Goal: Transaction & Acquisition: Download file/media

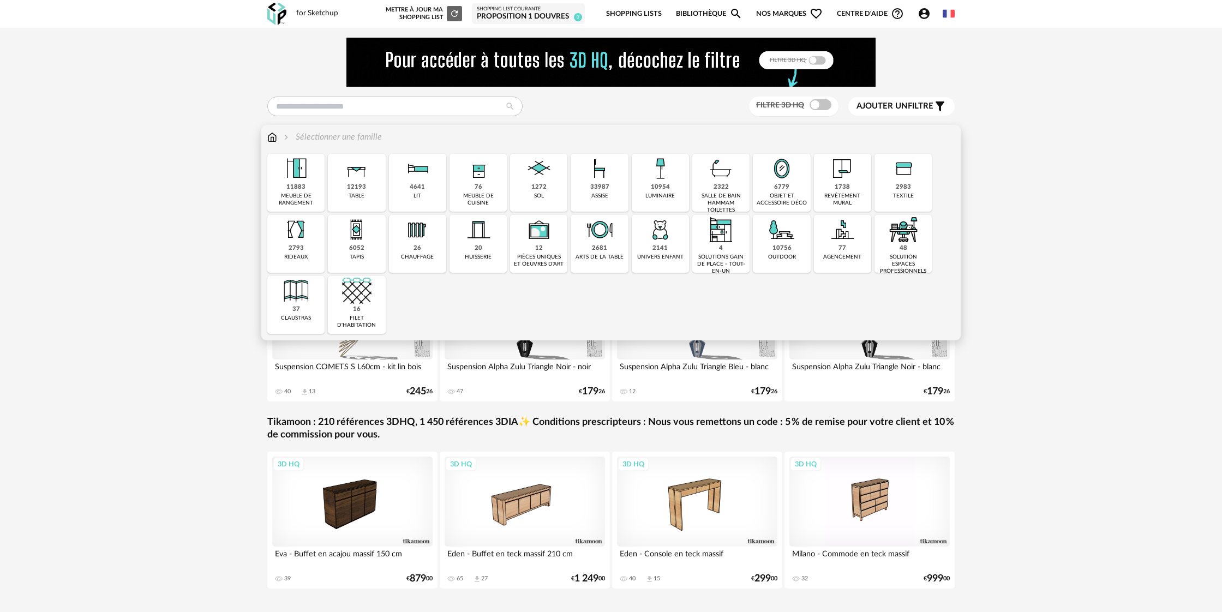
click at [344, 188] on div "12193 table" at bounding box center [356, 183] width 57 height 58
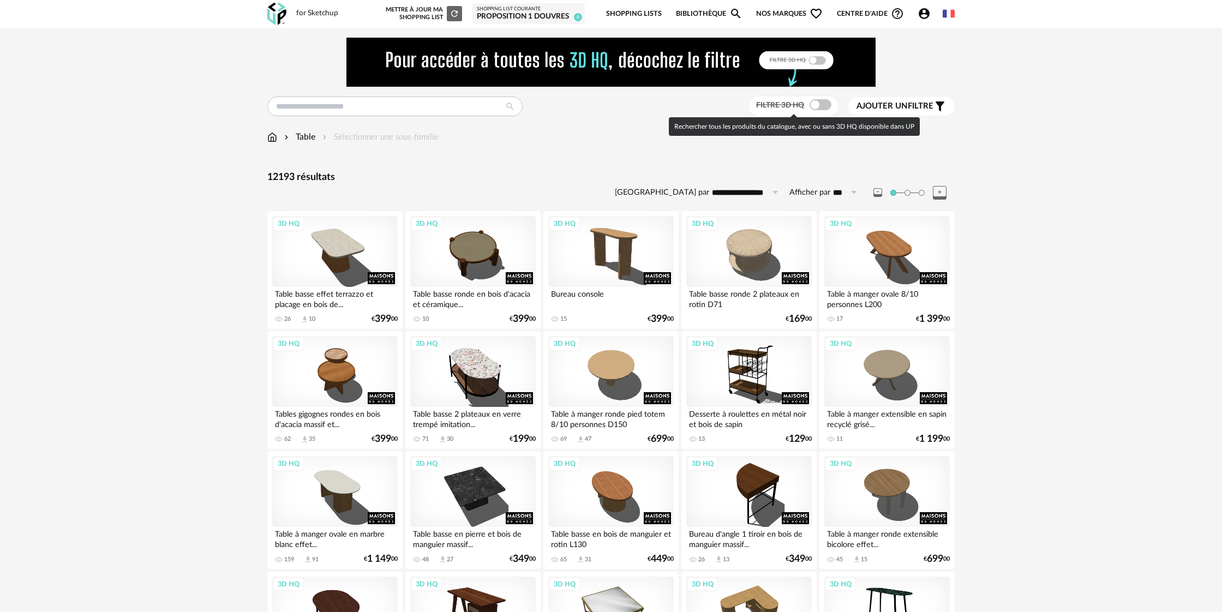
click at [820, 108] on span at bounding box center [820, 104] width 22 height 11
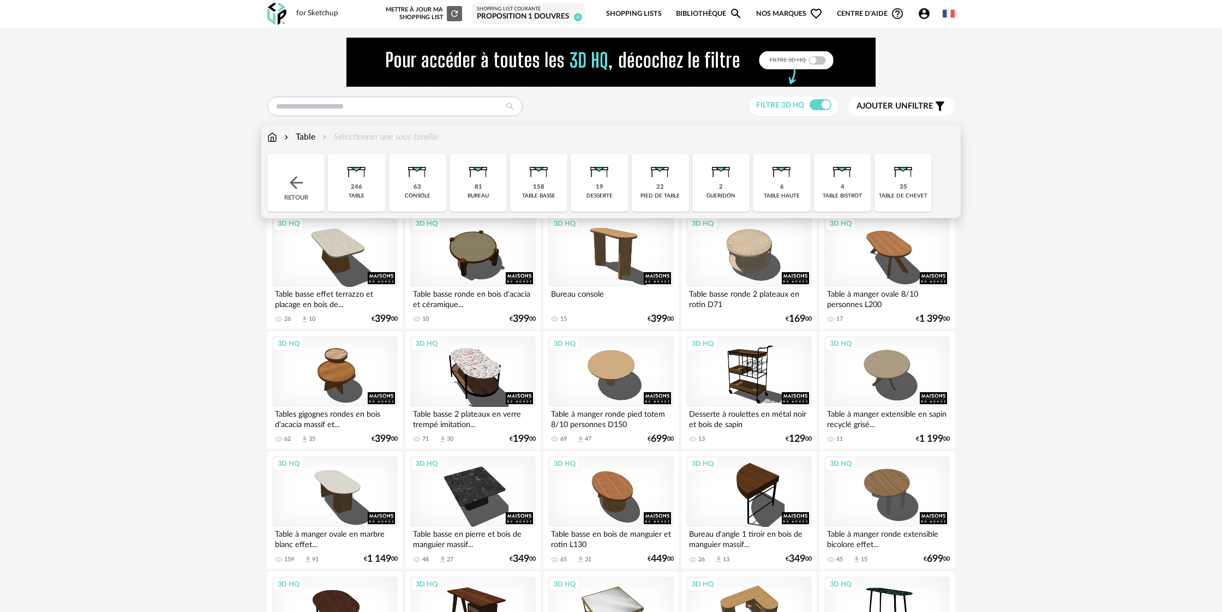
click at [378, 137] on div "Table Sélectionner une sous-famille" at bounding box center [352, 137] width 171 height 13
click at [354, 191] on div "246 table" at bounding box center [356, 183] width 57 height 58
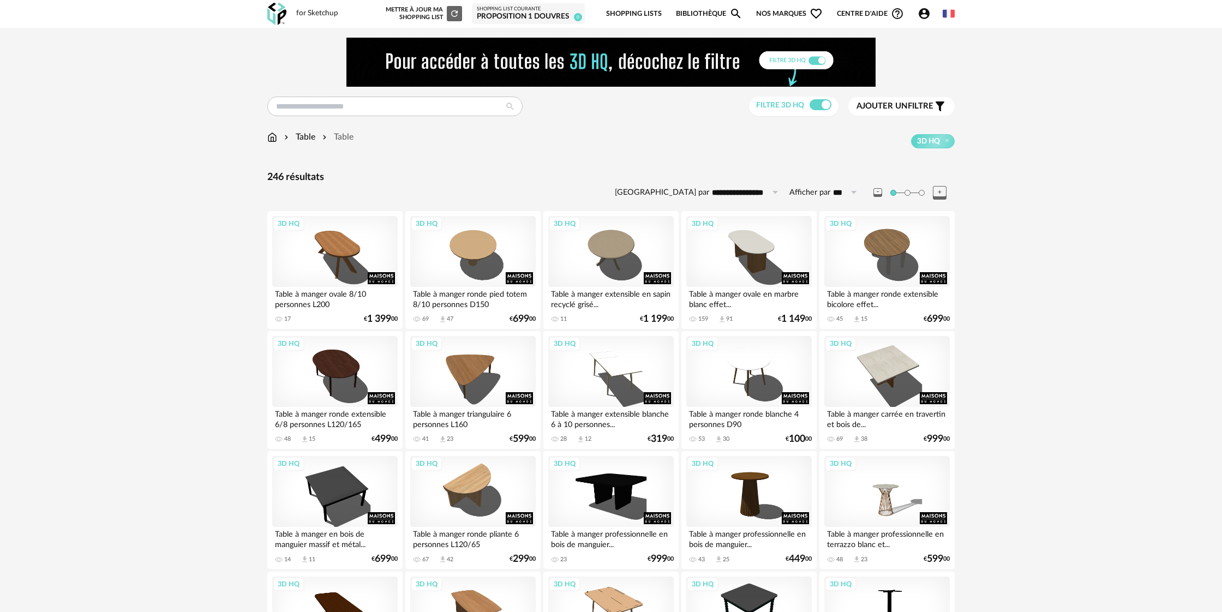
click at [907, 107] on span "Ajouter un filtre" at bounding box center [894, 106] width 77 height 11
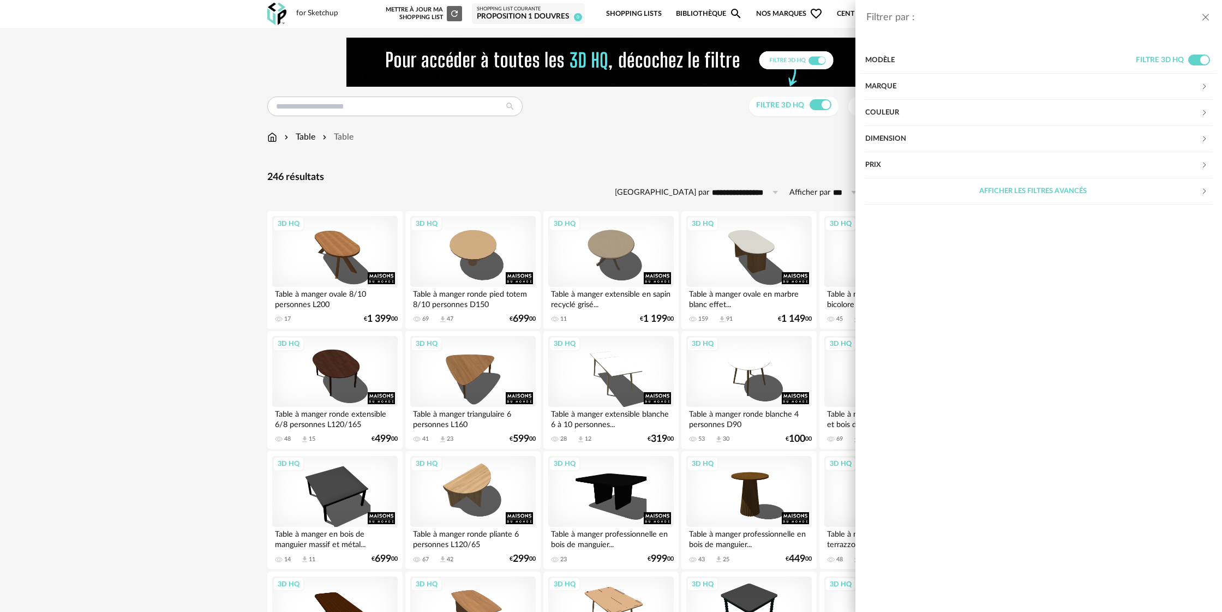
click at [937, 88] on div "Marque" at bounding box center [1032, 87] width 335 height 26
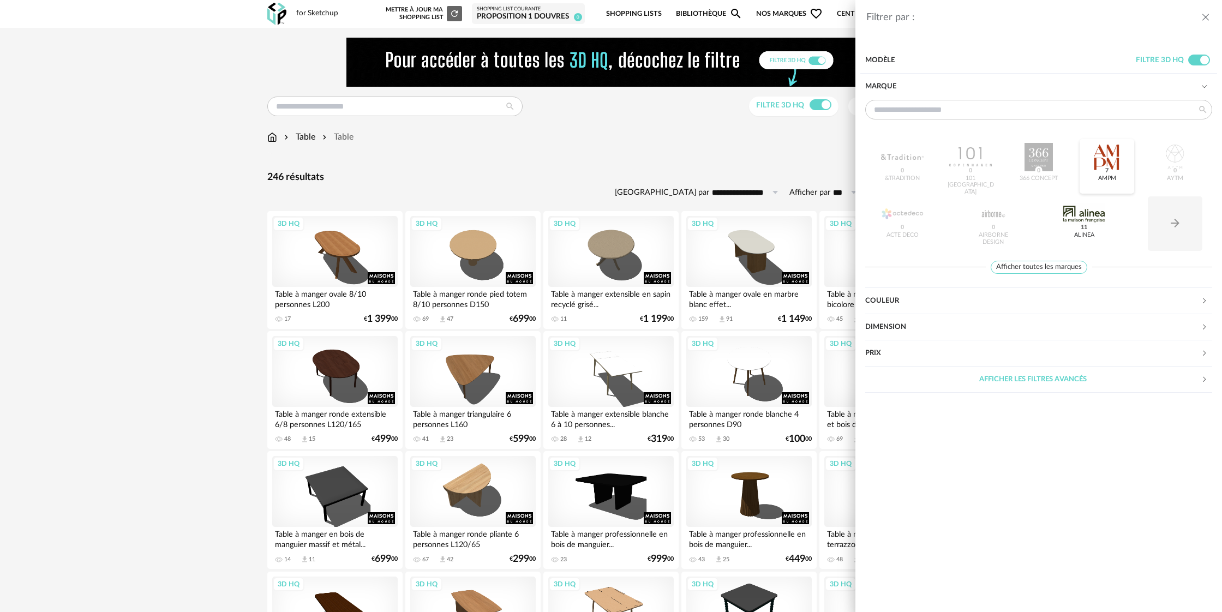
click at [1102, 179] on div "AMPM 7" at bounding box center [1107, 178] width 18 height 7
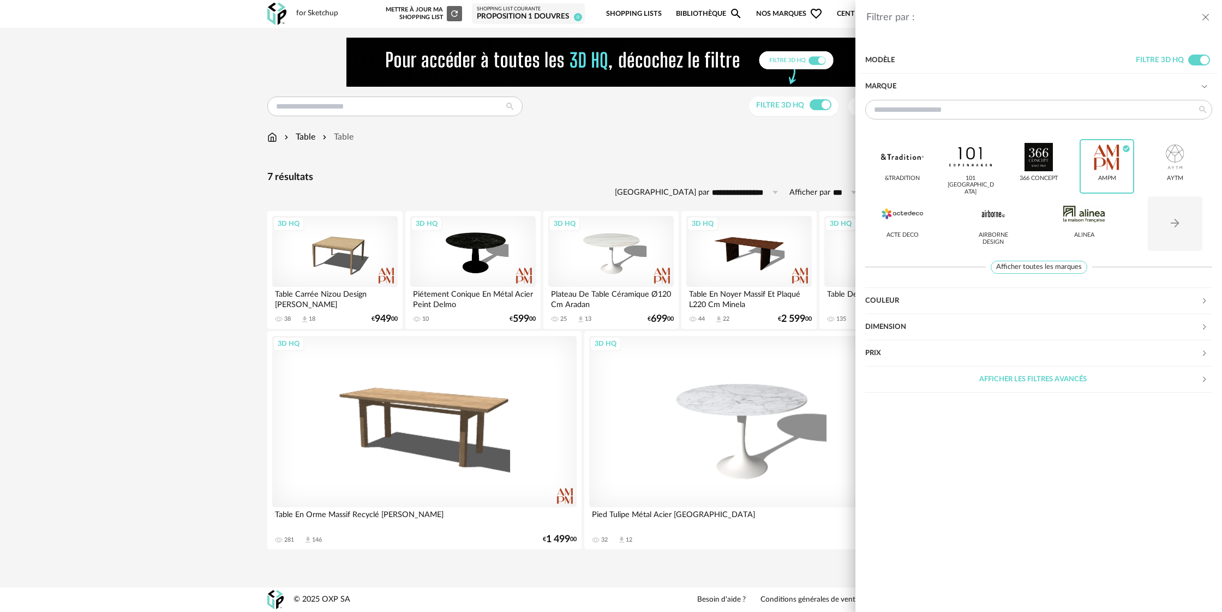
click at [211, 342] on div "Filtrer par : Modèle Filtre 3D HQ Marque &tradition 101 Copenhagen 366 Concept …" at bounding box center [611, 306] width 1222 height 612
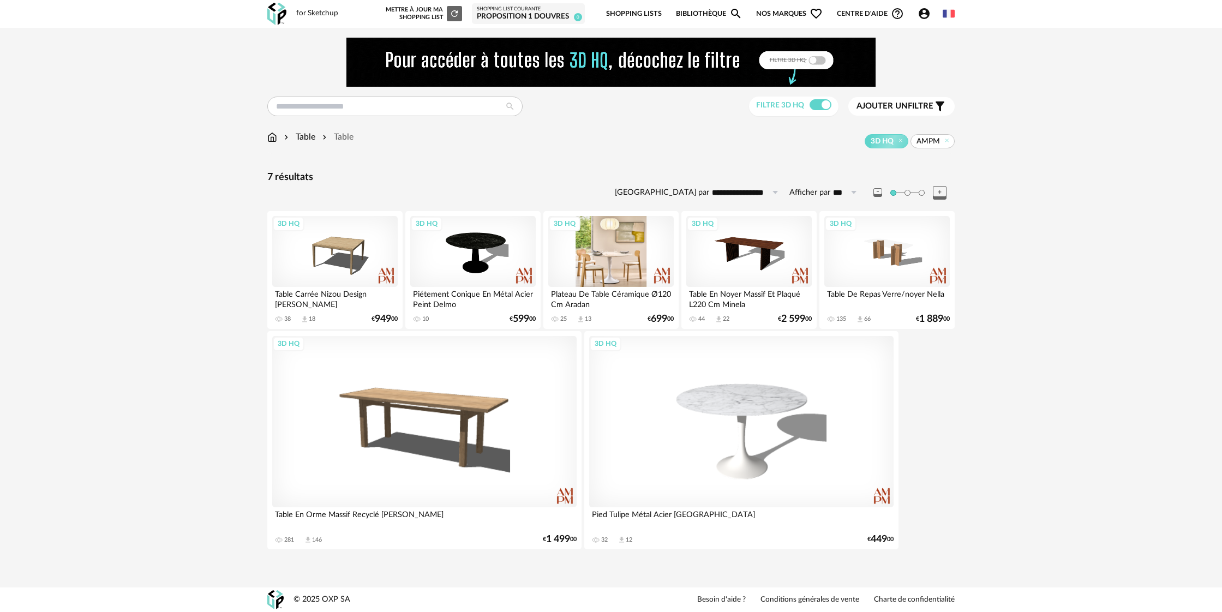
click at [619, 277] on div "3D HQ" at bounding box center [610, 251] width 125 height 71
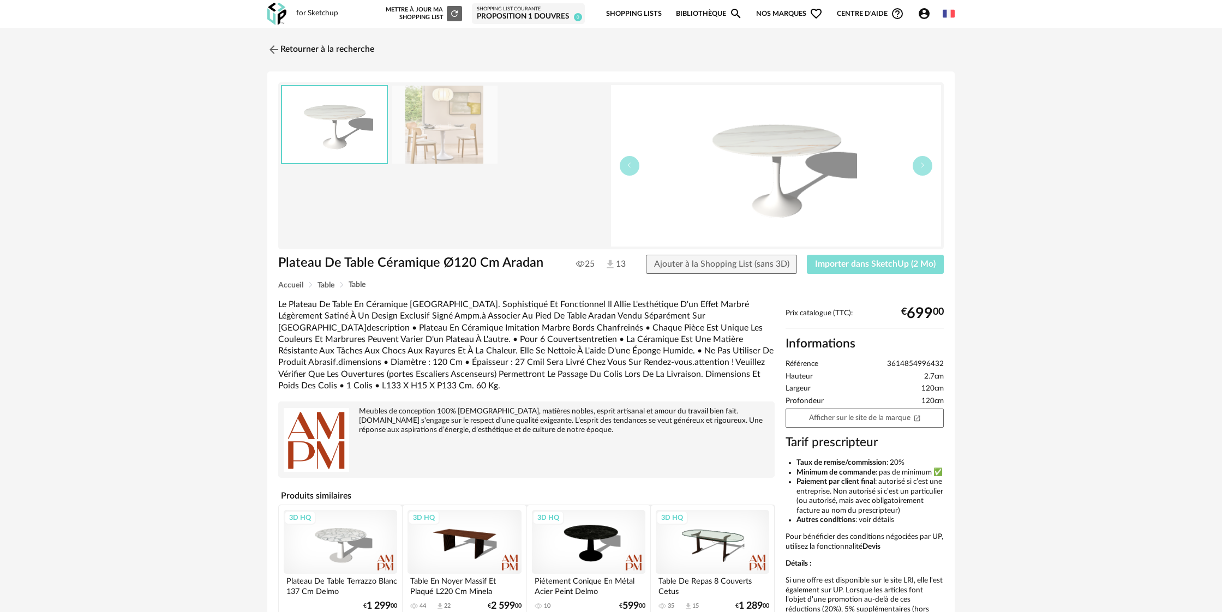
click at [898, 268] on span "Importer dans SketchUp (2 Mo)" at bounding box center [875, 264] width 121 height 9
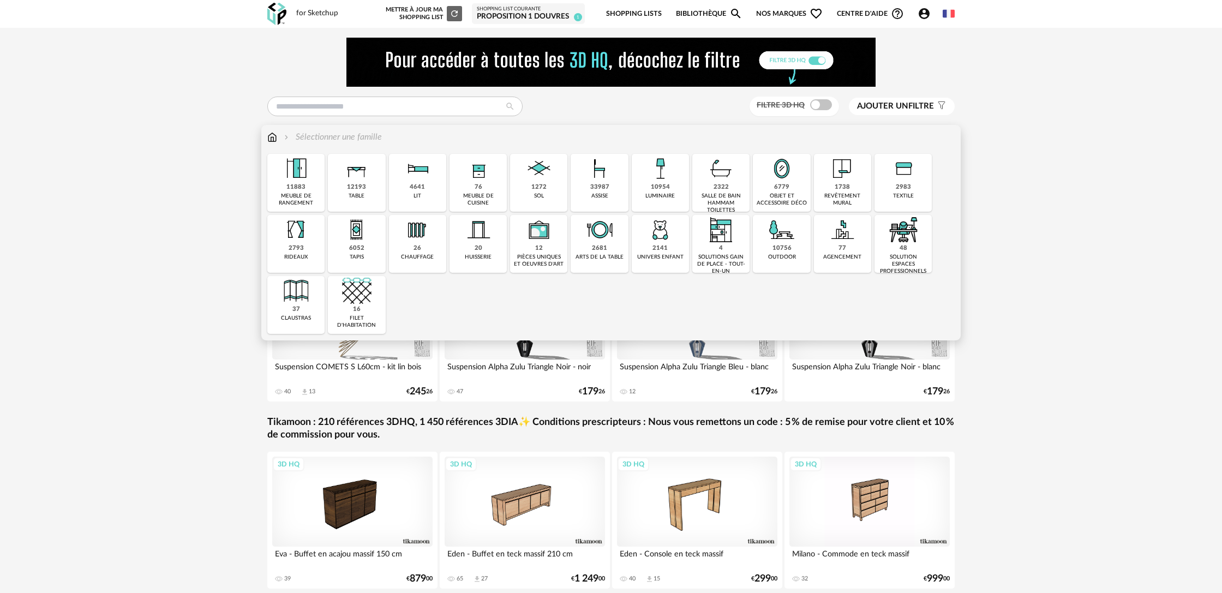
click at [365, 185] on div "12193" at bounding box center [356, 187] width 19 height 8
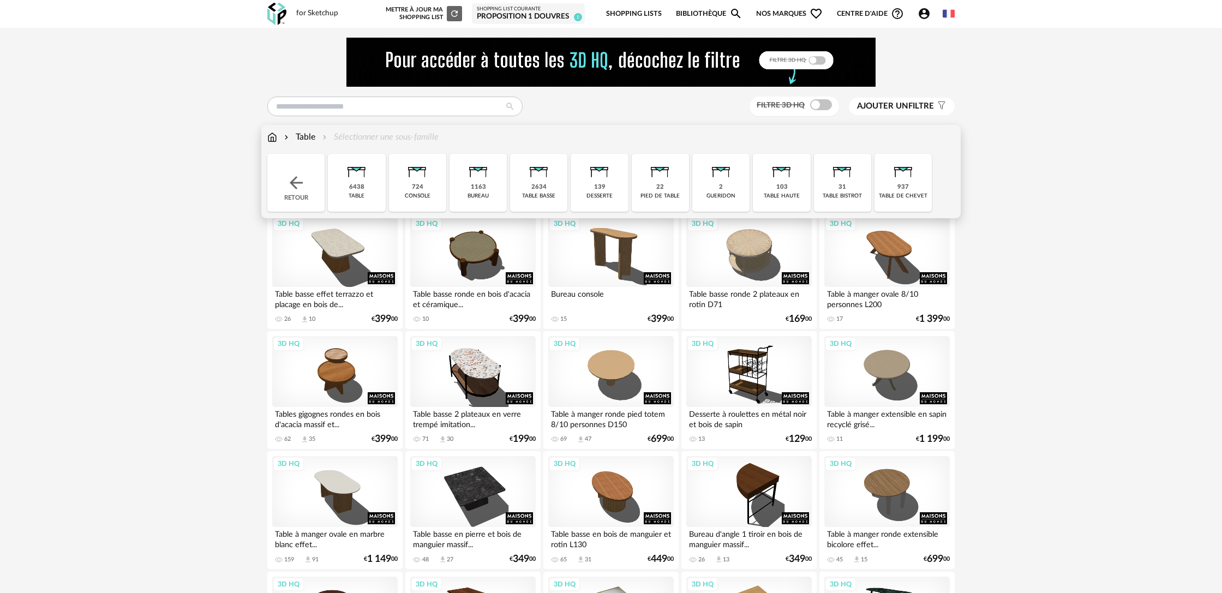
click at [362, 184] on div "6438" at bounding box center [356, 187] width 15 height 8
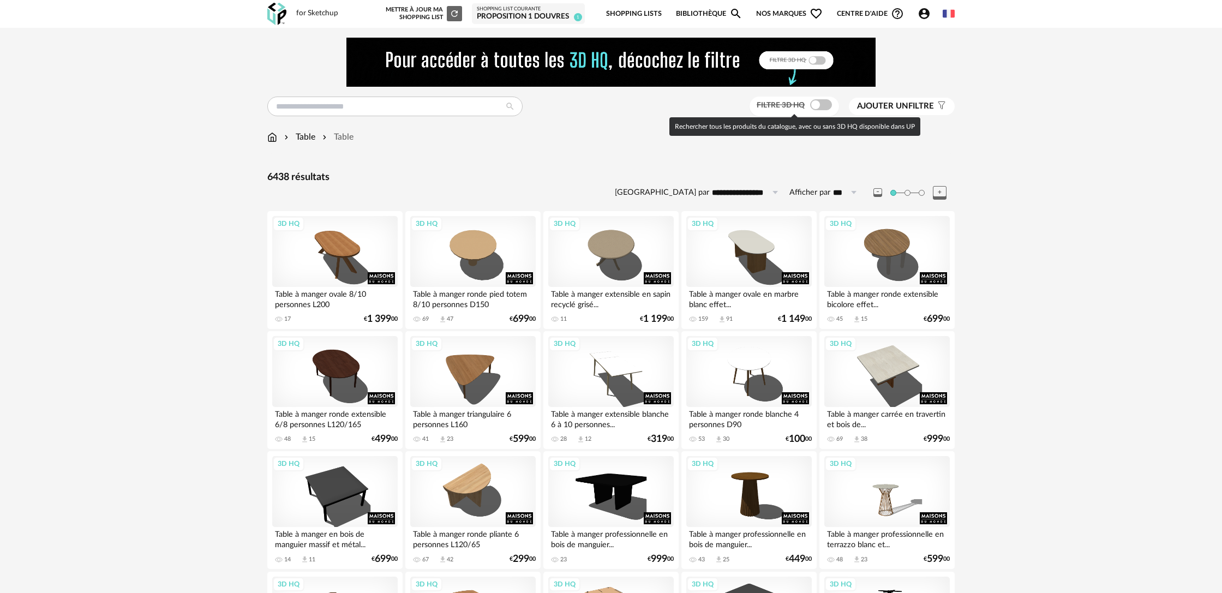
click at [823, 104] on span at bounding box center [821, 104] width 22 height 11
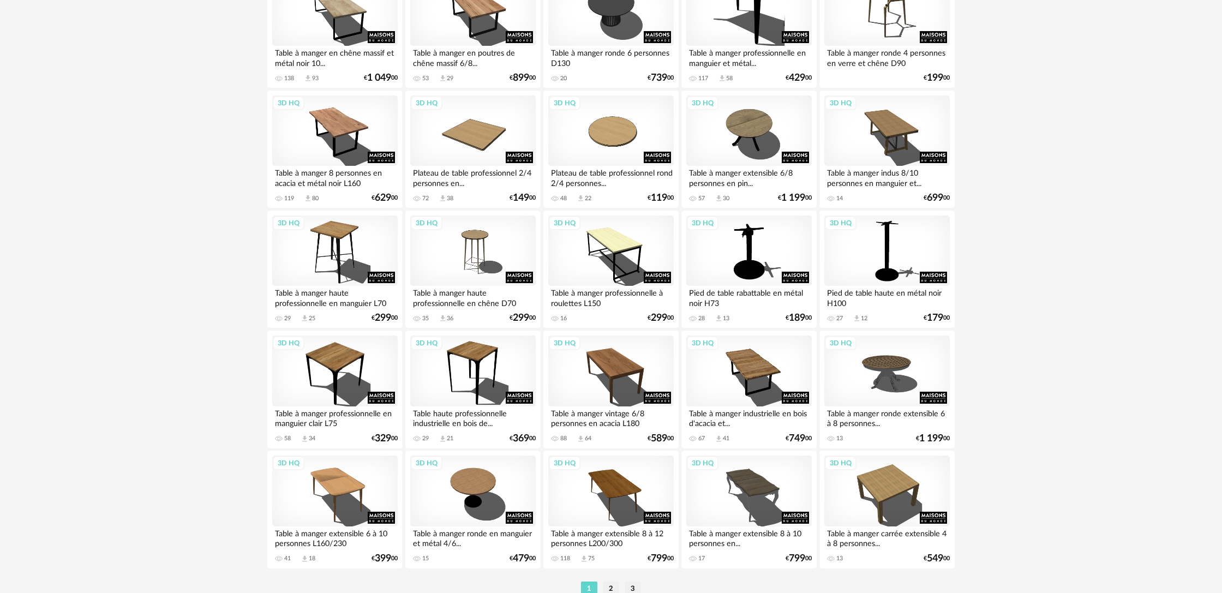
scroll to position [2099, 0]
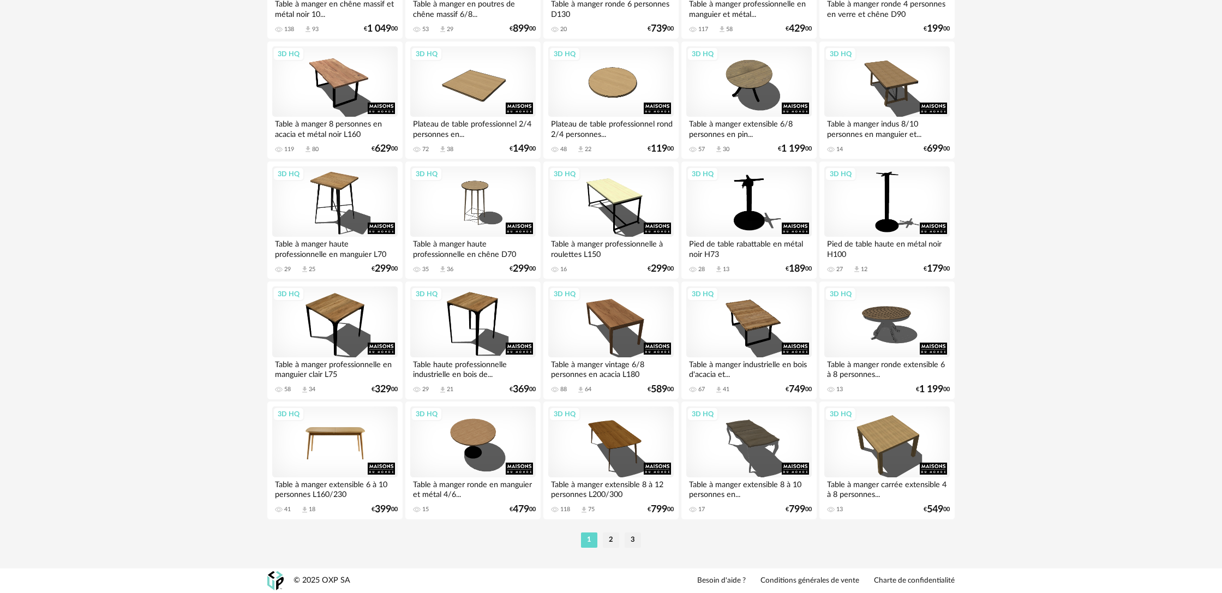
click at [348, 444] on div "3D HQ" at bounding box center [334, 441] width 125 height 71
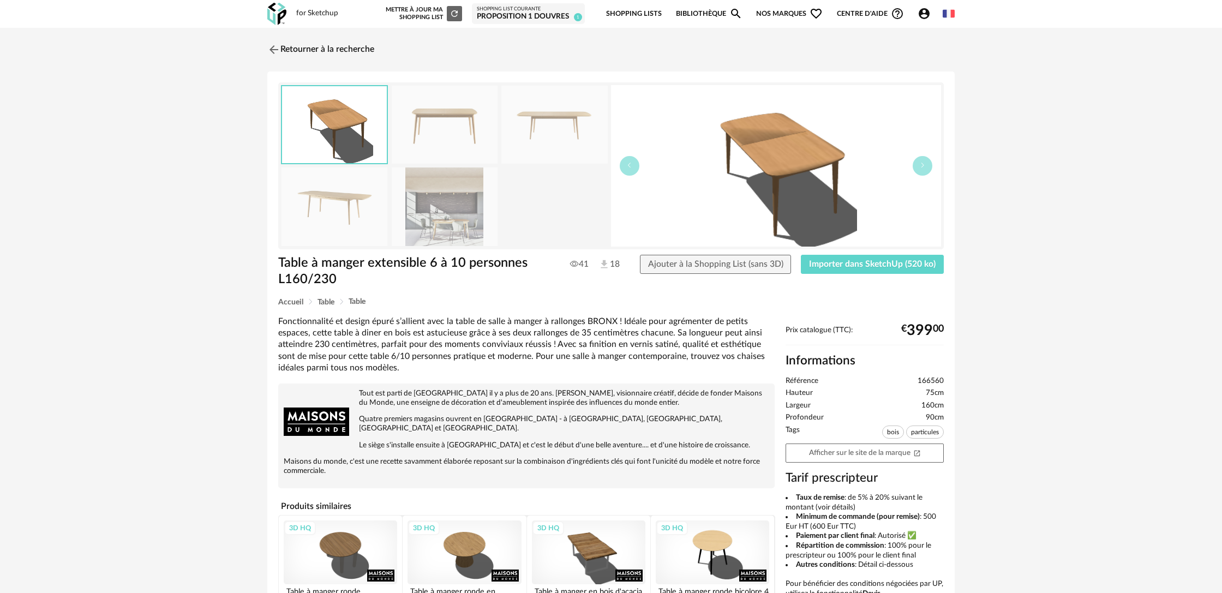
click at [440, 129] on img at bounding box center [445, 125] width 106 height 78
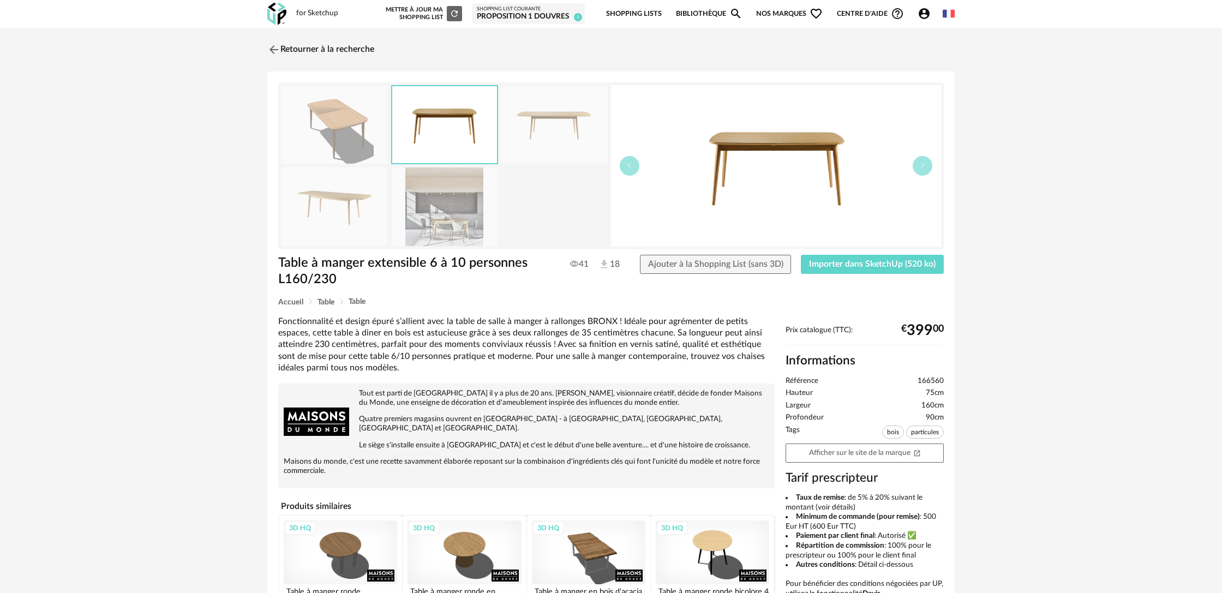
click at [543, 135] on img at bounding box center [554, 125] width 106 height 78
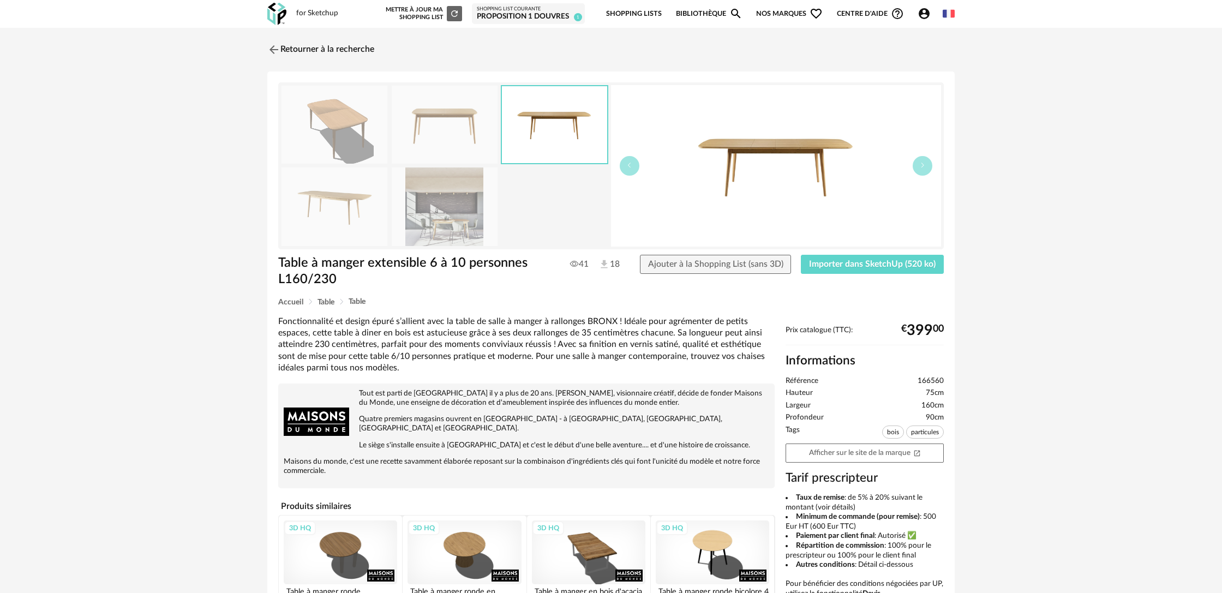
click at [339, 205] on img at bounding box center [334, 206] width 106 height 78
click at [293, 49] on link "Retourner à la recherche" at bounding box center [318, 50] width 107 height 24
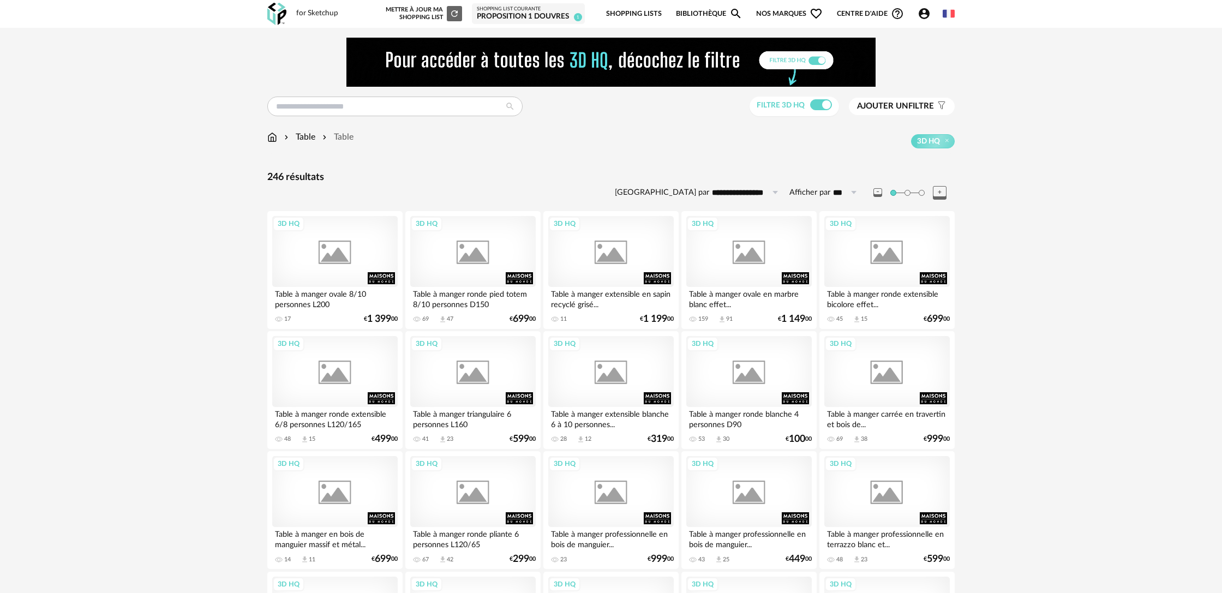
scroll to position [2099, 0]
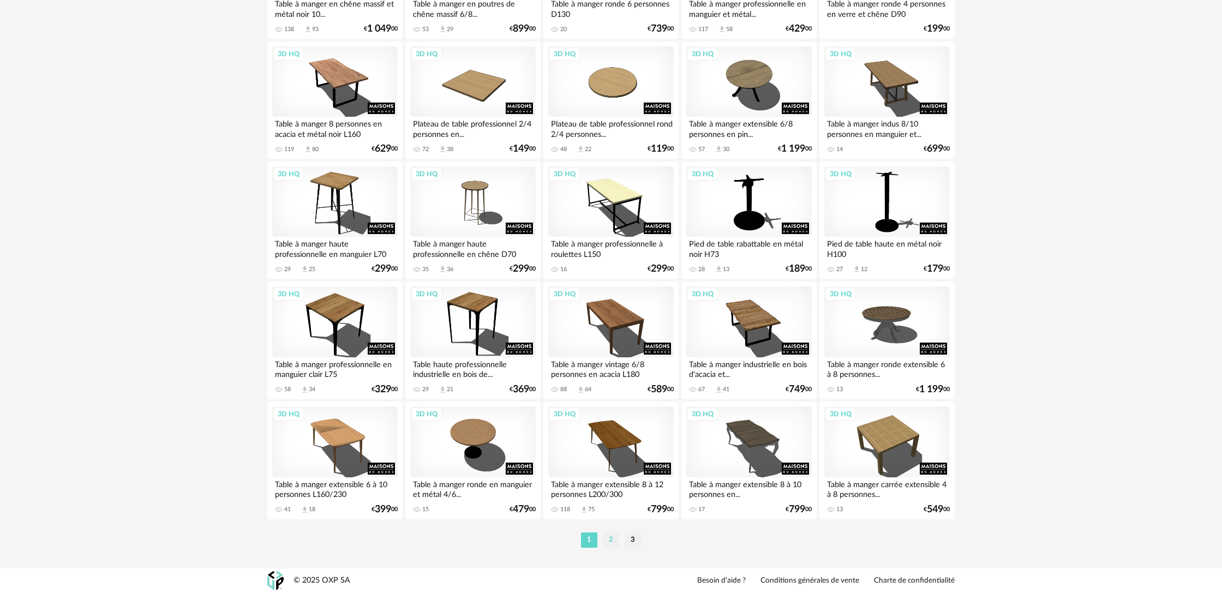
click at [610, 540] on li "2" at bounding box center [611, 539] width 16 height 15
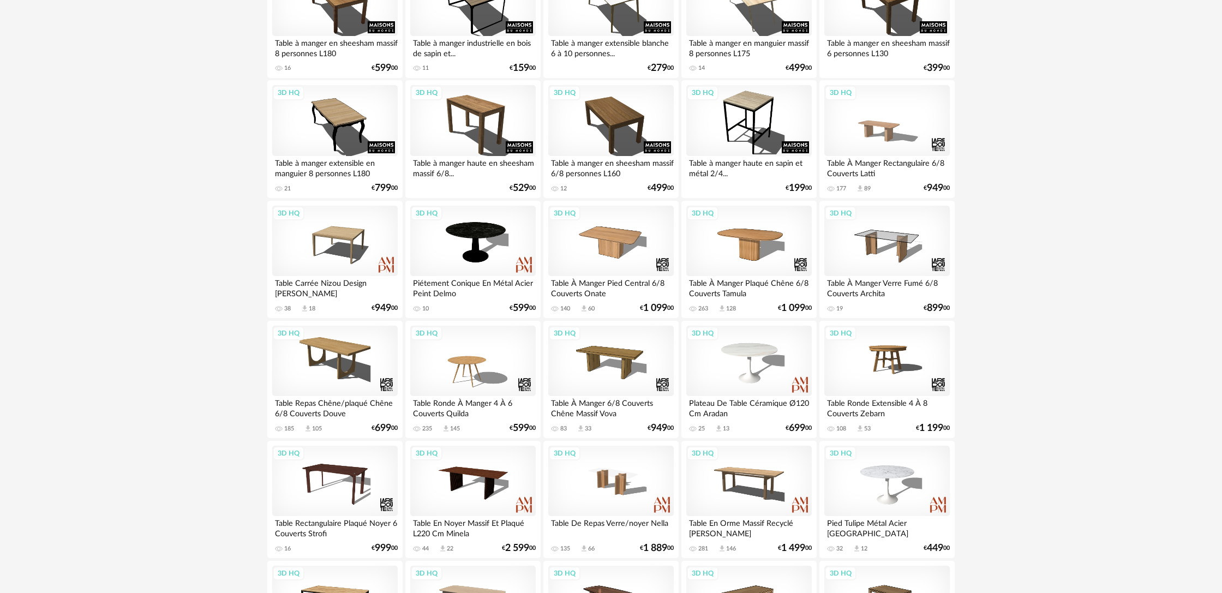
scroll to position [374, 0]
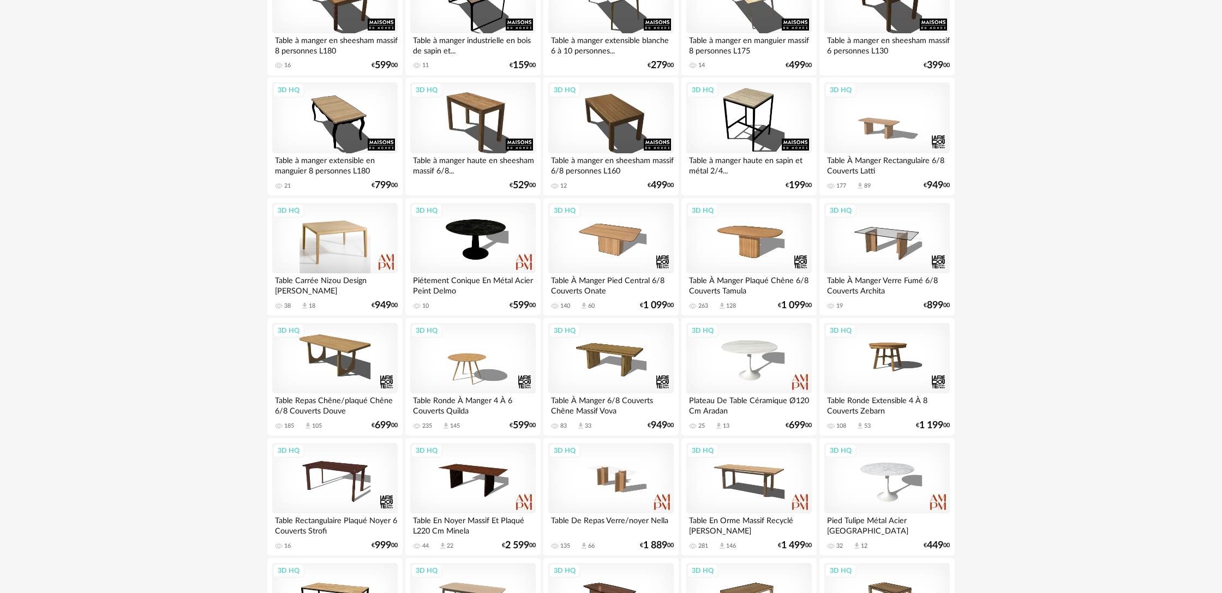
click at [344, 251] on div "3D HQ" at bounding box center [334, 238] width 125 height 71
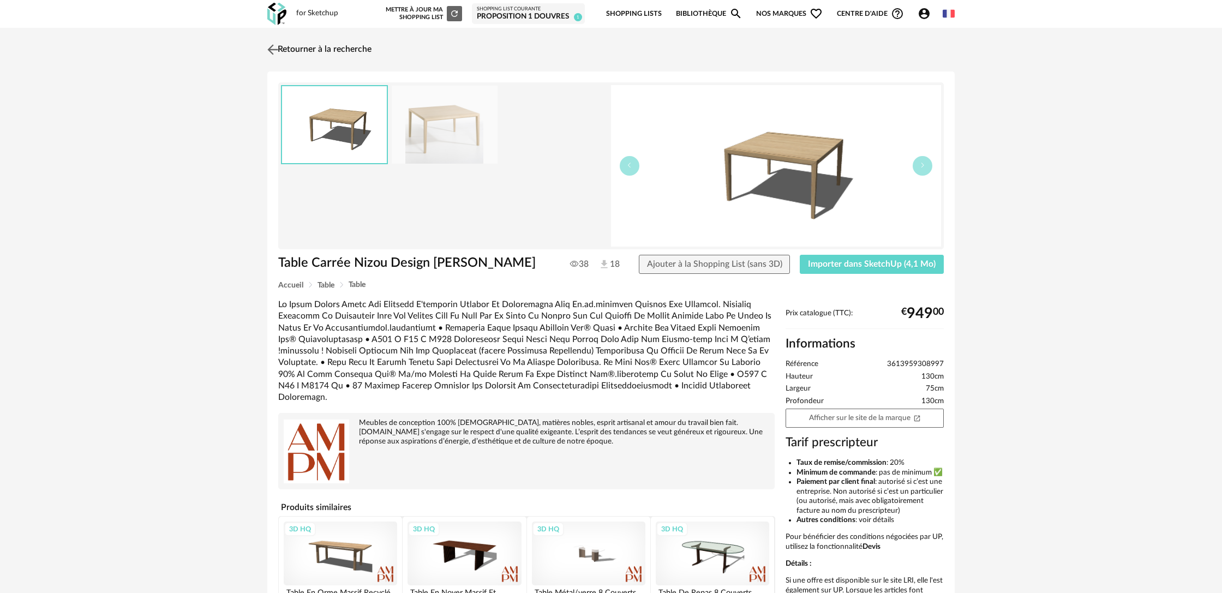
click at [308, 55] on link "Retourner à la recherche" at bounding box center [318, 50] width 107 height 24
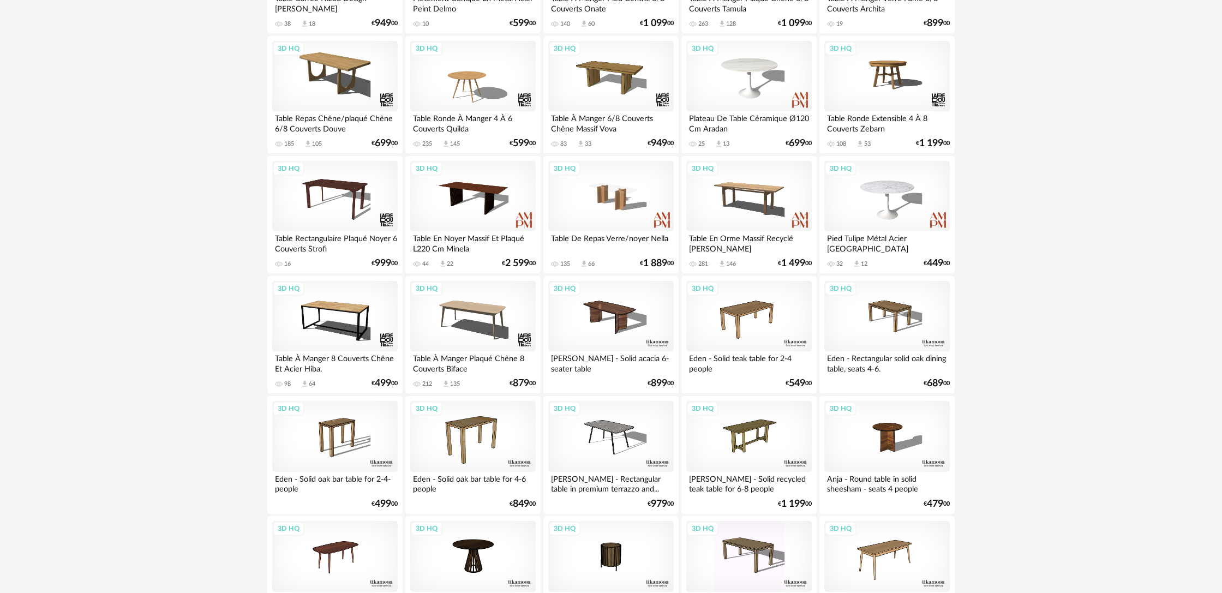
scroll to position [660, 0]
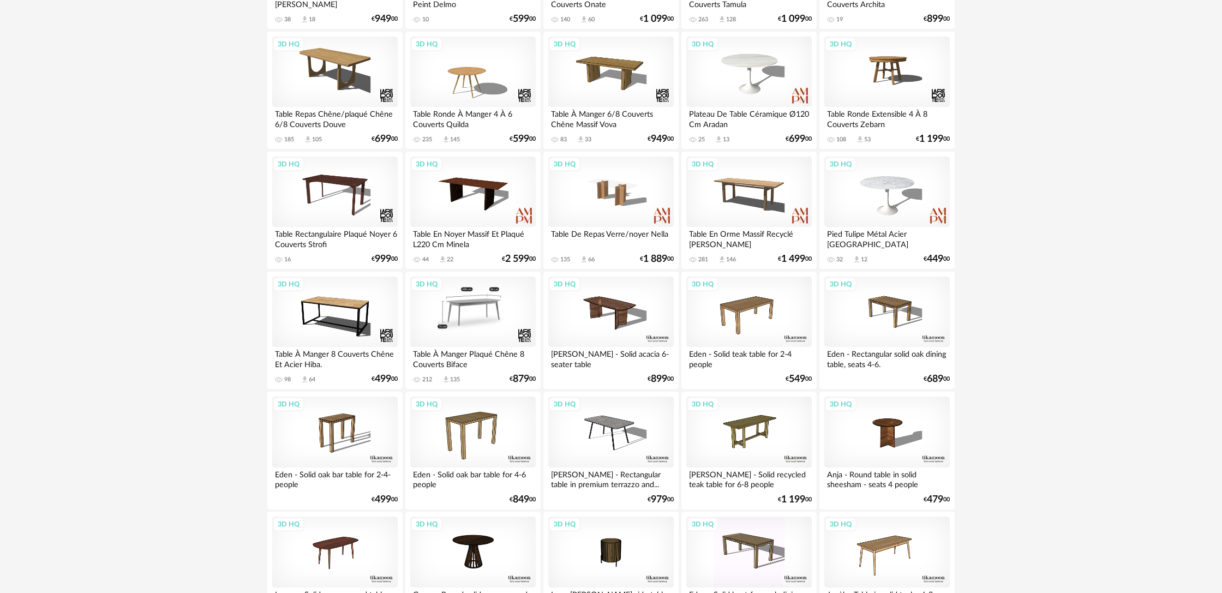
click at [468, 325] on div "3D HQ" at bounding box center [472, 312] width 125 height 71
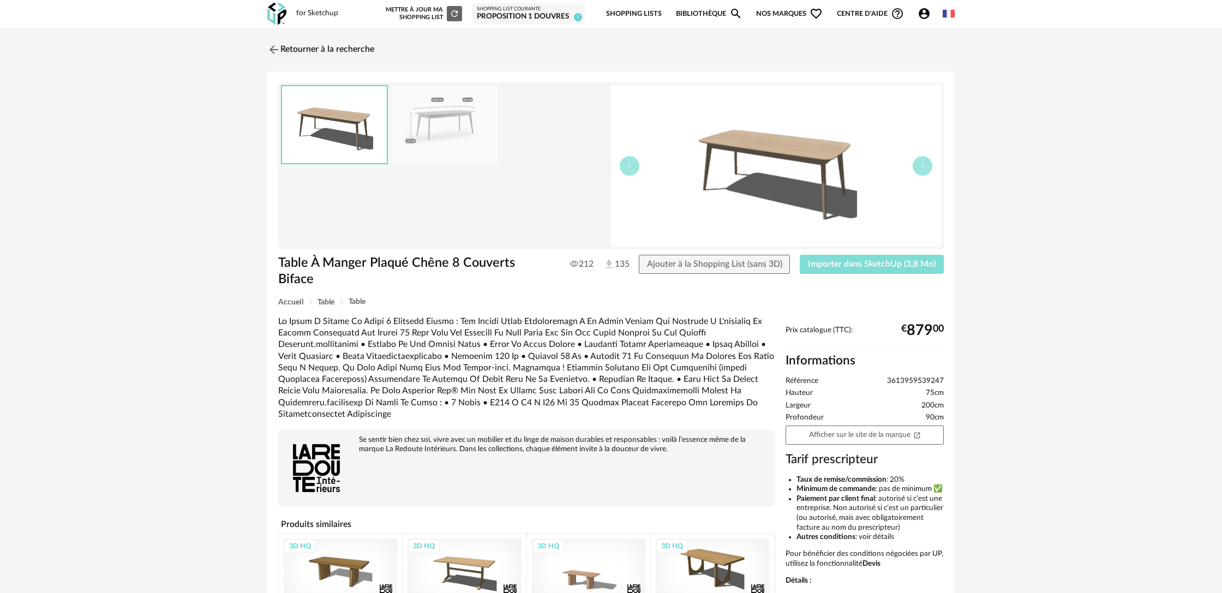
click at [860, 267] on span "Importer dans SketchUp (3,8 Mo)" at bounding box center [872, 264] width 128 height 9
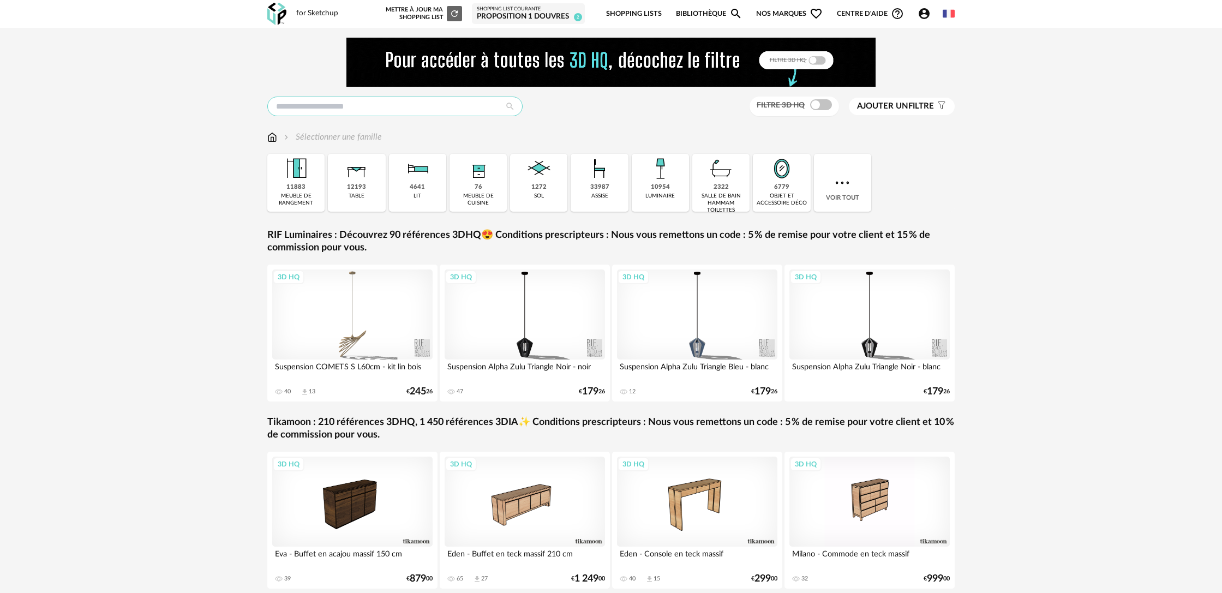
click at [381, 107] on input "text" at bounding box center [394, 107] width 255 height 20
type input "**********"
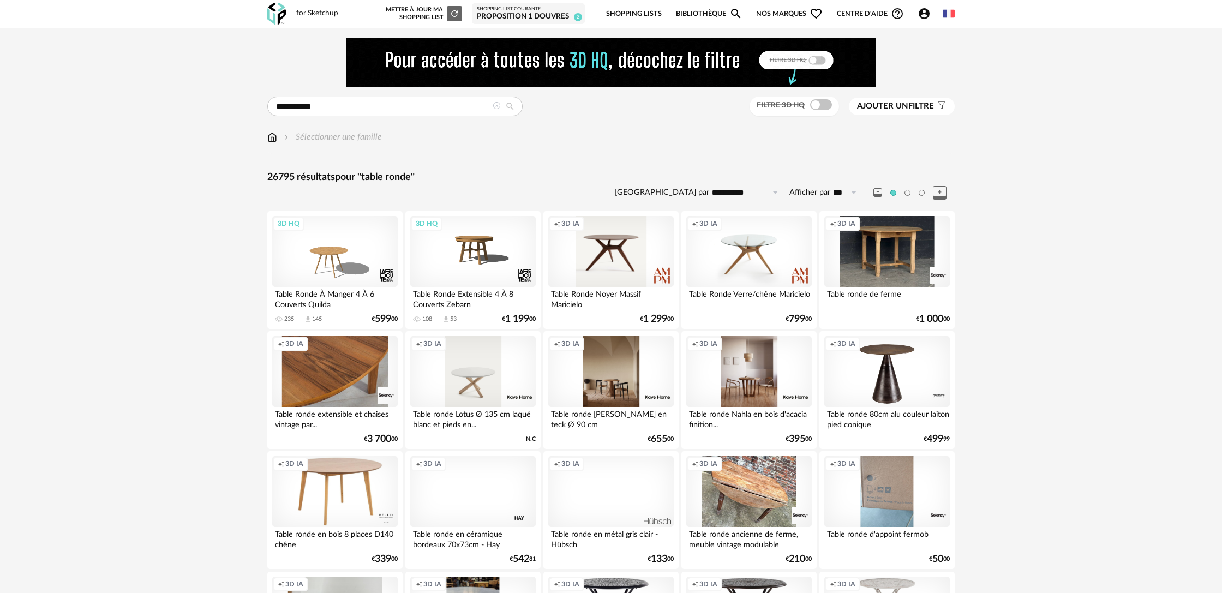
click at [597, 268] on div "Creation icon 3D IA" at bounding box center [610, 251] width 125 height 71
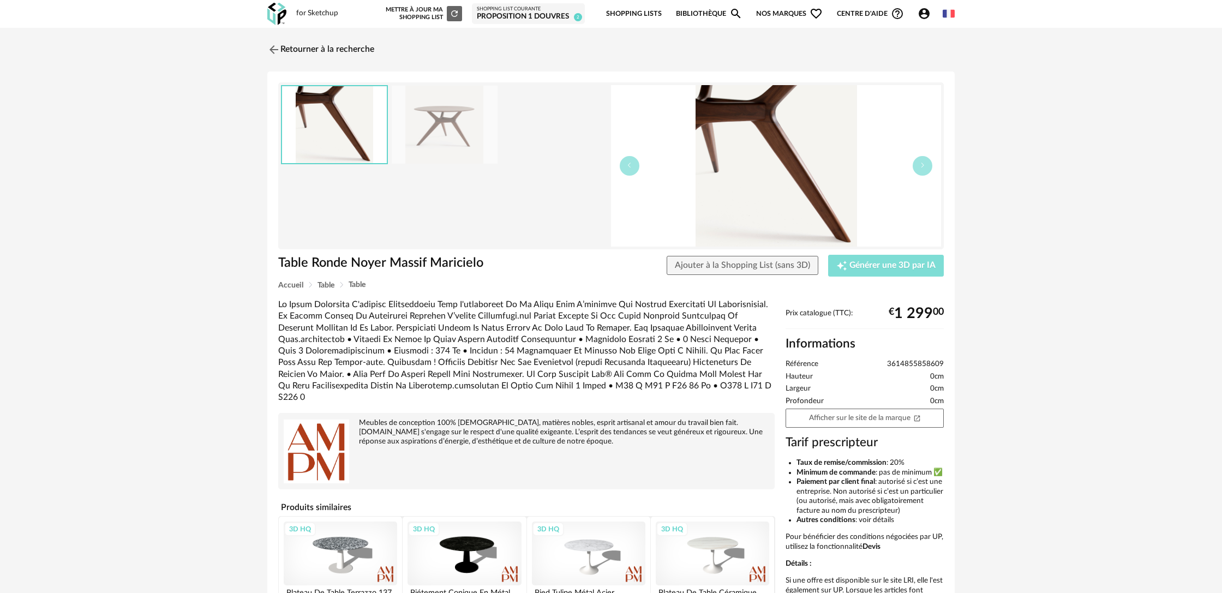
drag, startPoint x: 861, startPoint y: 270, endPoint x: 369, endPoint y: 223, distance: 494.2
click at [436, 239] on div "Table Ronde Noyer Massif Maricielo Table Ronde Noyer Massif Maricielo Ajouter à…" at bounding box center [610, 366] width 687 height 590
click at [280, 51] on img at bounding box center [273, 49] width 16 height 16
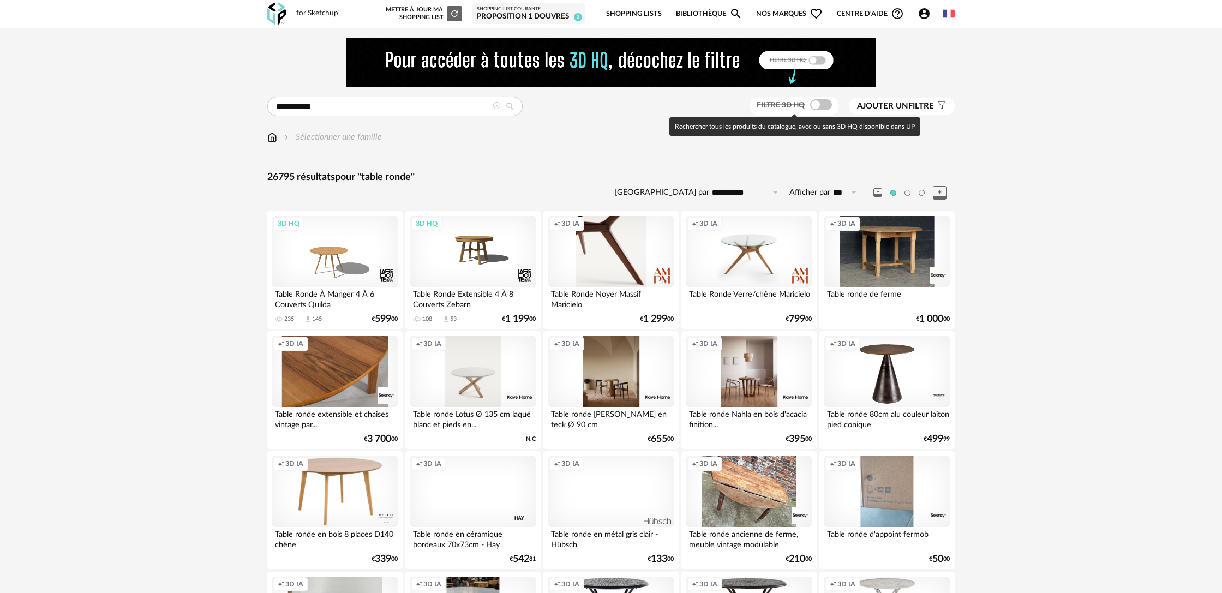
click at [823, 104] on span at bounding box center [821, 104] width 22 height 11
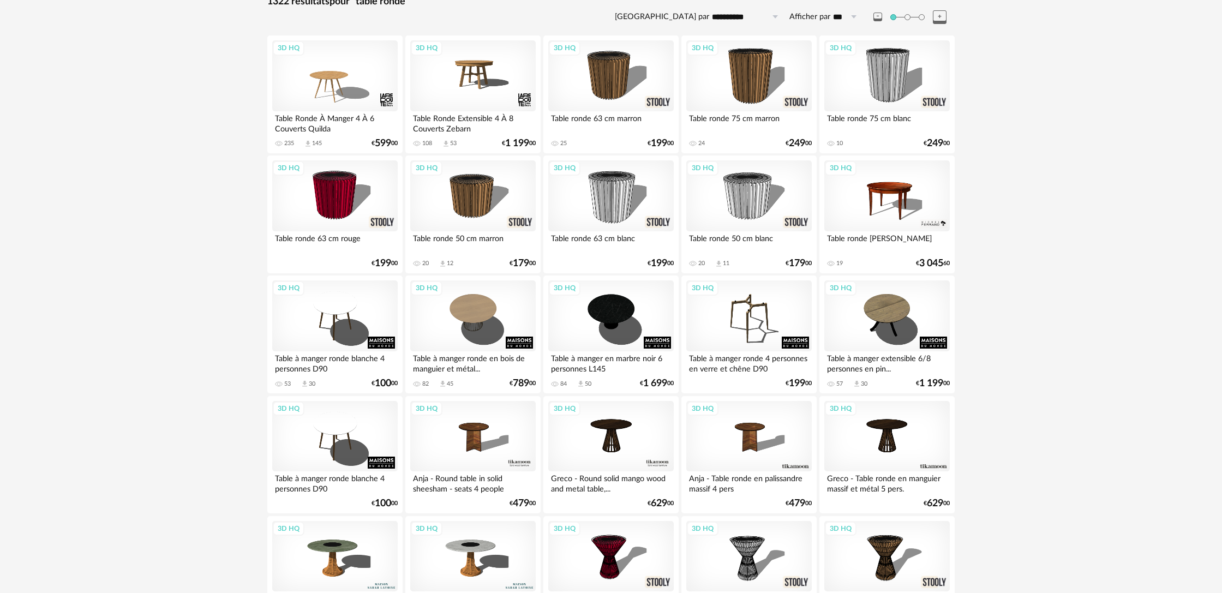
scroll to position [171, 0]
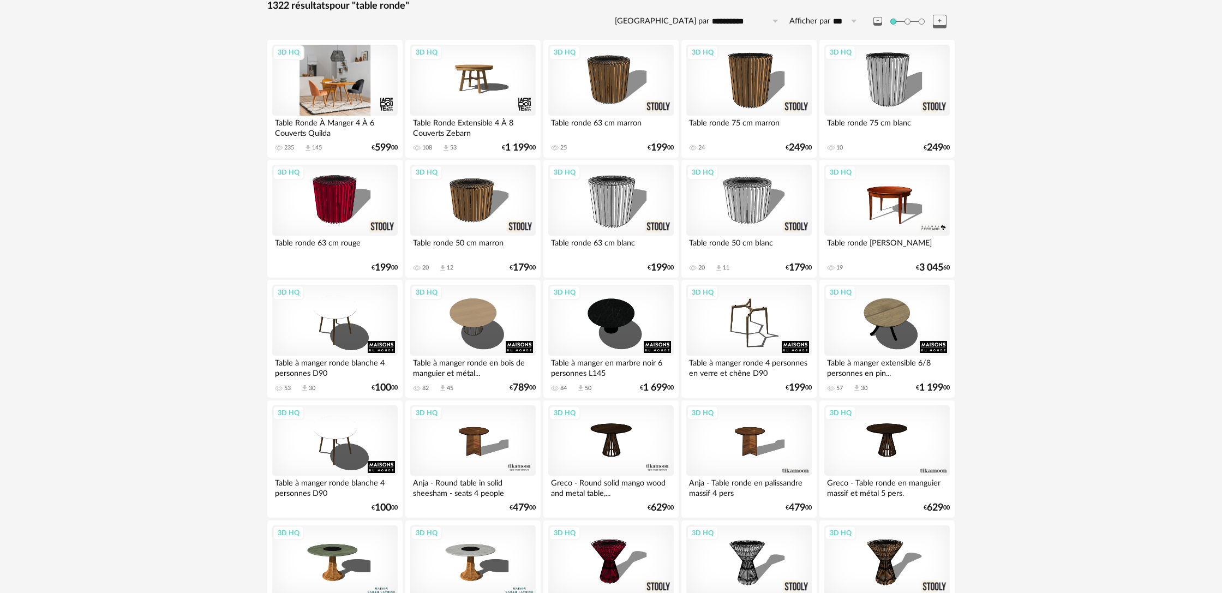
click at [340, 89] on div "3D HQ" at bounding box center [334, 80] width 125 height 71
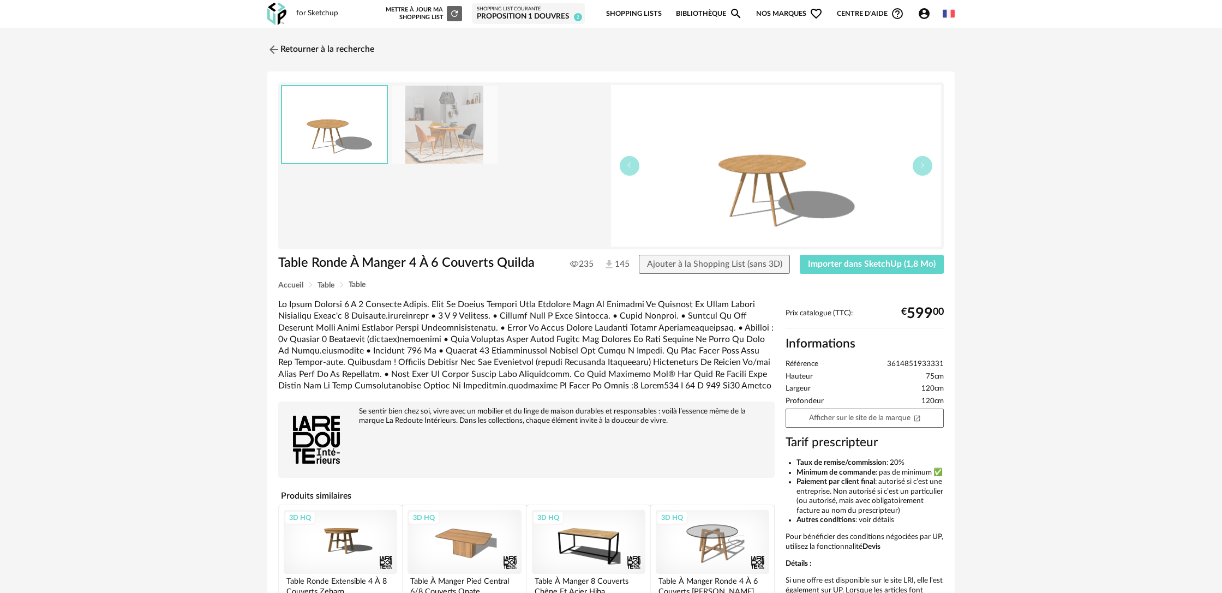
click at [459, 145] on img at bounding box center [445, 125] width 106 height 78
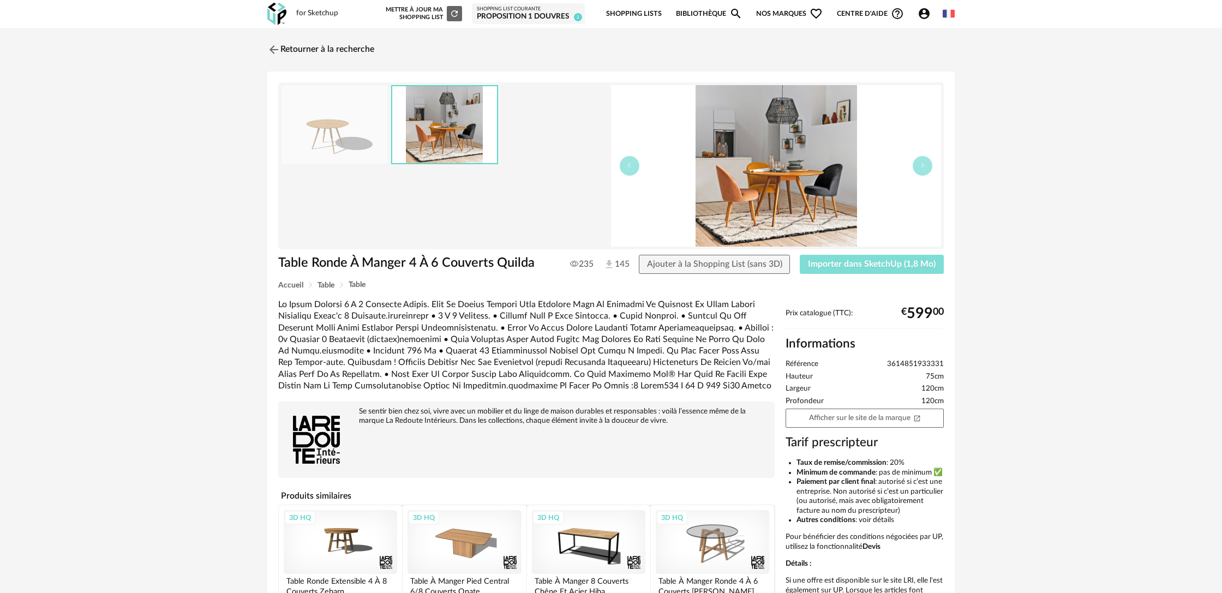
click at [826, 272] on button "Importer dans SketchUp (1,8 Mo)" at bounding box center [872, 265] width 144 height 20
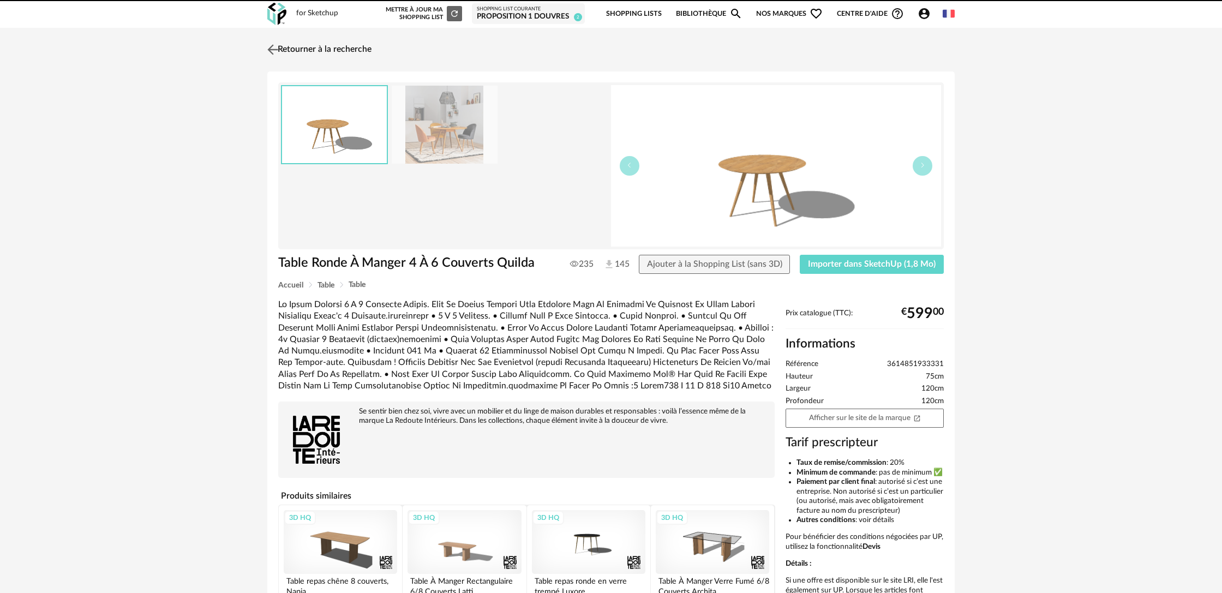
click at [316, 53] on link "Retourner à la recherche" at bounding box center [318, 50] width 107 height 24
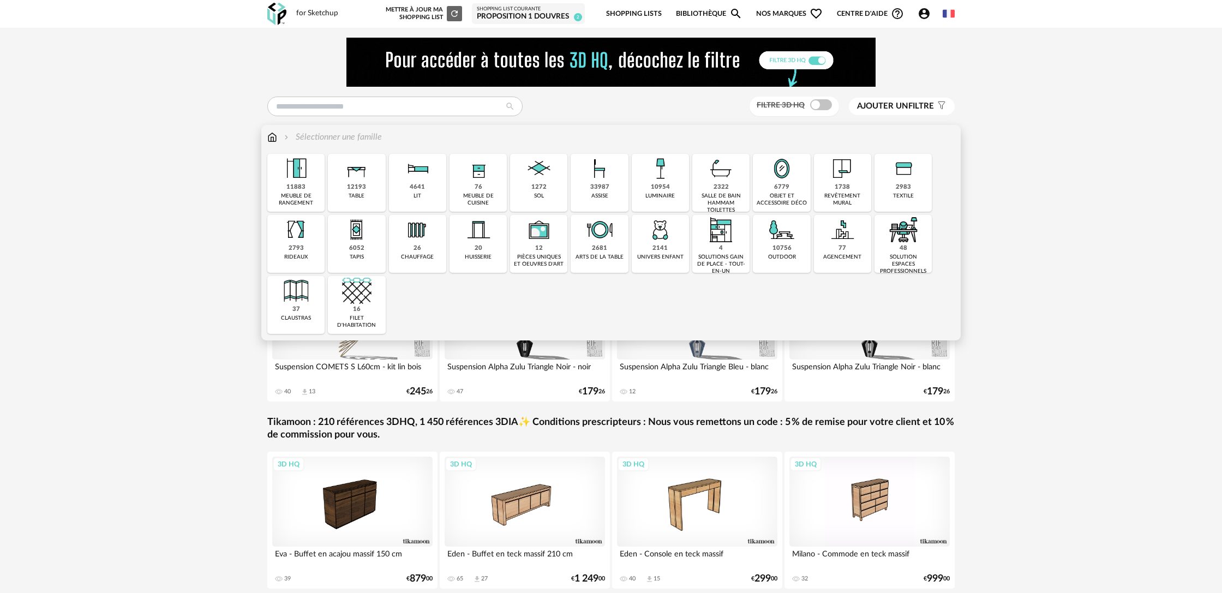
click at [358, 185] on div "12193" at bounding box center [356, 187] width 19 height 8
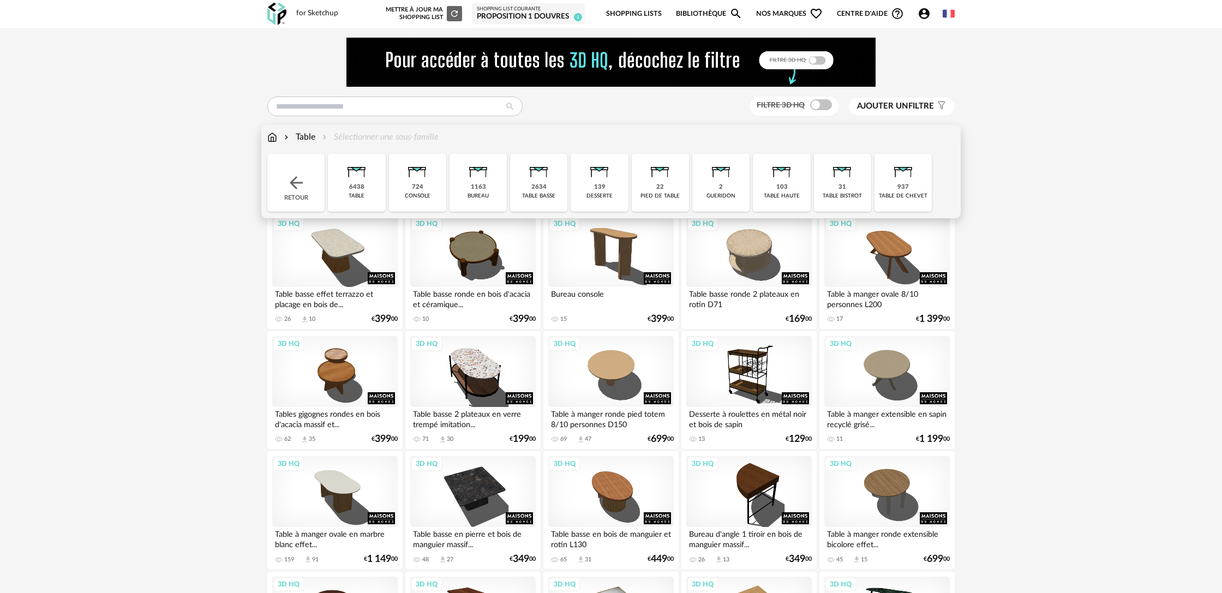
click at [362, 197] on div "table" at bounding box center [356, 196] width 16 height 7
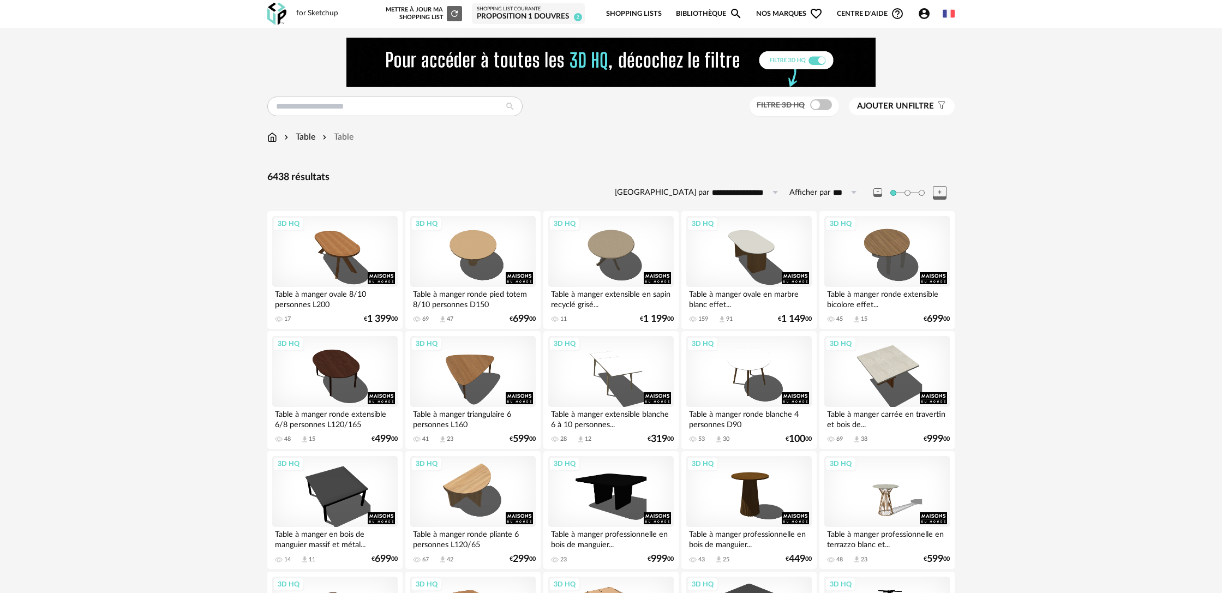
click at [894, 110] on span "Ajouter un" at bounding box center [882, 106] width 51 height 8
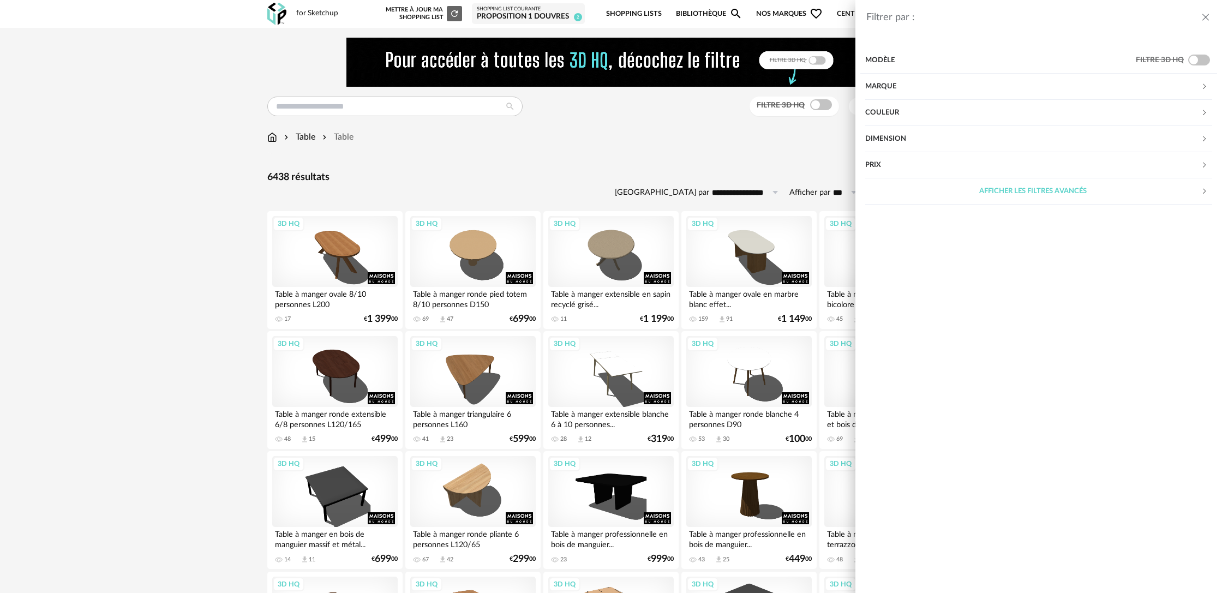
click at [883, 139] on div "Dimension" at bounding box center [1032, 139] width 335 height 26
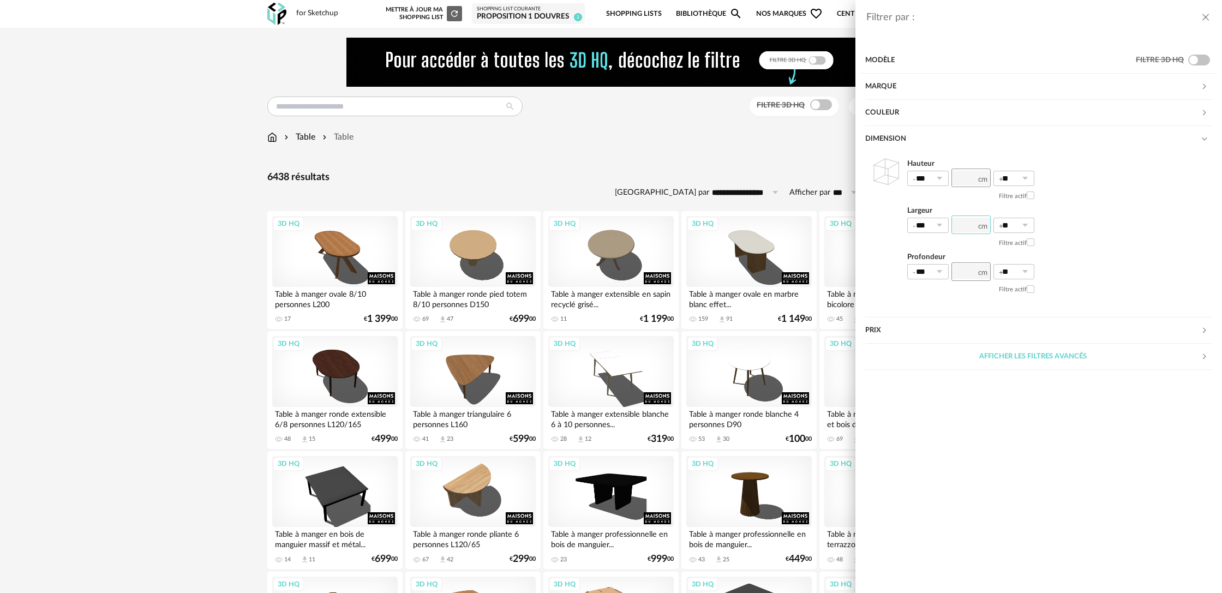
click at [971, 227] on input "number" at bounding box center [970, 224] width 39 height 19
type input "***"
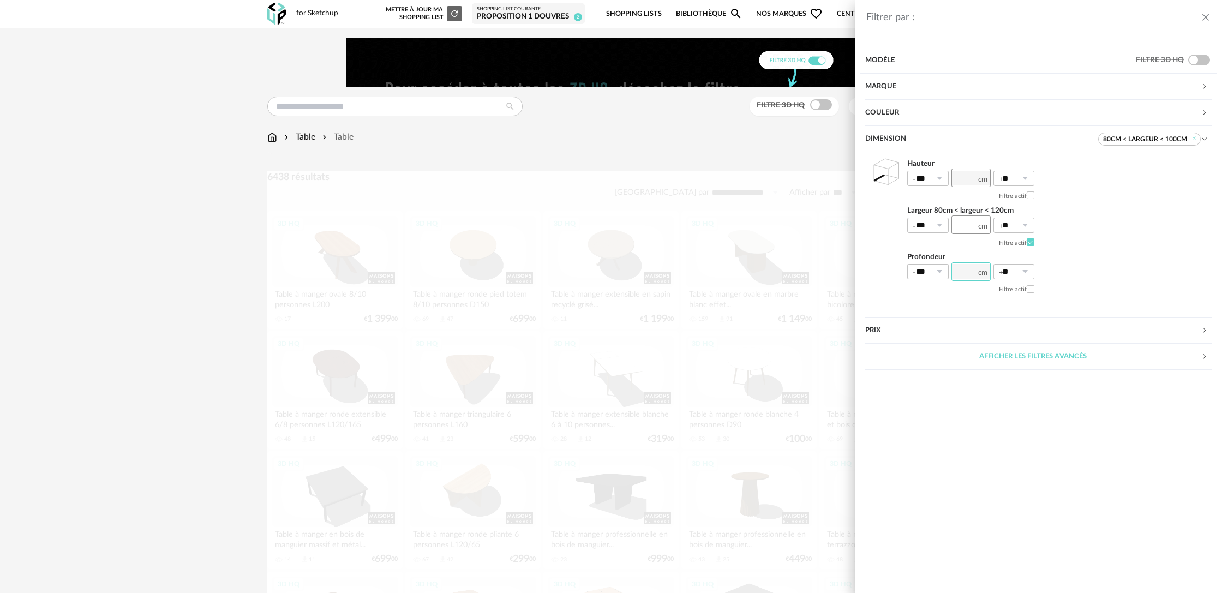
click at [971, 277] on input "number" at bounding box center [970, 271] width 39 height 19
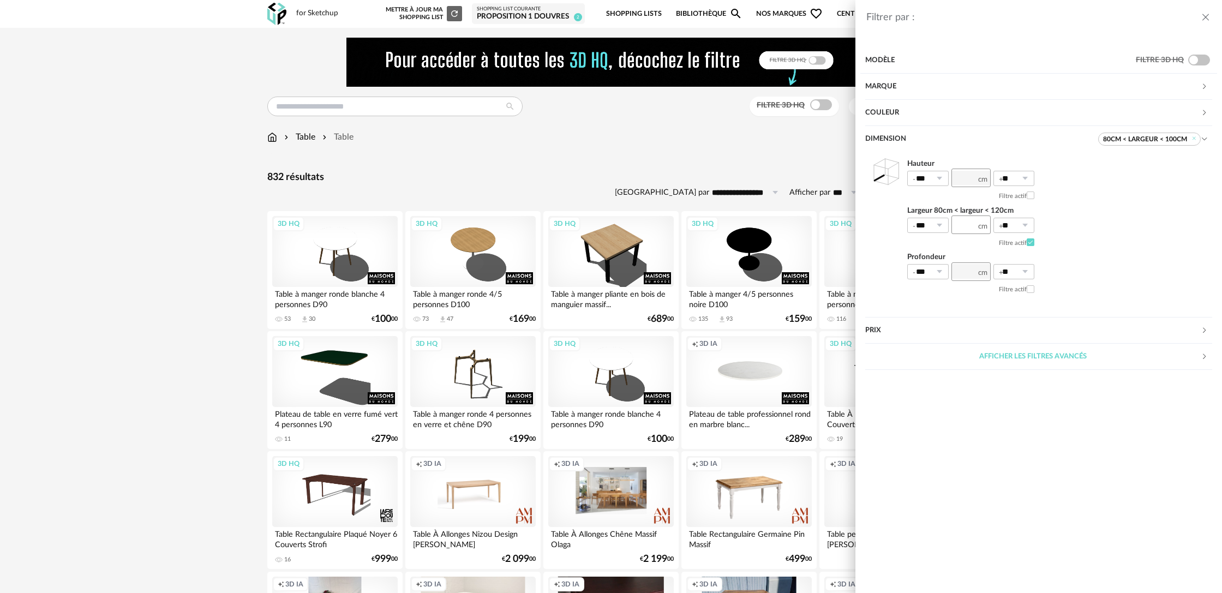
click at [723, 149] on div "Filtrer par : Modèle Filtre 3D HQ Marque &tradition 2 101 Copenhagen 0 366 Conc…" at bounding box center [611, 296] width 1222 height 593
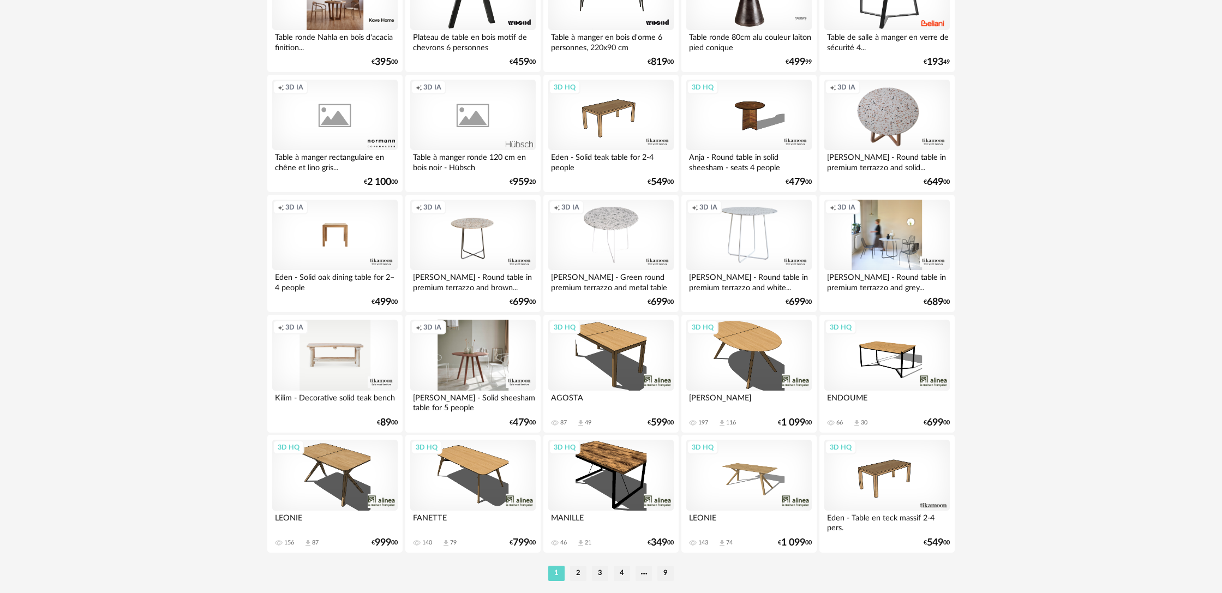
scroll to position [2075, 0]
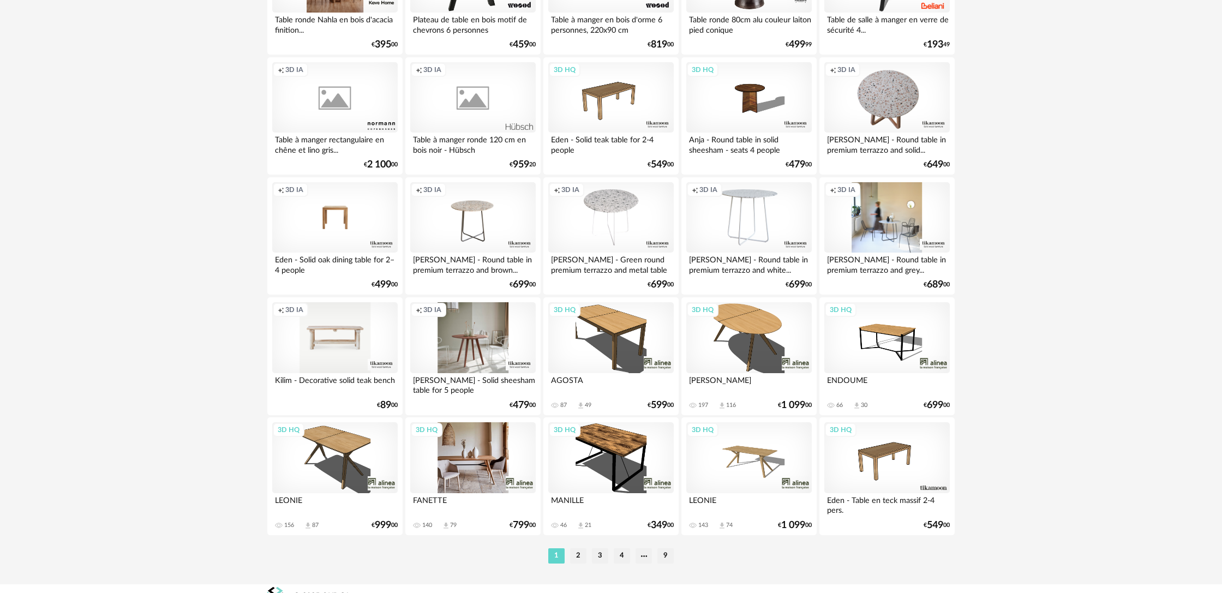
click at [497, 465] on div "3D HQ" at bounding box center [472, 457] width 125 height 71
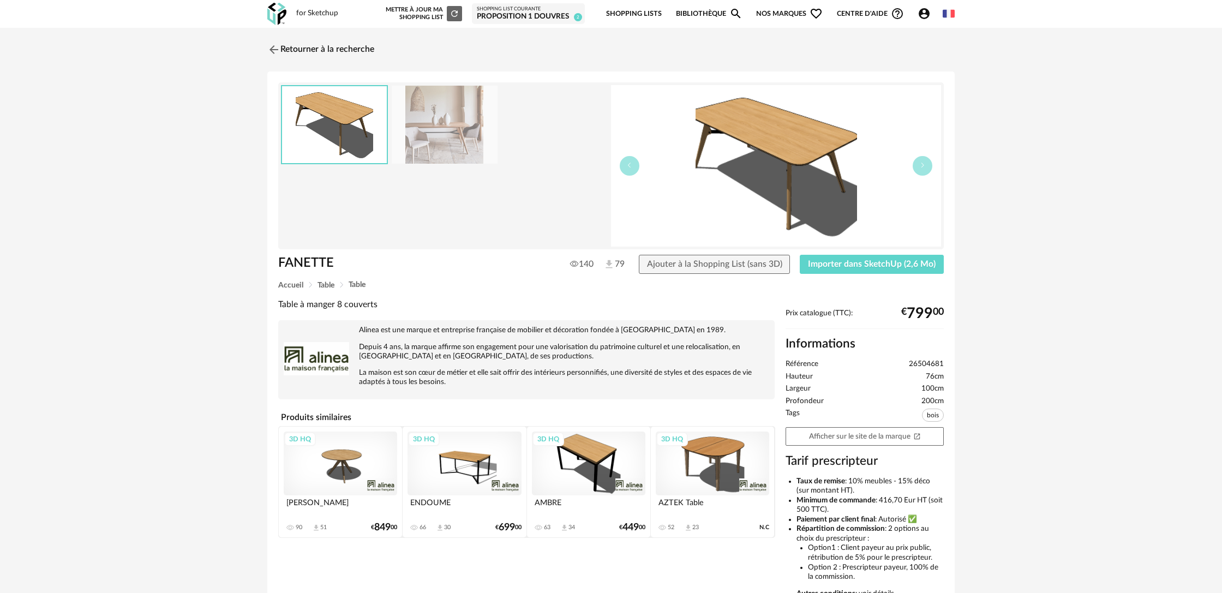
click at [440, 136] on img at bounding box center [445, 125] width 106 height 78
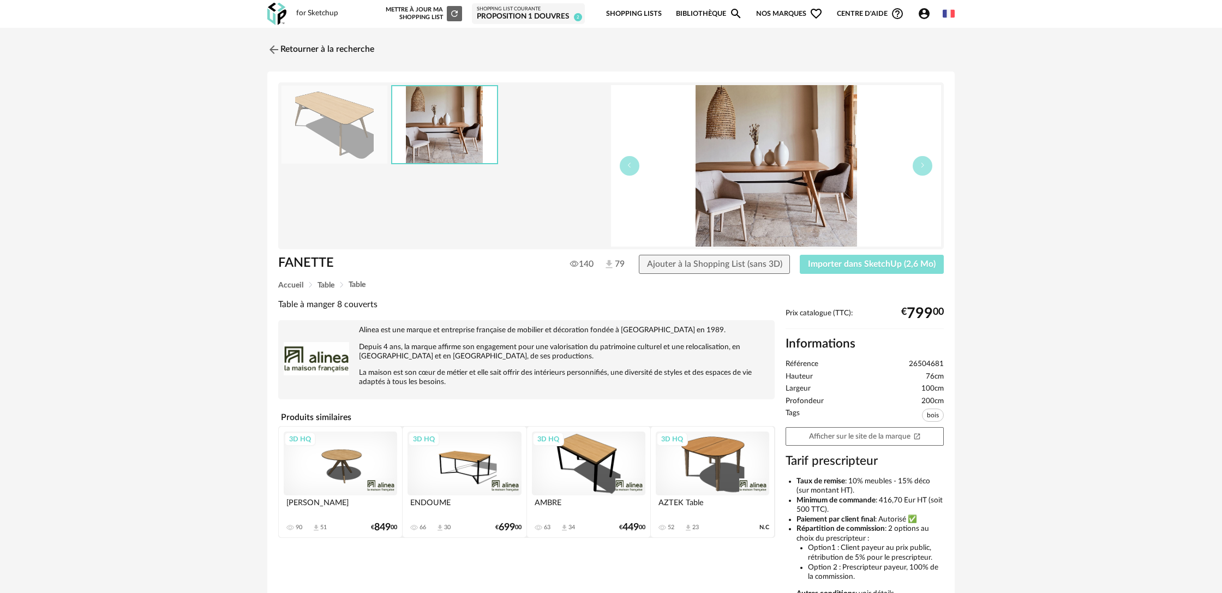
click at [826, 266] on span "Importer dans SketchUp (2,6 Mo)" at bounding box center [872, 264] width 128 height 9
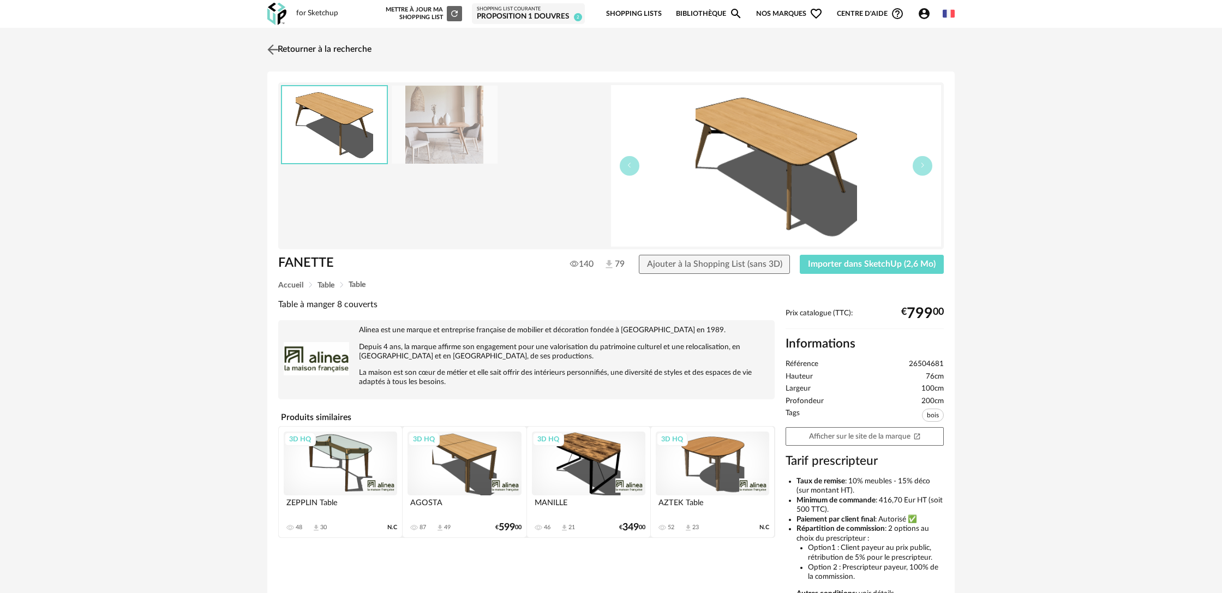
click at [284, 47] on link "Retourner à la recherche" at bounding box center [318, 50] width 107 height 24
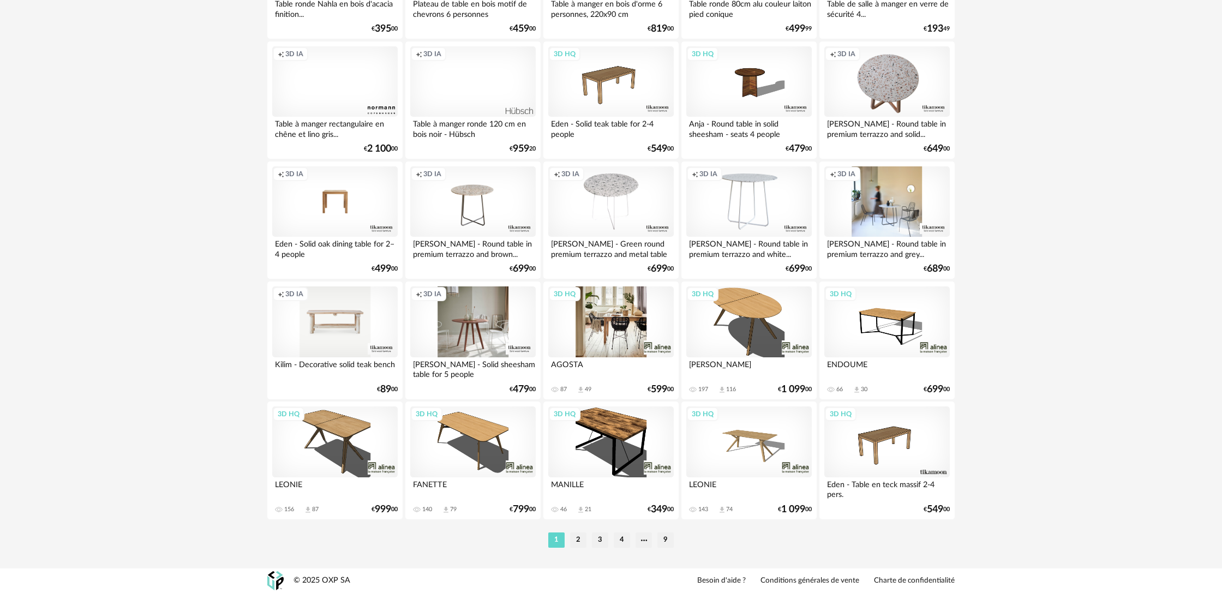
scroll to position [2099, 0]
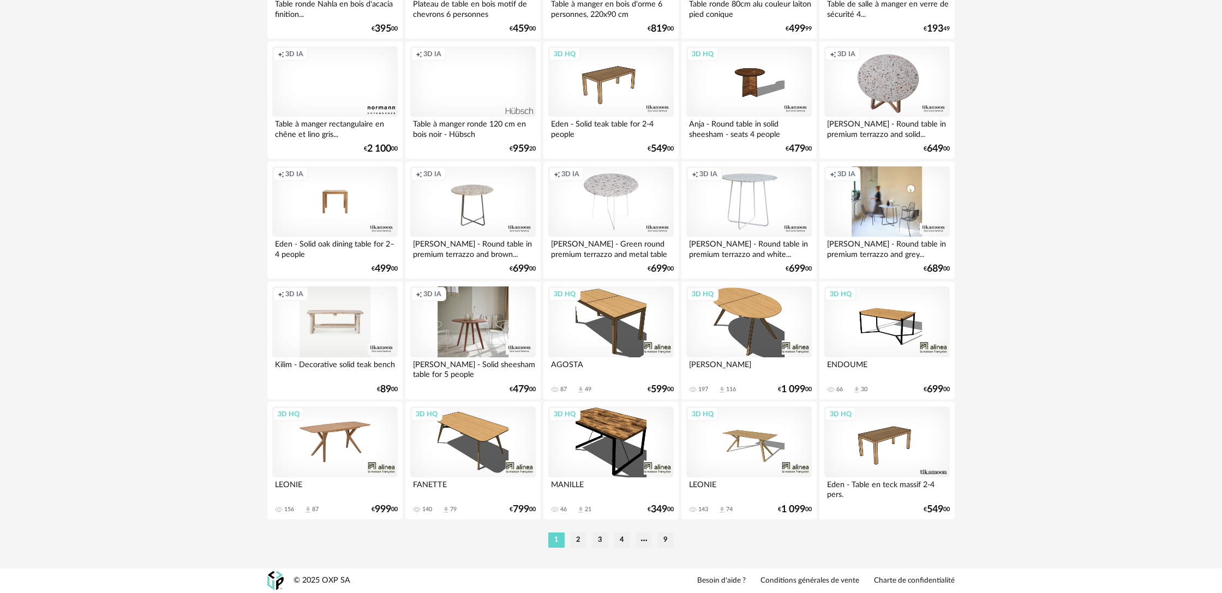
click at [354, 429] on div "3D HQ" at bounding box center [334, 441] width 125 height 71
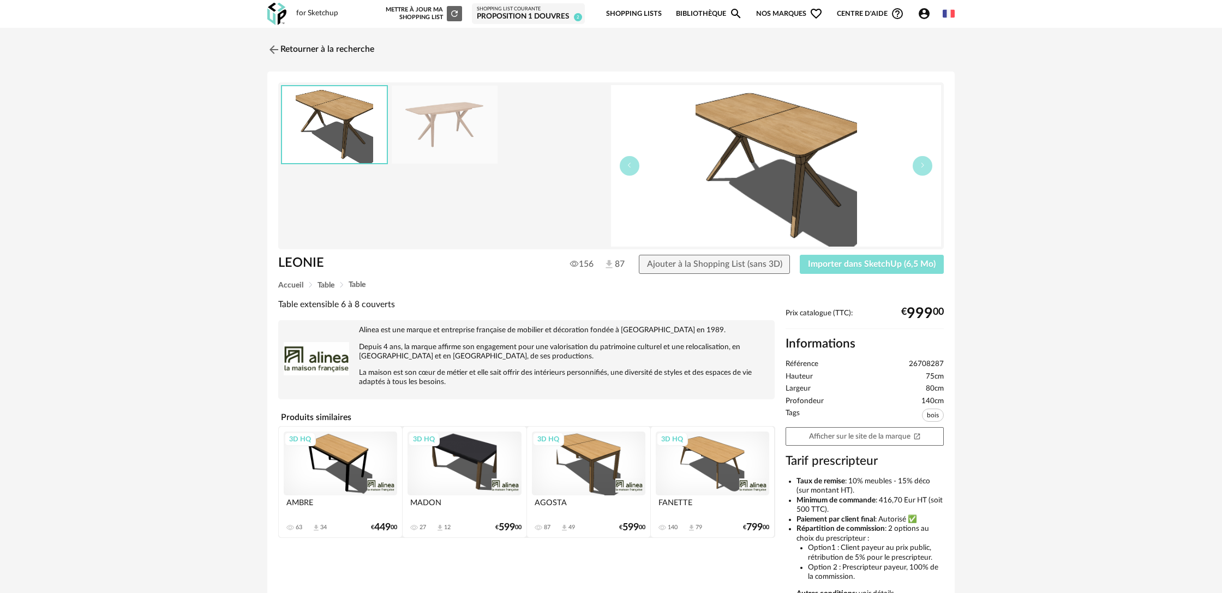
click at [861, 266] on span "Importer dans SketchUp (6,5 Mo)" at bounding box center [872, 264] width 128 height 9
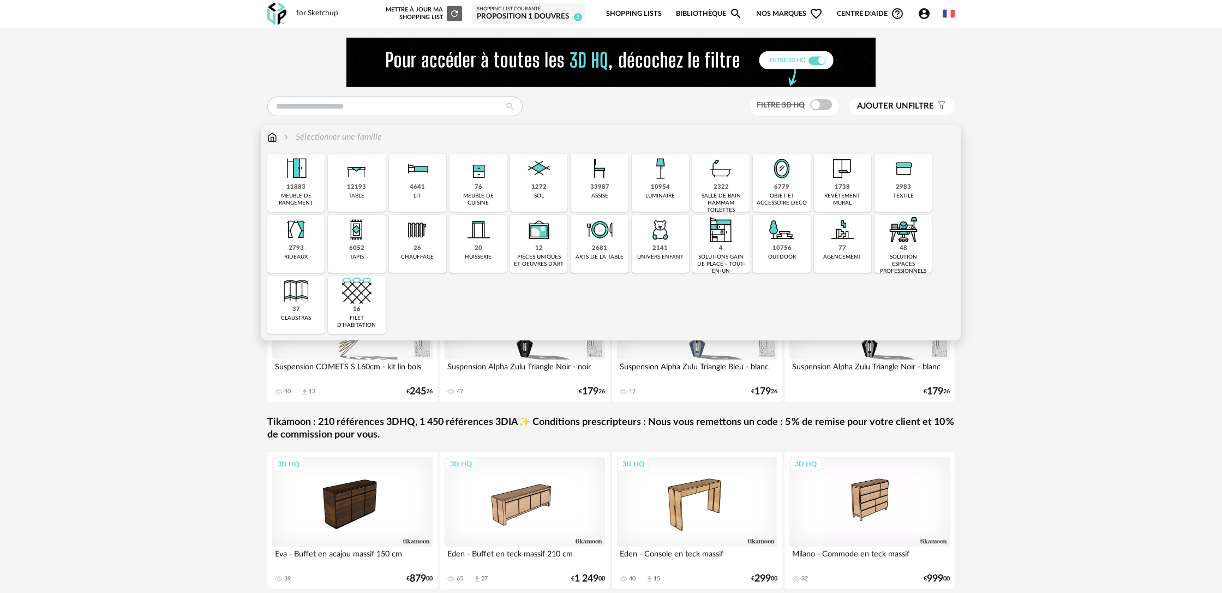
click at [360, 187] on div "12193" at bounding box center [356, 187] width 19 height 8
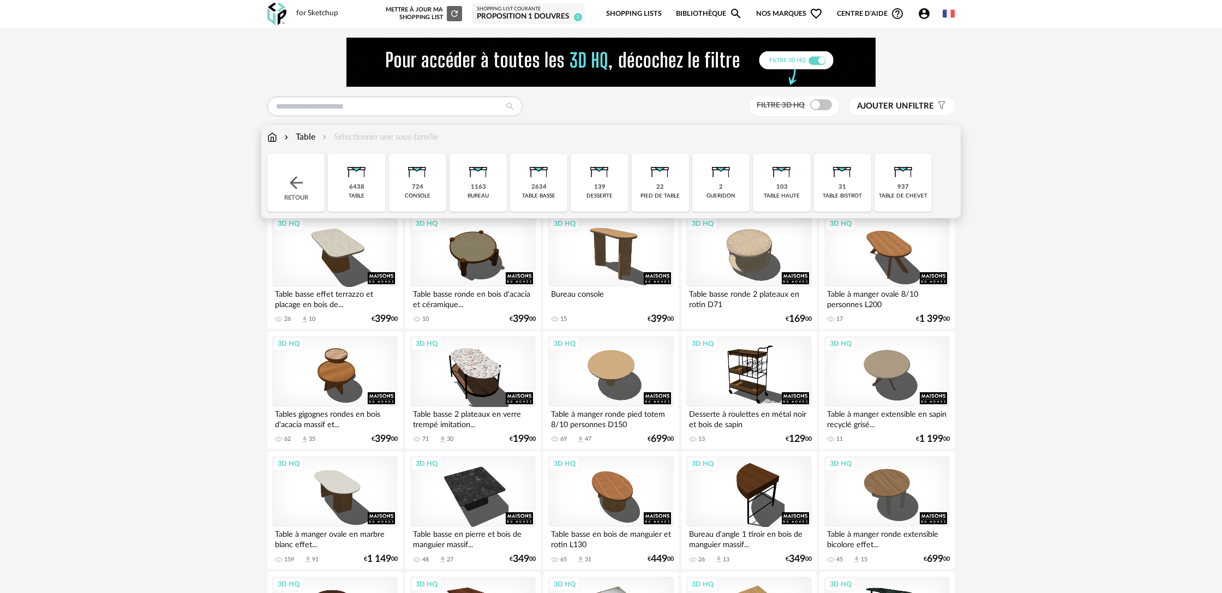
click at [844, 188] on div "31" at bounding box center [842, 187] width 8 height 8
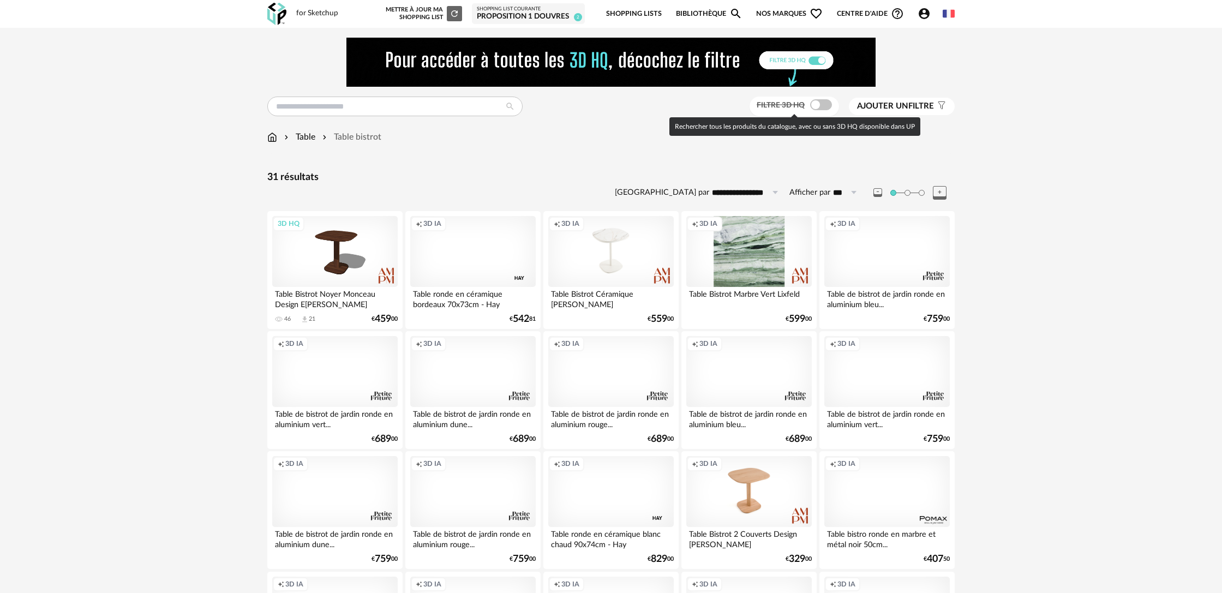
click at [827, 104] on span at bounding box center [821, 104] width 22 height 11
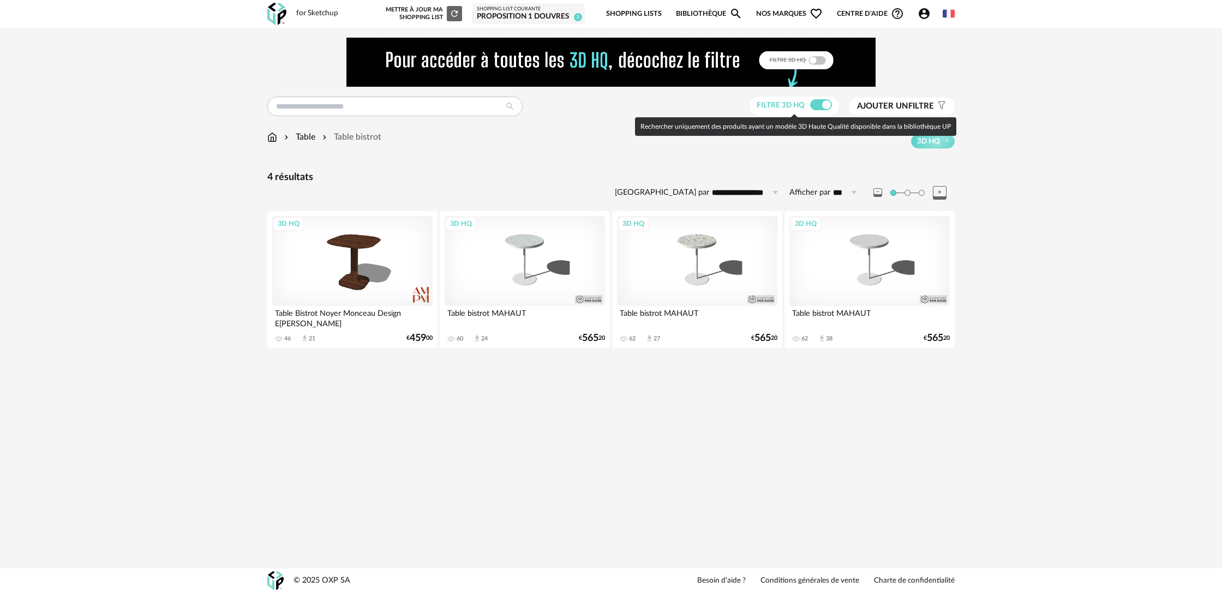
click at [813, 106] on span at bounding box center [821, 104] width 22 height 11
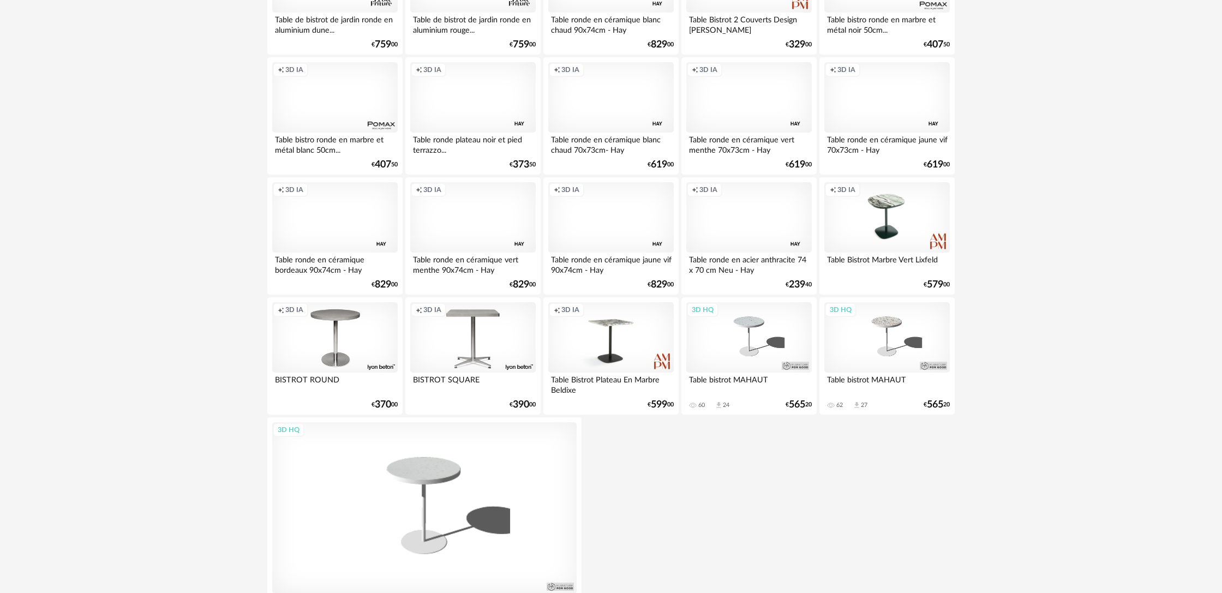
scroll to position [494, 0]
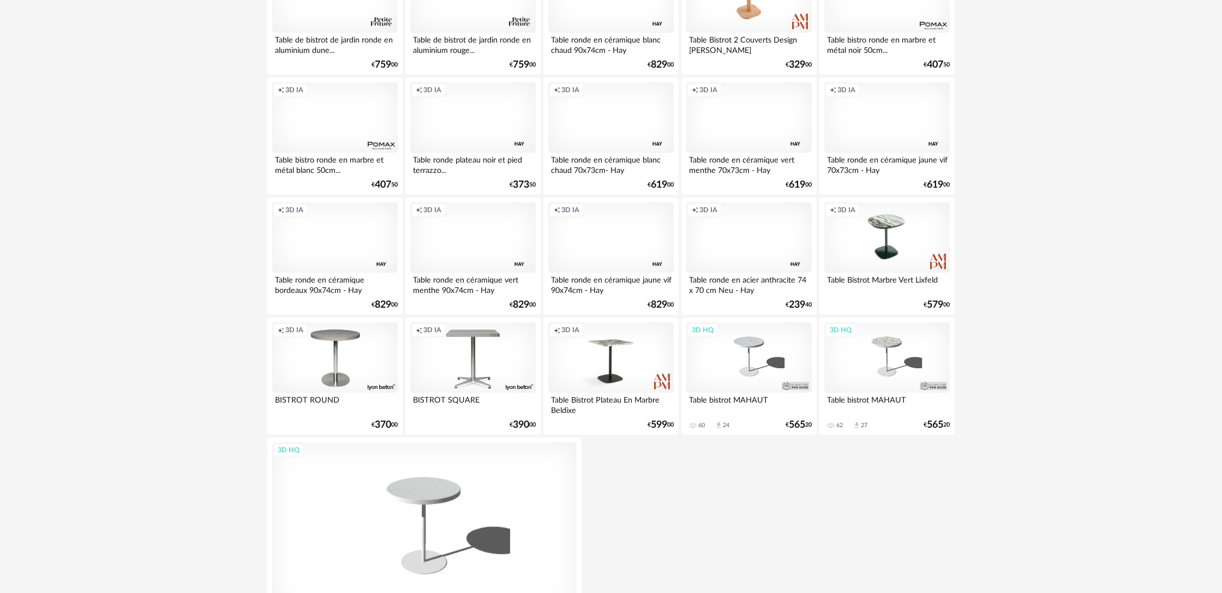
click at [347, 234] on div "Creation icon 3D IA" at bounding box center [334, 237] width 125 height 71
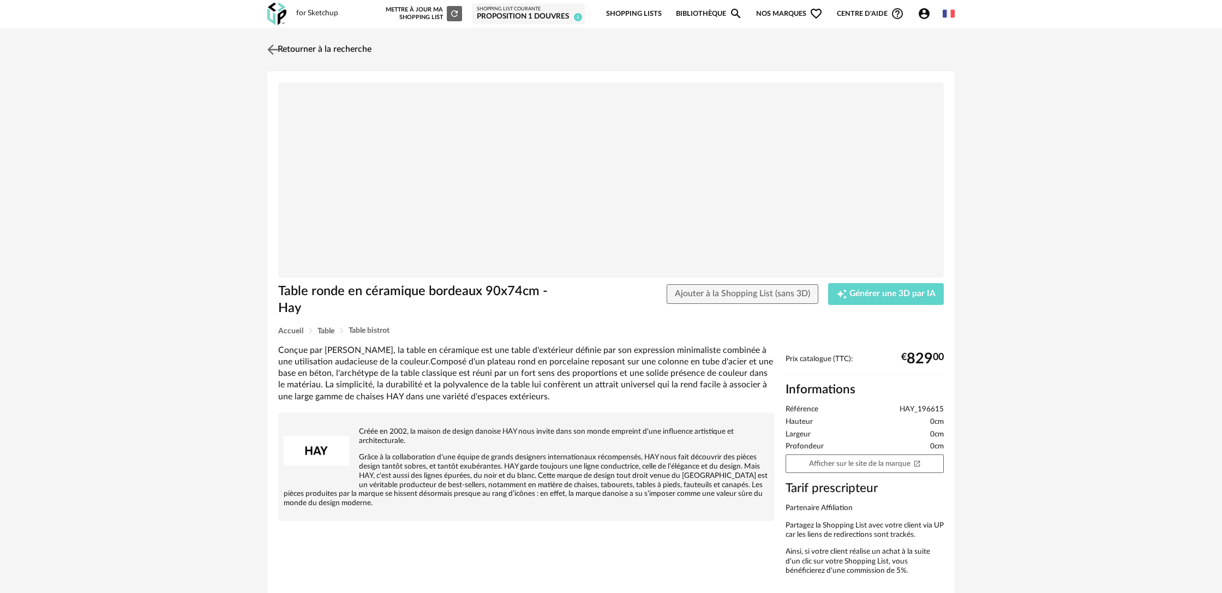
click at [314, 51] on link "Retourner à la recherche" at bounding box center [318, 50] width 107 height 24
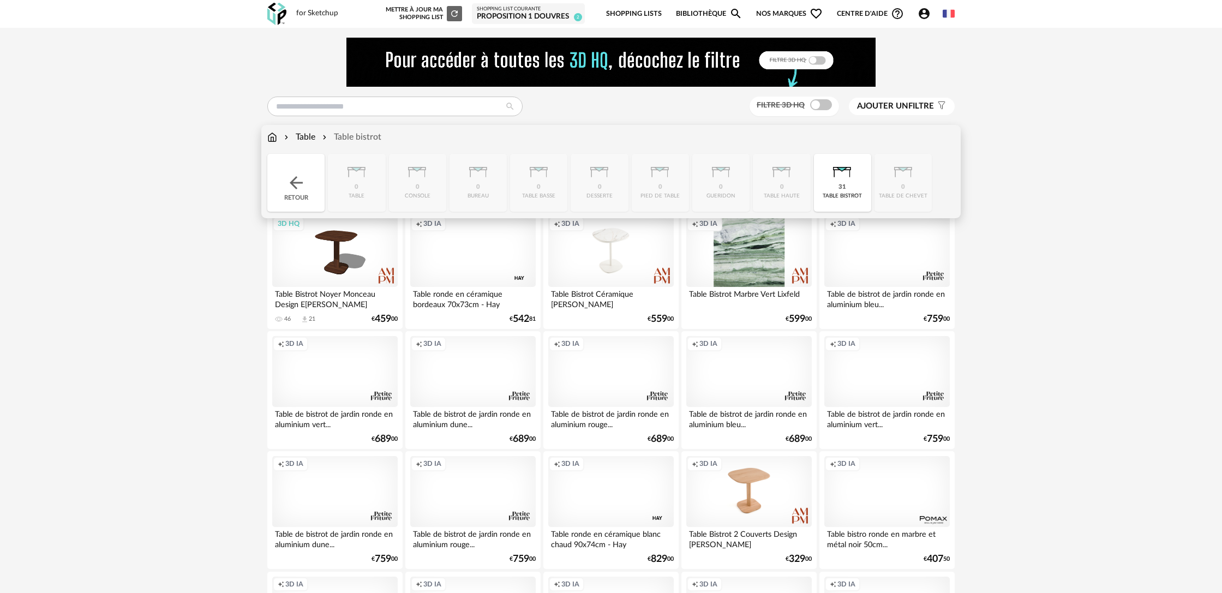
click at [312, 137] on div "Table" at bounding box center [298, 137] width 33 height 13
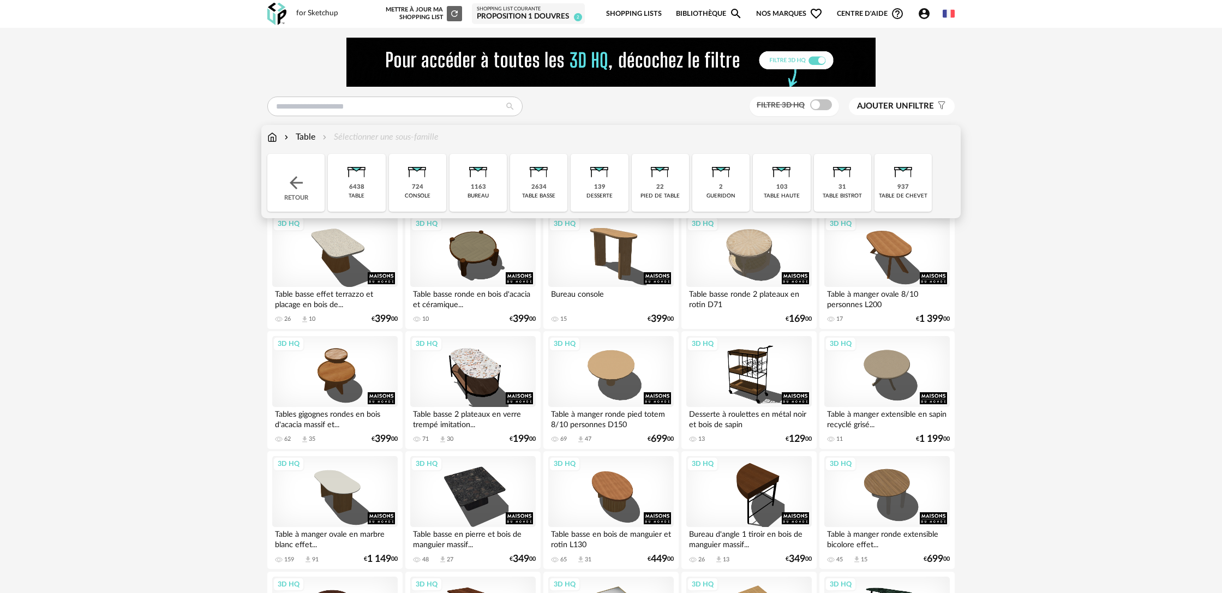
click at [368, 188] on div "6438 table" at bounding box center [356, 183] width 57 height 58
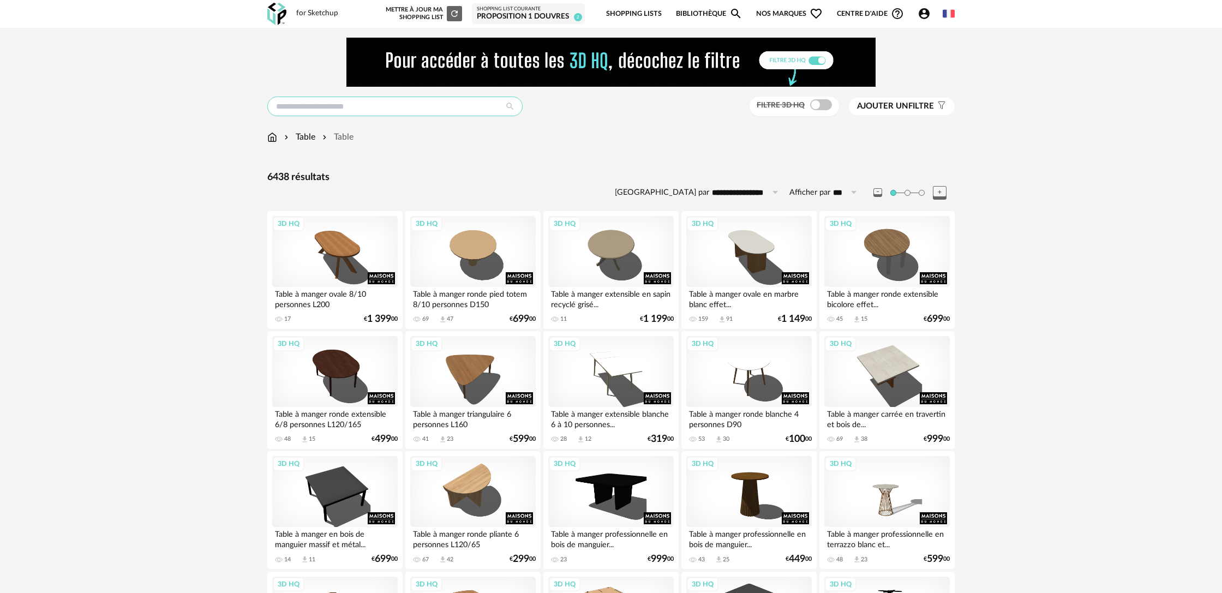
click at [391, 106] on input "text" at bounding box center [394, 107] width 255 height 20
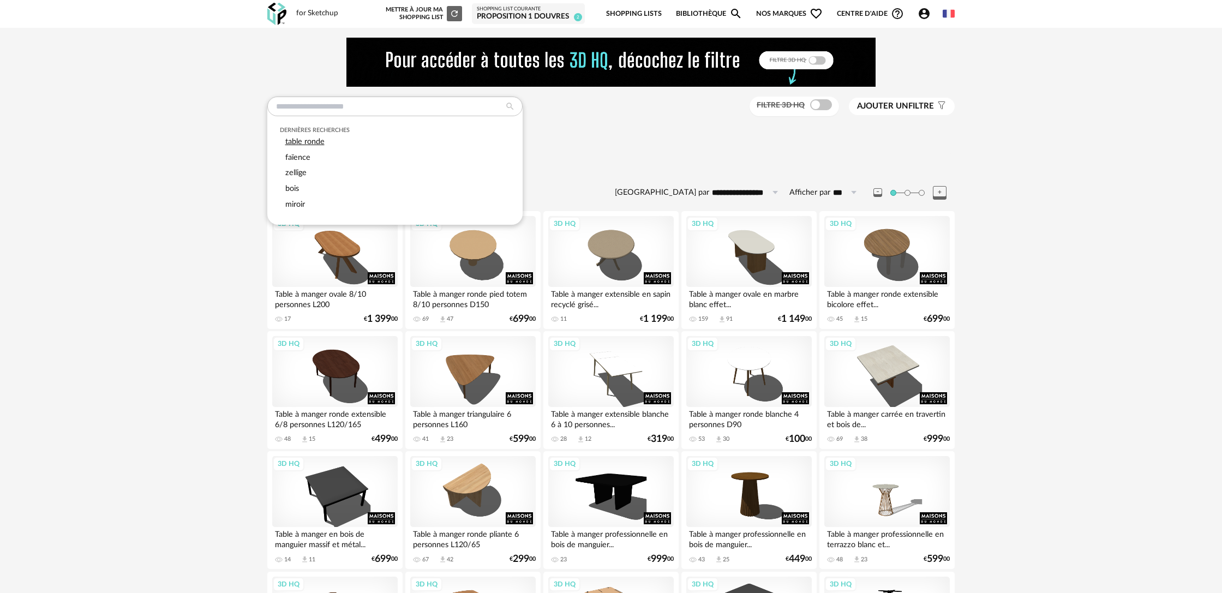
click at [370, 143] on div "table ronde" at bounding box center [395, 142] width 231 height 16
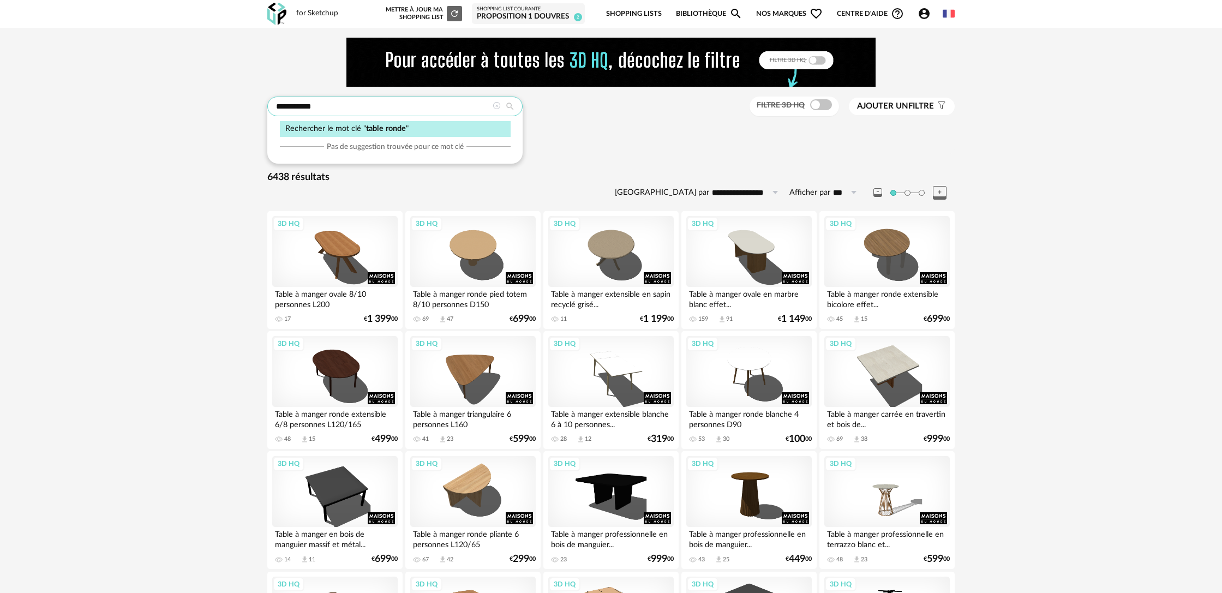
type input "**********"
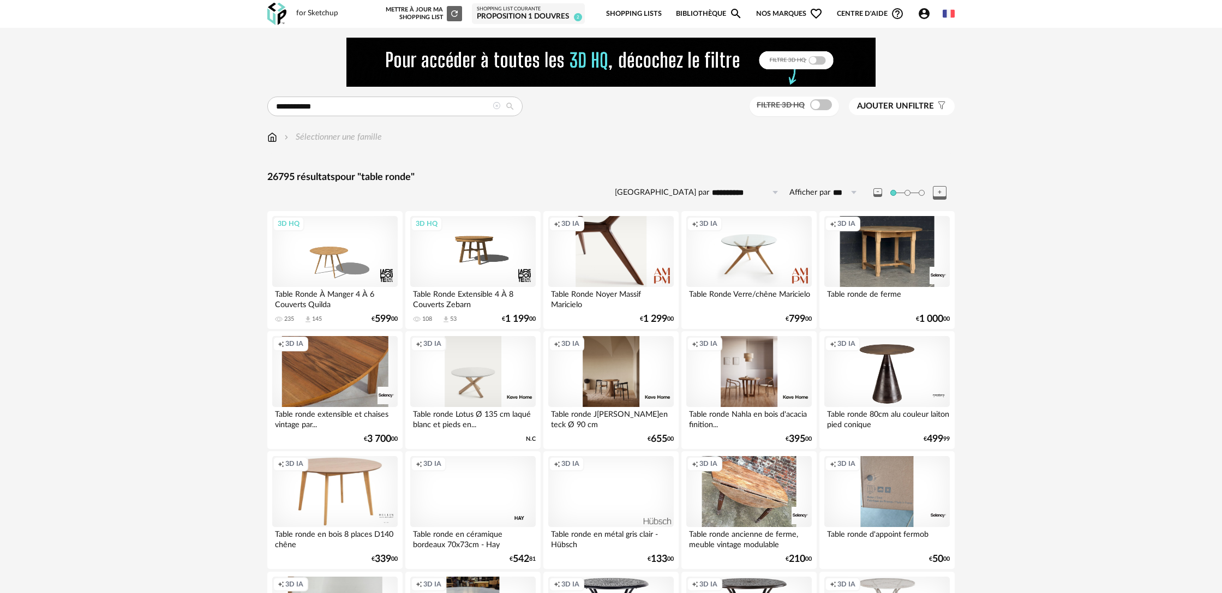
click at [905, 109] on span "Ajouter un" at bounding box center [882, 106] width 51 height 8
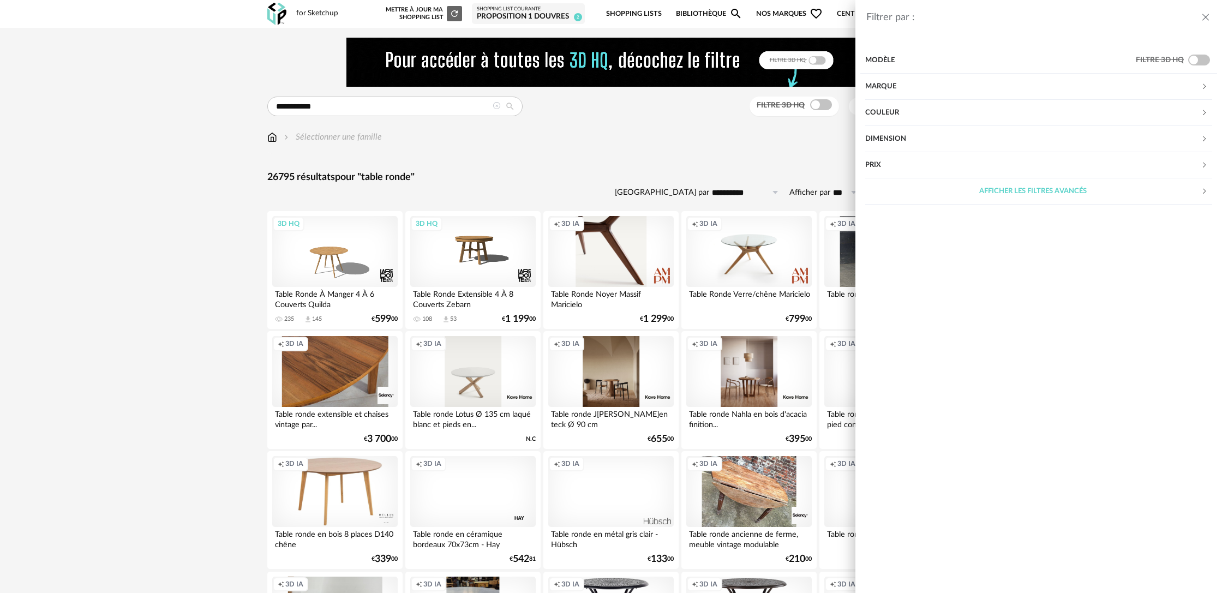
click at [892, 141] on div "Dimension" at bounding box center [1032, 139] width 335 height 26
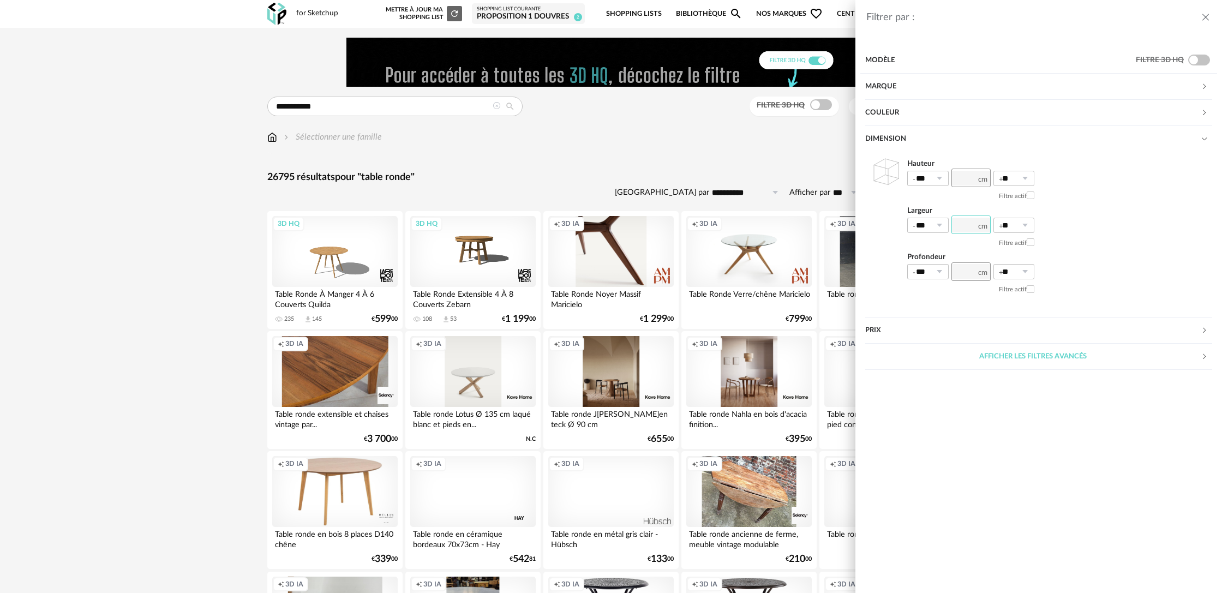
click at [963, 227] on input "number" at bounding box center [970, 224] width 39 height 19
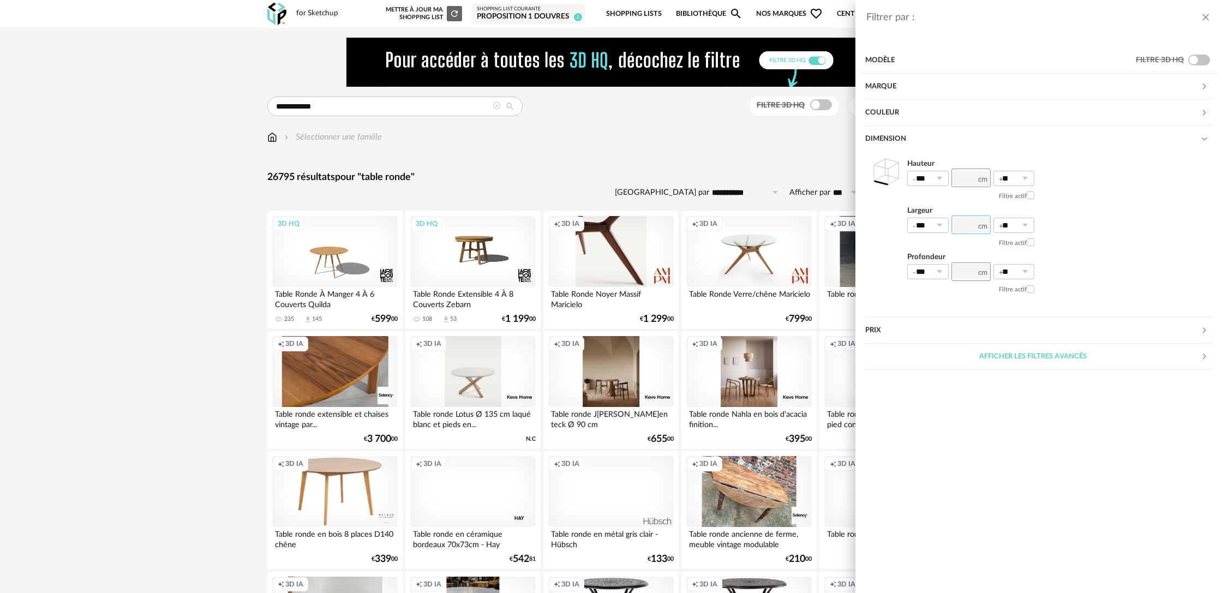
click at [963, 227] on input "number" at bounding box center [970, 224] width 39 height 19
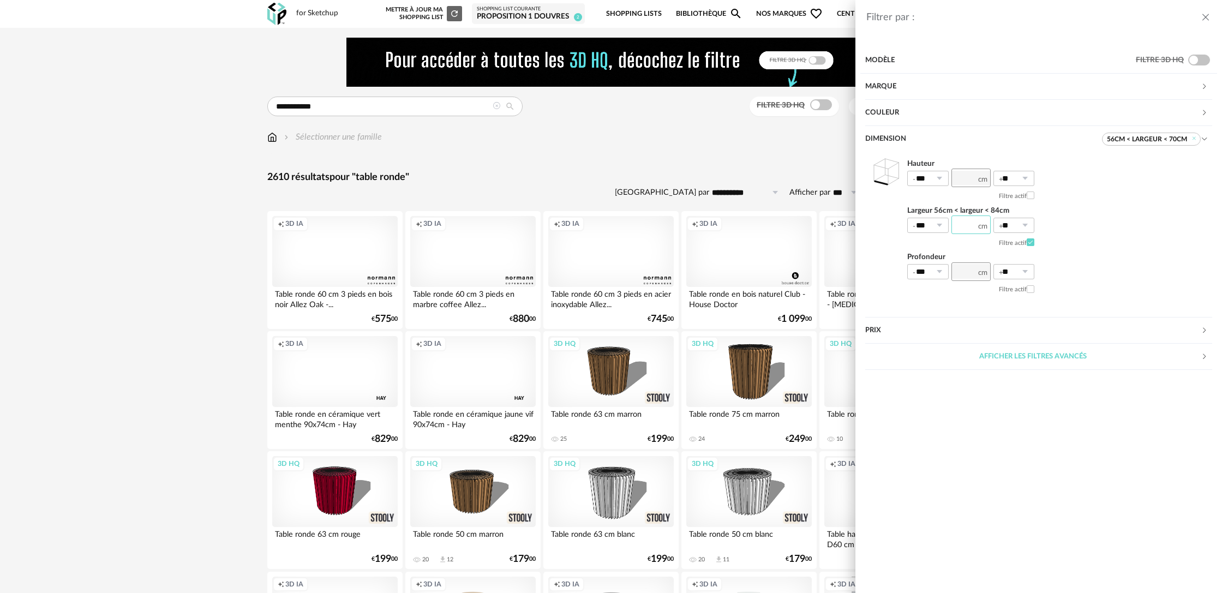
click at [968, 227] on input "**" at bounding box center [970, 224] width 39 height 19
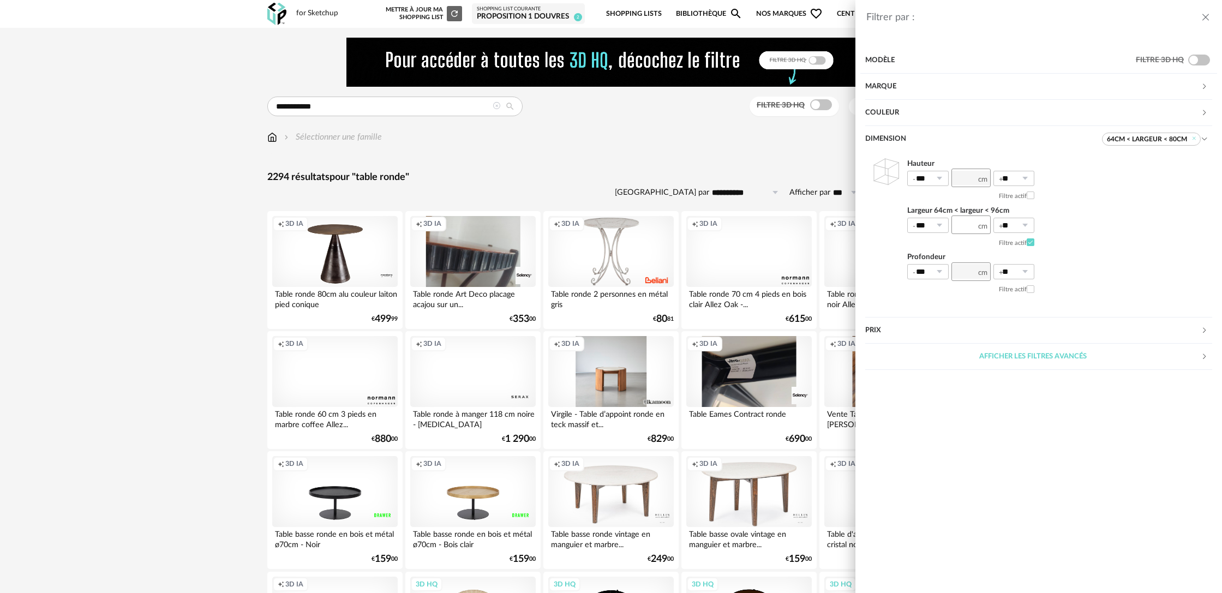
click at [706, 165] on div "Filtrer par : Modèle Filtre 3D HQ Marque &tradition 11 101 Copenhagen 0 366 Con…" at bounding box center [611, 296] width 1222 height 593
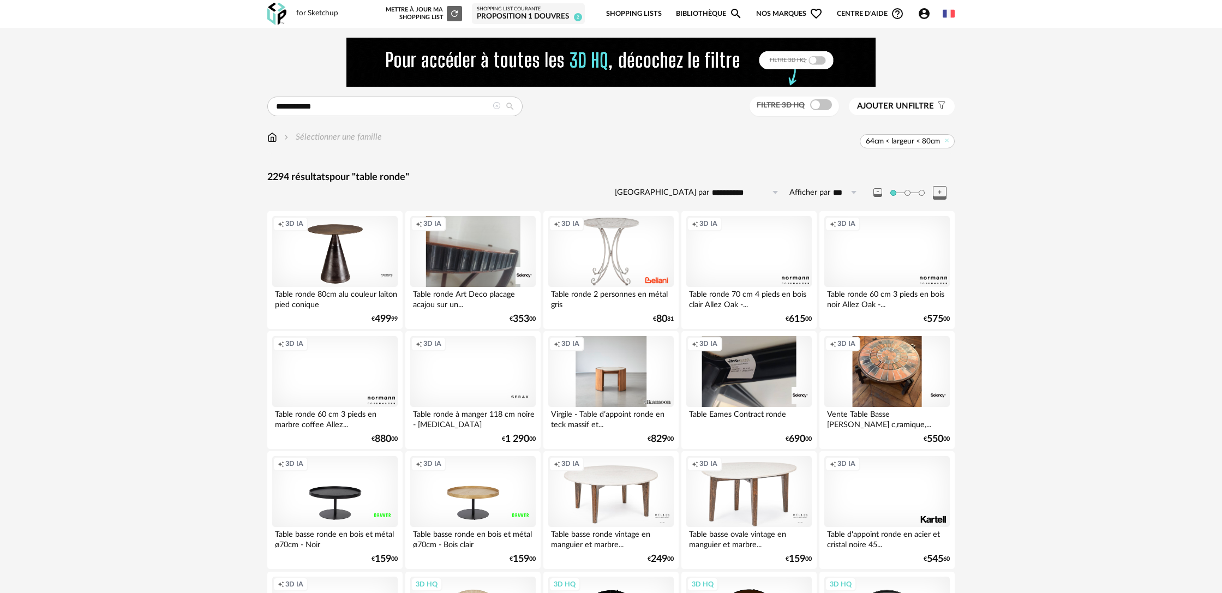
click at [344, 140] on div "Sélectionner une famille" at bounding box center [332, 137] width 100 height 13
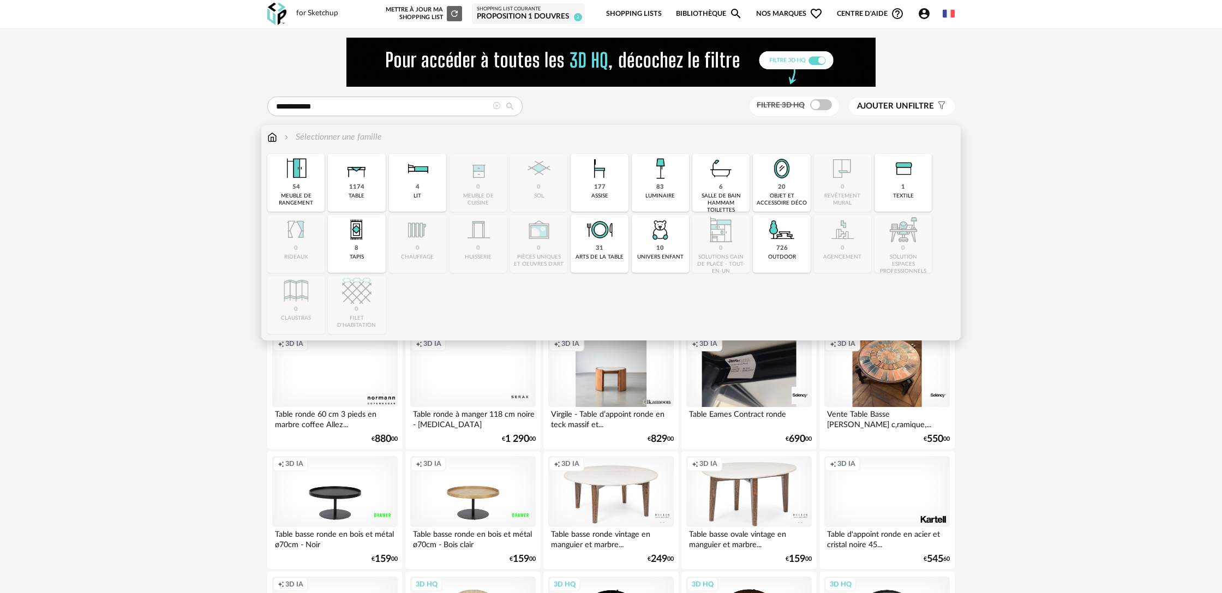
click at [364, 185] on div "1174 table" at bounding box center [356, 183] width 57 height 58
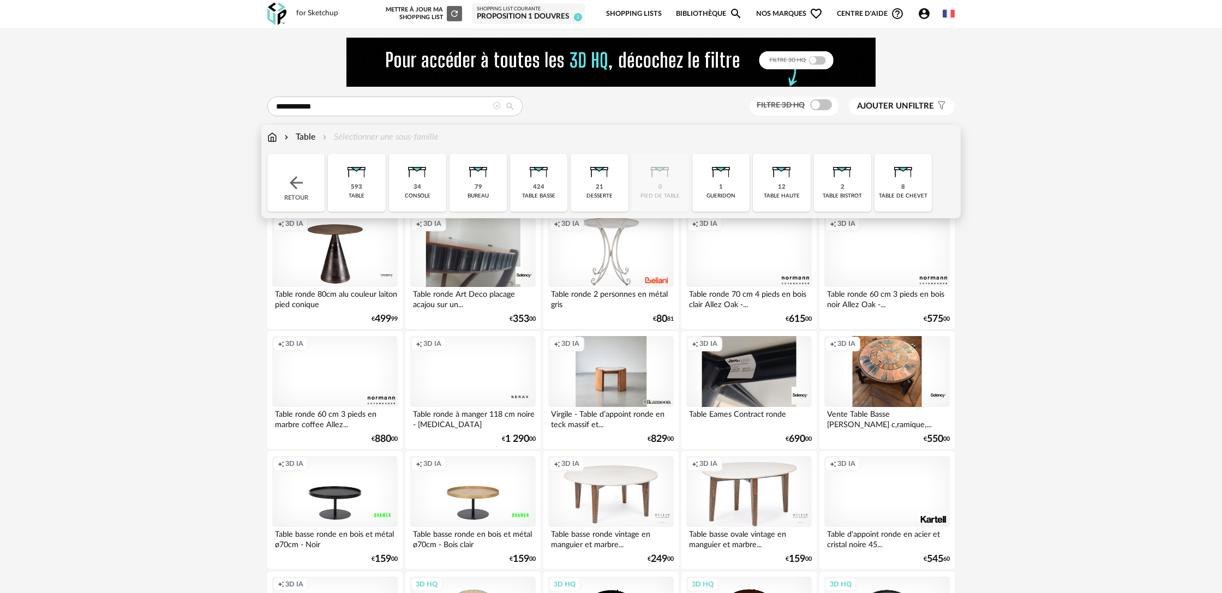
click at [353, 190] on div "593" at bounding box center [356, 187] width 11 height 8
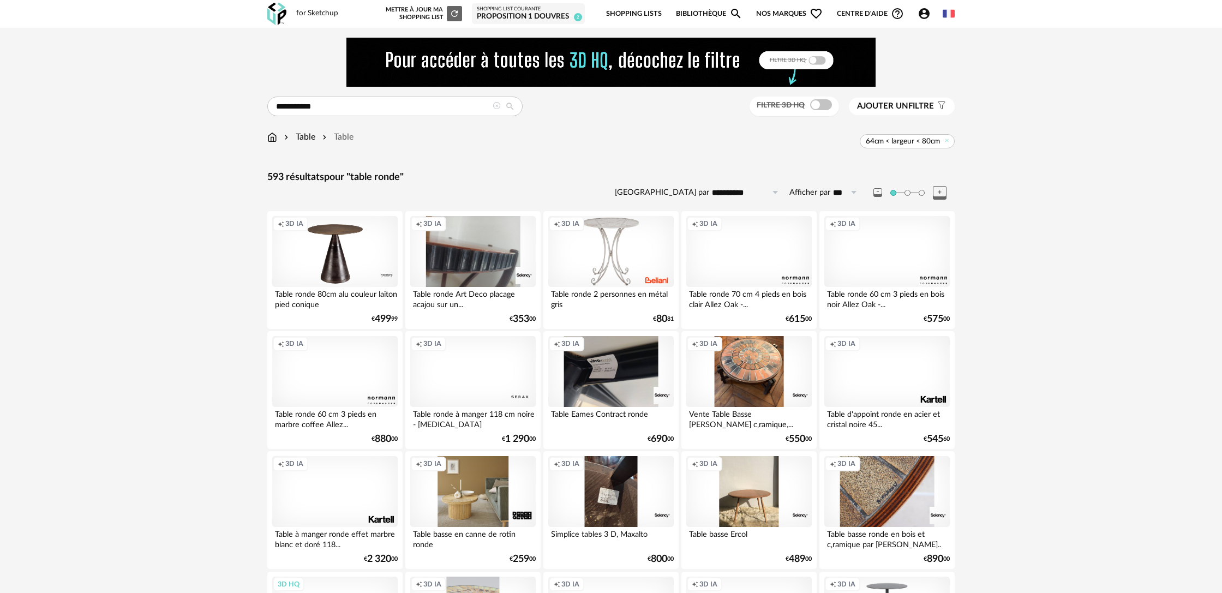
click at [916, 113] on button "Ajouter un filtre s Filter icon" at bounding box center [902, 106] width 106 height 17
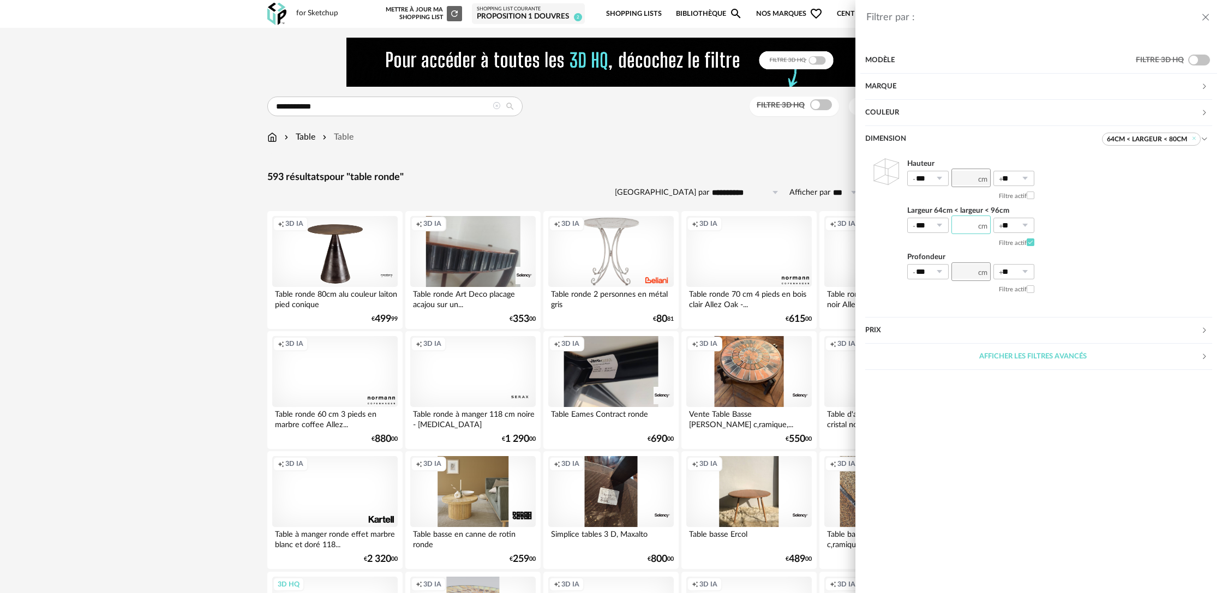
click at [966, 230] on input "**" at bounding box center [970, 224] width 39 height 19
type input "**"
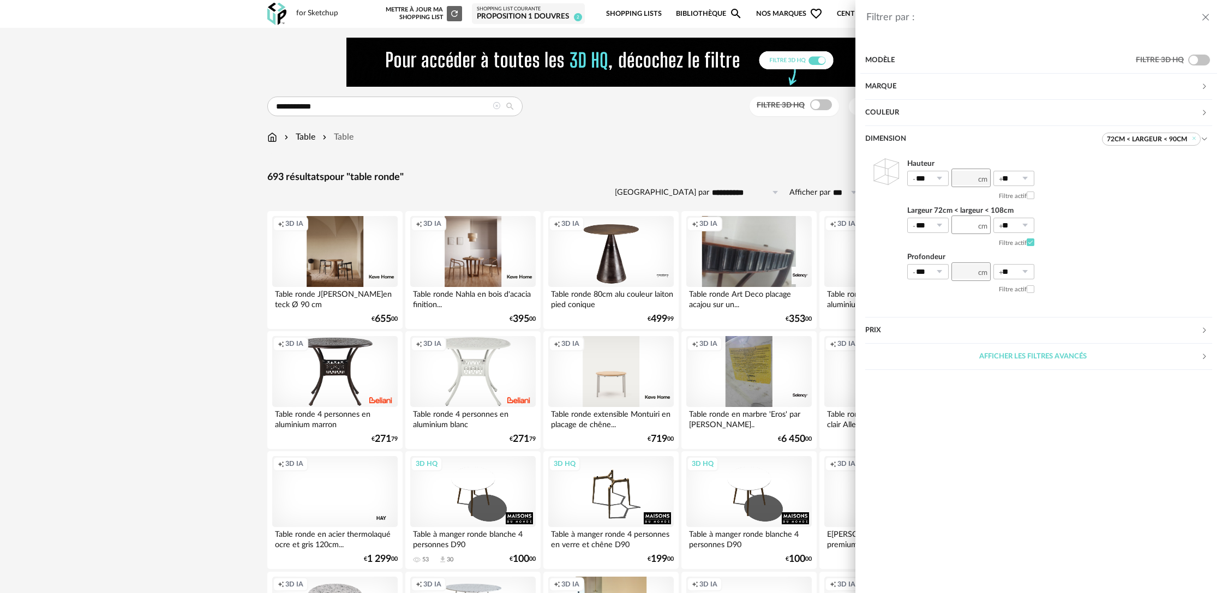
click at [468, 171] on div "Filtrer par : Modèle Filtre 3D HQ Marque &tradition 4 101 Copenhagen 0 366 Conc…" at bounding box center [611, 296] width 1222 height 593
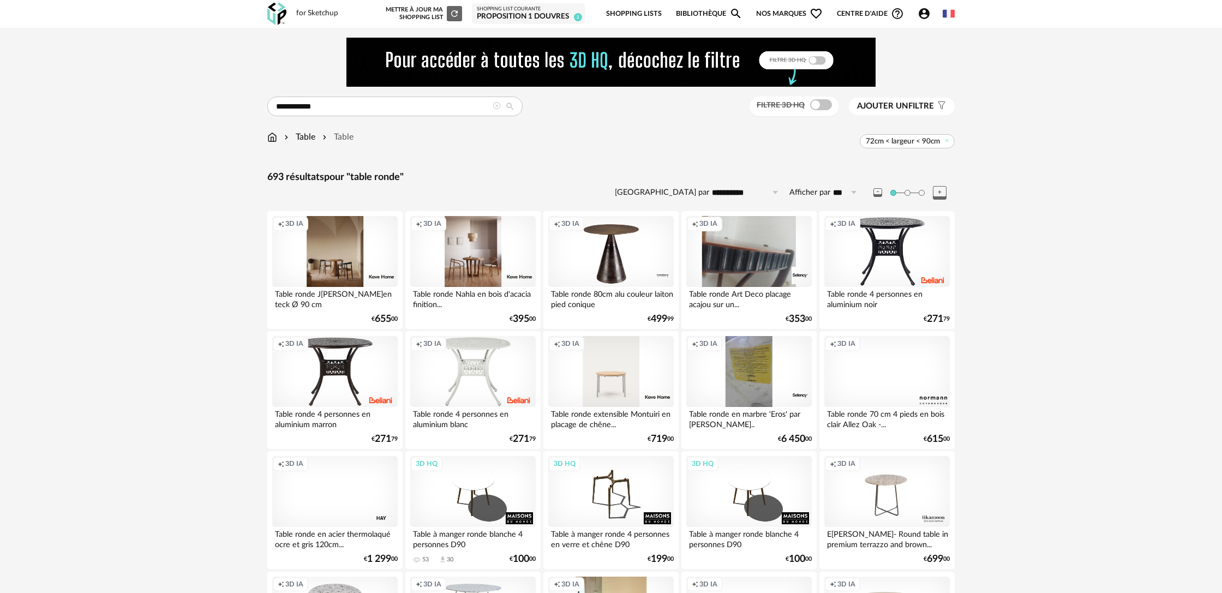
click at [882, 110] on span "Ajouter un" at bounding box center [882, 106] width 51 height 8
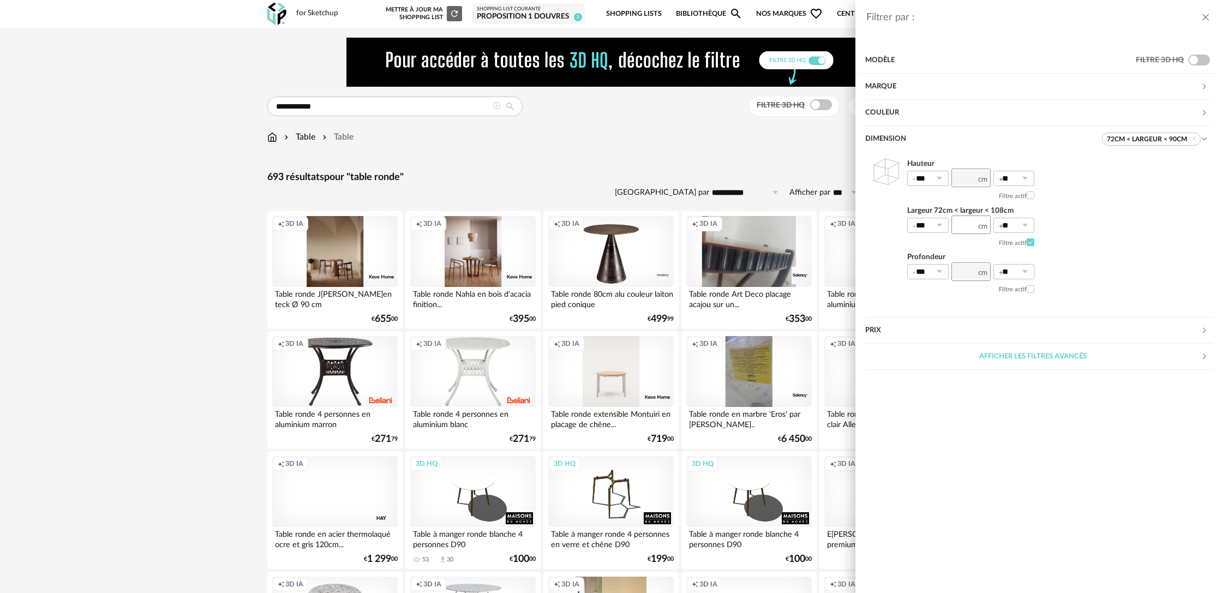
click at [890, 110] on div "Couleur" at bounding box center [1032, 113] width 335 height 26
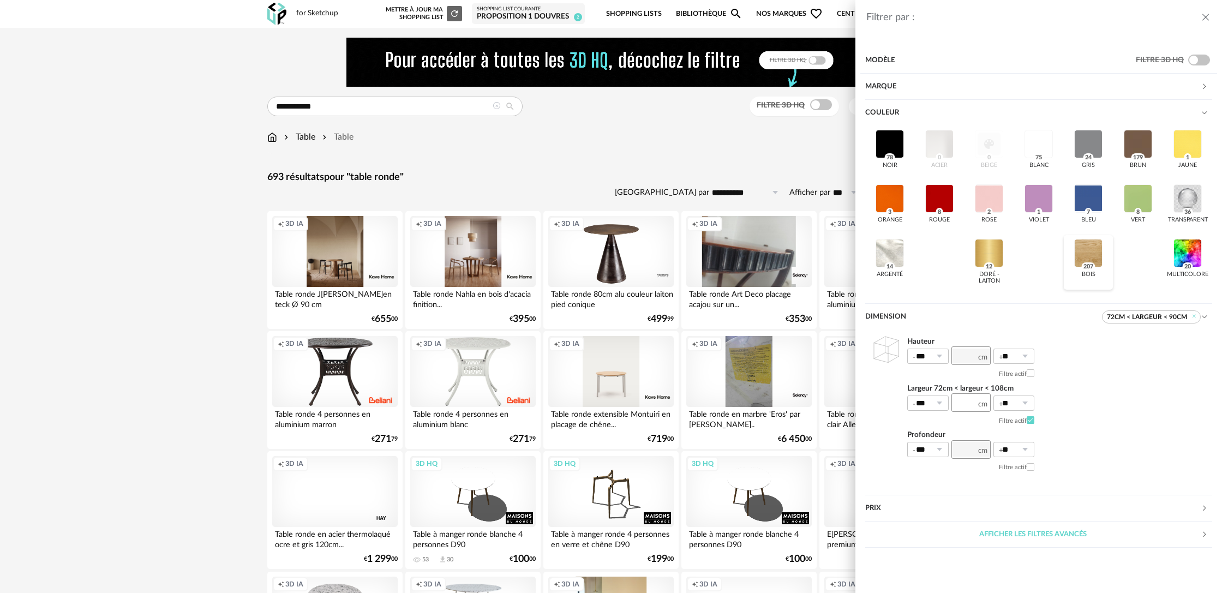
click at [1087, 252] on div at bounding box center [1088, 253] width 28 height 28
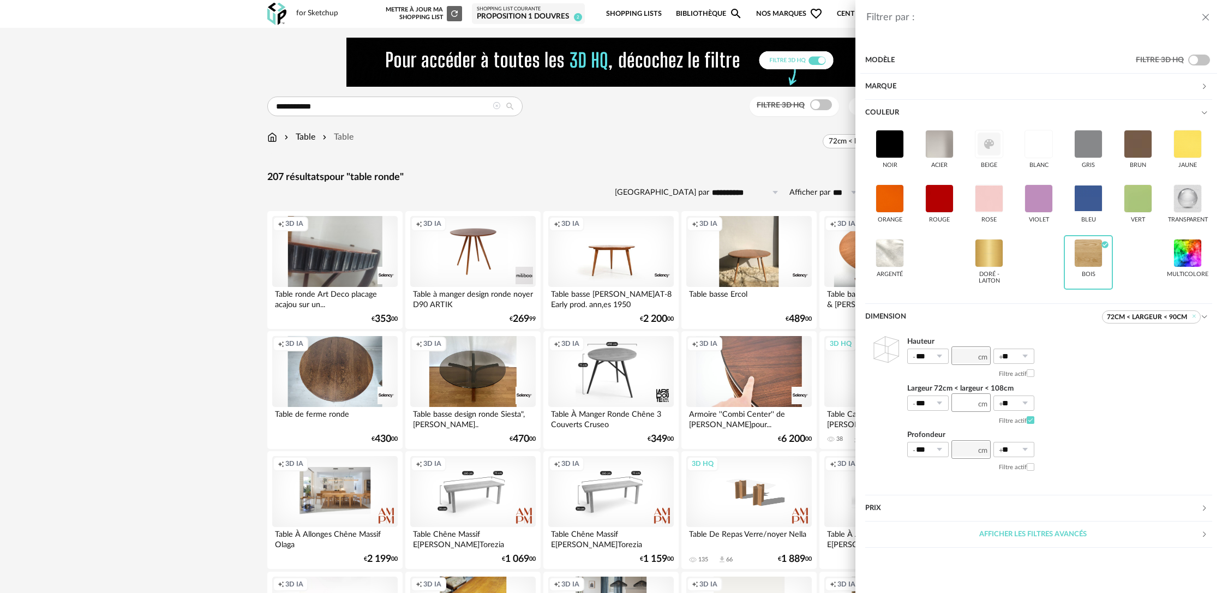
click at [165, 224] on div "Filtrer par : Modèle Filtre 3D HQ Marque &tradition 0 101 Copenhagen 0 366 Conc…" at bounding box center [611, 296] width 1222 height 593
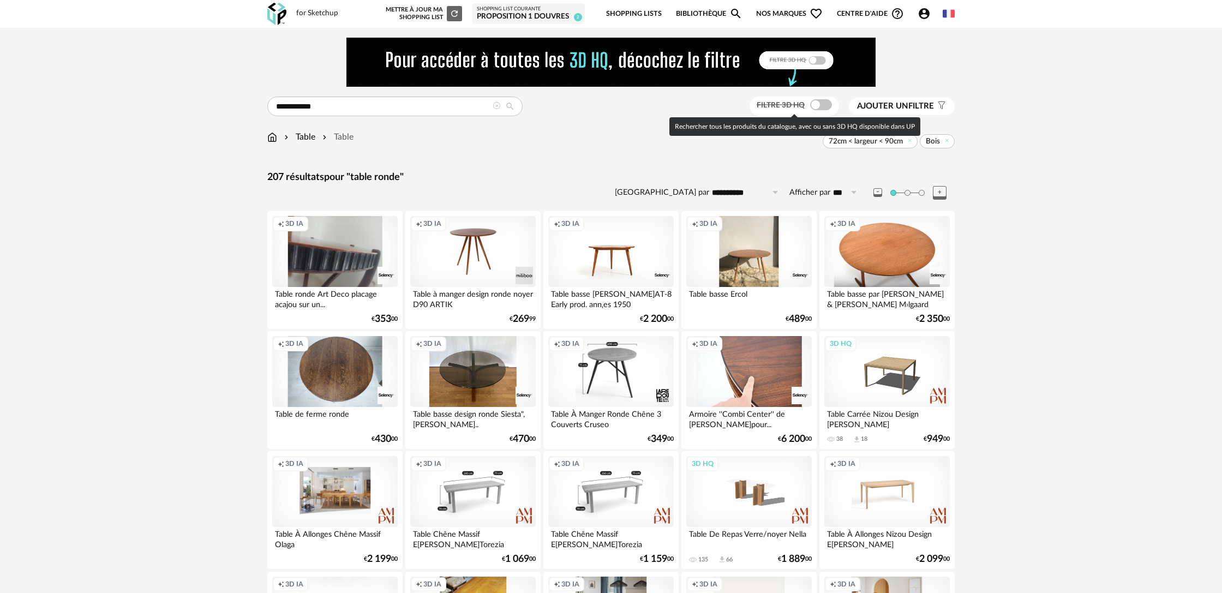
click at [819, 106] on span at bounding box center [821, 104] width 22 height 11
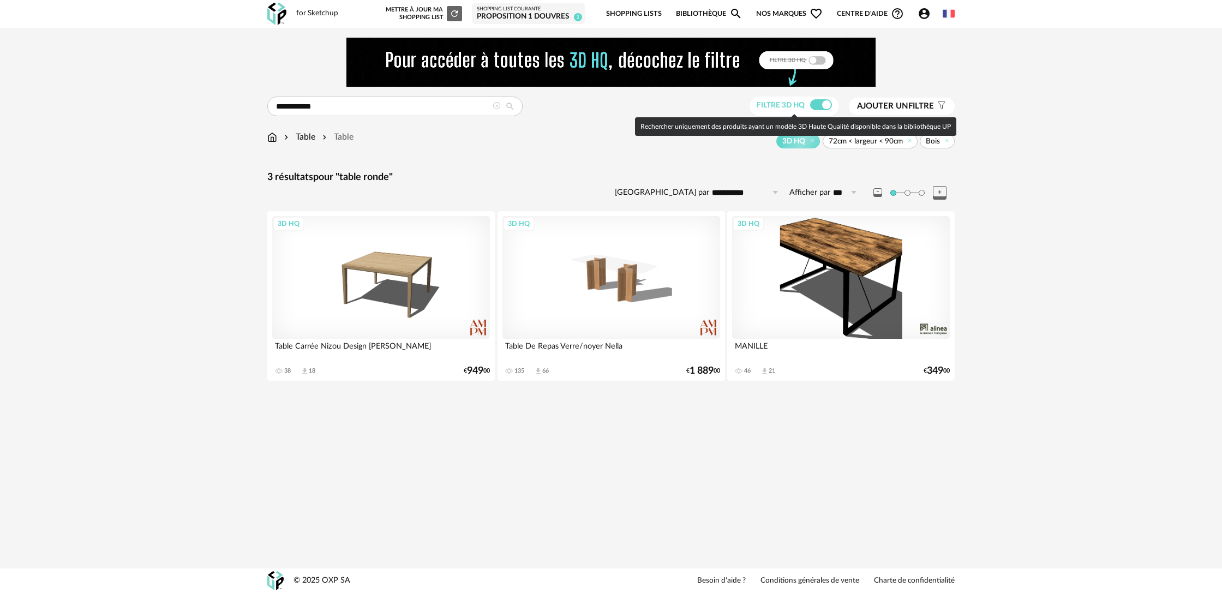
click at [815, 106] on span at bounding box center [821, 104] width 22 height 11
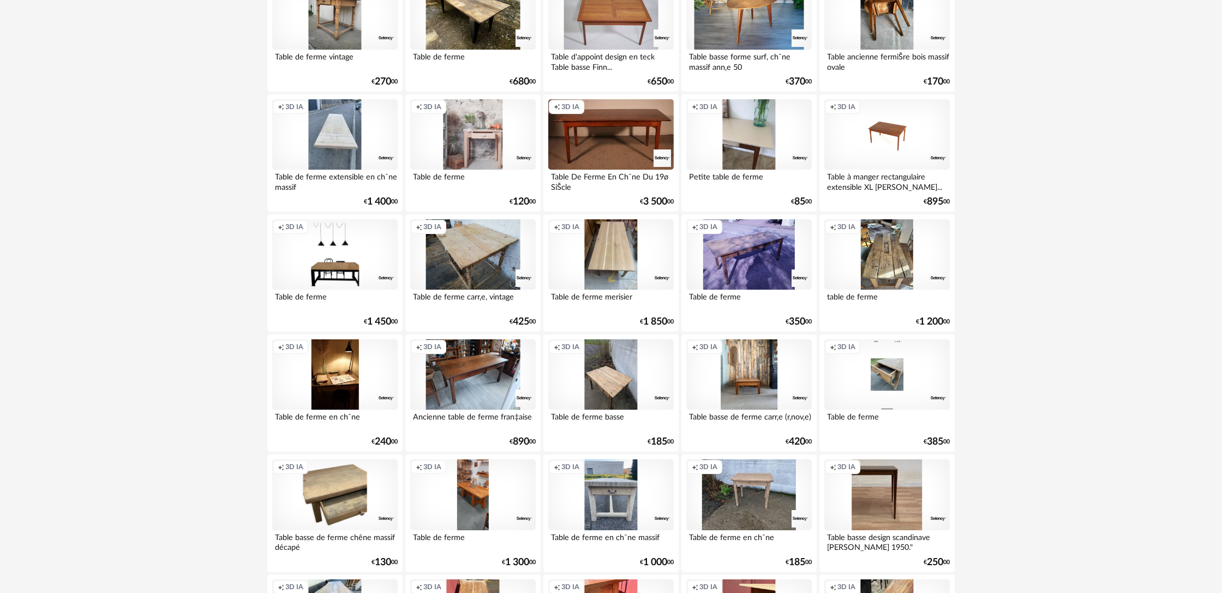
scroll to position [1919, 0]
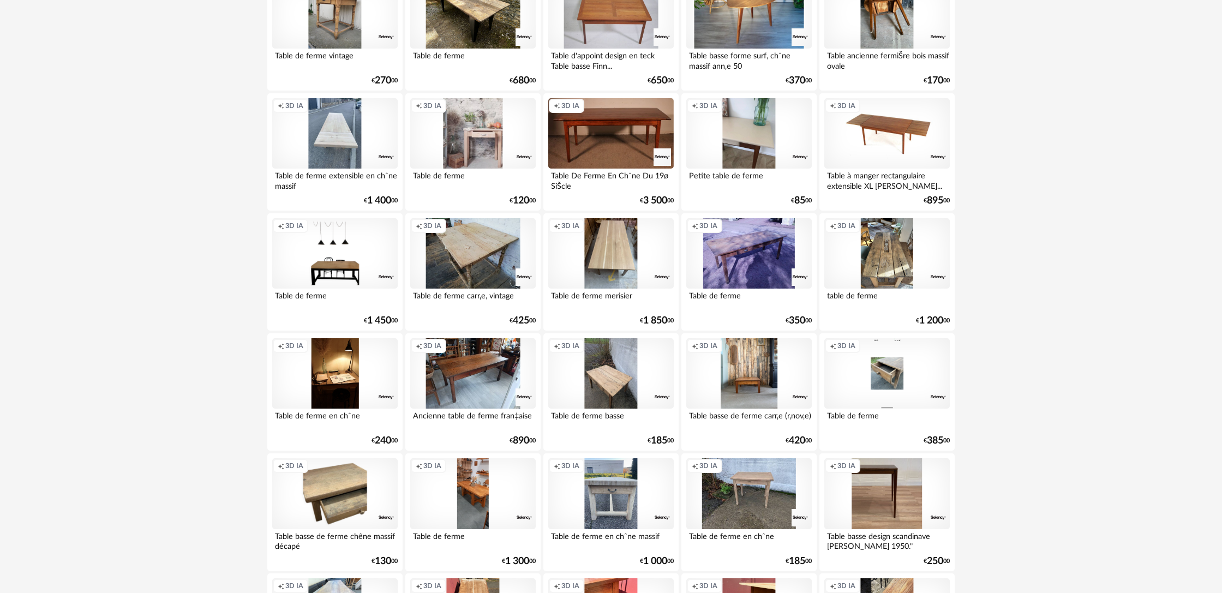
click at [863, 143] on div "Creation icon 3D IA" at bounding box center [886, 133] width 125 height 71
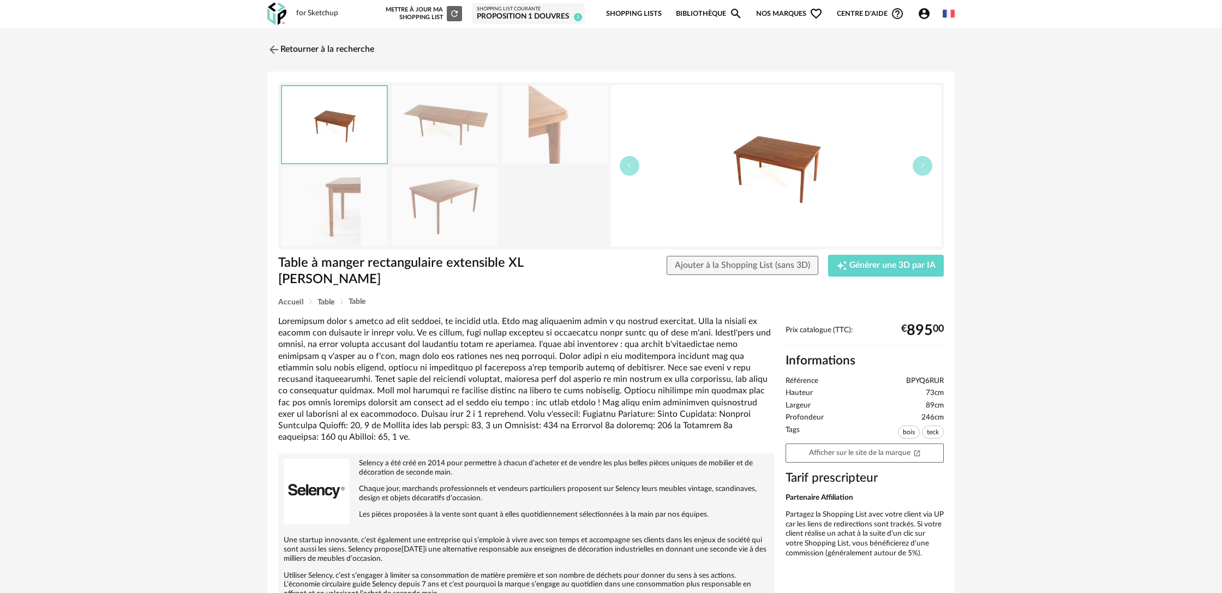
click at [455, 135] on img at bounding box center [445, 125] width 106 height 78
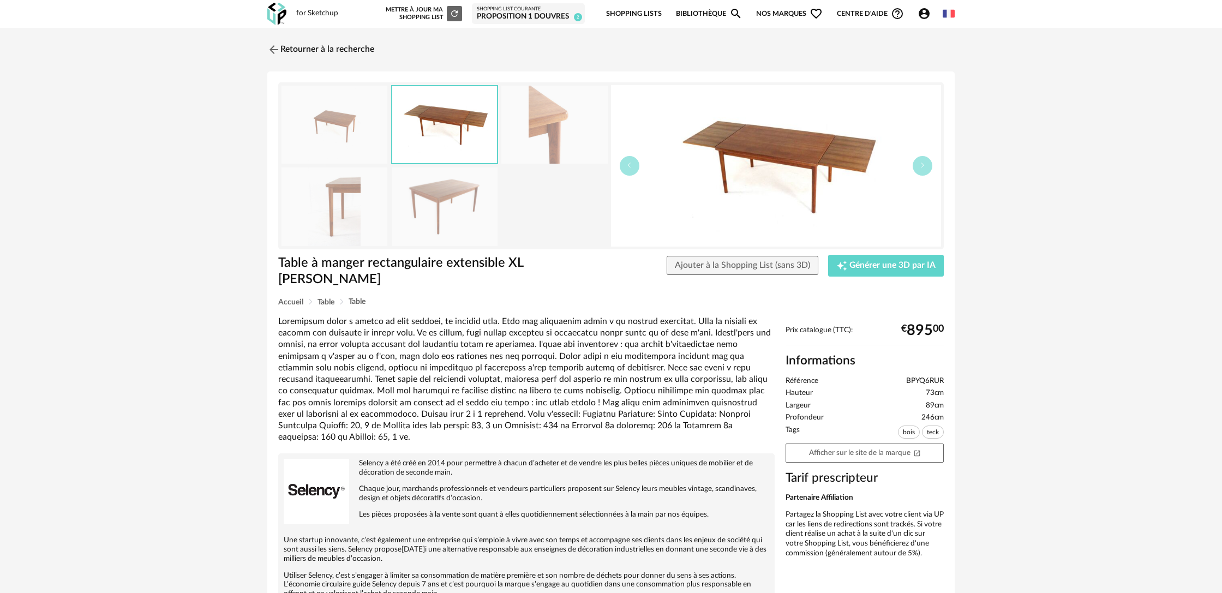
click at [538, 135] on img at bounding box center [554, 125] width 106 height 78
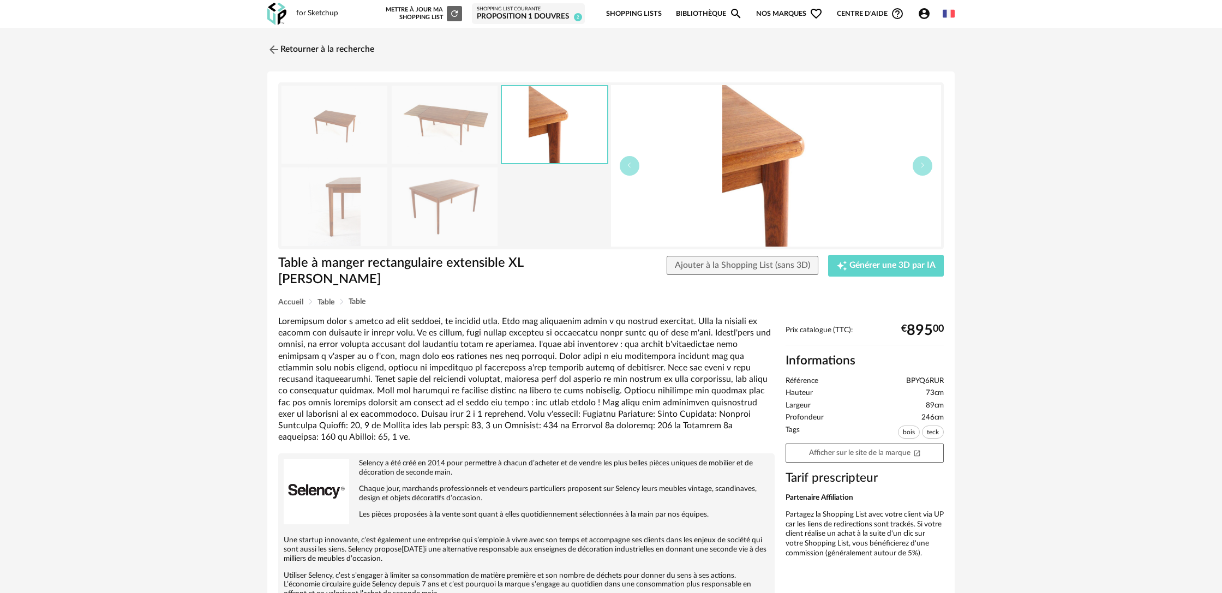
click at [450, 212] on img at bounding box center [445, 206] width 106 height 78
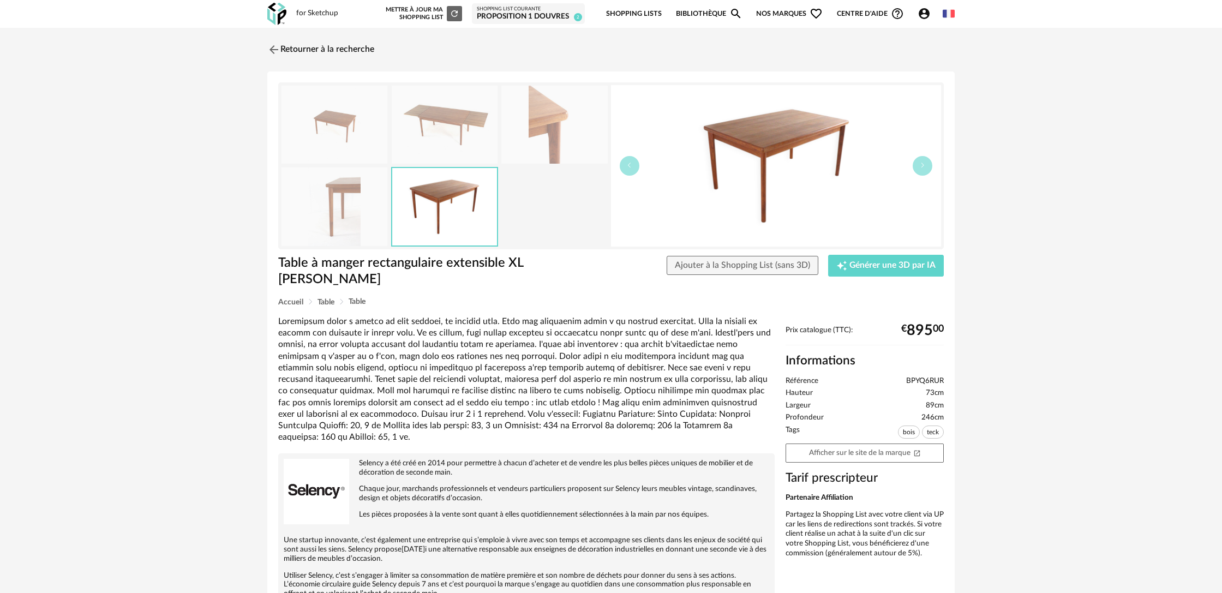
click at [359, 208] on img at bounding box center [334, 206] width 106 height 78
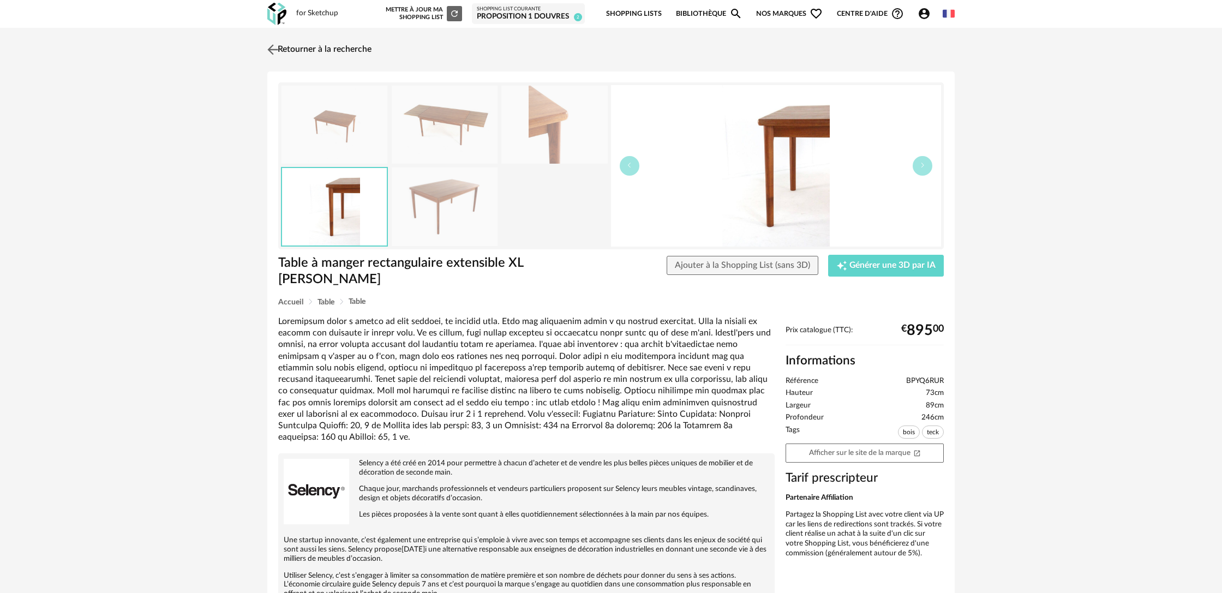
click at [290, 48] on link "Retourner à la recherche" at bounding box center [318, 50] width 107 height 24
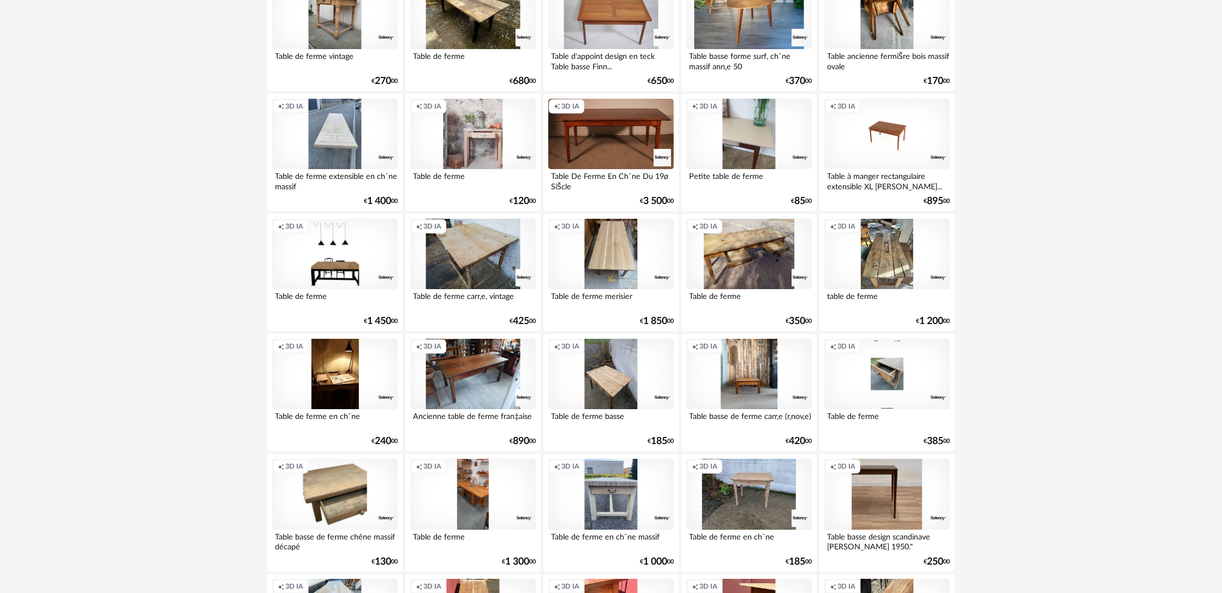
scroll to position [2099, 0]
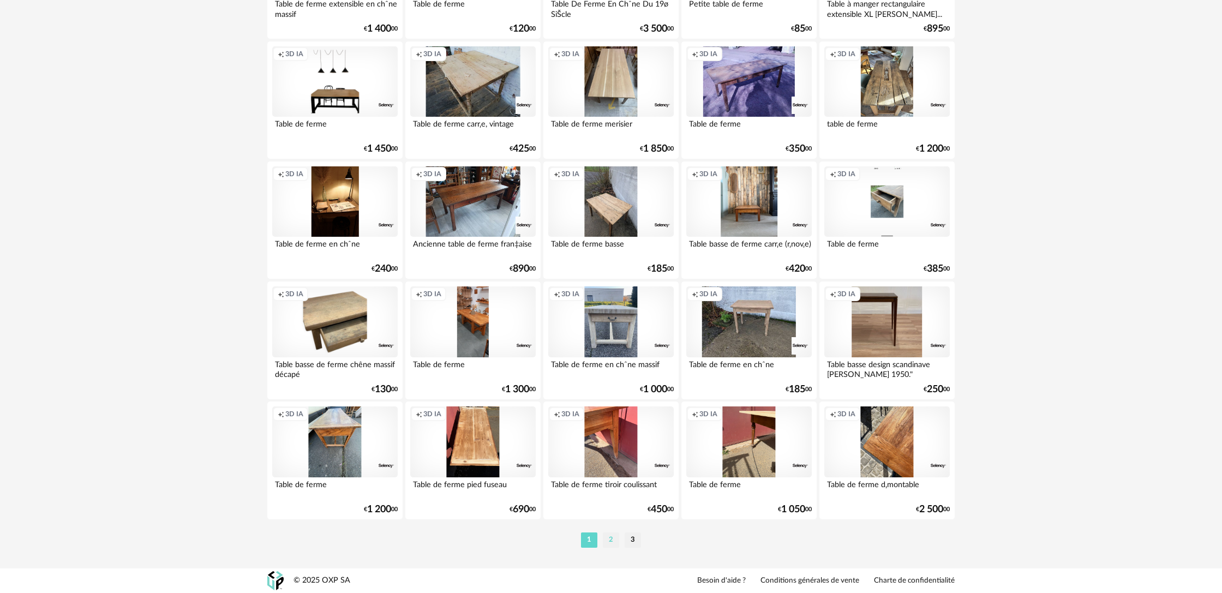
click at [609, 539] on li "2" at bounding box center [611, 539] width 16 height 15
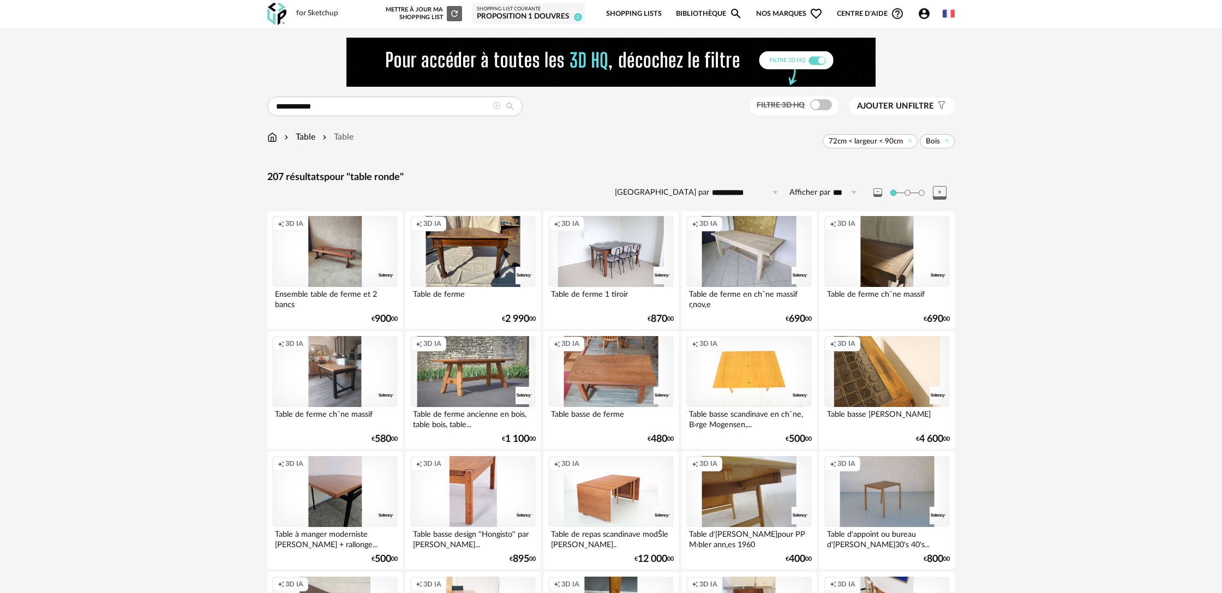
click at [898, 110] on span "Ajouter un" at bounding box center [882, 106] width 51 height 8
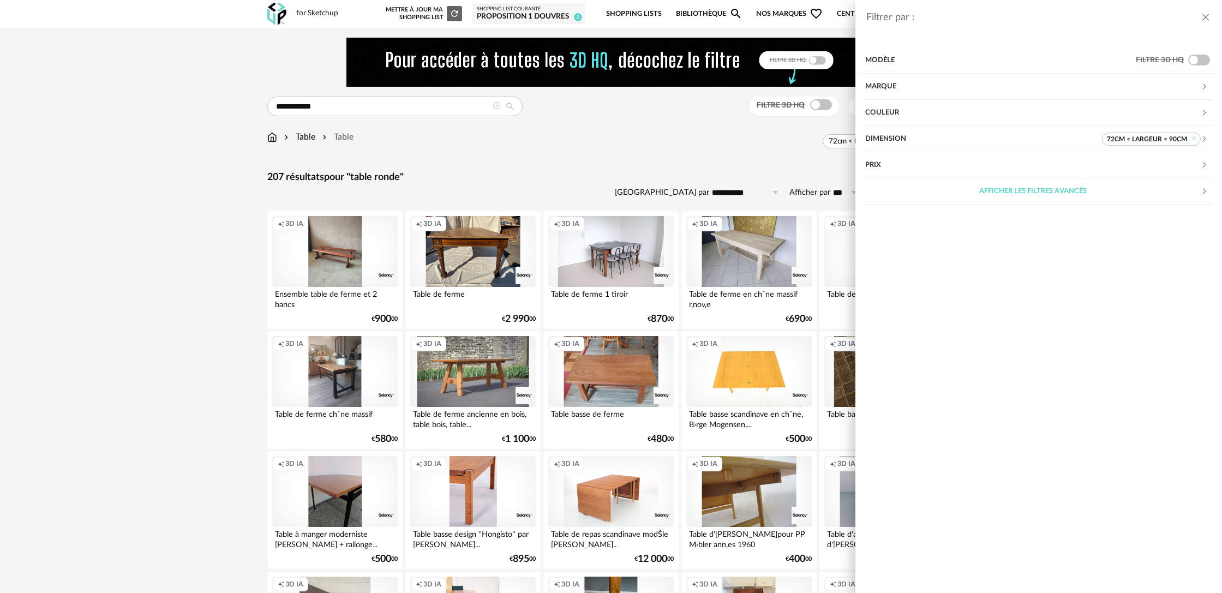
click at [896, 92] on div "Marque" at bounding box center [1032, 87] width 335 height 26
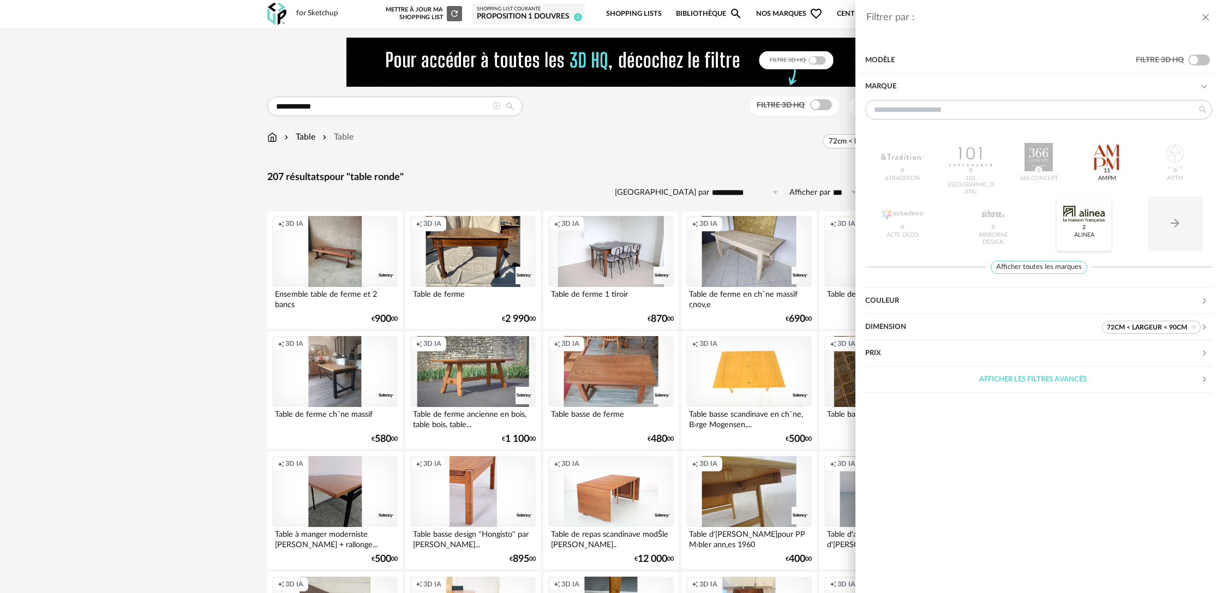
click at [1085, 215] on div at bounding box center [1083, 214] width 43 height 28
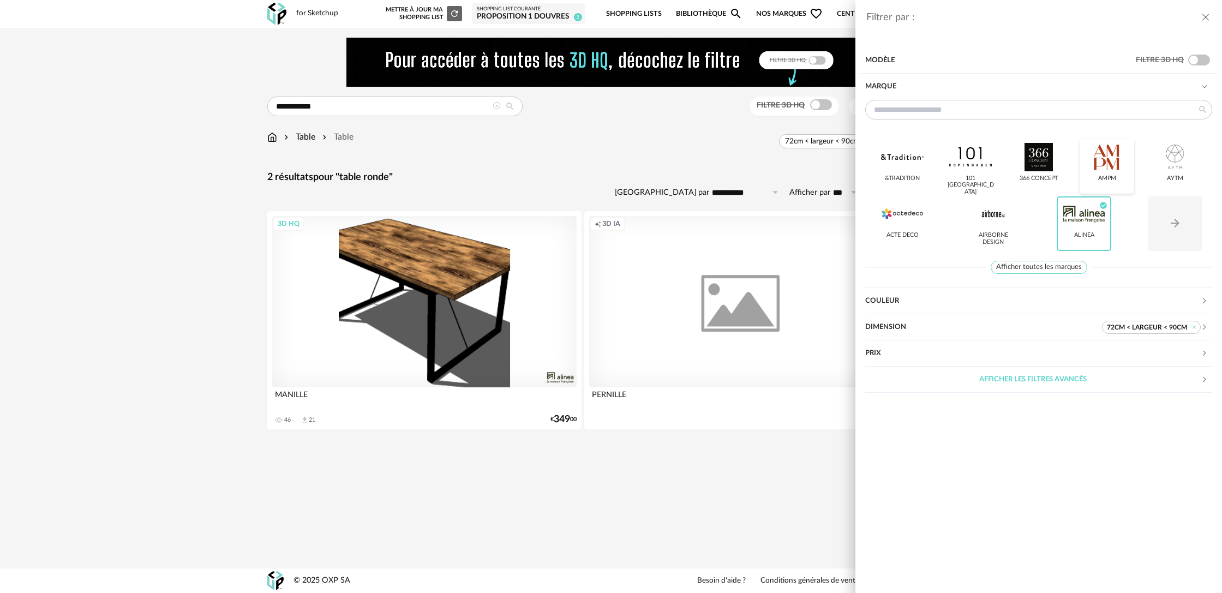
click at [1120, 166] on div at bounding box center [1106, 157] width 43 height 28
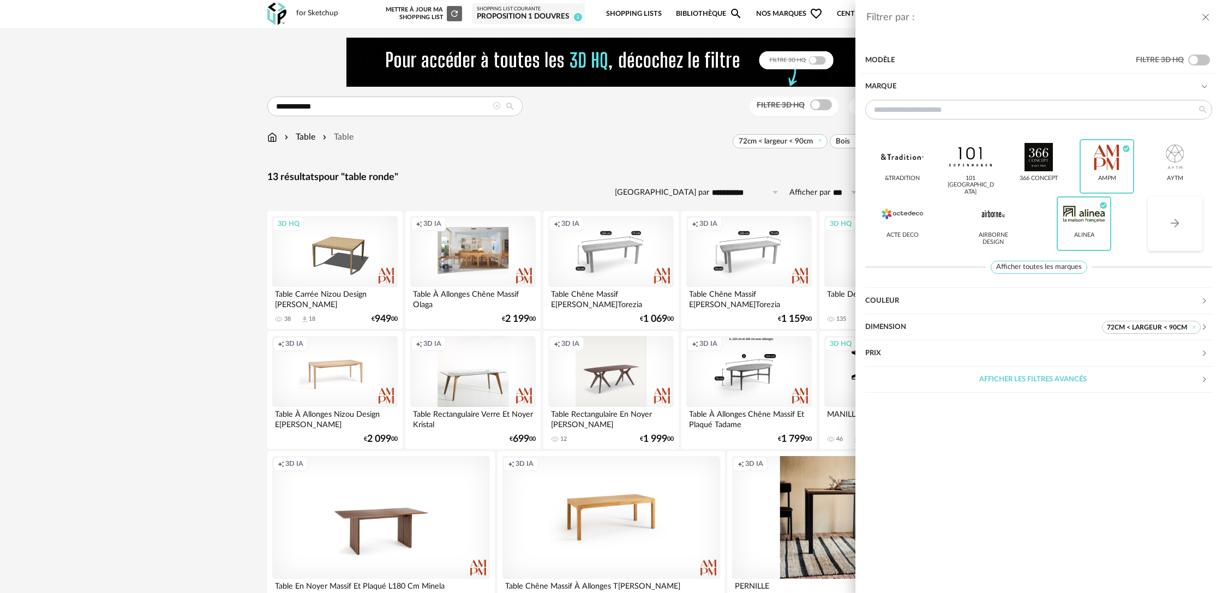
click at [1173, 228] on icon "Arrow Right icon" at bounding box center [1174, 223] width 13 height 13
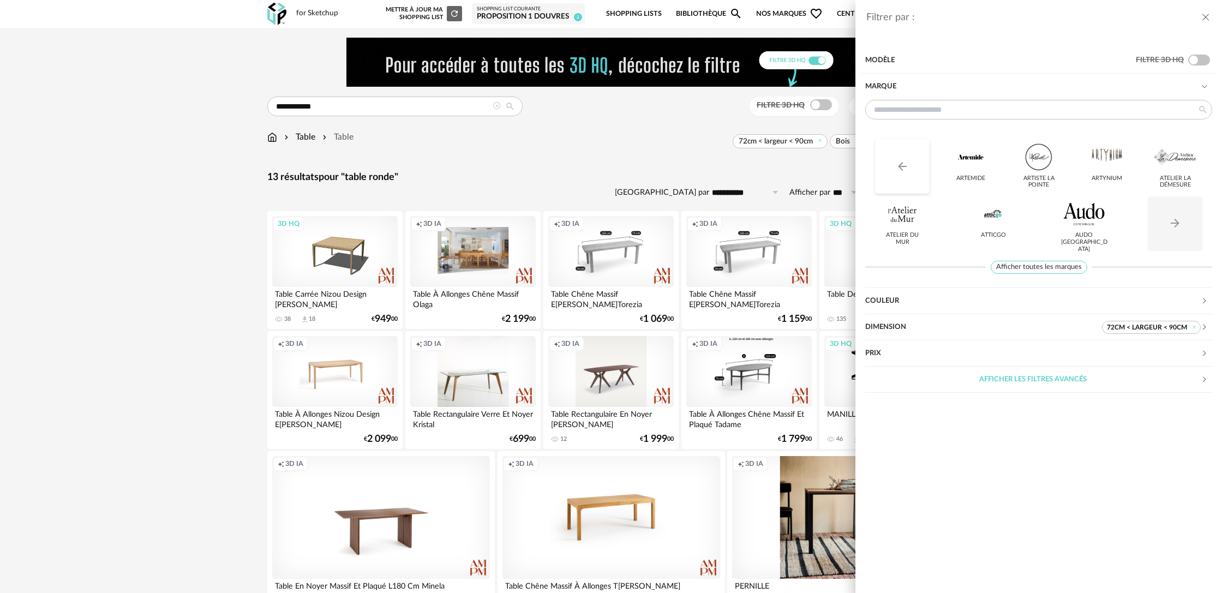
click at [909, 162] on button "Arrow Left icon" at bounding box center [902, 166] width 55 height 55
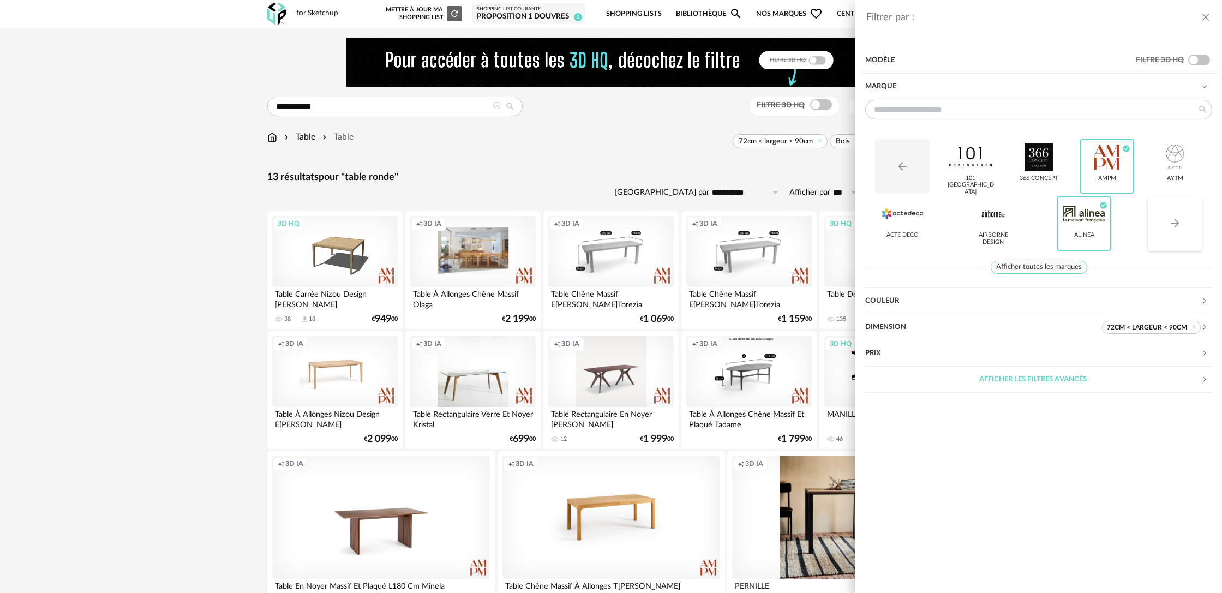
click at [1187, 228] on button "Arrow Right icon" at bounding box center [1174, 223] width 55 height 55
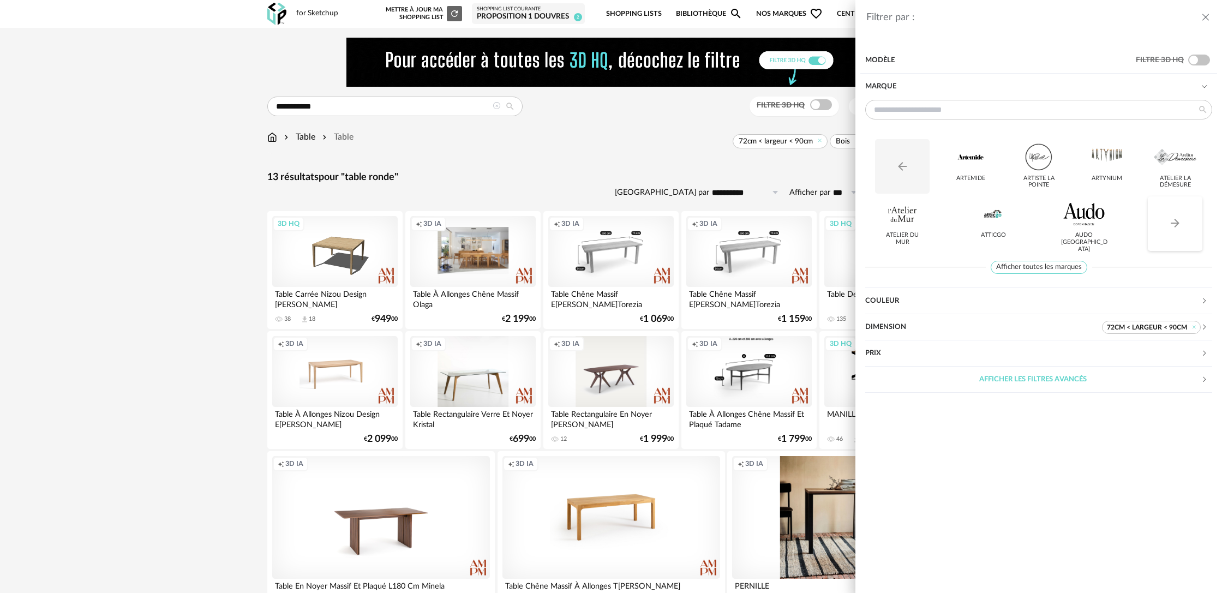
click at [1187, 228] on button "Arrow Right icon" at bounding box center [1174, 223] width 55 height 55
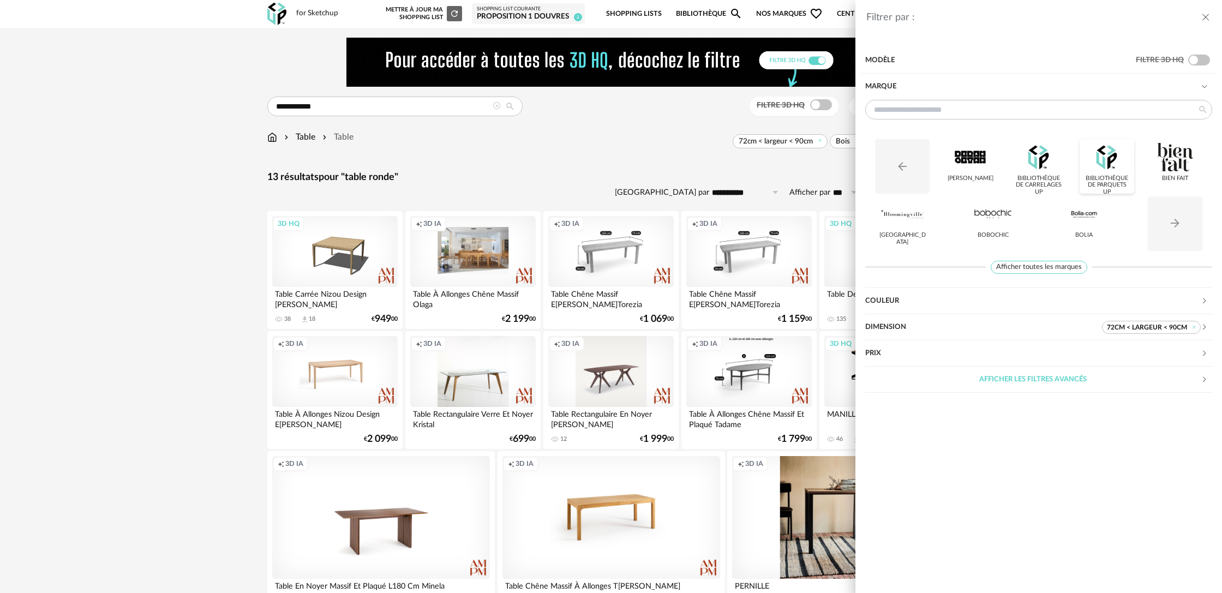
drag, startPoint x: 1187, startPoint y: 228, endPoint x: 1084, endPoint y: 175, distance: 115.6
click at [1202, 206] on div "Arrow Left icon Berah Getah Bibliothèque de Carrelages UP Bibliothèque de Parqu…" at bounding box center [1038, 192] width 347 height 127
click at [974, 160] on div at bounding box center [970, 157] width 43 height 28
click at [1173, 228] on icon "Arrow Right icon" at bounding box center [1174, 223] width 13 height 13
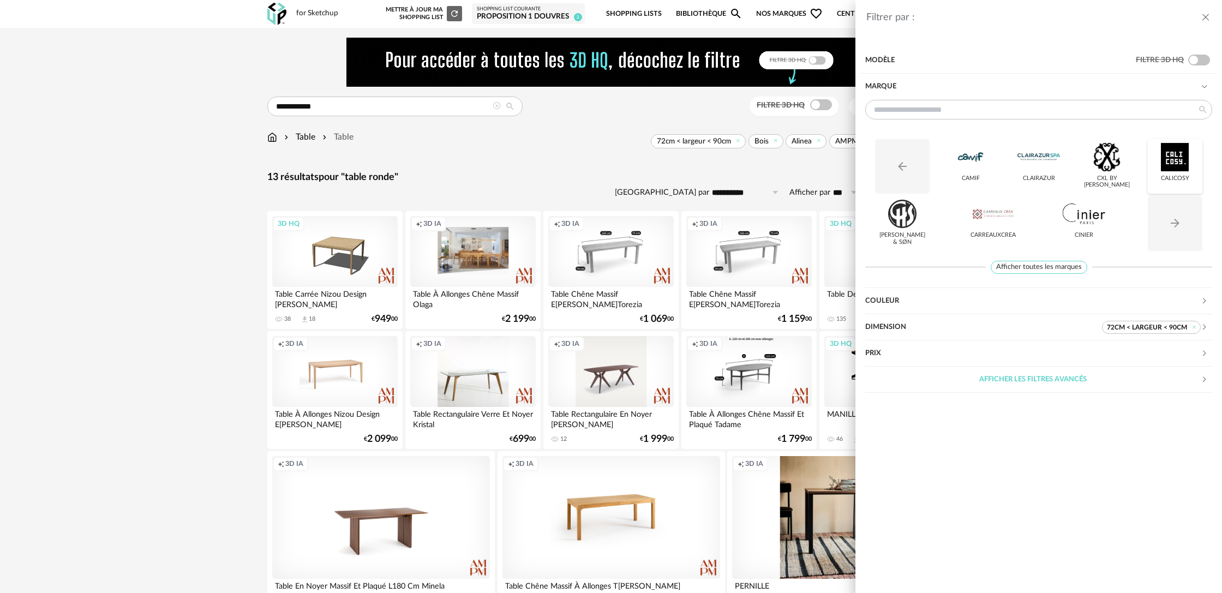
click at [1174, 173] on div "Calicosy" at bounding box center [1174, 166] width 55 height 55
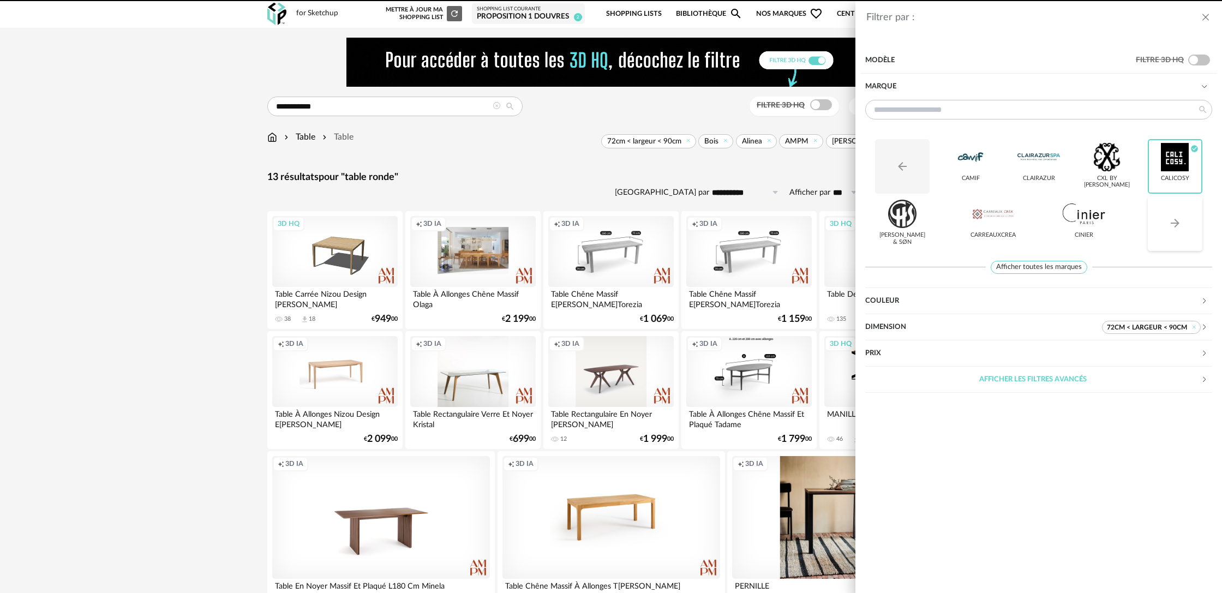
click at [1175, 229] on icon "Arrow Right icon" at bounding box center [1174, 223] width 13 height 13
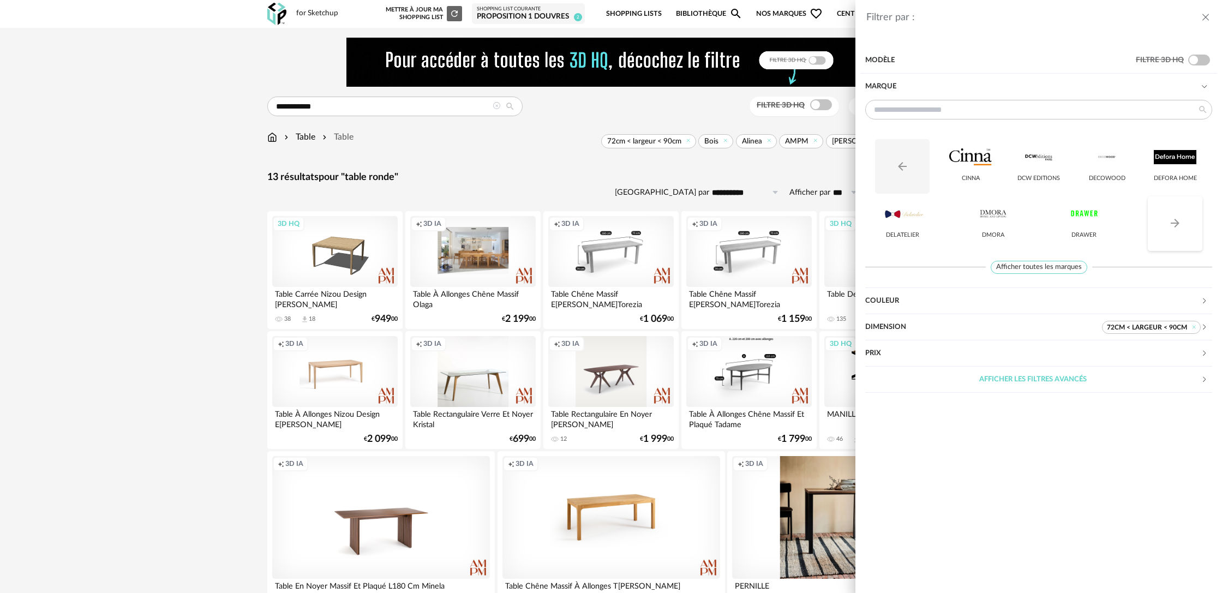
click at [1175, 229] on icon "Arrow Right icon" at bounding box center [1174, 223] width 13 height 13
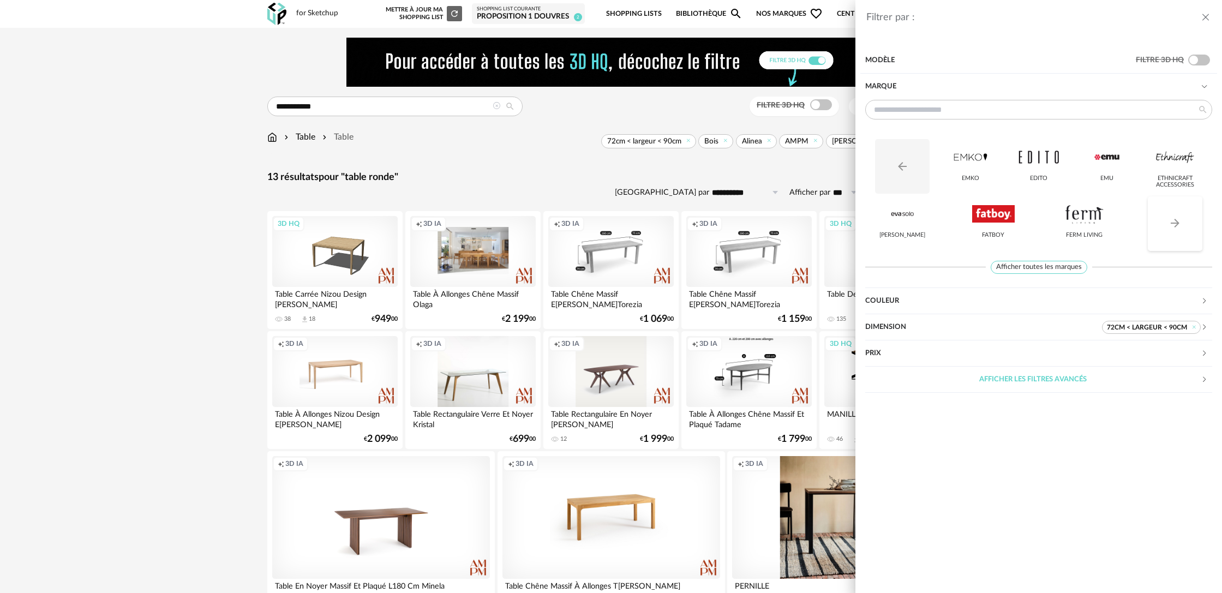
click at [1175, 229] on icon "Arrow Right icon" at bounding box center [1174, 223] width 13 height 13
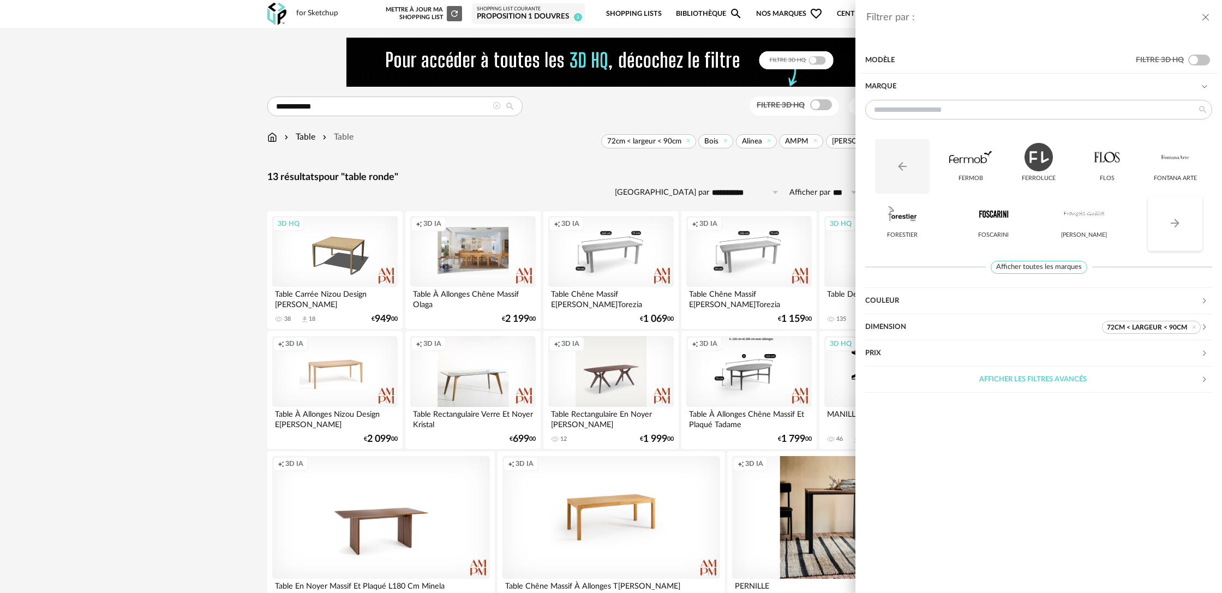
click at [1175, 229] on icon "Arrow Right icon" at bounding box center [1174, 223] width 13 height 13
click at [1072, 224] on div at bounding box center [1083, 214] width 43 height 28
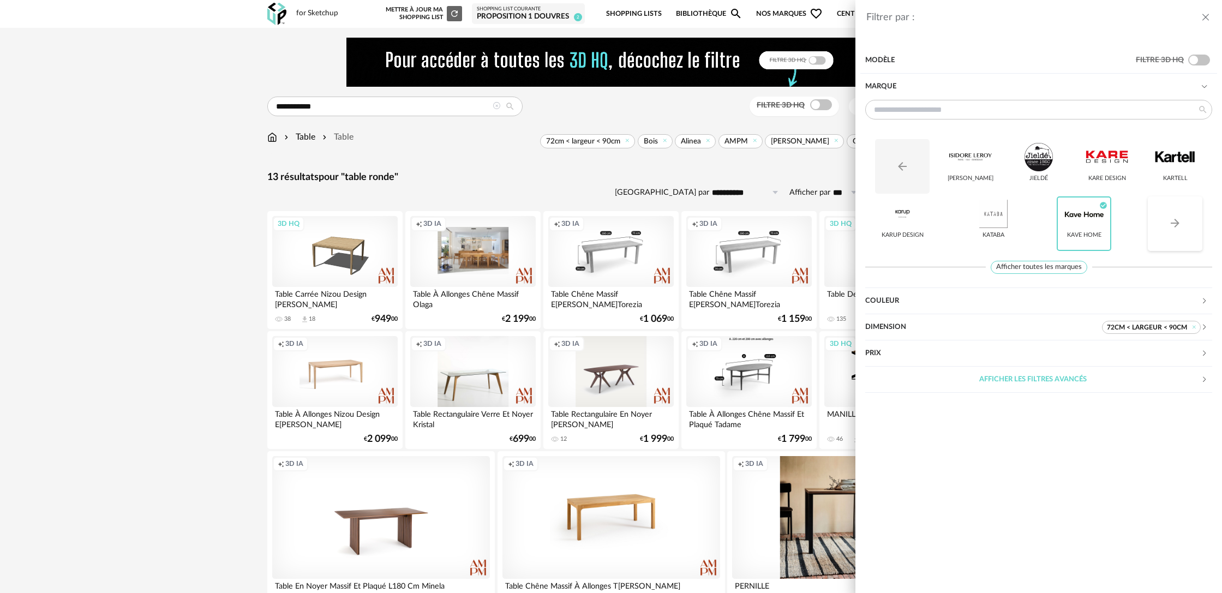
click at [1159, 226] on button "Arrow Right icon" at bounding box center [1174, 223] width 55 height 55
click at [1167, 225] on button "Arrow Right icon" at bounding box center [1174, 223] width 55 height 55
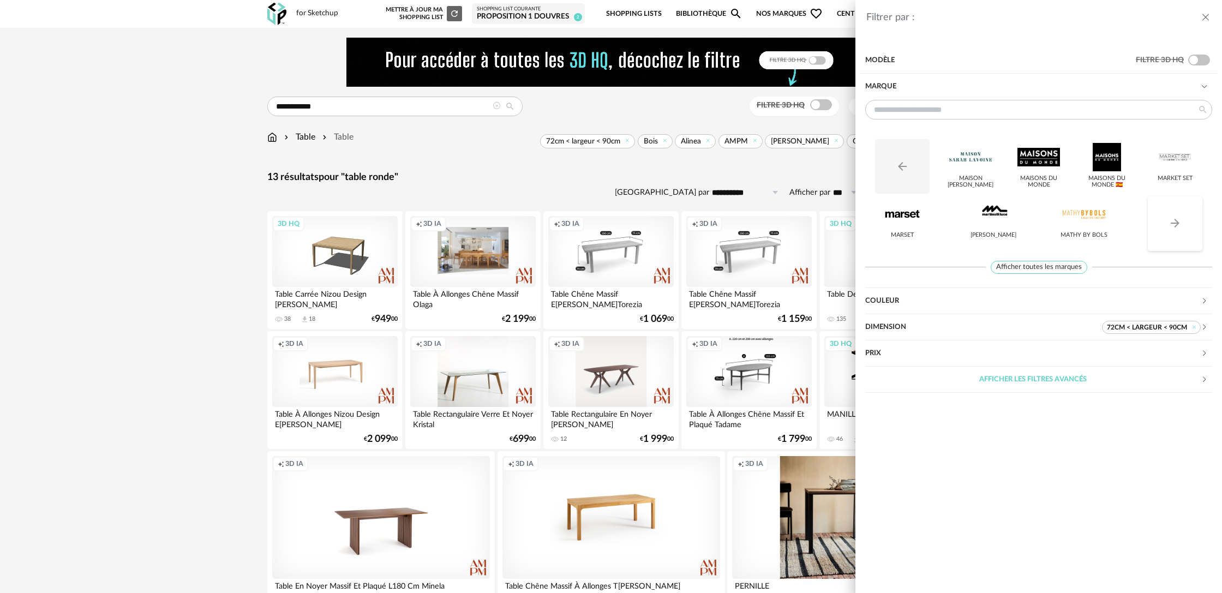
click at [1167, 225] on button "Arrow Right icon" at bounding box center [1174, 223] width 55 height 55
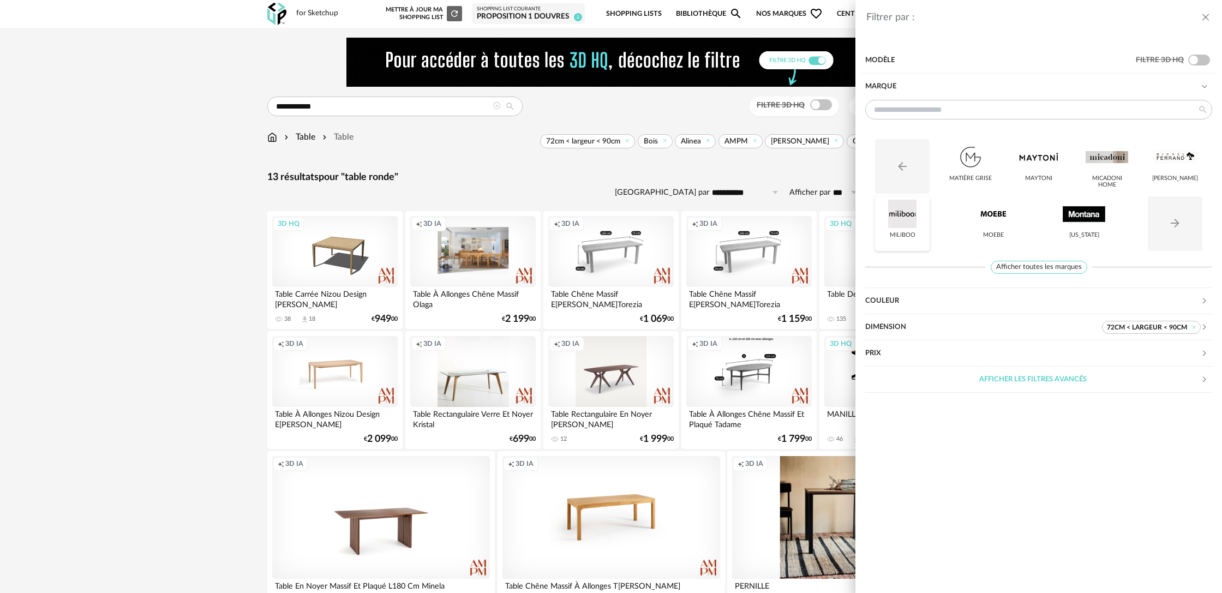
click at [913, 219] on div at bounding box center [902, 214] width 43 height 28
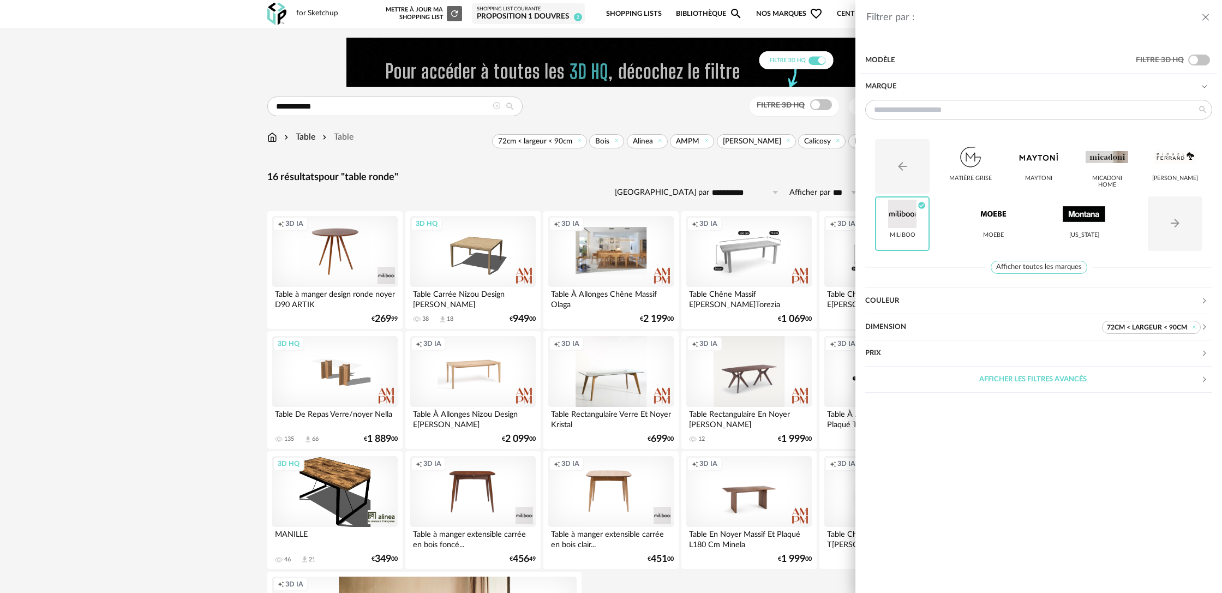
click at [211, 294] on div "Filtrer par : Modèle Filtre 3D HQ Marque Arrow Left icon Matière Grise Maytoni …" at bounding box center [611, 296] width 1222 height 593
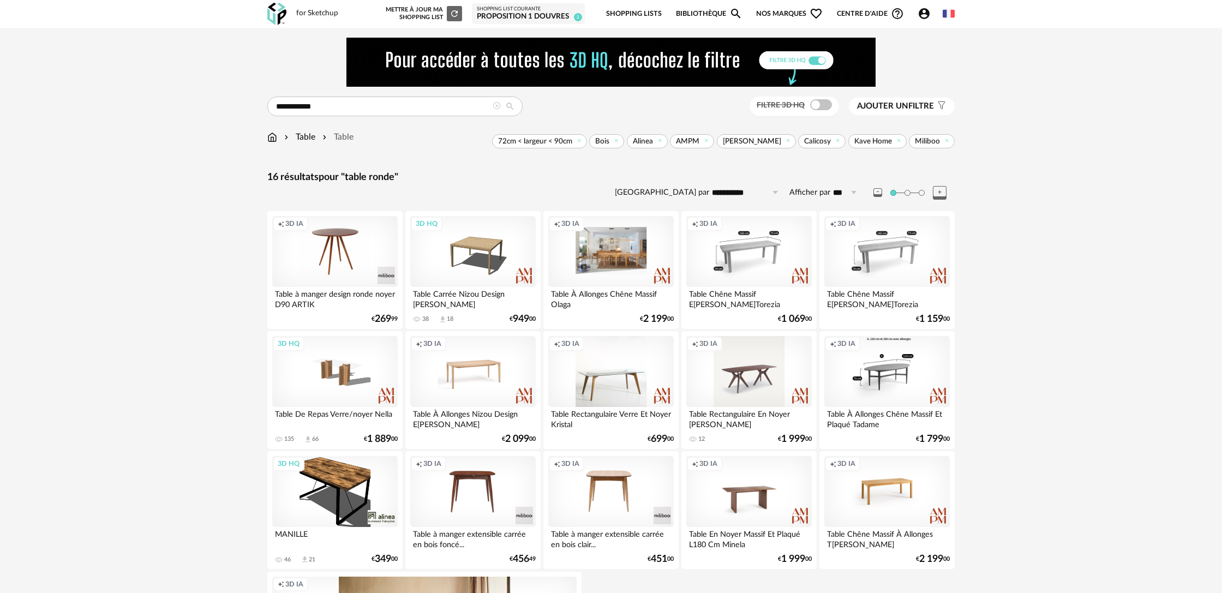
click at [900, 109] on span "Ajouter un" at bounding box center [882, 106] width 51 height 8
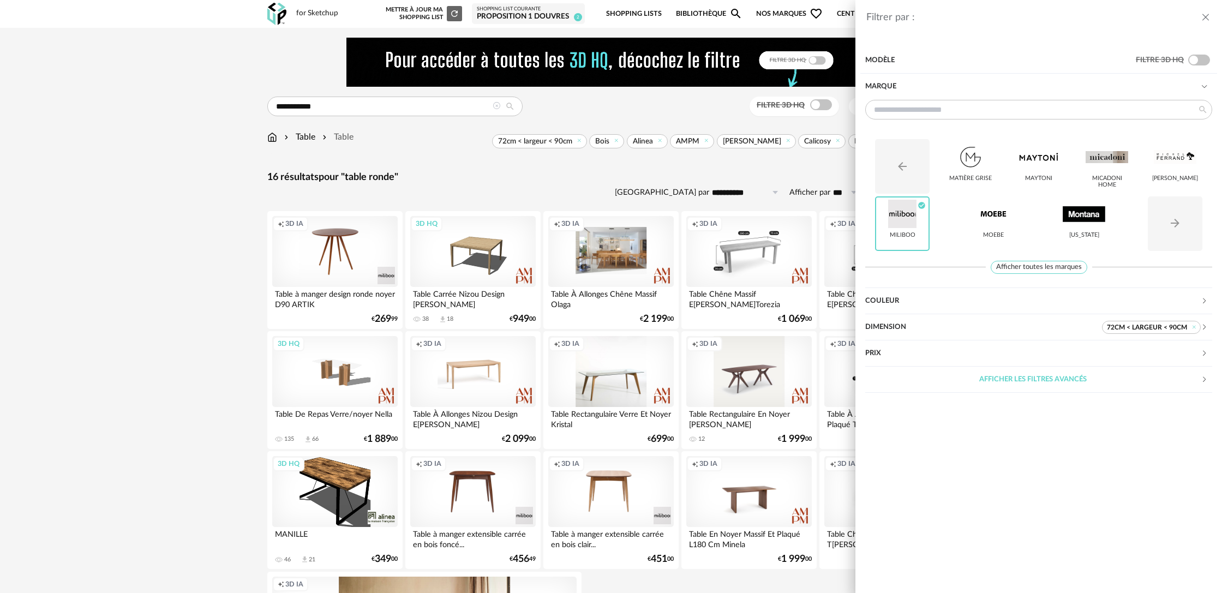
click at [894, 327] on div "Dimension" at bounding box center [983, 327] width 237 height 26
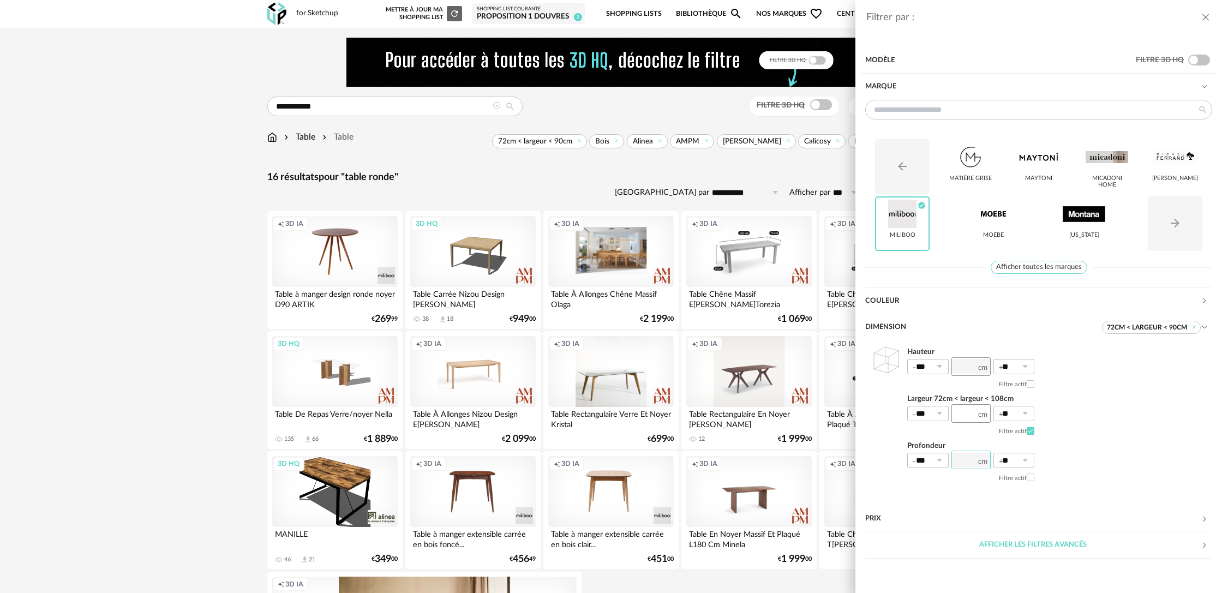
click at [966, 462] on input "number" at bounding box center [970, 459] width 39 height 19
type input "**"
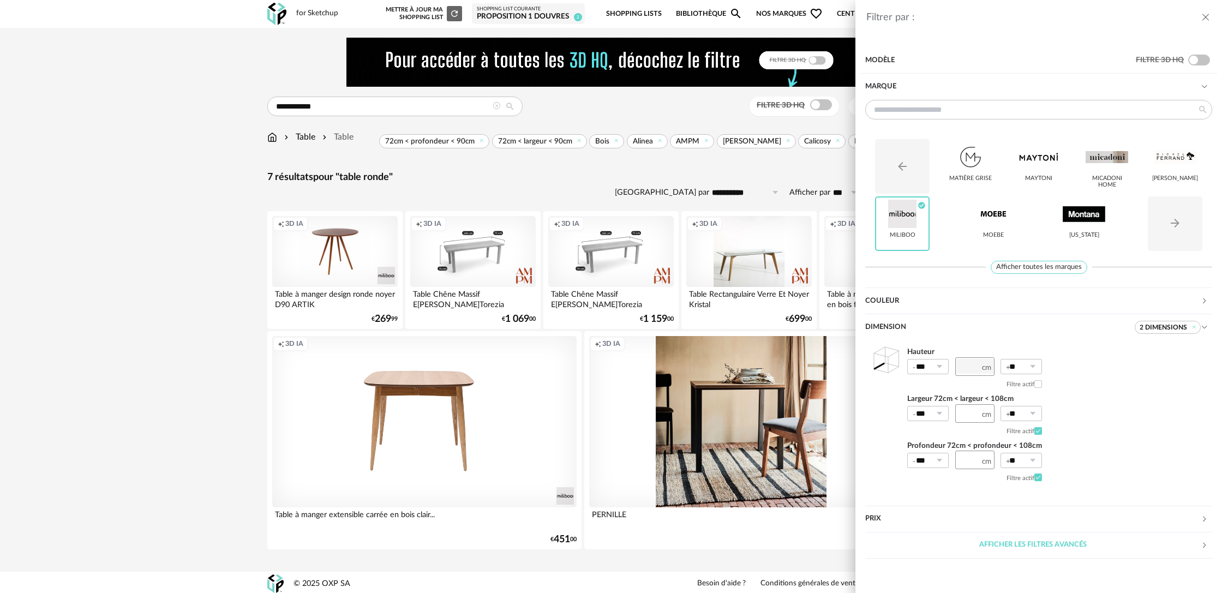
click at [239, 393] on div "Filtrer par : Modèle Filtre 3D HQ Marque Arrow Left icon Matière Grise Maytoni …" at bounding box center [611, 296] width 1222 height 593
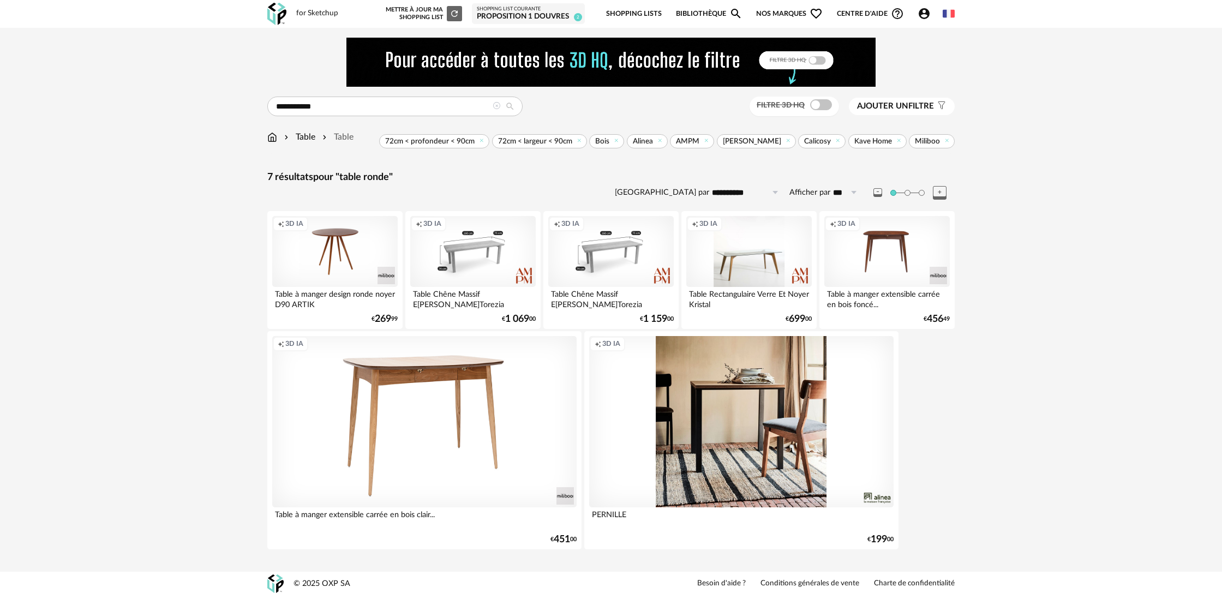
click at [439, 452] on div "Creation icon 3D IA" at bounding box center [424, 421] width 304 height 171
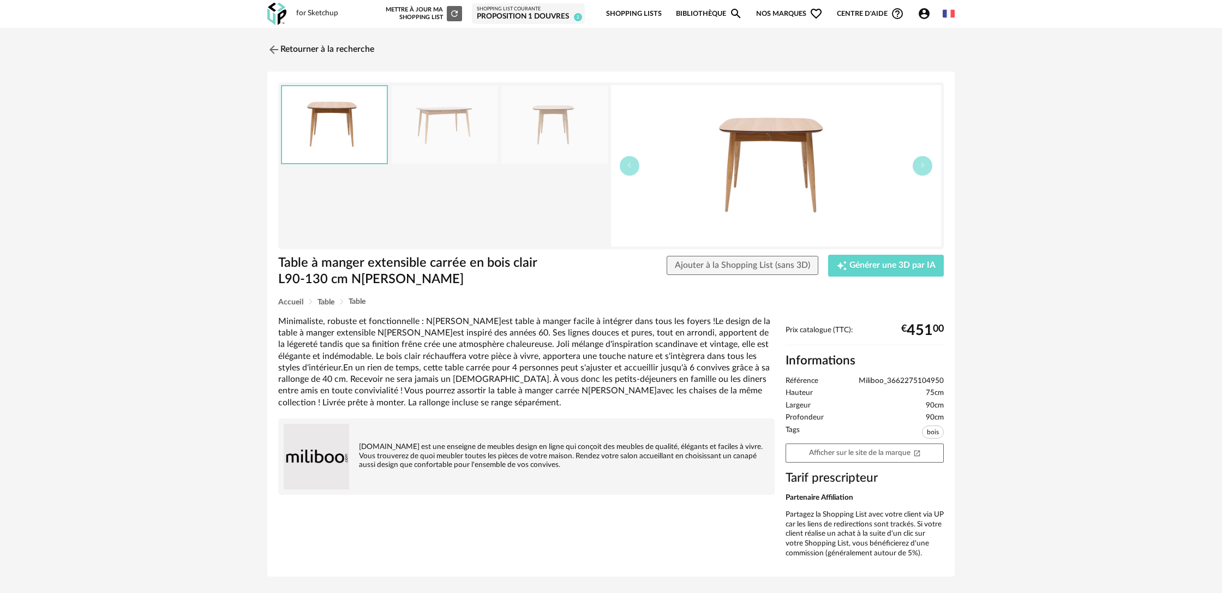
click at [433, 132] on img at bounding box center [445, 125] width 106 height 78
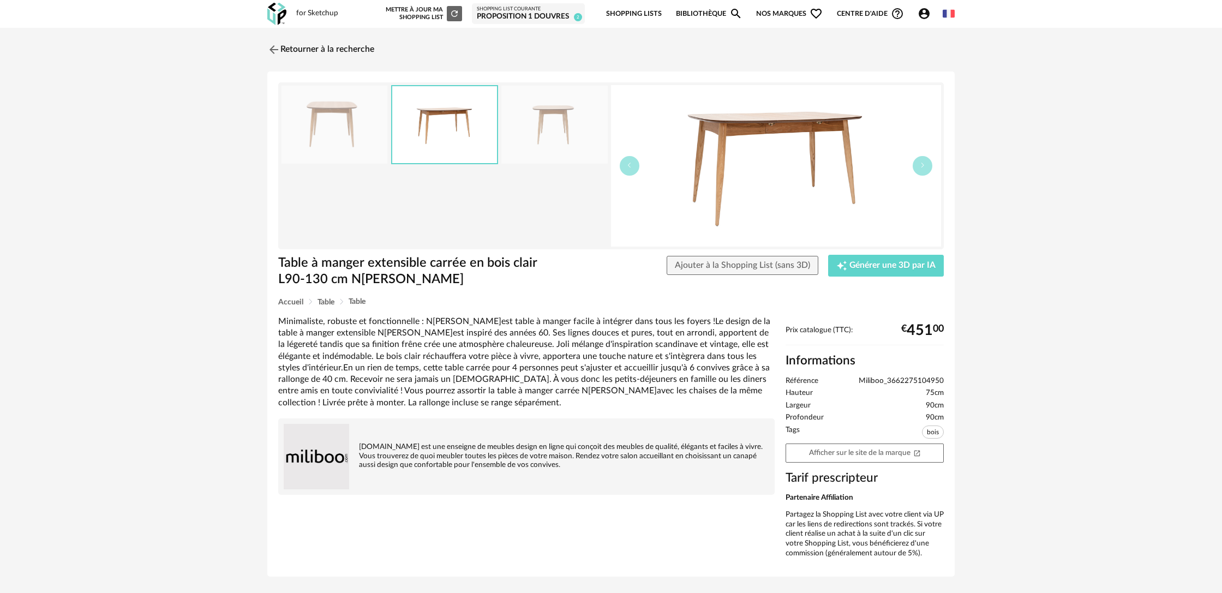
click at [539, 134] on img at bounding box center [554, 125] width 106 height 78
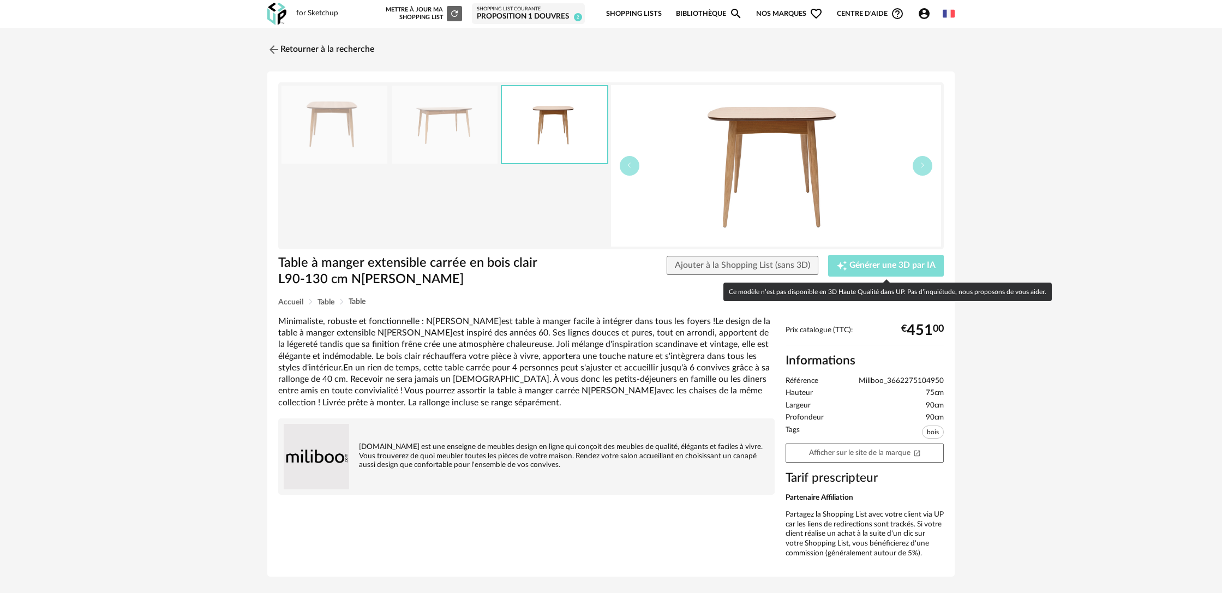
click at [862, 271] on button "Creation icon Générer une 3D par IA" at bounding box center [886, 266] width 116 height 22
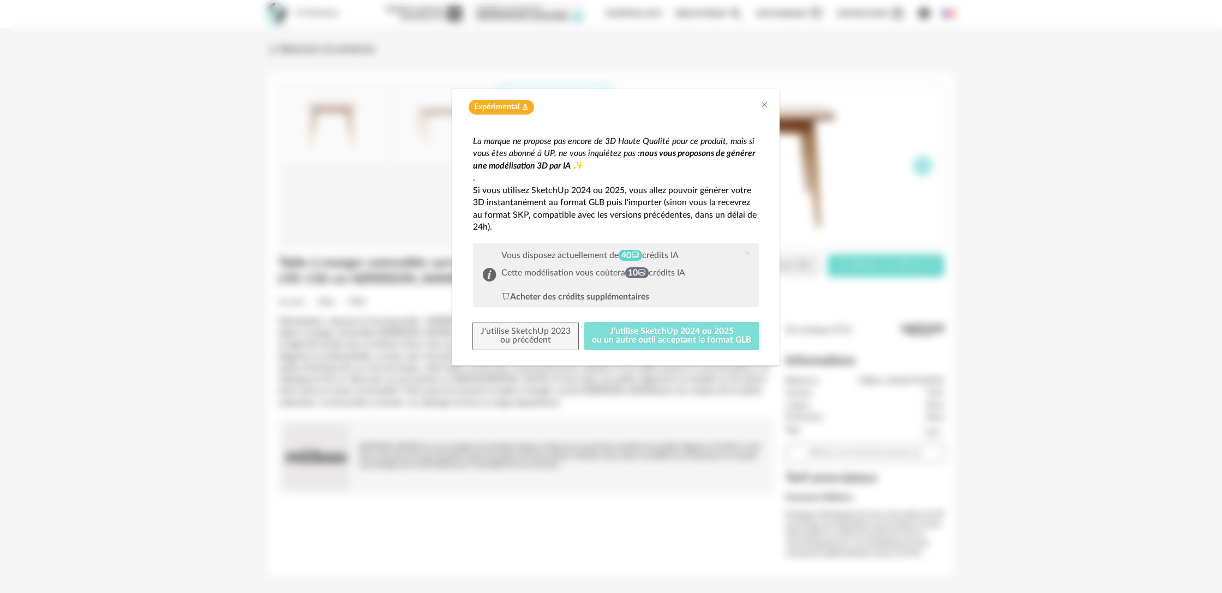
click at [626, 336] on button "J'utilise SketchUp 2024 ou 2025 ou un autre outil acceptant le format GLB" at bounding box center [672, 336] width 176 height 28
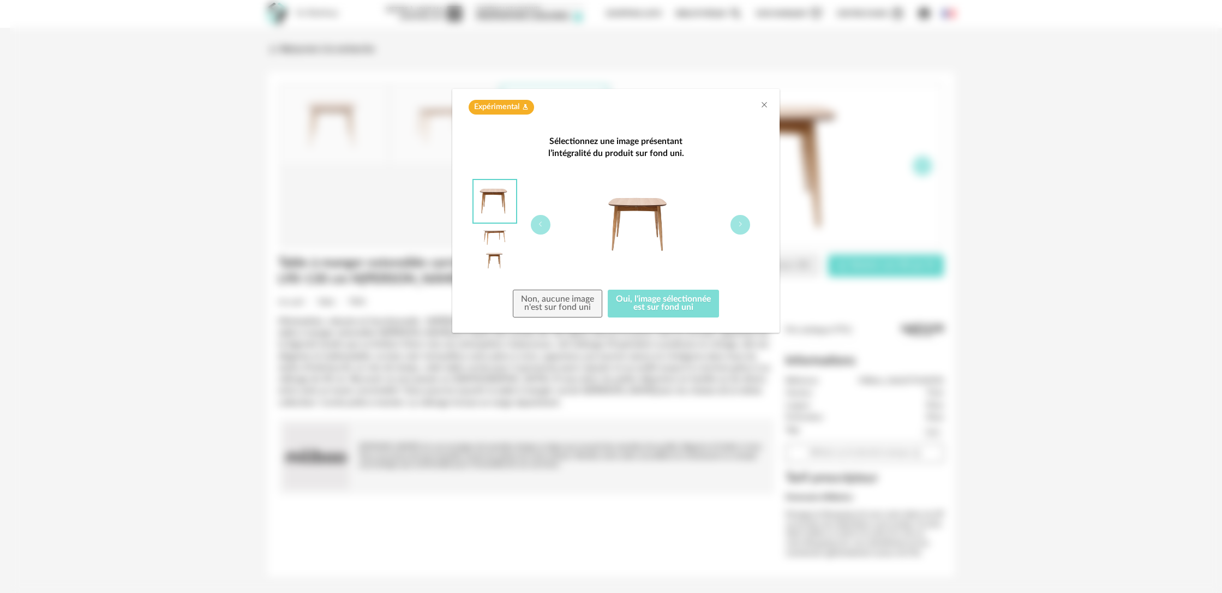
click at [646, 305] on button "Oui, l'image sélectionnée est sur fond uni" at bounding box center [663, 304] width 111 height 28
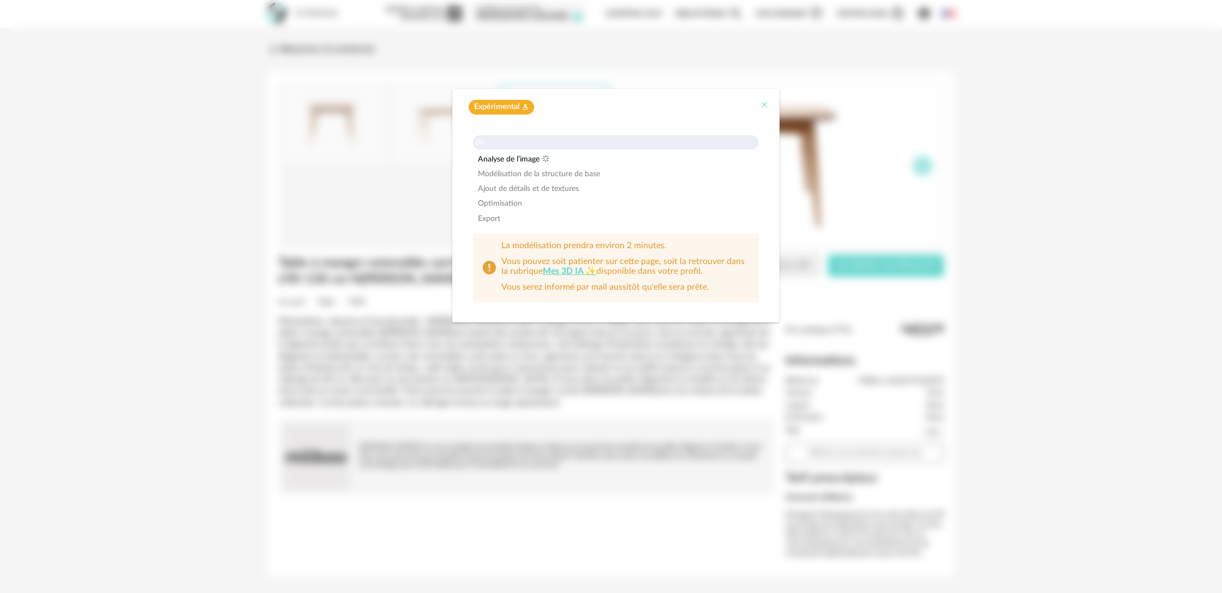
click at [766, 107] on icon "Close" at bounding box center [764, 104] width 9 height 9
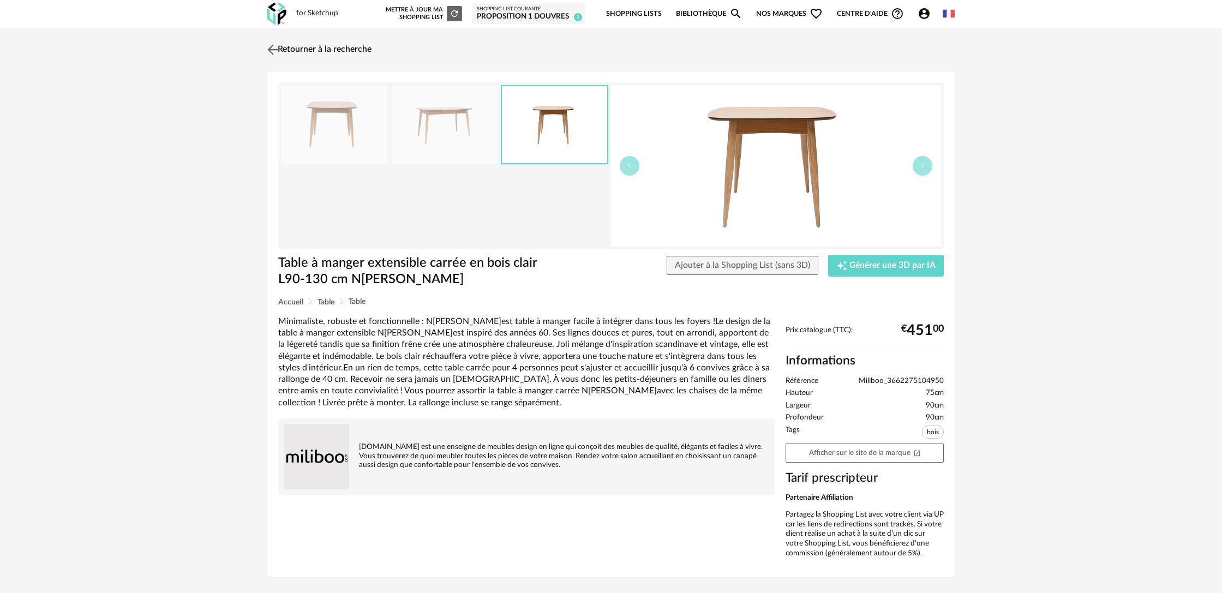
click at [305, 49] on link "Retourner à la recherche" at bounding box center [318, 50] width 107 height 24
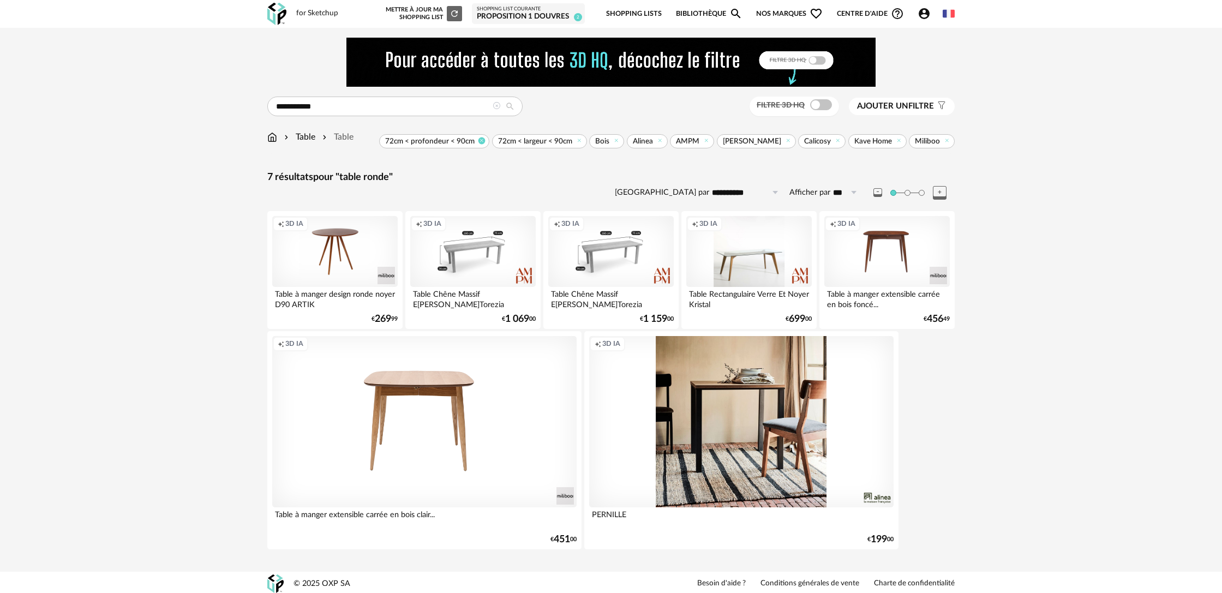
click at [485, 140] on icon at bounding box center [481, 140] width 7 height 7
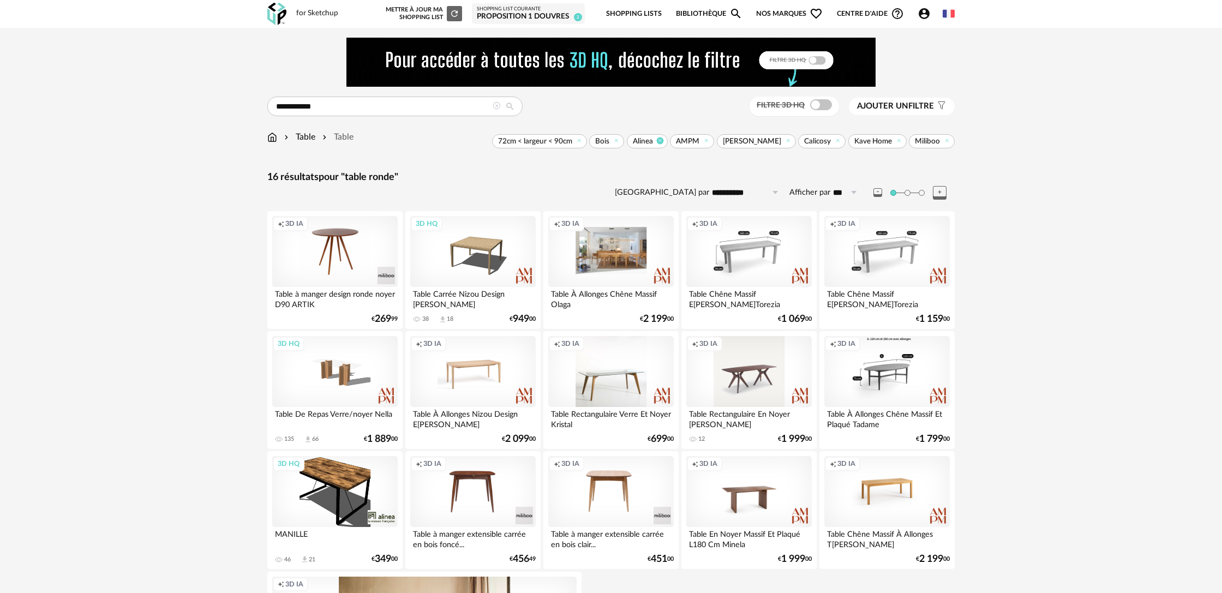
click at [663, 141] on icon at bounding box center [659, 140] width 7 height 7
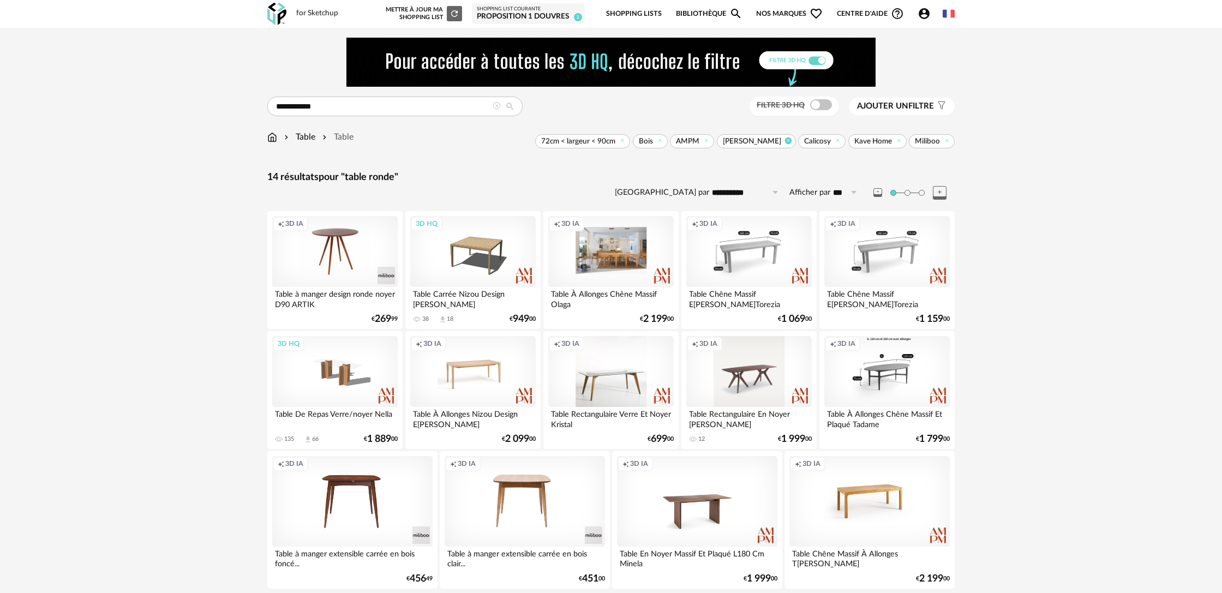
click at [786, 141] on icon at bounding box center [787, 140] width 7 height 7
click at [840, 140] on icon at bounding box center [837, 140] width 7 height 7
click at [898, 141] on icon at bounding box center [898, 140] width 7 height 7
click at [900, 141] on icon at bounding box center [898, 140] width 7 height 7
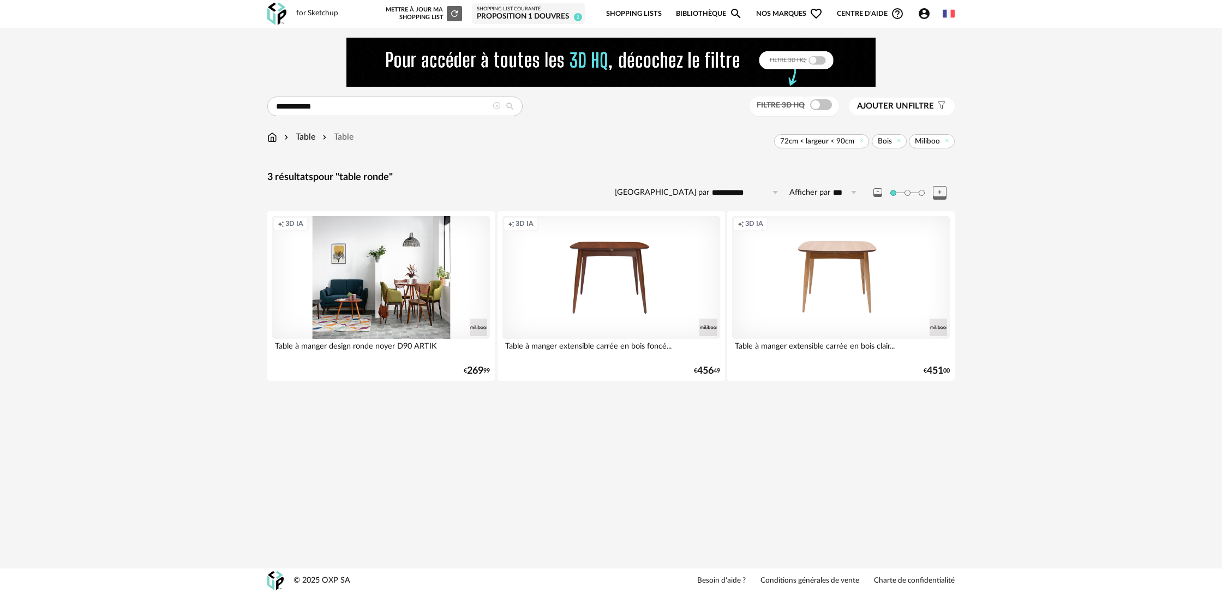
click at [447, 288] on div "Creation icon 3D IA" at bounding box center [381, 277] width 218 height 122
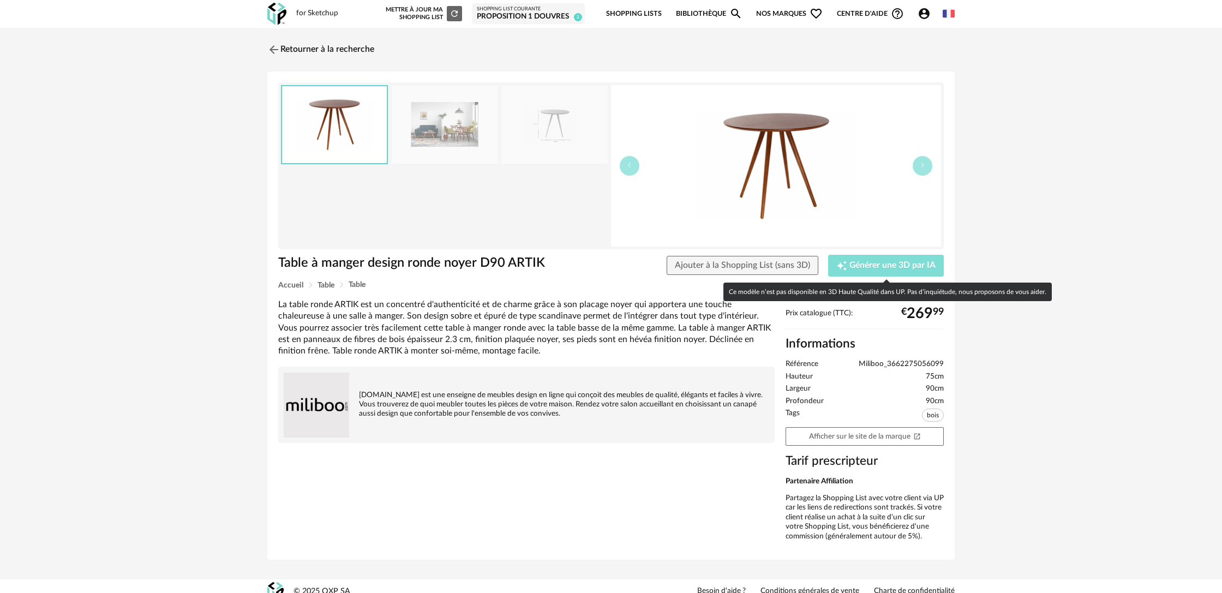
click at [874, 268] on span "Générer une 3D par IA" at bounding box center [892, 265] width 86 height 9
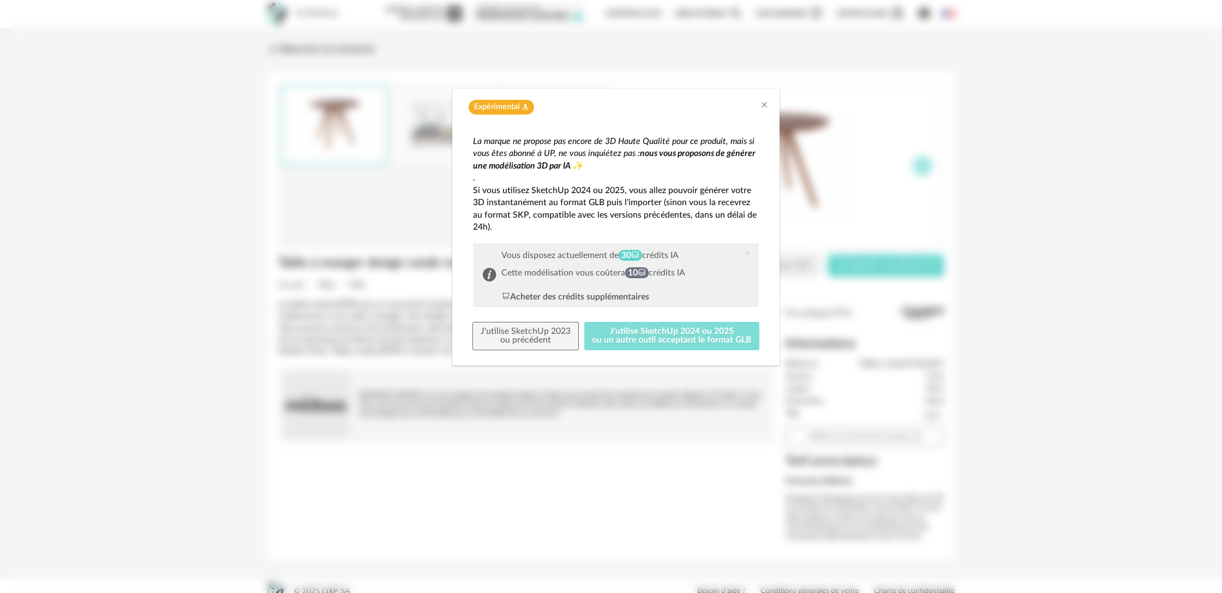
click at [711, 334] on button "J'utilise SketchUp 2024 ou 2025 ou un autre outil acceptant le format GLB" at bounding box center [672, 336] width 176 height 28
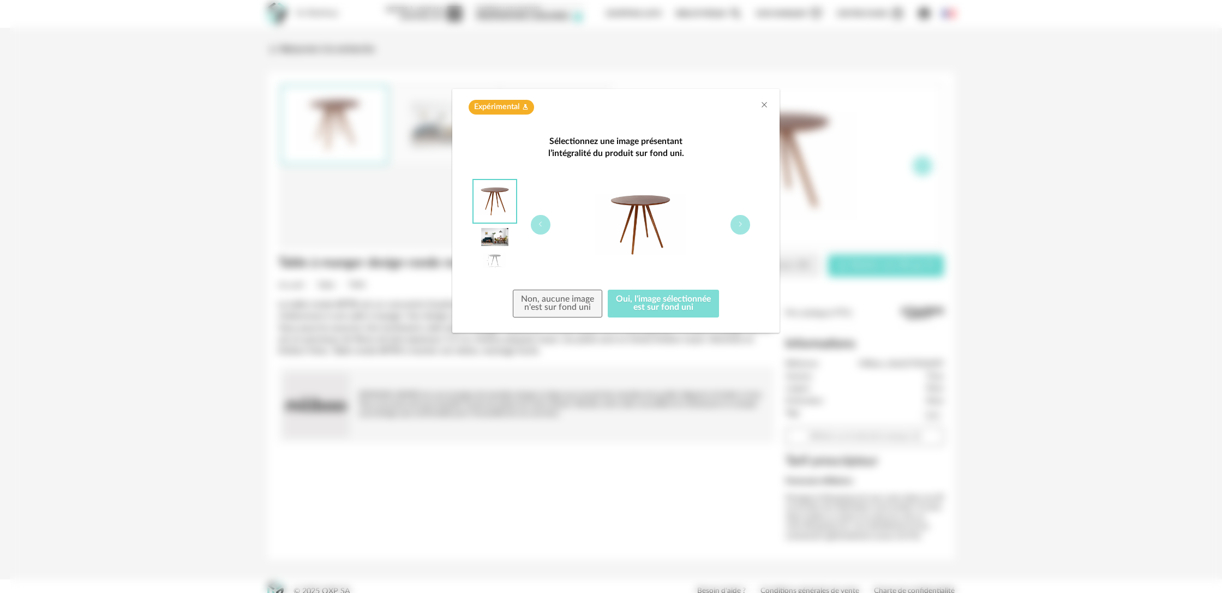
click at [669, 305] on button "Oui, l'image sélectionnée est sur fond uni" at bounding box center [663, 304] width 111 height 28
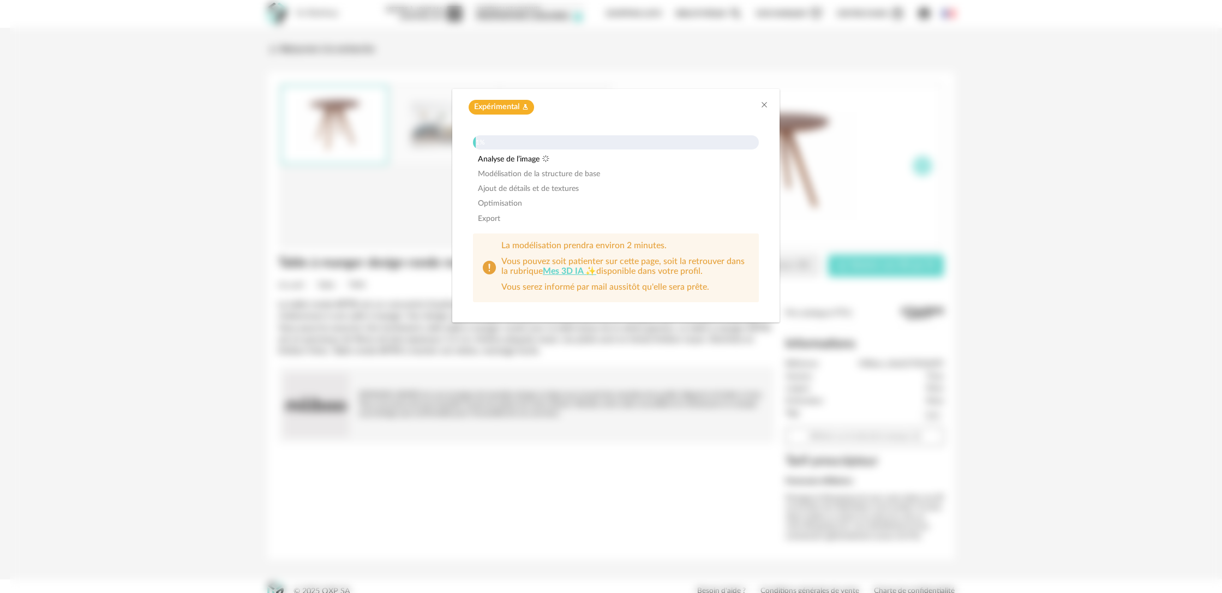
click at [565, 273] on link "Mes 3D IA ✨" at bounding box center [569, 271] width 53 height 9
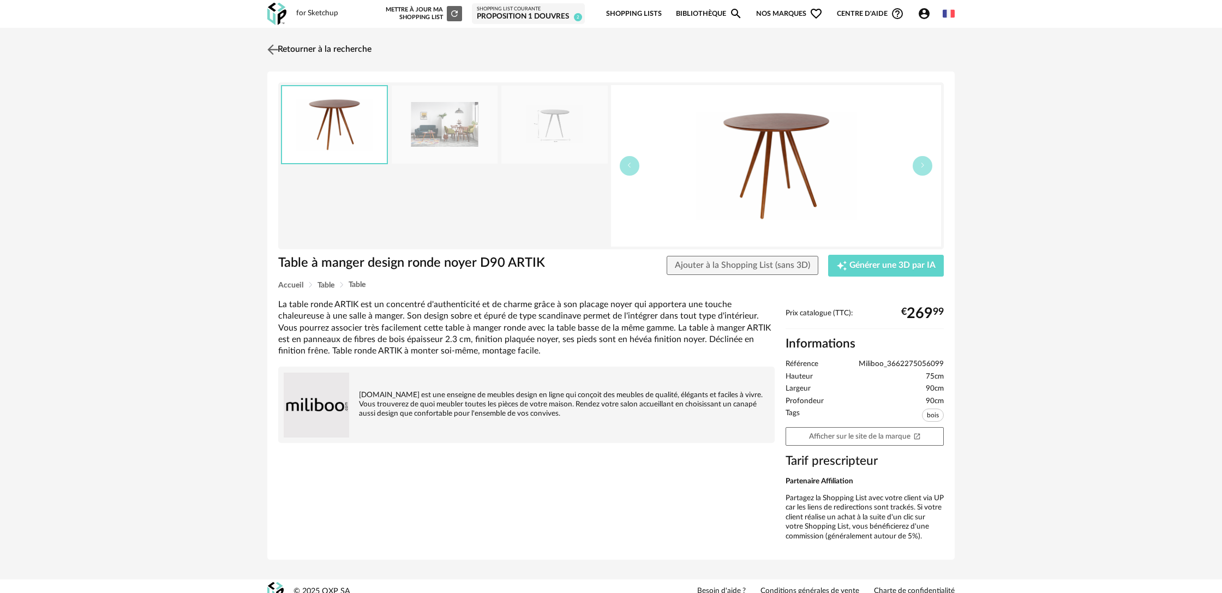
click at [326, 50] on link "Retourner à la recherche" at bounding box center [318, 50] width 107 height 24
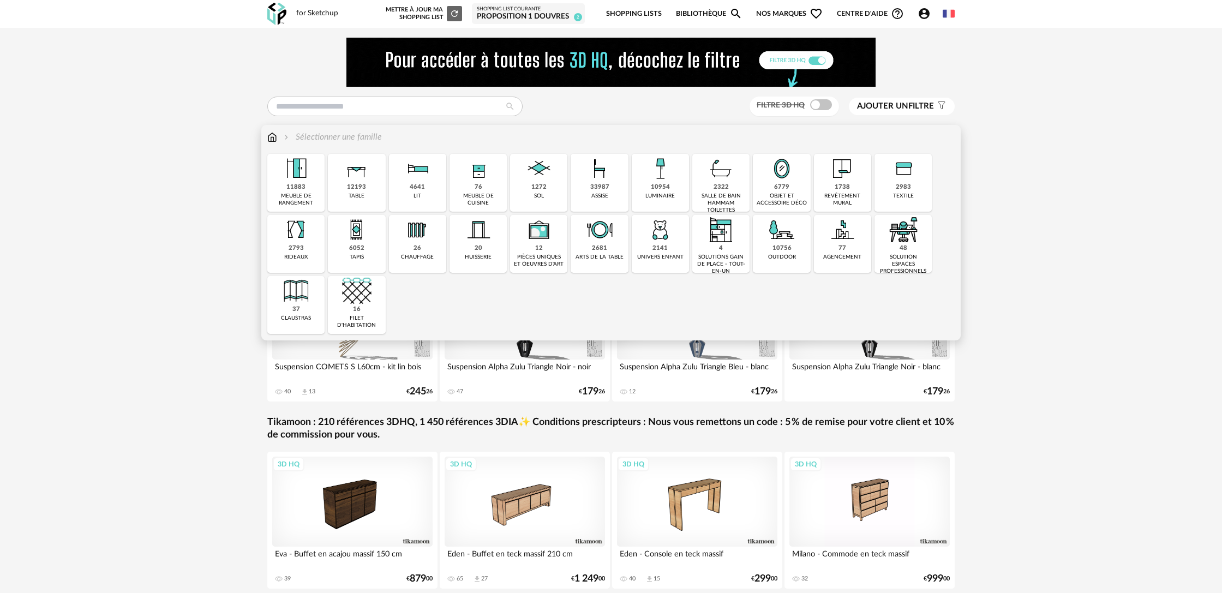
click at [372, 185] on div "12193 table" at bounding box center [356, 183] width 57 height 58
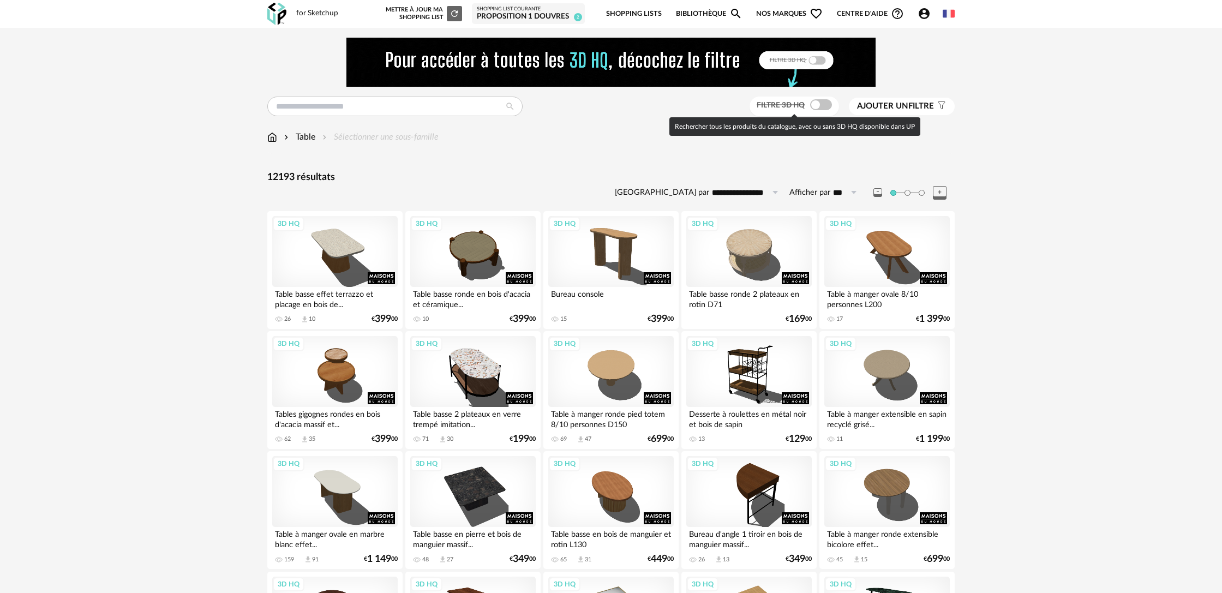
click at [824, 107] on span at bounding box center [821, 104] width 22 height 11
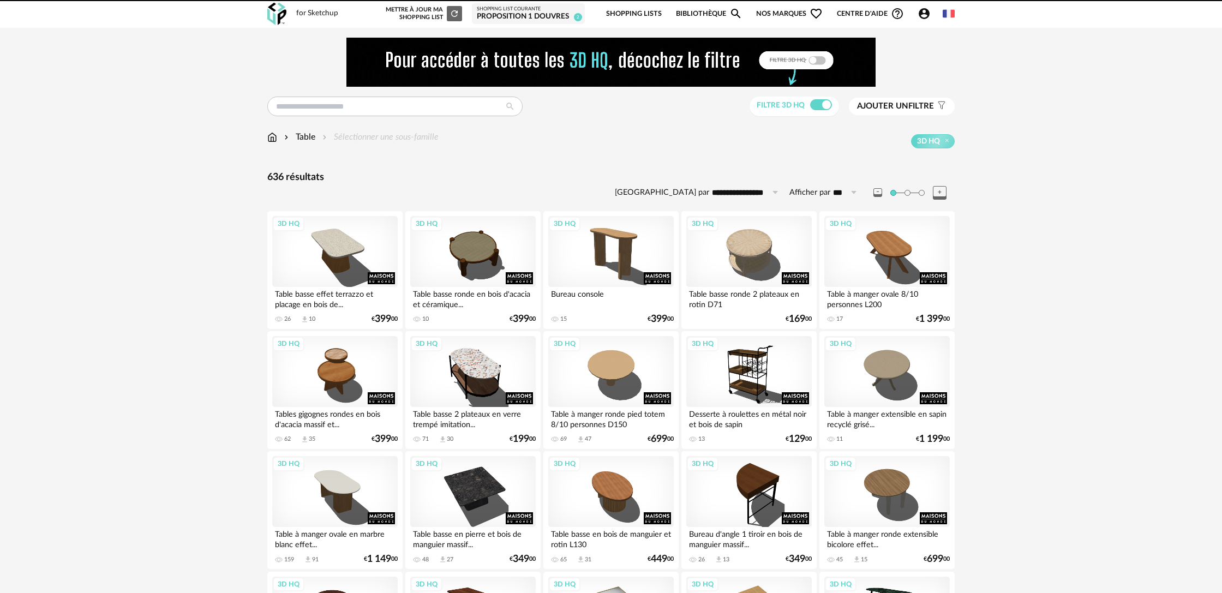
click at [899, 109] on span "Ajouter un" at bounding box center [882, 106] width 51 height 8
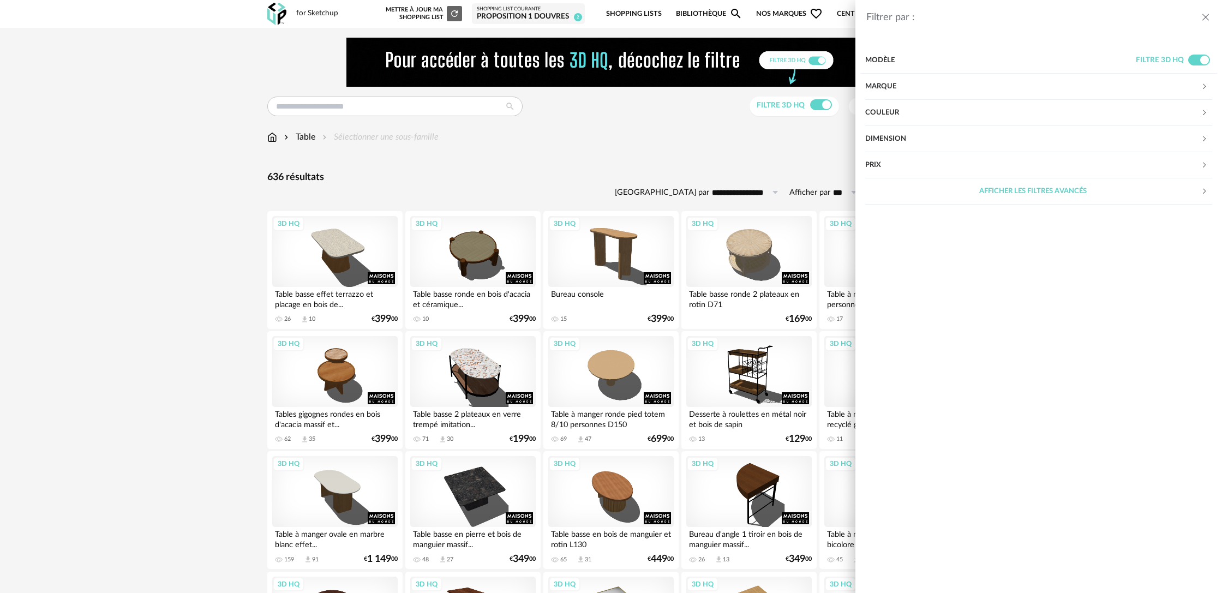
click at [894, 111] on div "Couleur" at bounding box center [1032, 113] width 335 height 26
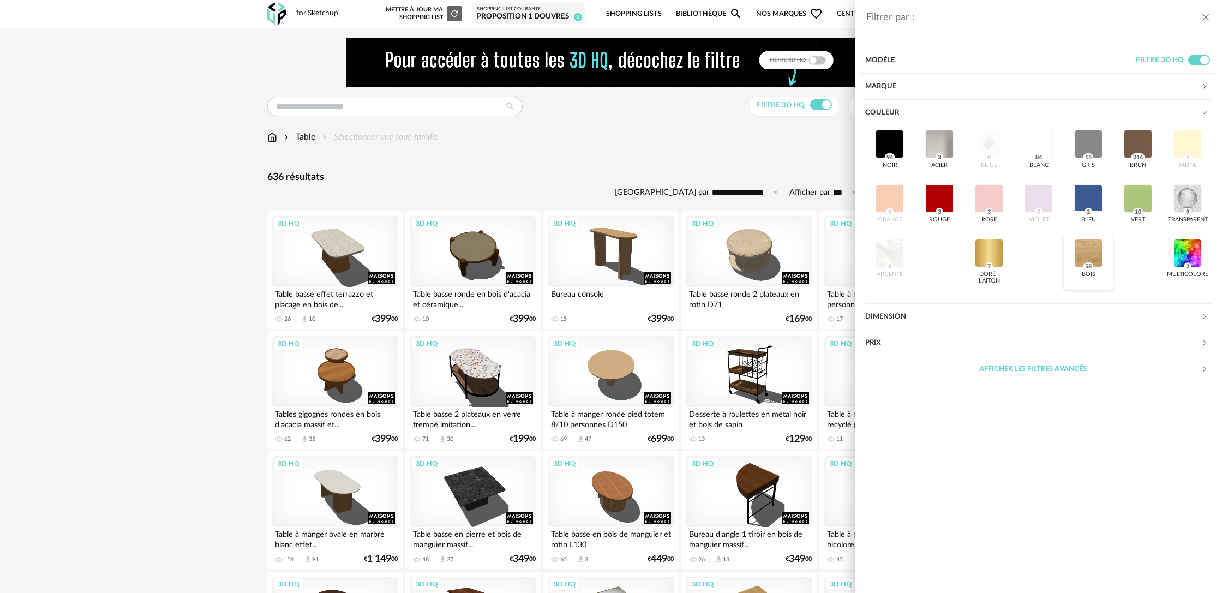
click at [1092, 253] on div at bounding box center [1088, 253] width 28 height 28
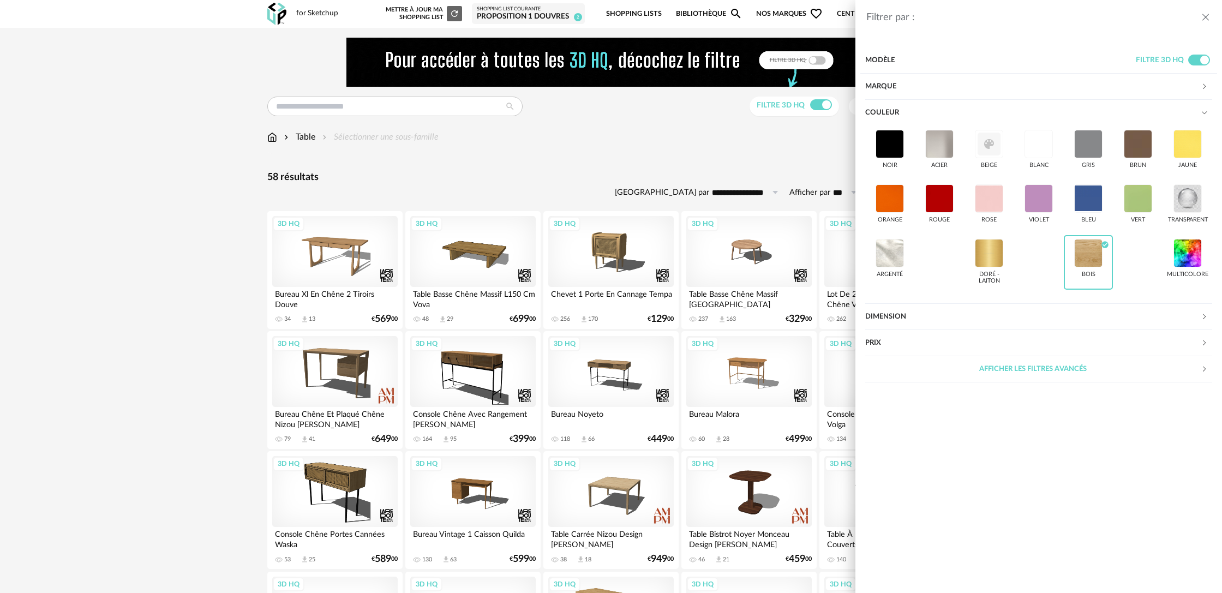
click at [216, 303] on div "Filtrer par : Modèle Filtre 3D HQ Marque &tradition 0 101 Copenhagen 0 366 Conc…" at bounding box center [611, 296] width 1222 height 593
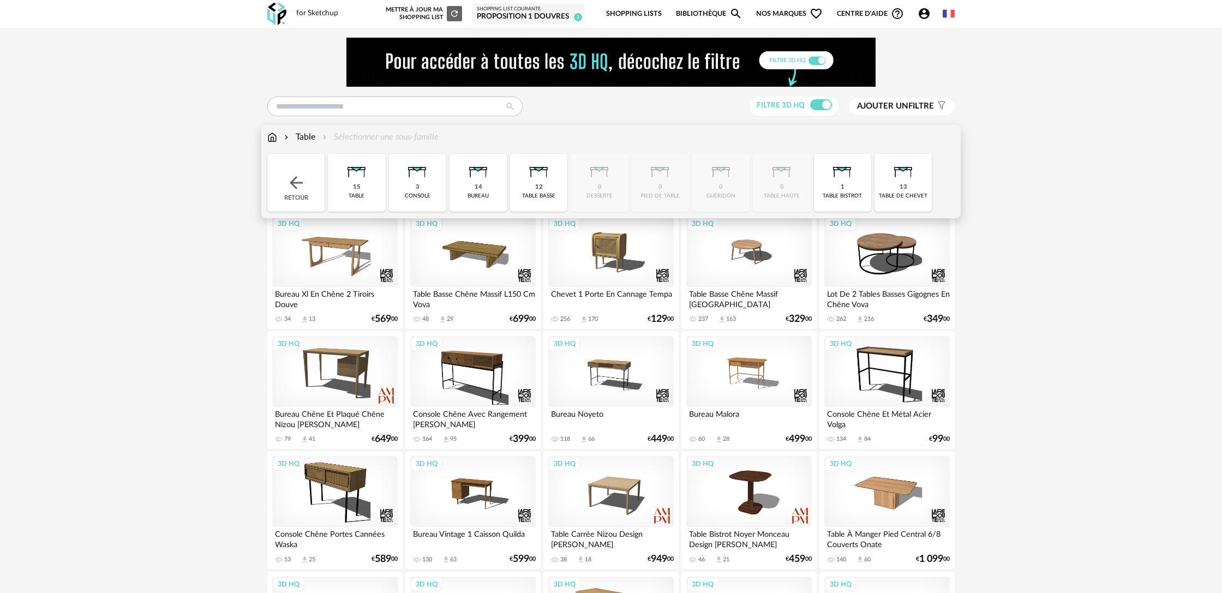
click at [371, 138] on div "Table Sélectionner une sous-famille" at bounding box center [352, 137] width 171 height 13
click at [367, 182] on img at bounding box center [356, 168] width 29 height 29
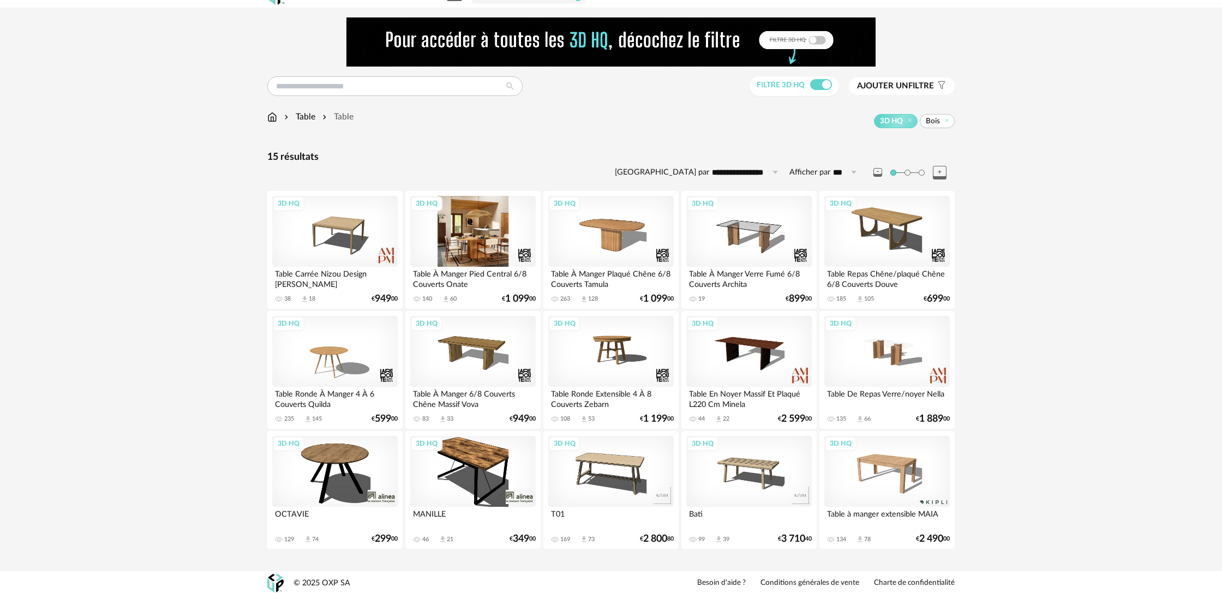
scroll to position [24, 0]
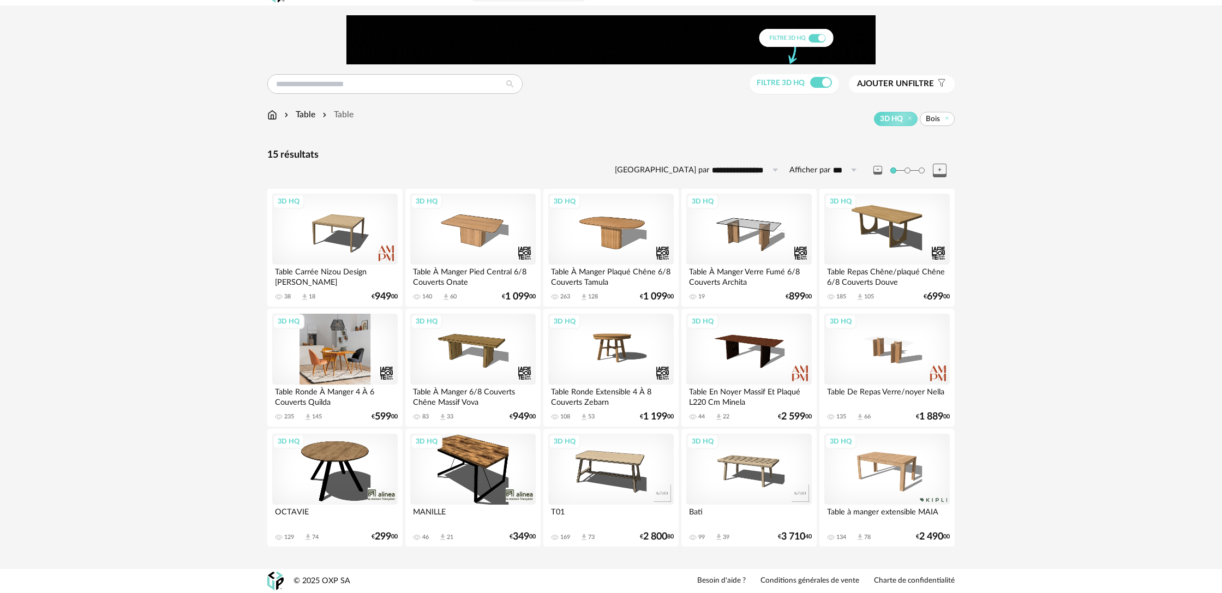
click at [344, 349] on div "3D HQ" at bounding box center [334, 349] width 125 height 71
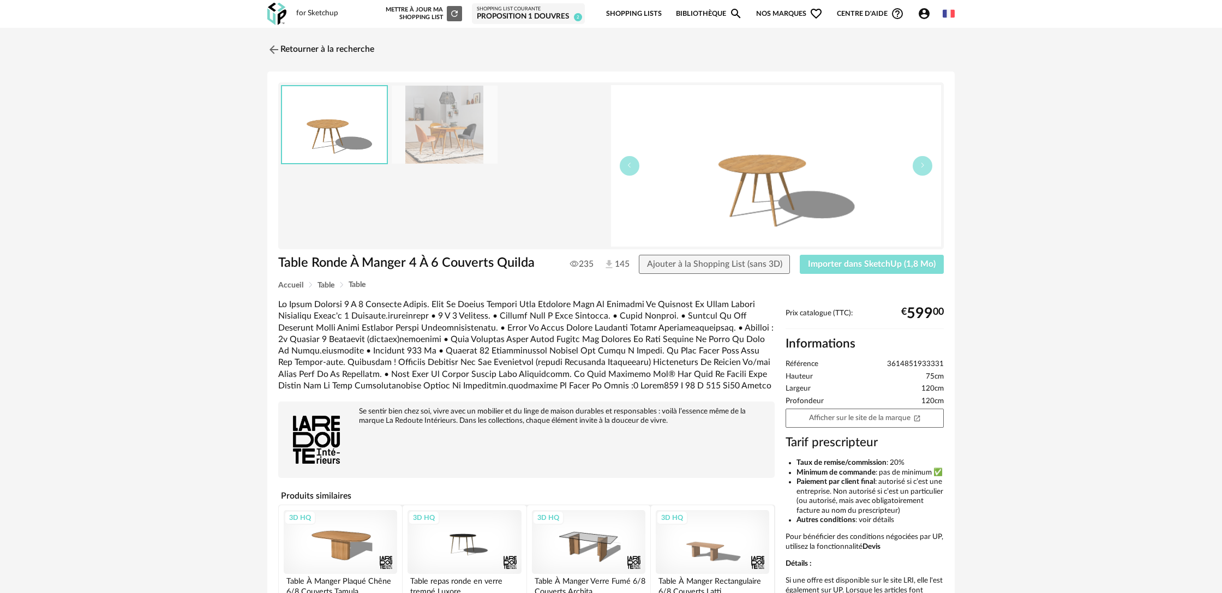
click at [846, 266] on span "Importer dans SketchUp (1,8 Mo)" at bounding box center [872, 264] width 128 height 9
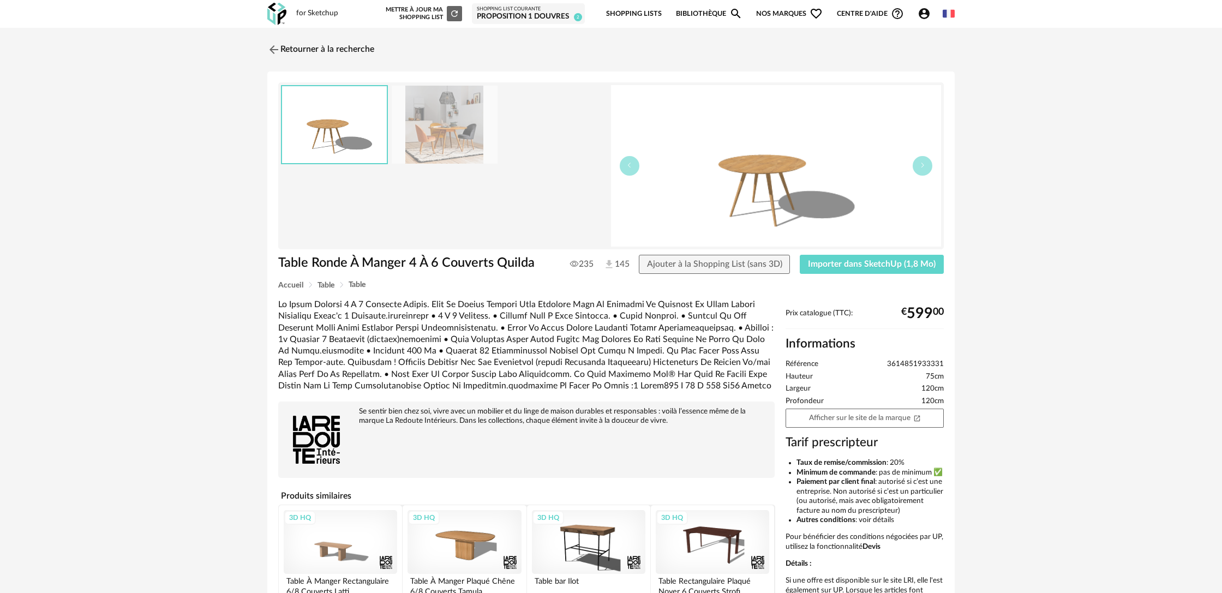
click at [702, 13] on link "Bibliothèque Magnify icon" at bounding box center [709, 14] width 67 height 26
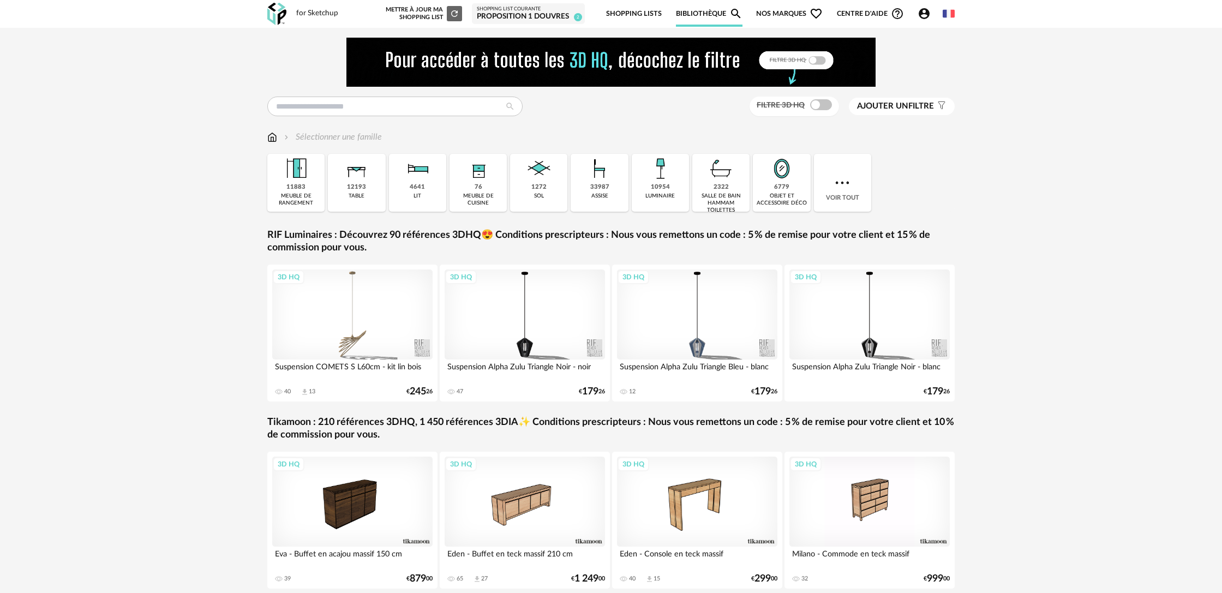
click at [543, 14] on div "Proposition 1 Douvres" at bounding box center [528, 17] width 103 height 10
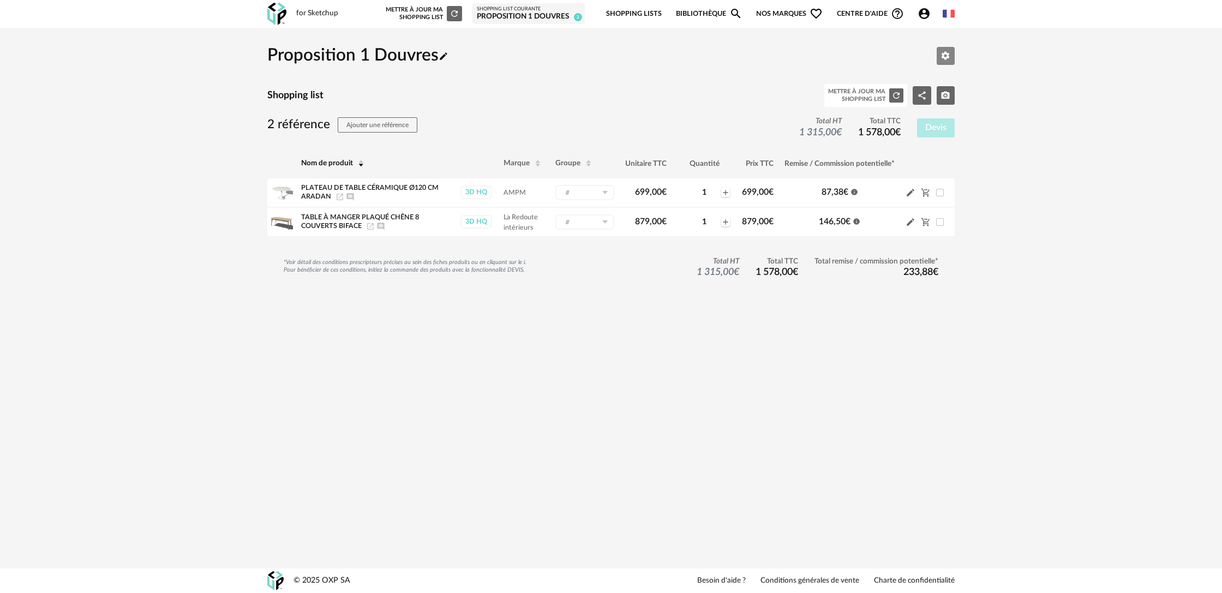
click at [941, 59] on icon "Editer les paramètres" at bounding box center [945, 56] width 10 height 10
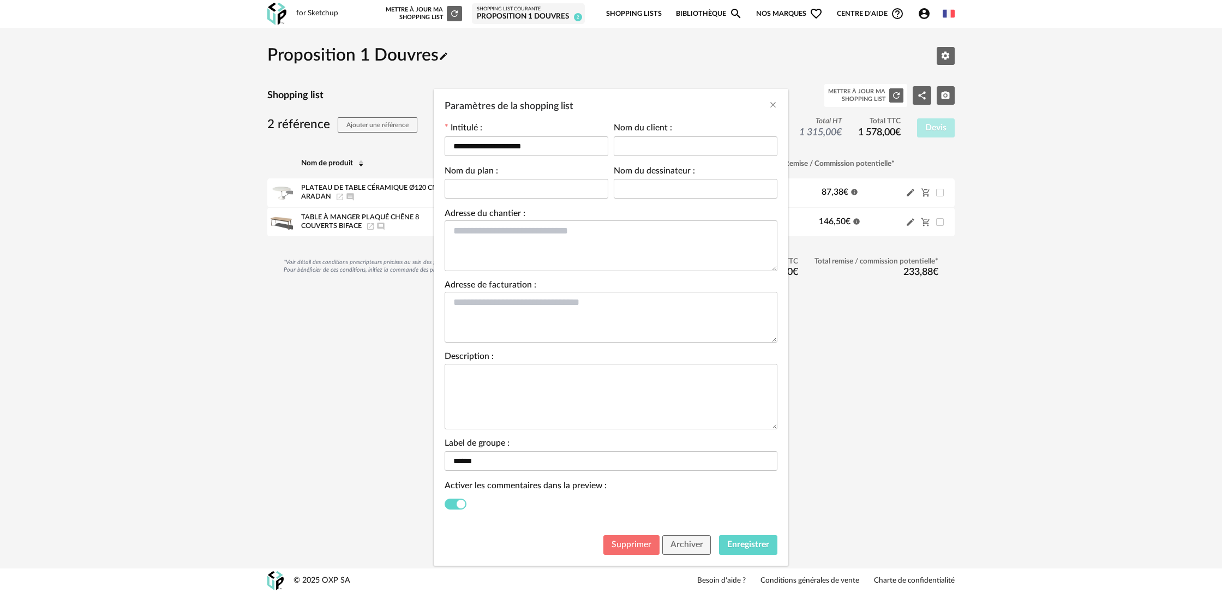
drag, startPoint x: 644, startPoint y: 551, endPoint x: 701, endPoint y: 534, distance: 59.7
click at [701, 533] on div "Supprimer Archiver Enregistrer" at bounding box center [611, 548] width 354 height 36
click at [773, 101] on icon "Close" at bounding box center [772, 104] width 9 height 9
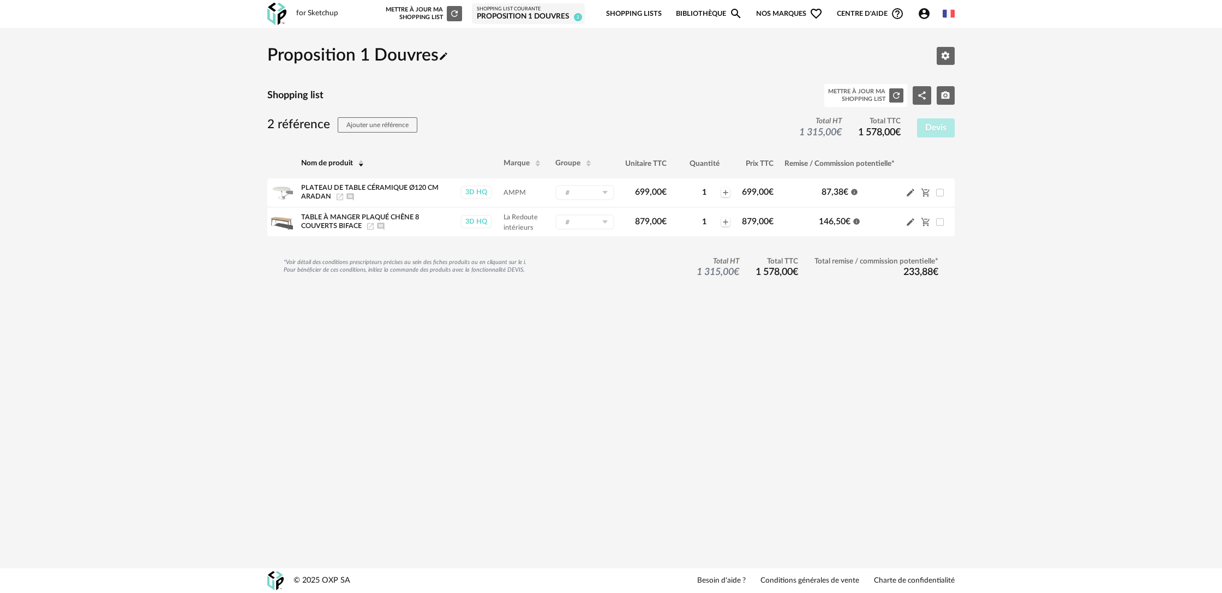
click at [922, 17] on icon "Account Circle icon" at bounding box center [923, 13] width 13 height 13
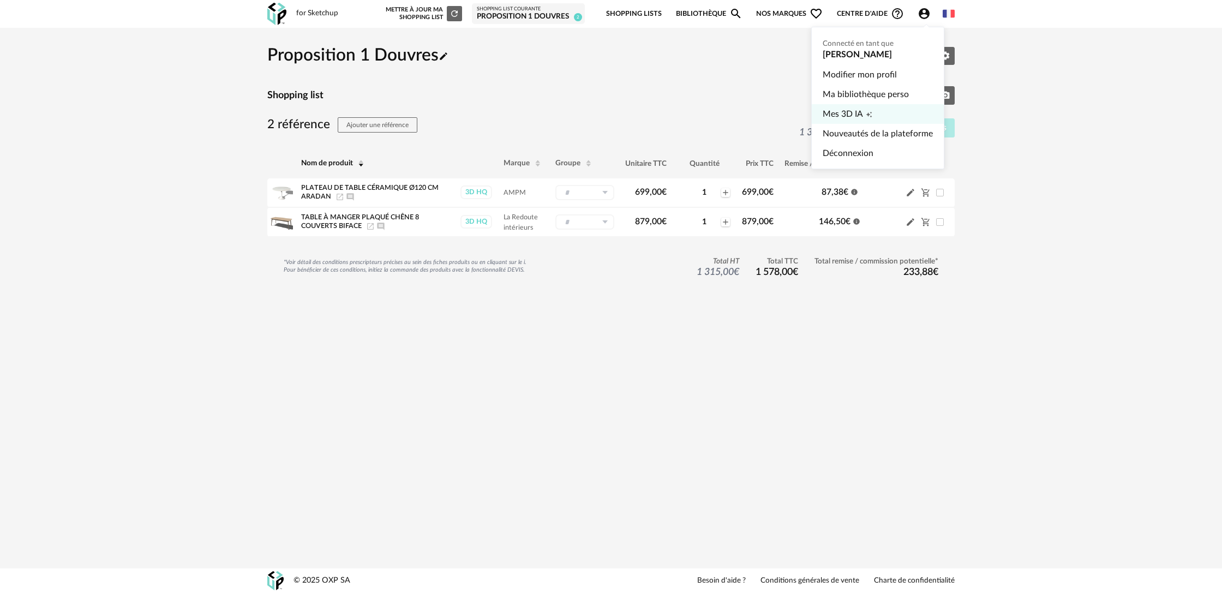
click at [873, 116] on link "Mes 3D IA Creation icon" at bounding box center [877, 114] width 110 height 20
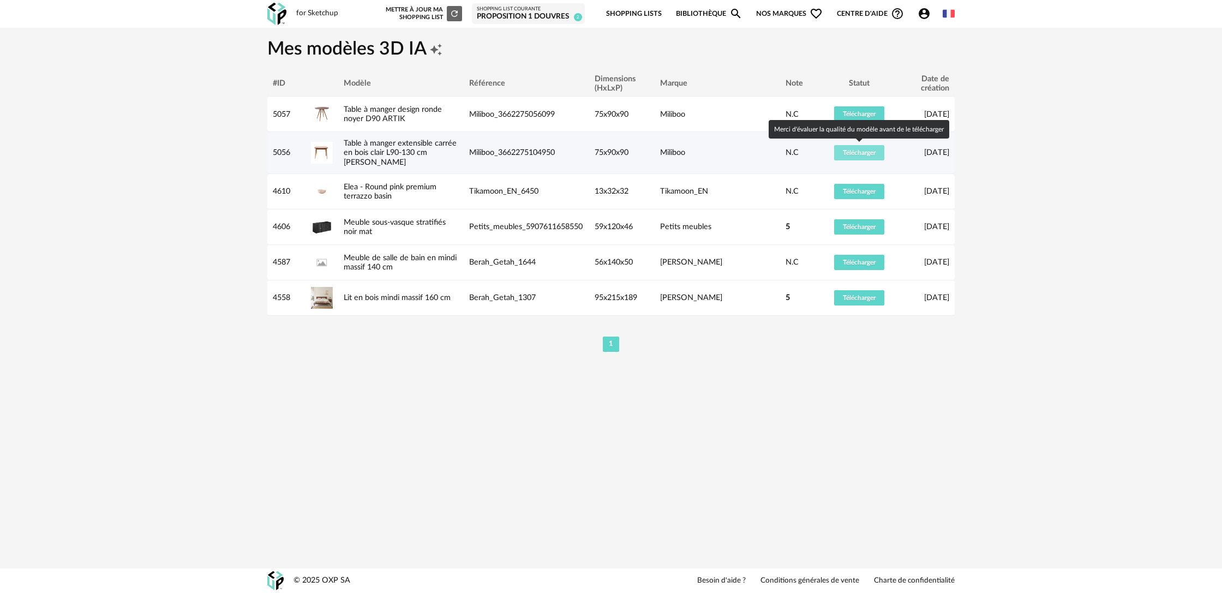
click at [874, 158] on button "Télécharger" at bounding box center [859, 152] width 50 height 15
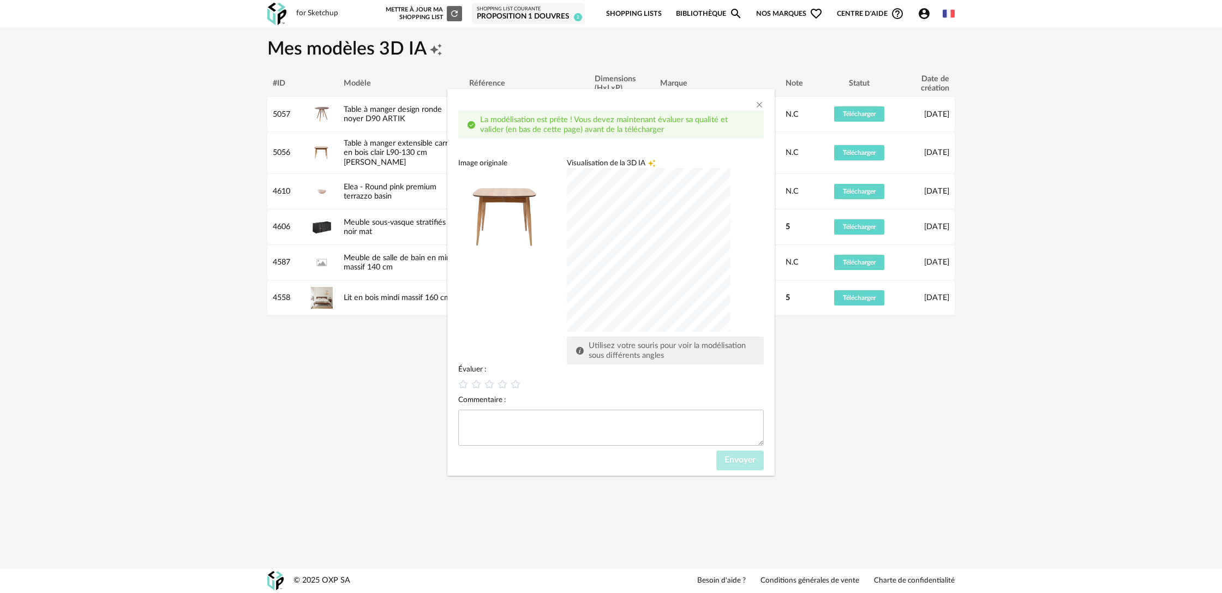
click at [706, 290] on div "dialog" at bounding box center [649, 250] width 164 height 164
click at [520, 384] on icon "dialog" at bounding box center [515, 383] width 11 height 11
click at [744, 464] on span "Envoyer" at bounding box center [739, 459] width 31 height 9
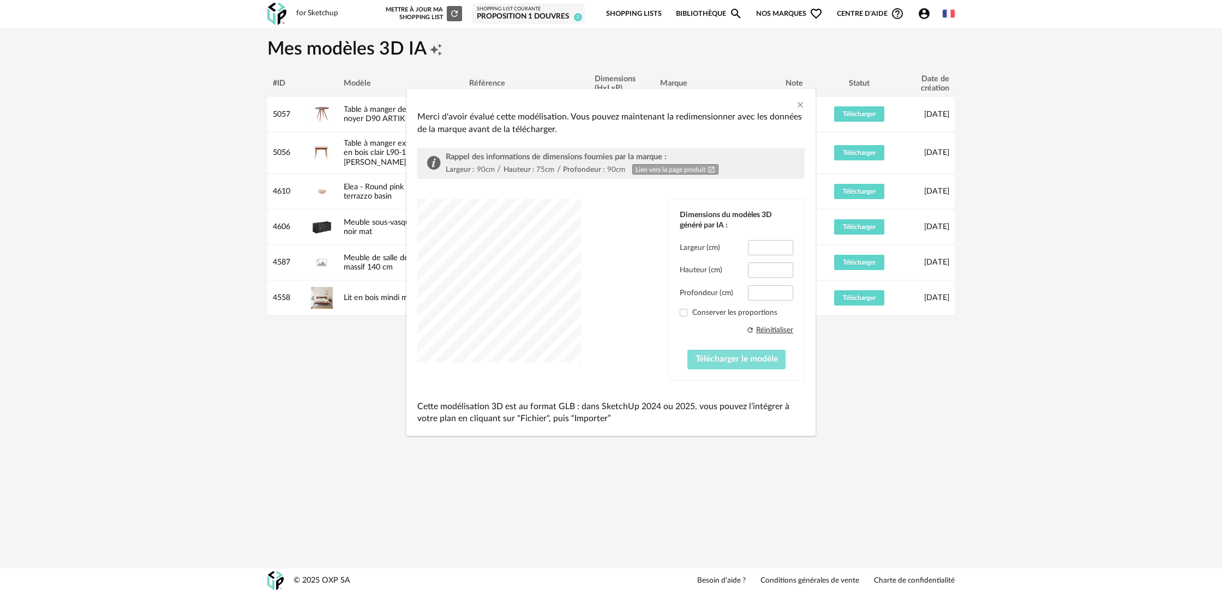
click at [734, 363] on span "Télécharger le modèle" at bounding box center [736, 358] width 82 height 9
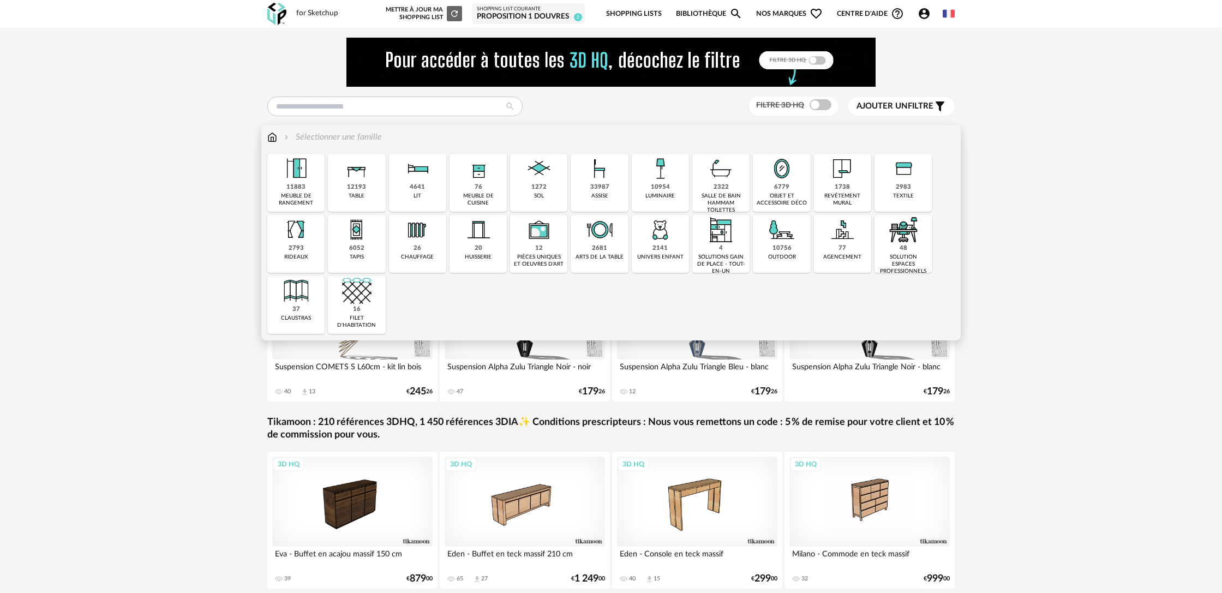
click at [351, 182] on img at bounding box center [356, 168] width 29 height 29
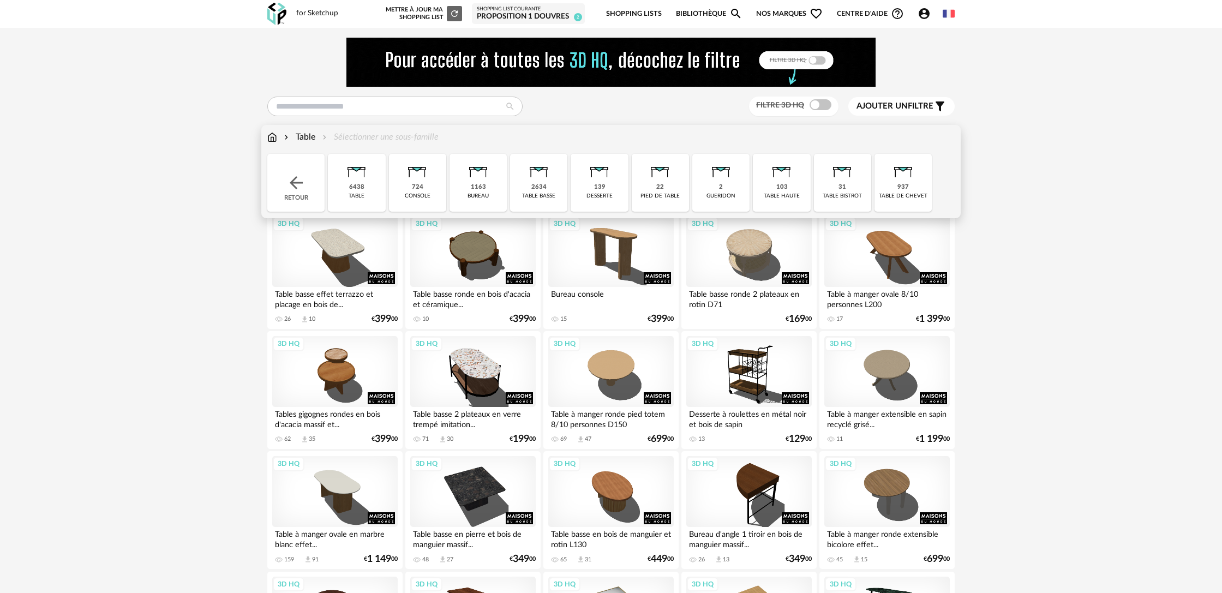
click at [356, 186] on div "6438" at bounding box center [356, 187] width 15 height 8
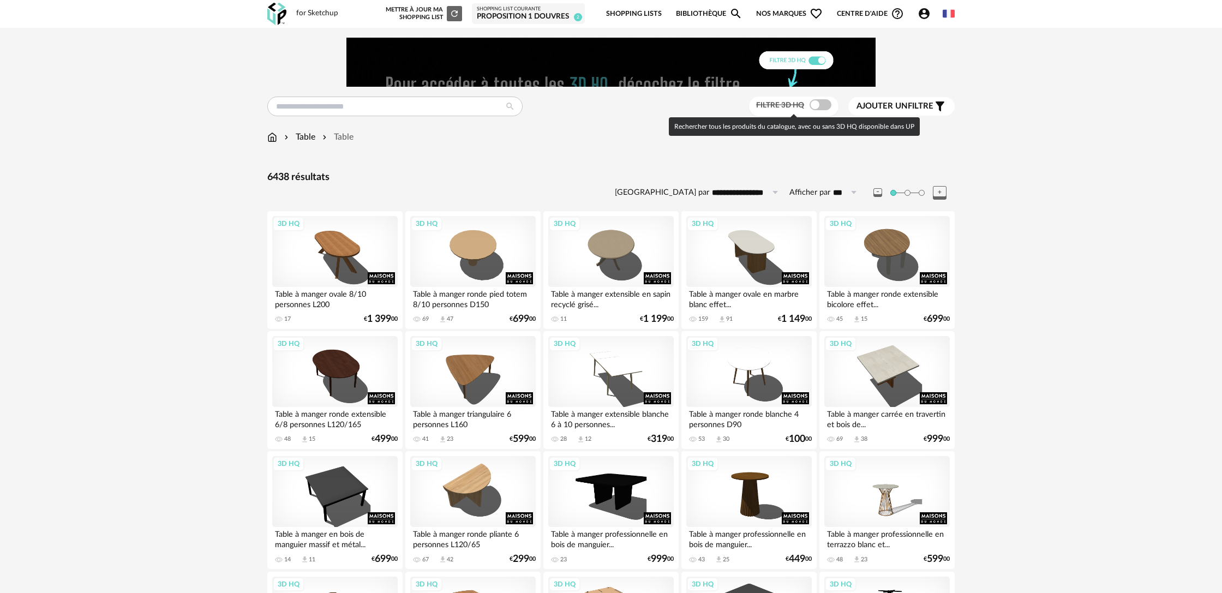
click at [822, 106] on span at bounding box center [820, 104] width 22 height 11
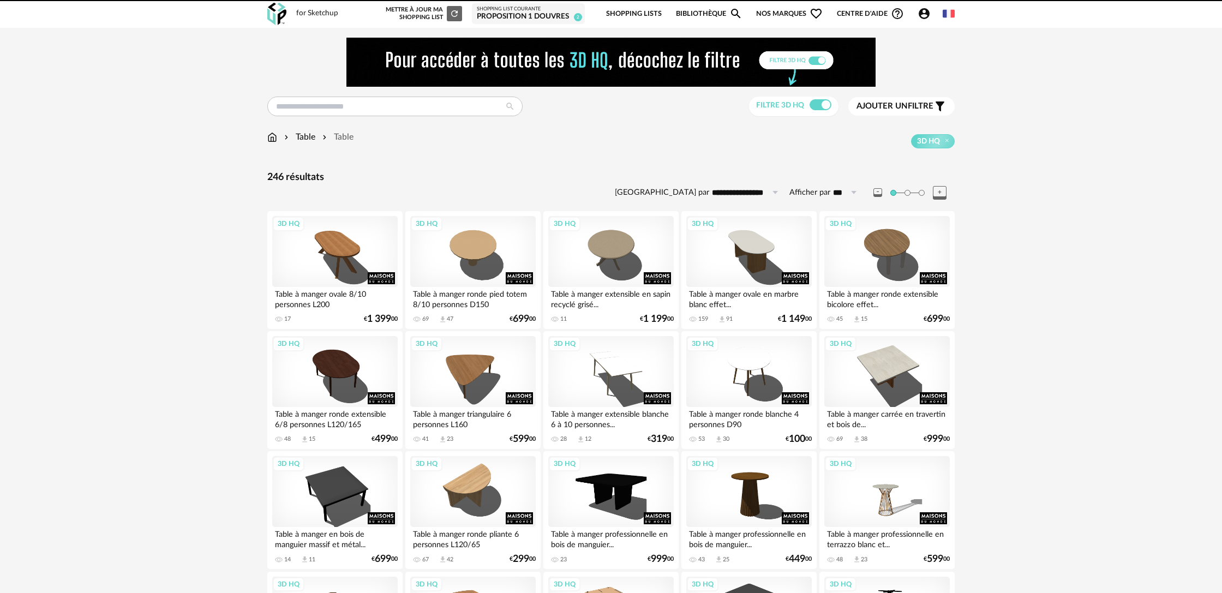
click at [892, 104] on span "Ajouter un" at bounding box center [881, 106] width 51 height 8
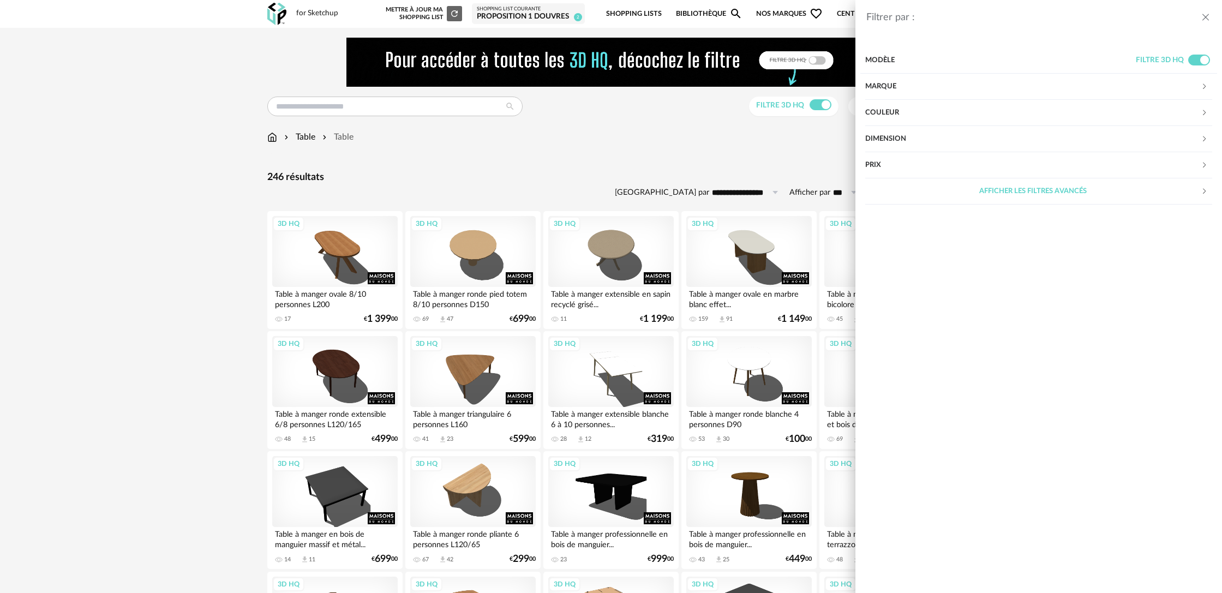
click at [893, 111] on div "Couleur" at bounding box center [1032, 113] width 335 height 26
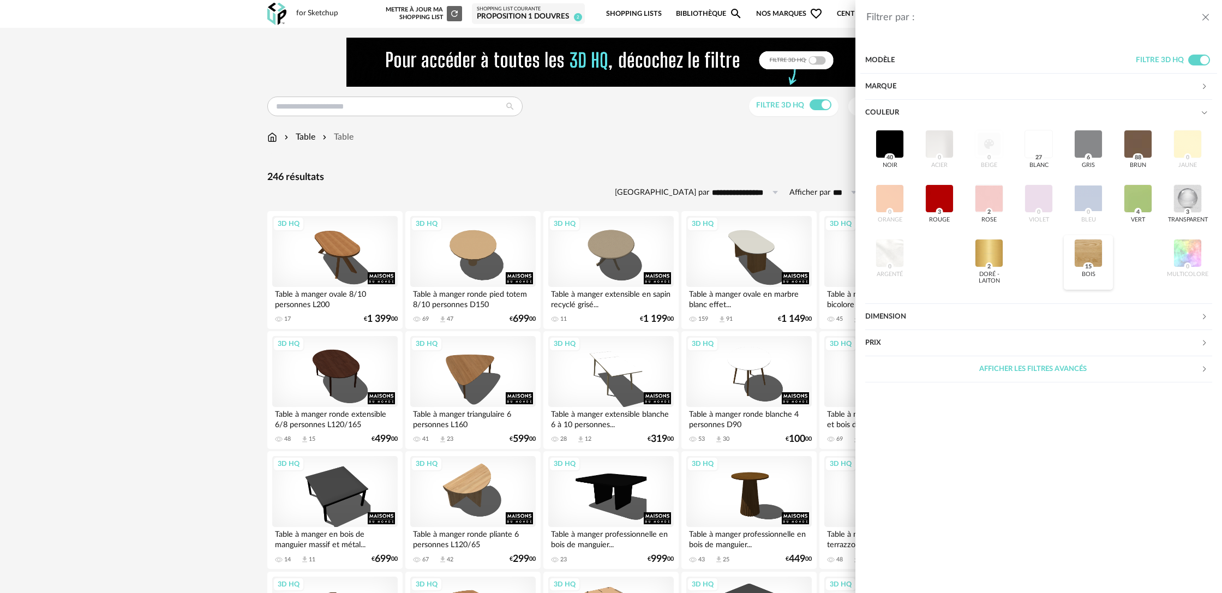
click at [1089, 254] on div at bounding box center [1088, 253] width 28 height 28
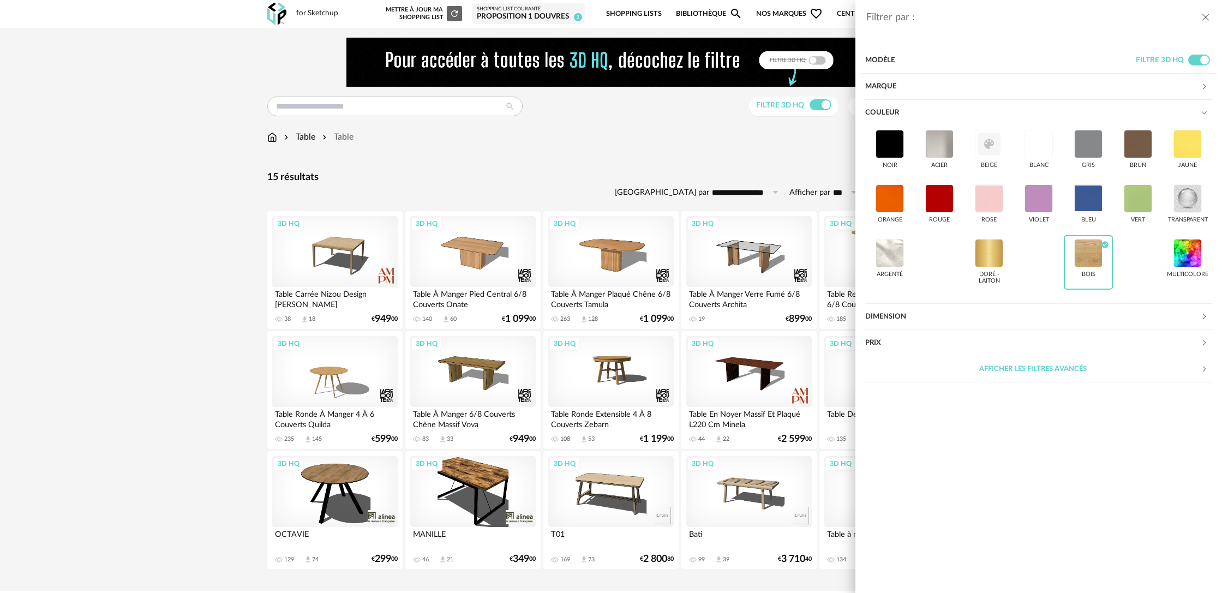
click at [219, 305] on div "Filtrer par : Modèle Filtre 3D HQ Marque &tradition 0 101 Copenhagen 0 366 Conc…" at bounding box center [611, 296] width 1222 height 593
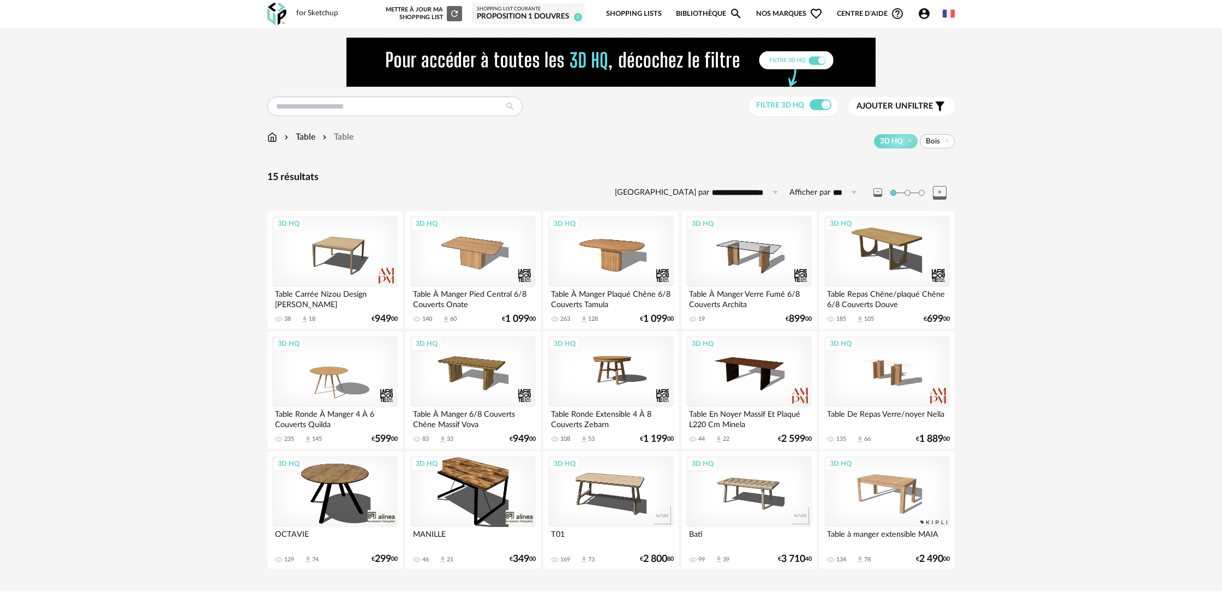
scroll to position [24, 0]
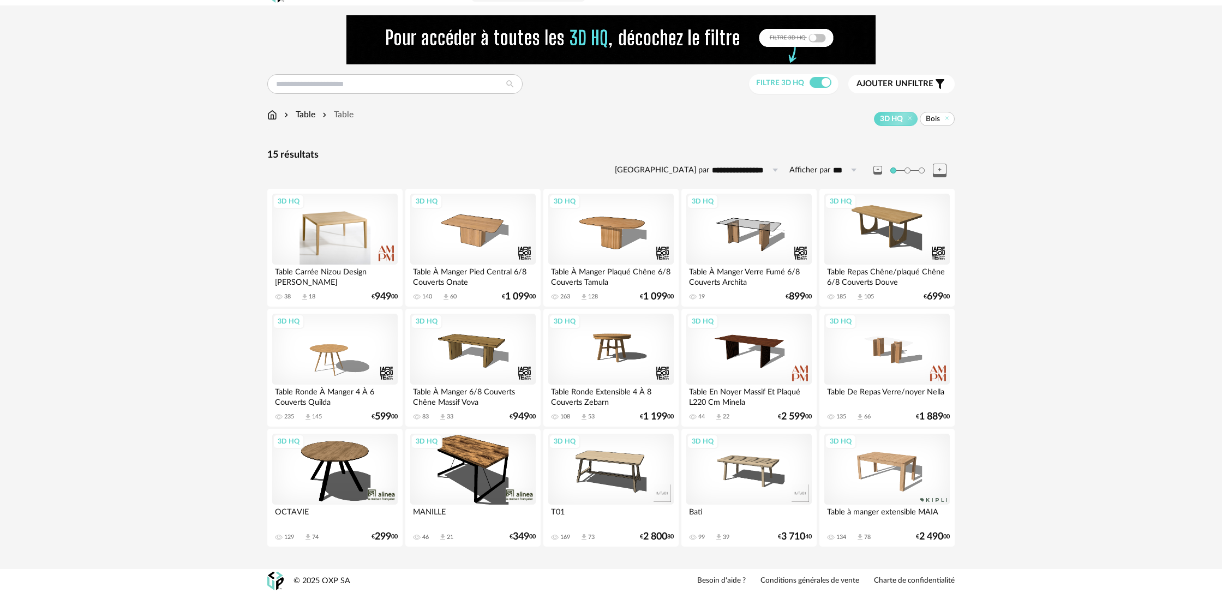
click at [343, 252] on div "3D HQ" at bounding box center [334, 229] width 125 height 71
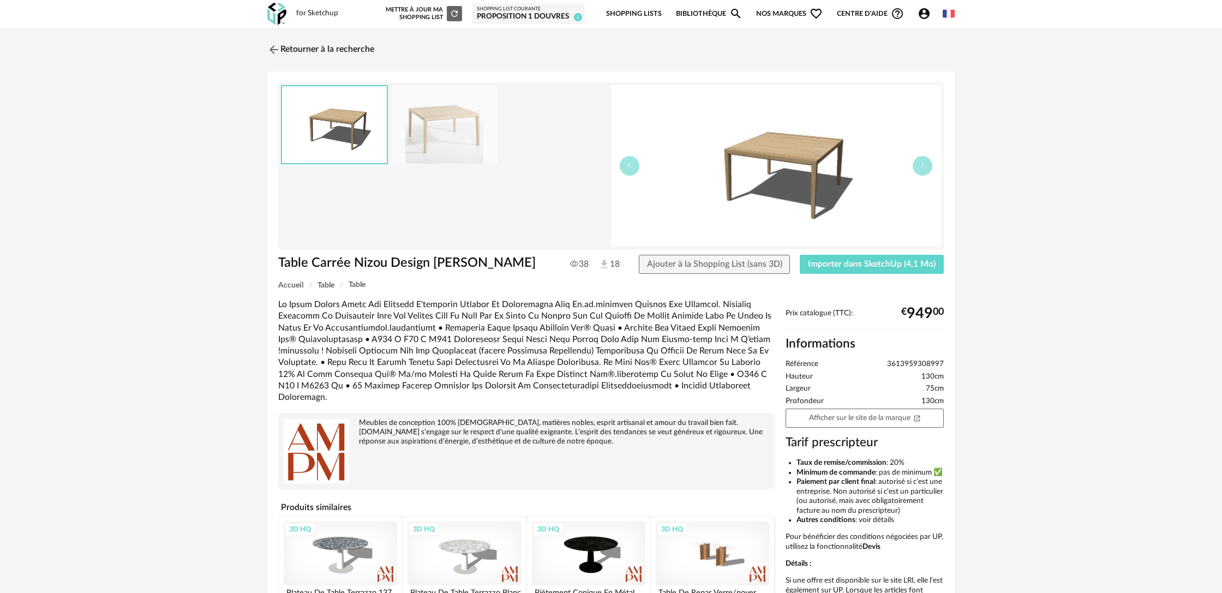
click at [441, 154] on img at bounding box center [445, 125] width 106 height 78
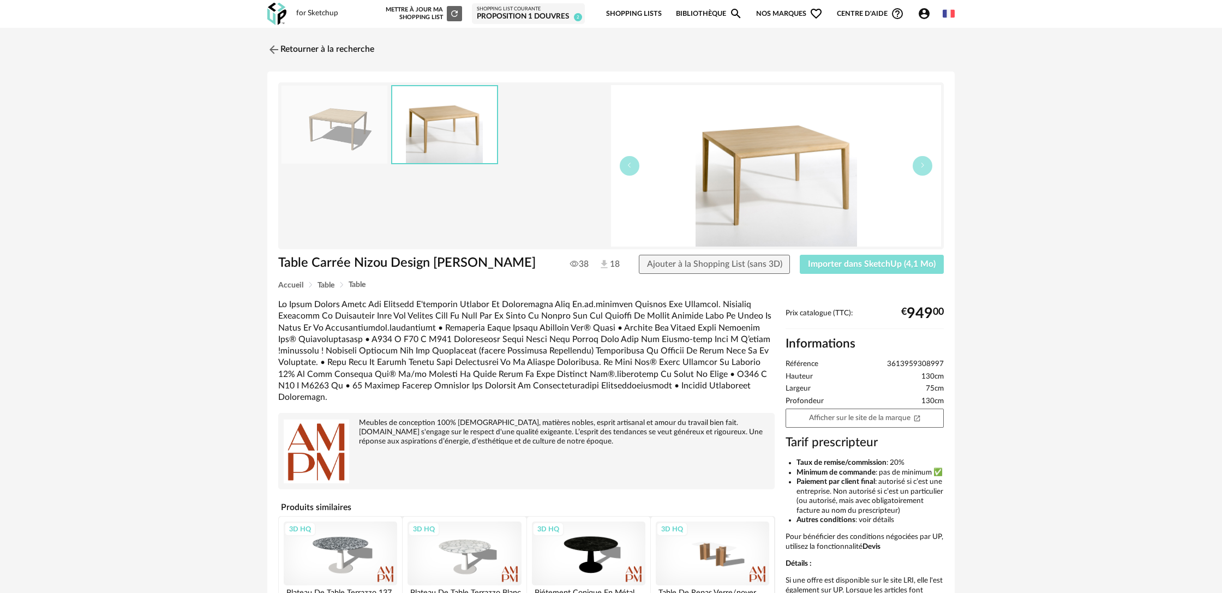
click at [840, 265] on span "Importer dans SketchUp (4,1 Mo)" at bounding box center [872, 264] width 128 height 9
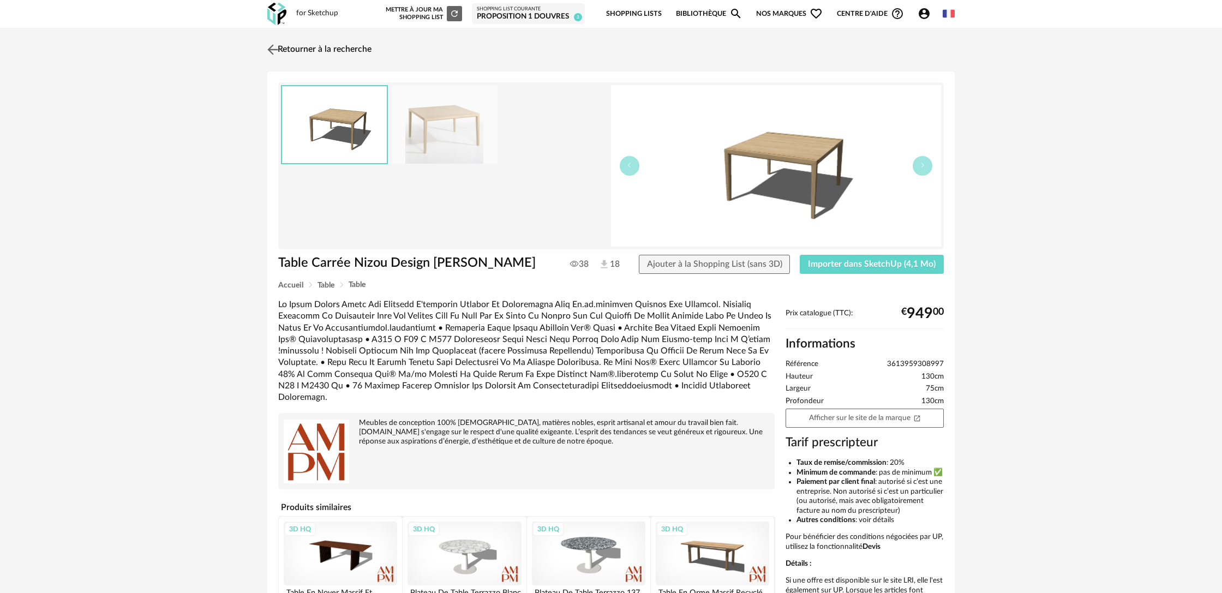
click at [329, 50] on link "Retourner à la recherche" at bounding box center [318, 50] width 107 height 24
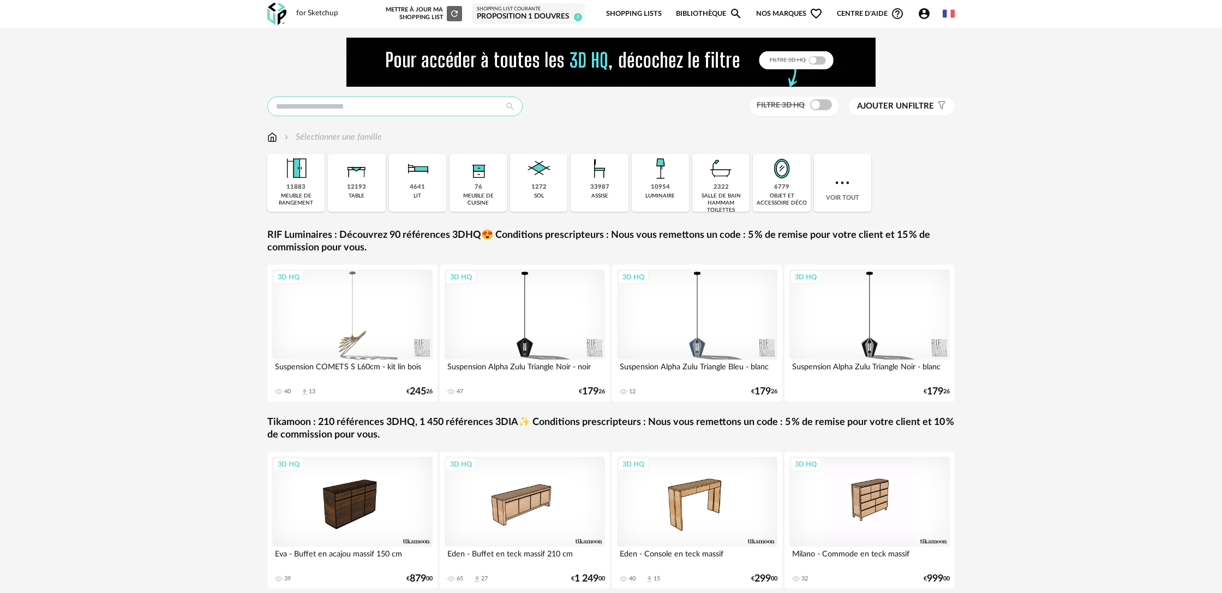
click at [415, 109] on input "text" at bounding box center [394, 107] width 255 height 20
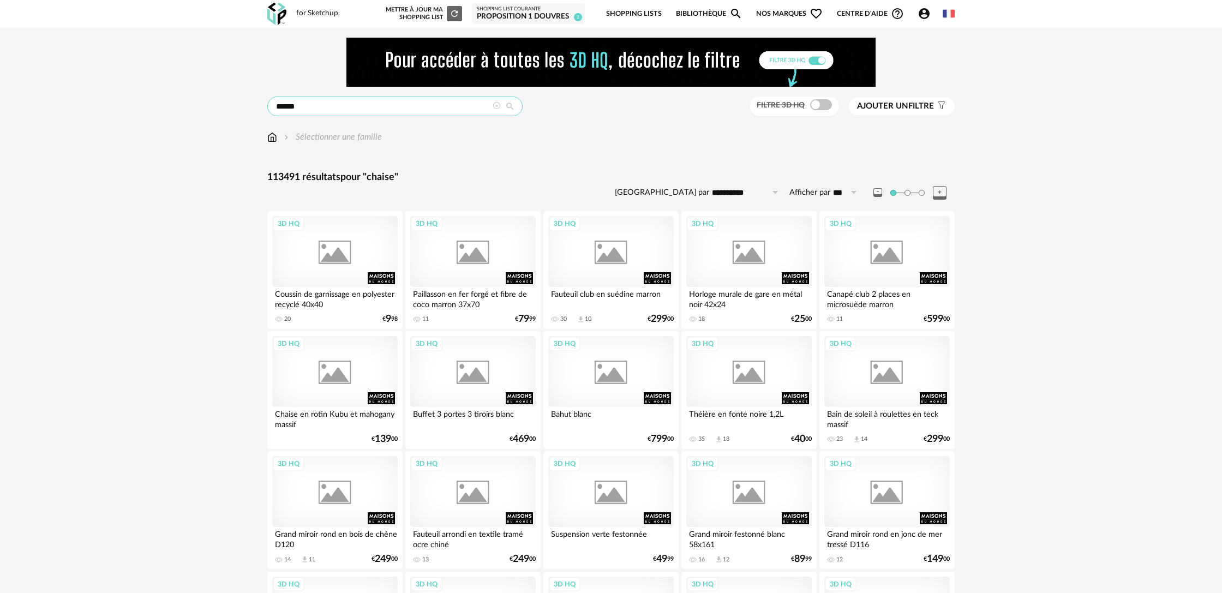
type input "******"
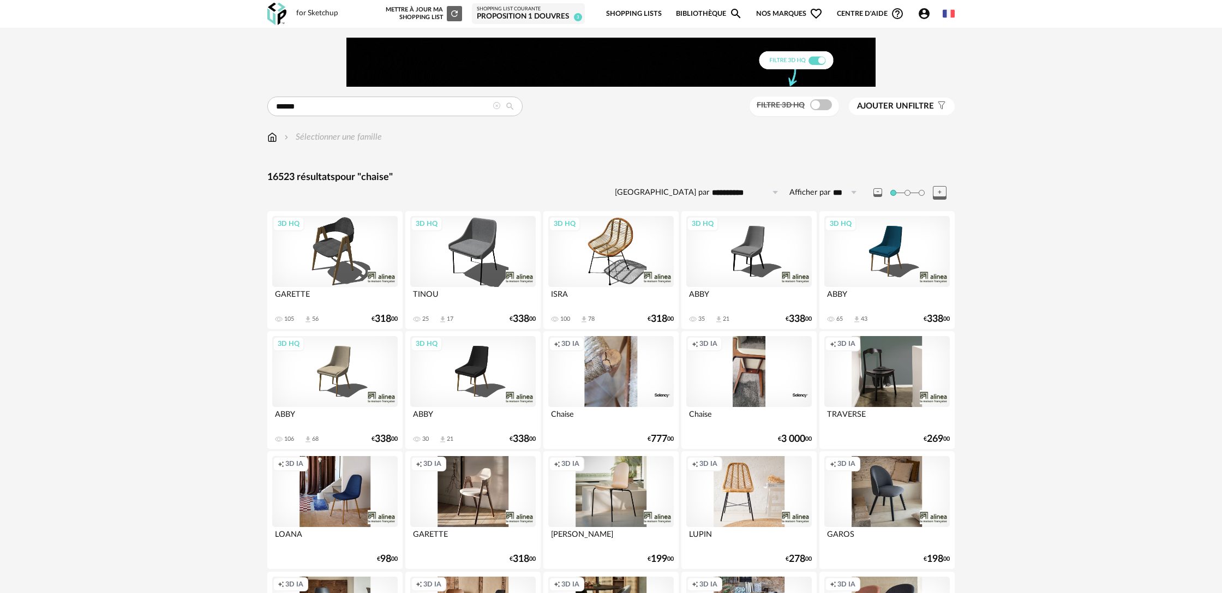
click at [347, 137] on div "Sélectionner une famille" at bounding box center [332, 137] width 100 height 13
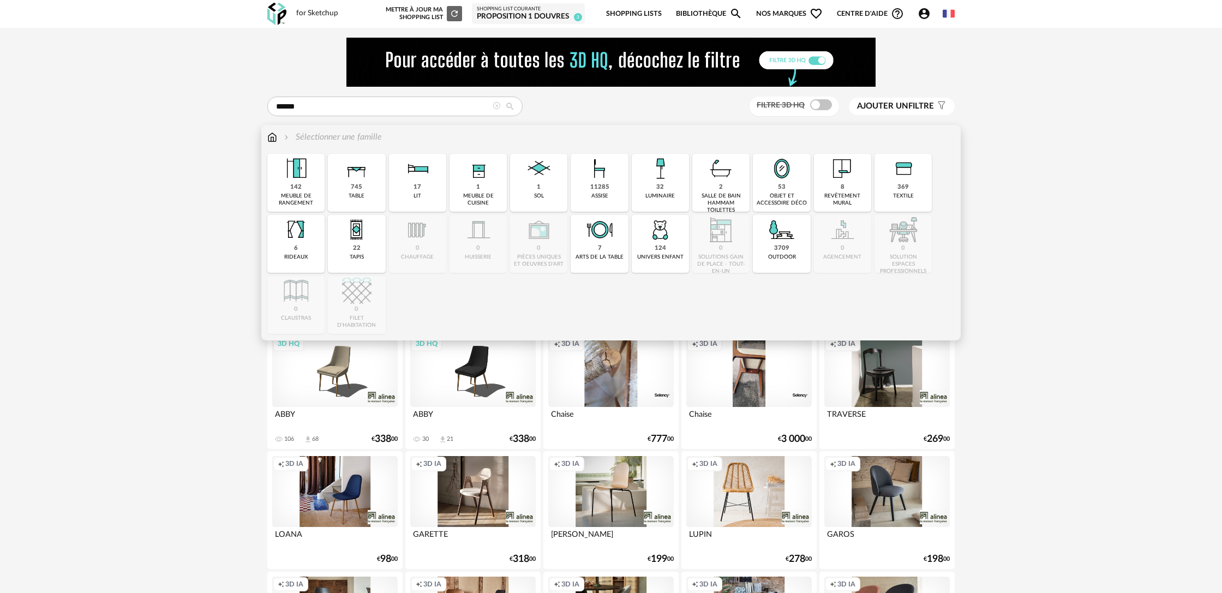
click at [603, 190] on div "11285" at bounding box center [599, 187] width 19 height 8
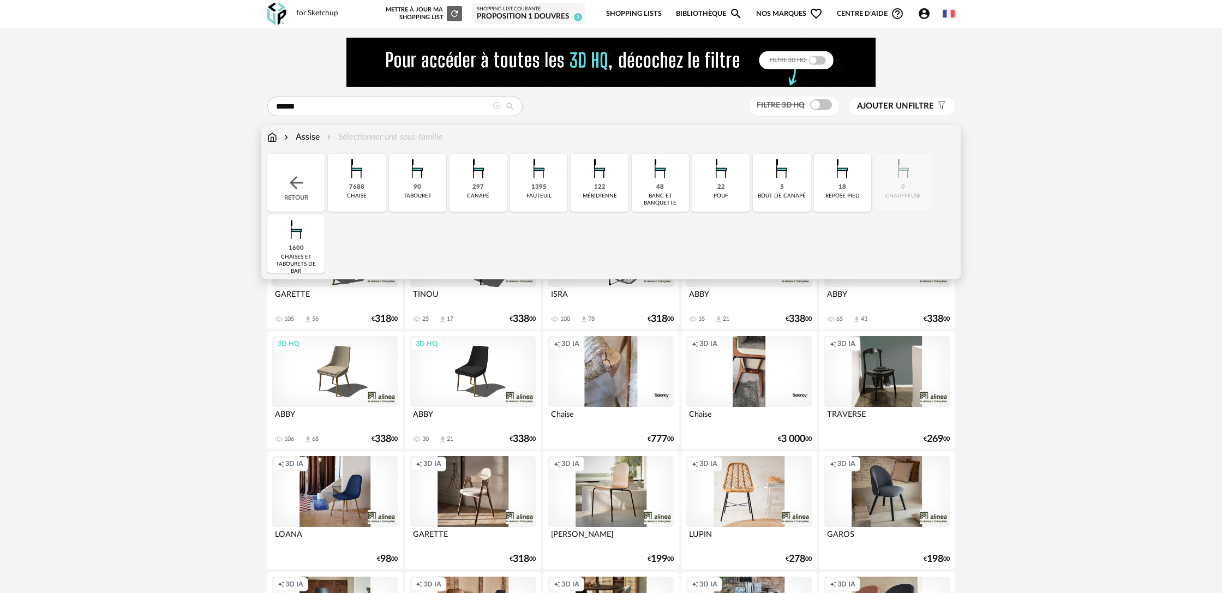
click at [360, 180] on img at bounding box center [356, 168] width 29 height 29
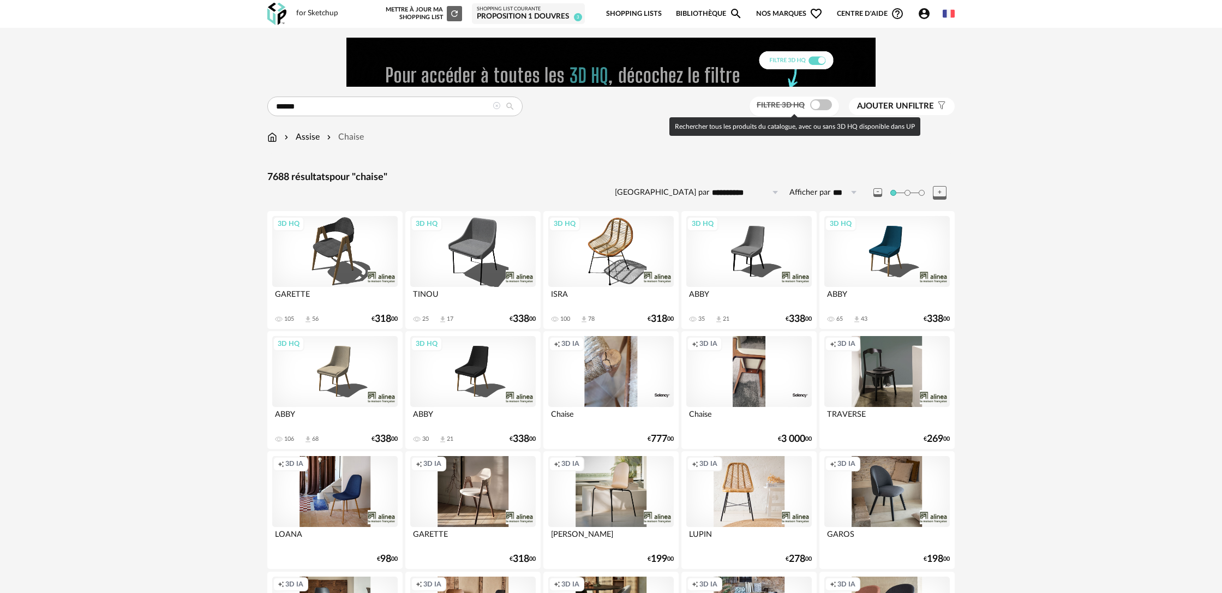
click at [814, 104] on span at bounding box center [821, 104] width 22 height 11
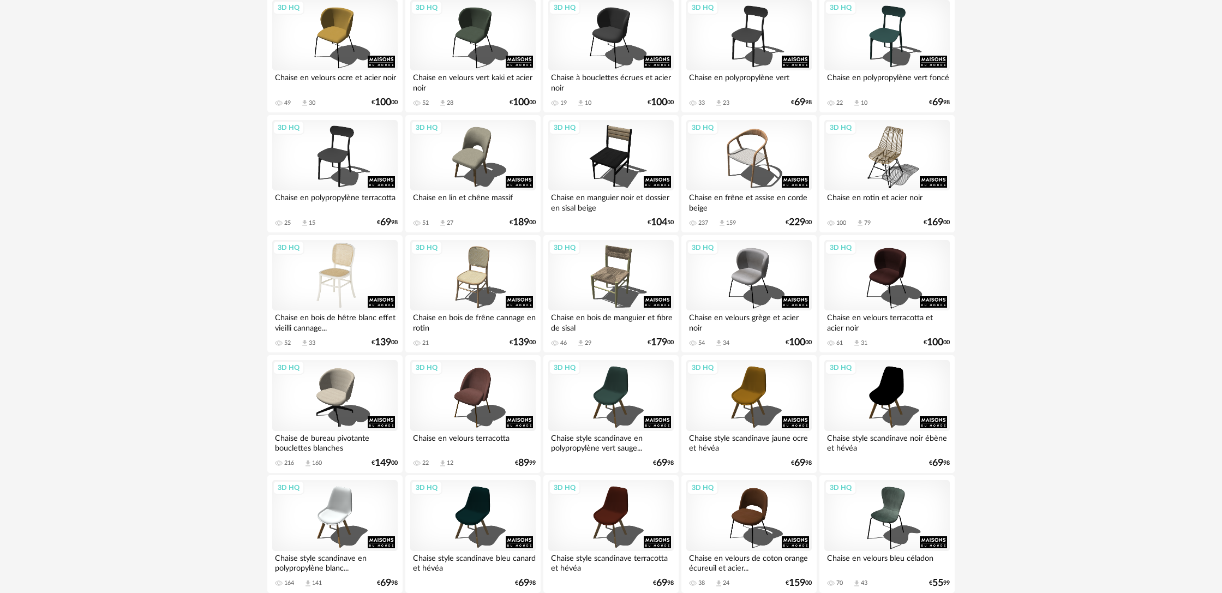
scroll to position [2099, 0]
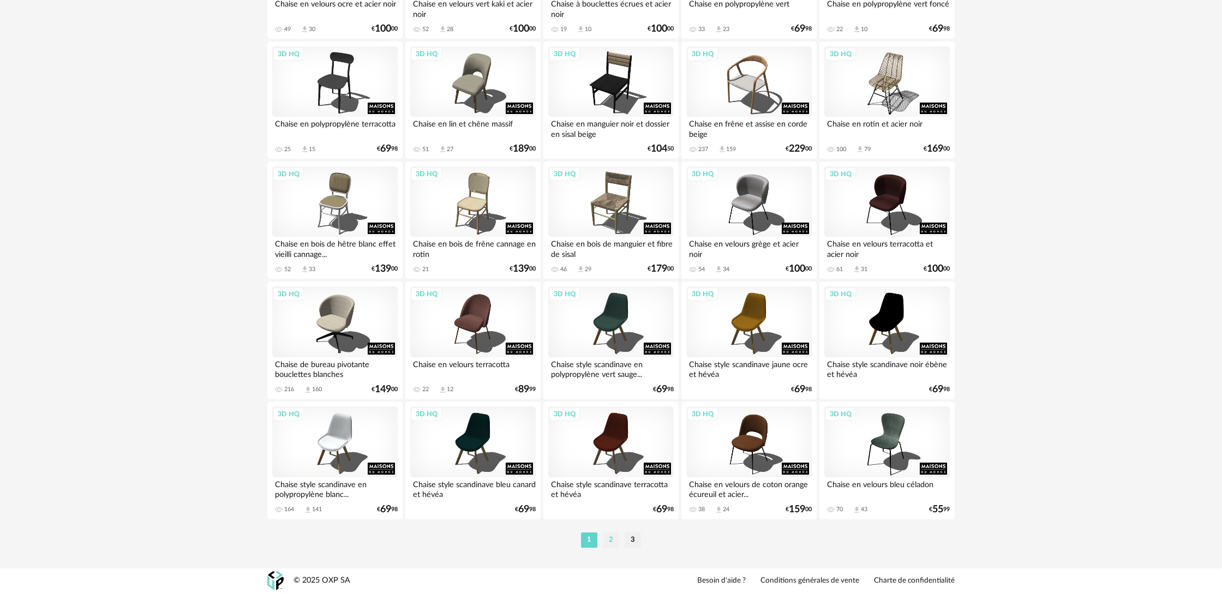
click at [613, 542] on li "2" at bounding box center [611, 539] width 16 height 15
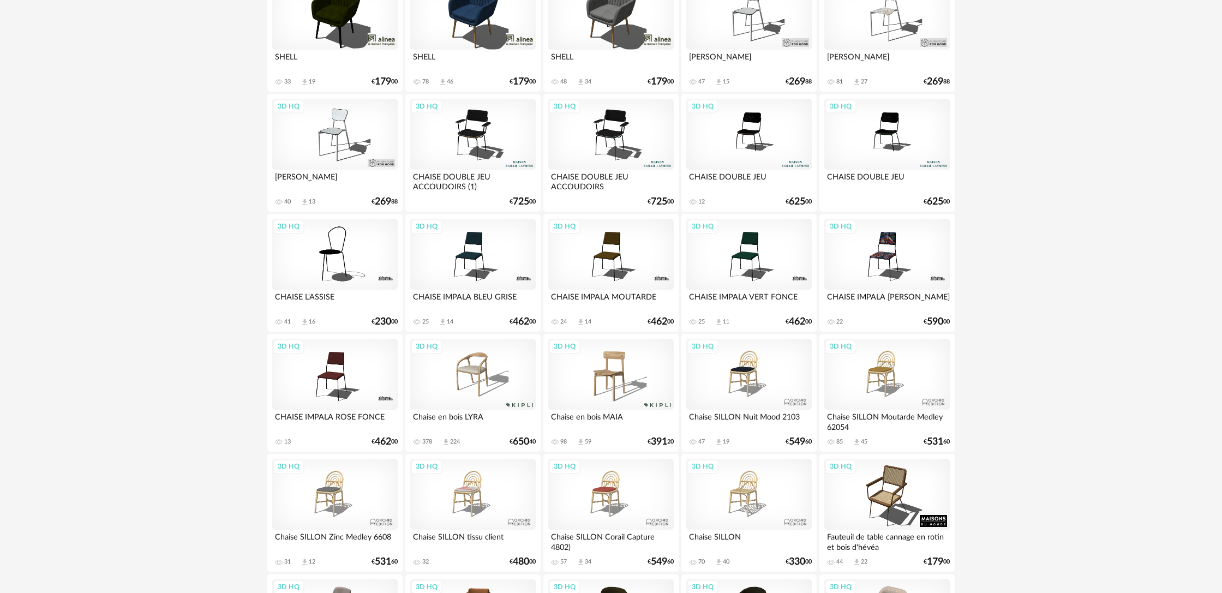
scroll to position [1209, 0]
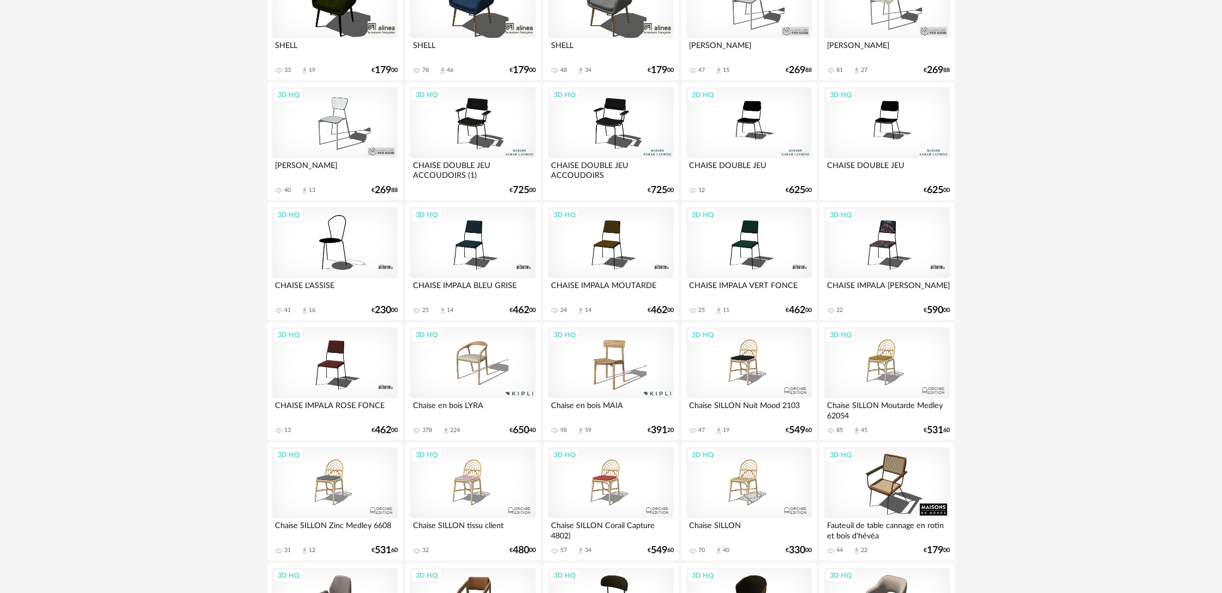
click at [611, 378] on div "3D HQ" at bounding box center [610, 362] width 125 height 71
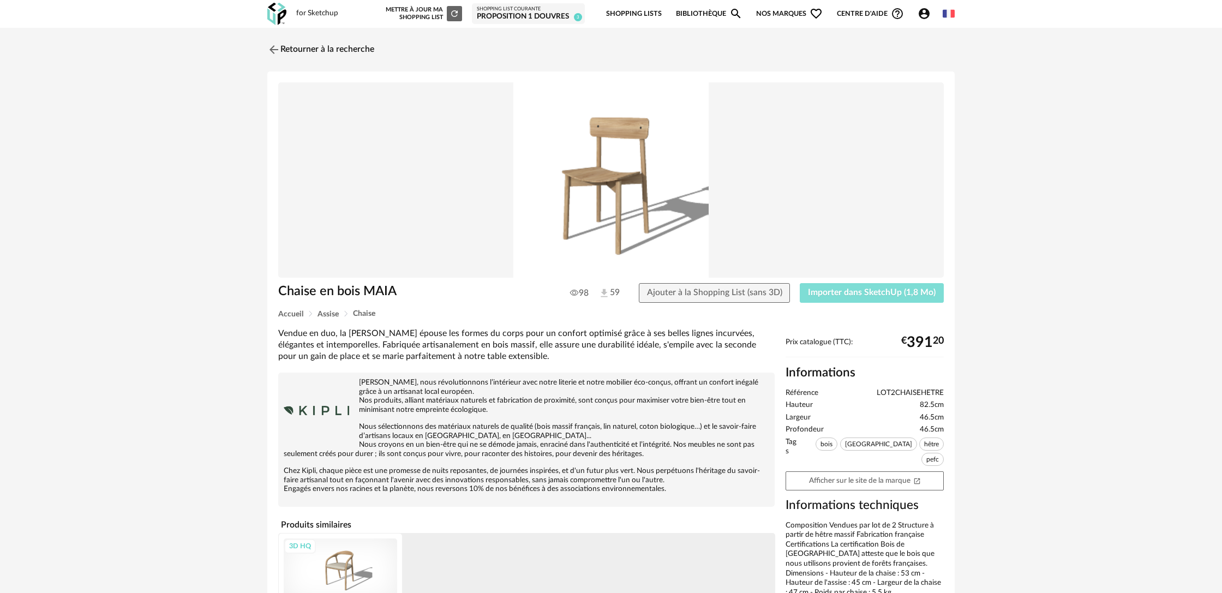
click at [825, 294] on span "Importer dans SketchUp (1,8 Mo)" at bounding box center [872, 292] width 128 height 9
click at [346, 49] on link "Retourner à la recherche" at bounding box center [318, 50] width 107 height 24
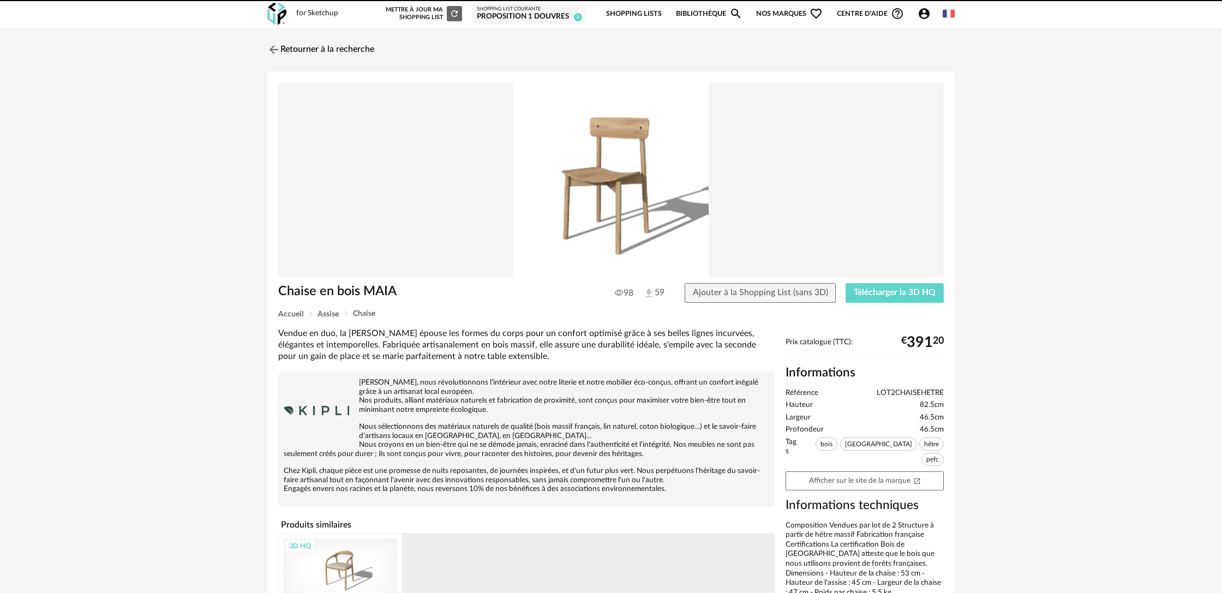
scroll to position [1, 0]
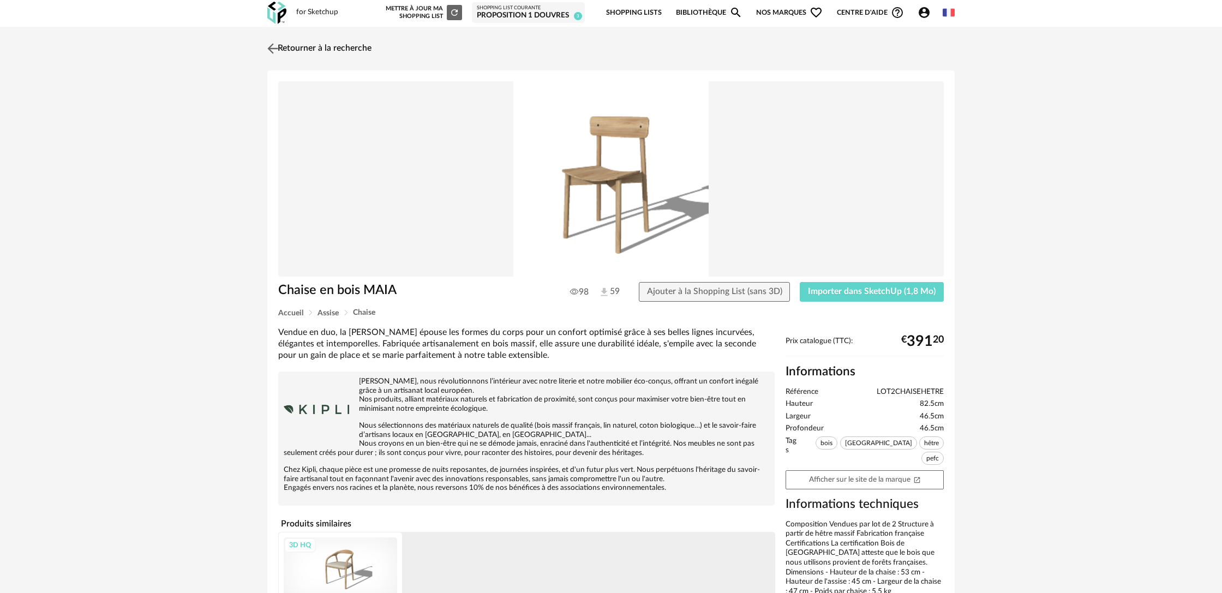
click at [347, 52] on link "Retourner à la recherche" at bounding box center [318, 49] width 107 height 24
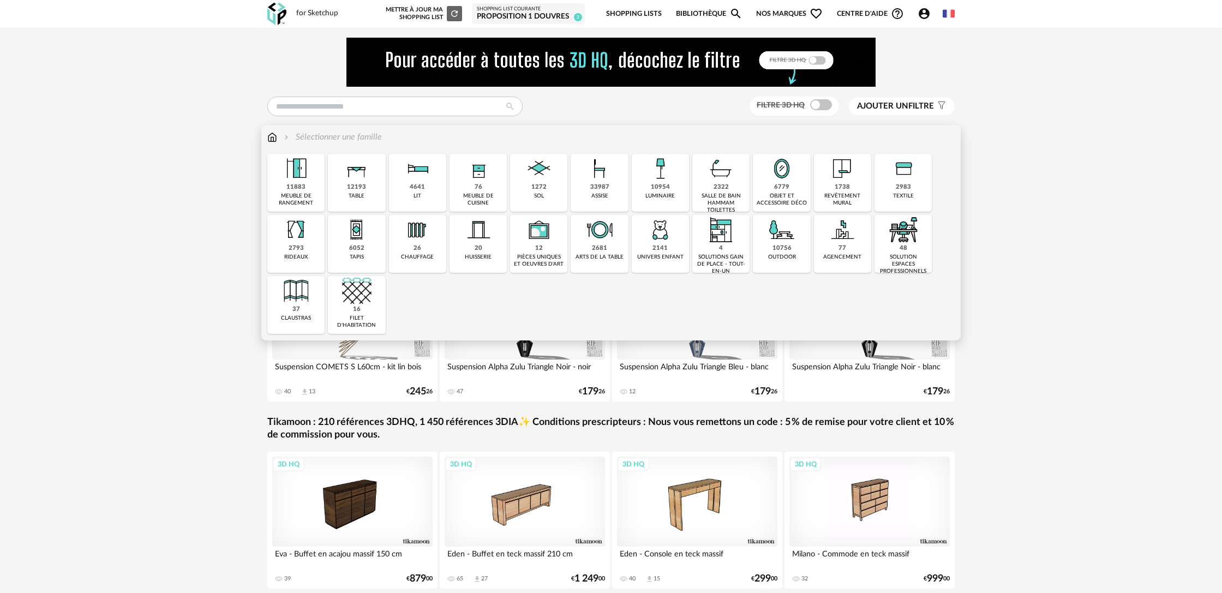
click at [377, 195] on div "12193 table" at bounding box center [356, 183] width 57 height 58
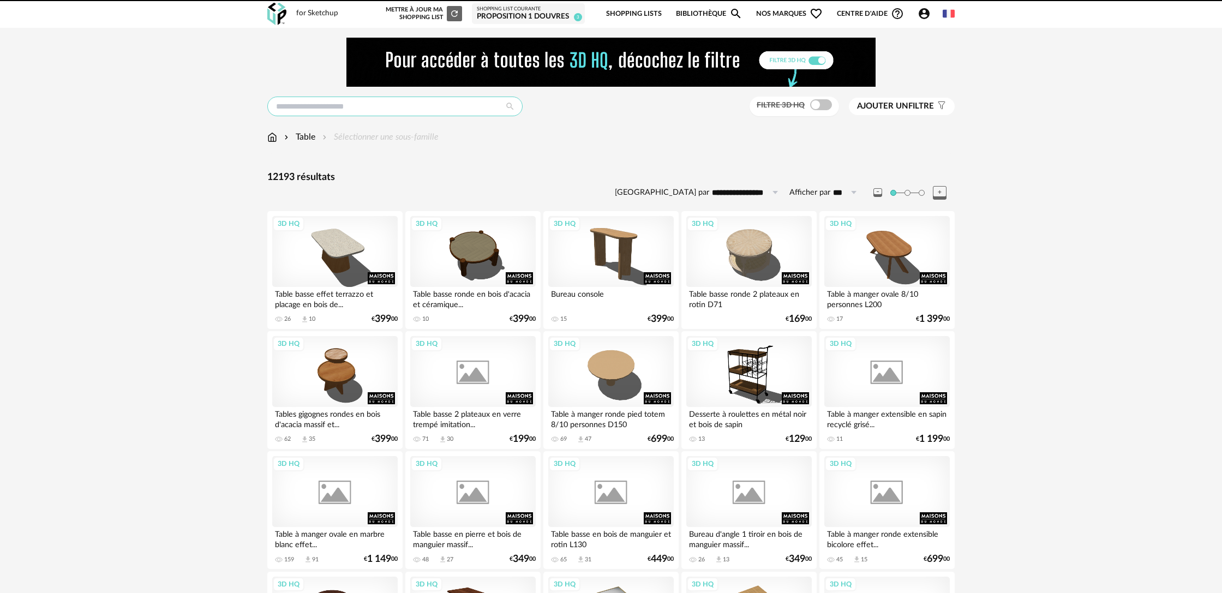
click at [339, 108] on input "text" at bounding box center [394, 107] width 255 height 20
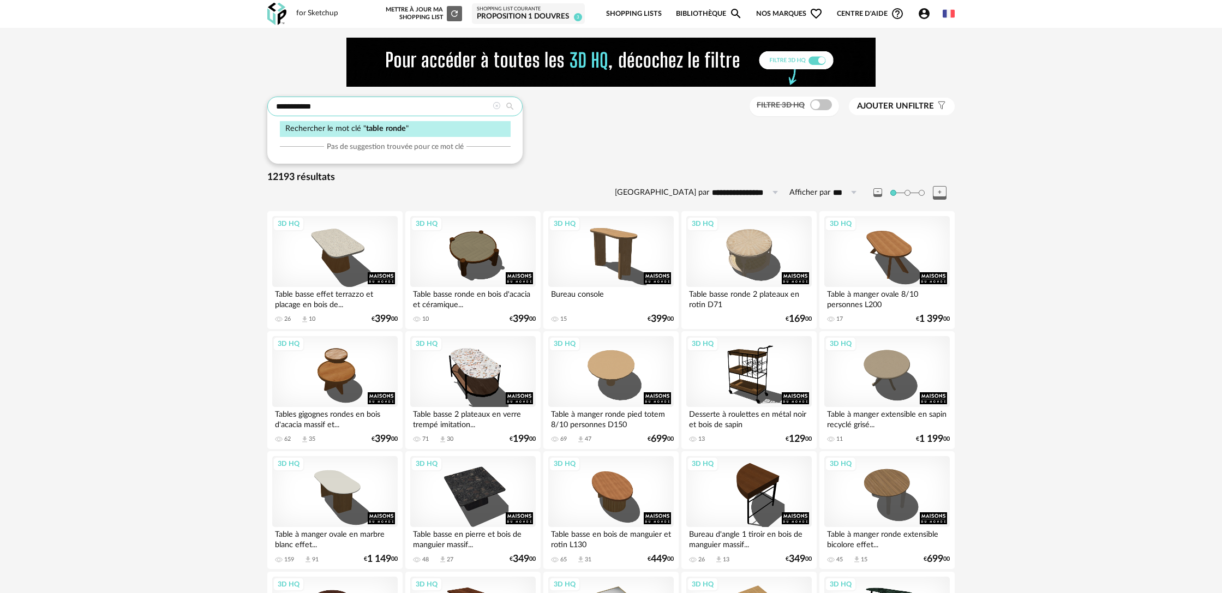
type input "**********"
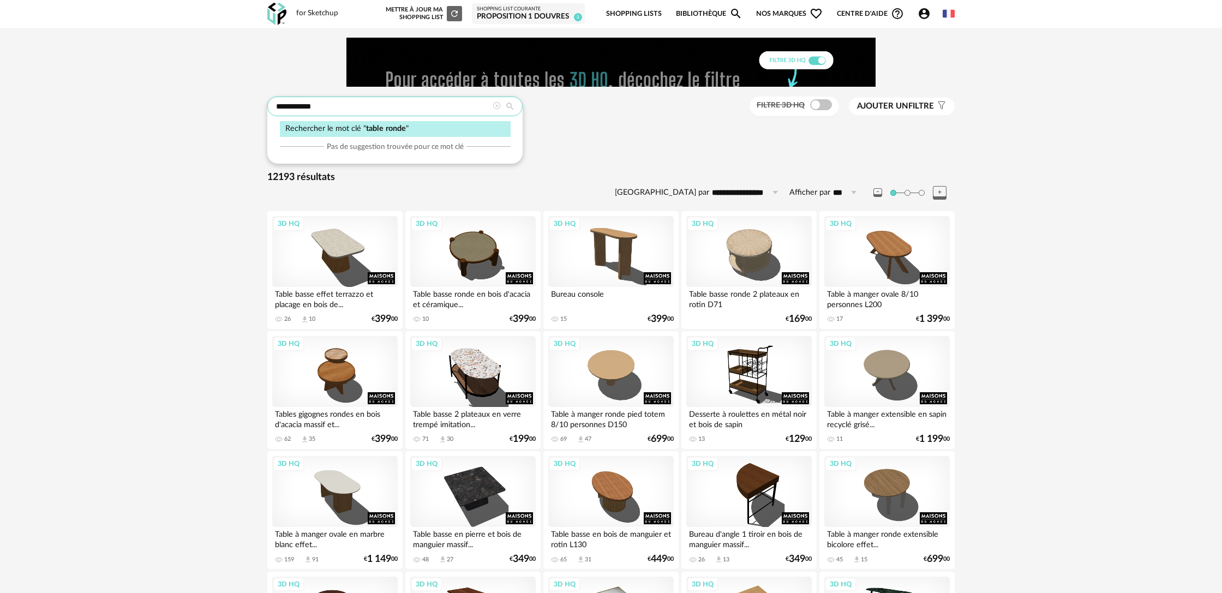
type input "**********"
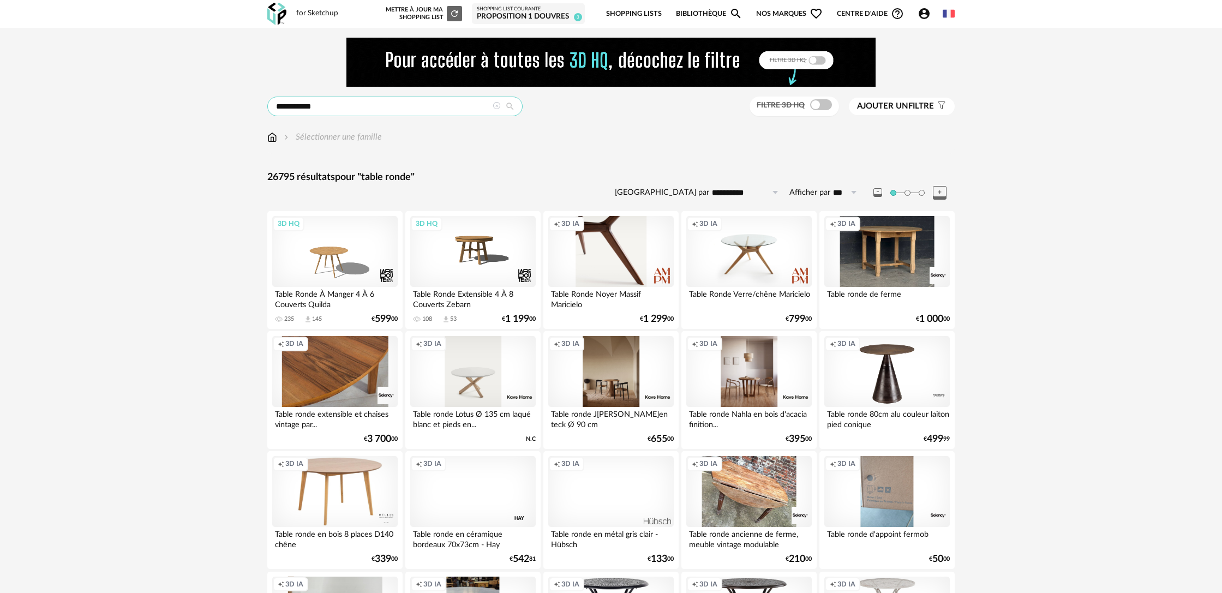
click at [310, 106] on input "**********" at bounding box center [394, 107] width 255 height 20
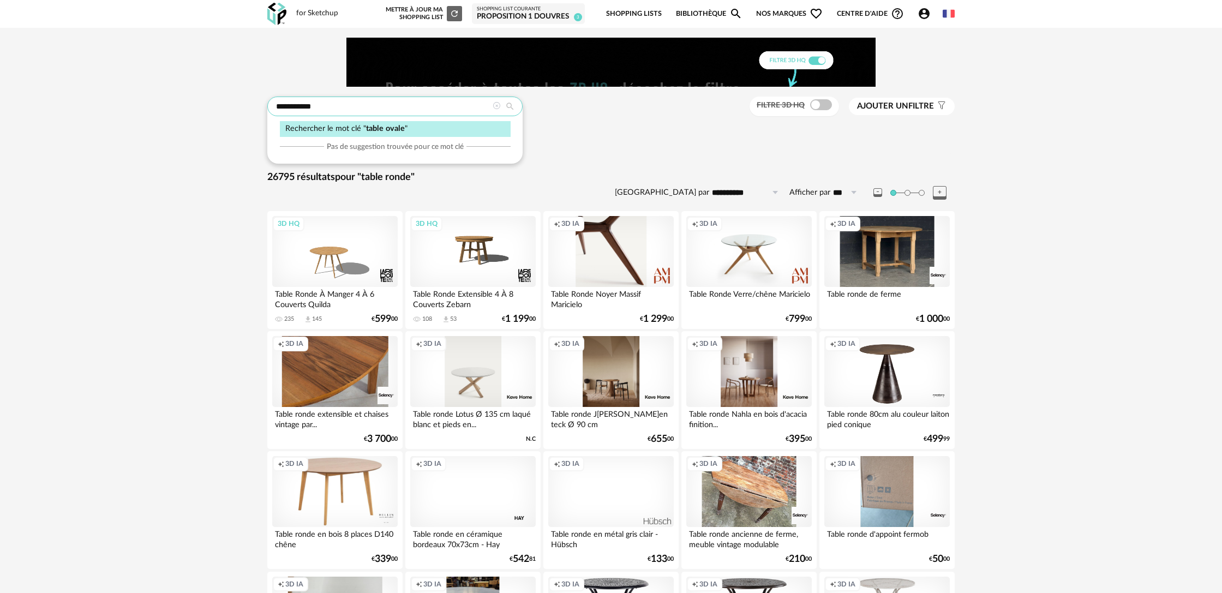
type input "**********"
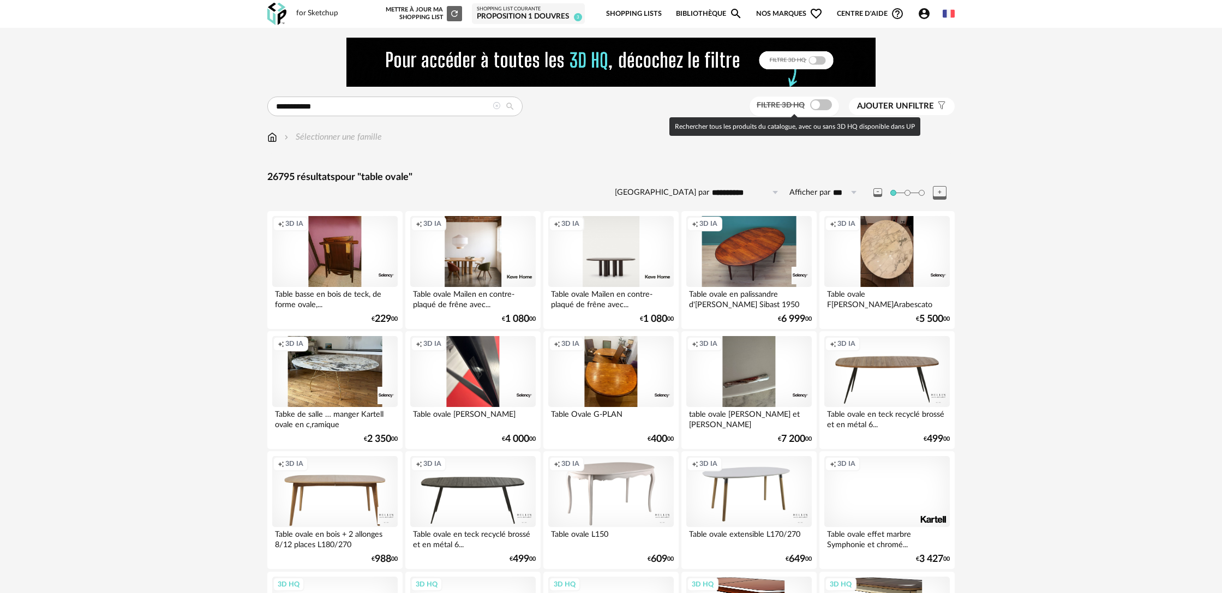
click at [820, 105] on span at bounding box center [821, 104] width 22 height 11
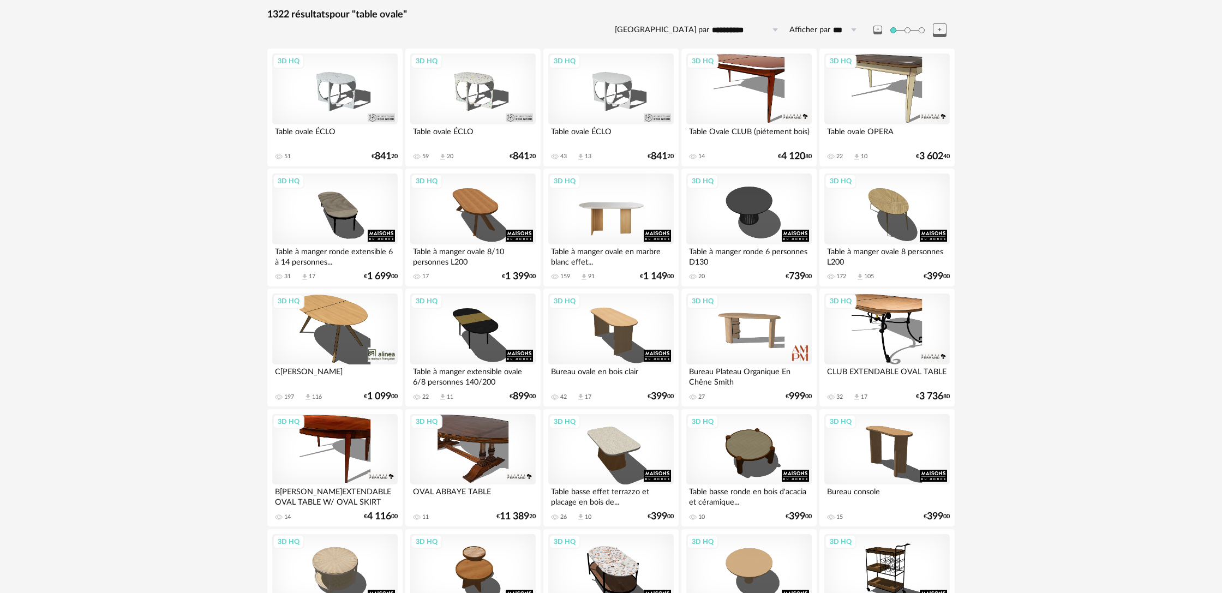
scroll to position [164, 0]
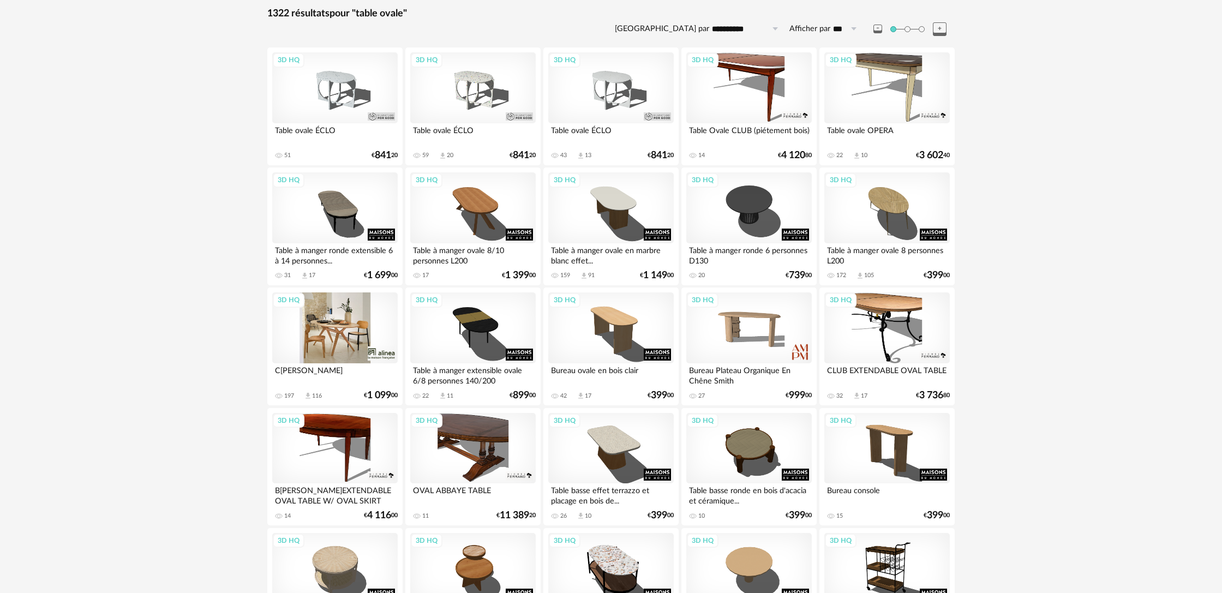
click at [343, 346] on div "3D HQ" at bounding box center [334, 327] width 125 height 71
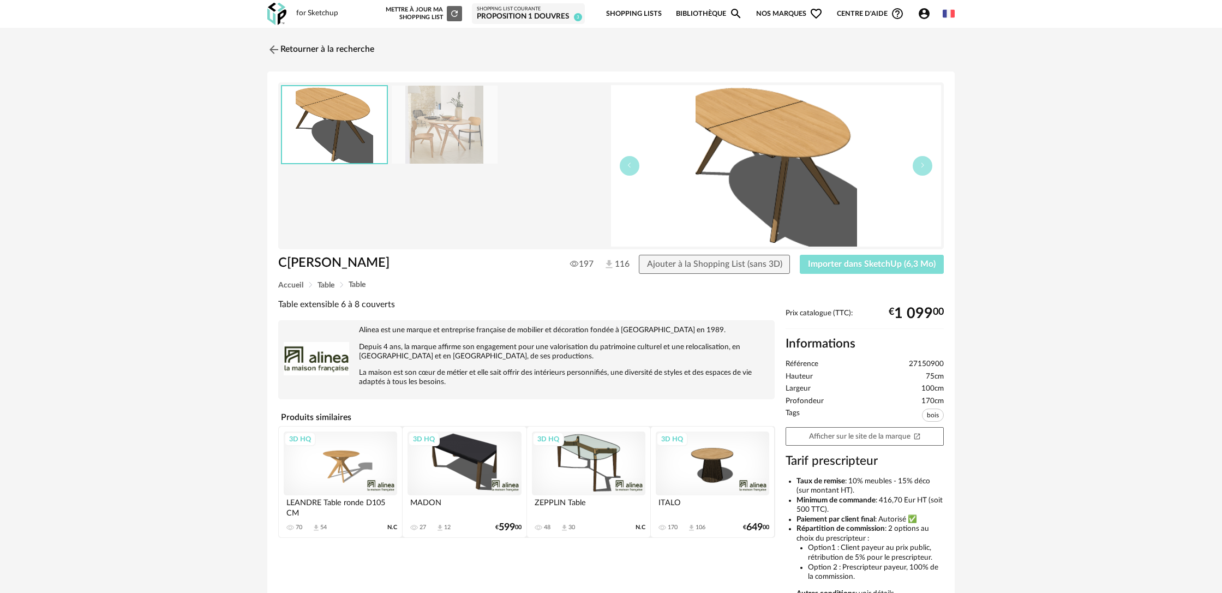
click at [911, 271] on button "Importer dans SketchUp (6,3 Mo)" at bounding box center [872, 265] width 144 height 20
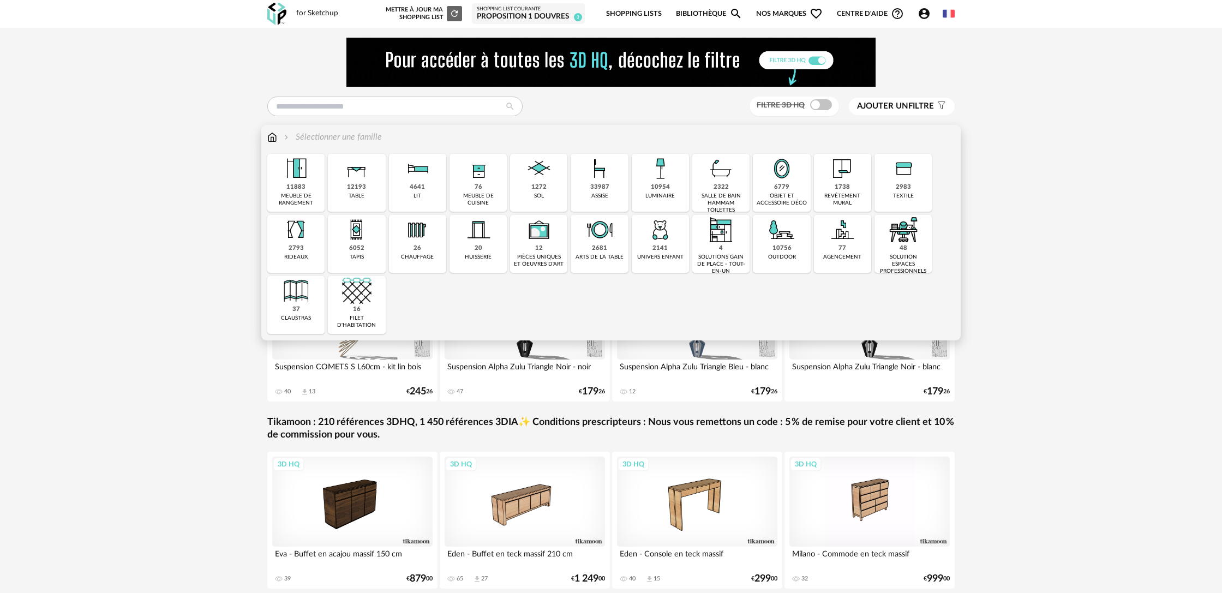
click at [366, 182] on img at bounding box center [356, 168] width 29 height 29
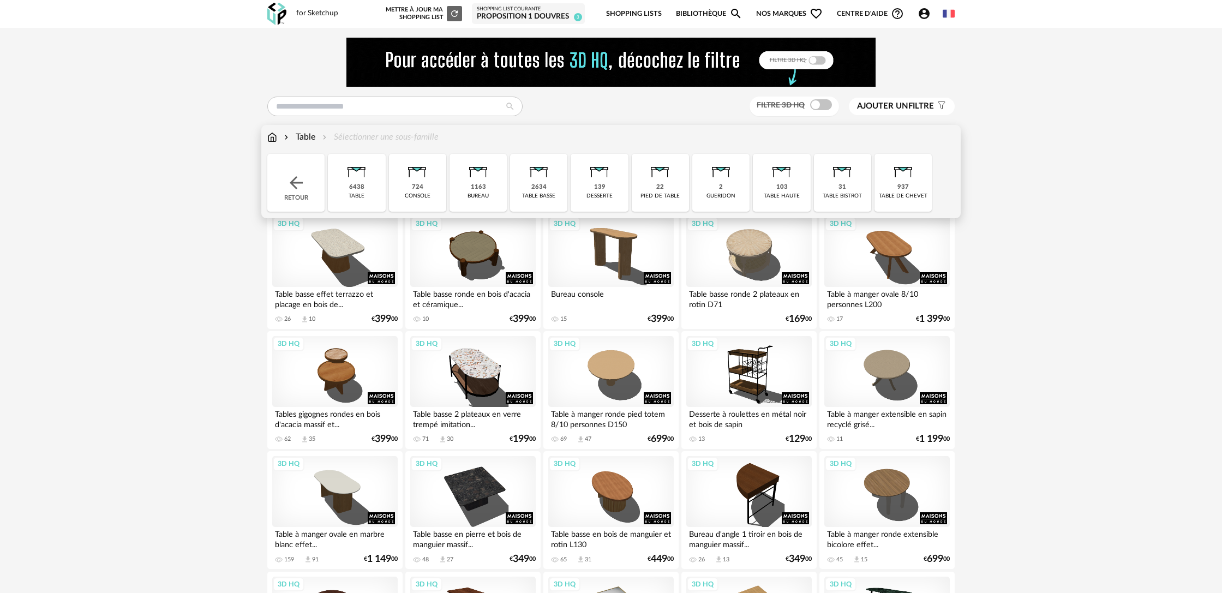
click at [358, 199] on div "table" at bounding box center [356, 196] width 16 height 7
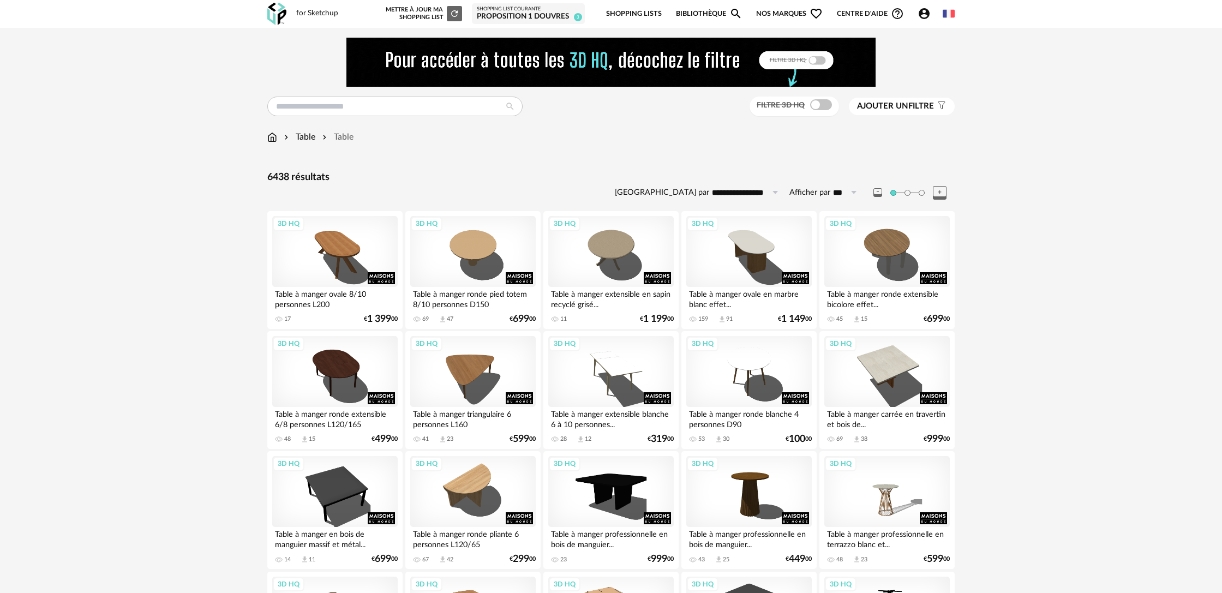
click at [916, 108] on span "Ajouter un filtre" at bounding box center [895, 106] width 77 height 11
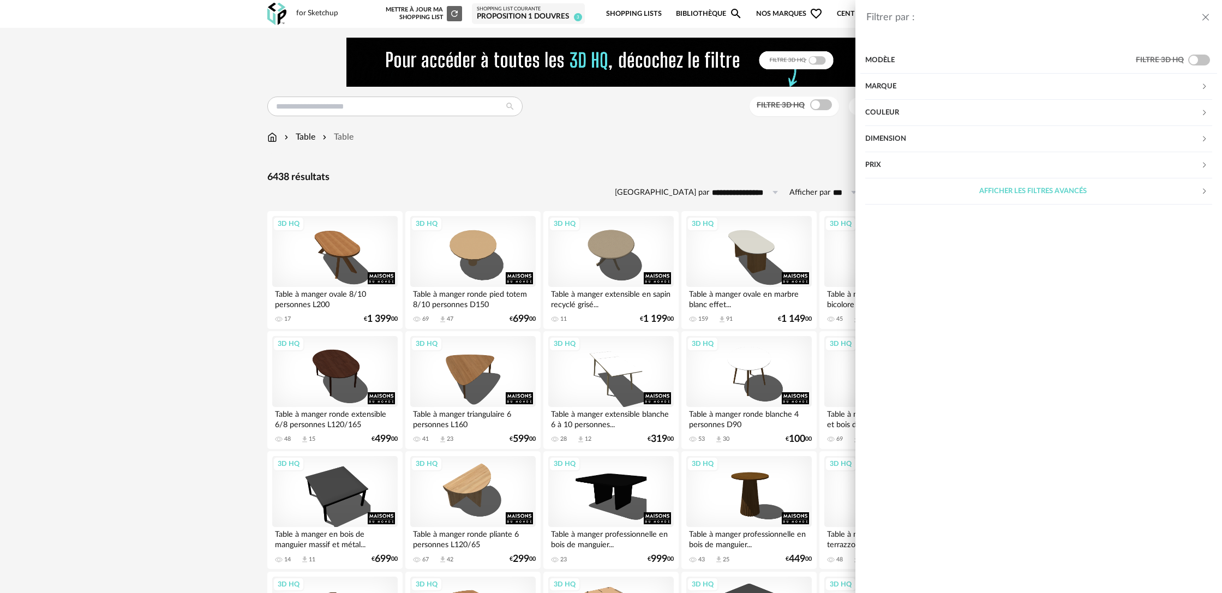
click at [906, 116] on div "Couleur" at bounding box center [1032, 113] width 335 height 26
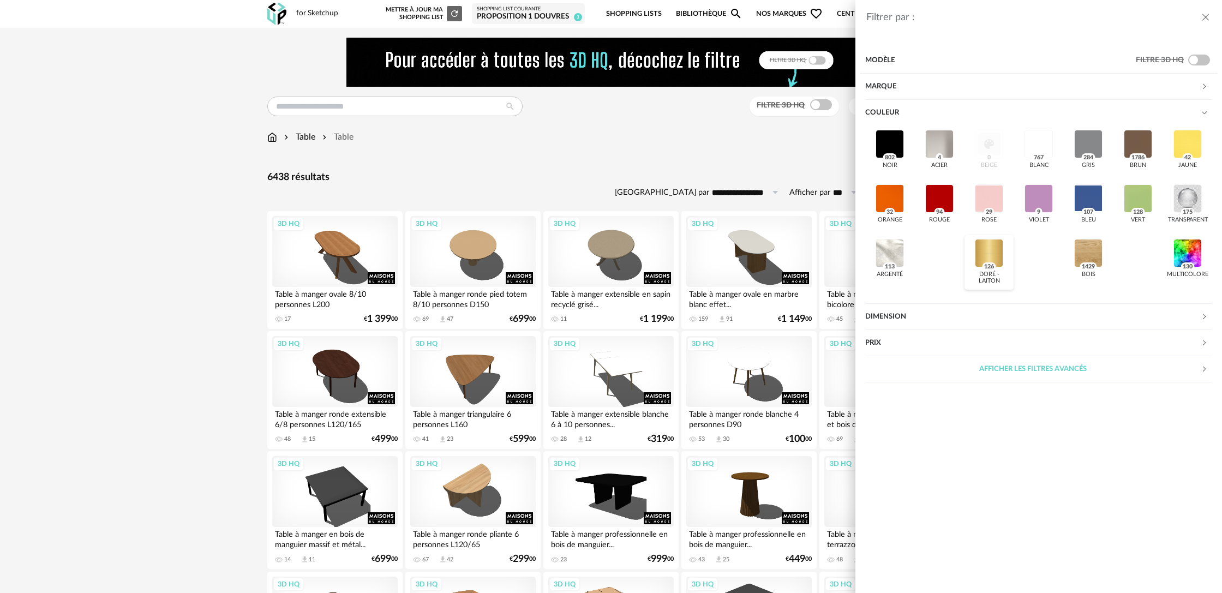
click at [988, 251] on div at bounding box center [989, 253] width 28 height 28
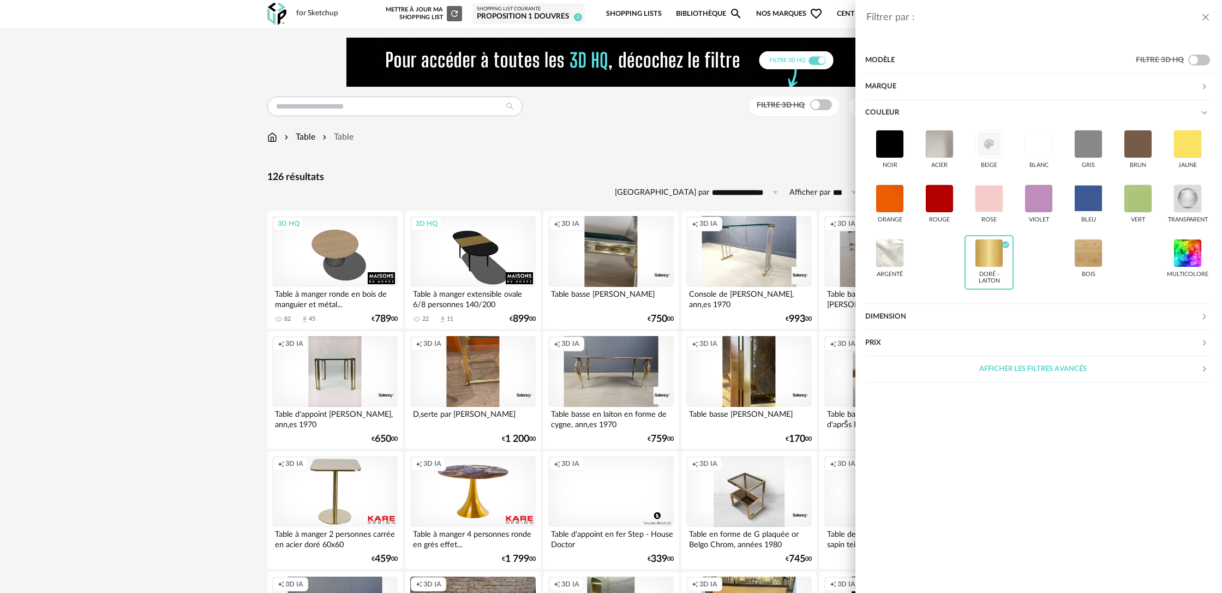
click at [520, 171] on div "Filtrer par : Modèle Filtre 3D HQ Marque &tradition 0 101 Copenhagen 0 366 Conc…" at bounding box center [611, 296] width 1222 height 593
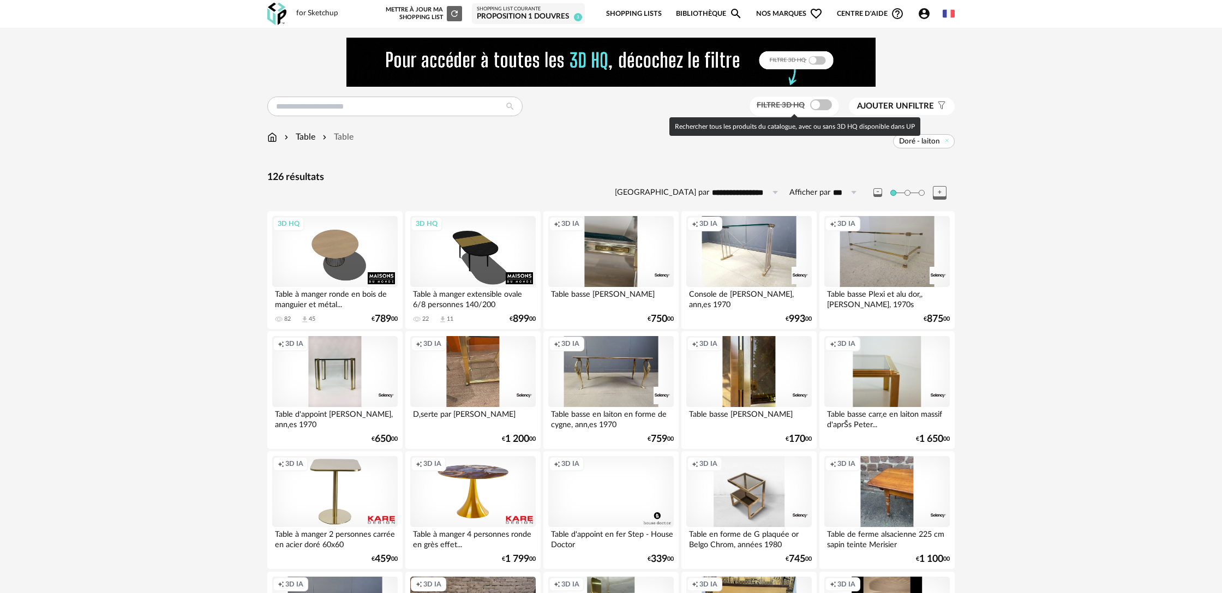
click at [817, 106] on span at bounding box center [821, 104] width 22 height 11
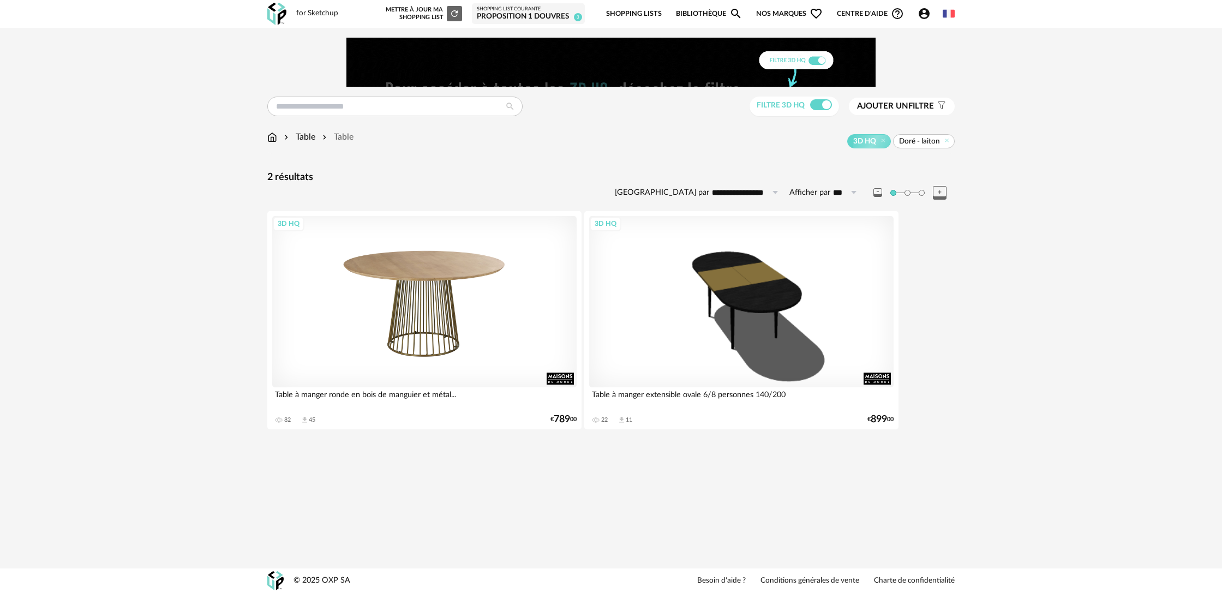
click at [436, 335] on div "3D HQ" at bounding box center [424, 301] width 304 height 171
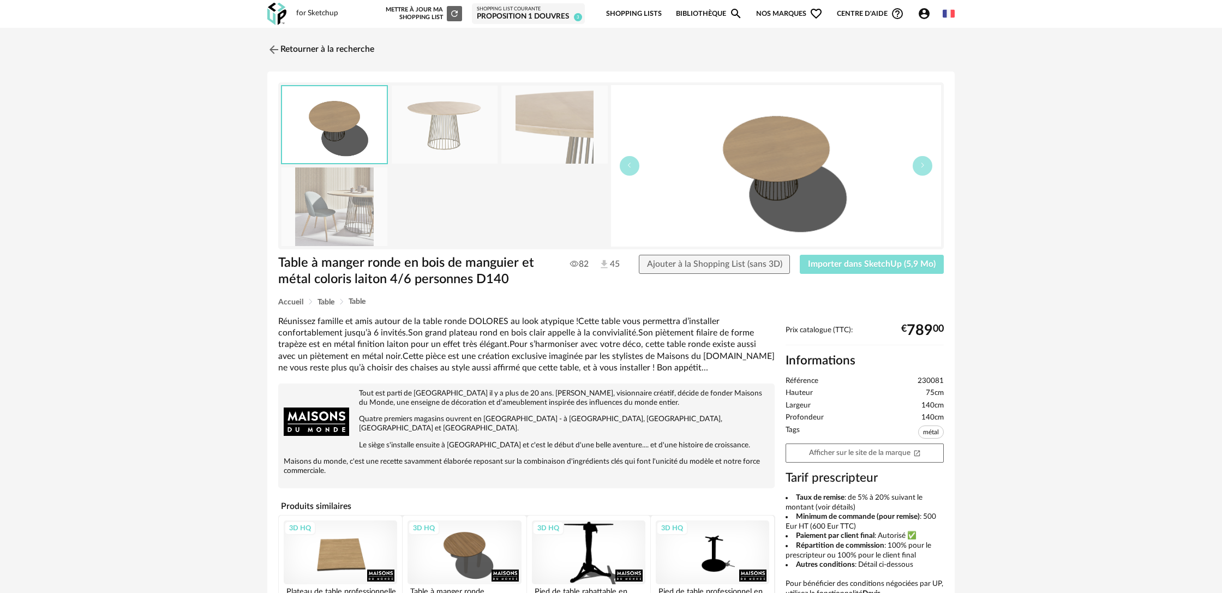
click at [873, 265] on span "Importer dans SketchUp (5,9 Mo)" at bounding box center [872, 264] width 128 height 9
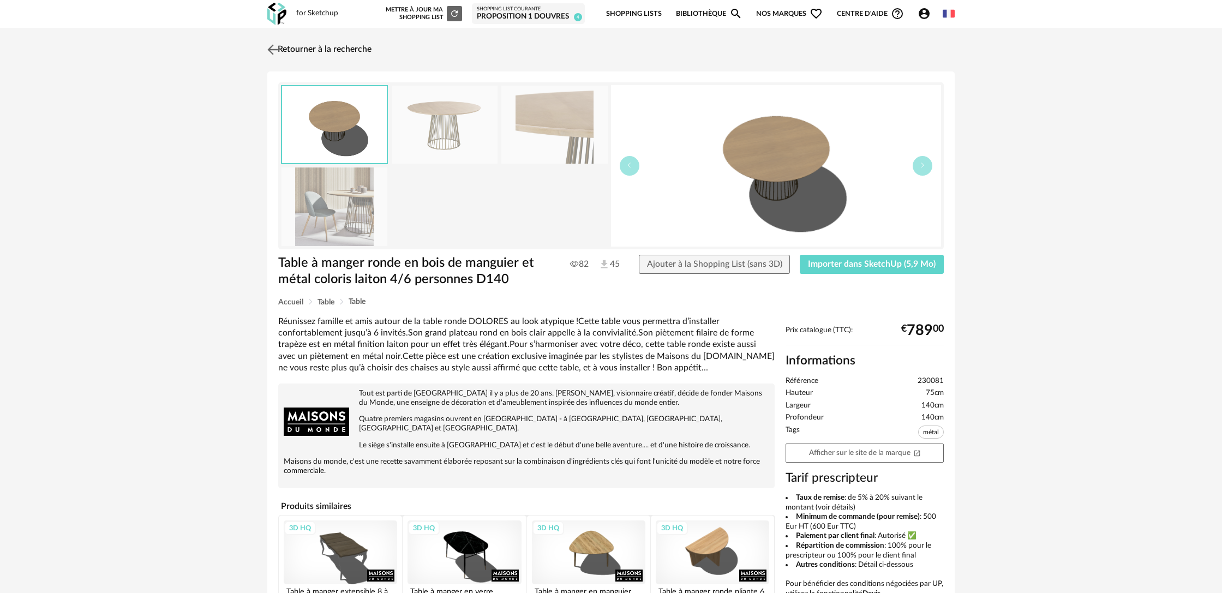
click at [303, 49] on link "Retourner à la recherche" at bounding box center [318, 50] width 107 height 24
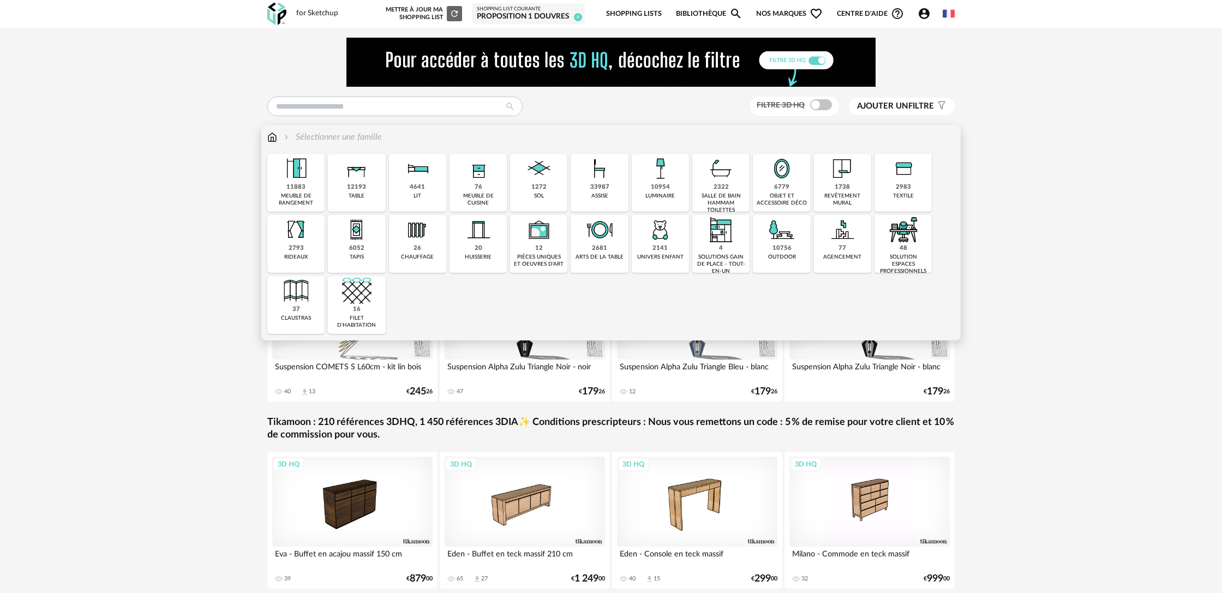
click at [615, 187] on div "33987 assise" at bounding box center [598, 183] width 57 height 58
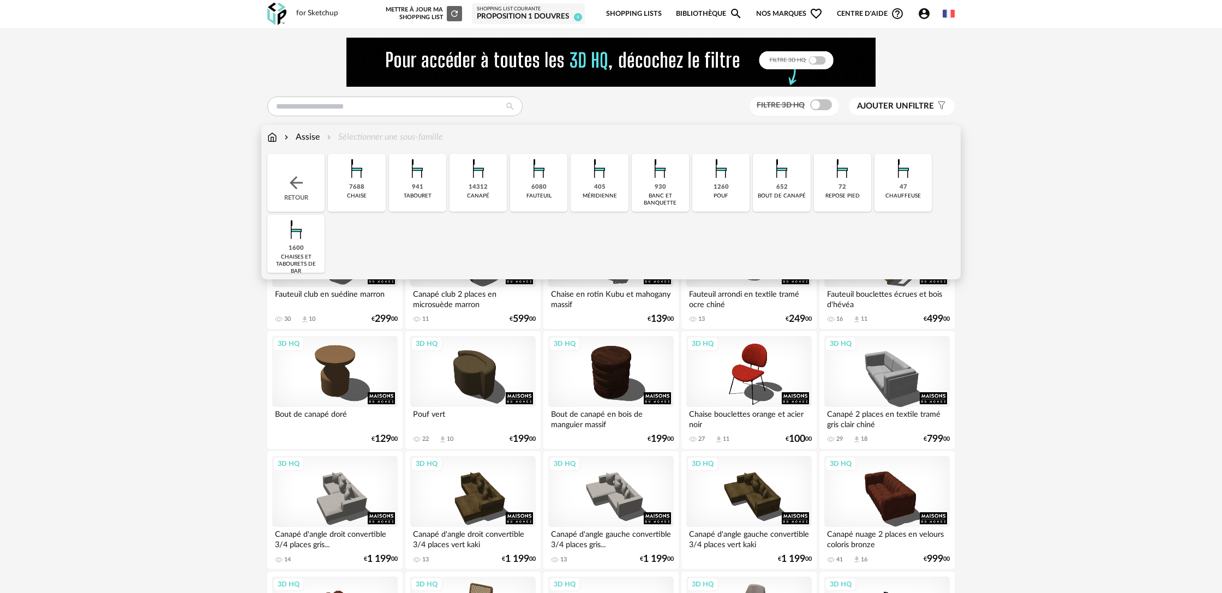
click at [365, 183] on img at bounding box center [356, 168] width 29 height 29
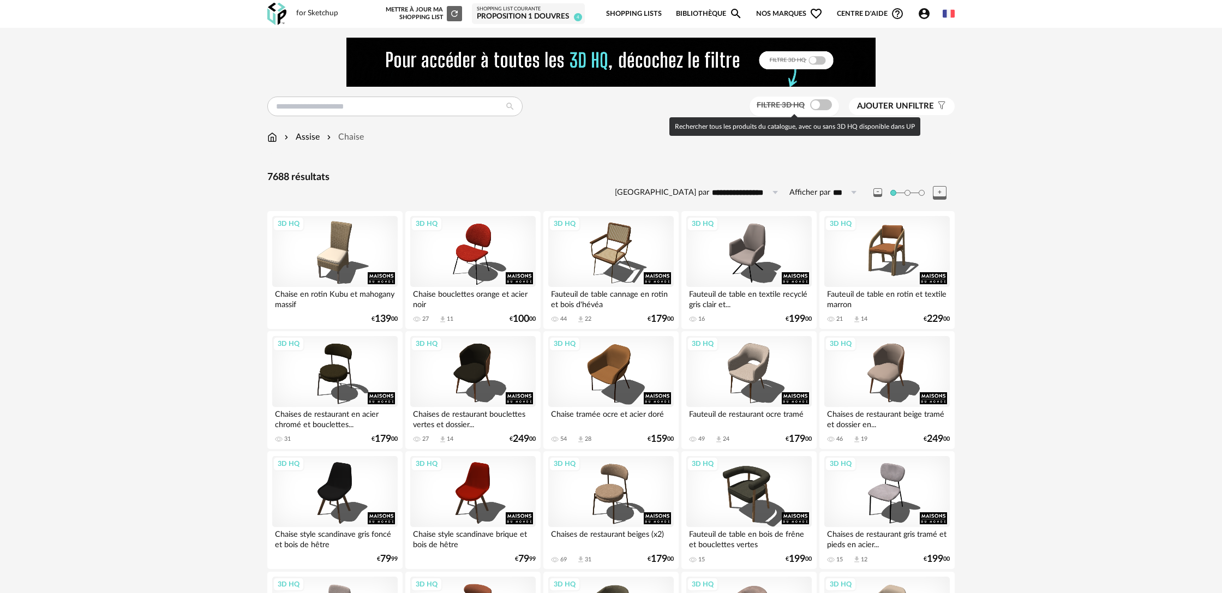
click at [818, 100] on span at bounding box center [821, 104] width 22 height 11
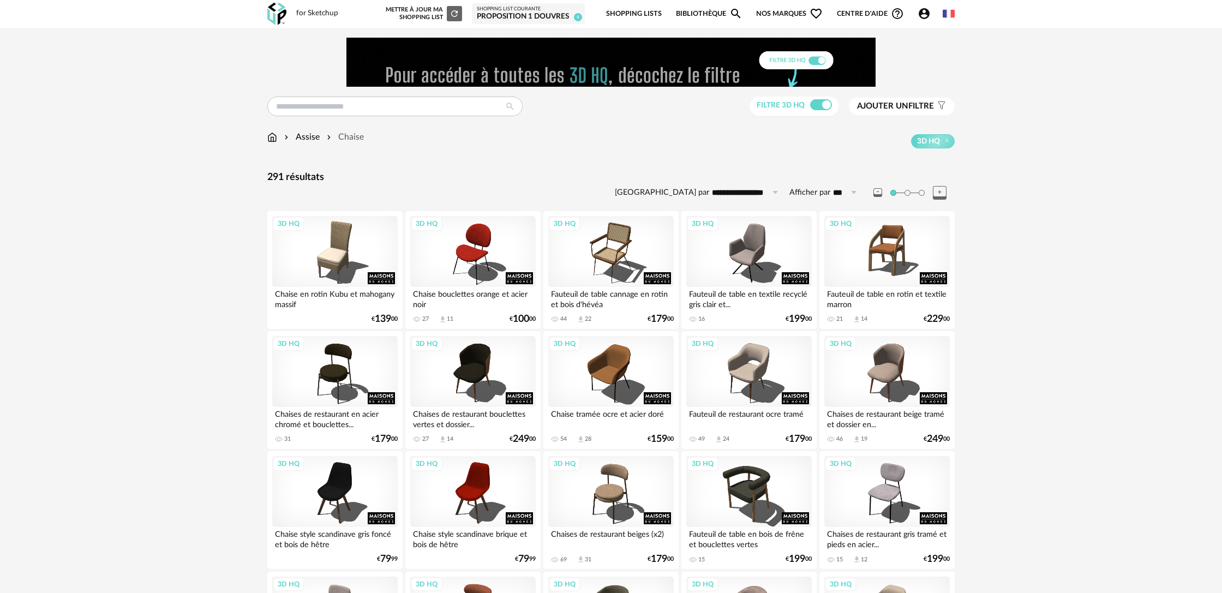
click at [927, 107] on span "Ajouter un filtre" at bounding box center [895, 106] width 77 height 11
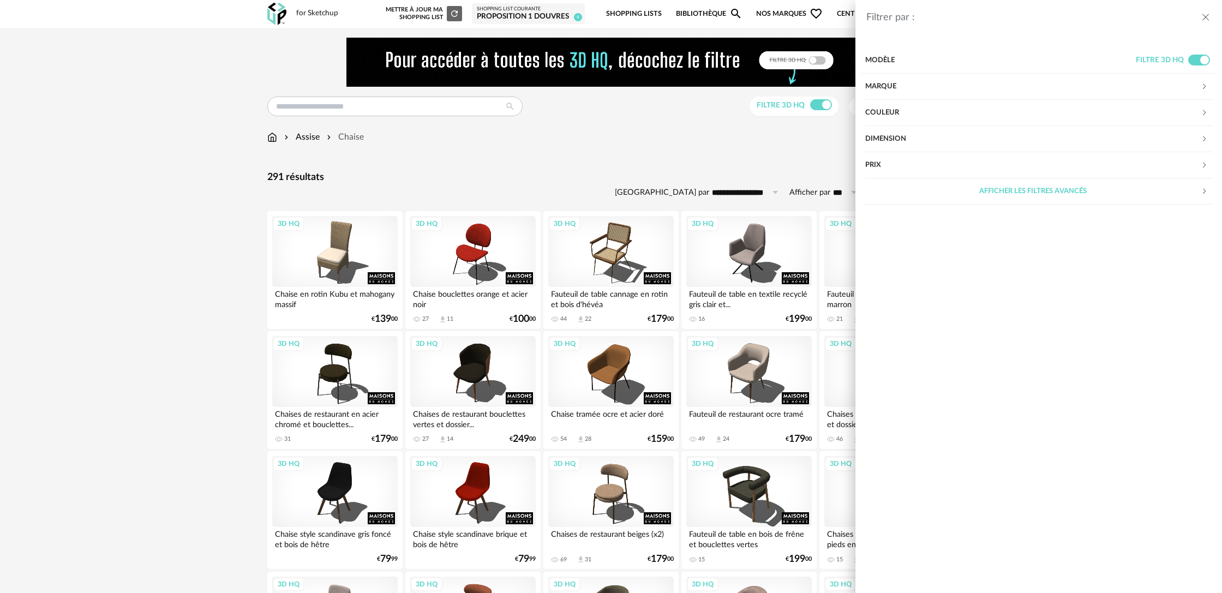
click at [898, 89] on div "Marque" at bounding box center [1032, 87] width 335 height 26
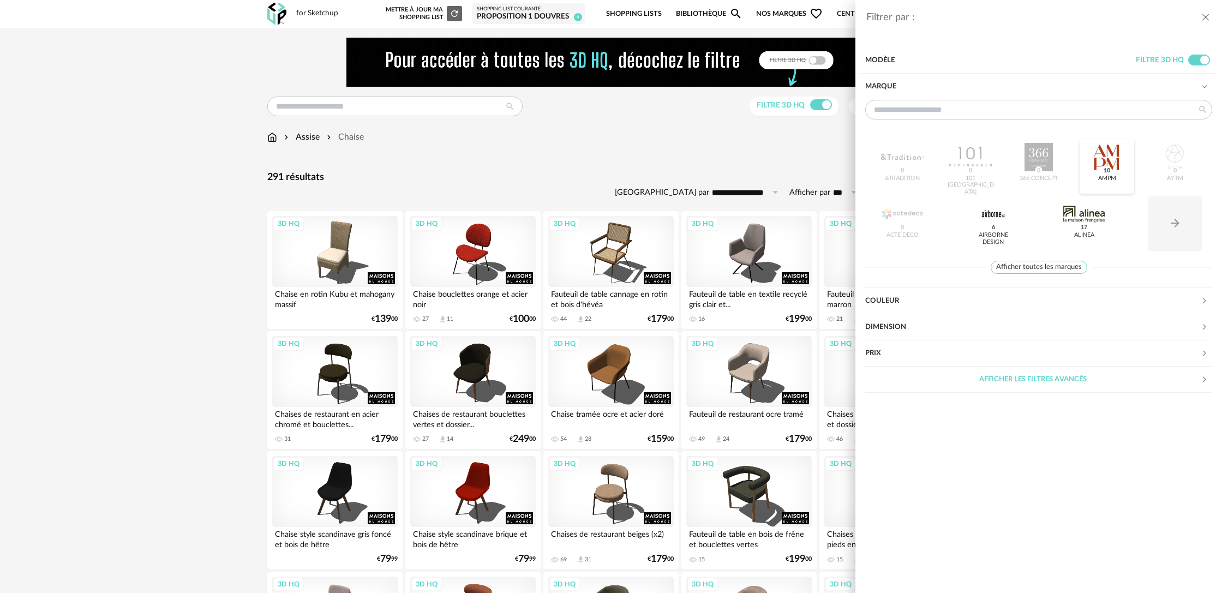
click at [1113, 169] on div at bounding box center [1106, 157] width 43 height 28
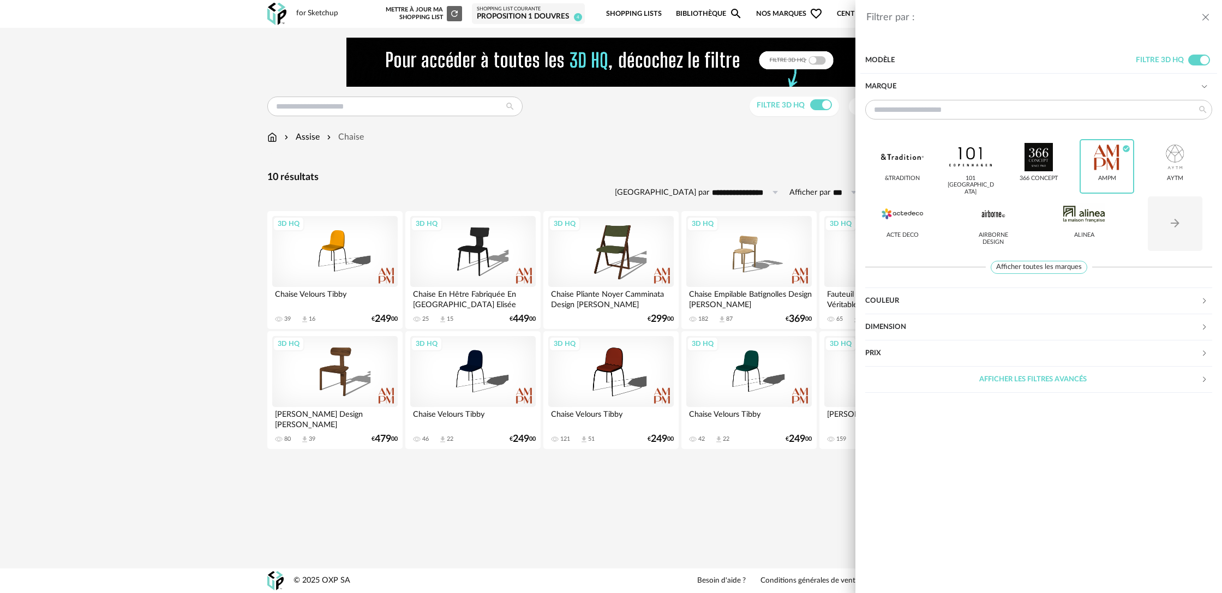
click at [557, 167] on div "Filtrer par : Modèle Filtre 3D HQ Marque &tradition 101 [GEOGRAPHIC_DATA] 366 C…" at bounding box center [611, 296] width 1222 height 593
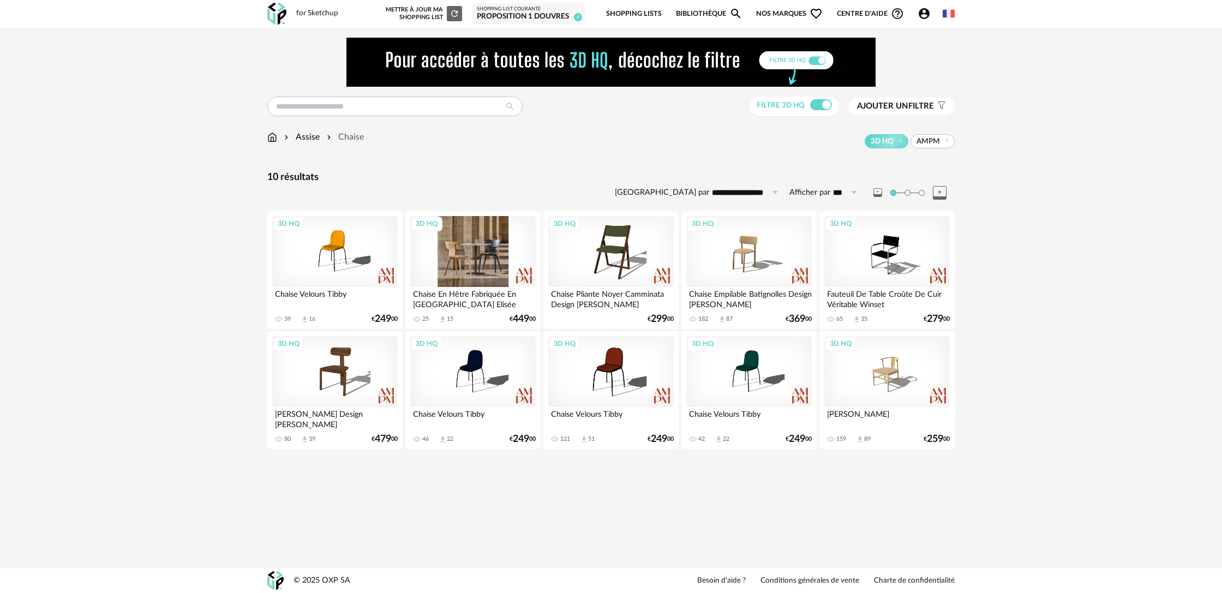
click at [463, 278] on div "3D HQ" at bounding box center [472, 251] width 125 height 71
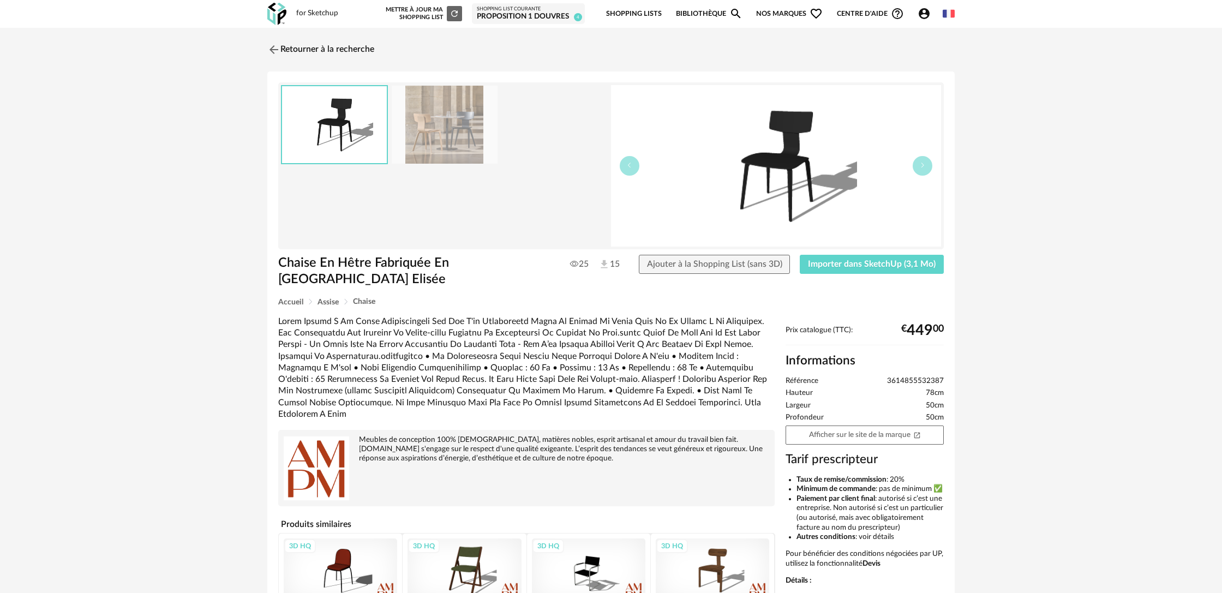
click at [449, 137] on img at bounding box center [445, 125] width 106 height 78
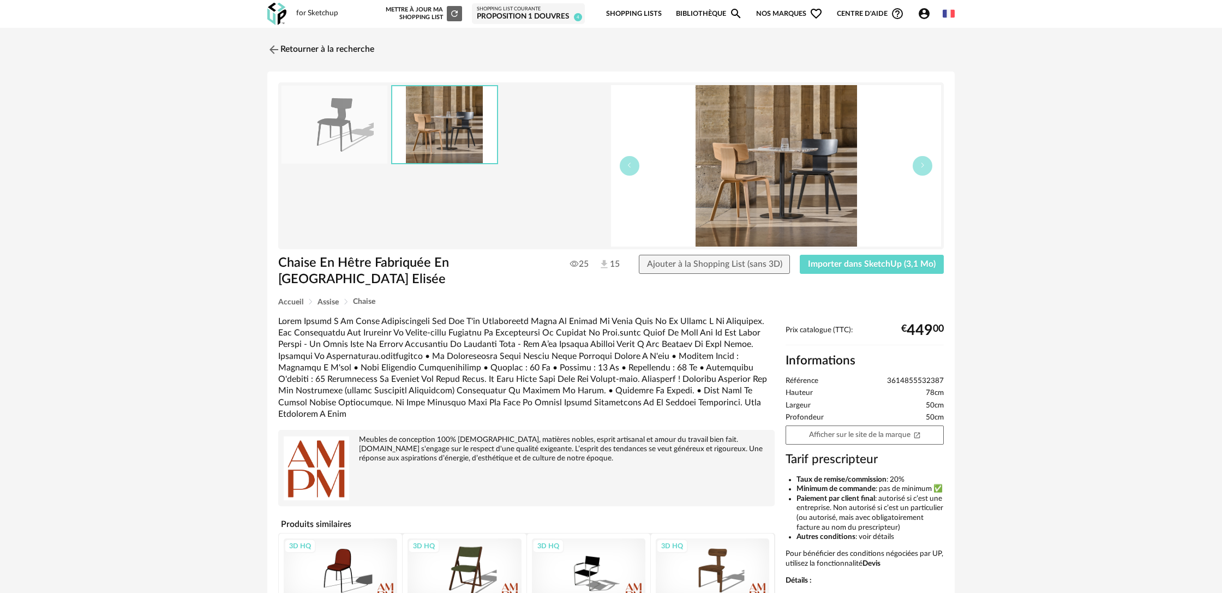
click at [345, 123] on img at bounding box center [334, 125] width 106 height 78
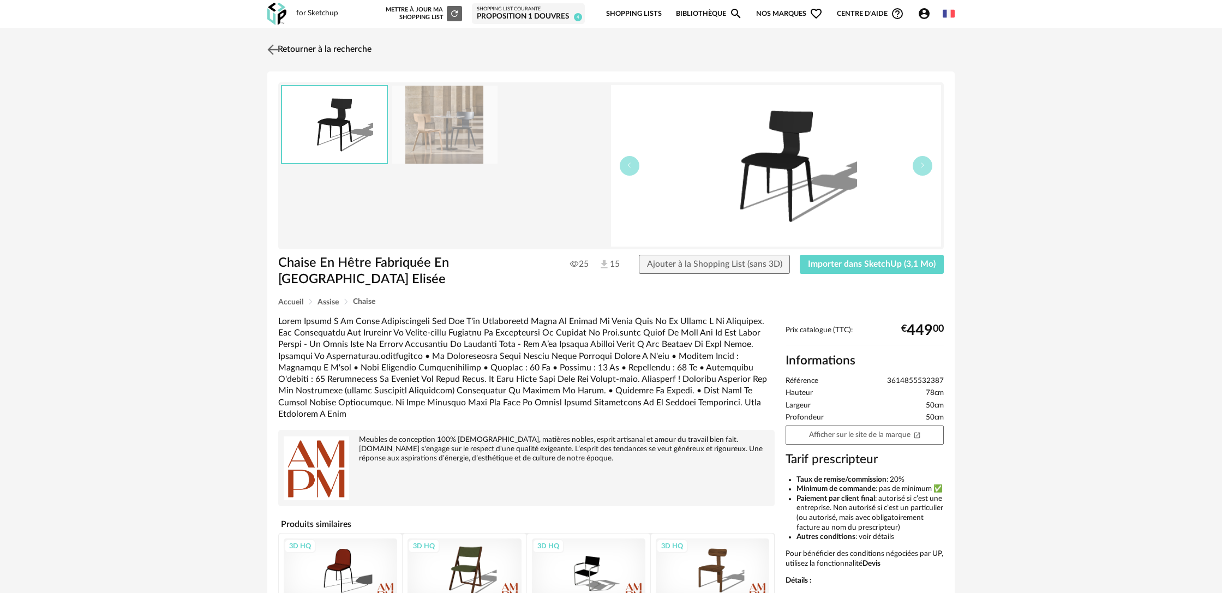
click at [328, 46] on link "Retourner à la recherche" at bounding box center [318, 50] width 107 height 24
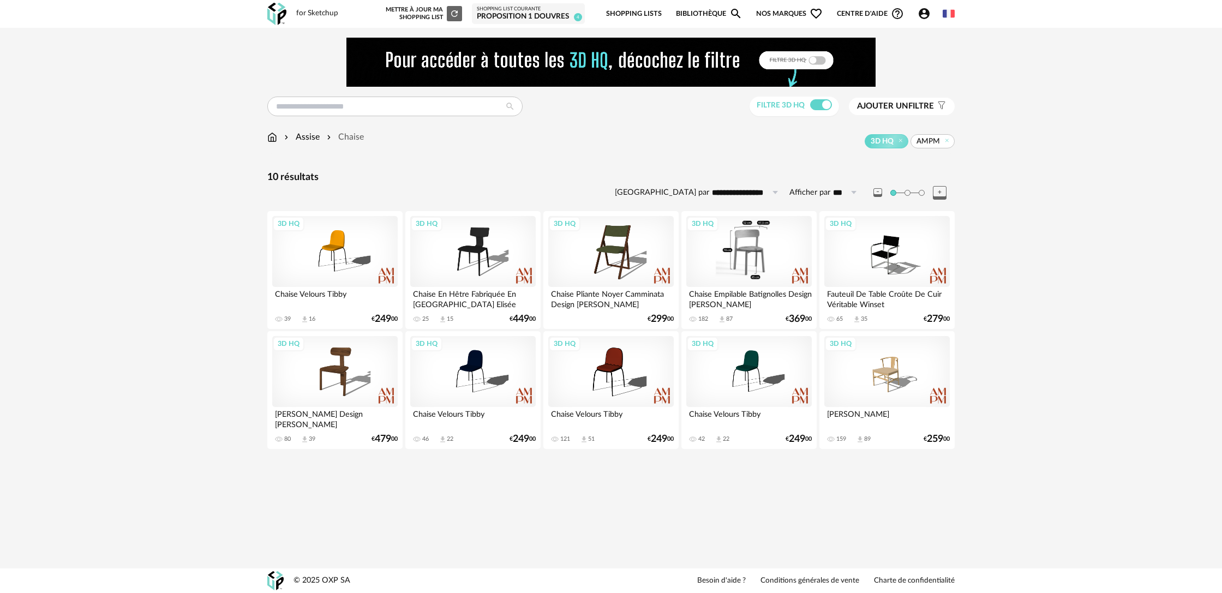
click at [770, 253] on div "3D HQ" at bounding box center [748, 251] width 125 height 71
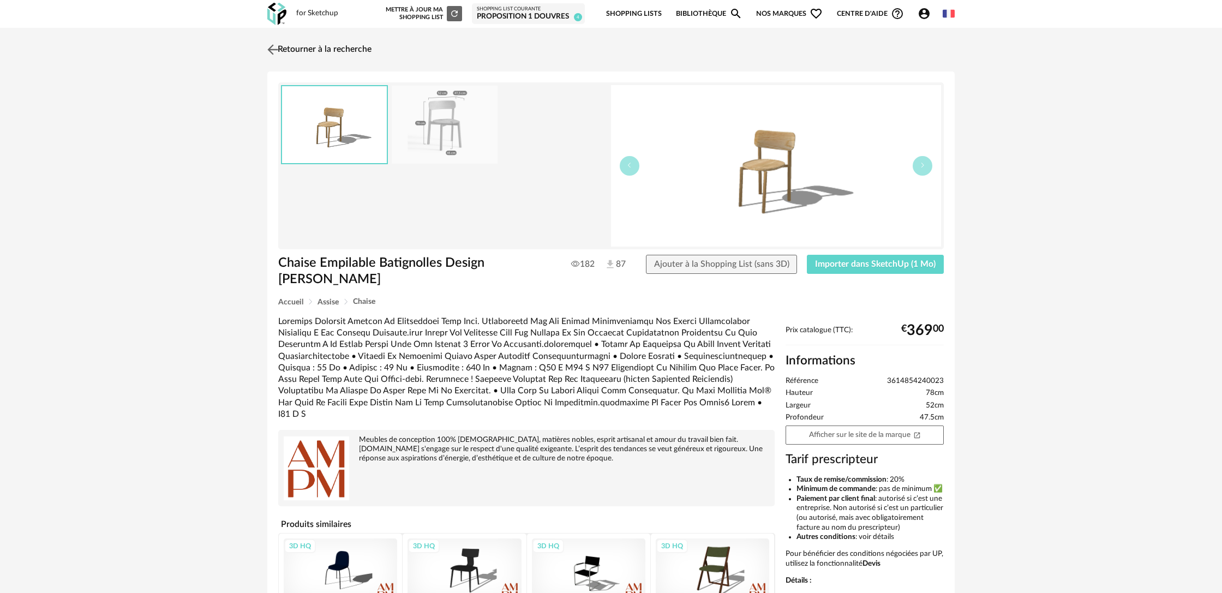
click at [321, 46] on link "Retourner à la recherche" at bounding box center [318, 50] width 107 height 24
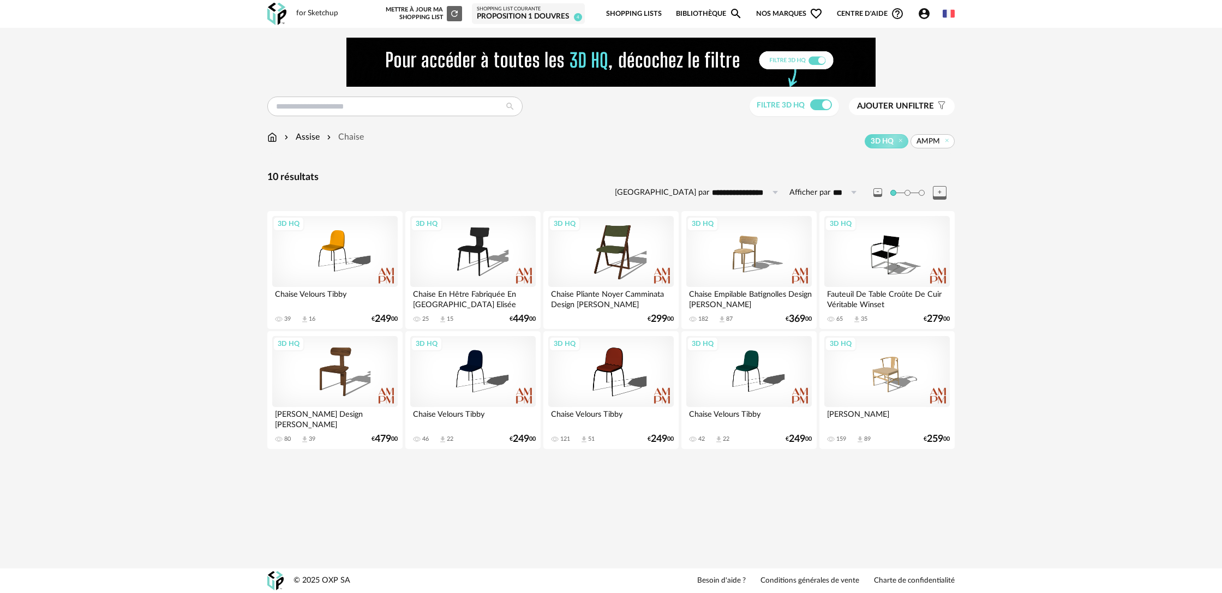
click at [911, 110] on span "Ajouter un filtre" at bounding box center [895, 106] width 77 height 11
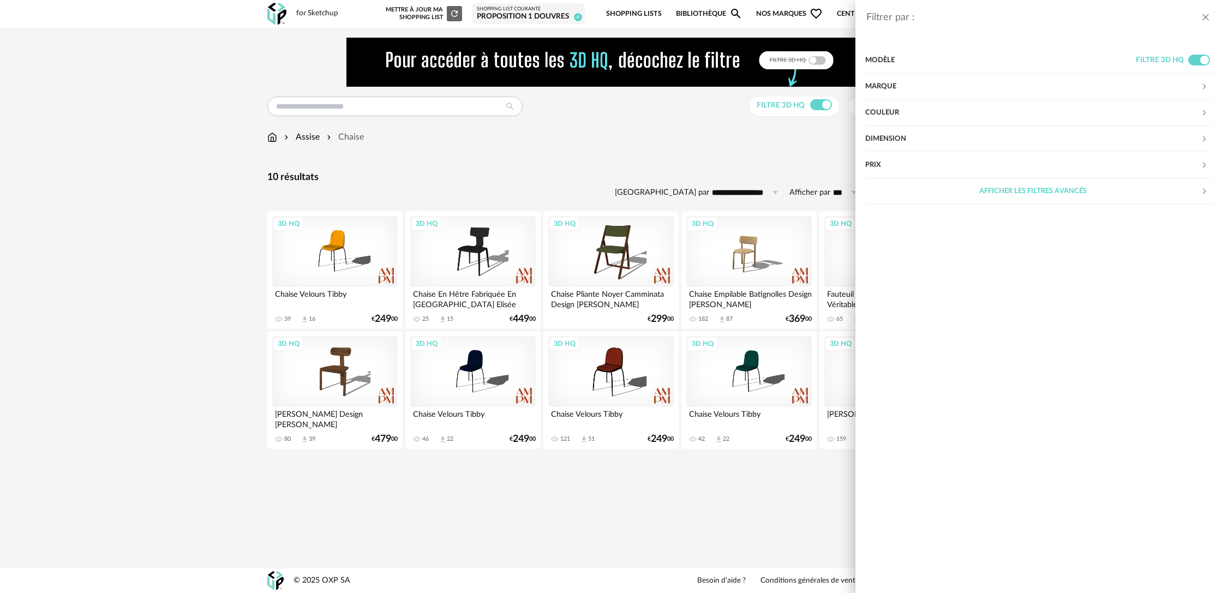
click at [898, 89] on div "Marque" at bounding box center [1032, 87] width 335 height 26
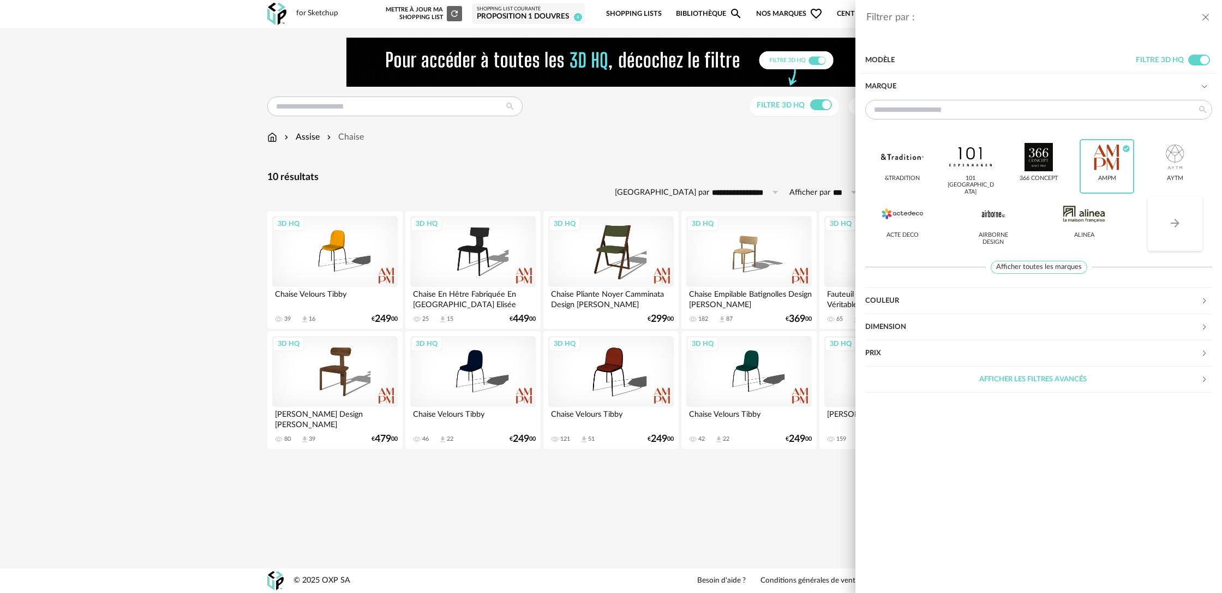
click at [1185, 231] on button "Arrow Right icon" at bounding box center [1174, 223] width 55 height 55
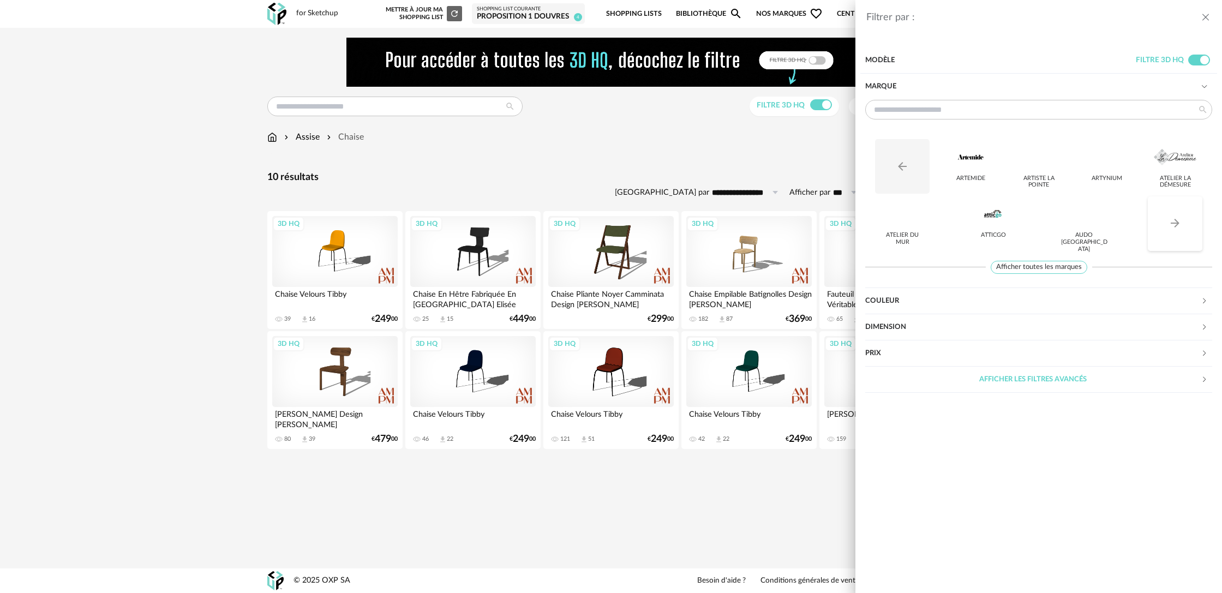
click at [1177, 229] on icon "Arrow Right icon" at bounding box center [1174, 223] width 13 height 13
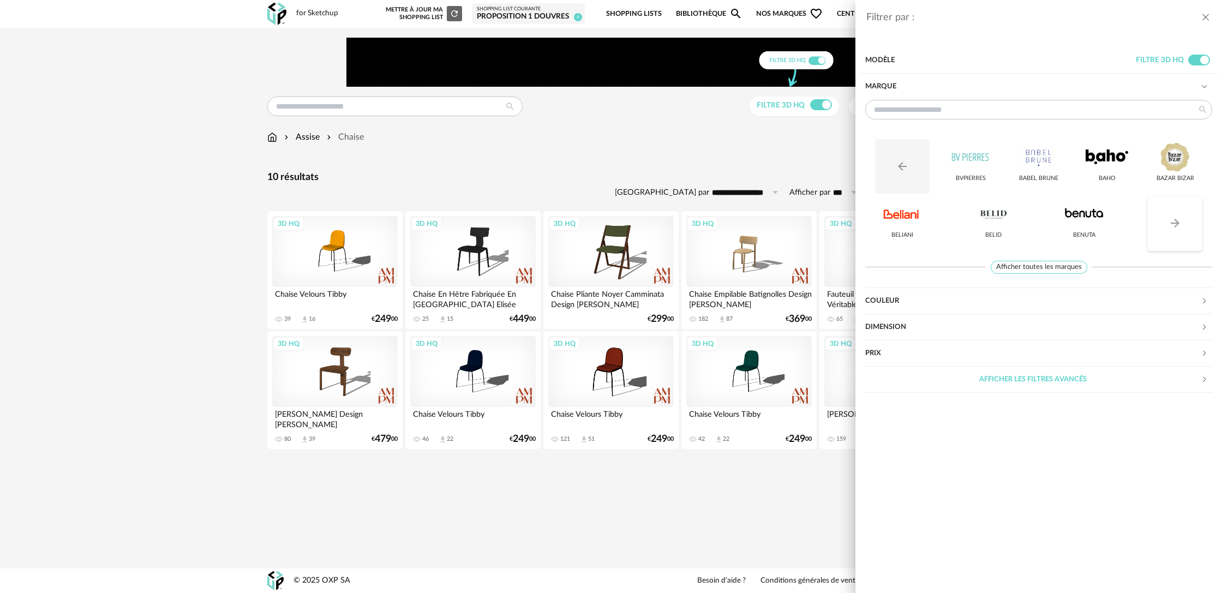
click at [1177, 229] on icon "Arrow Right icon" at bounding box center [1174, 223] width 13 height 13
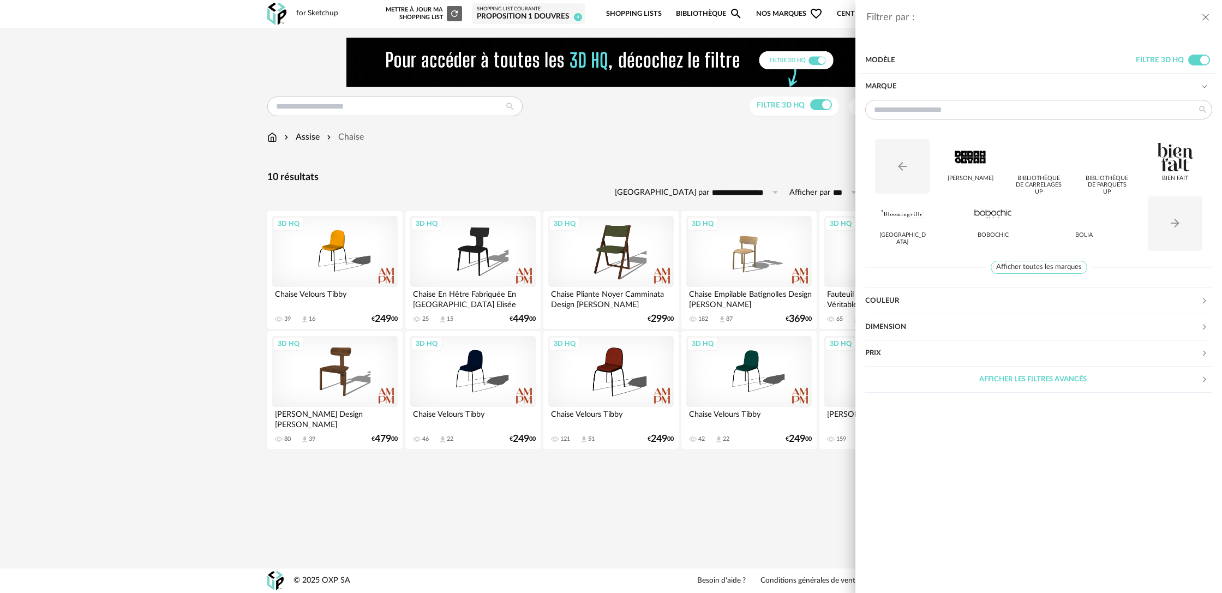
drag, startPoint x: 1182, startPoint y: 227, endPoint x: 1164, endPoint y: 252, distance: 30.6
click at [1167, 253] on div "Arrow Left icon [PERSON_NAME] [GEOGRAPHIC_DATA] UP Bibliothèque de Parquets UP …" at bounding box center [1038, 192] width 347 height 127
click at [892, 225] on div at bounding box center [902, 214] width 43 height 28
click at [1170, 224] on icon "Arrow Right icon" at bounding box center [1174, 223] width 13 height 13
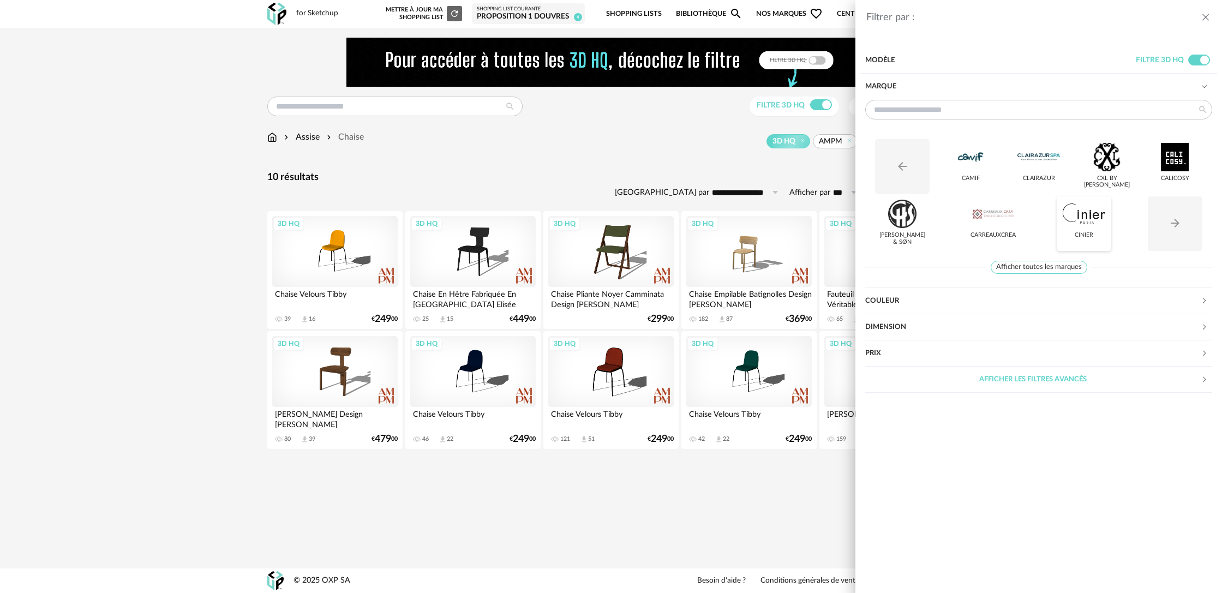
click at [1081, 224] on div at bounding box center [1083, 214] width 43 height 28
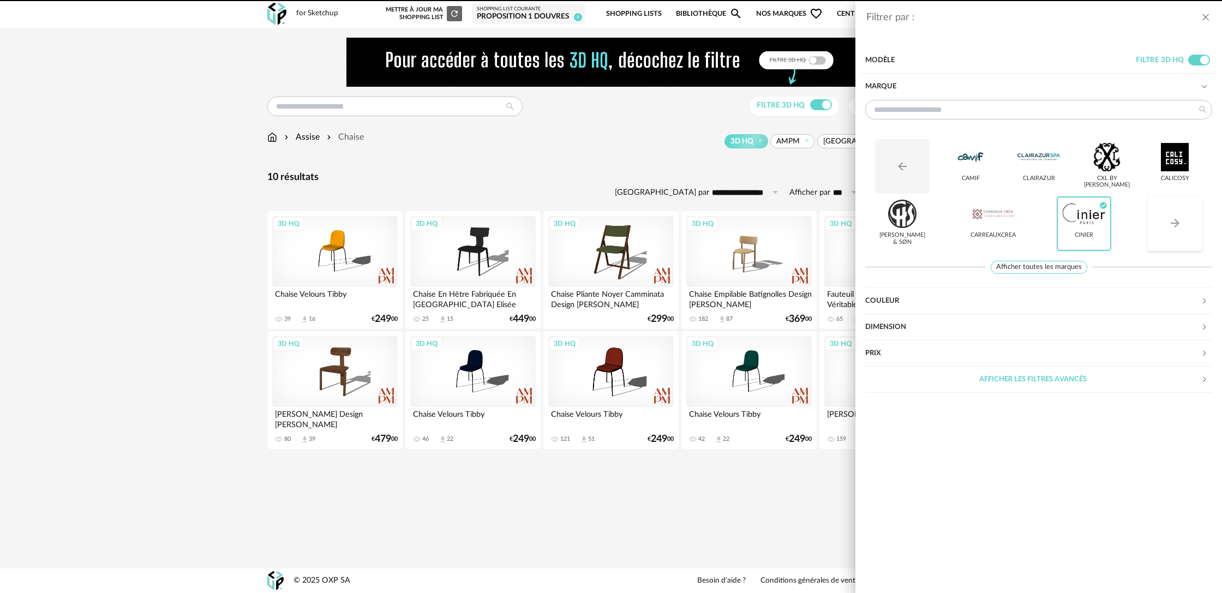
click at [1182, 227] on button "Arrow Right icon" at bounding box center [1174, 223] width 55 height 55
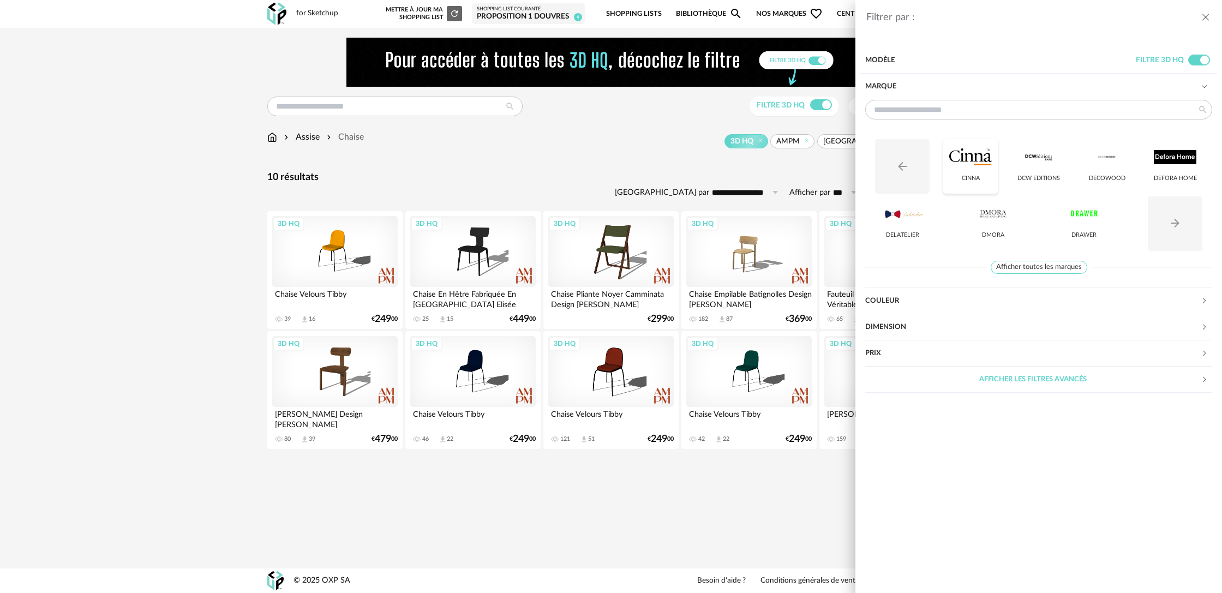
click at [982, 171] on div "Cinna" at bounding box center [970, 166] width 55 height 55
drag, startPoint x: 1176, startPoint y: 236, endPoint x: 1120, endPoint y: 173, distance: 84.2
click at [1129, 185] on div "Arrow Left icon Cinna Check Circle icon DCW Editions [GEOGRAPHIC_DATA] Defora H…" at bounding box center [1038, 192] width 347 height 127
click at [1111, 172] on div "Decowood" at bounding box center [1106, 166] width 55 height 55
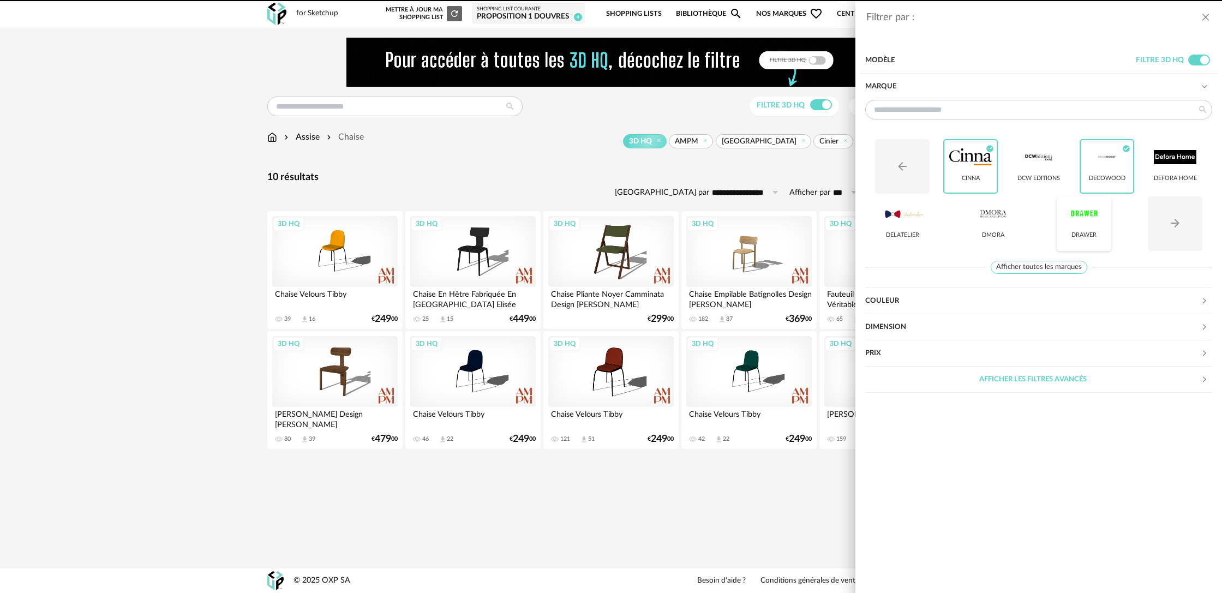
click at [1090, 227] on div at bounding box center [1083, 214] width 43 height 28
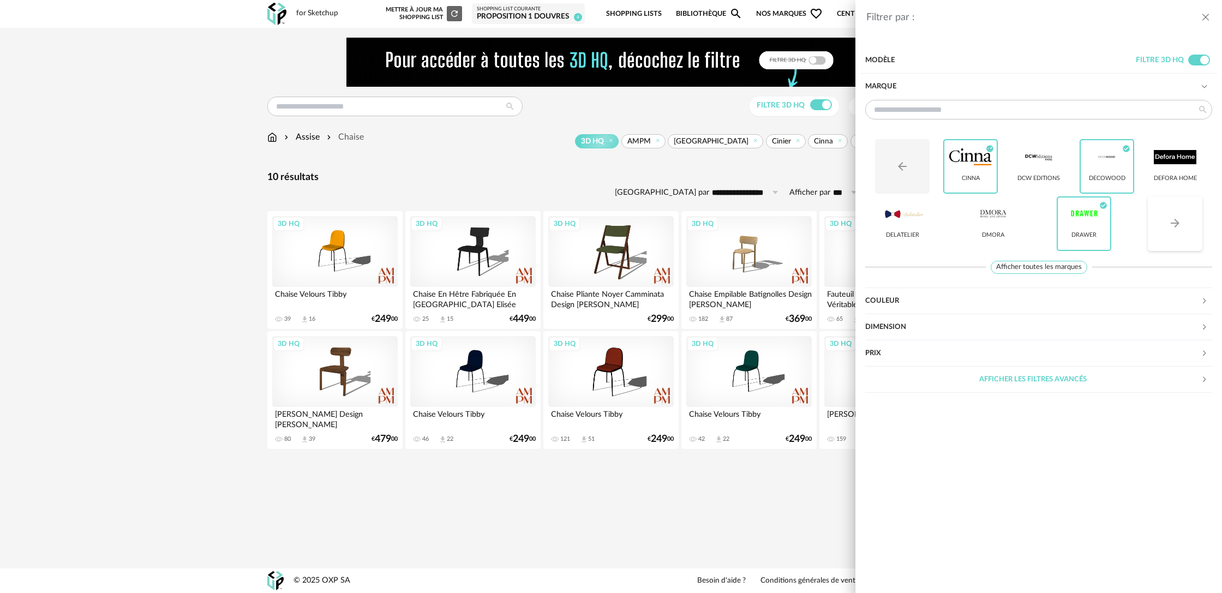
click at [1179, 227] on icon "Arrow Right icon" at bounding box center [1174, 223] width 13 height 13
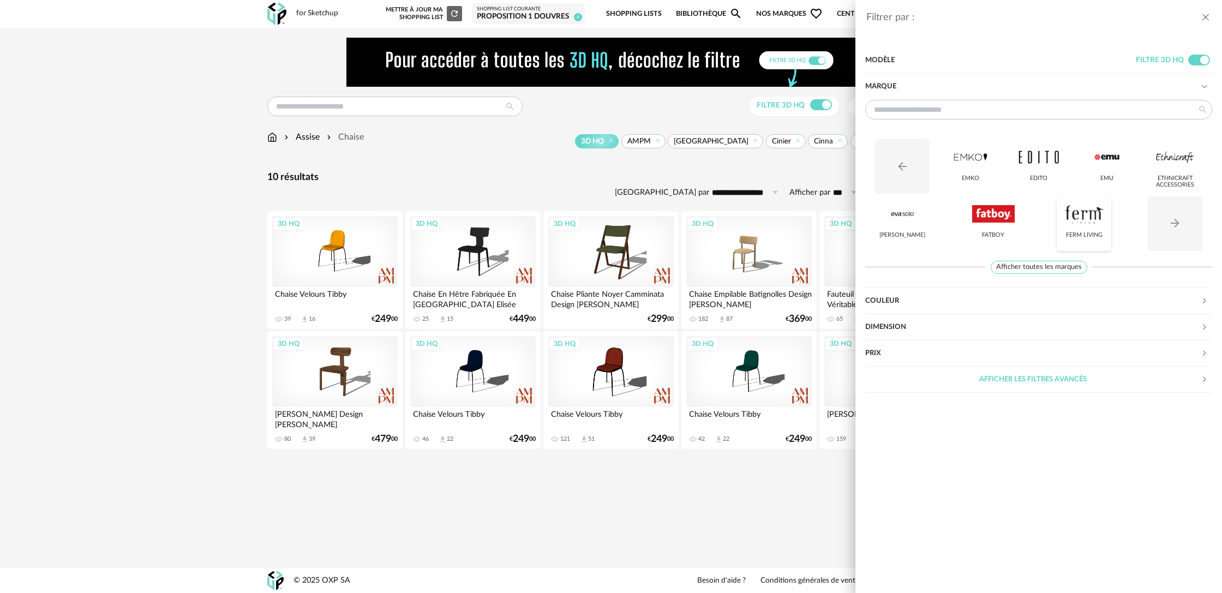
click at [1089, 215] on div at bounding box center [1083, 214] width 43 height 28
click at [969, 166] on div at bounding box center [970, 157] width 43 height 28
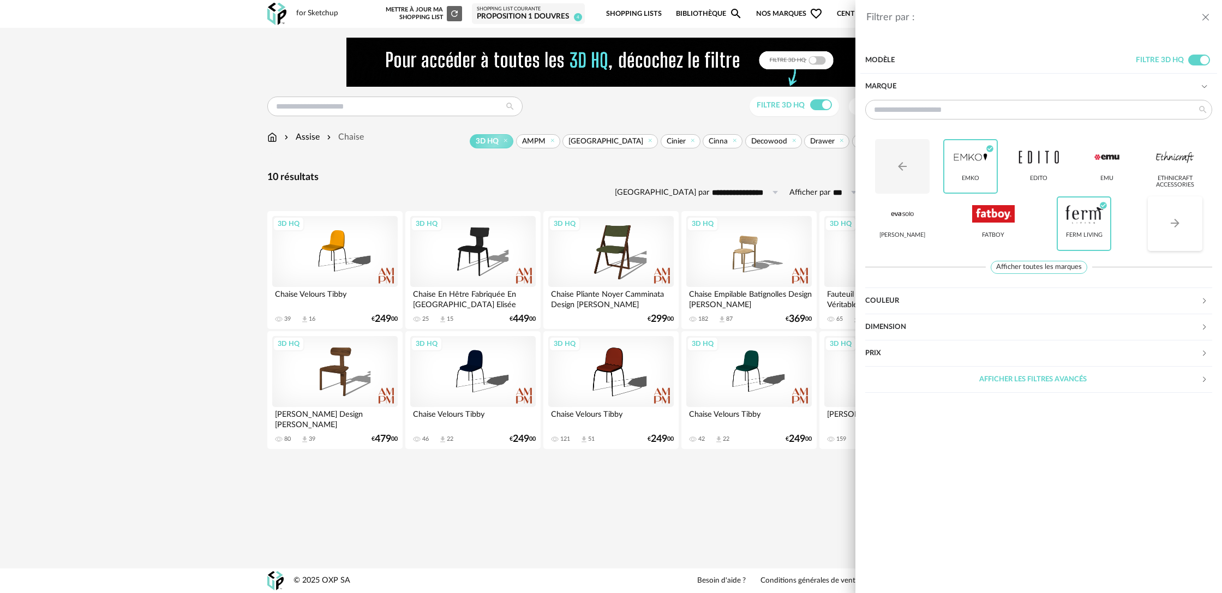
click at [1176, 221] on icon "Arrow Right icon" at bounding box center [1174, 223] width 9 height 9
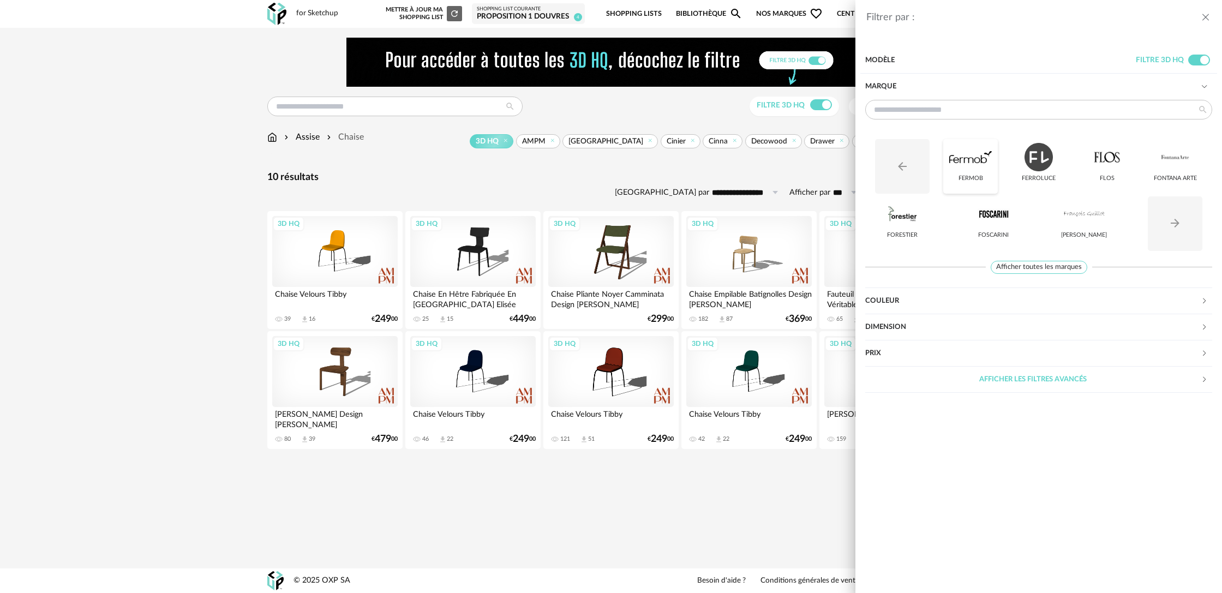
click at [981, 167] on div at bounding box center [970, 157] width 43 height 28
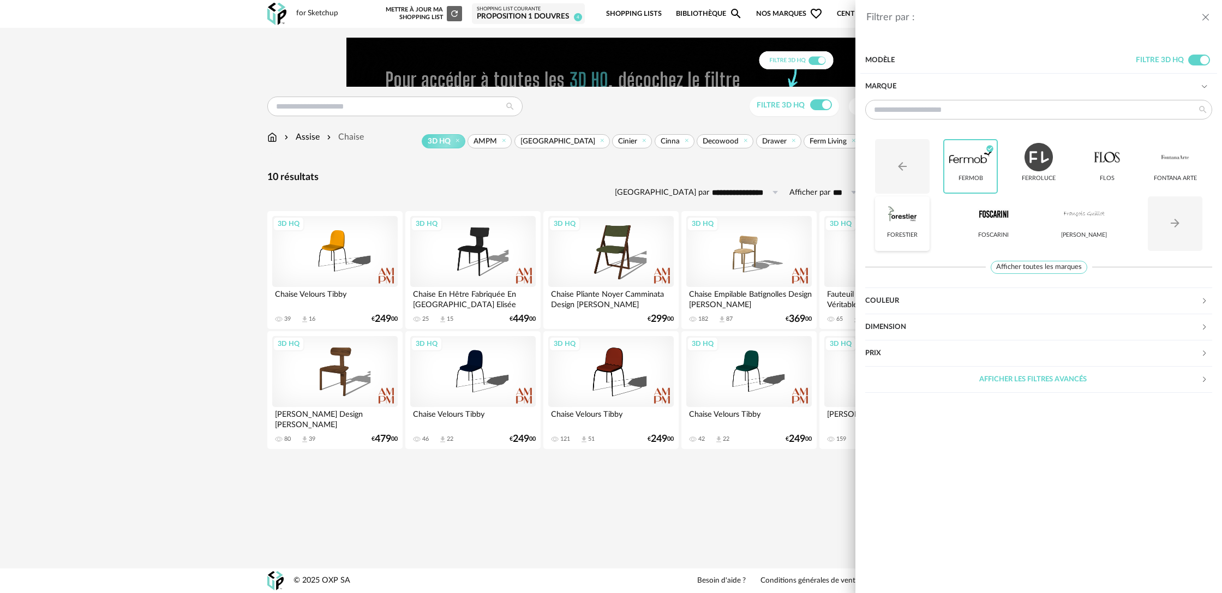
click at [895, 229] on div "Forestier" at bounding box center [902, 223] width 55 height 55
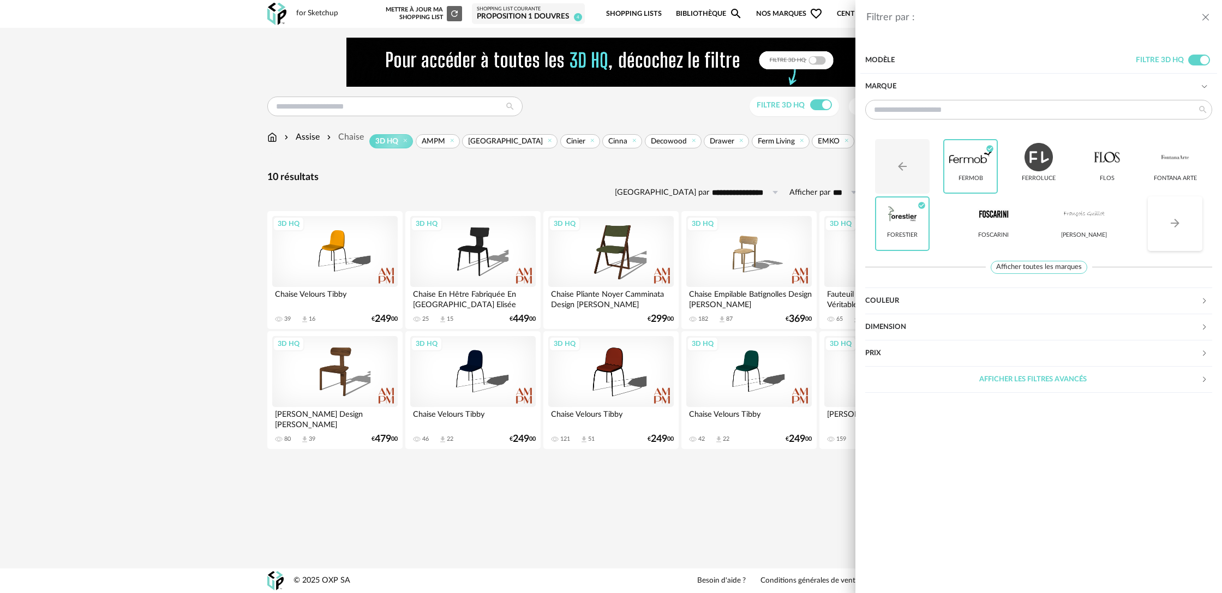
click at [1180, 223] on icon "Arrow Right icon" at bounding box center [1174, 223] width 13 height 13
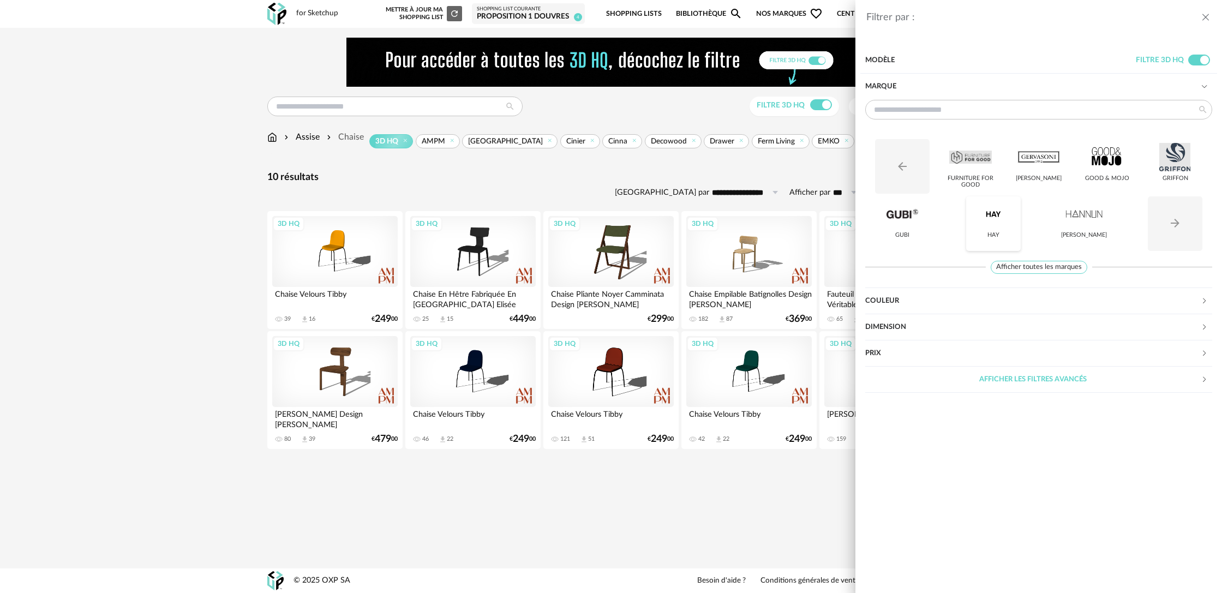
click at [988, 228] on div "HAY" at bounding box center [993, 223] width 55 height 55
click at [1182, 225] on button "Arrow Right icon" at bounding box center [1174, 223] width 55 height 55
click at [991, 176] on div "[PERSON_NAME]" at bounding box center [970, 166] width 55 height 55
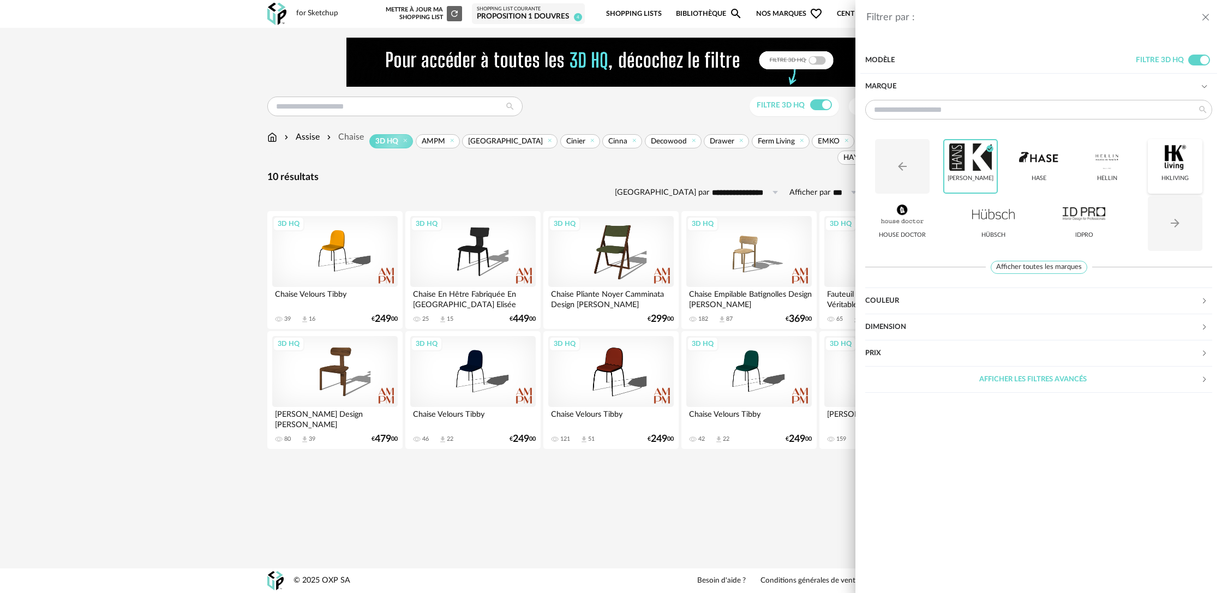
click at [1173, 165] on div at bounding box center [1174, 157] width 43 height 28
click at [1189, 229] on button "Arrow Right icon" at bounding box center [1174, 223] width 55 height 55
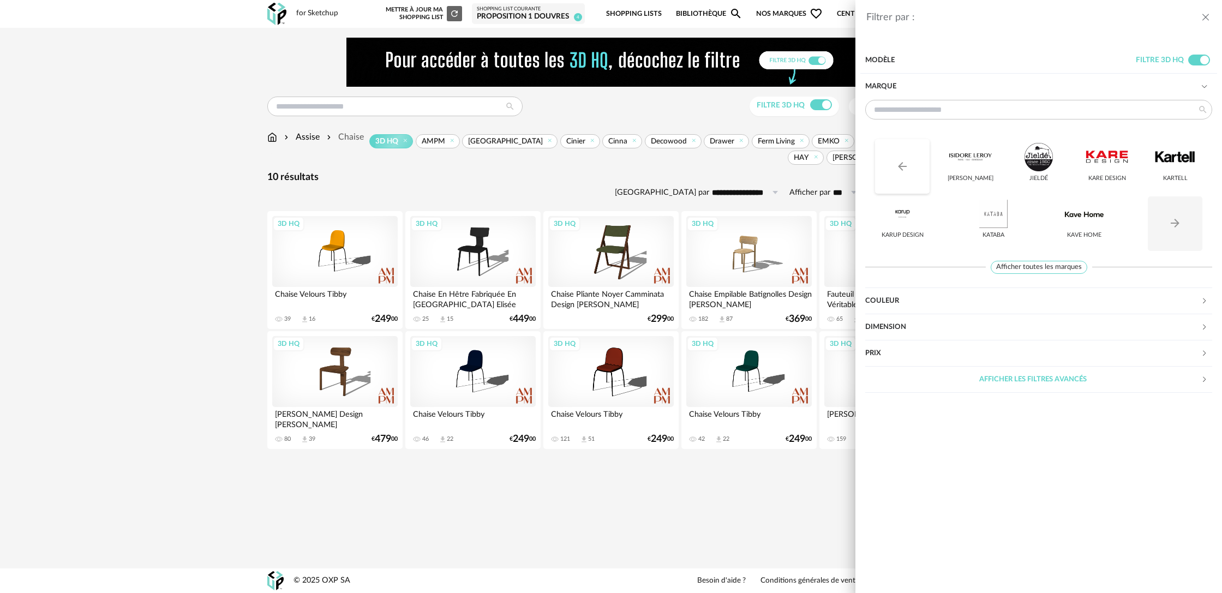
click at [904, 171] on icon "Arrow Left icon" at bounding box center [901, 166] width 13 height 13
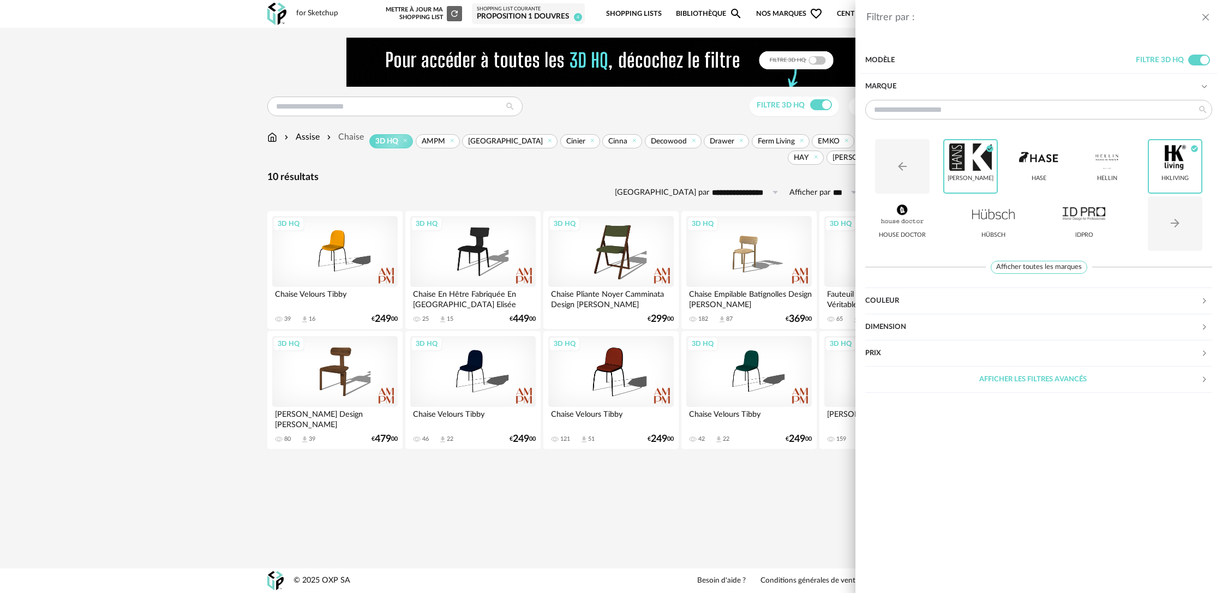
click at [629, 459] on div "Filtrer par : Modèle Filtre 3D HQ Marque Arrow Left icon [PERSON_NAME] Check Ci…" at bounding box center [611, 296] width 1222 height 593
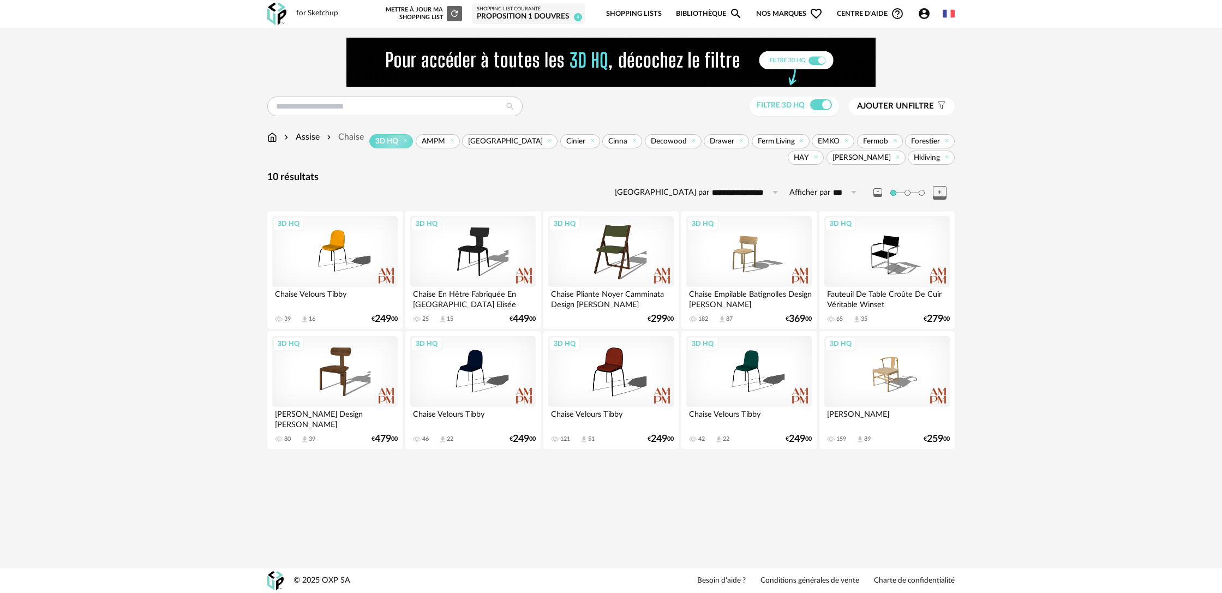
click at [360, 172] on div "10 résultats" at bounding box center [610, 177] width 687 height 13
click at [306, 137] on div "Assise" at bounding box center [301, 137] width 38 height 13
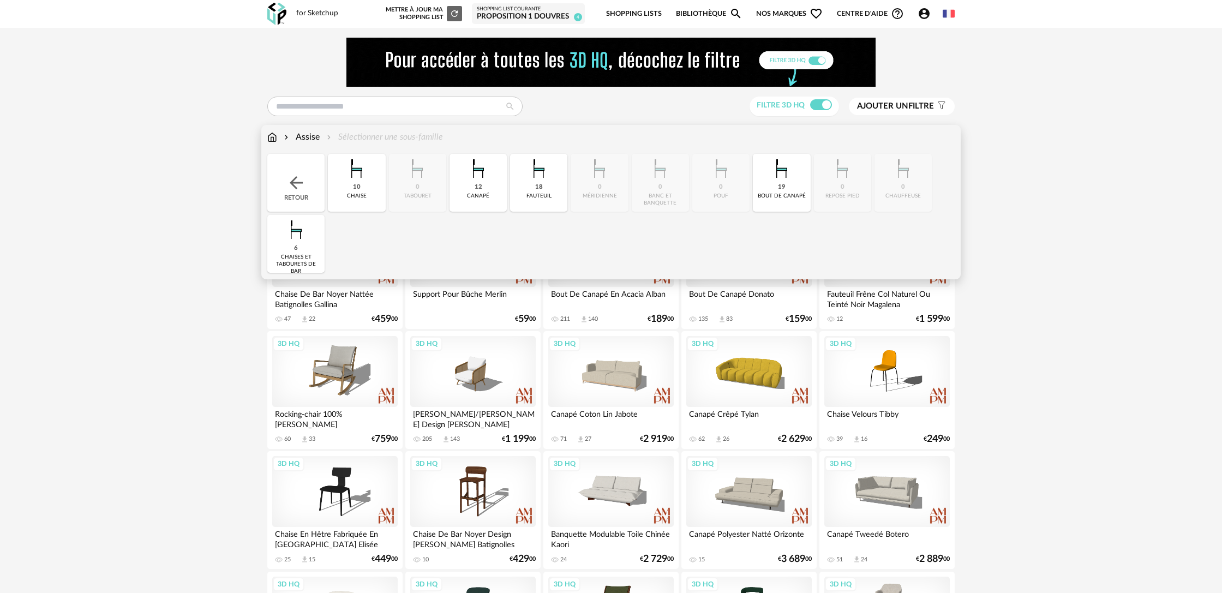
click at [350, 182] on img at bounding box center [356, 168] width 29 height 29
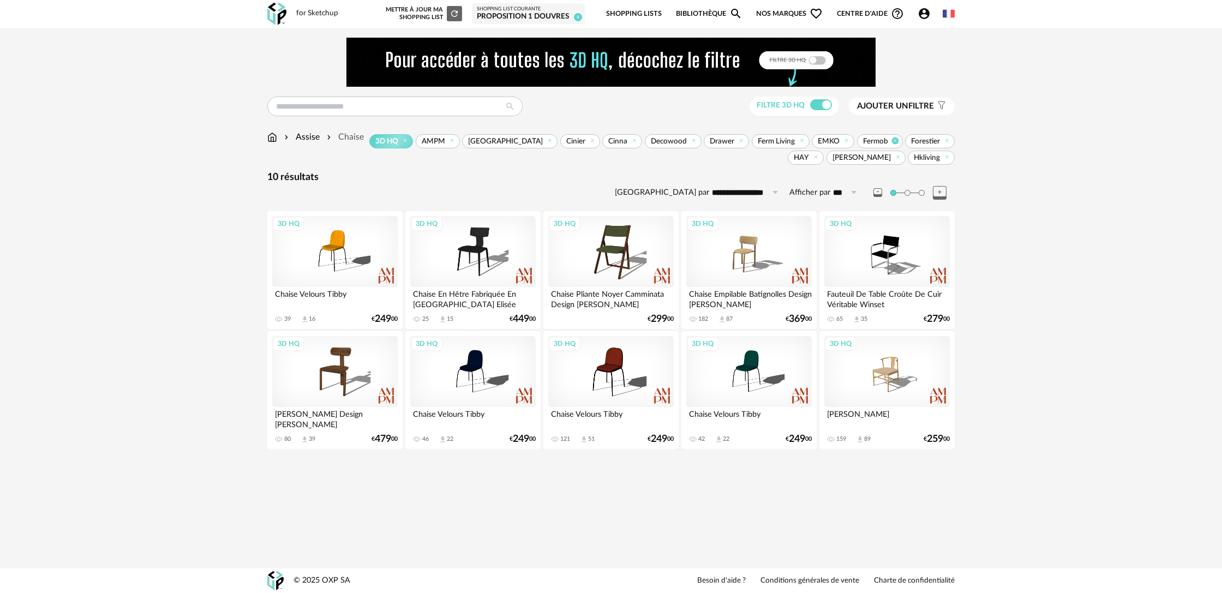
click at [895, 141] on icon at bounding box center [894, 140] width 7 height 7
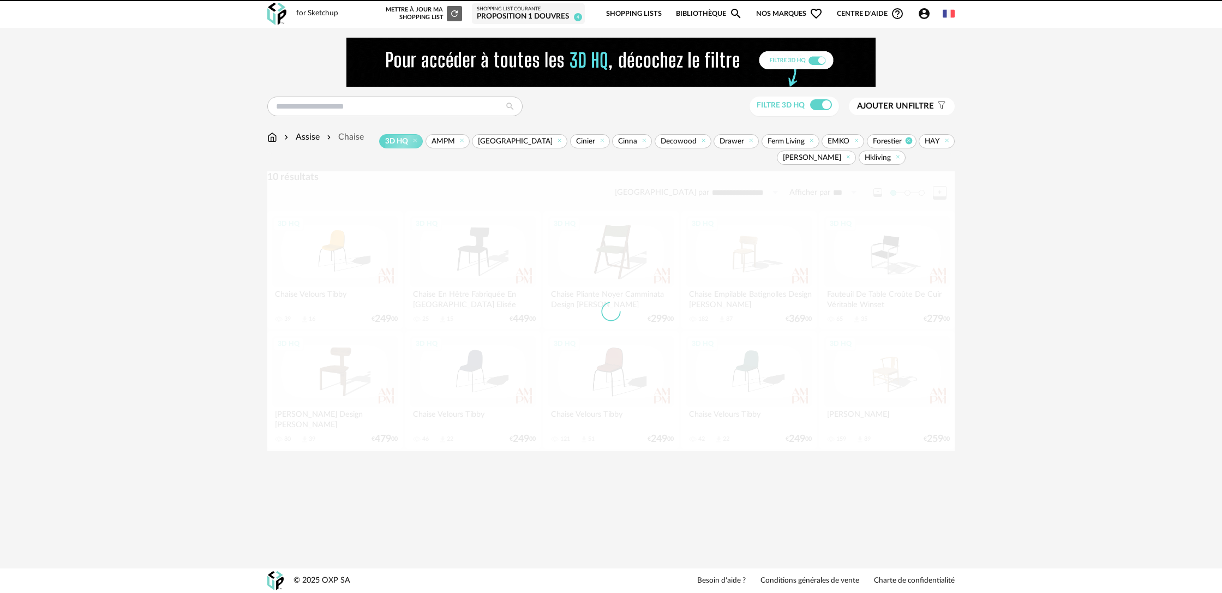
click at [918, 141] on span "HAY" at bounding box center [936, 141] width 36 height 14
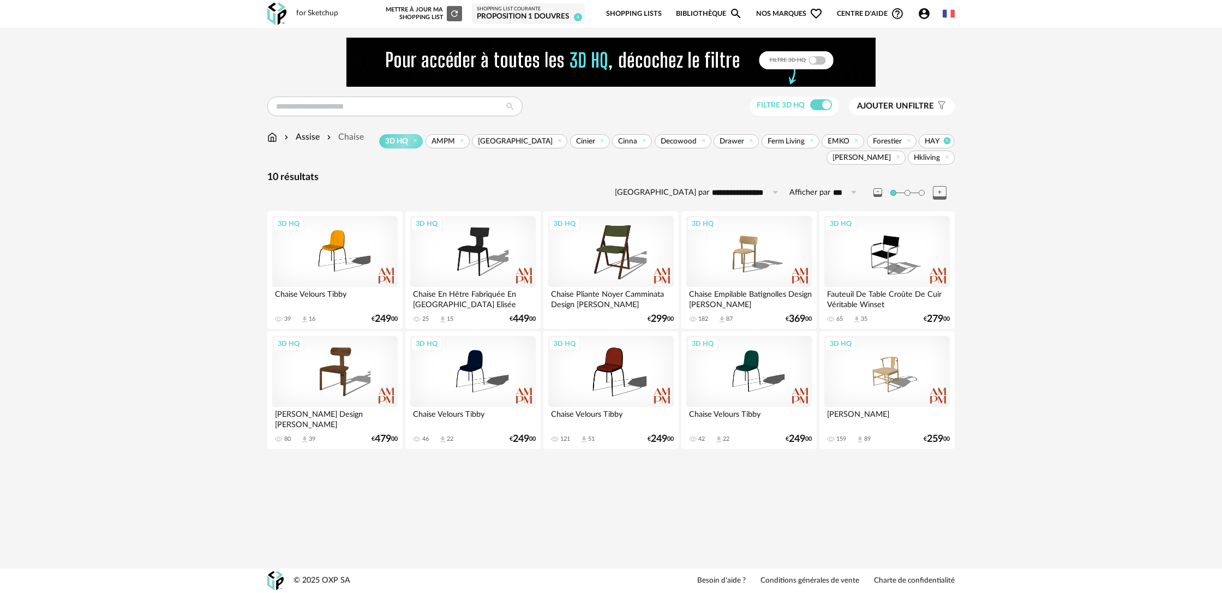
click at [943, 141] on icon at bounding box center [946, 140] width 7 height 7
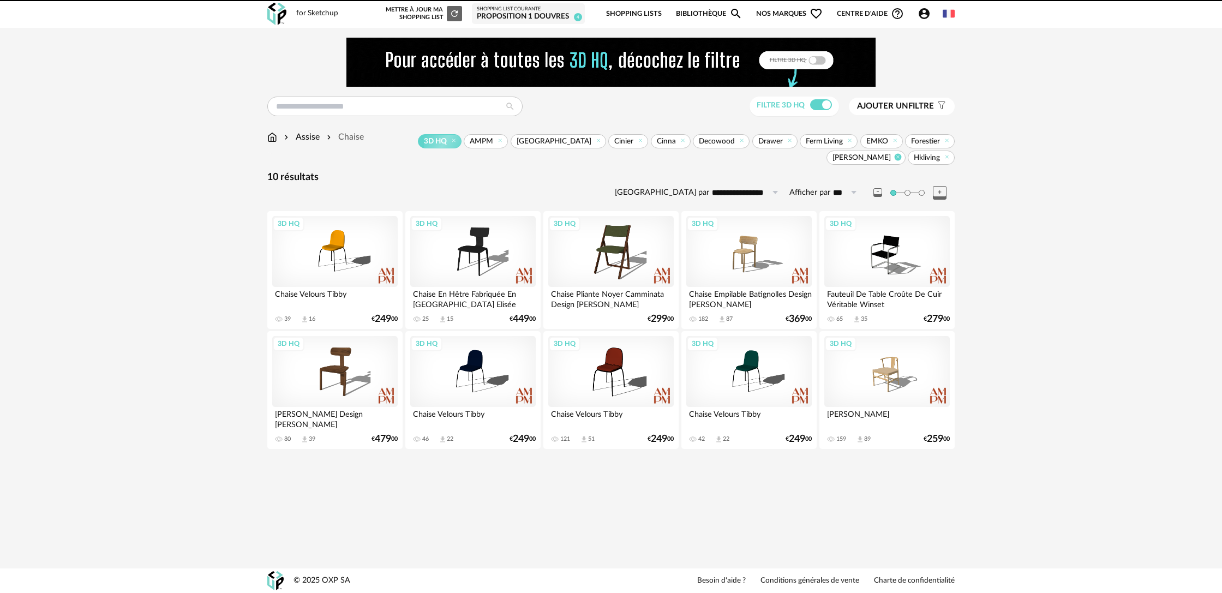
click at [943, 141] on icon at bounding box center [946, 140] width 7 height 7
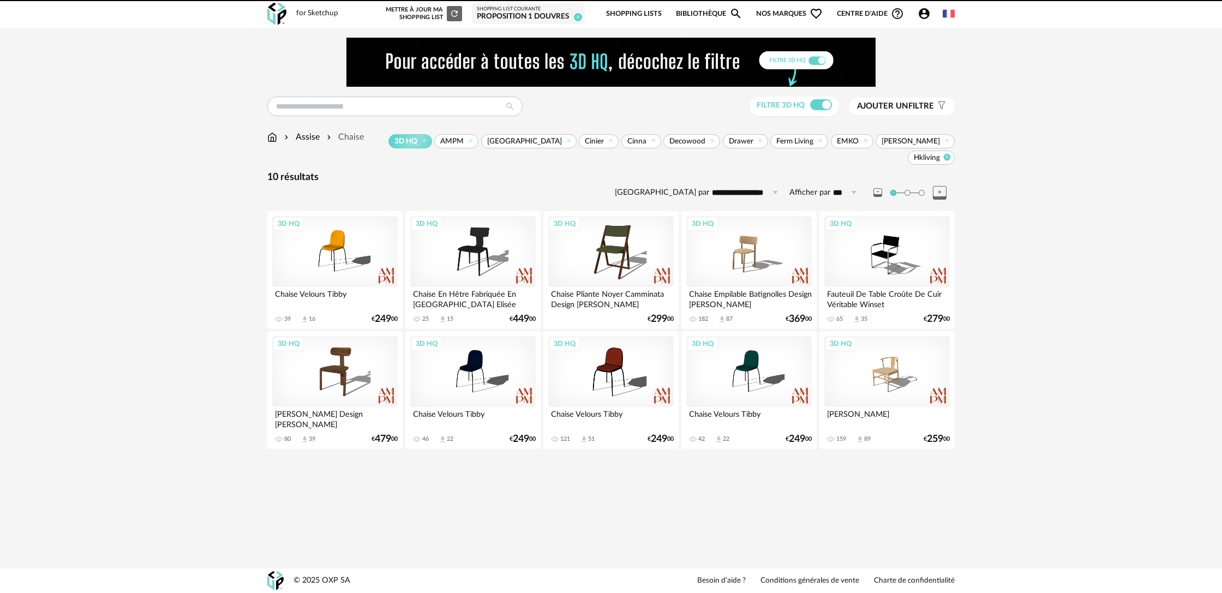
click at [943, 141] on icon at bounding box center [946, 140] width 7 height 7
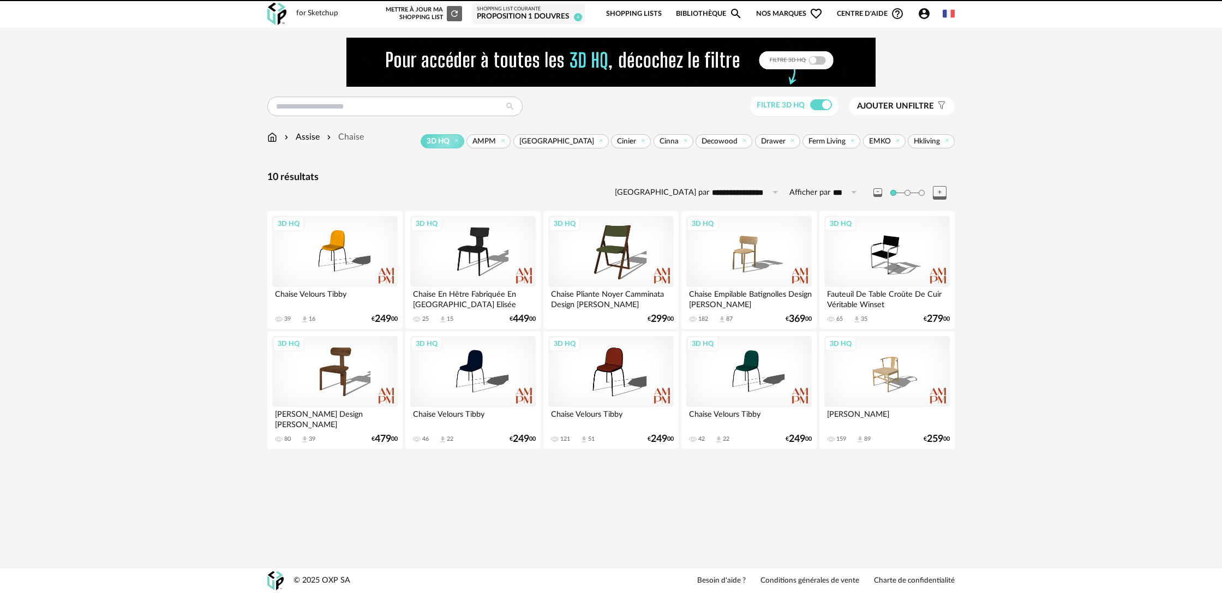
click at [899, 141] on icon at bounding box center [897, 140] width 7 height 7
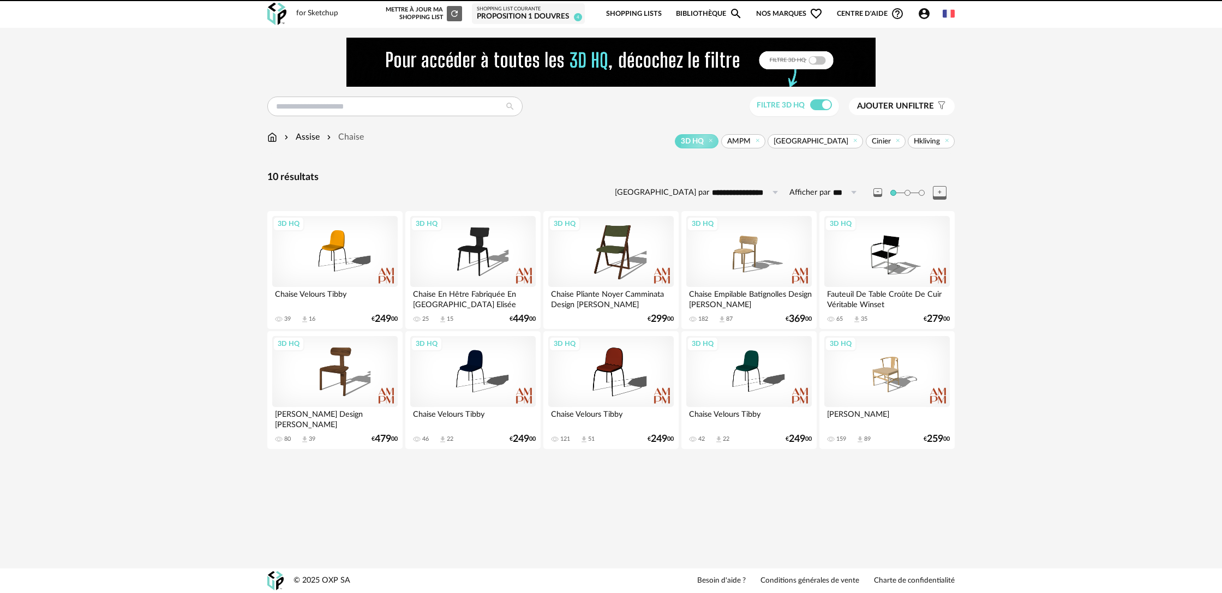
click at [899, 141] on icon at bounding box center [897, 140] width 7 height 7
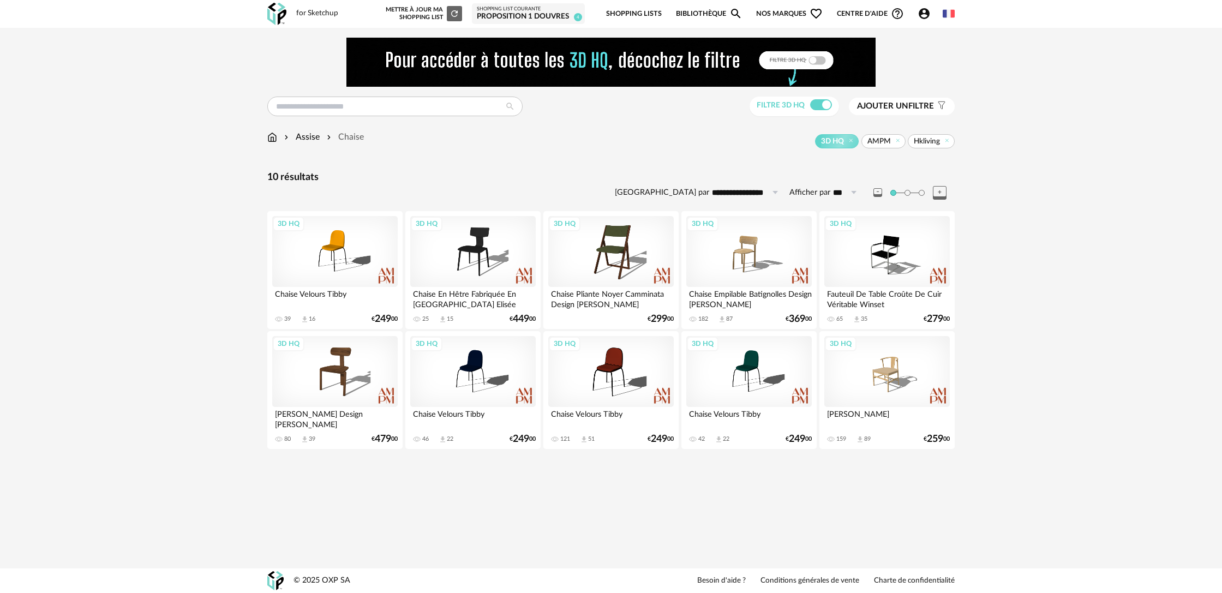
click at [899, 141] on icon at bounding box center [897, 140] width 7 height 7
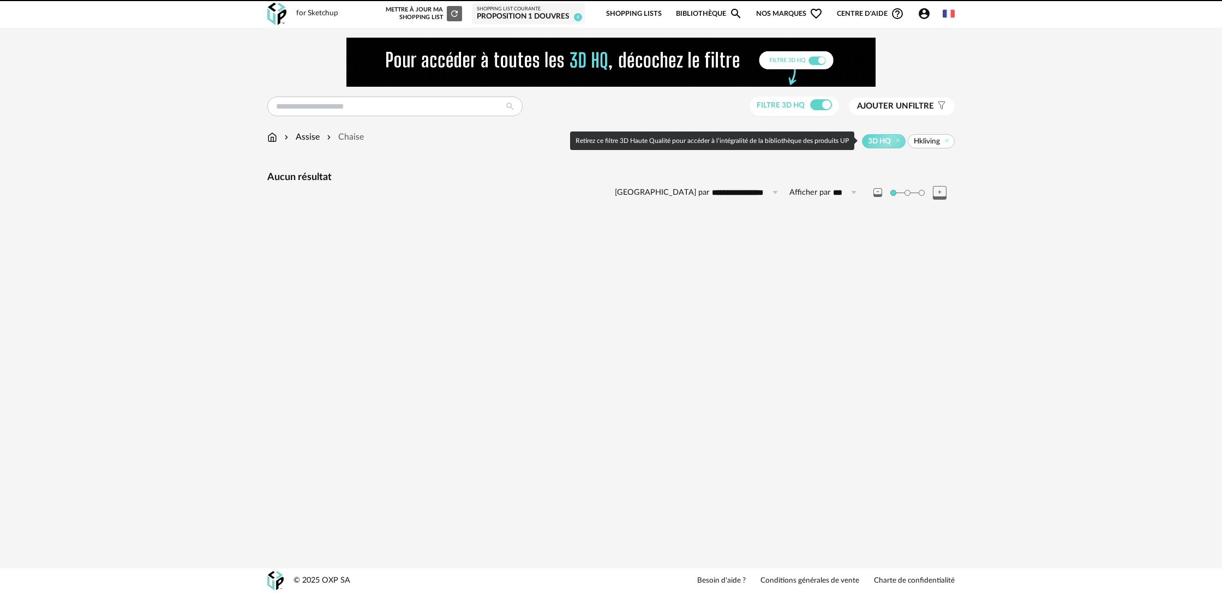
click at [899, 141] on icon at bounding box center [897, 140] width 7 height 7
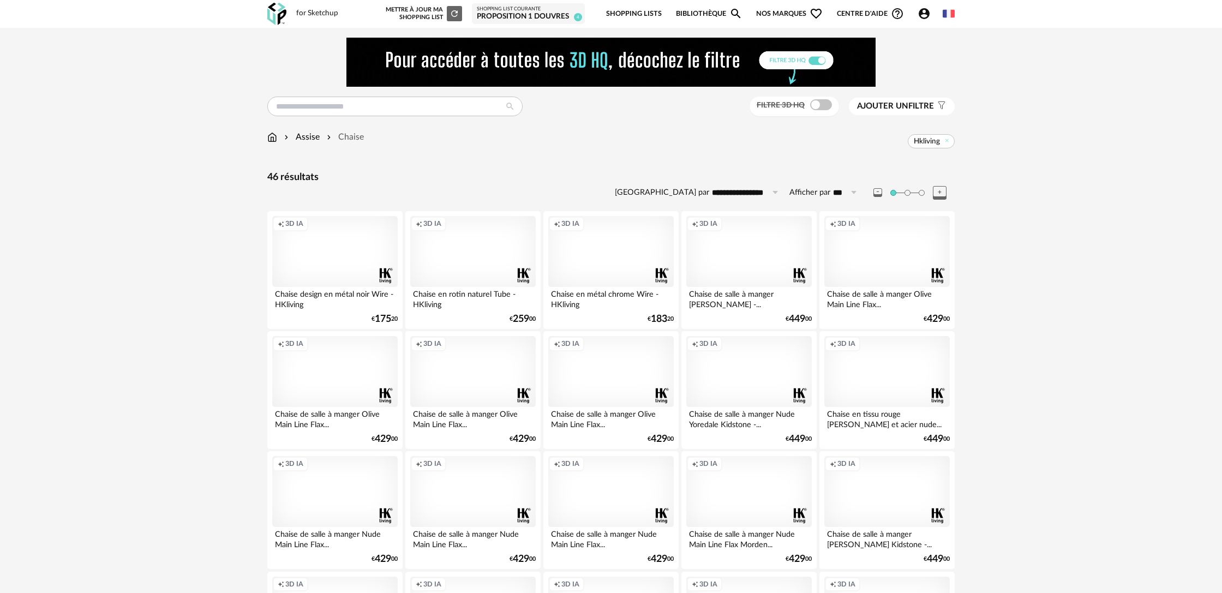
drag, startPoint x: 947, startPoint y: 140, endPoint x: 936, endPoint y: 140, distance: 10.9
click at [947, 140] on icon at bounding box center [946, 140] width 7 height 7
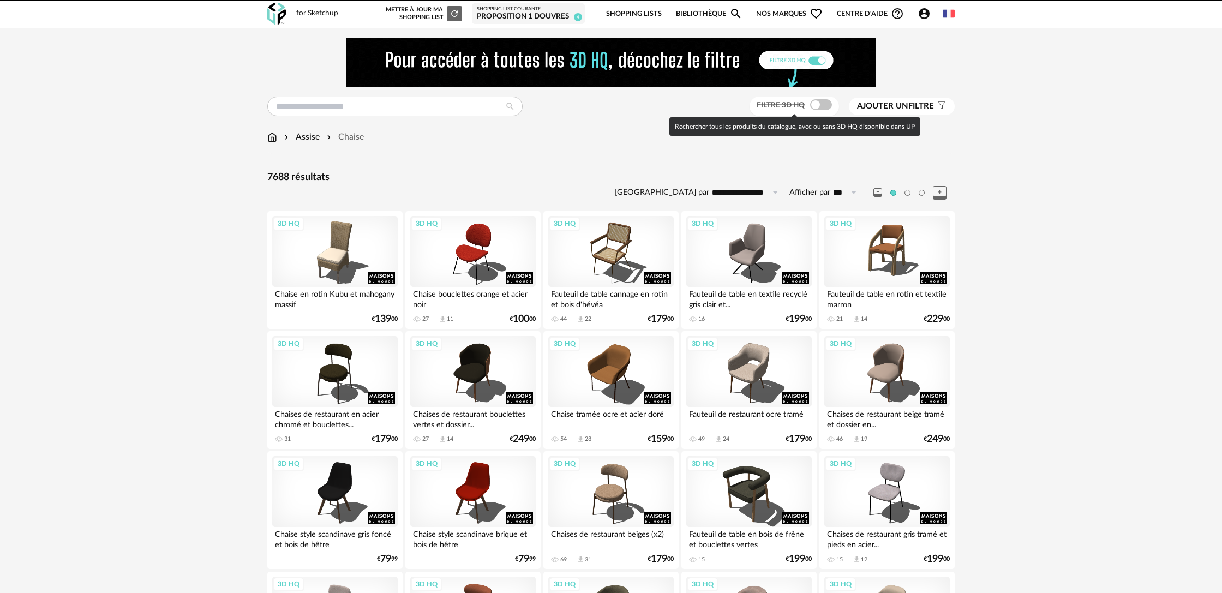
click at [819, 107] on span at bounding box center [821, 104] width 22 height 11
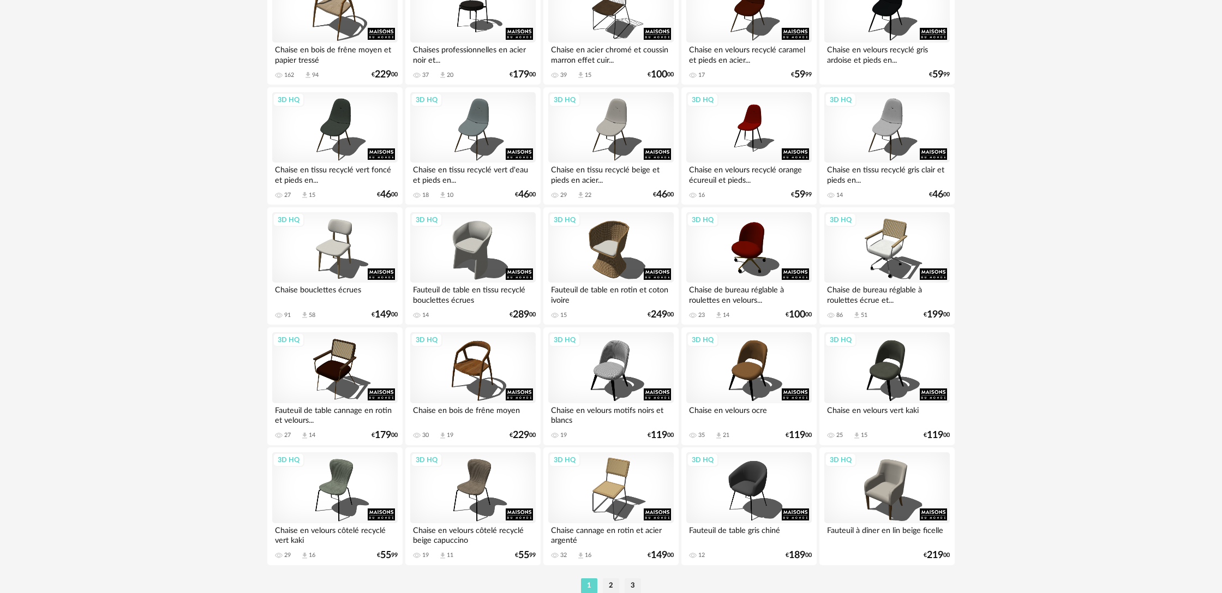
scroll to position [2099, 0]
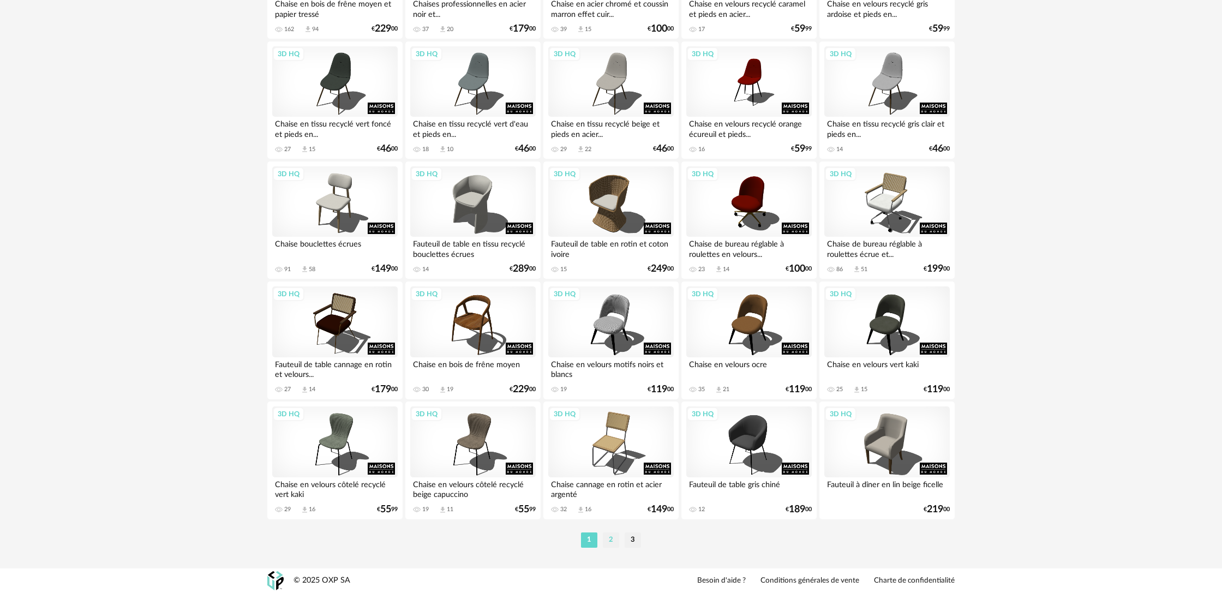
click at [613, 539] on li "2" at bounding box center [611, 539] width 16 height 15
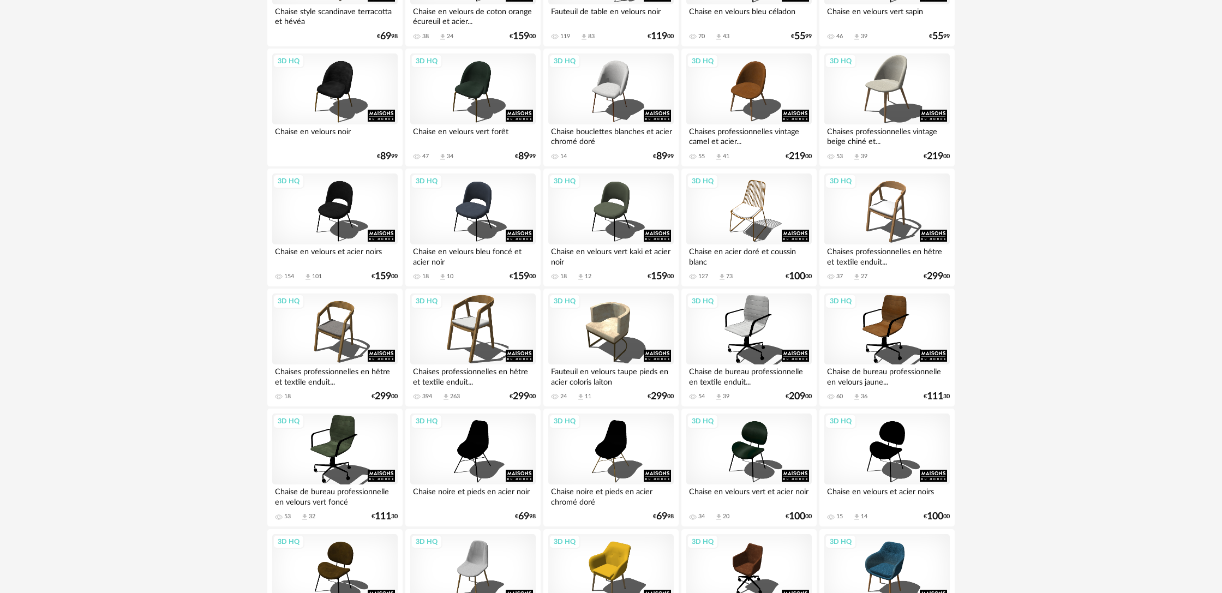
scroll to position [1243, 0]
click at [760, 228] on div "3D HQ" at bounding box center [748, 208] width 125 height 71
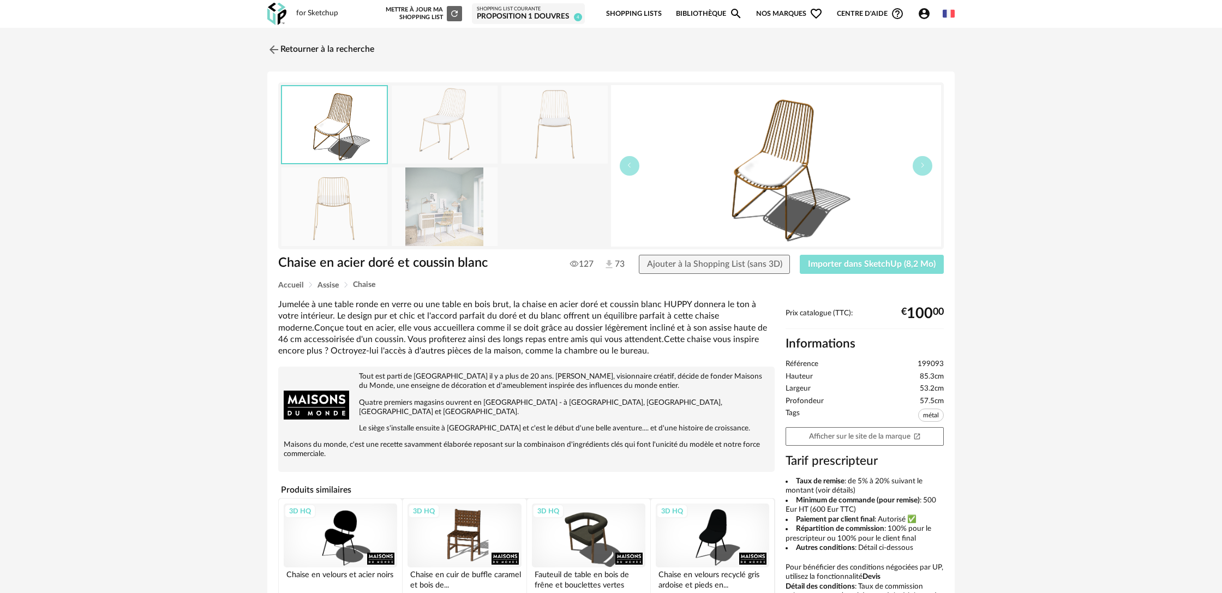
click at [845, 268] on span "Importer dans SketchUp (8,2 Mo)" at bounding box center [872, 264] width 128 height 9
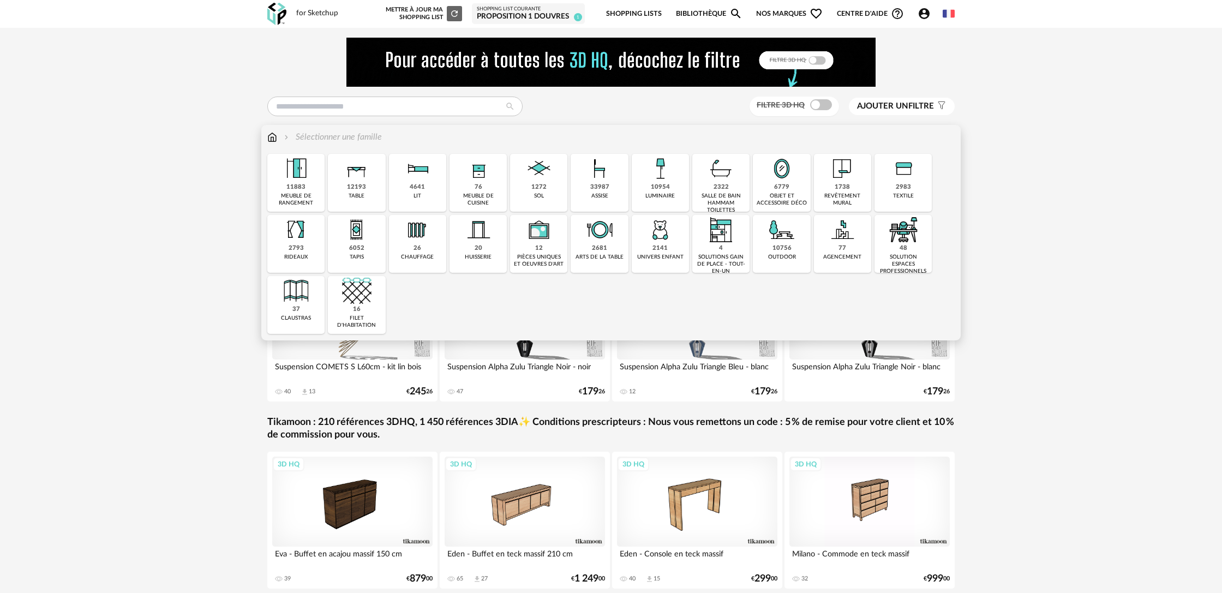
click at [356, 182] on img at bounding box center [356, 168] width 29 height 29
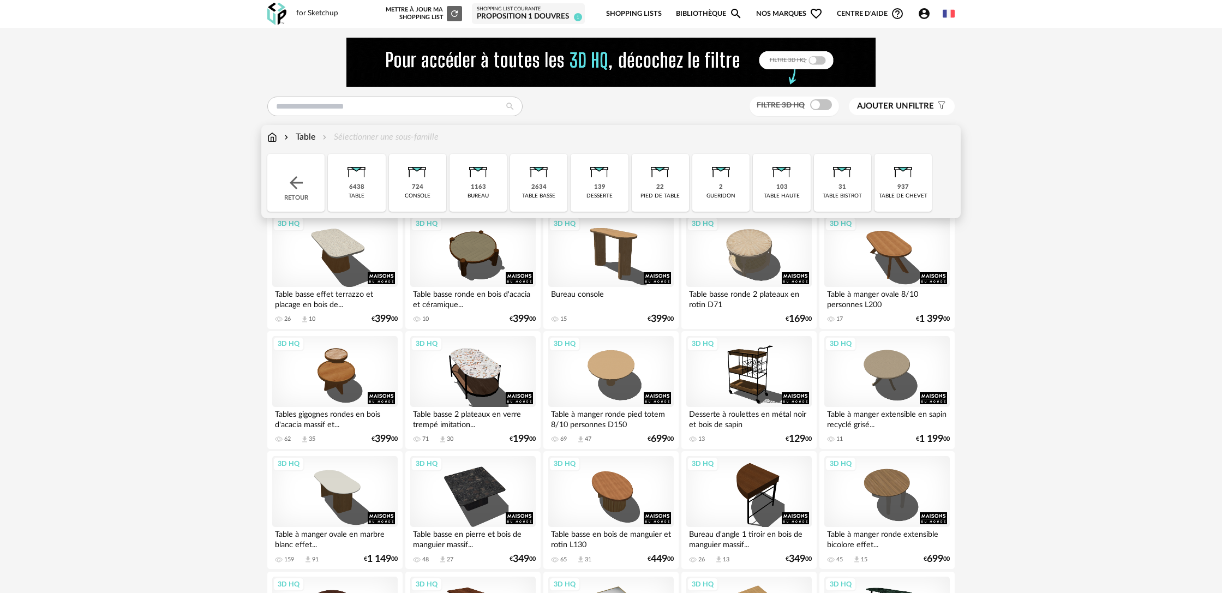
click at [855, 185] on div "31 table bistrot" at bounding box center [842, 183] width 57 height 58
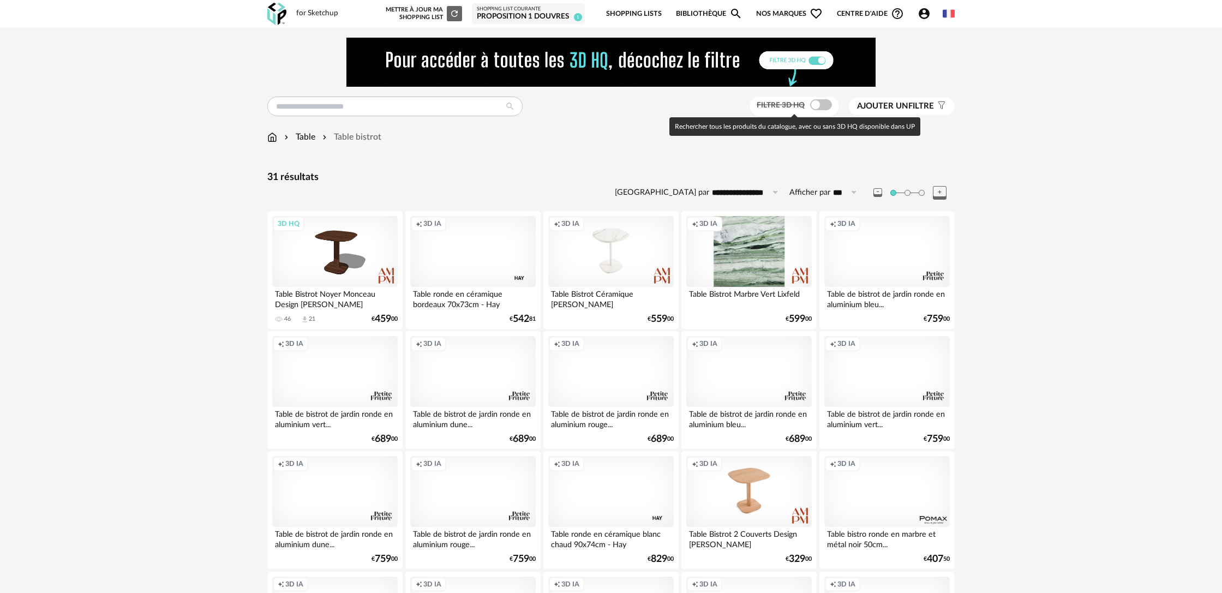
click at [820, 107] on span at bounding box center [821, 104] width 22 height 11
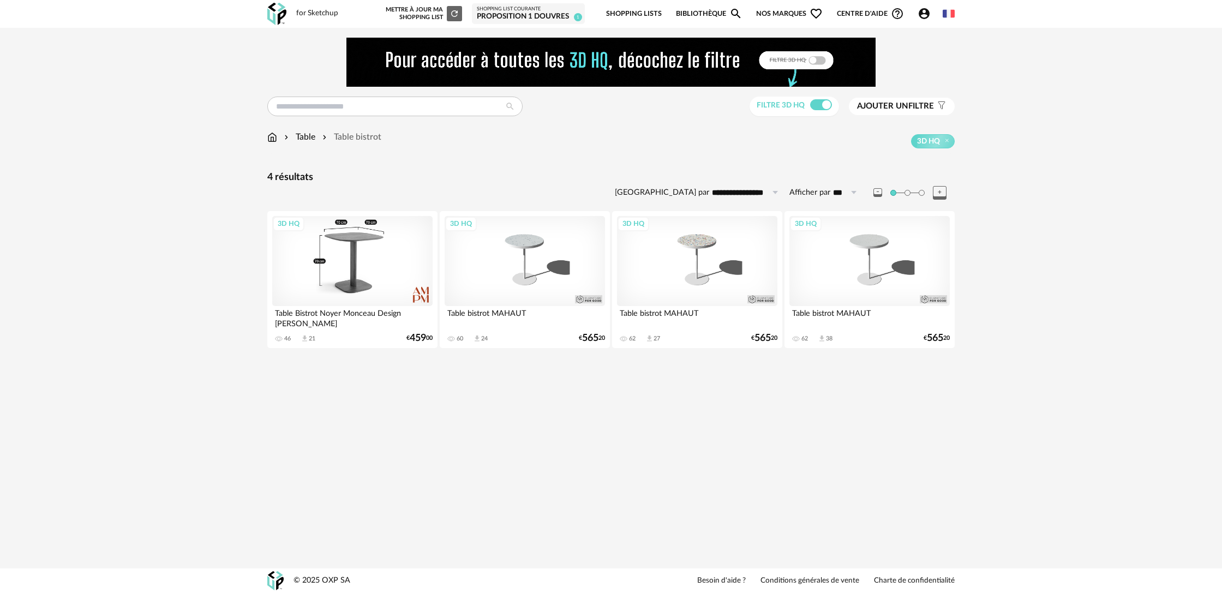
click at [364, 279] on div "3D HQ" at bounding box center [352, 261] width 160 height 90
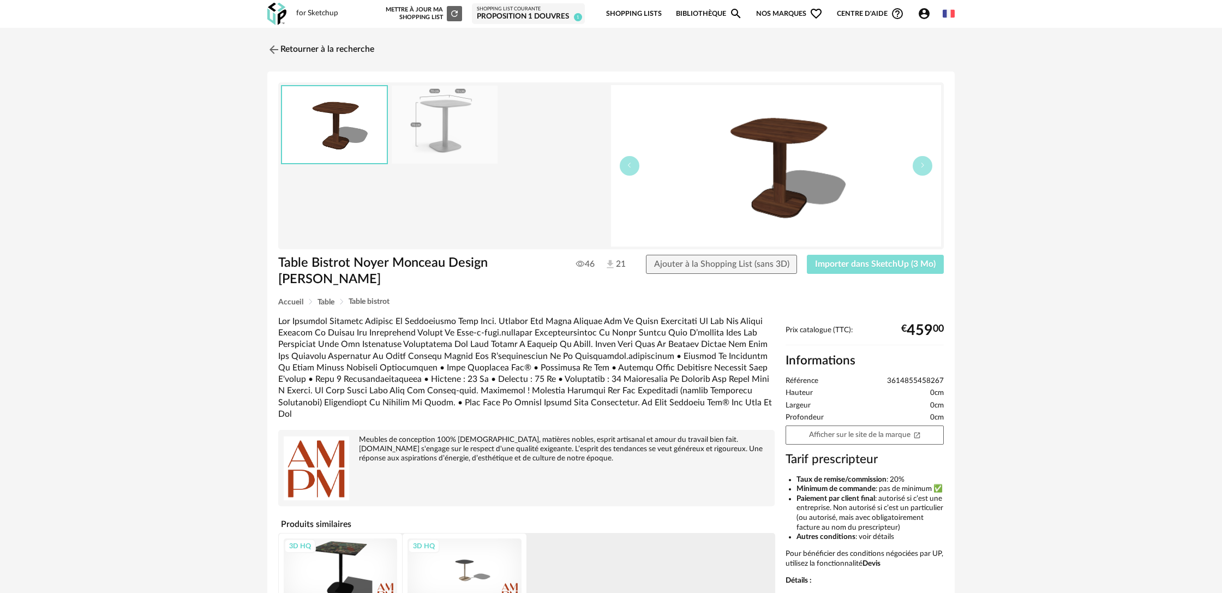
click at [846, 266] on span "Importer dans SketchUp (3 Mo)" at bounding box center [875, 264] width 121 height 9
click at [319, 53] on link "Retourner à la recherche" at bounding box center [318, 50] width 107 height 24
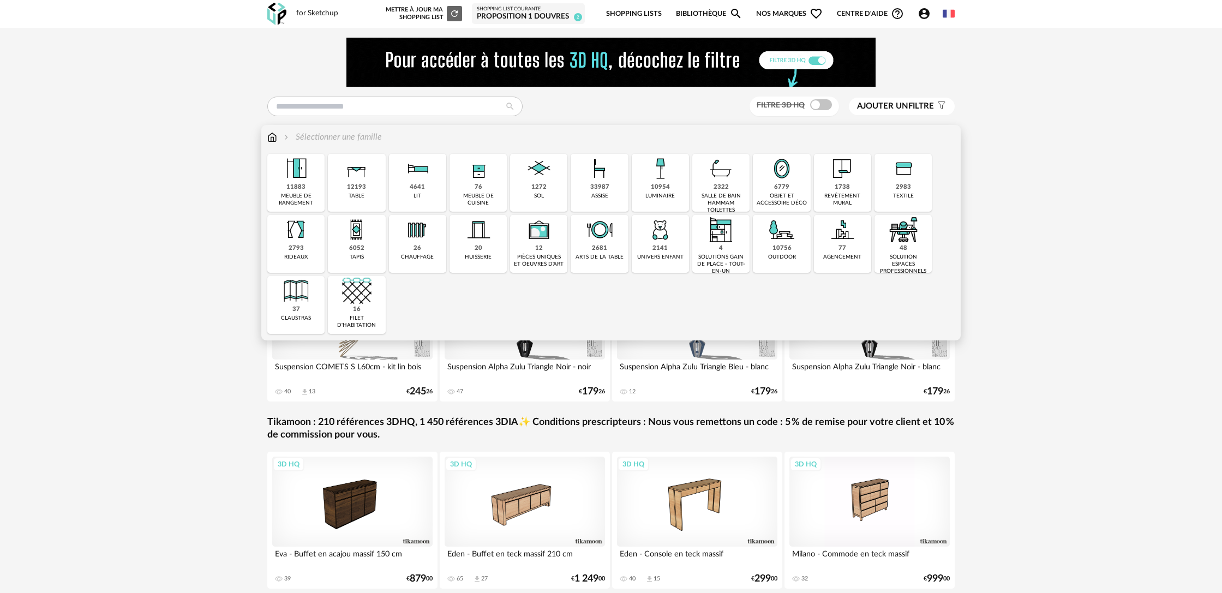
click at [594, 189] on div "33987" at bounding box center [599, 187] width 19 height 8
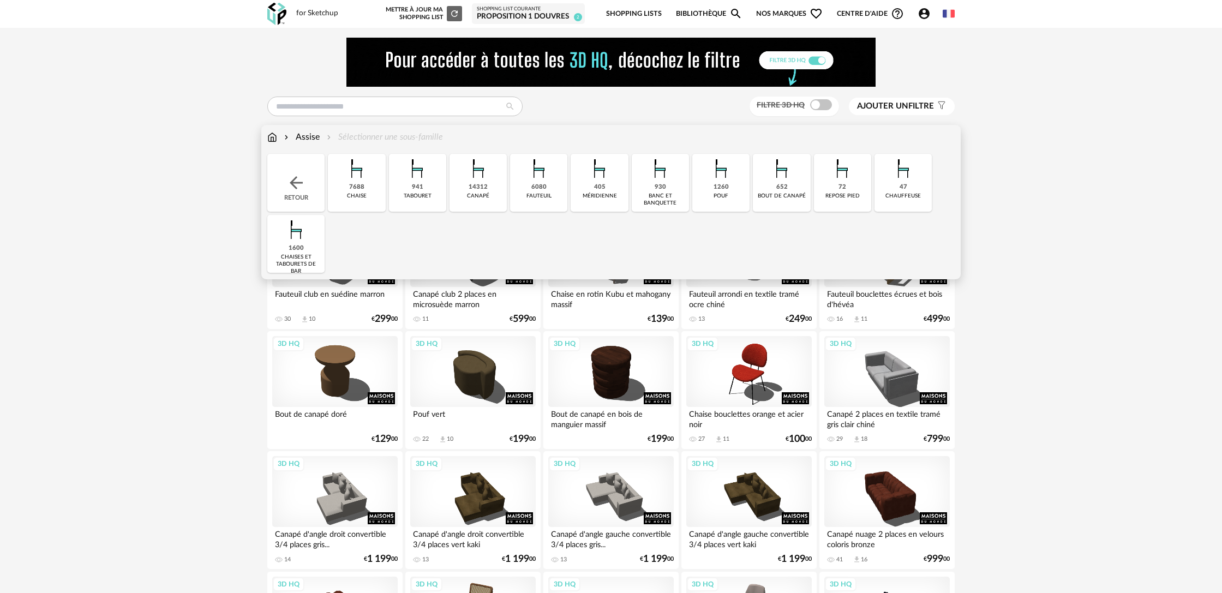
click at [354, 195] on div "chaise" at bounding box center [357, 196] width 20 height 7
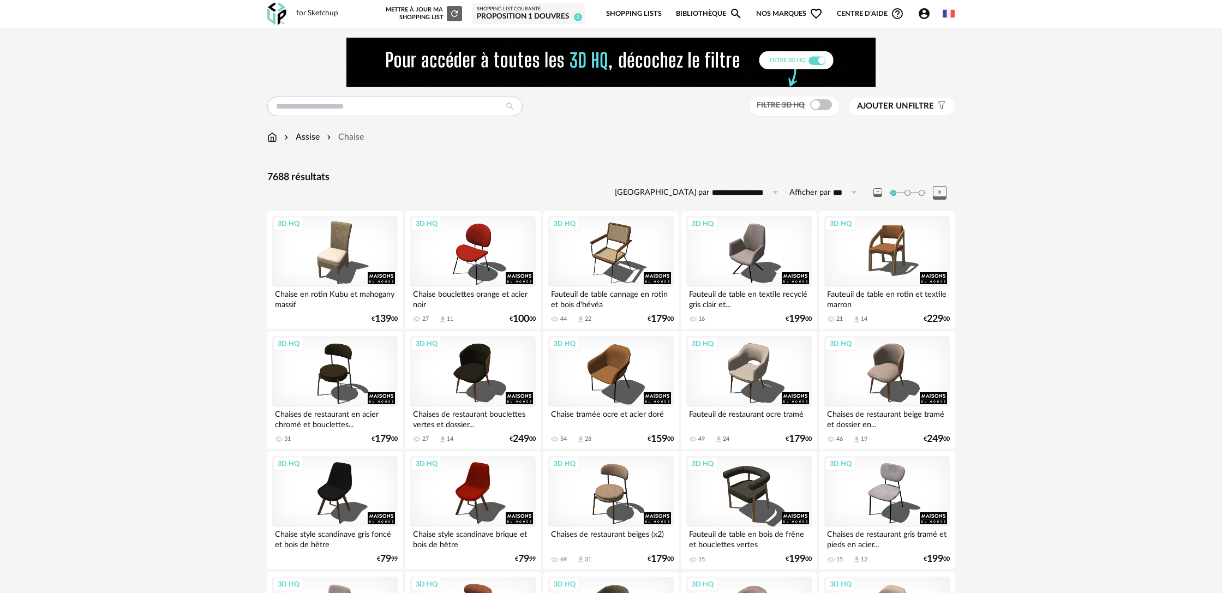
click at [890, 108] on span "Ajouter un" at bounding box center [882, 106] width 51 height 8
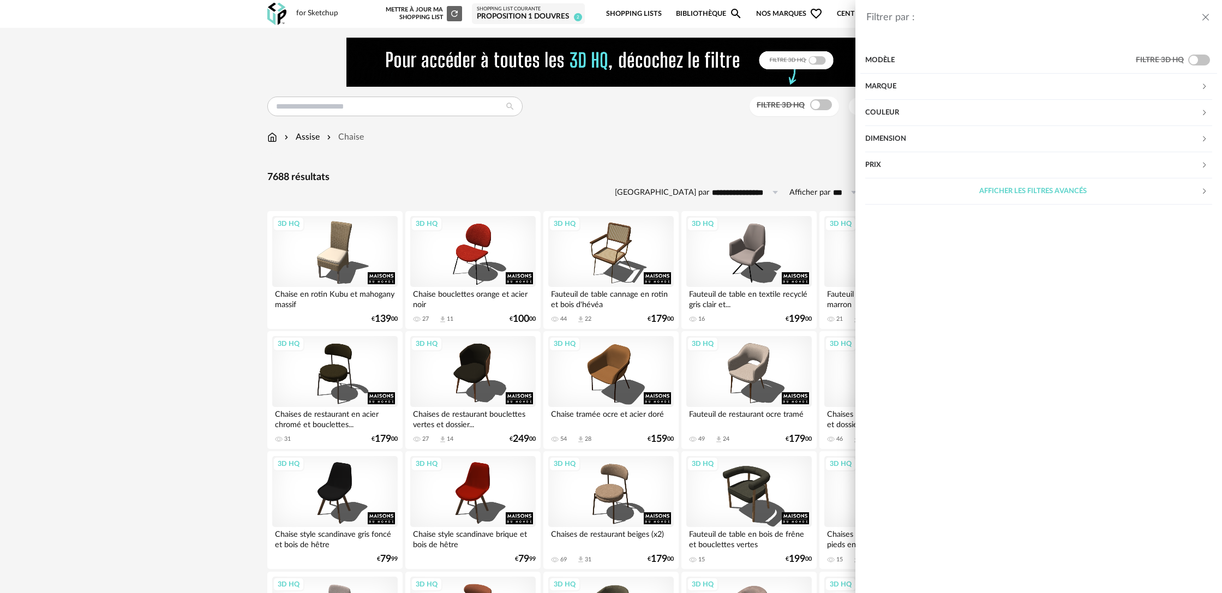
click at [889, 112] on div "Couleur" at bounding box center [1032, 113] width 335 height 26
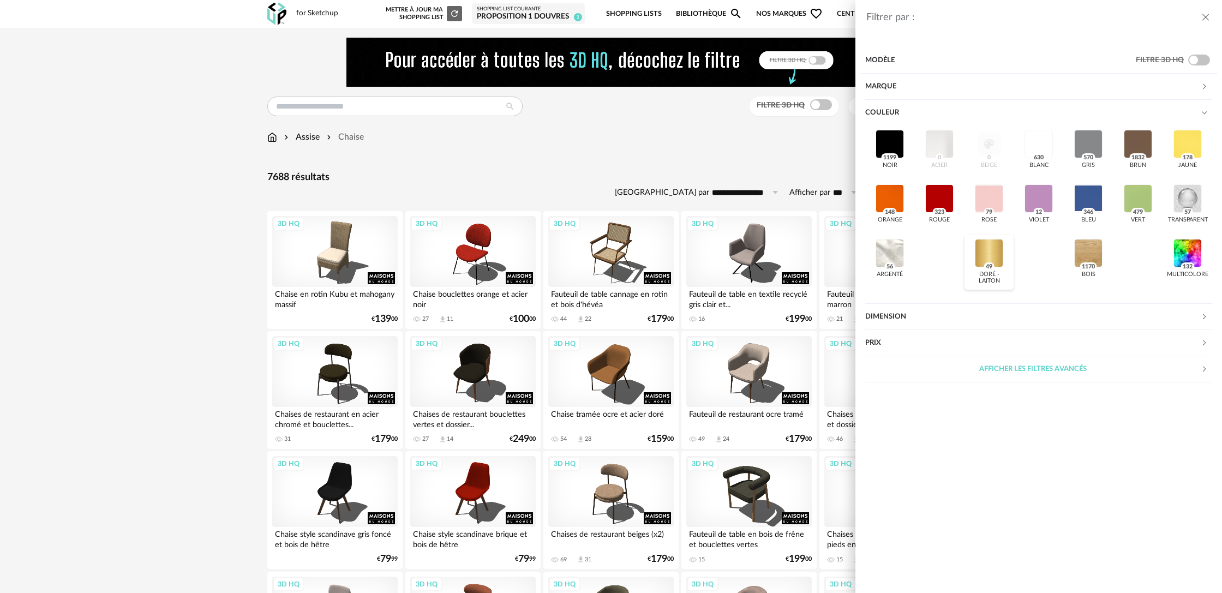
click at [993, 251] on div at bounding box center [989, 253] width 28 height 28
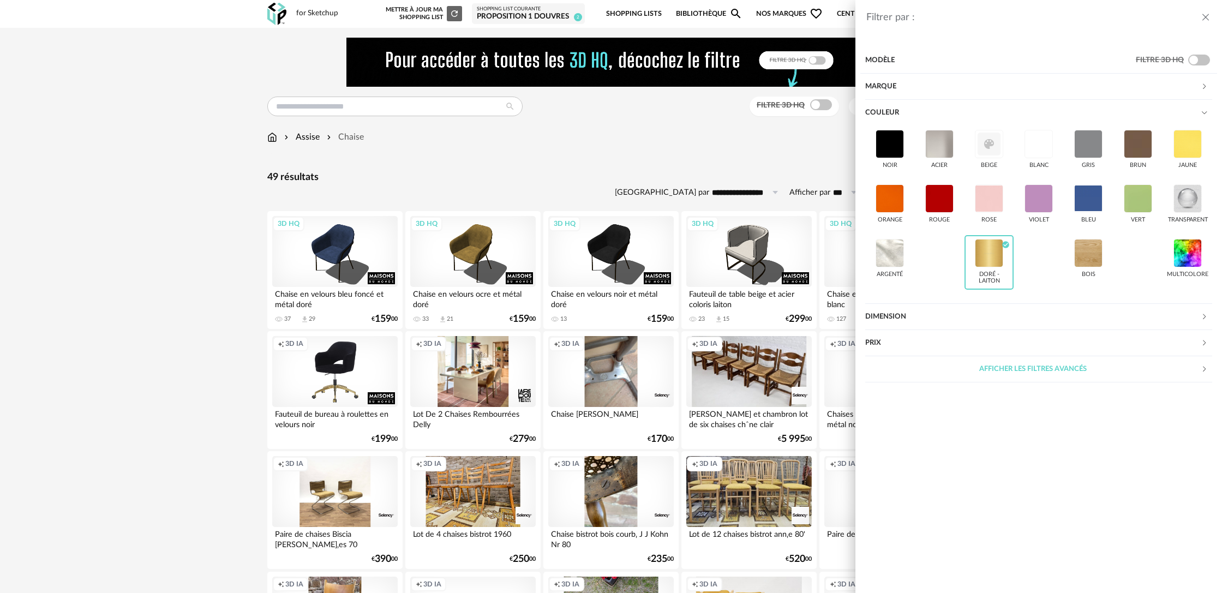
click at [244, 222] on div "Filtrer par : Modèle Filtre 3D HQ Marque &tradition 0 101 Copenhagen 0 366 Conc…" at bounding box center [611, 296] width 1222 height 593
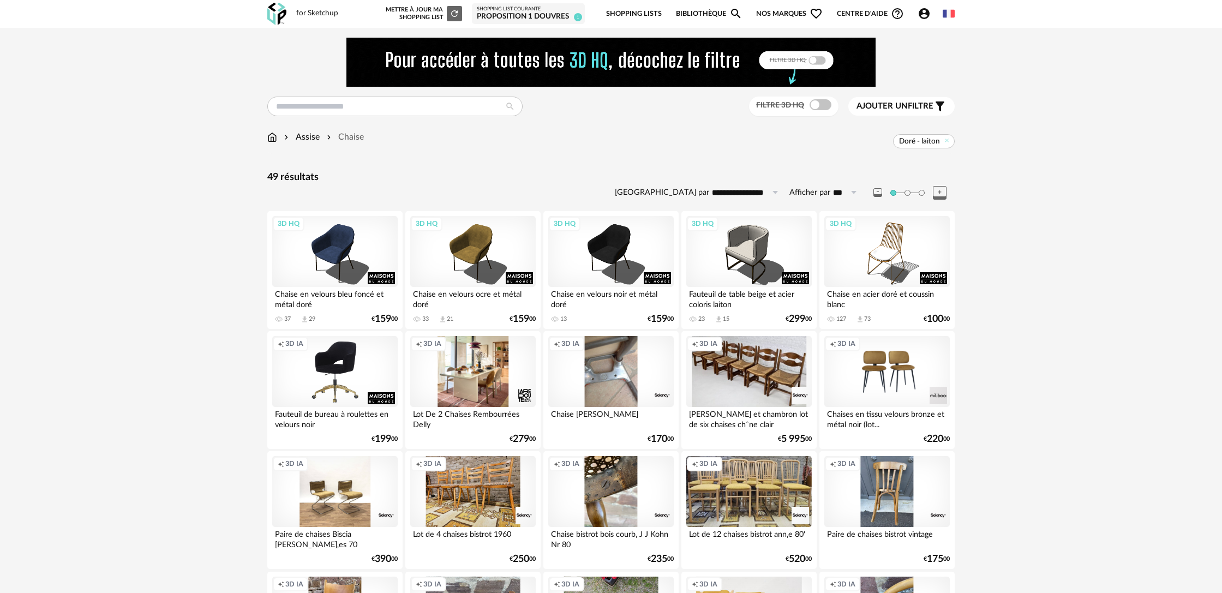
click at [887, 106] on span "Ajouter un" at bounding box center [881, 106] width 51 height 8
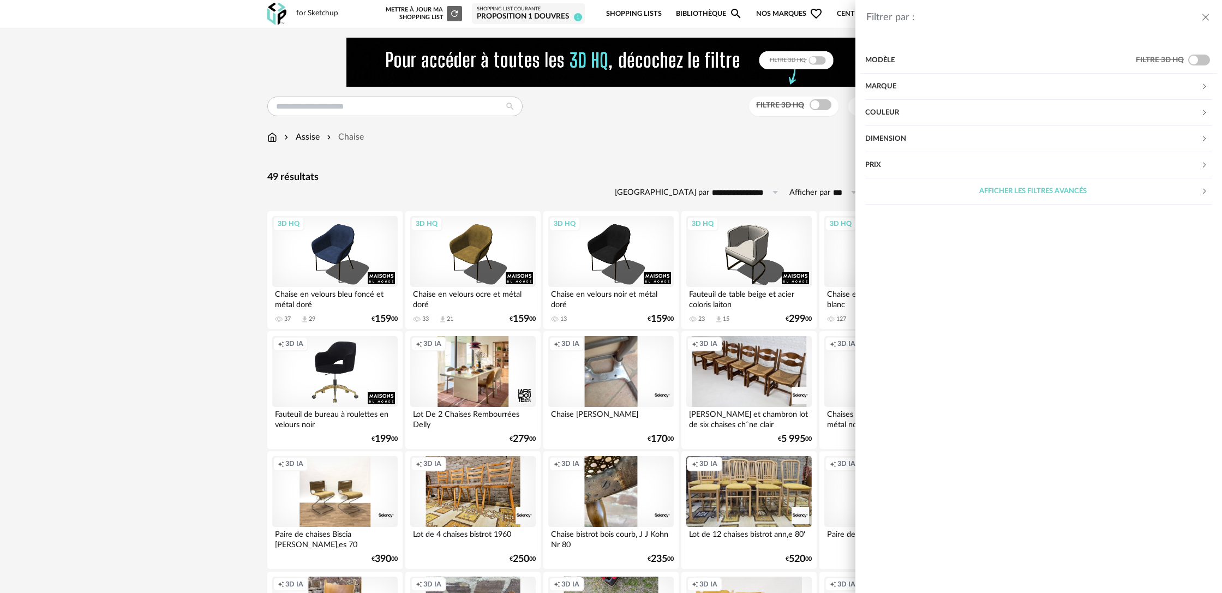
click at [713, 171] on div "Filtrer par : Modèle Filtre 3D HQ Marque &tradition 0 101 Copenhagen 0 366 Conc…" at bounding box center [611, 296] width 1222 height 593
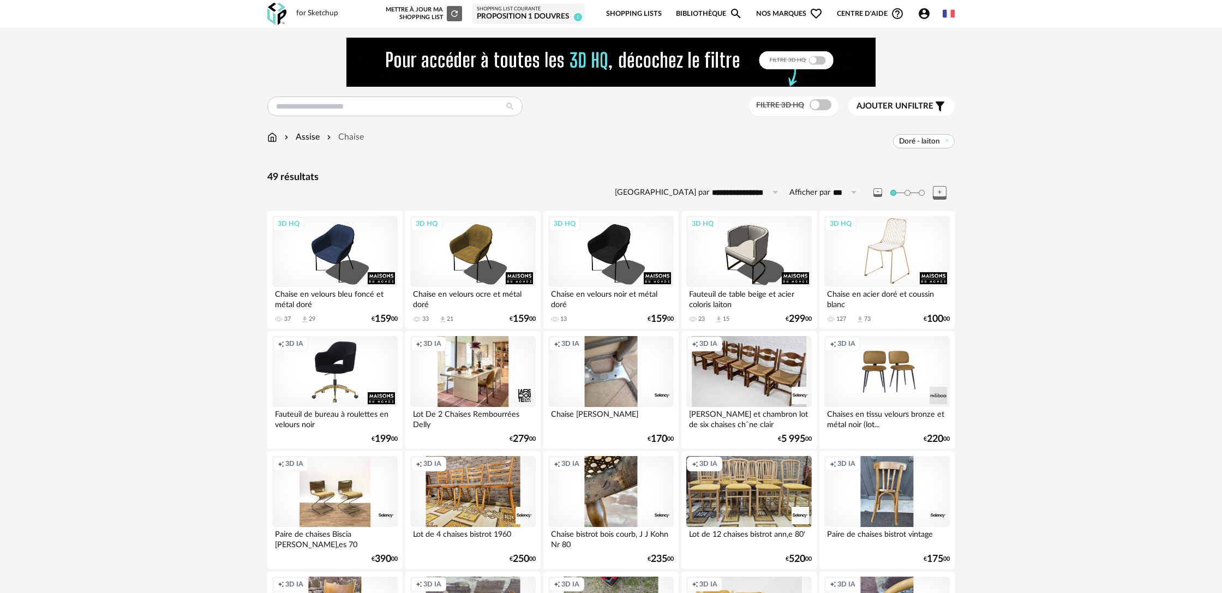
click at [895, 268] on div "3D HQ" at bounding box center [886, 251] width 125 height 71
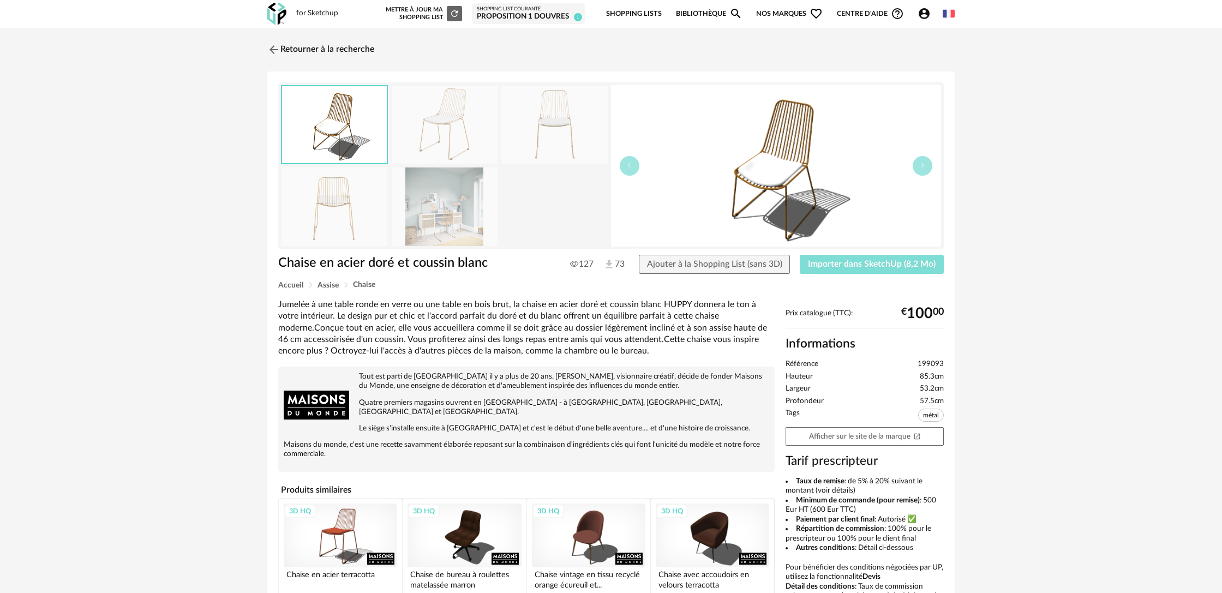
click at [836, 268] on span "Importer dans SketchUp (8,2 Mo)" at bounding box center [872, 264] width 128 height 9
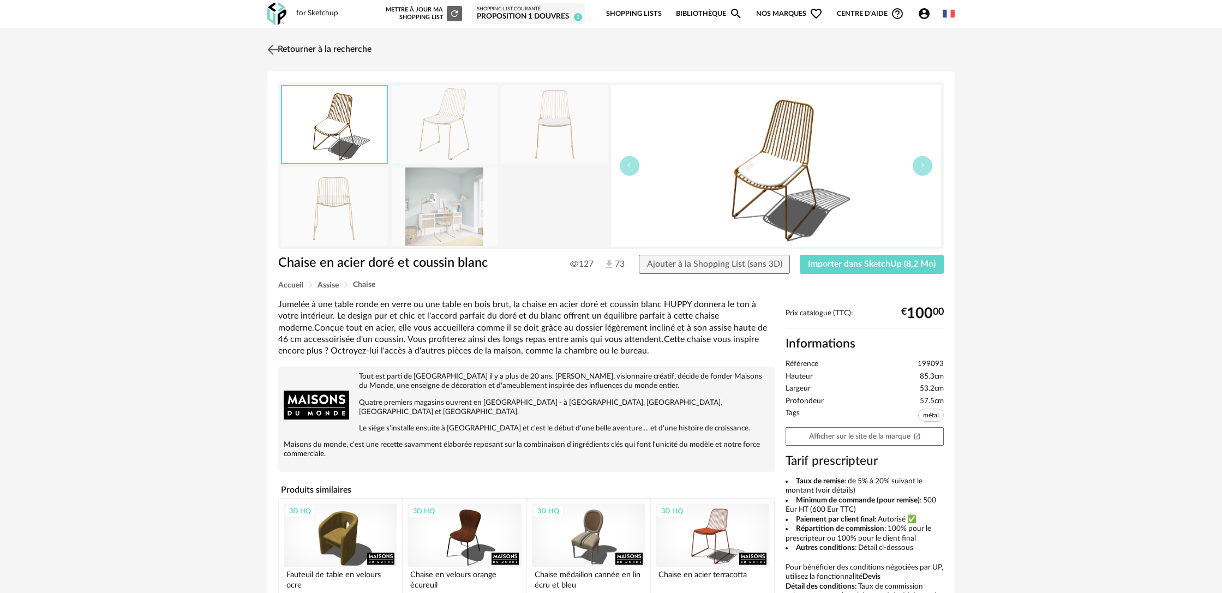
click at [335, 53] on link "Retourner à la recherche" at bounding box center [318, 50] width 107 height 24
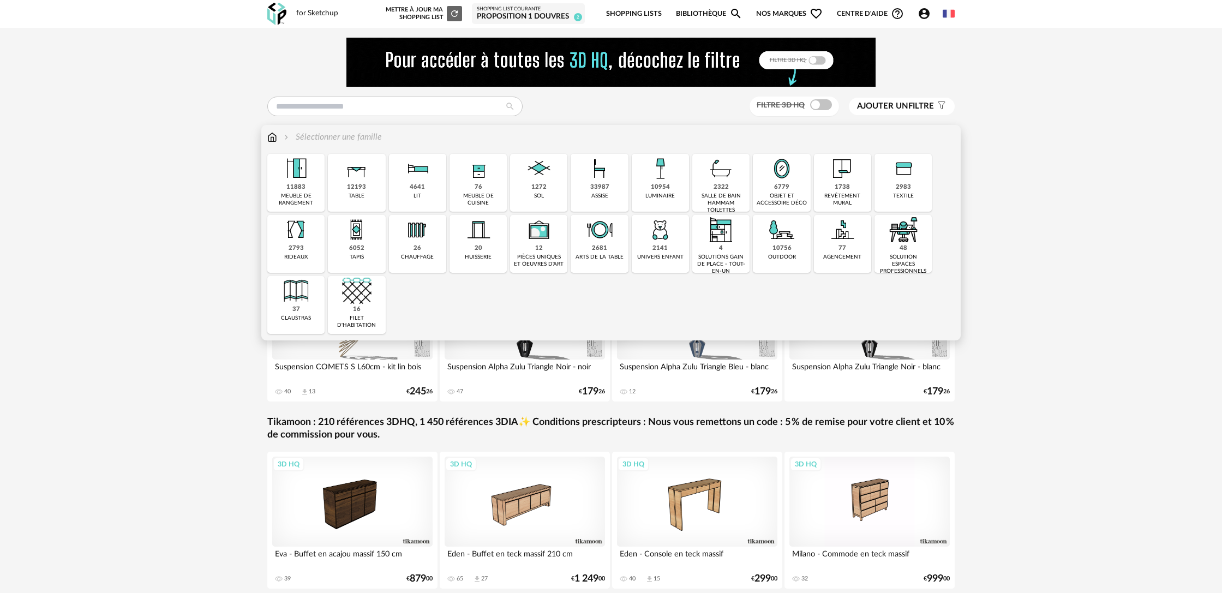
click at [595, 182] on img at bounding box center [599, 168] width 29 height 29
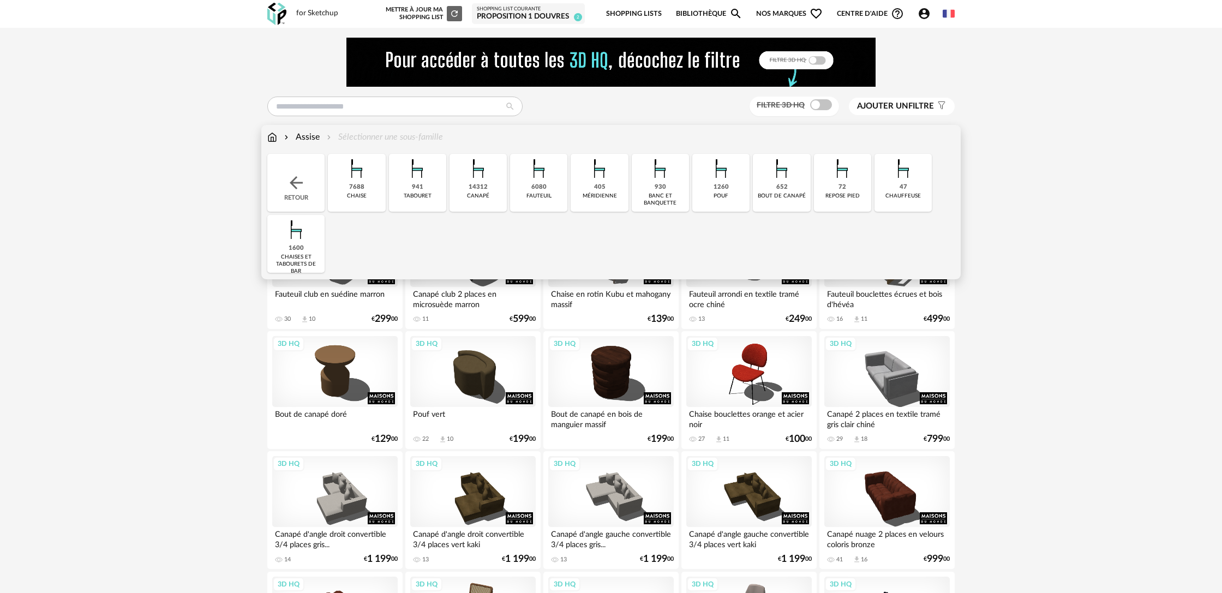
click at [366, 140] on div "Assise Sélectionner une sous-famille" at bounding box center [355, 137] width 176 height 13
click at [358, 189] on div "7688" at bounding box center [356, 187] width 15 height 8
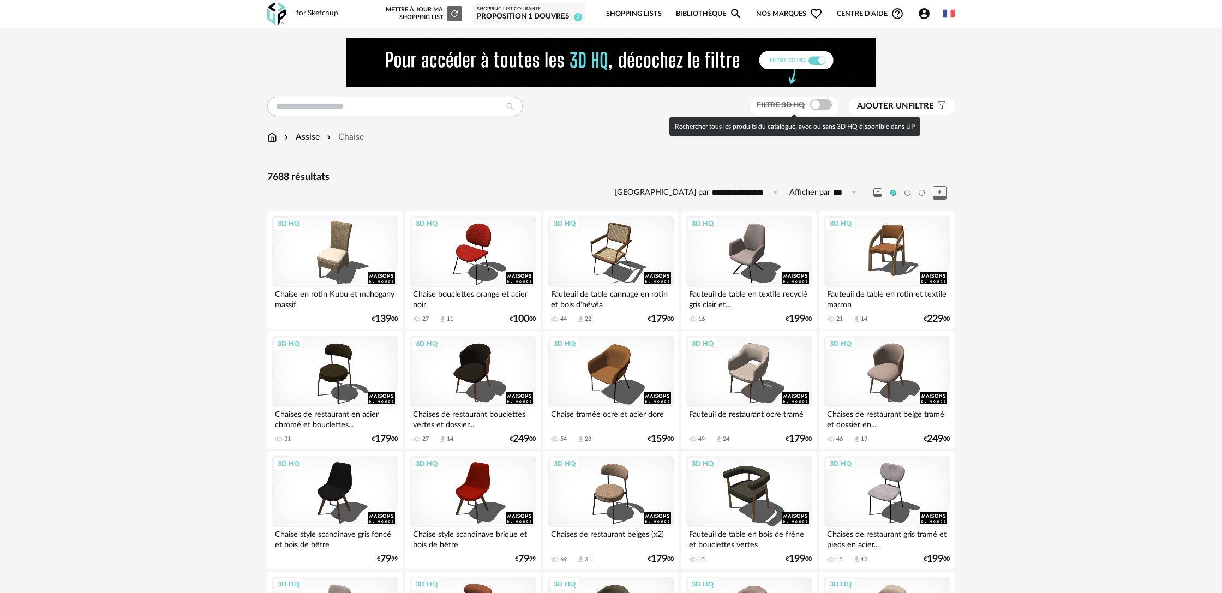
click at [820, 106] on span at bounding box center [821, 104] width 22 height 11
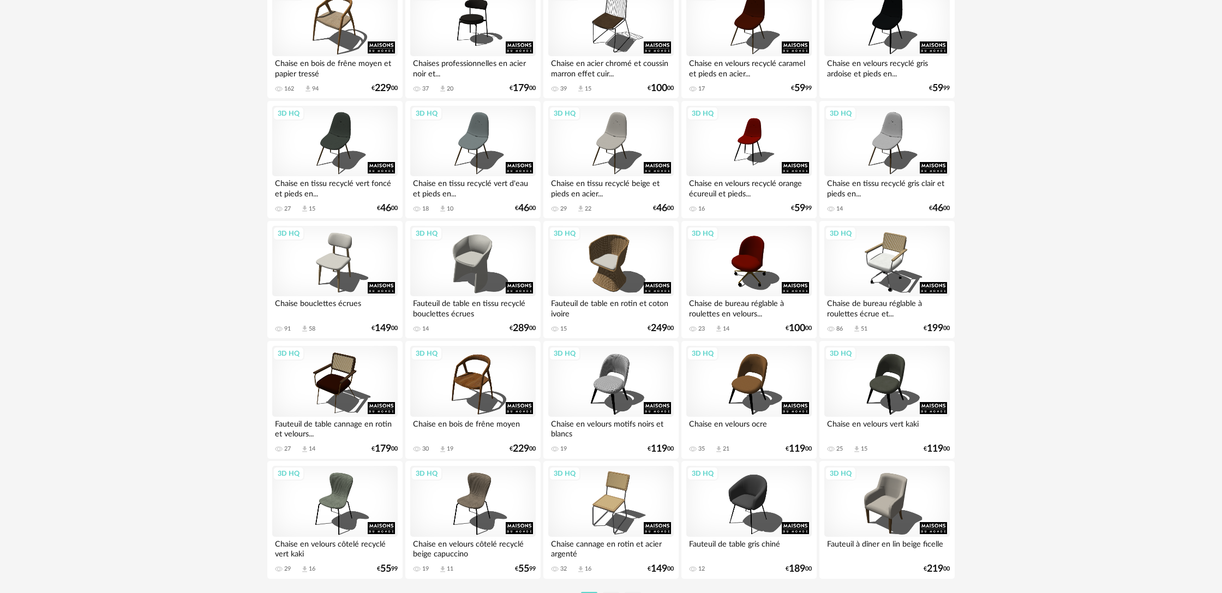
scroll to position [2099, 0]
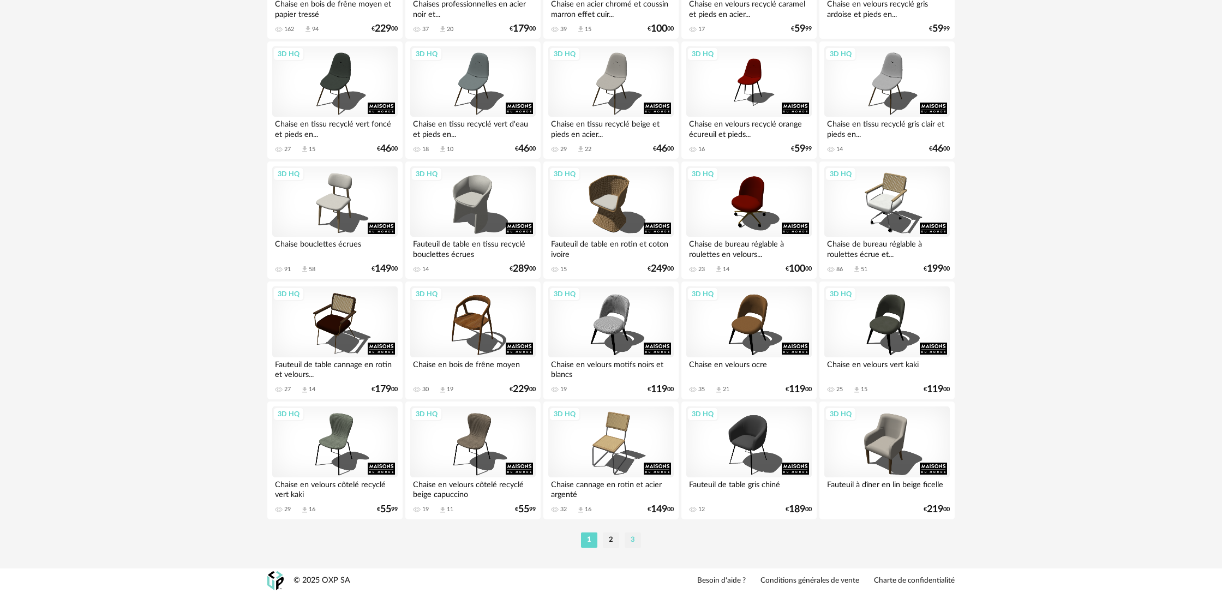
click at [636, 537] on li "3" at bounding box center [632, 539] width 16 height 15
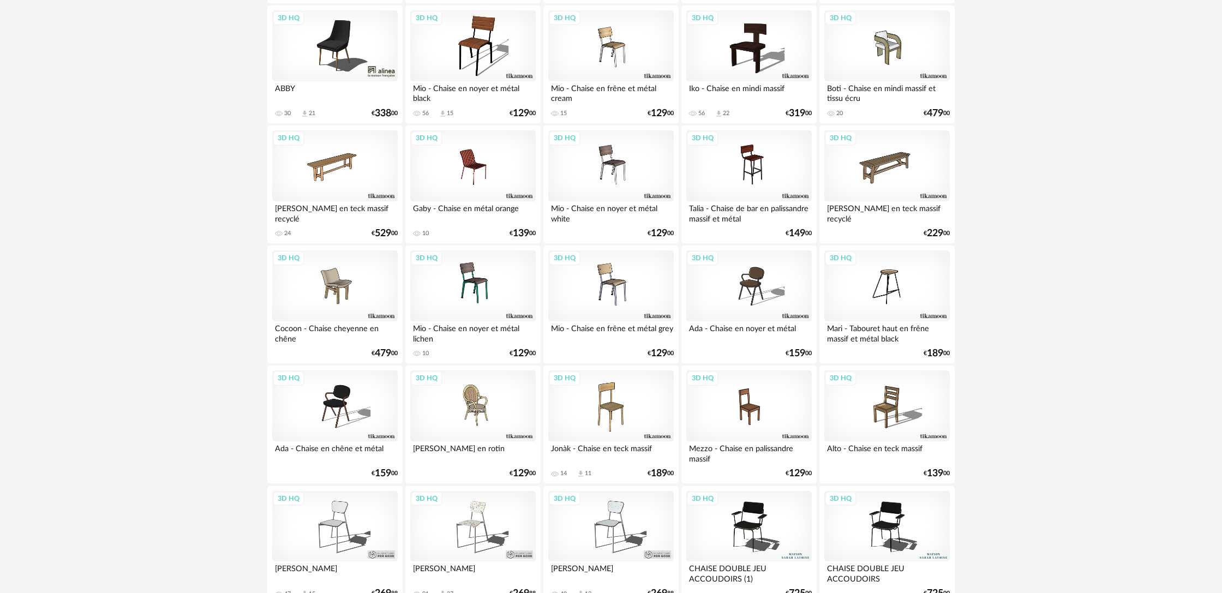
scroll to position [1282, 0]
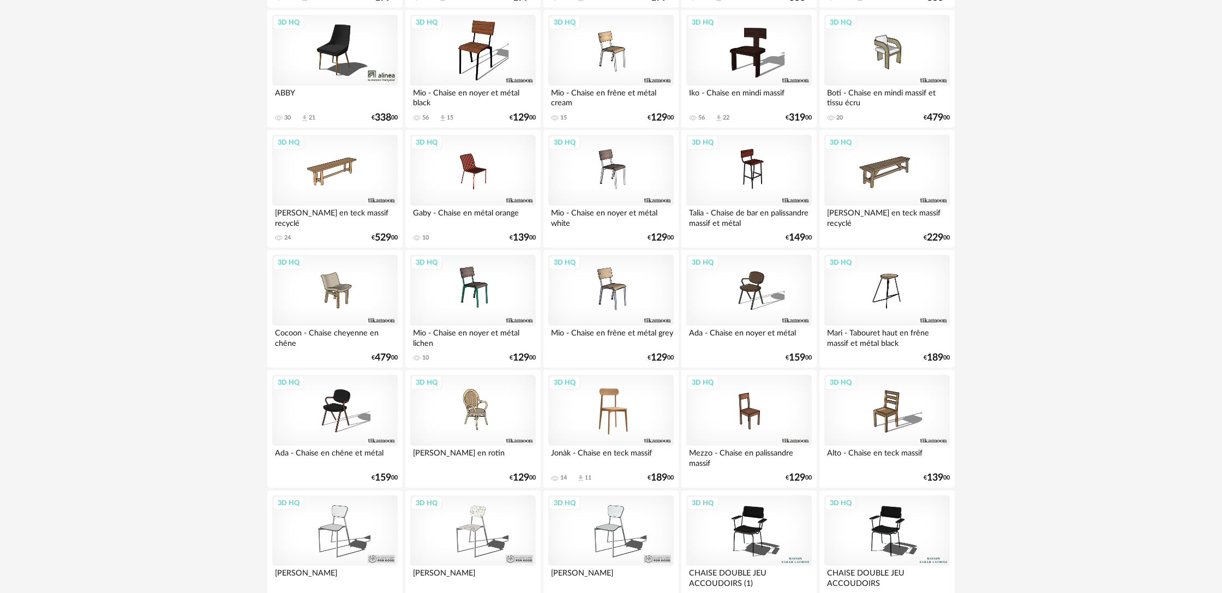
click at [649, 431] on div "3D HQ" at bounding box center [610, 410] width 125 height 71
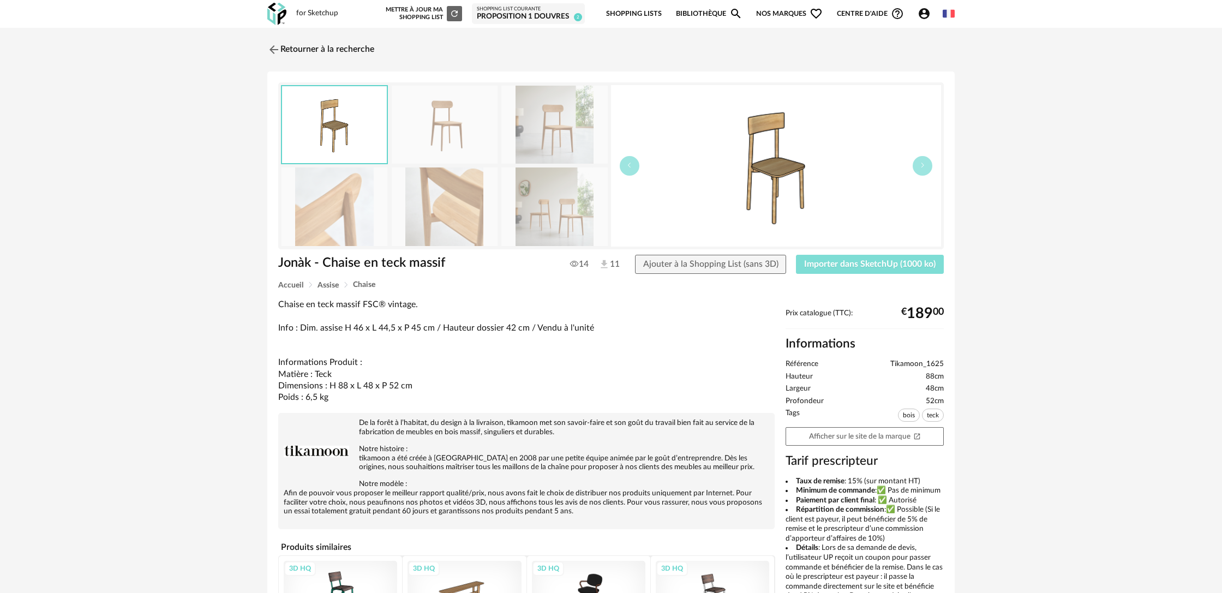
click at [824, 266] on span "Importer dans SketchUp (1000 ko)" at bounding box center [869, 264] width 131 height 9
click at [342, 49] on link "Retourner à la recherche" at bounding box center [318, 50] width 107 height 24
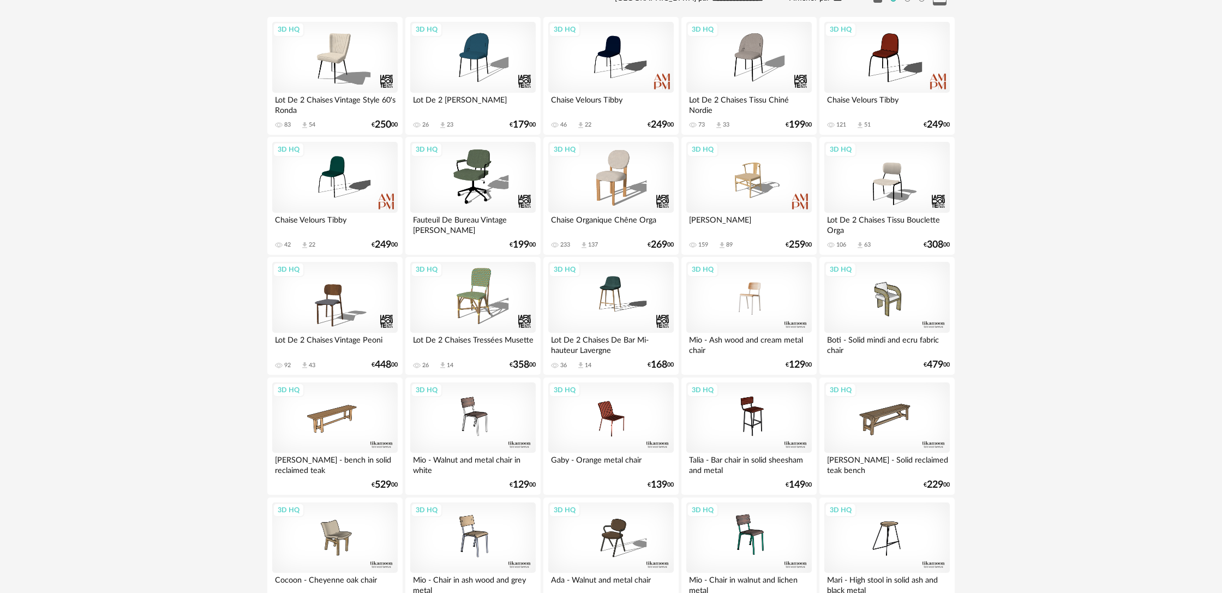
scroll to position [196, 0]
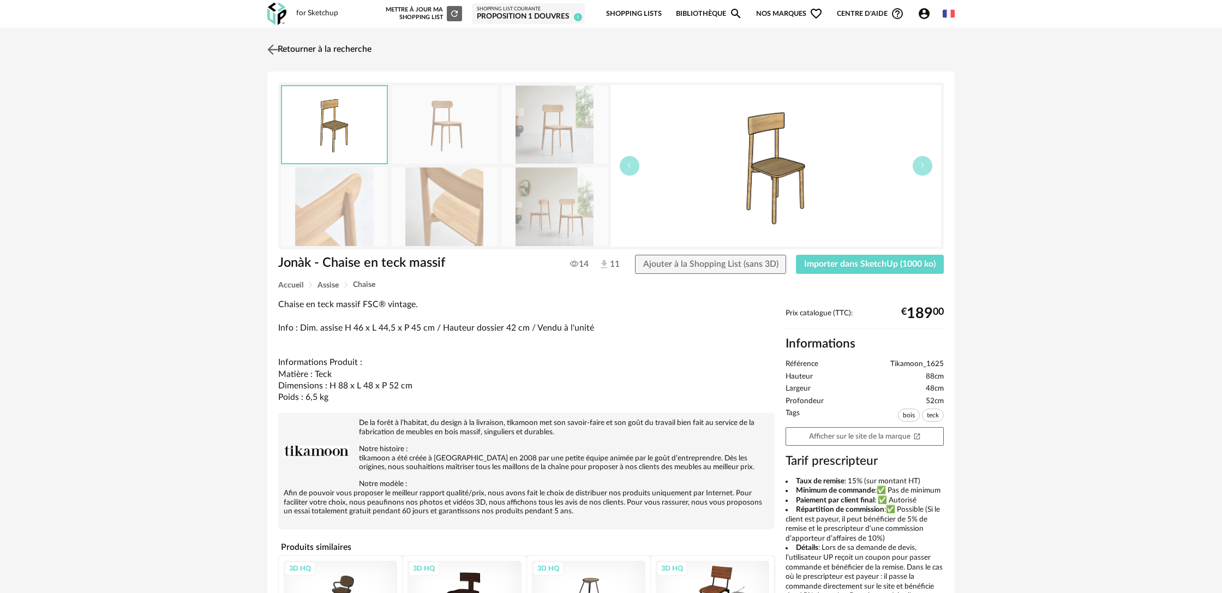
click at [297, 53] on link "Retourner à la recherche" at bounding box center [318, 50] width 107 height 24
click at [329, 47] on link "Retourner à la recherche" at bounding box center [318, 50] width 107 height 24
click at [272, 47] on img at bounding box center [273, 49] width 16 height 16
click at [342, 47] on link "Retourner à la recherche" at bounding box center [318, 50] width 107 height 24
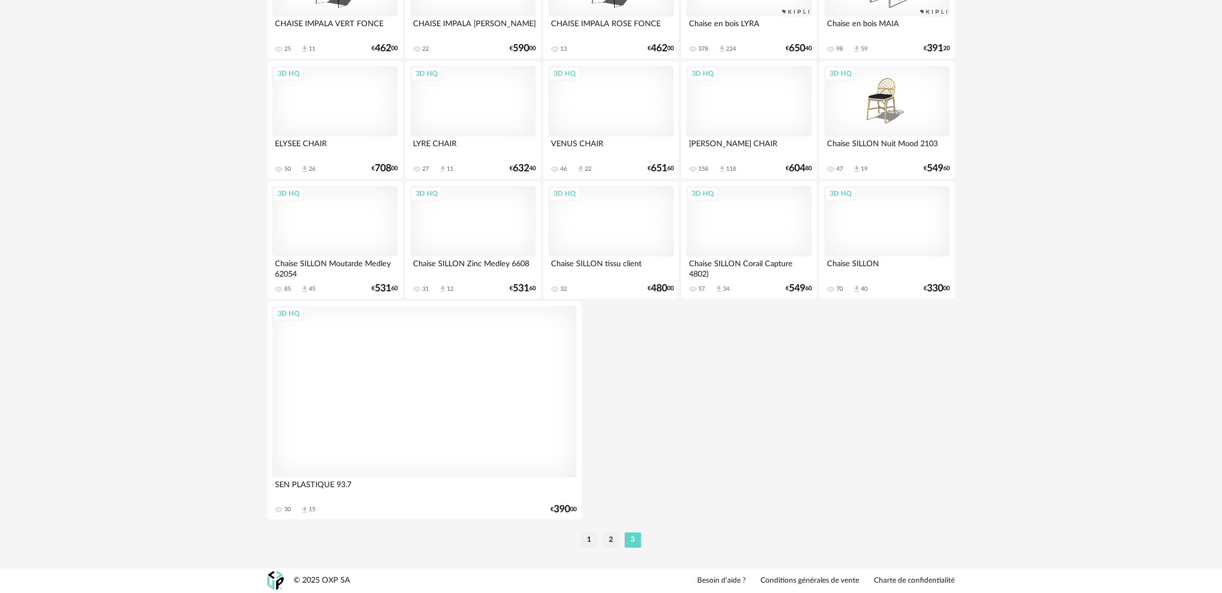
scroll to position [2075, 0]
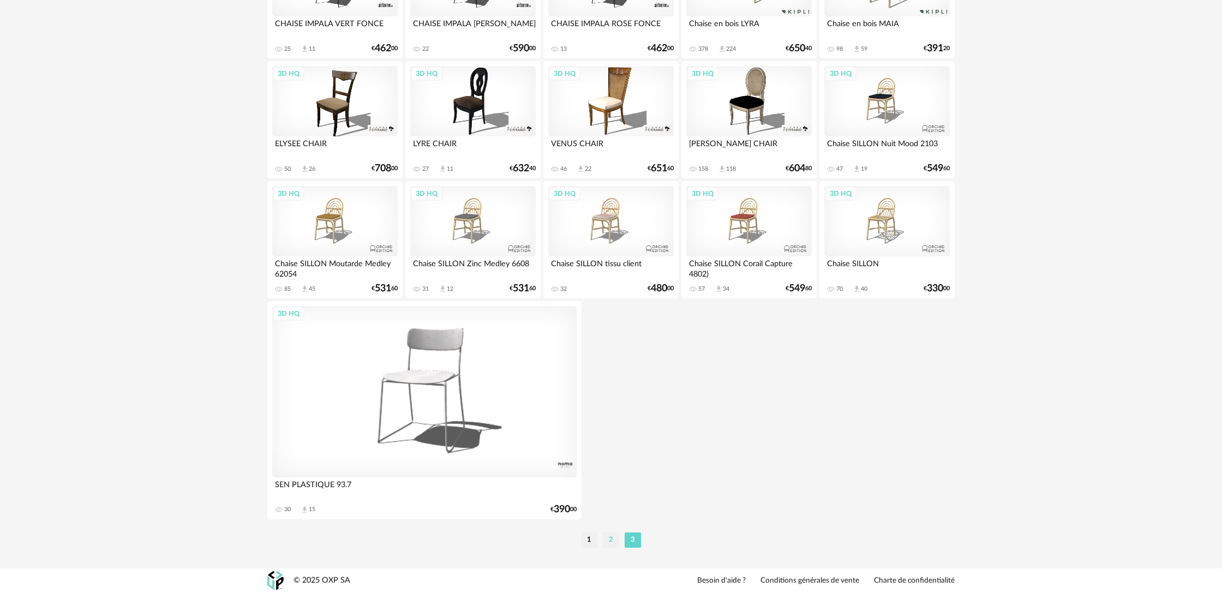
click at [608, 546] on li "2" at bounding box center [611, 539] width 16 height 15
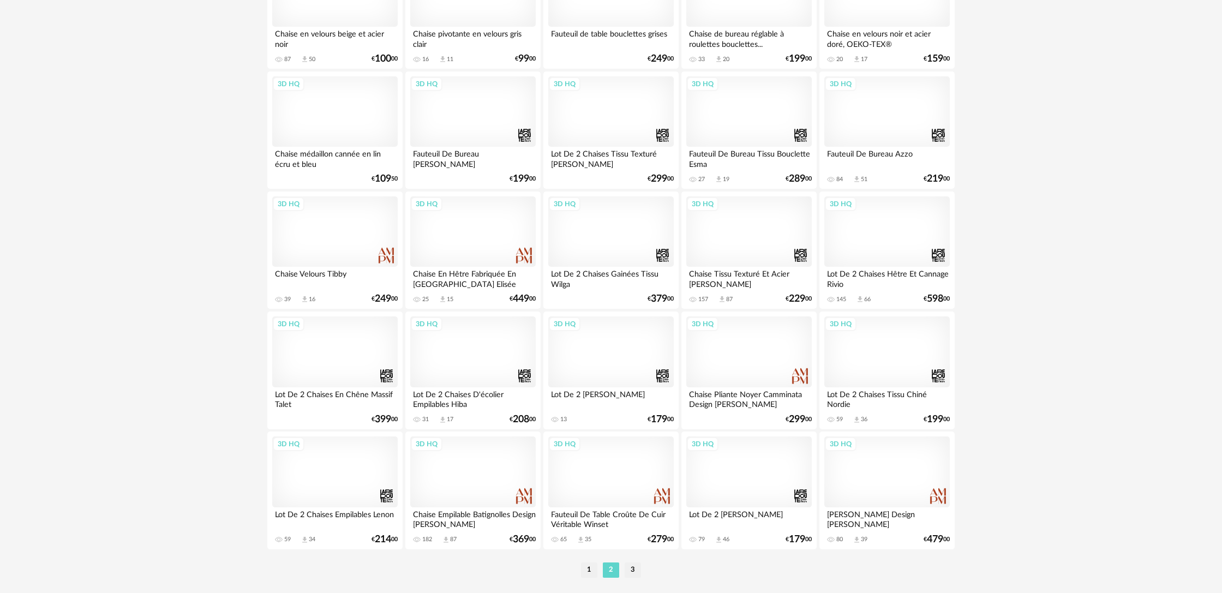
scroll to position [2099, 0]
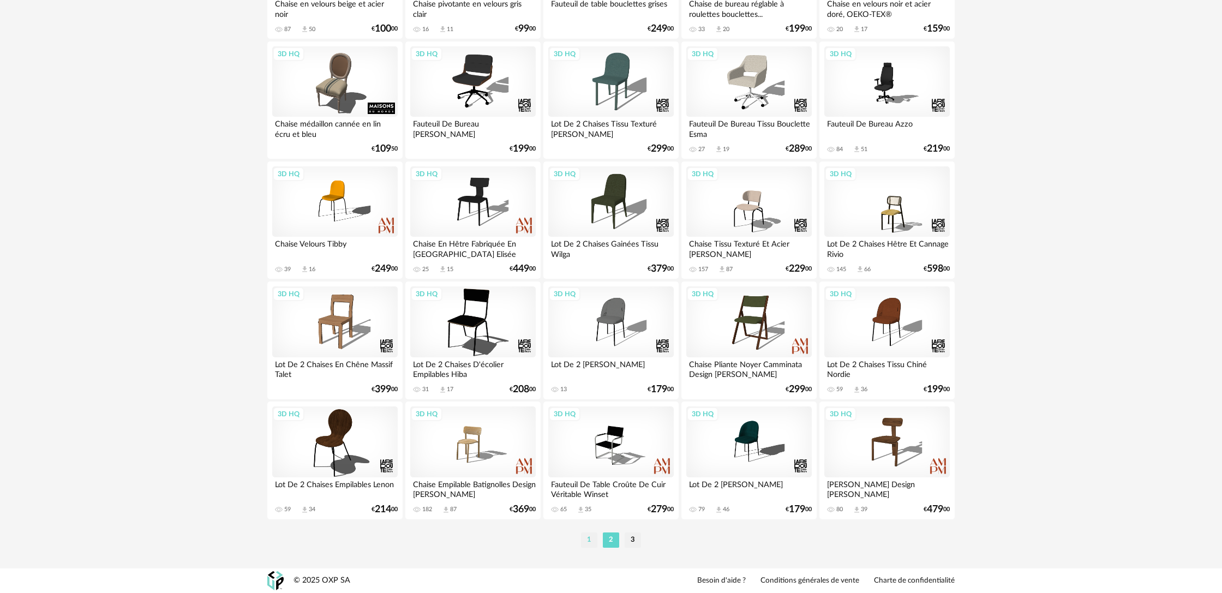
click at [589, 543] on li "1" at bounding box center [589, 539] width 16 height 15
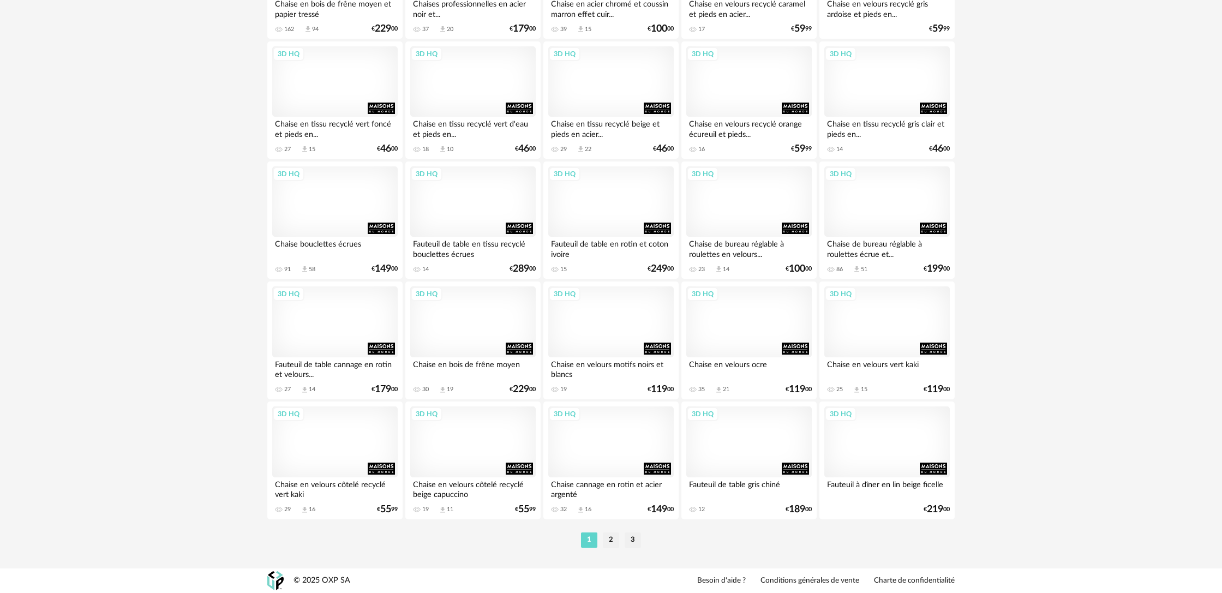
scroll to position [2087, 0]
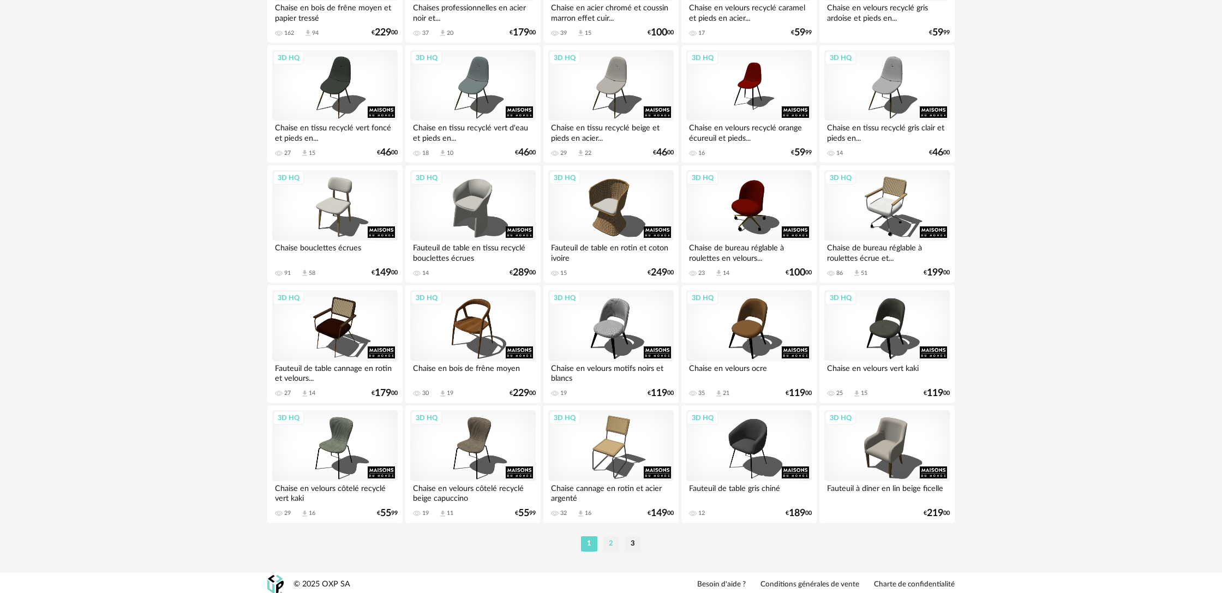
click at [606, 551] on li "2" at bounding box center [611, 543] width 16 height 15
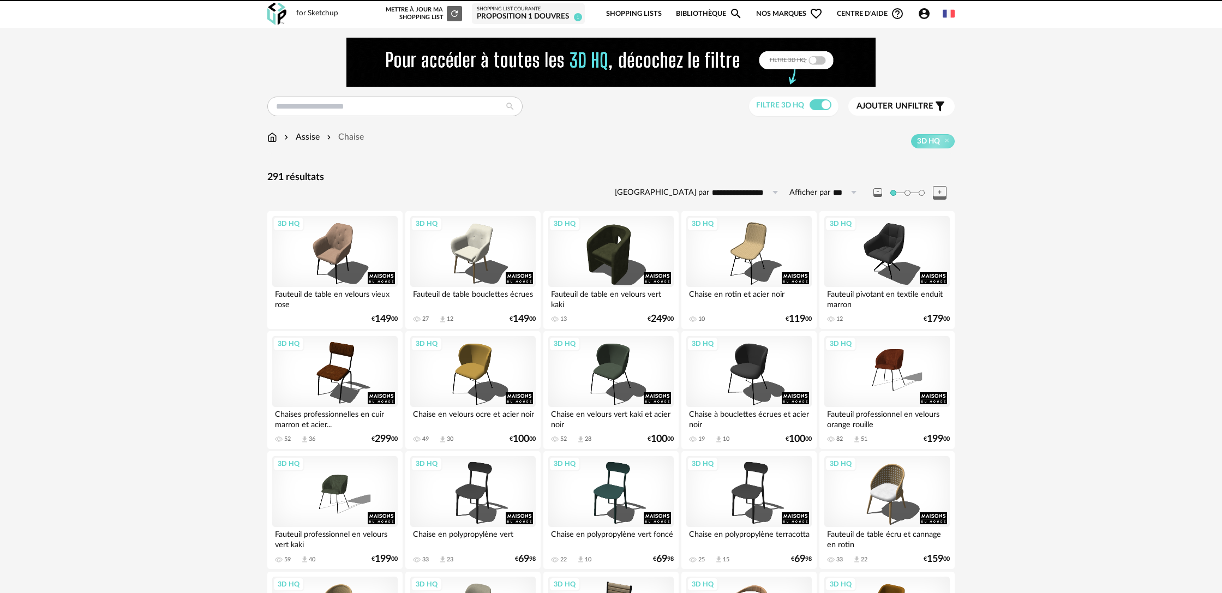
click at [883, 104] on span "Ajouter un" at bounding box center [881, 106] width 51 height 8
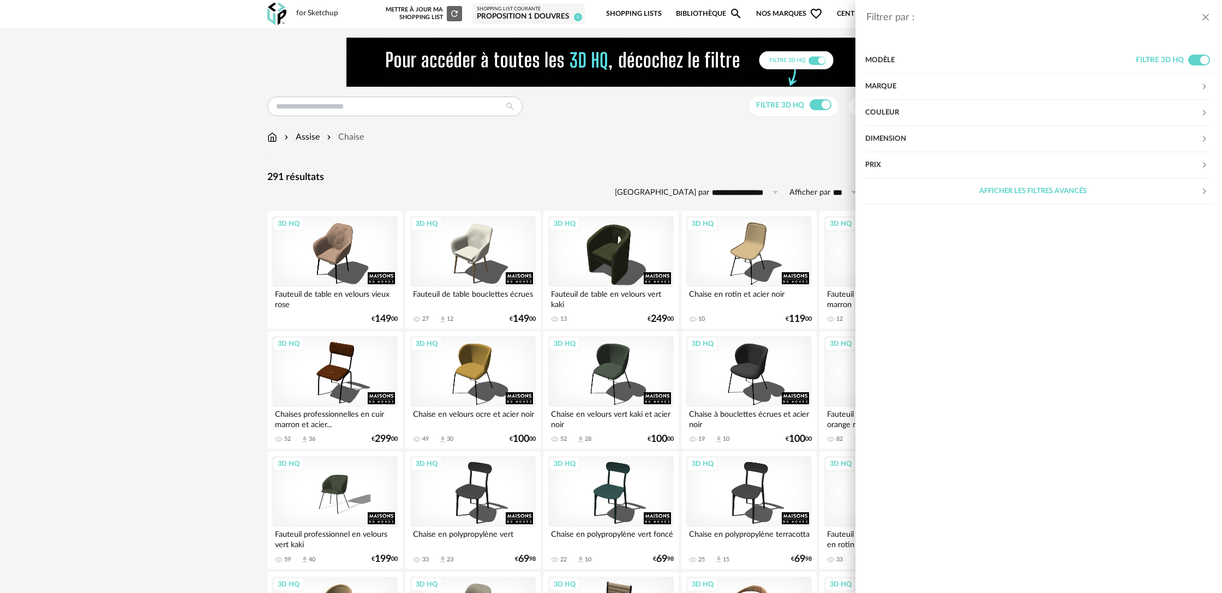
click at [912, 111] on div "Couleur" at bounding box center [1032, 113] width 335 height 26
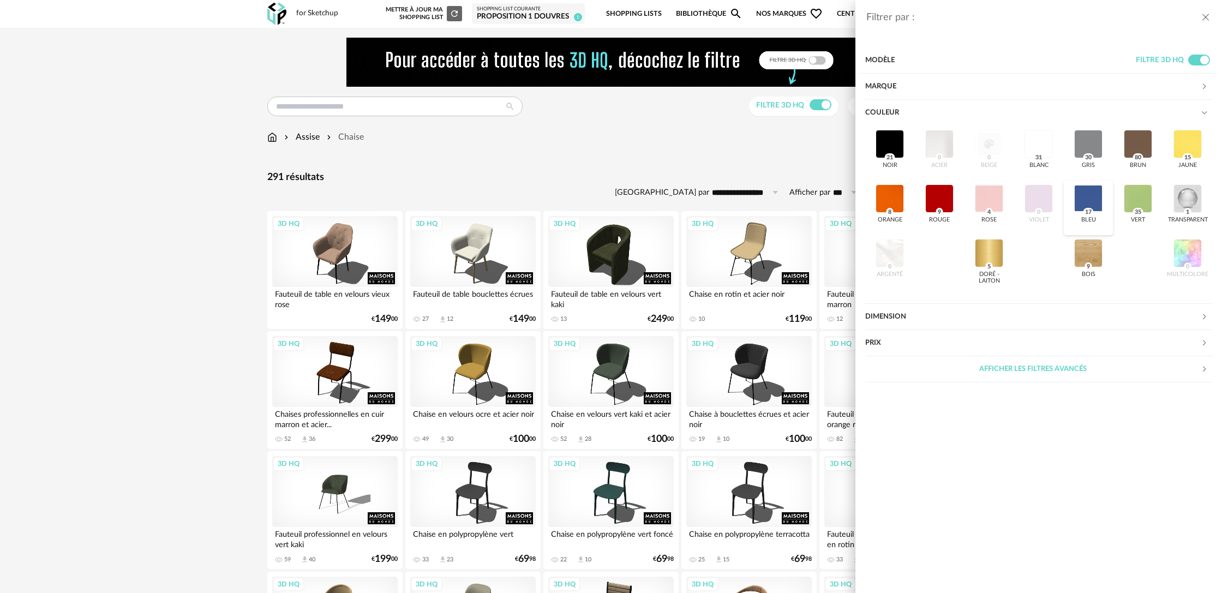
click at [1089, 205] on div at bounding box center [1088, 198] width 28 height 28
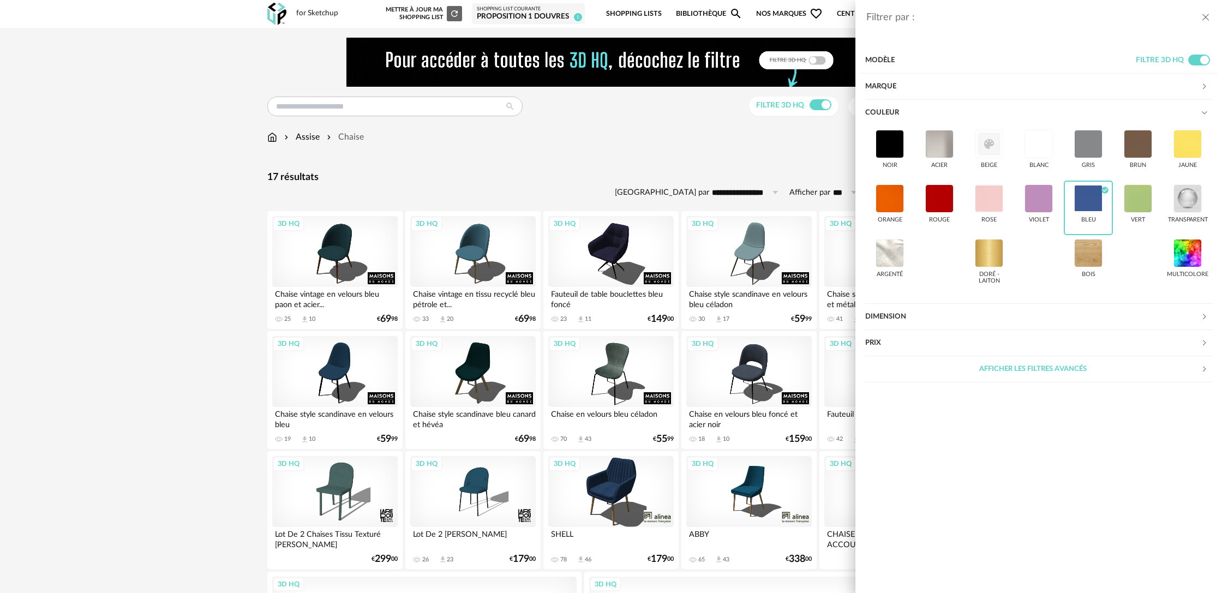
click at [586, 161] on div "Filtrer par : Modèle Filtre 3D HQ Marque &tradition 0 101 Copenhagen 0 366 Conc…" at bounding box center [611, 296] width 1222 height 593
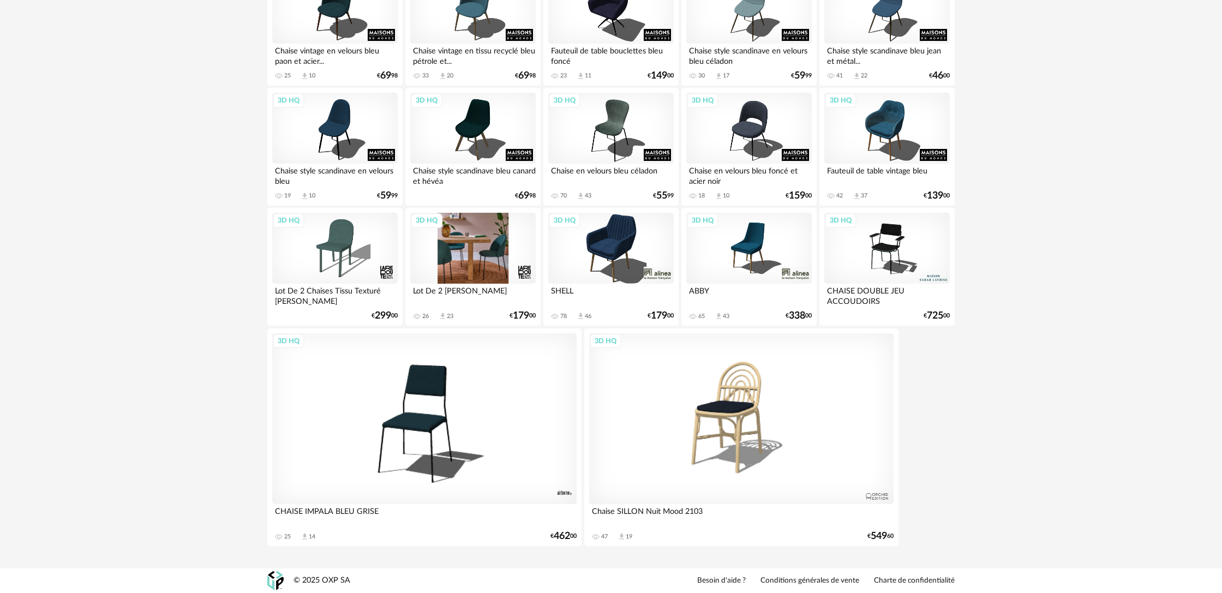
scroll to position [245, 0]
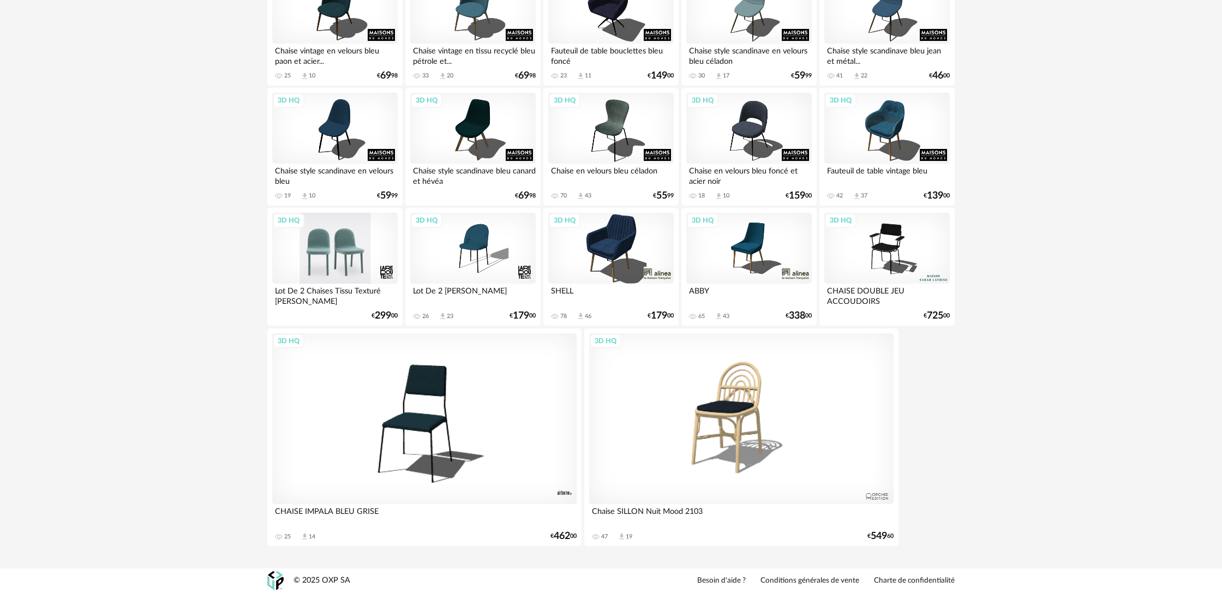
click at [337, 250] on div "3D HQ" at bounding box center [334, 248] width 125 height 71
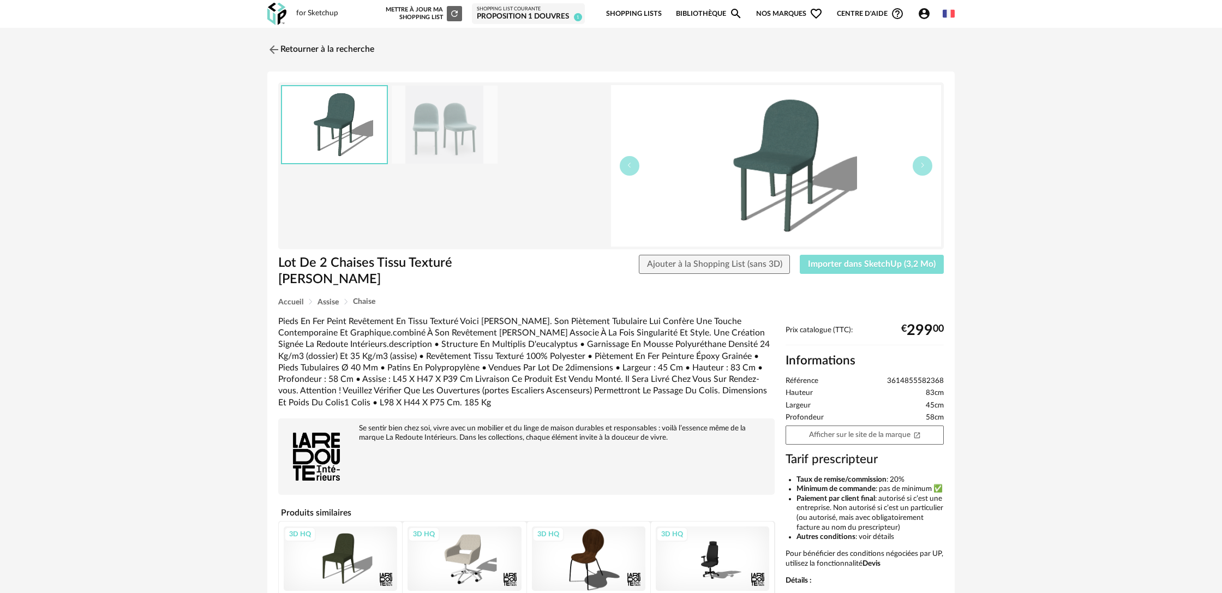
click at [863, 265] on span "Importer dans SketchUp (3,2 Mo)" at bounding box center [872, 264] width 128 height 9
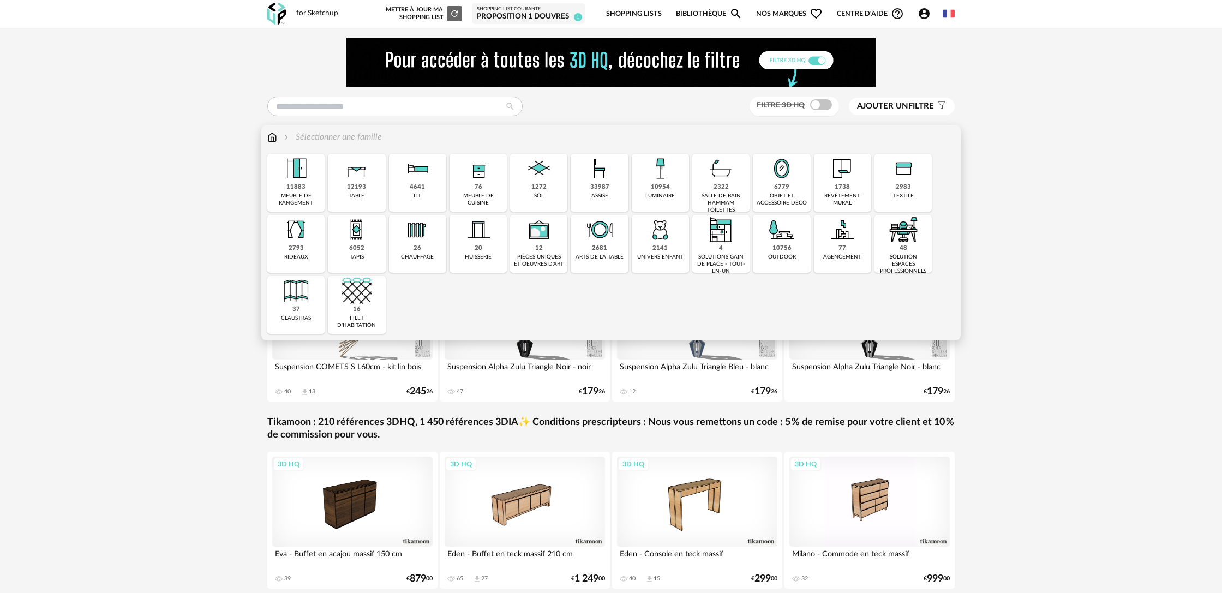
click at [593, 191] on div "33987" at bounding box center [599, 187] width 19 height 8
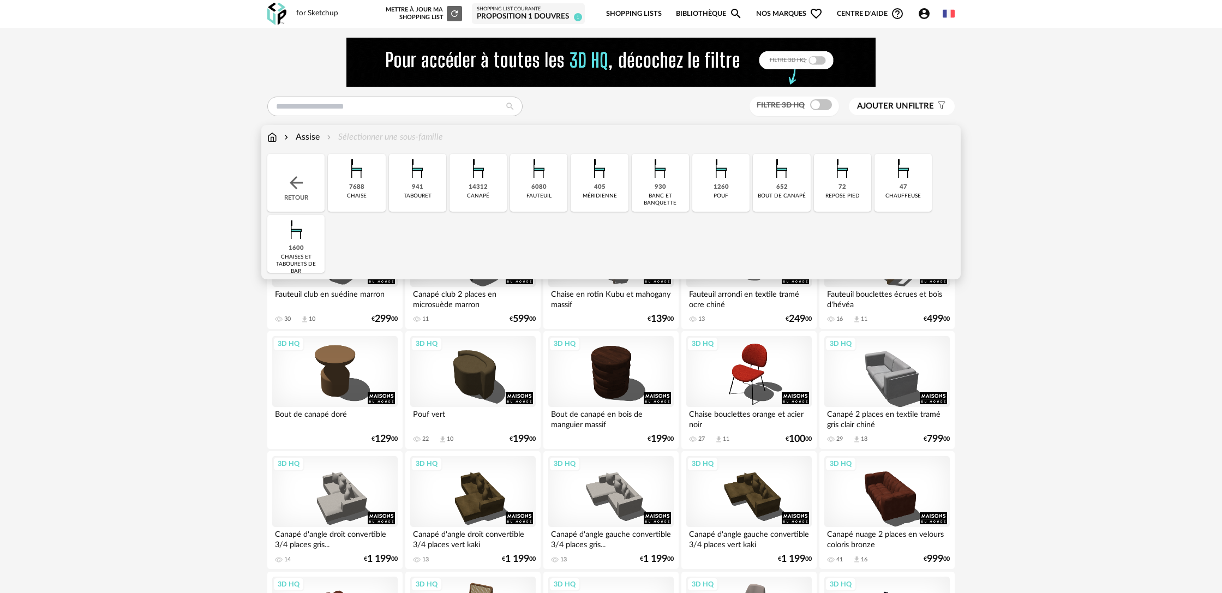
click at [375, 185] on div "7688 [GEOGRAPHIC_DATA]" at bounding box center [356, 183] width 57 height 58
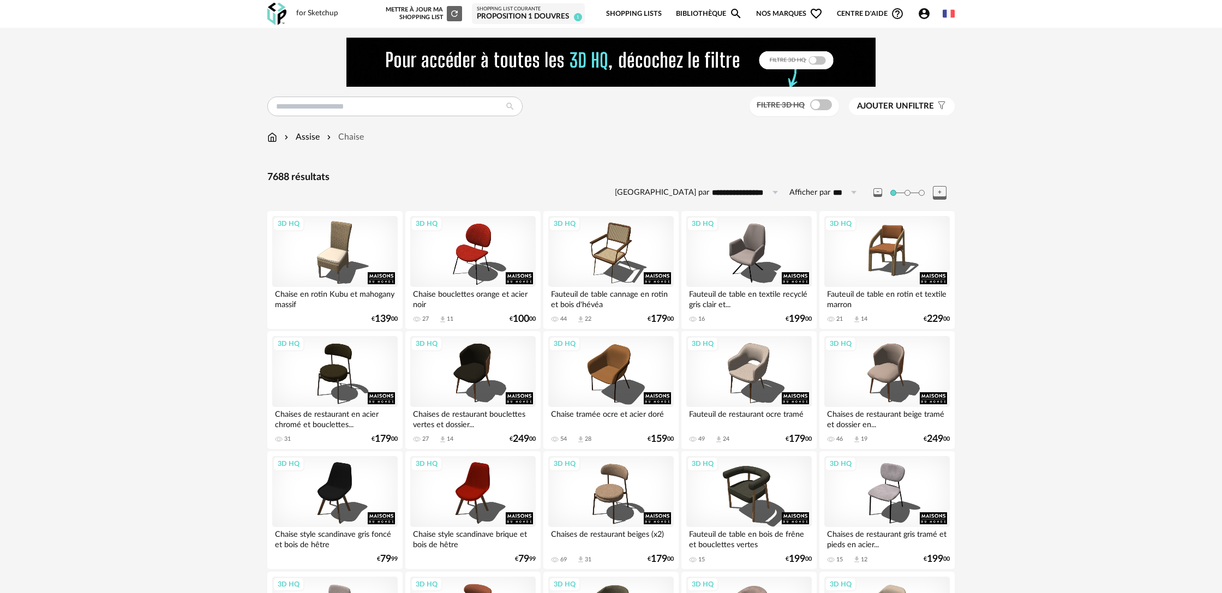
click at [918, 105] on span "Ajouter un filtre" at bounding box center [895, 106] width 77 height 11
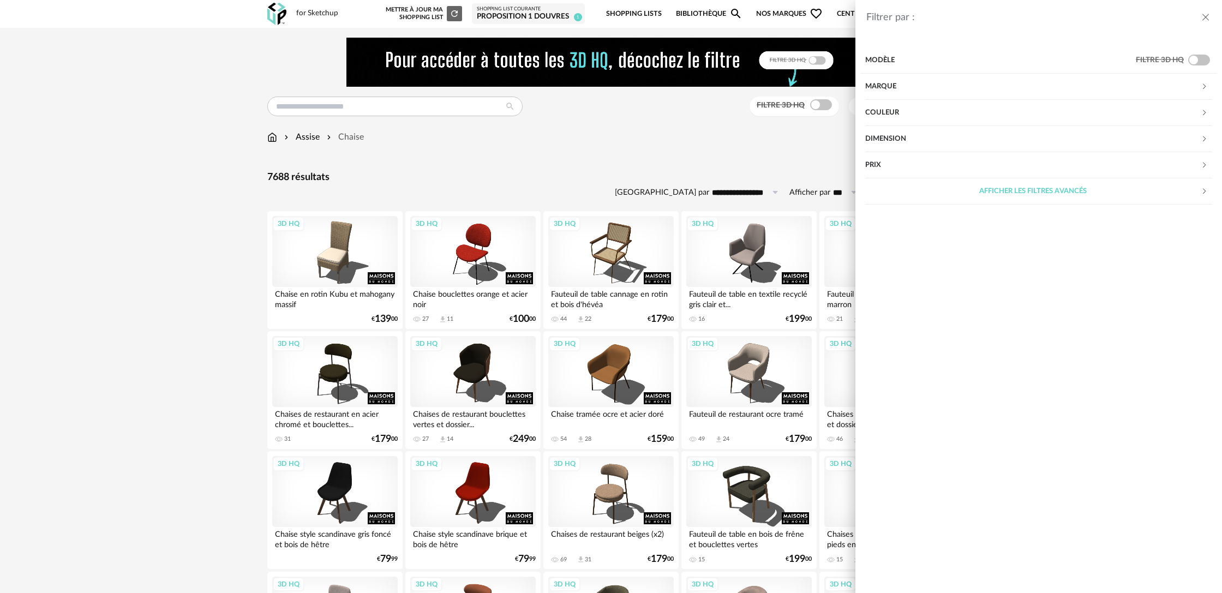
click at [889, 113] on div "Couleur" at bounding box center [1032, 113] width 335 height 26
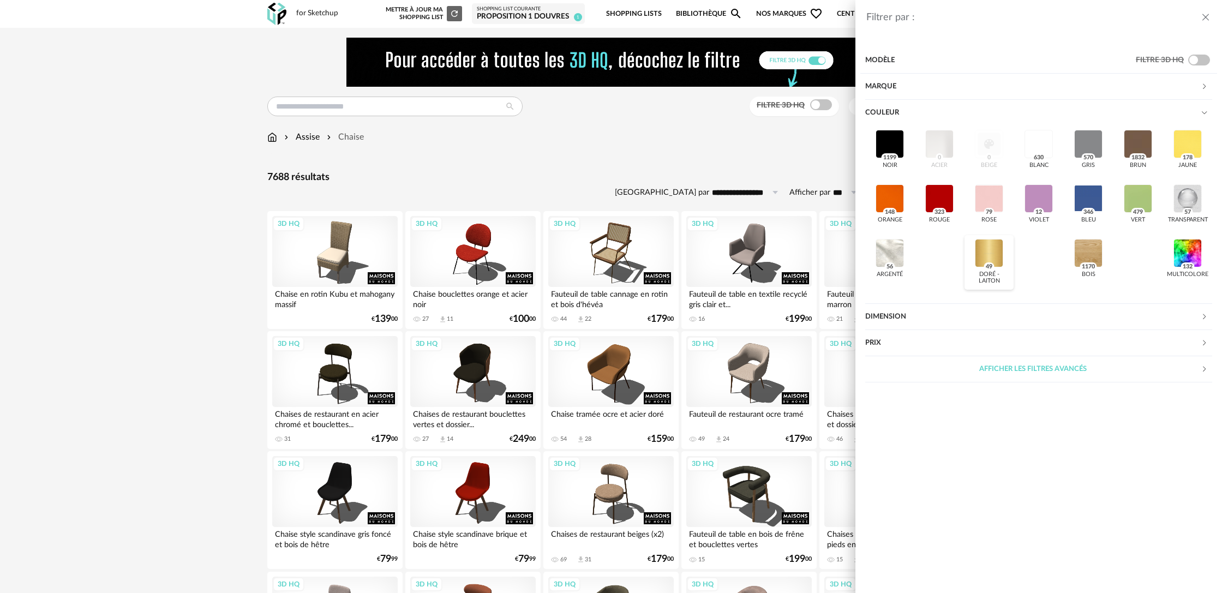
click at [986, 245] on div at bounding box center [989, 253] width 28 height 28
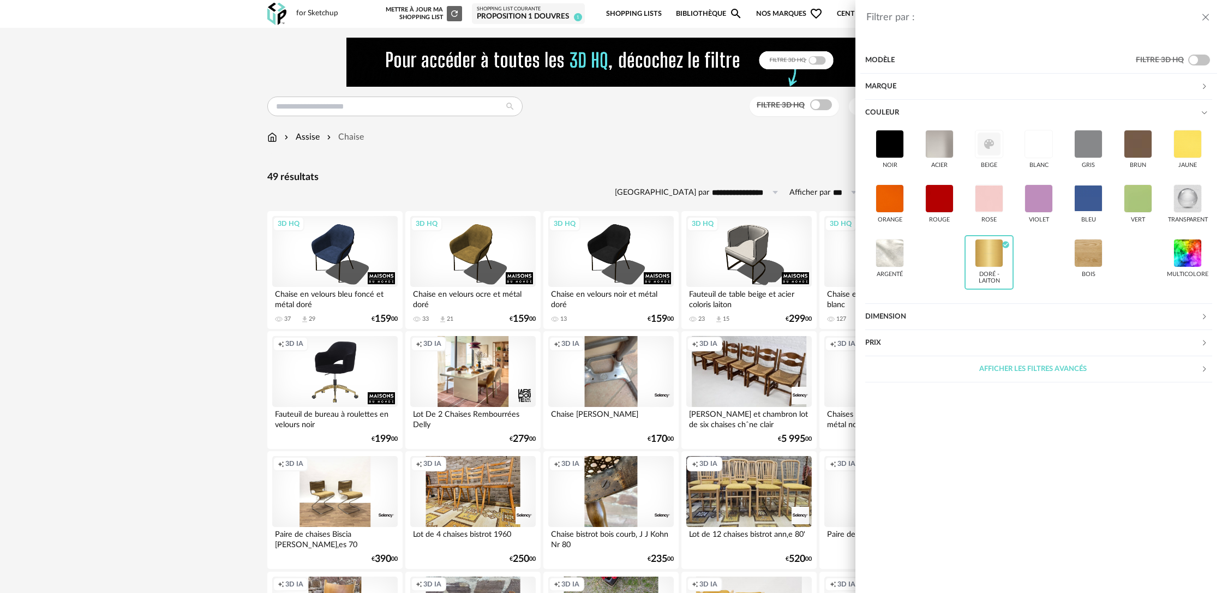
click at [522, 160] on div "Filtrer par : Modèle Filtre 3D HQ Marque &tradition 0 101 Copenhagen 0 366 Conc…" at bounding box center [611, 296] width 1222 height 593
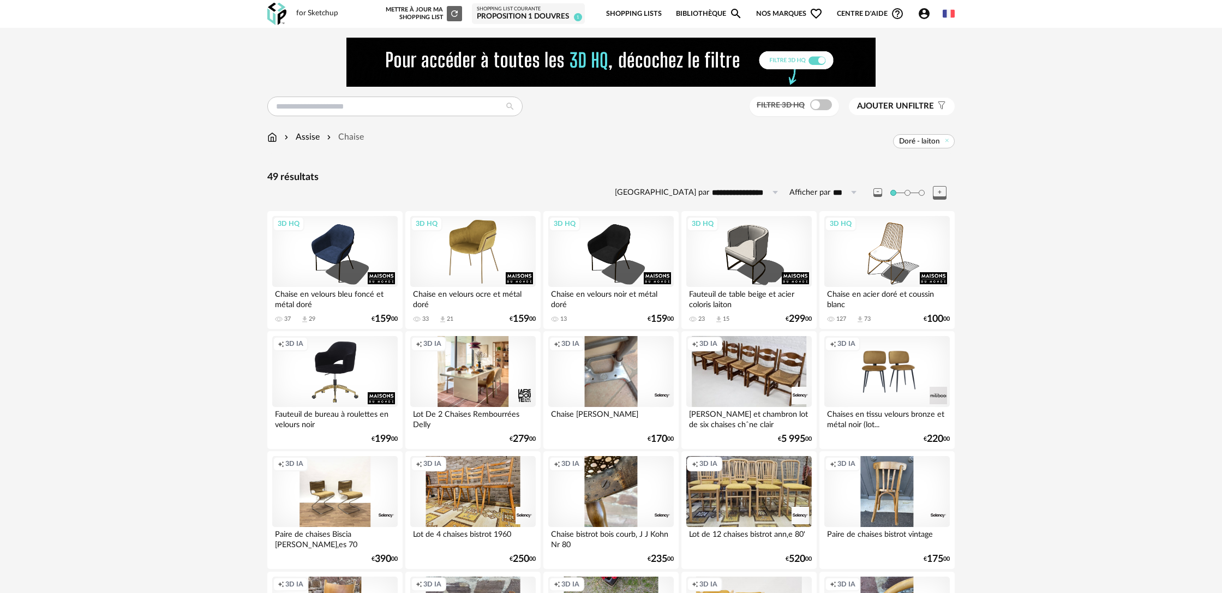
click at [498, 255] on div "3D HQ" at bounding box center [472, 251] width 125 height 71
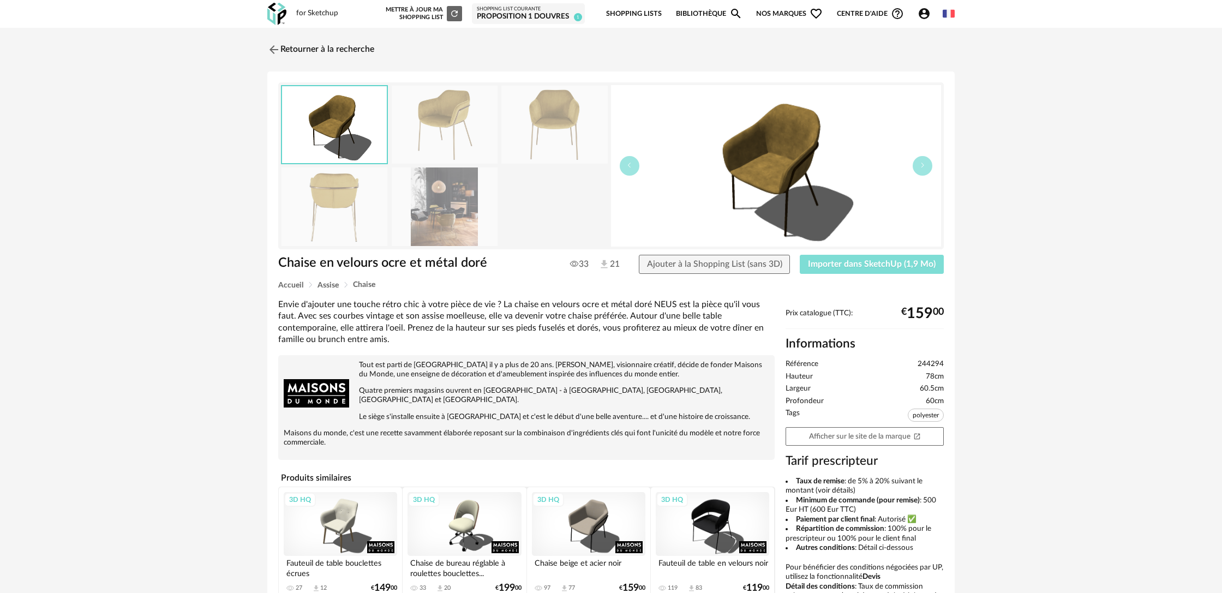
click at [876, 265] on span "Importer dans SketchUp (1,9 Mo)" at bounding box center [872, 264] width 128 height 9
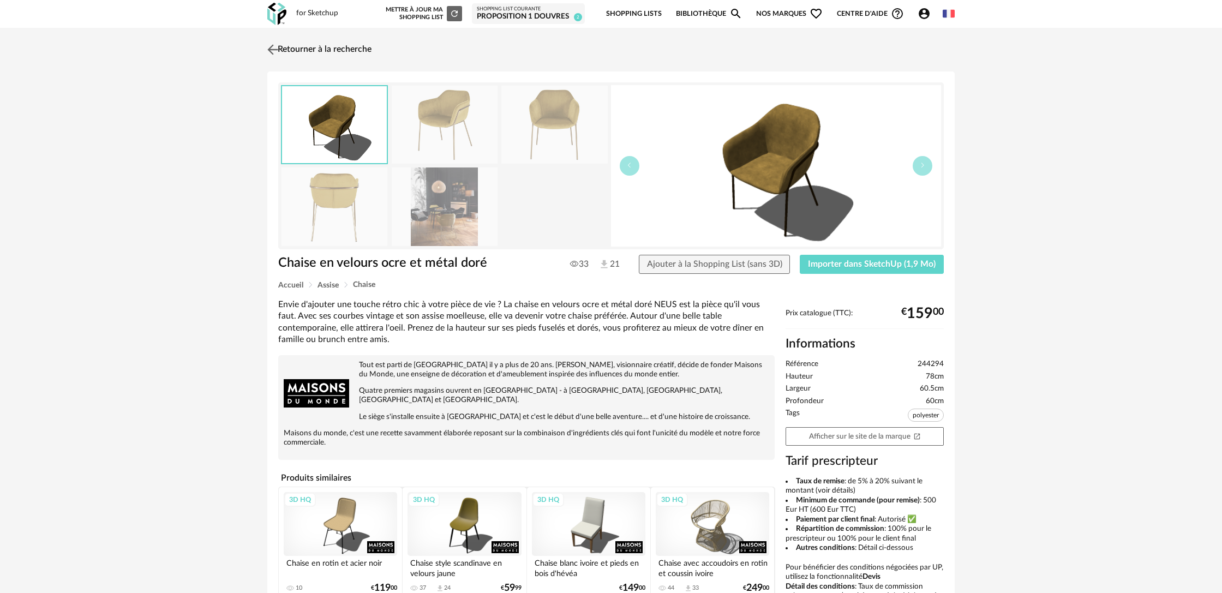
click at [304, 50] on link "Retourner à la recherche" at bounding box center [318, 50] width 107 height 24
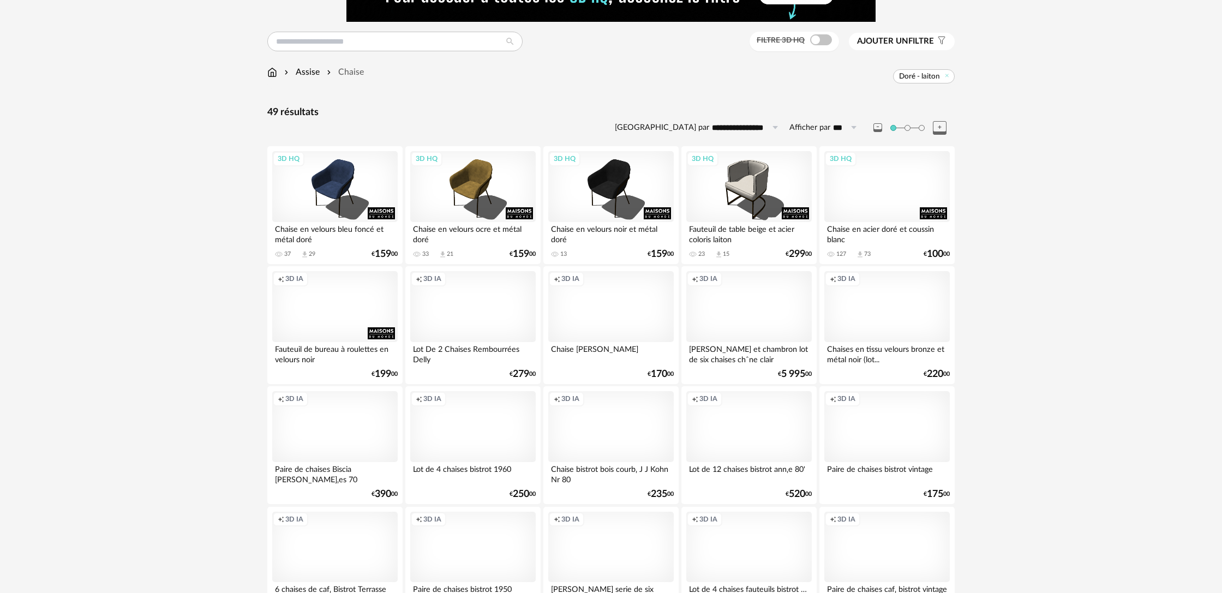
scroll to position [63, 0]
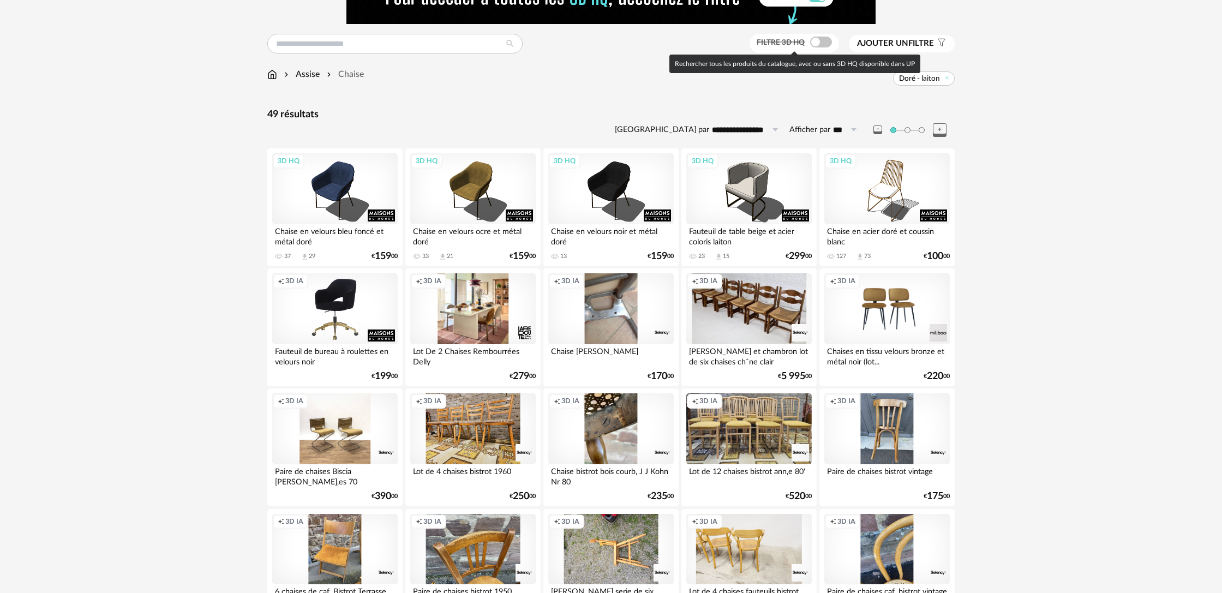
click at [822, 45] on span at bounding box center [821, 42] width 22 height 11
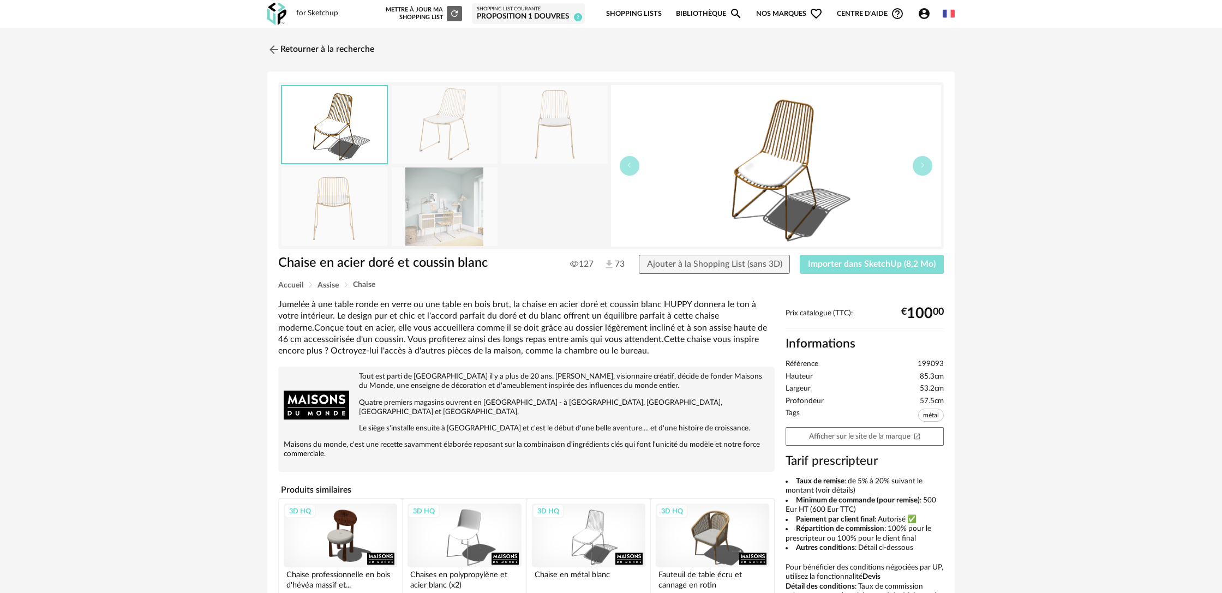
click at [853, 263] on span "Importer dans SketchUp (8,2 Mo)" at bounding box center [872, 264] width 128 height 9
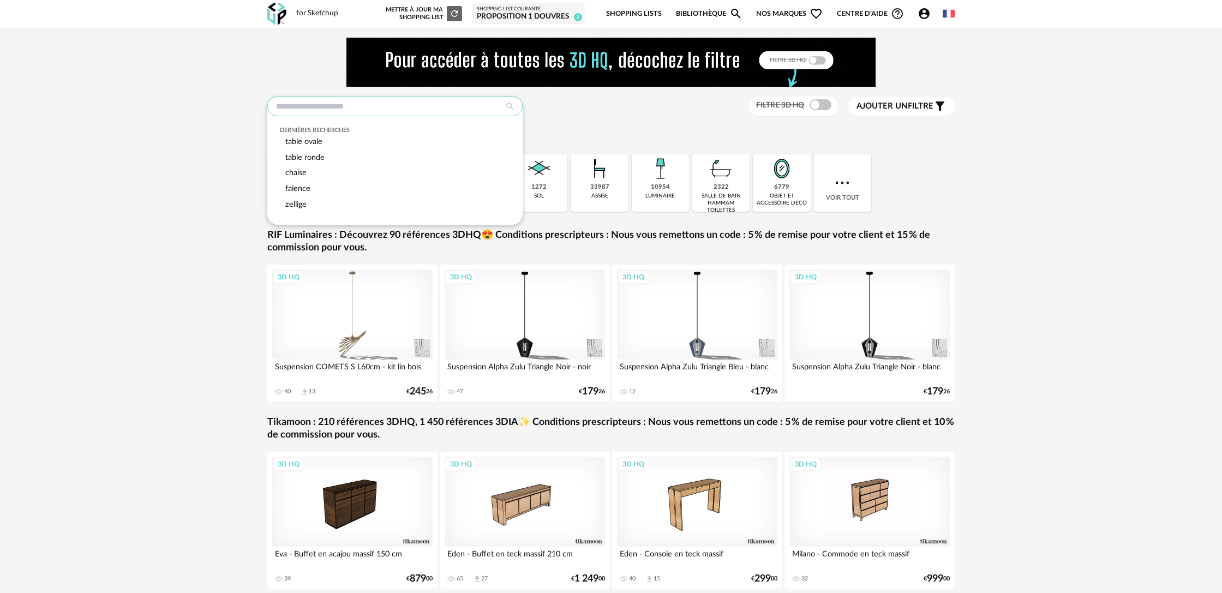
click at [399, 113] on input "text" at bounding box center [394, 107] width 255 height 20
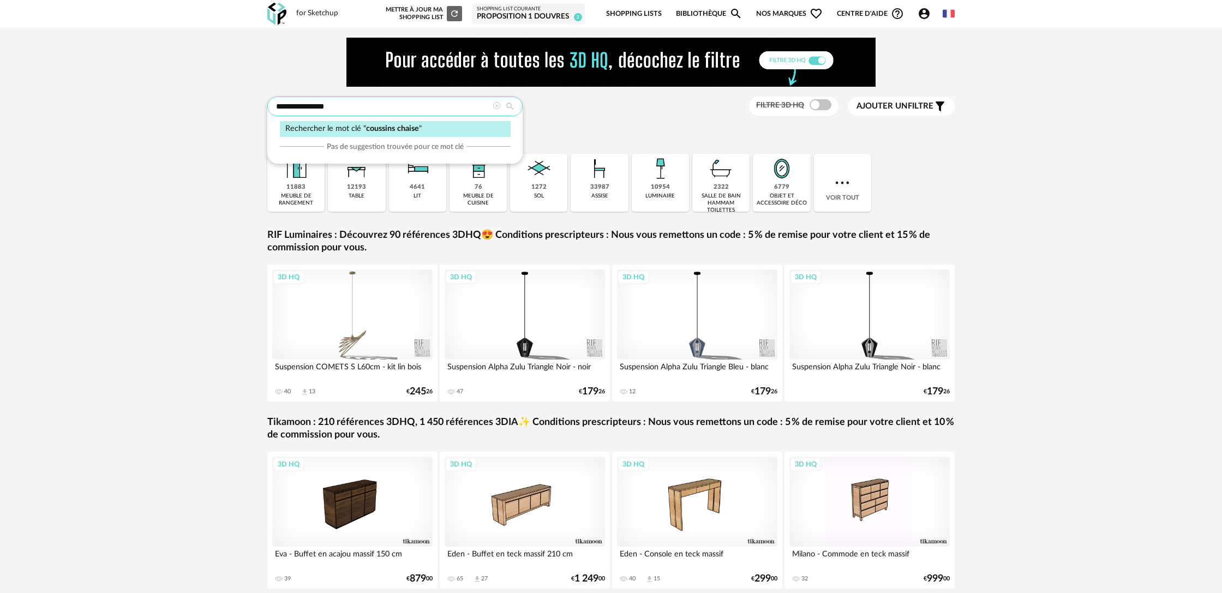
type input "**********"
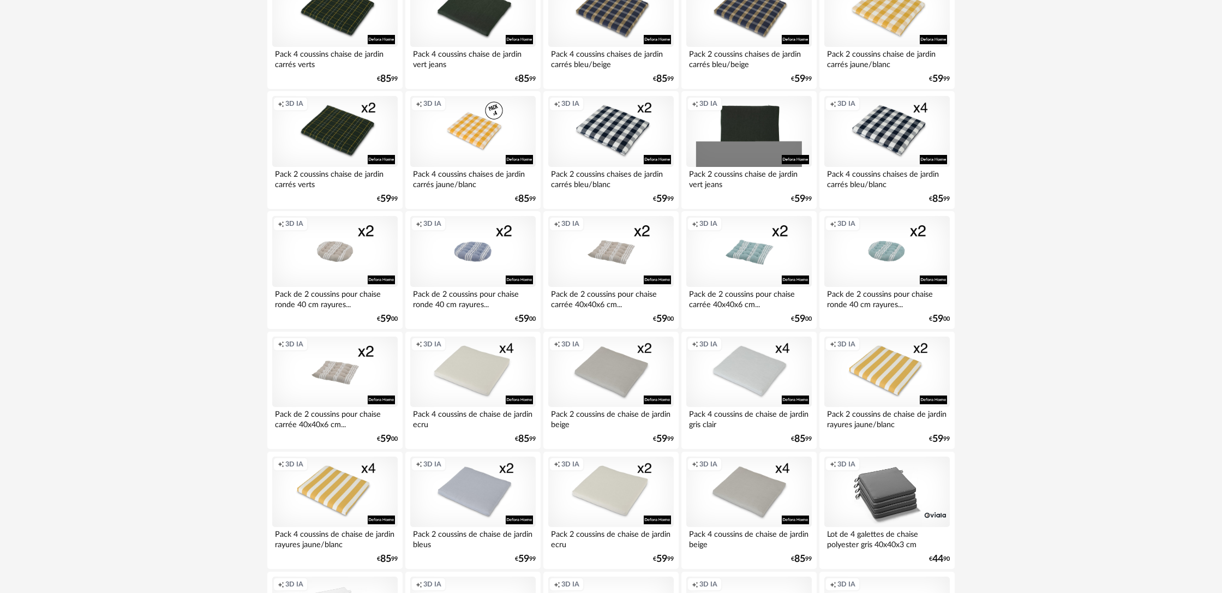
scroll to position [235, 0]
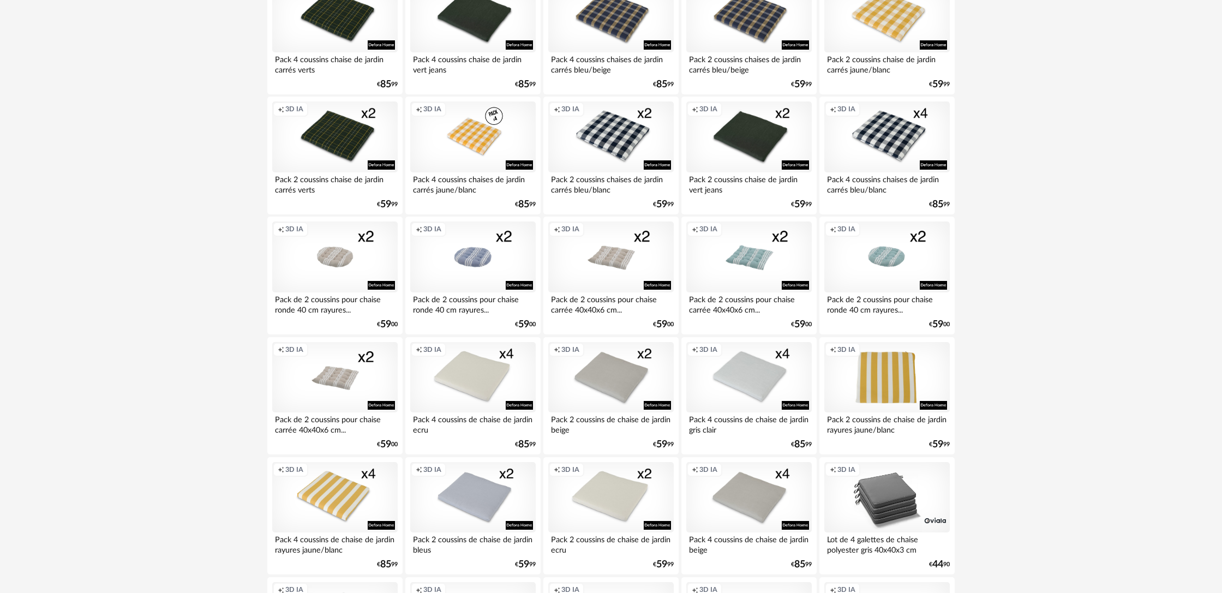
click at [862, 390] on div "Creation icon 3D IA" at bounding box center [886, 377] width 125 height 71
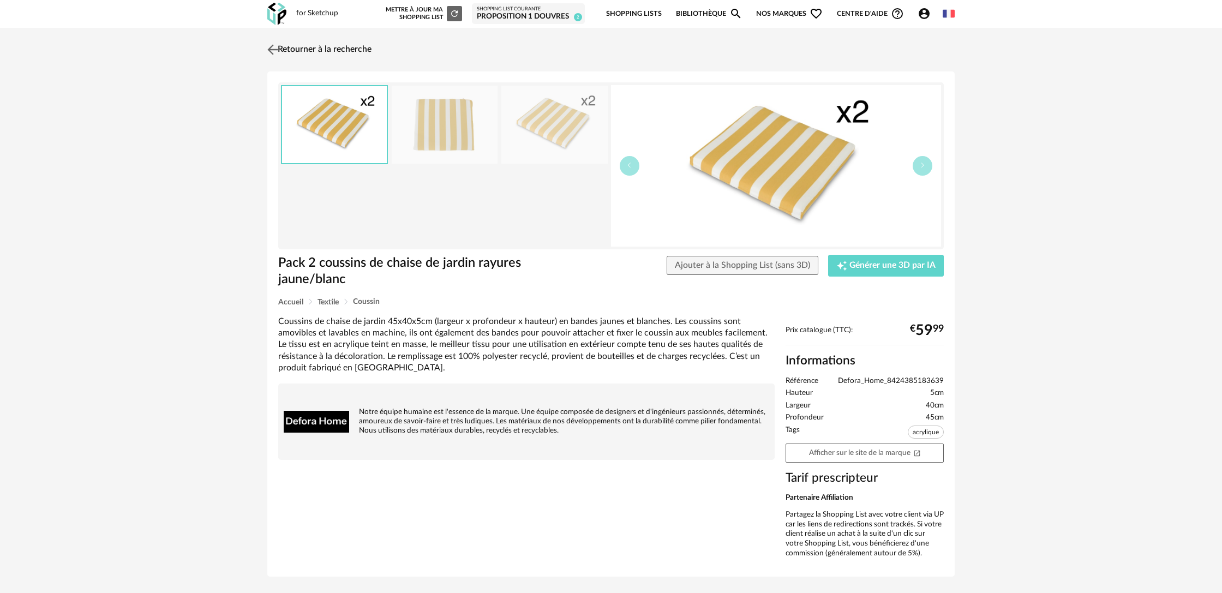
click at [289, 51] on link "Retourner à la recherche" at bounding box center [318, 50] width 107 height 24
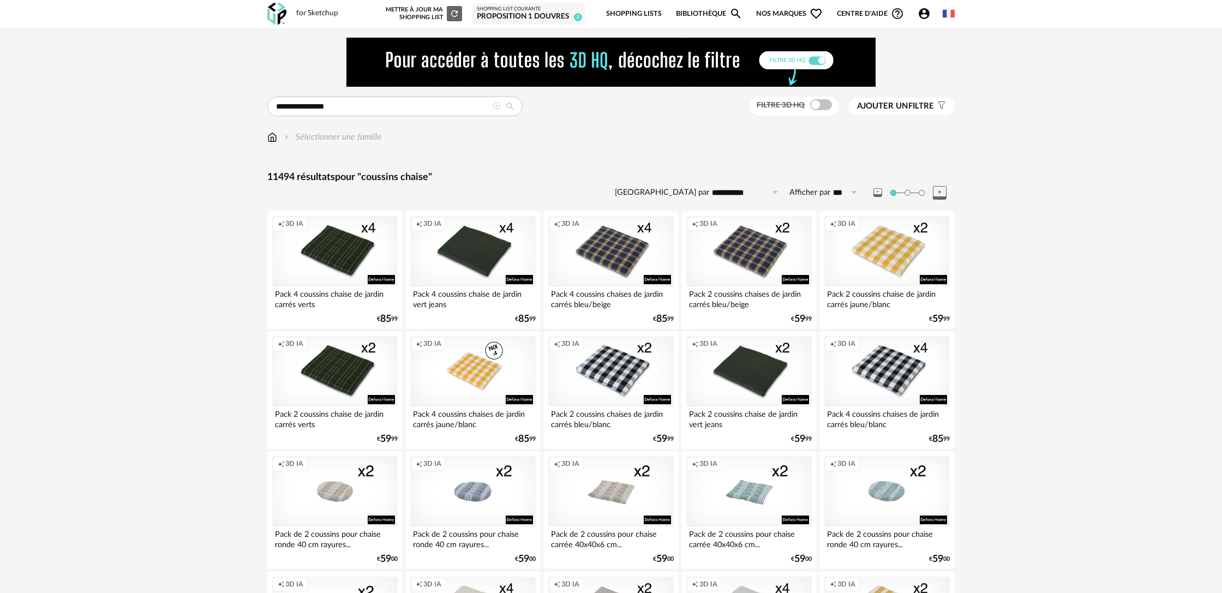
click at [821, 106] on span at bounding box center [821, 104] width 22 height 11
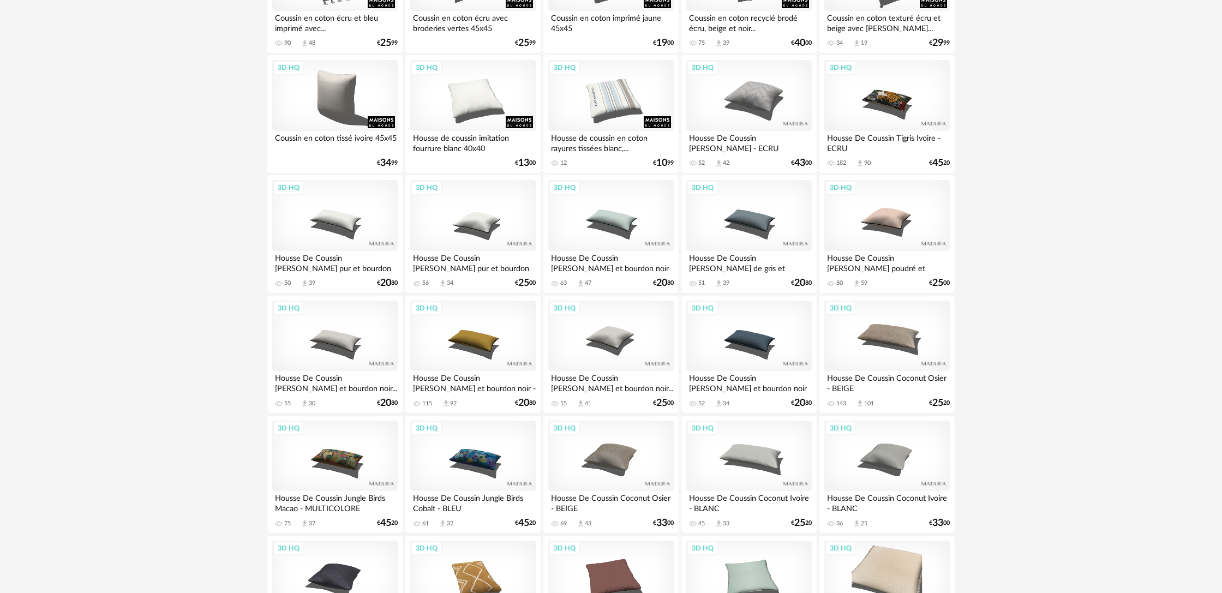
scroll to position [1486, 0]
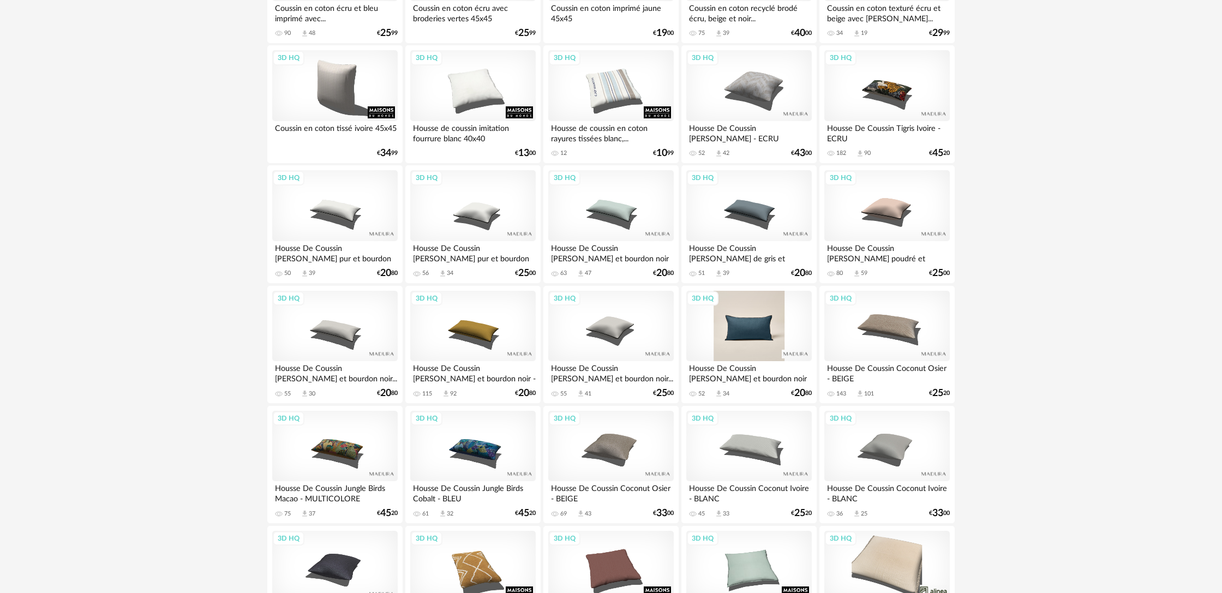
click at [797, 360] on div "3D HQ" at bounding box center [748, 326] width 125 height 71
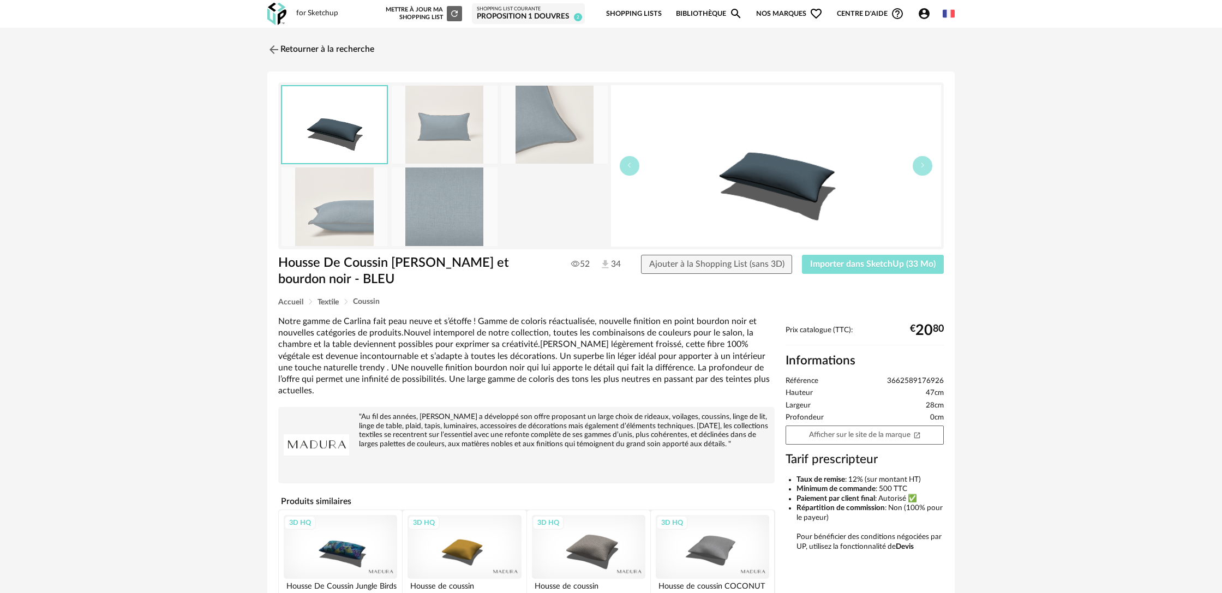
click at [877, 270] on button "Importer dans SketchUp (33 Mo)" at bounding box center [873, 265] width 142 height 20
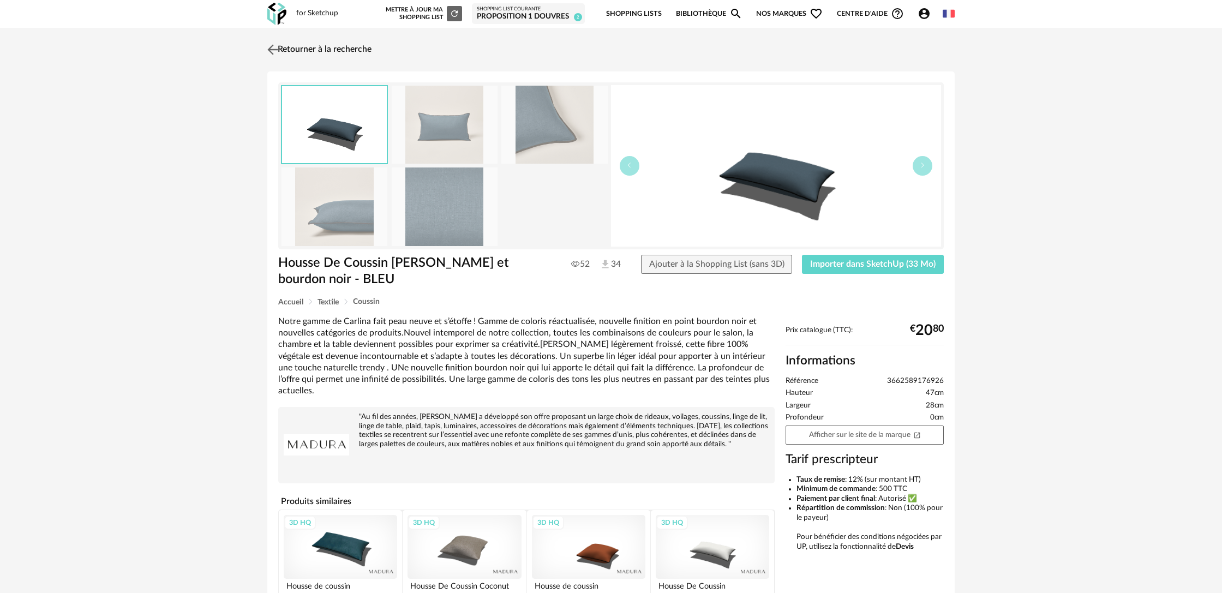
click at [279, 49] on img at bounding box center [273, 49] width 16 height 16
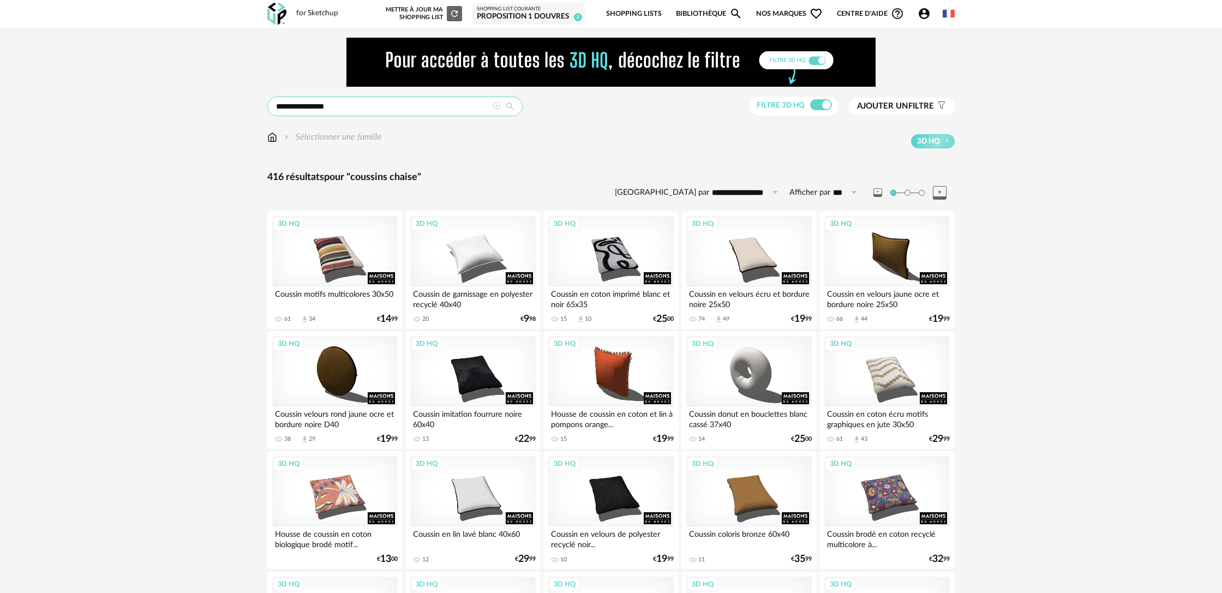
click at [311, 105] on input "**********" at bounding box center [394, 107] width 255 height 20
type input "********"
type input "**********"
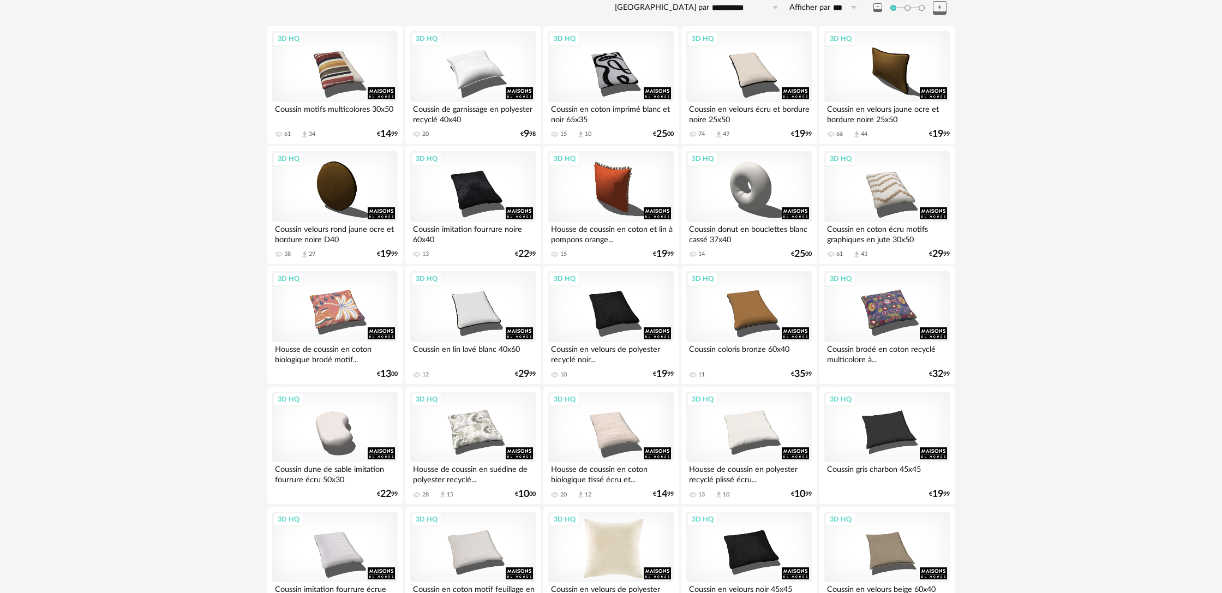
scroll to position [184, 0]
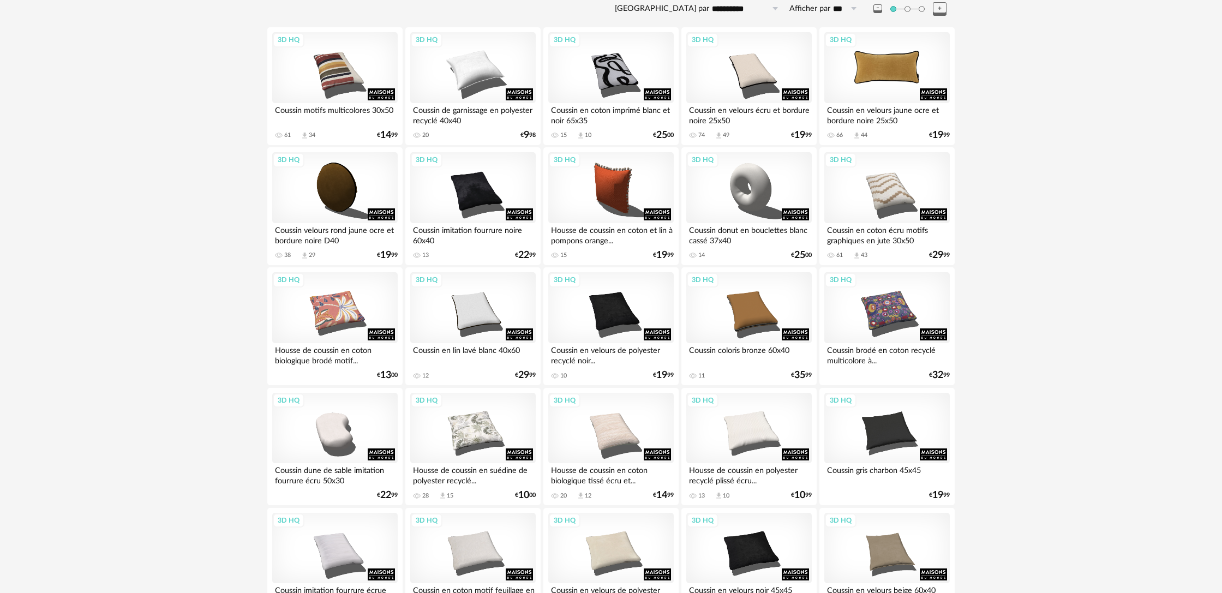
click at [921, 89] on div "3D HQ" at bounding box center [886, 67] width 125 height 71
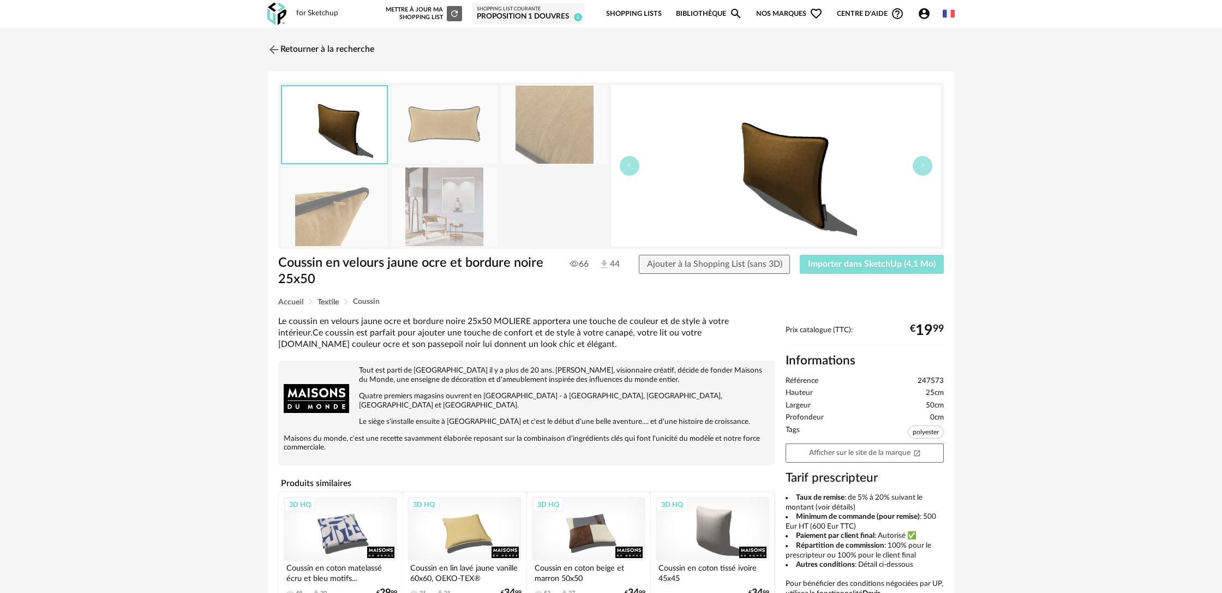
click at [855, 272] on button "Importer dans SketchUp (4,1 Mo)" at bounding box center [872, 265] width 144 height 20
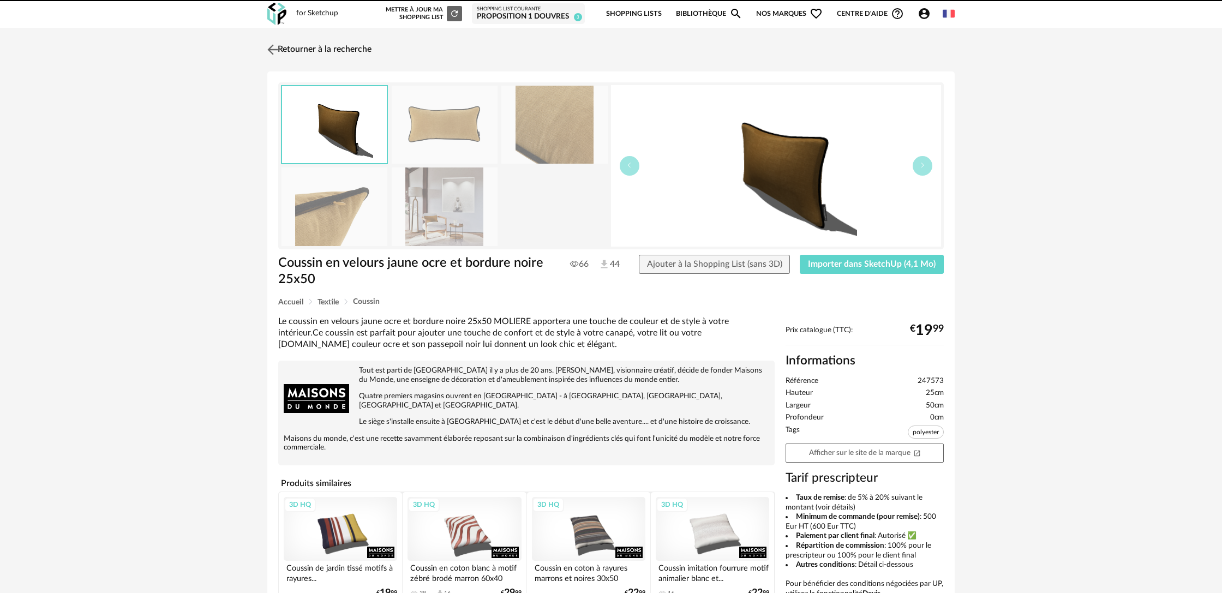
click at [303, 48] on link "Retourner à la recherche" at bounding box center [318, 50] width 107 height 24
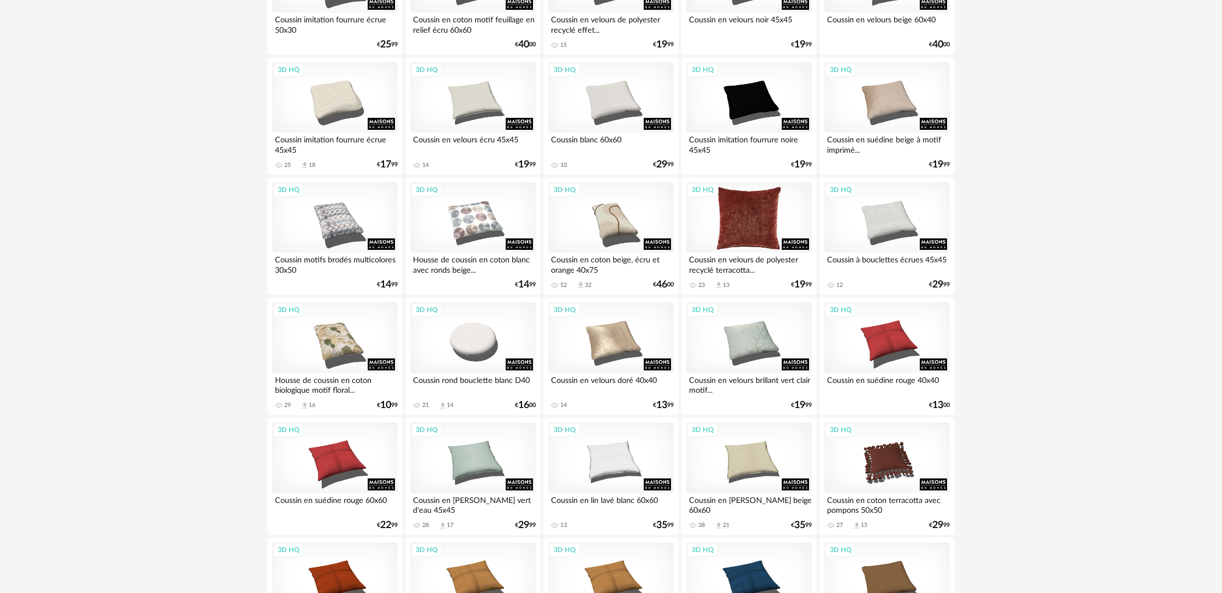
scroll to position [761, 0]
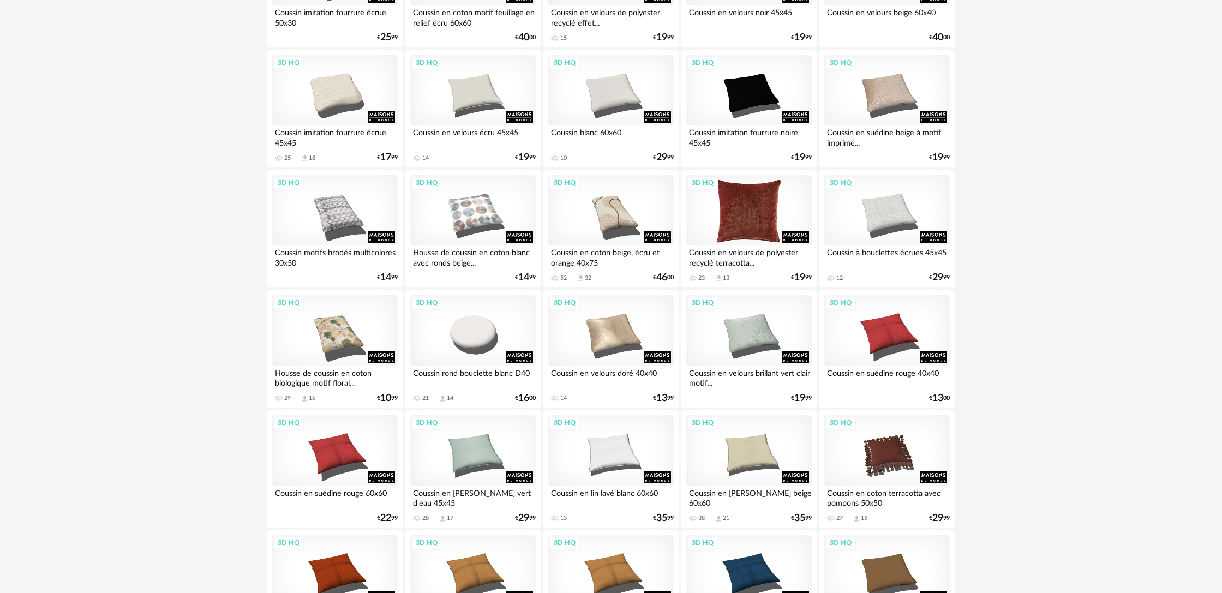
click at [764, 217] on div "3D HQ" at bounding box center [748, 210] width 125 height 71
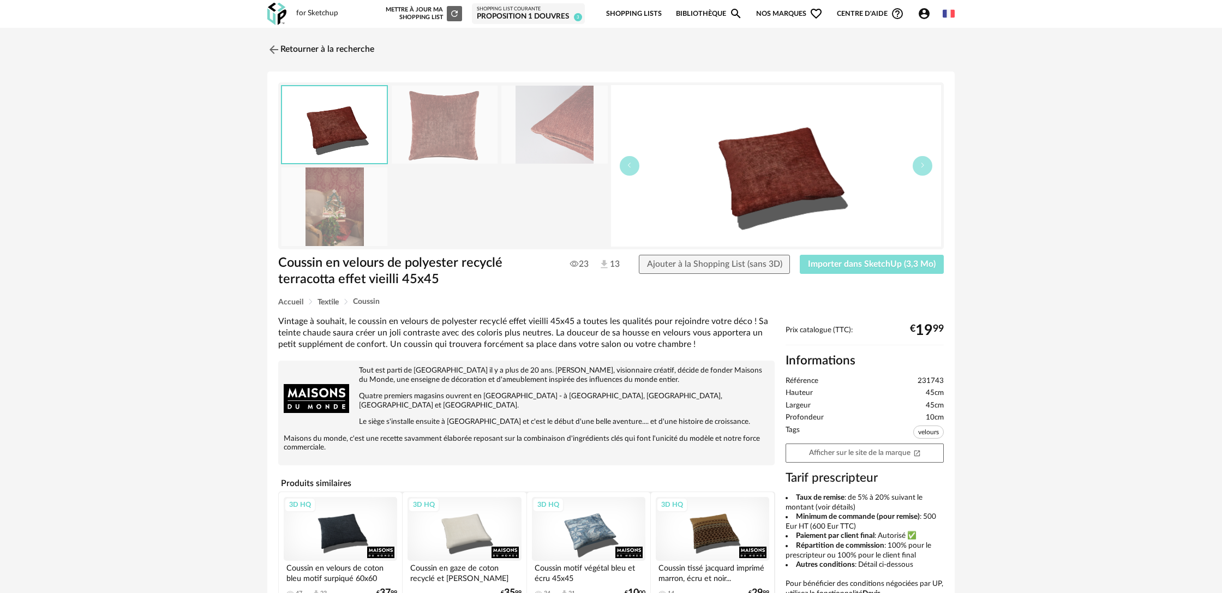
click at [862, 265] on span "Importer dans SketchUp (3,3 Mo)" at bounding box center [872, 264] width 128 height 9
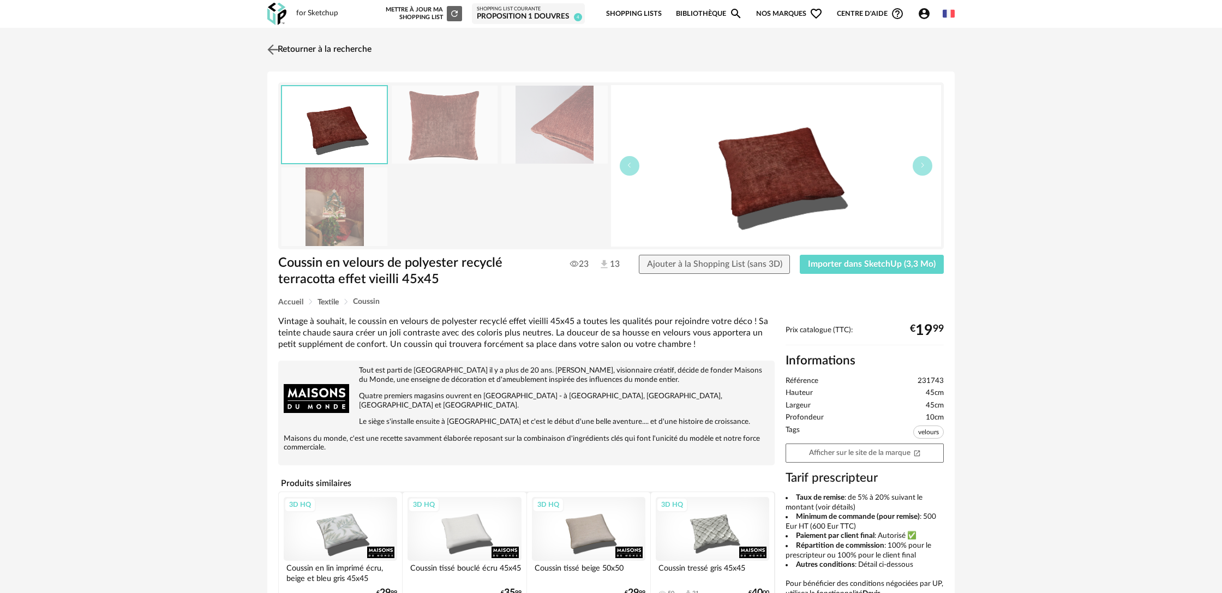
click at [303, 49] on link "Retourner à la recherche" at bounding box center [318, 50] width 107 height 24
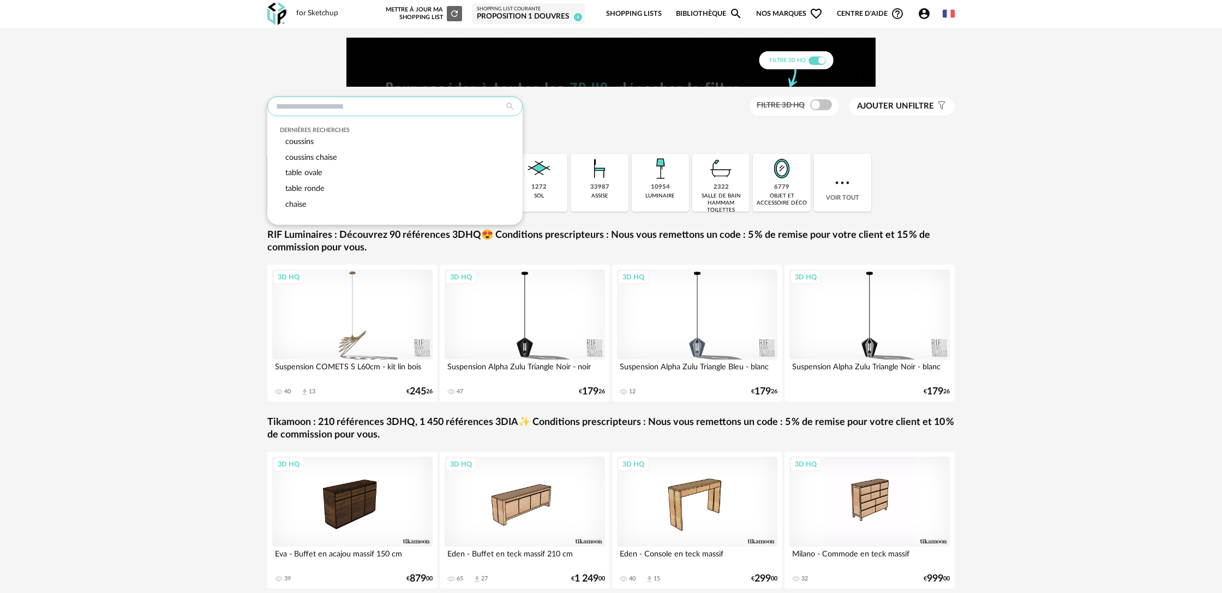
click at [469, 105] on input "text" at bounding box center [394, 107] width 255 height 20
click at [451, 137] on div "coussins" at bounding box center [395, 142] width 231 height 16
type input "********"
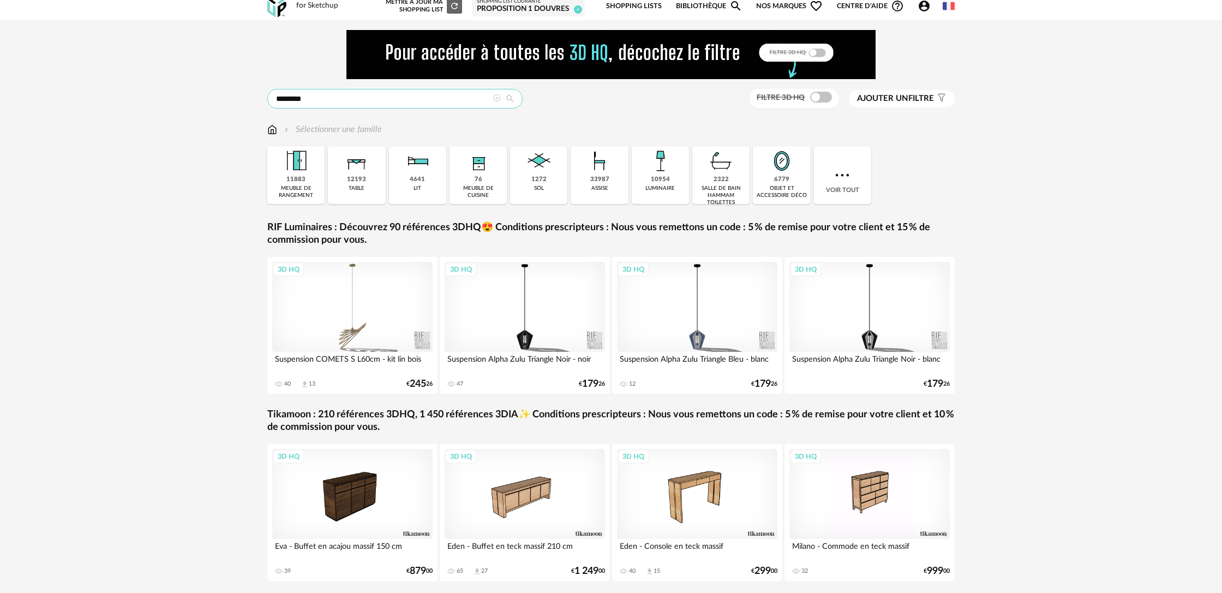
scroll to position [8, 0]
click at [512, 97] on icon at bounding box center [510, 98] width 20 height 10
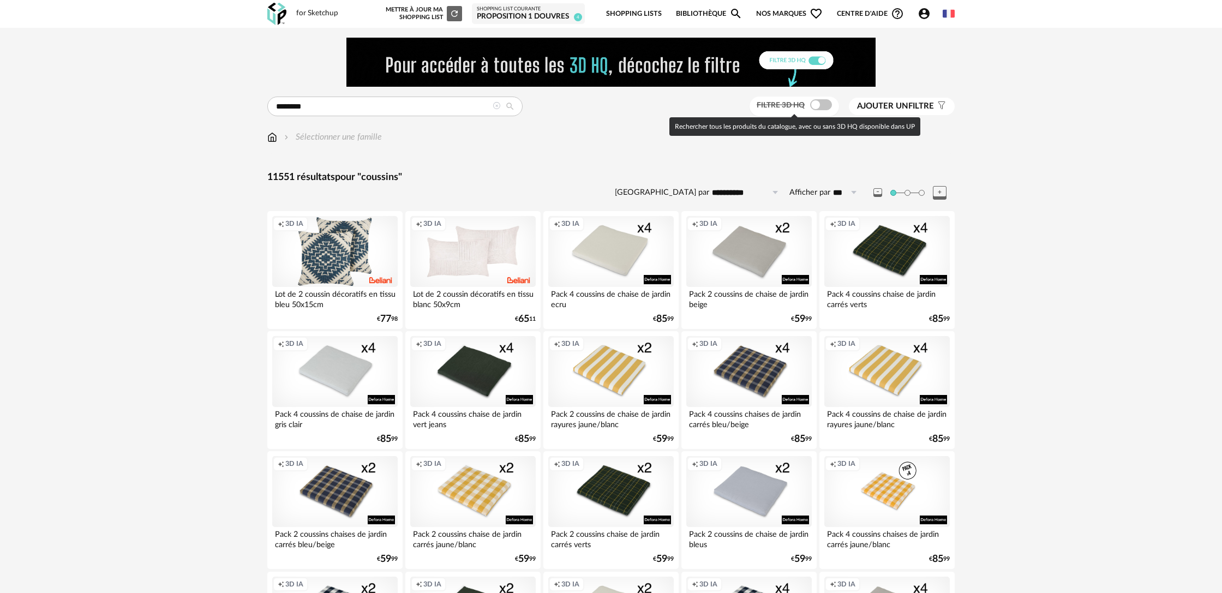
click at [828, 105] on span at bounding box center [821, 104] width 22 height 11
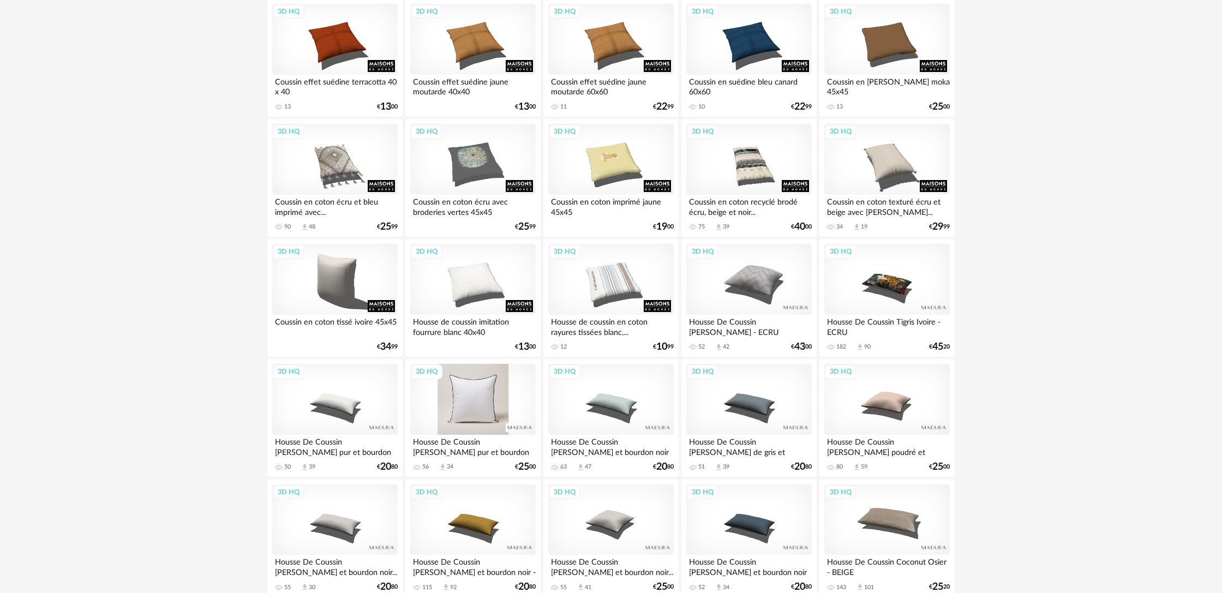
scroll to position [1297, 0]
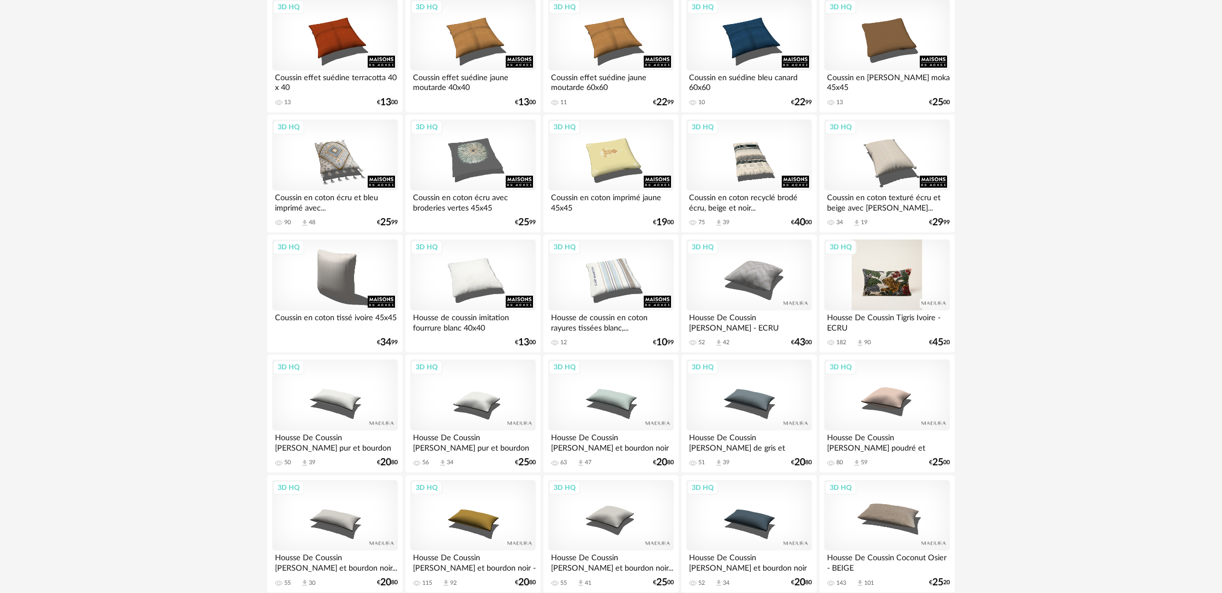
click at [907, 298] on div "3D HQ" at bounding box center [886, 274] width 125 height 71
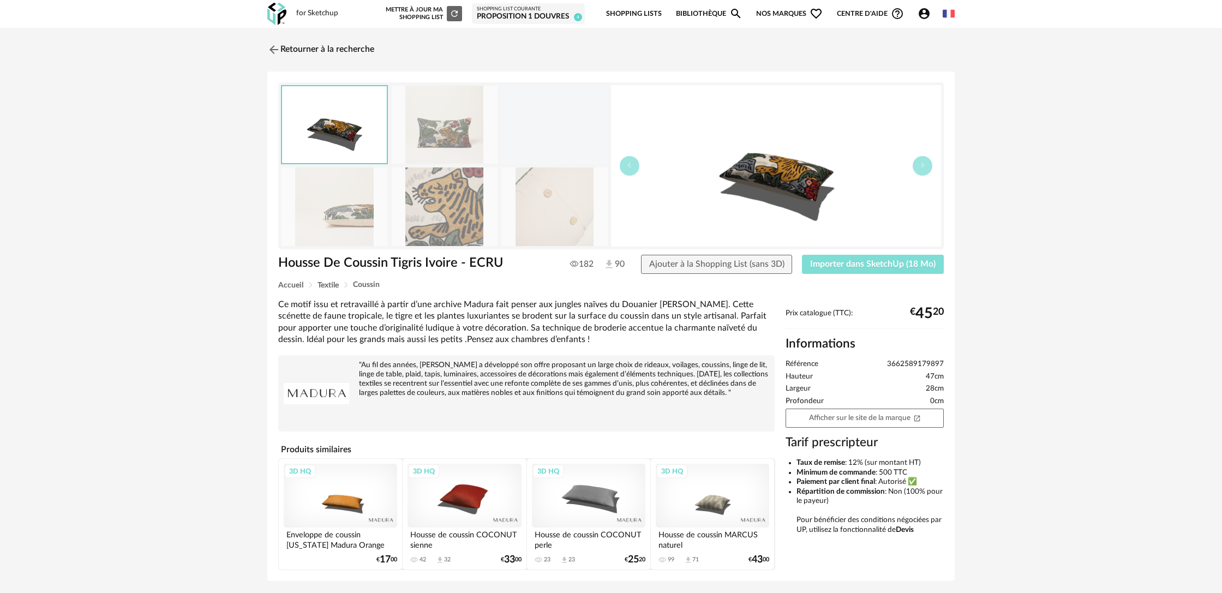
click at [837, 266] on span "Importer dans SketchUp (18 Mo)" at bounding box center [872, 264] width 125 height 9
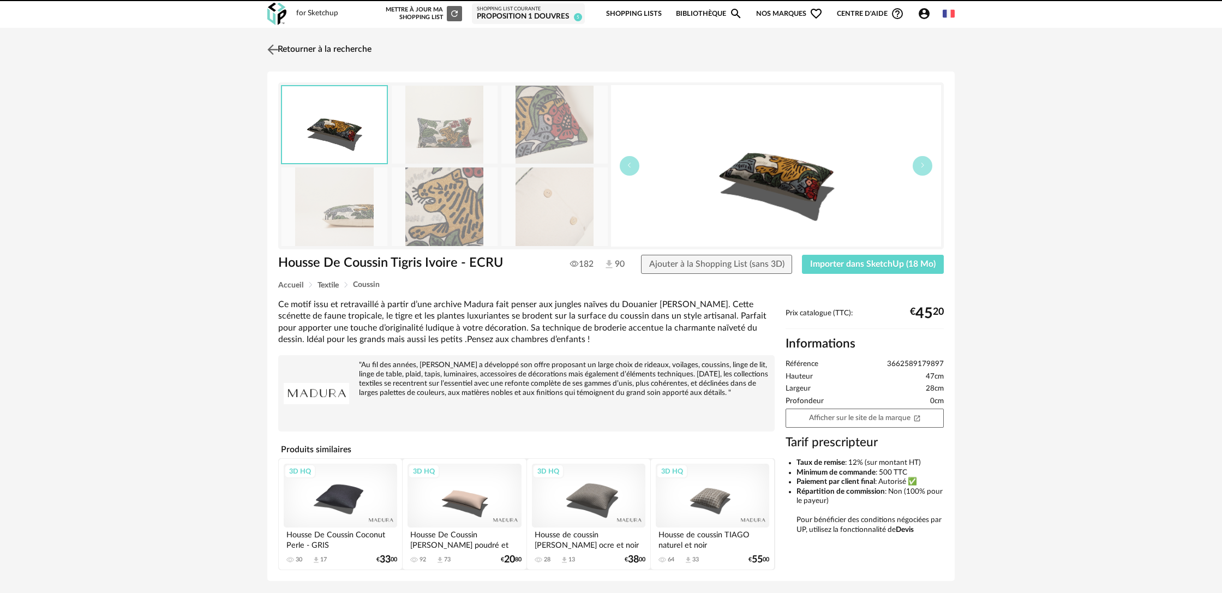
click at [322, 51] on link "Retourner à la recherche" at bounding box center [318, 50] width 107 height 24
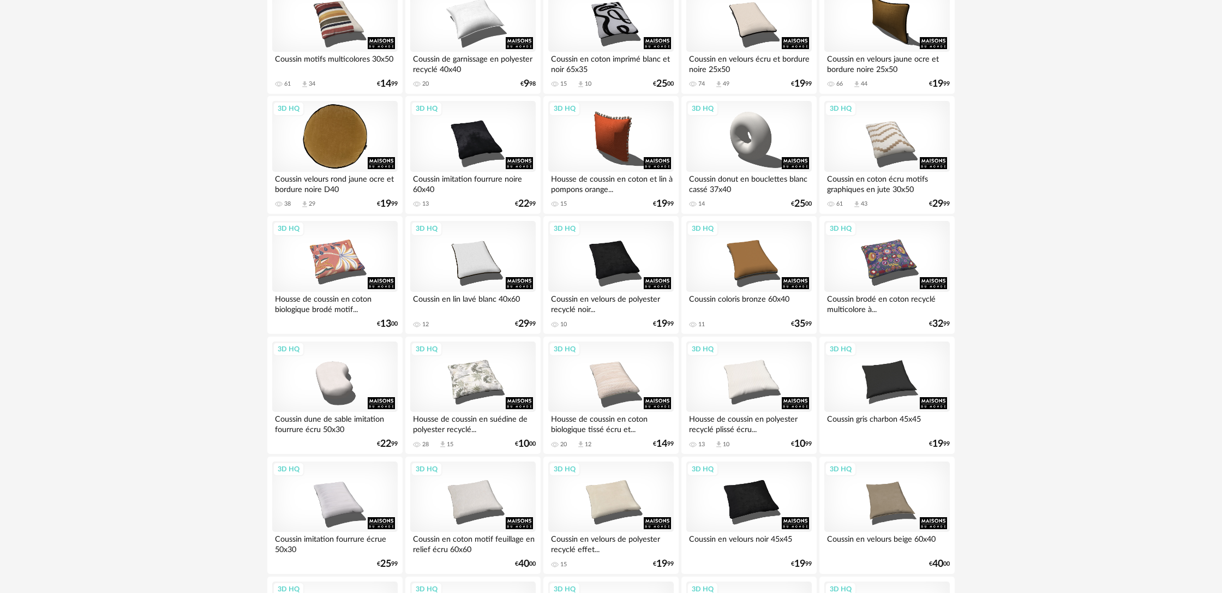
scroll to position [235, 0]
click at [385, 164] on div "3D HQ" at bounding box center [334, 136] width 125 height 71
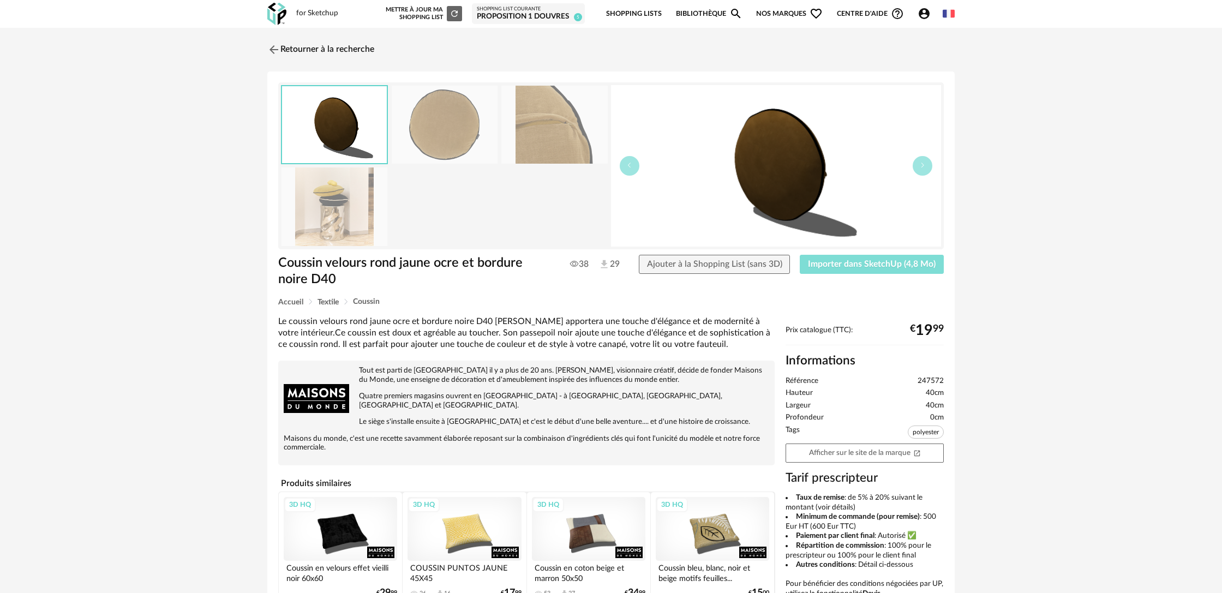
click at [869, 267] on span "Importer dans SketchUp (4,8 Mo)" at bounding box center [872, 264] width 128 height 9
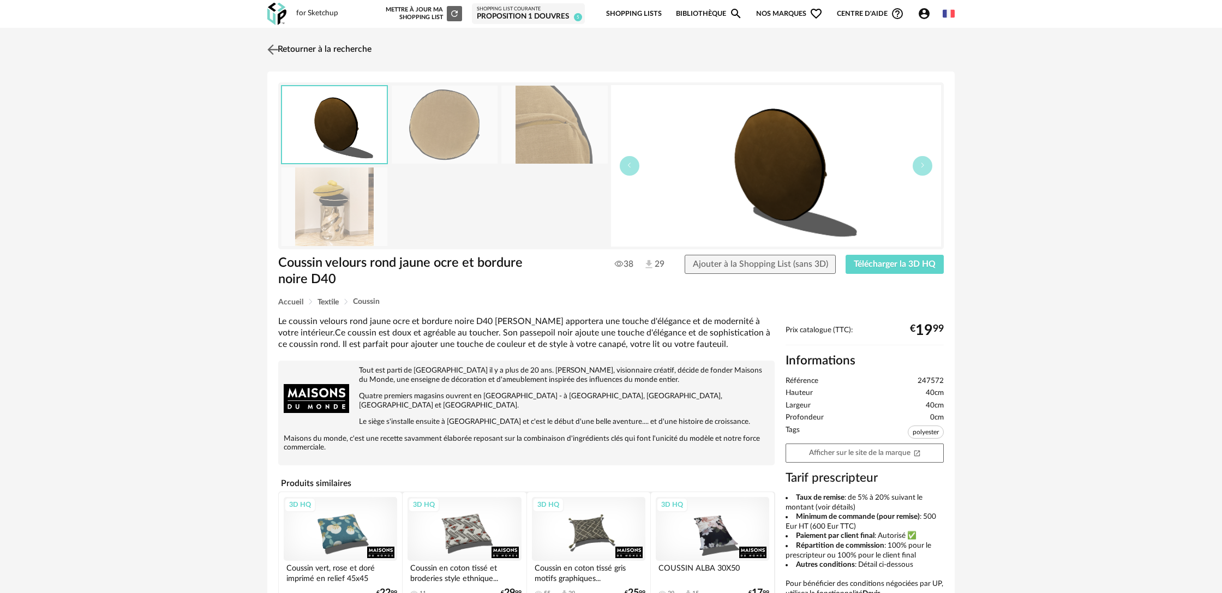
click at [309, 48] on link "Retourner à la recherche" at bounding box center [318, 50] width 107 height 24
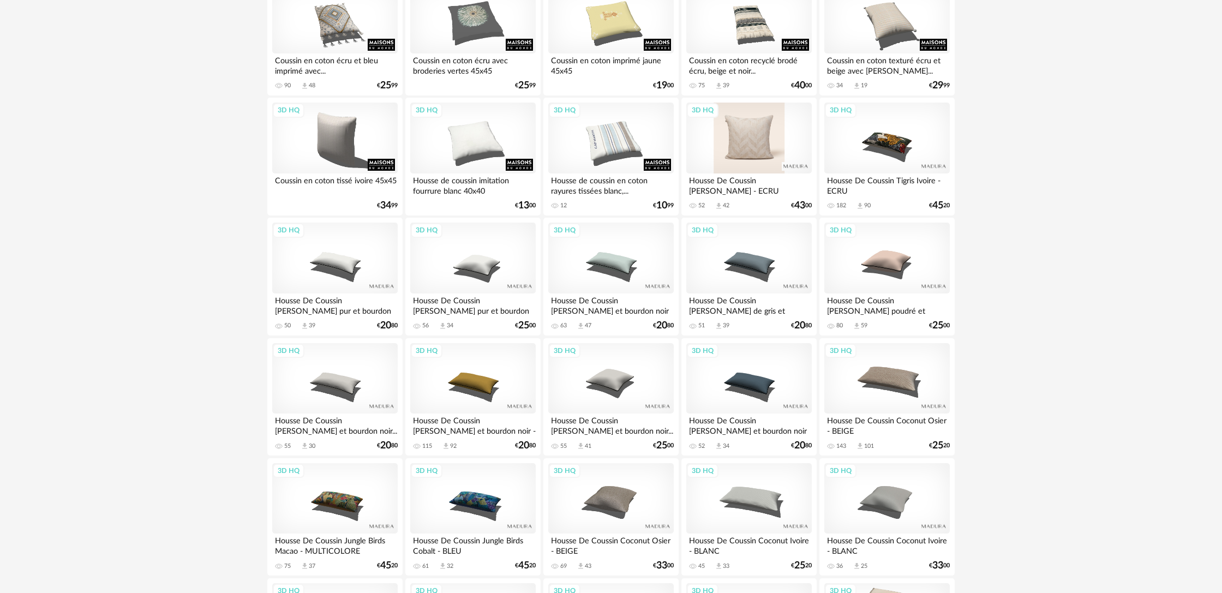
scroll to position [1435, 0]
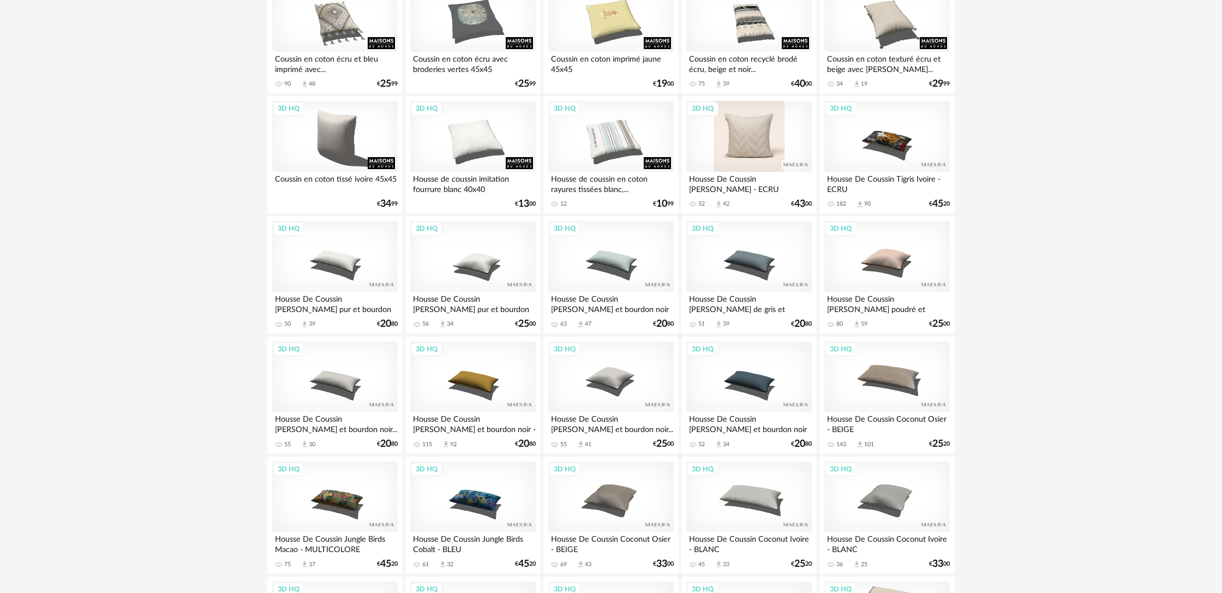
click at [770, 149] on div "3D HQ" at bounding box center [748, 136] width 125 height 71
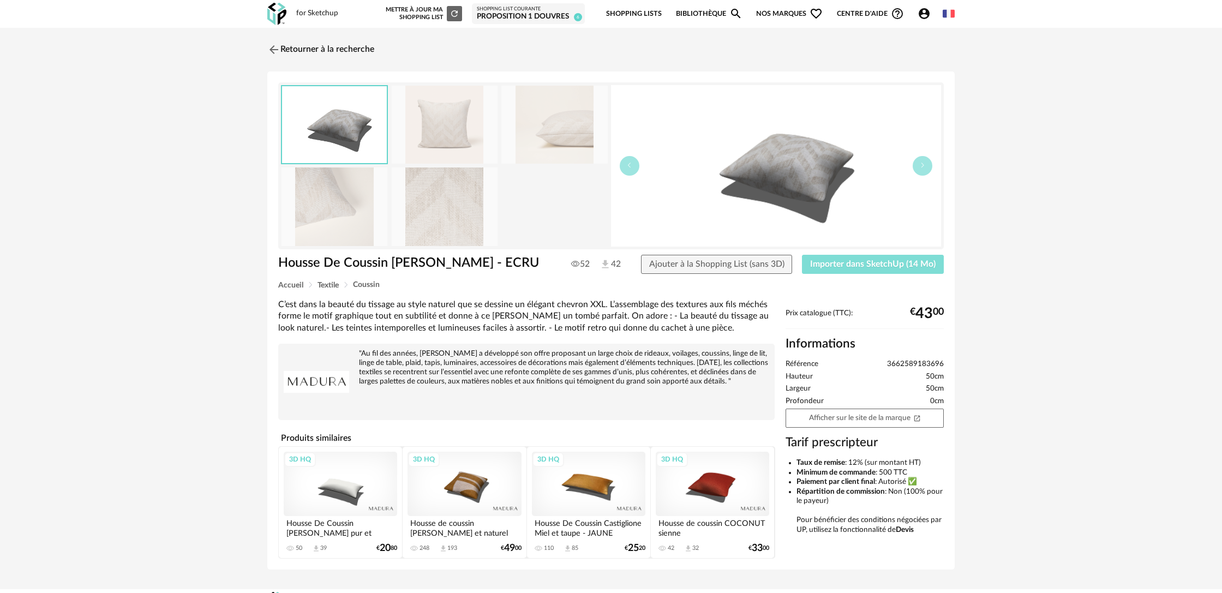
click at [836, 268] on span "Importer dans SketchUp (14 Mo)" at bounding box center [872, 264] width 125 height 9
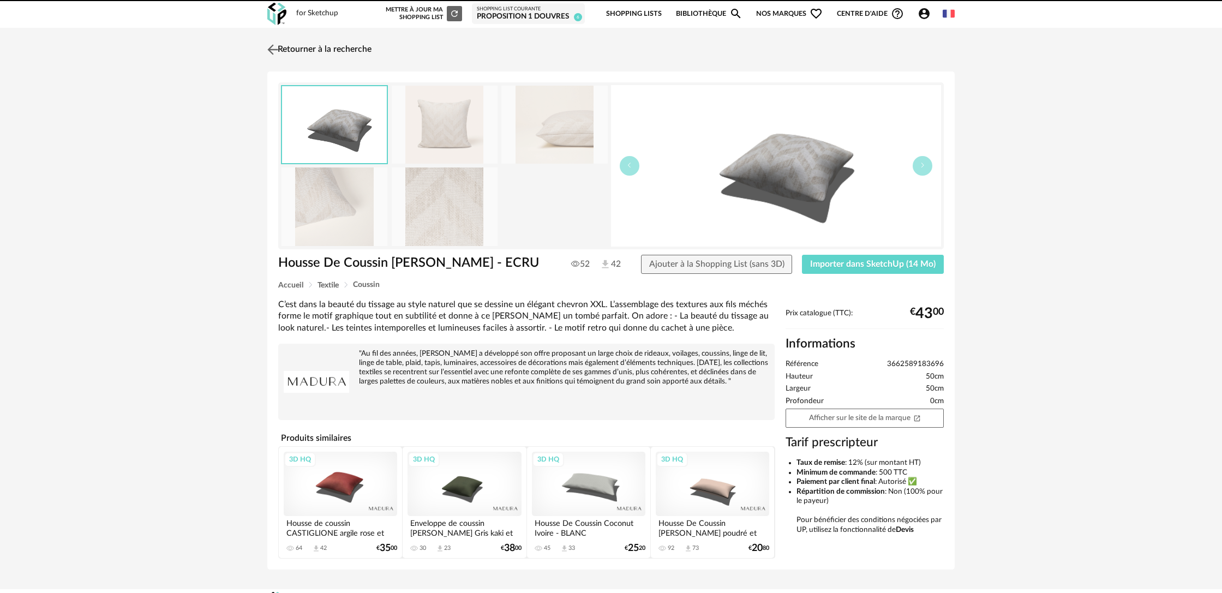
click at [292, 41] on link "Retourner à la recherche" at bounding box center [318, 50] width 107 height 24
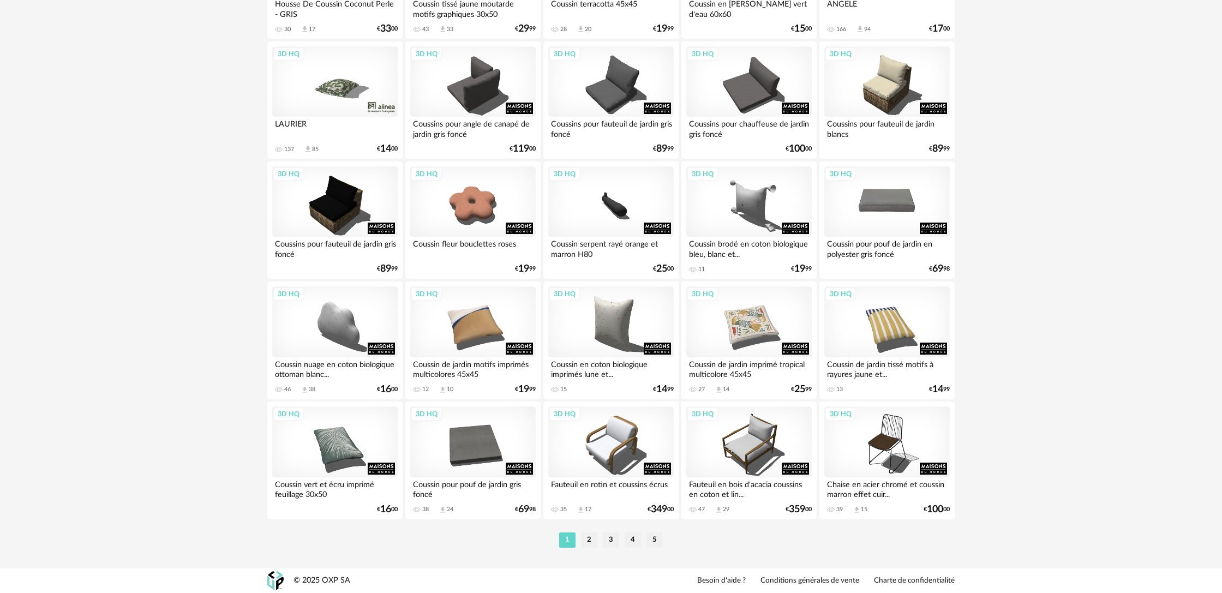
scroll to position [2099, 0]
click at [652, 541] on li "5" at bounding box center [654, 539] width 16 height 15
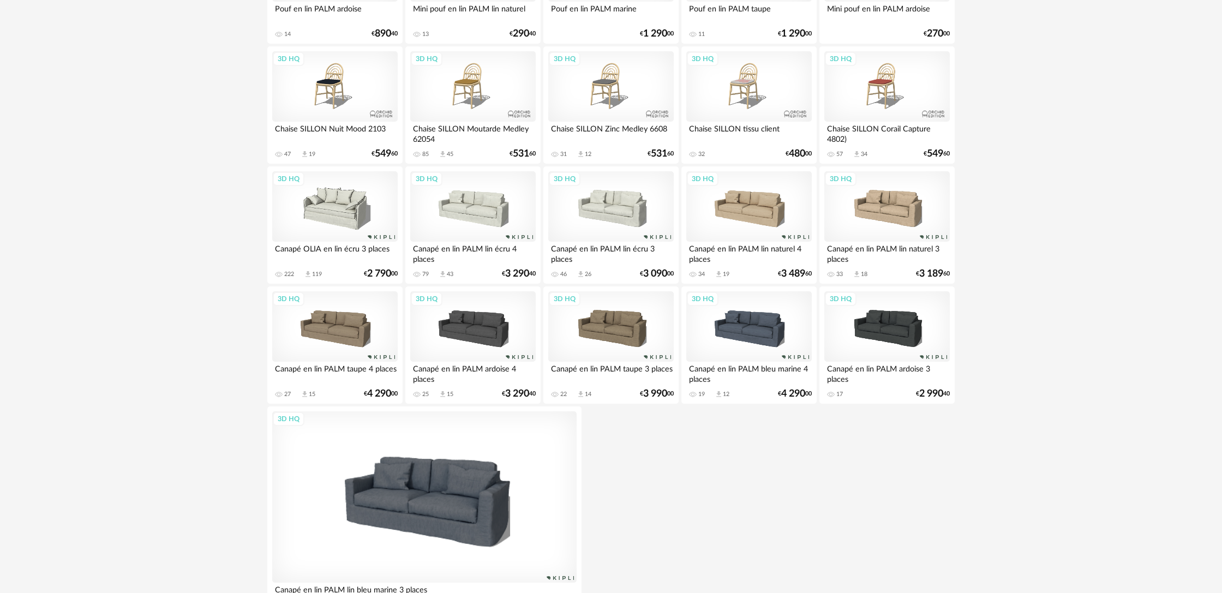
scroll to position [634, 0]
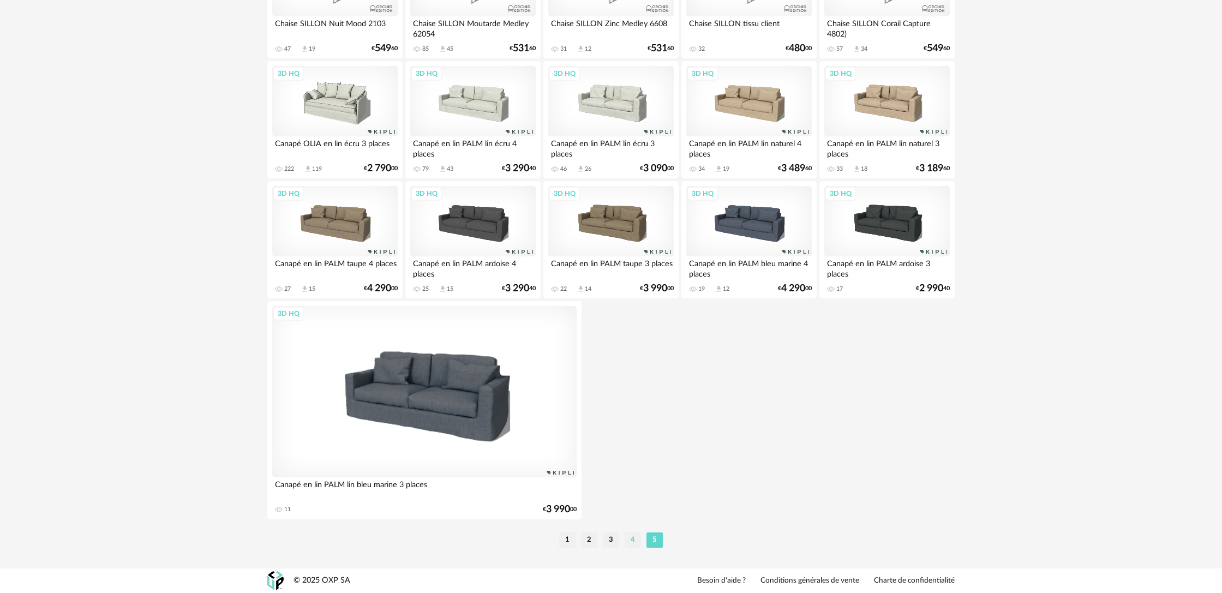
click at [634, 542] on li "4" at bounding box center [632, 539] width 16 height 15
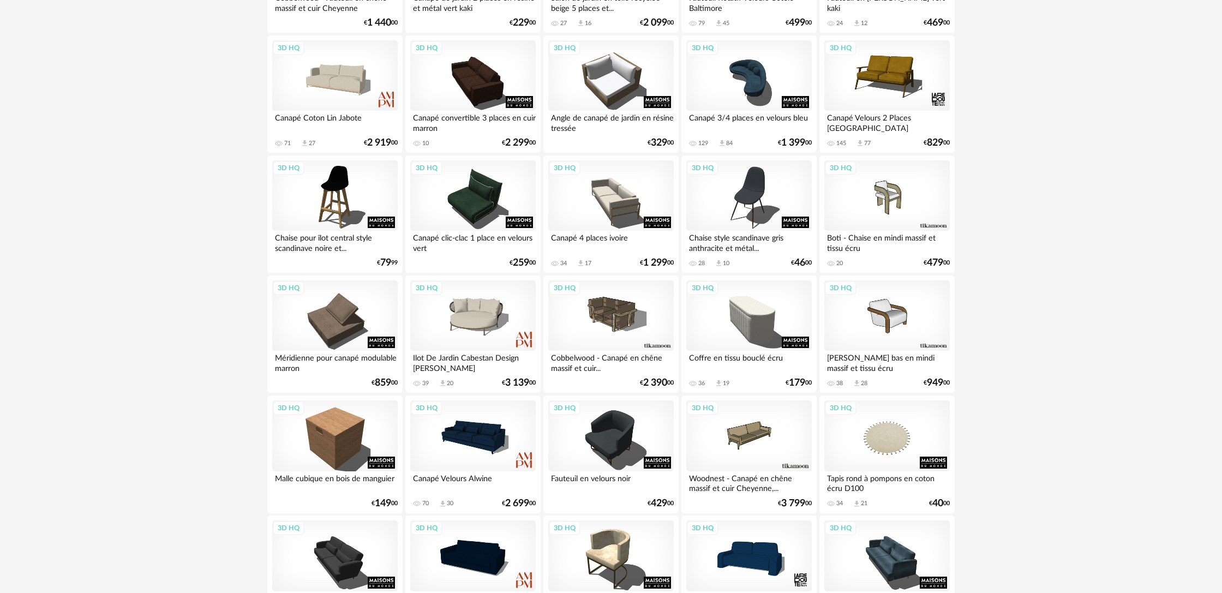
scroll to position [2099, 0]
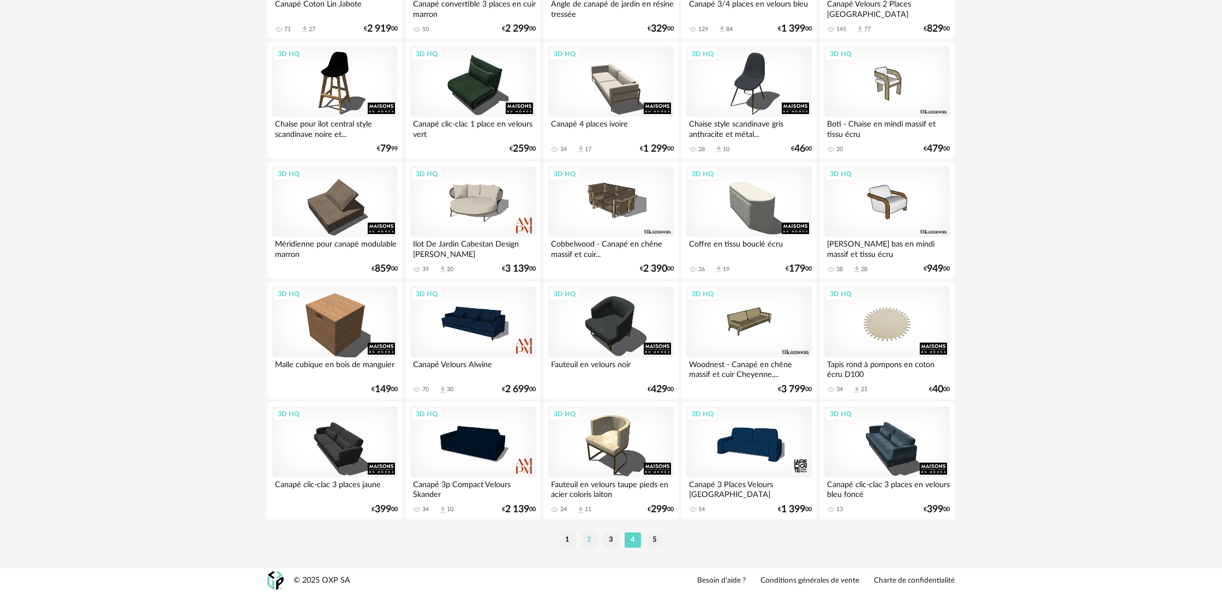
click at [589, 542] on li "2" at bounding box center [589, 539] width 16 height 15
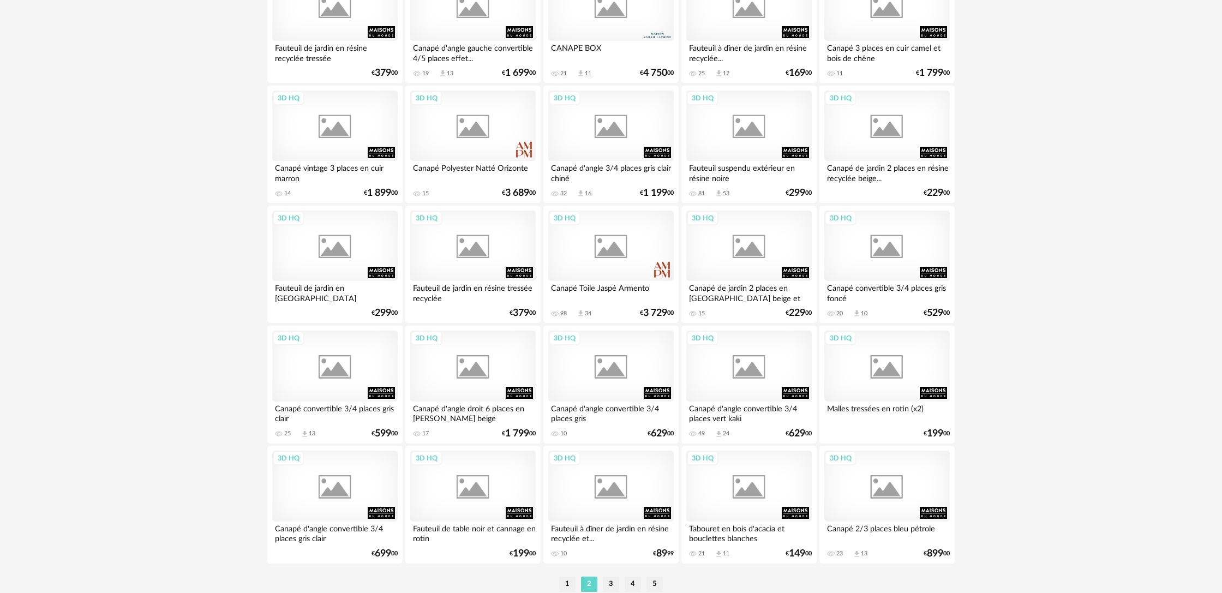
scroll to position [2099, 0]
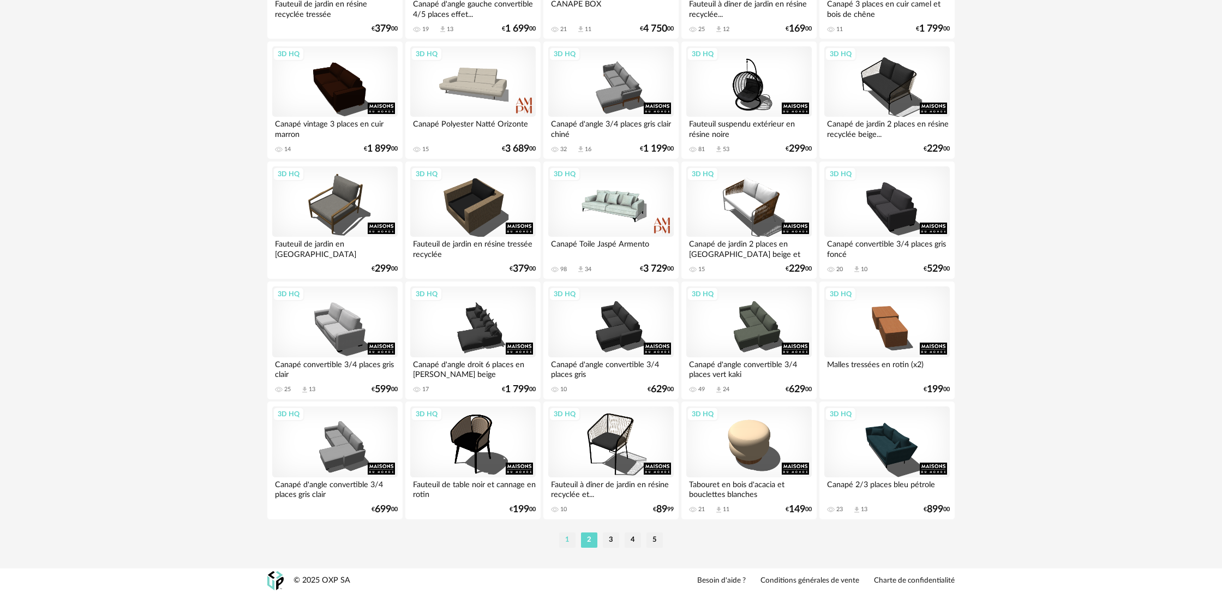
click at [570, 543] on li "1" at bounding box center [567, 539] width 16 height 15
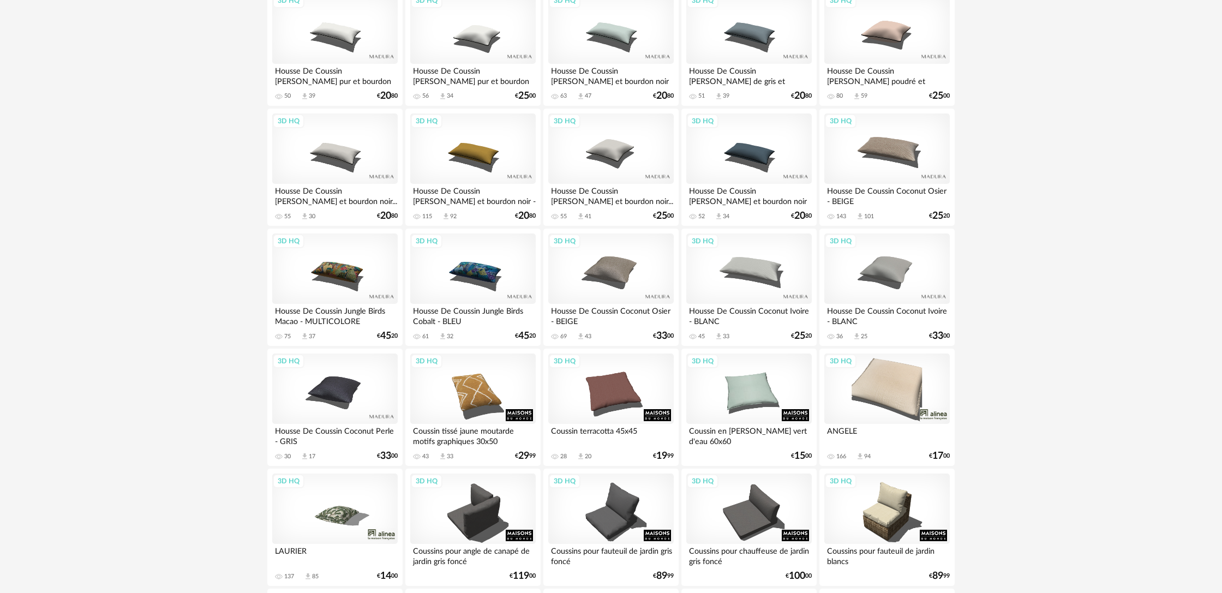
scroll to position [1664, 0]
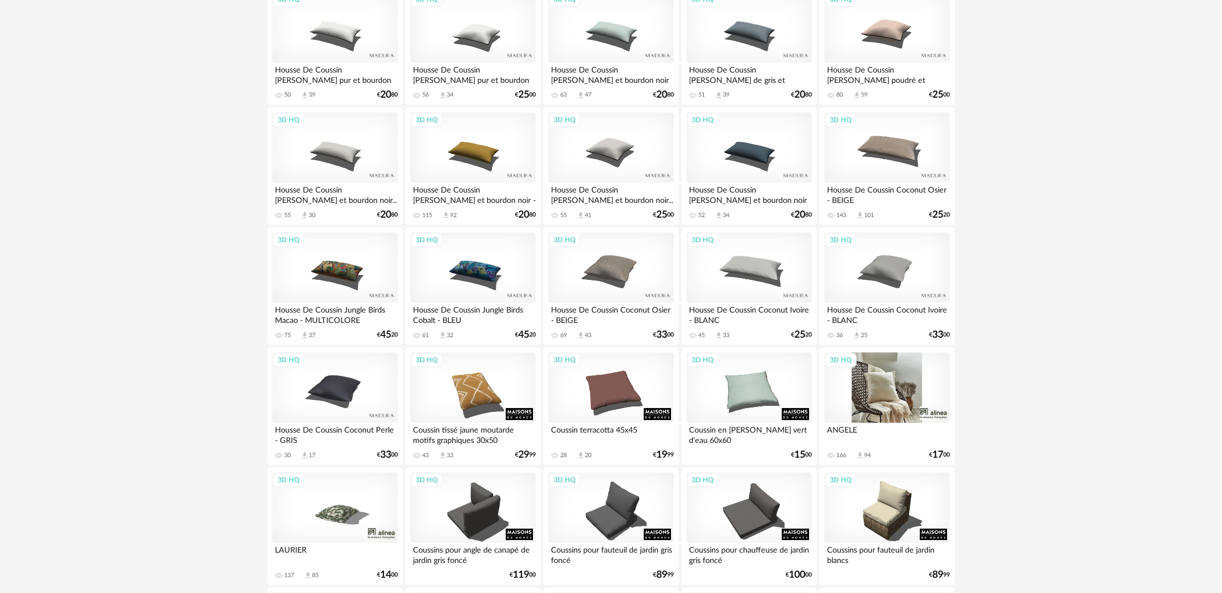
click at [885, 407] on div "3D HQ" at bounding box center [886, 387] width 125 height 71
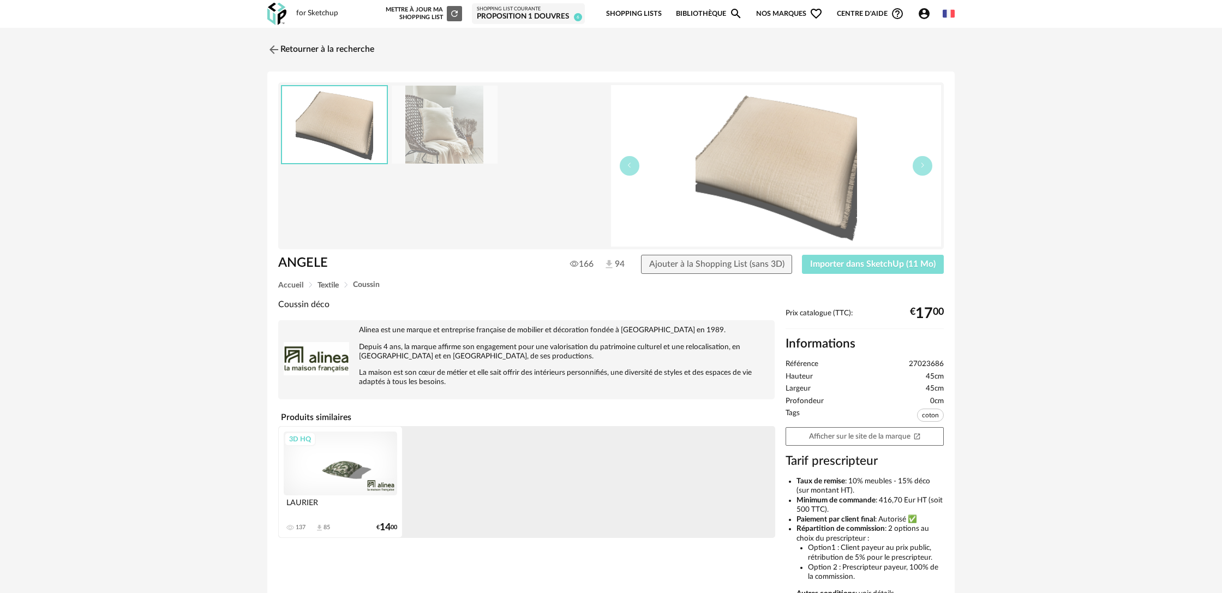
click at [876, 266] on span "Importer dans SketchUp (11 Mo)" at bounding box center [872, 264] width 125 height 9
click at [305, 49] on link "Retourner à la recherche" at bounding box center [318, 50] width 107 height 24
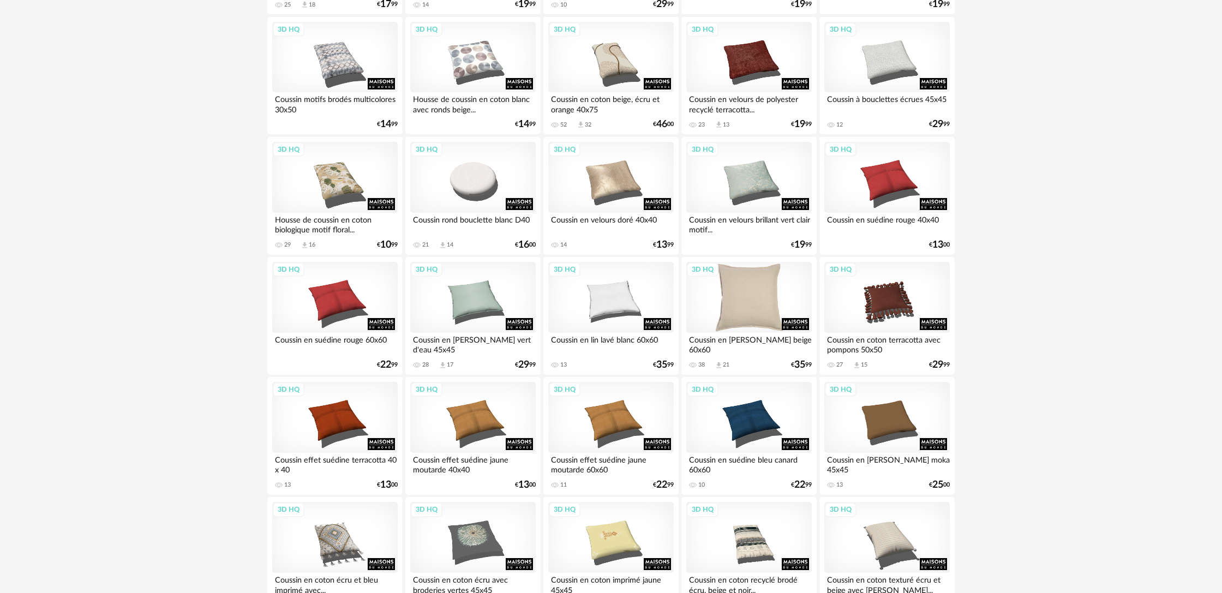
scroll to position [917, 0]
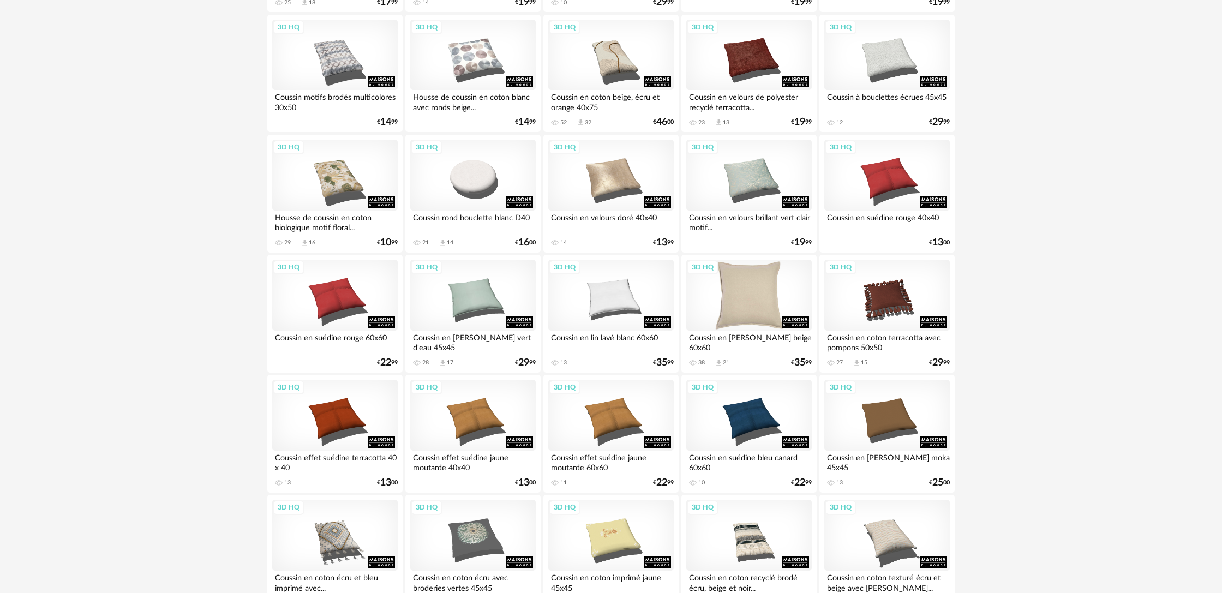
click at [797, 320] on div "3D HQ" at bounding box center [748, 295] width 125 height 71
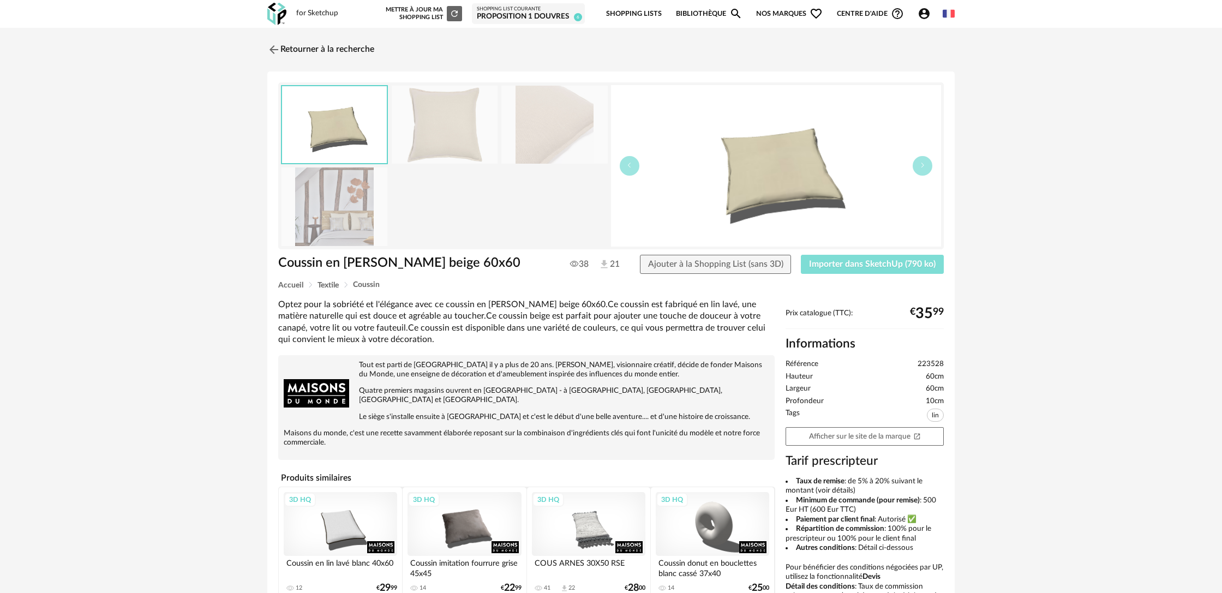
click at [856, 266] on span "Importer dans SketchUp (790 ko)" at bounding box center [872, 264] width 127 height 9
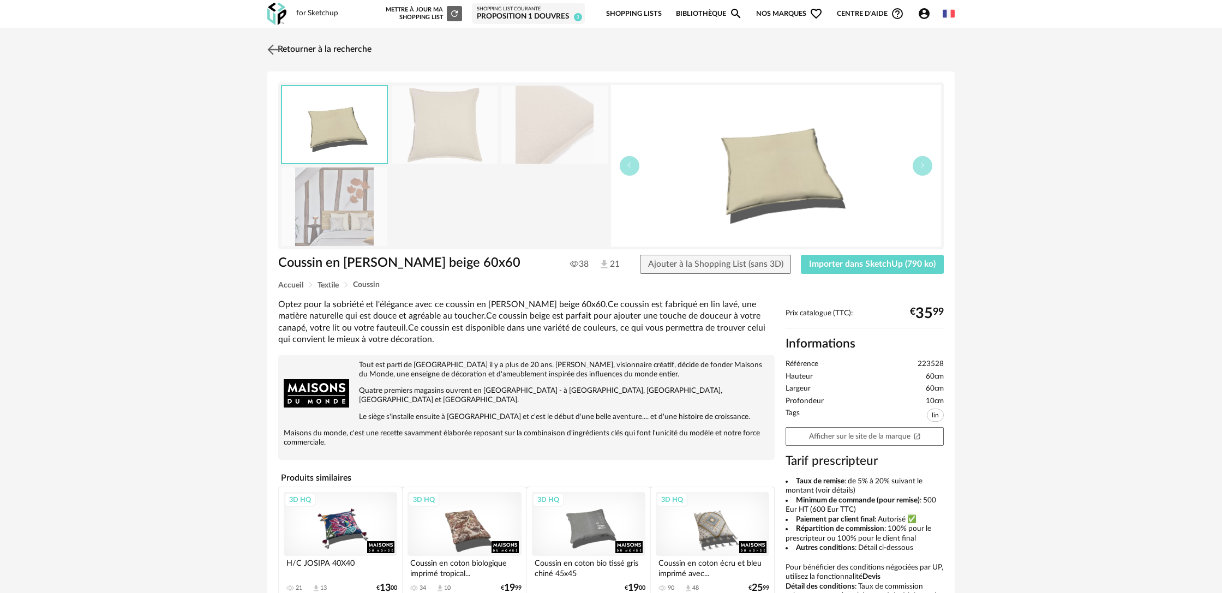
click at [346, 51] on link "Retourner à la recherche" at bounding box center [318, 50] width 107 height 24
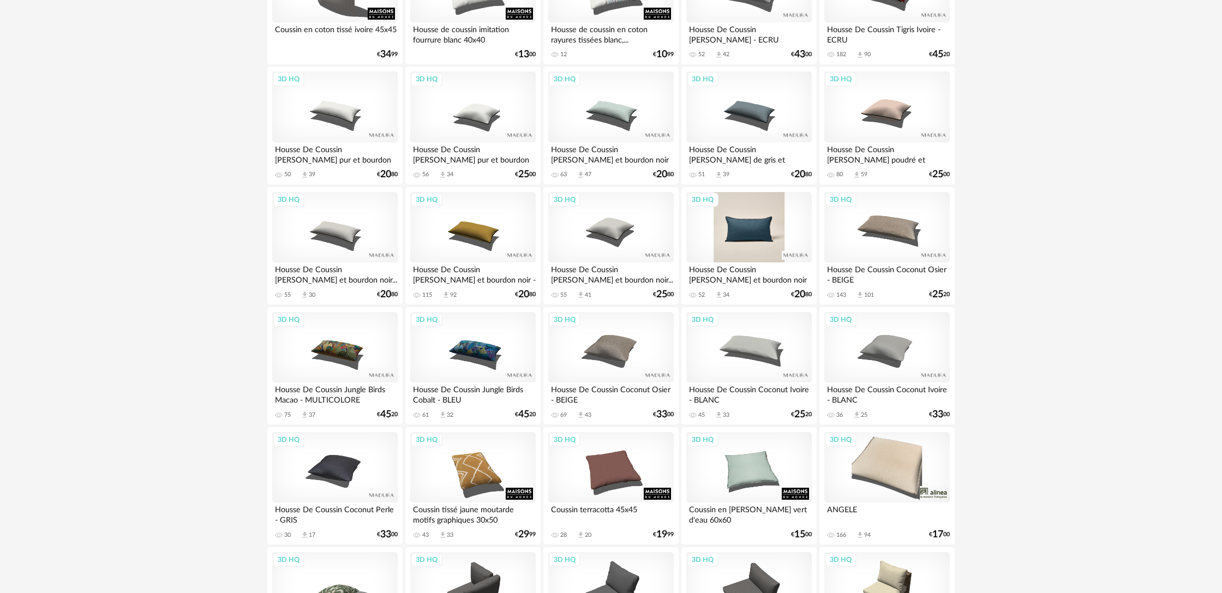
scroll to position [1586, 0]
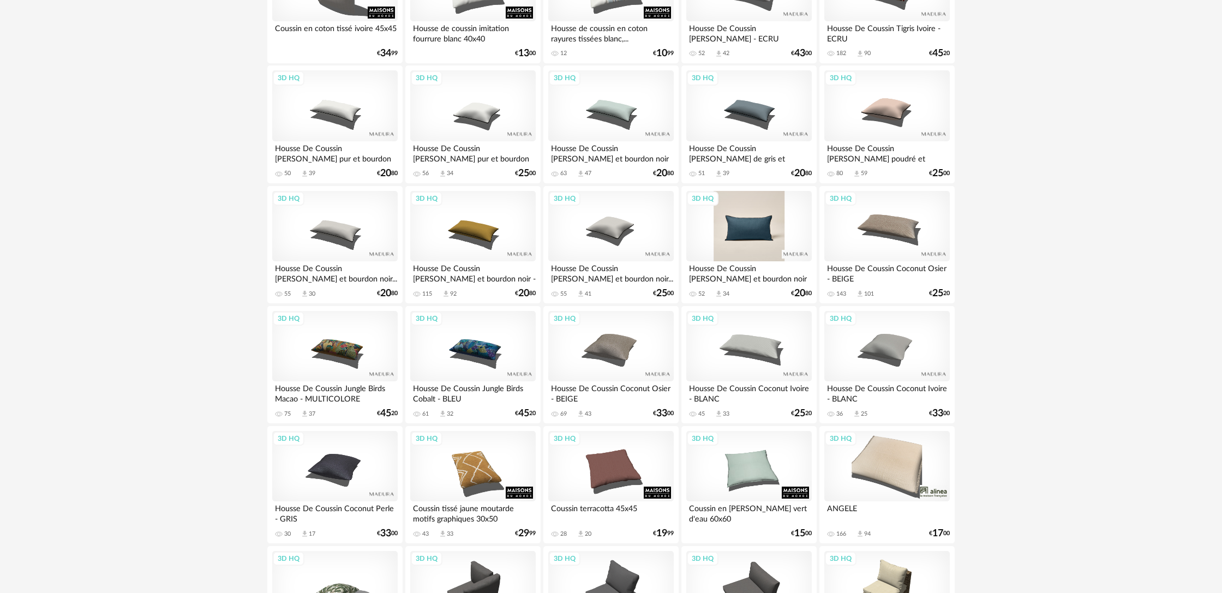
click at [750, 250] on div "3D HQ" at bounding box center [748, 226] width 125 height 71
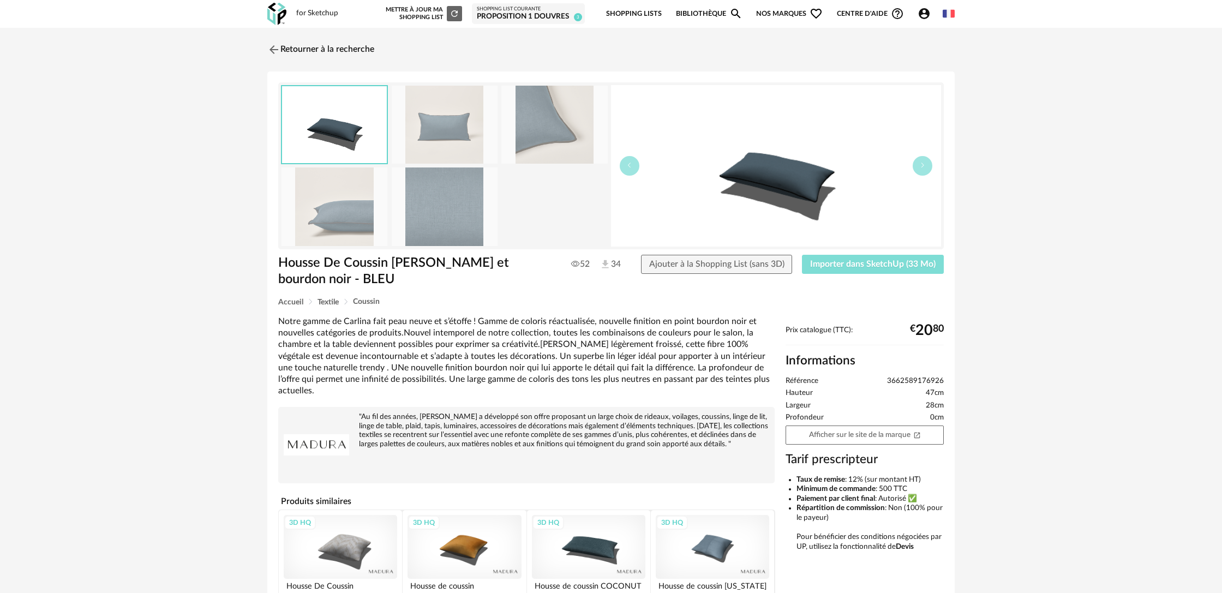
click at [847, 268] on span "Importer dans SketchUp (33 Mo)" at bounding box center [872, 264] width 125 height 9
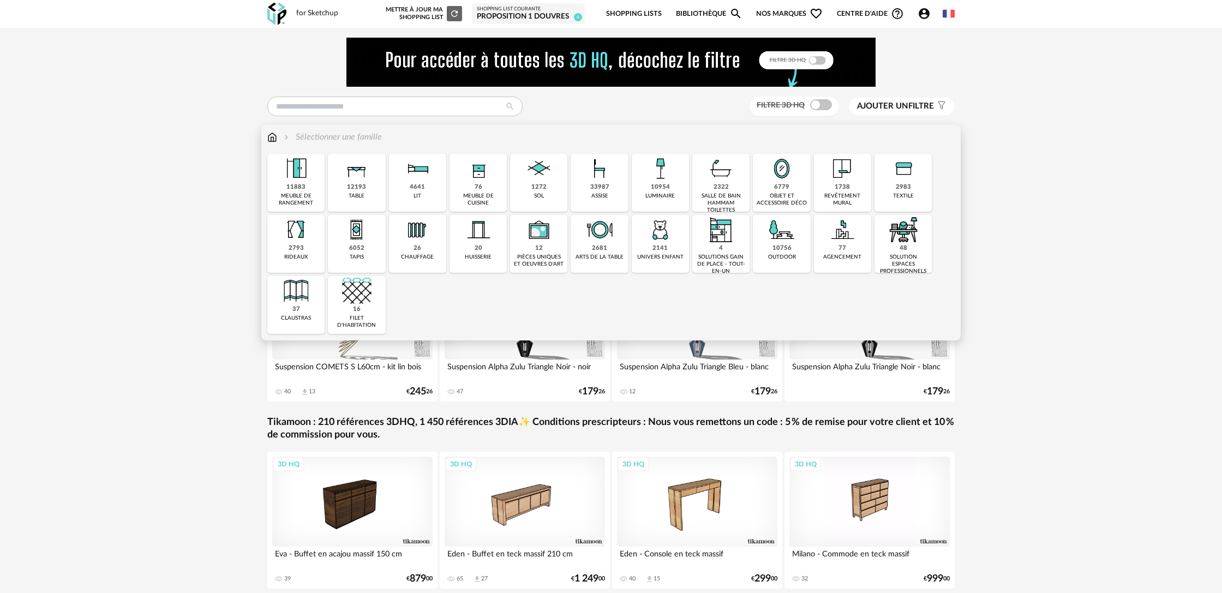
click at [855, 190] on div "1738 revêtement mural" at bounding box center [842, 183] width 57 height 58
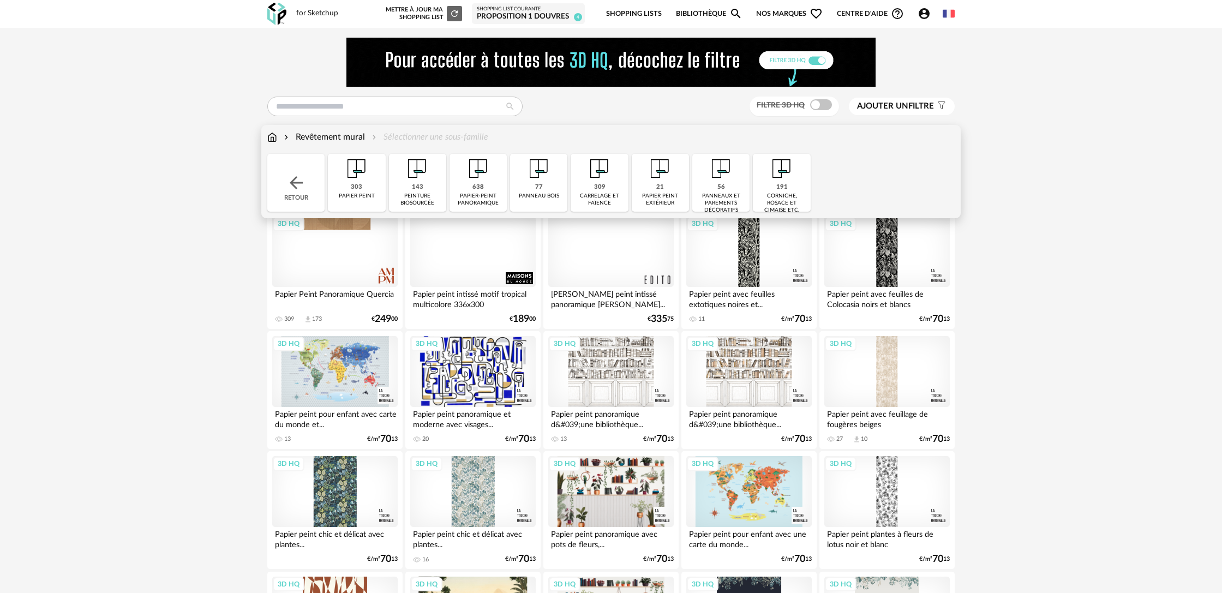
click at [414, 140] on div "Revêtement mural Sélectionner une sous-famille" at bounding box center [377, 137] width 221 height 13
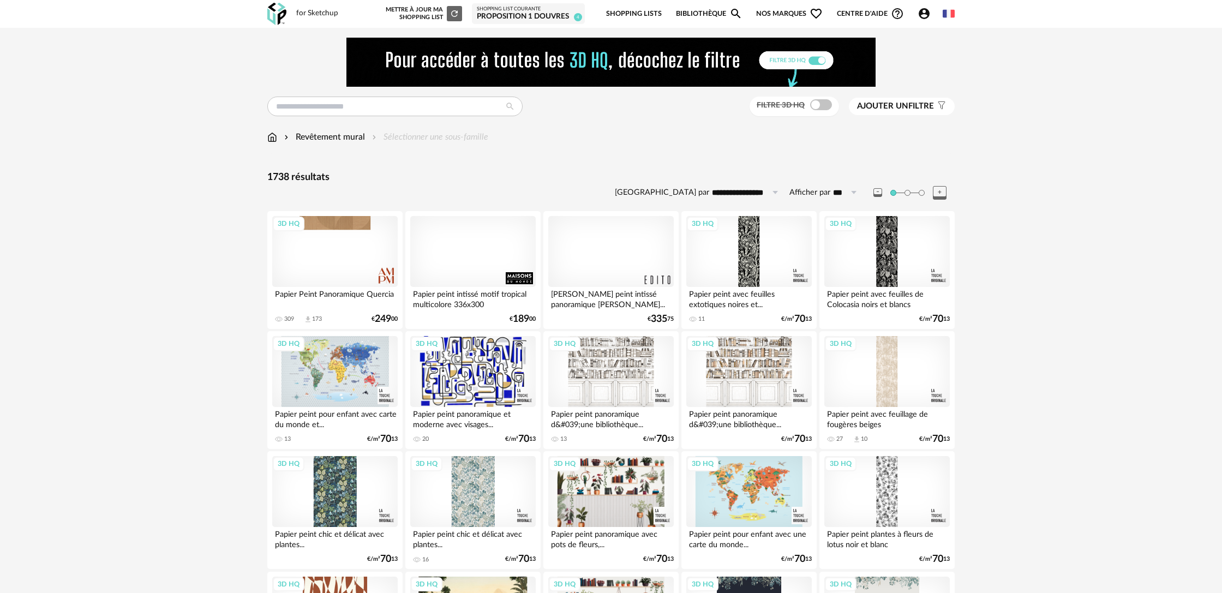
click at [426, 138] on div "Revêtement mural Sélectionner une sous-famille" at bounding box center [377, 137] width 221 height 13
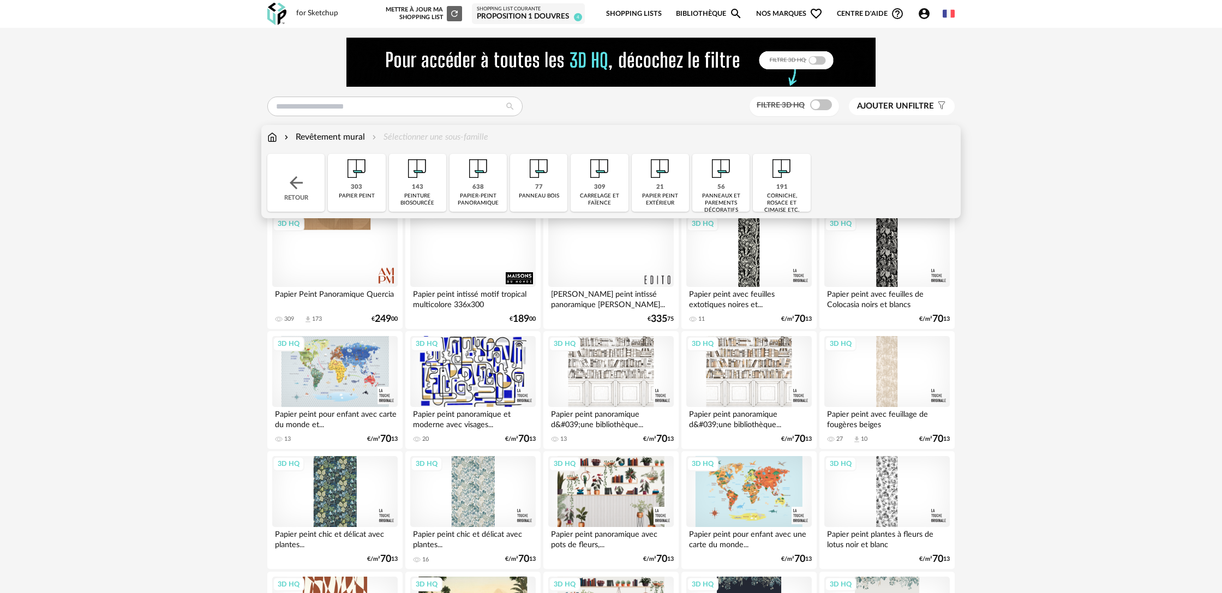
click at [422, 184] on div "143" at bounding box center [417, 187] width 11 height 8
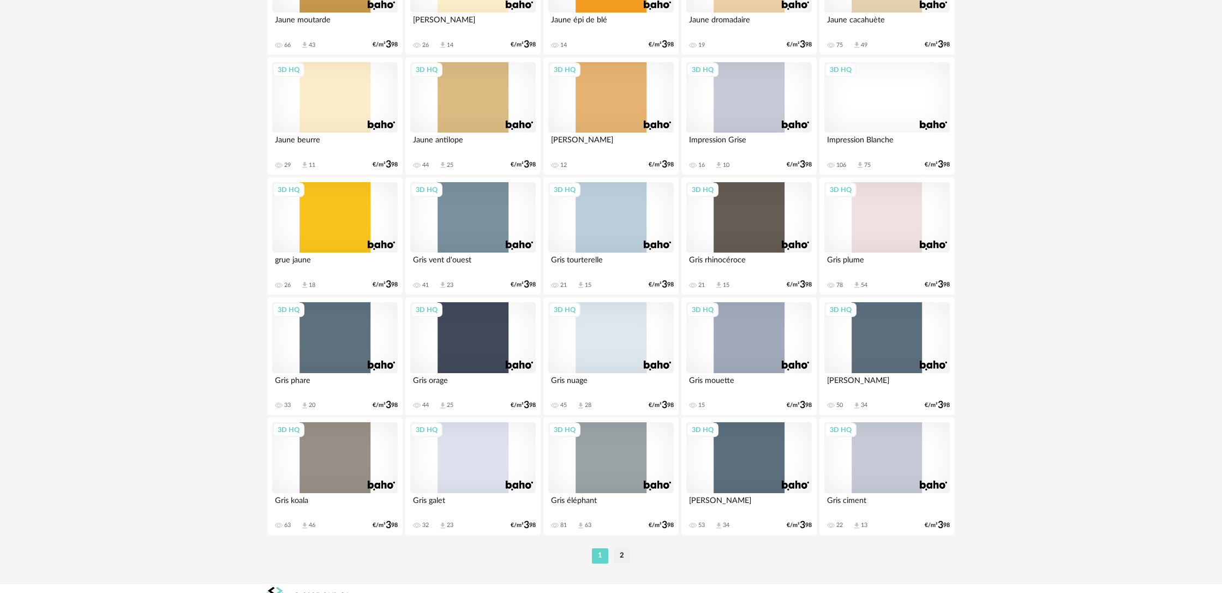
scroll to position [2099, 0]
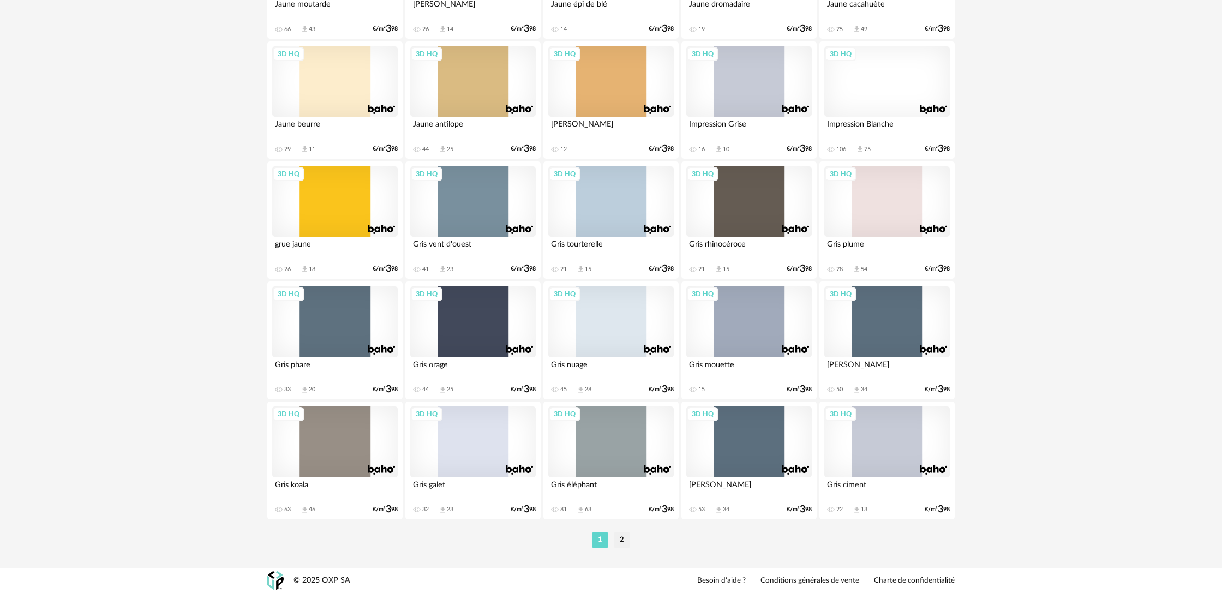
click at [618, 464] on div "3D HQ" at bounding box center [610, 441] width 125 height 71
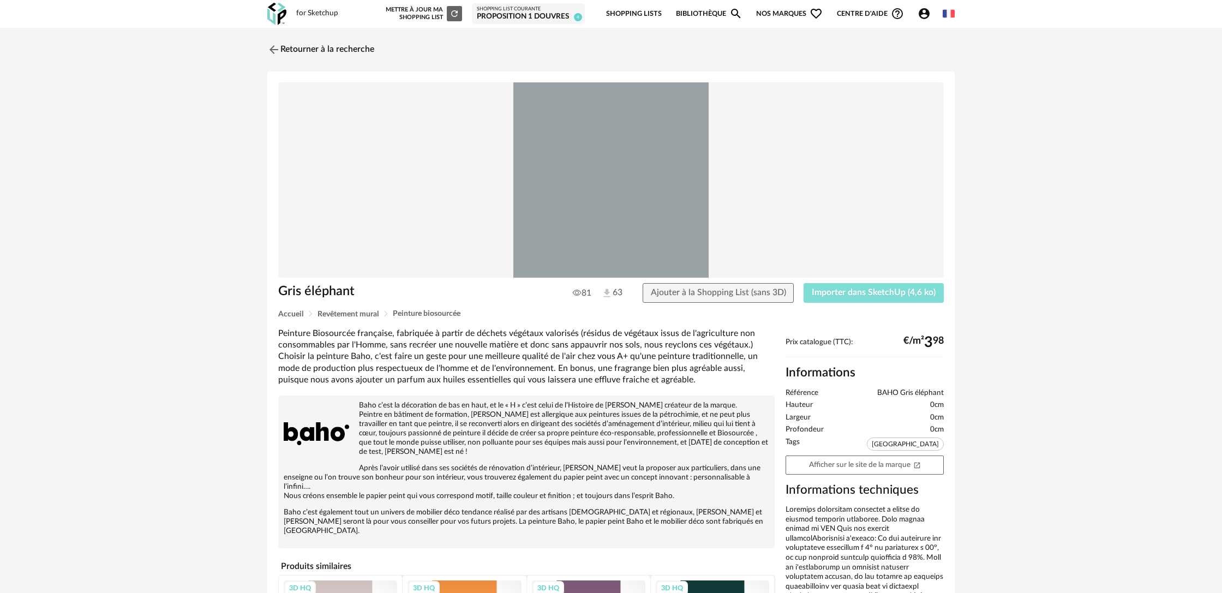
click at [833, 293] on span "Importer dans SketchUp (4,6 ko)" at bounding box center [874, 292] width 124 height 9
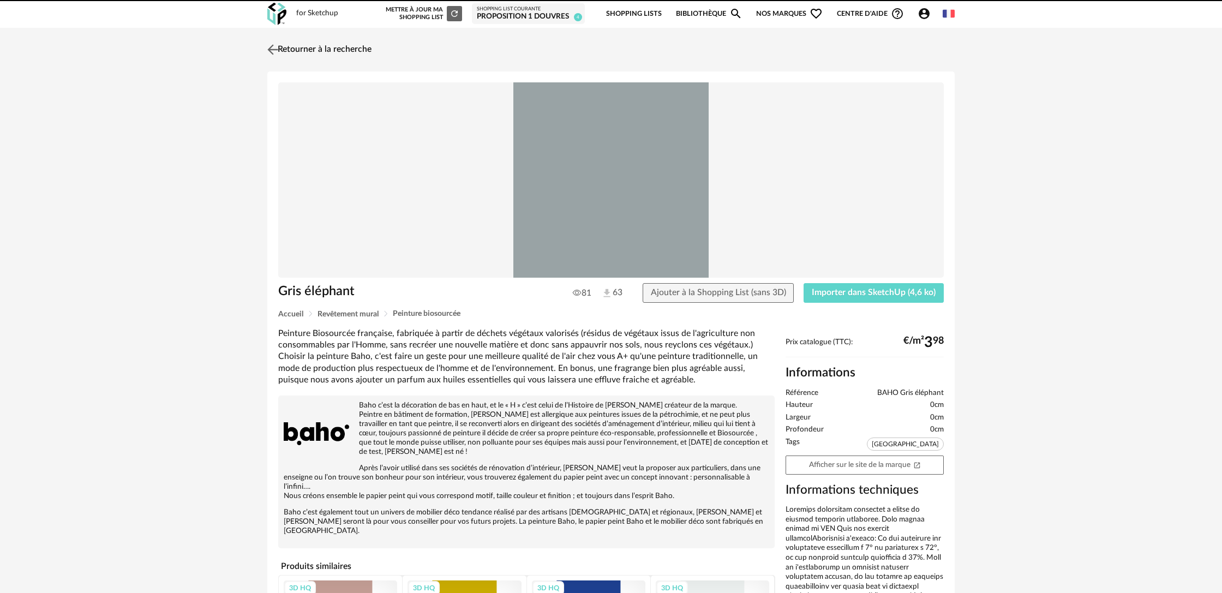
click at [332, 53] on link "Retourner à la recherche" at bounding box center [318, 50] width 107 height 24
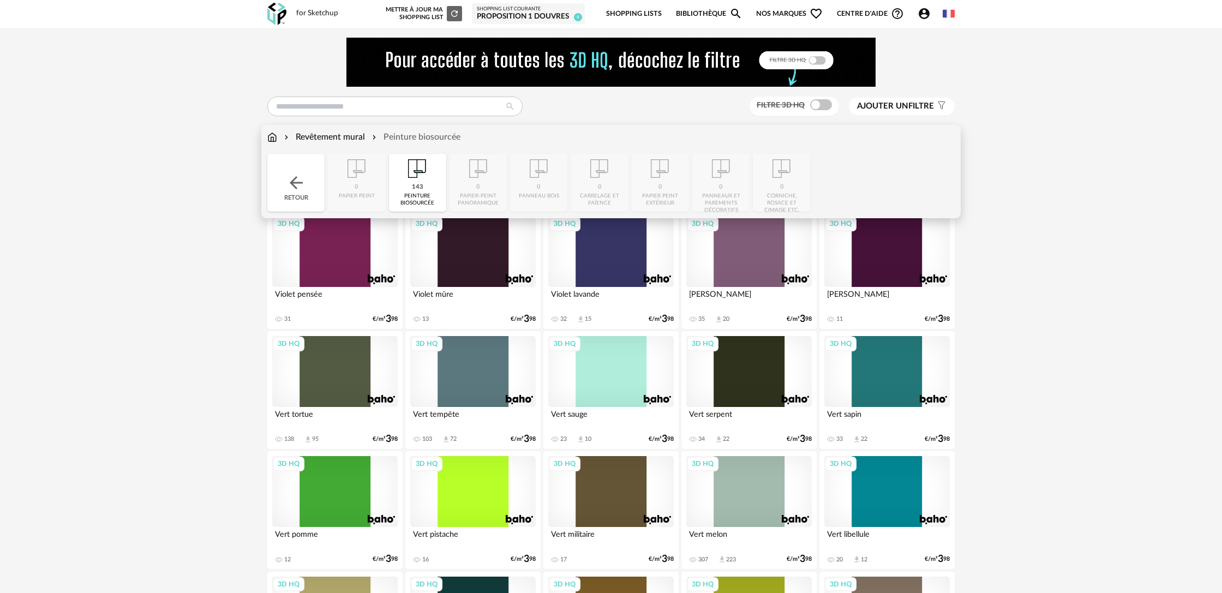
click at [273, 134] on img at bounding box center [272, 137] width 10 height 13
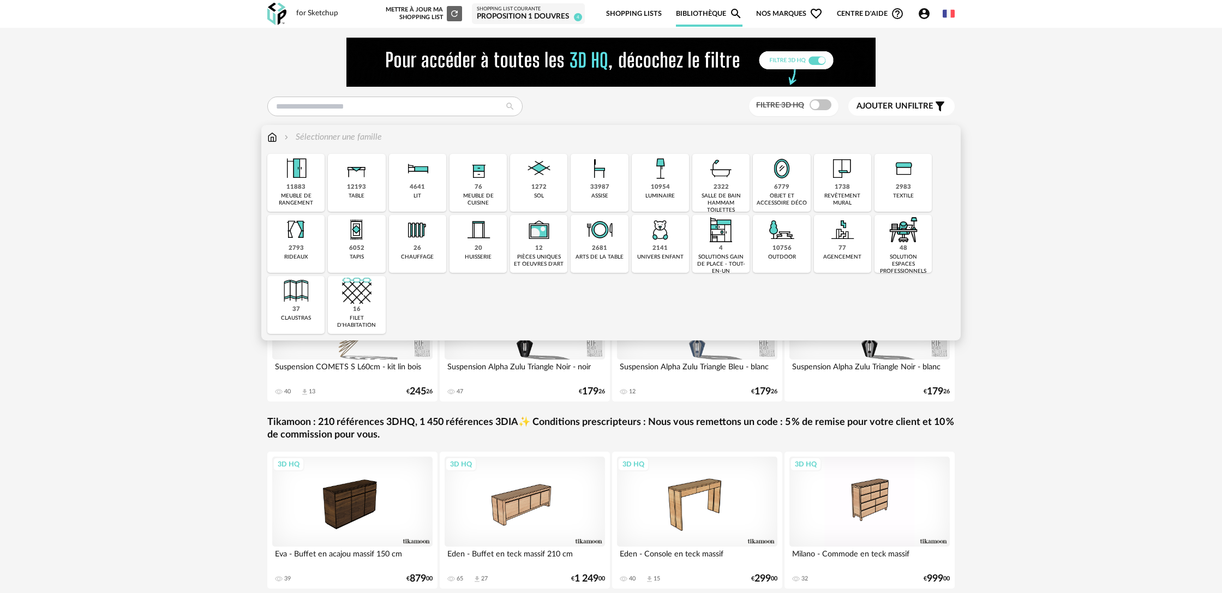
click at [767, 197] on div "objet et accessoire déco" at bounding box center [781, 200] width 51 height 14
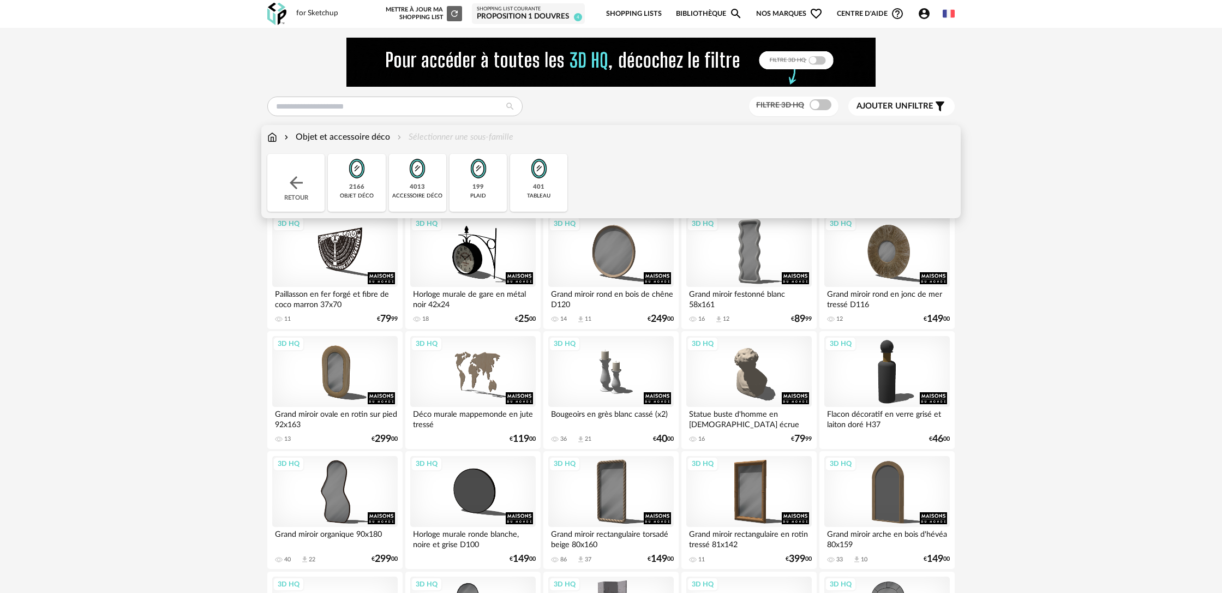
click at [414, 196] on div "accessoire déco" at bounding box center [417, 196] width 50 height 7
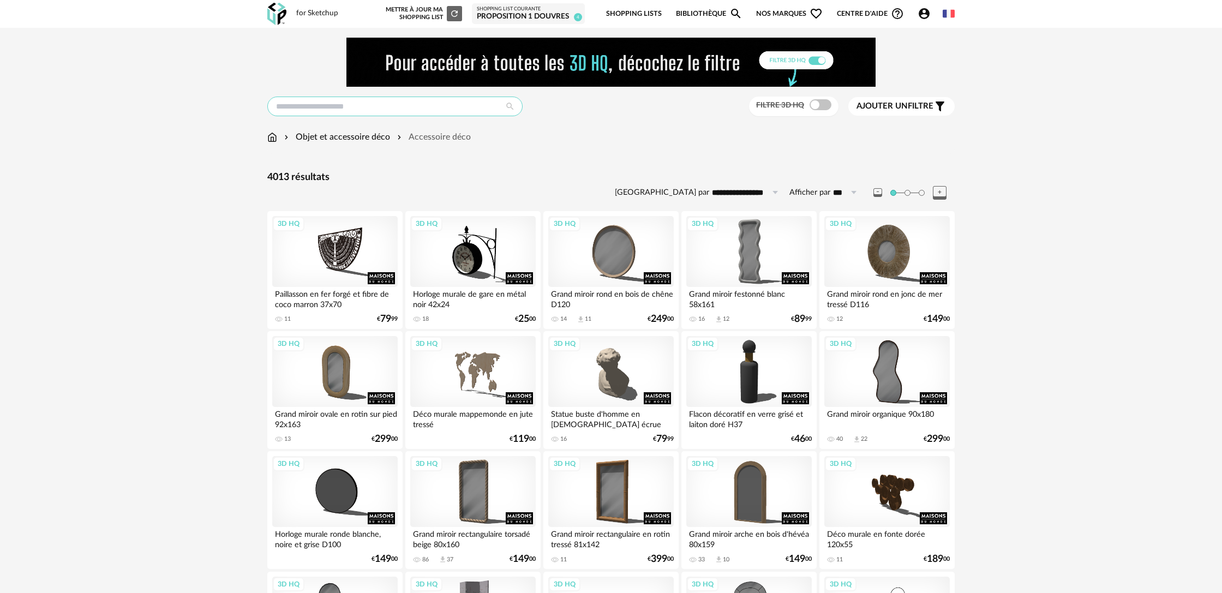
click at [371, 109] on input "text" at bounding box center [394, 107] width 255 height 20
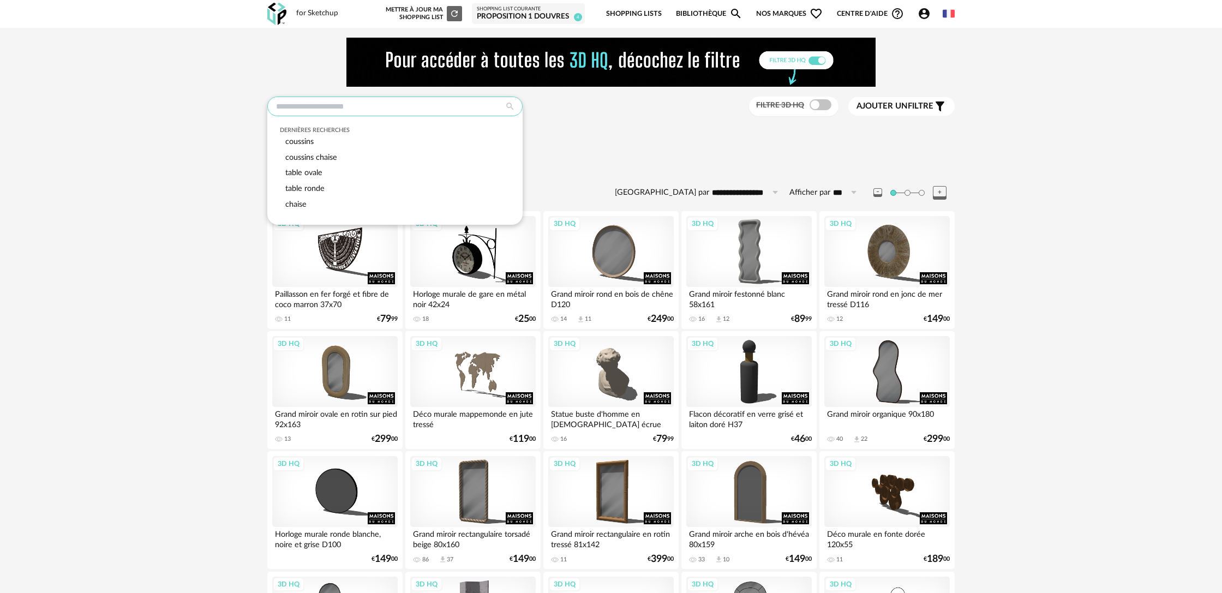
click at [371, 109] on input "text" at bounding box center [394, 107] width 255 height 20
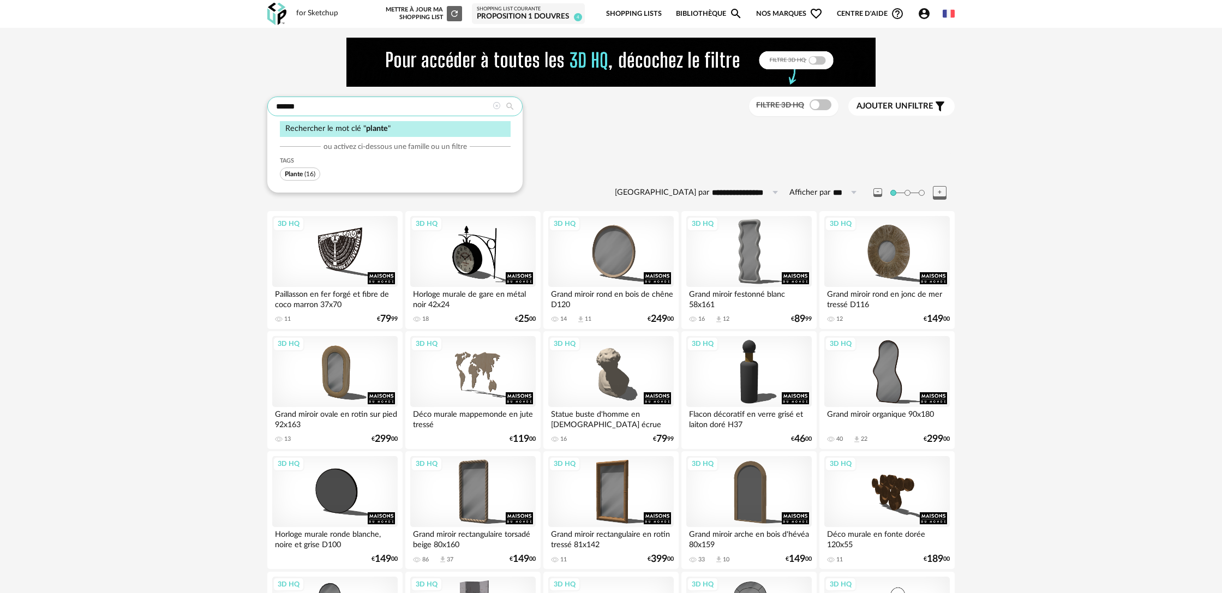
type input "******"
type input "**********"
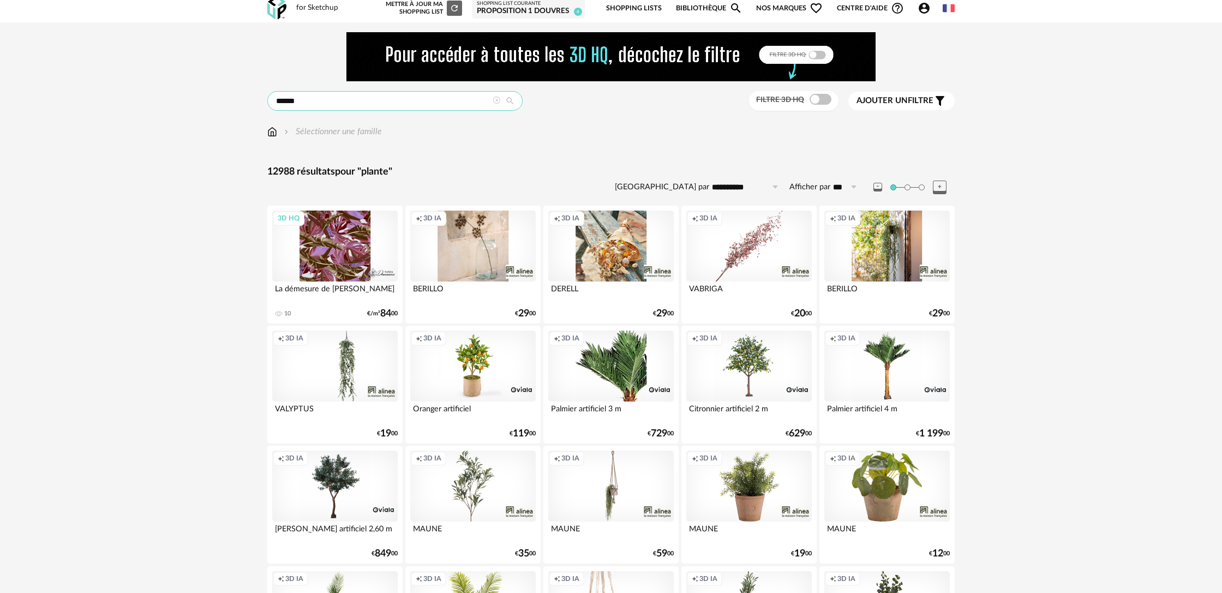
scroll to position [7, 0]
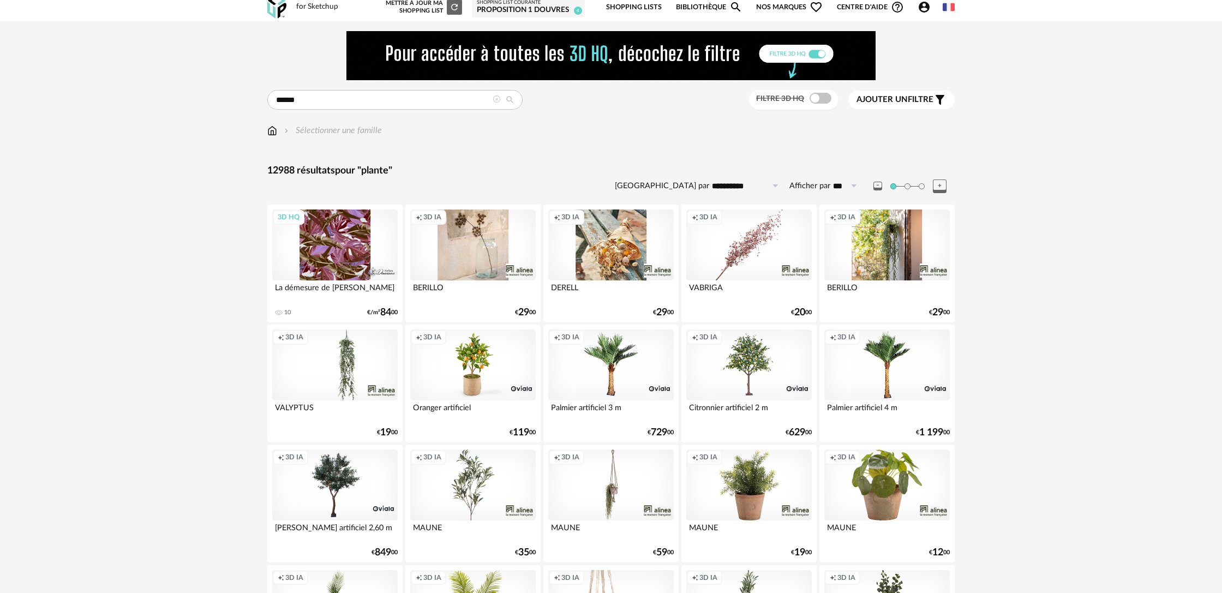
click at [505, 260] on div "Creation icon 3D IA" at bounding box center [472, 244] width 125 height 71
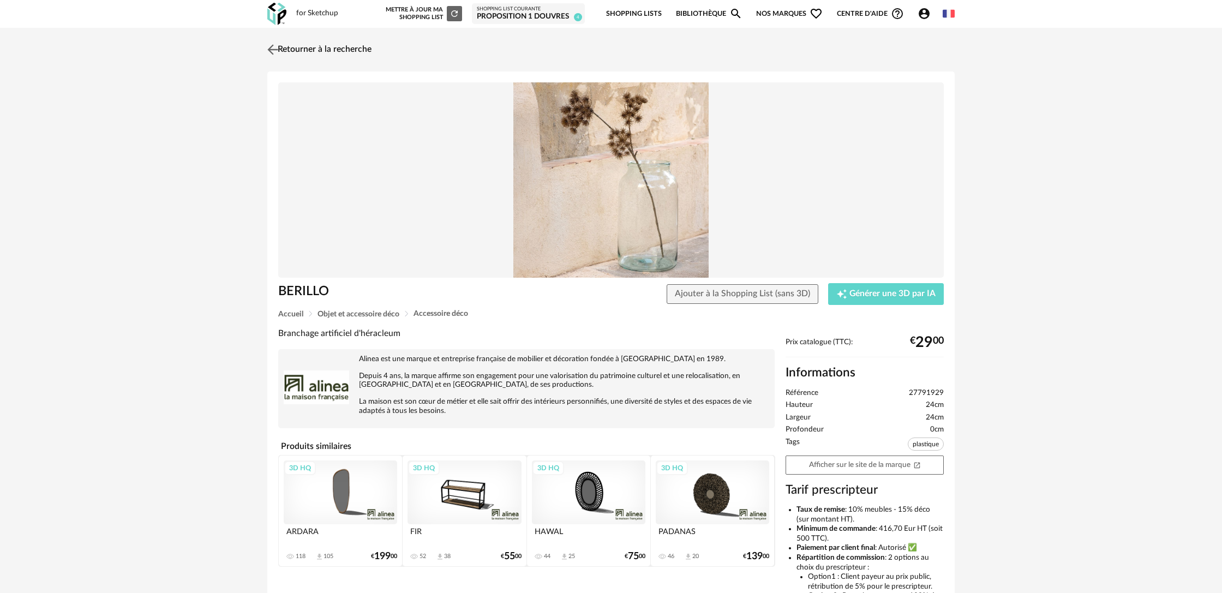
click at [290, 47] on link "Retourner à la recherche" at bounding box center [318, 50] width 107 height 24
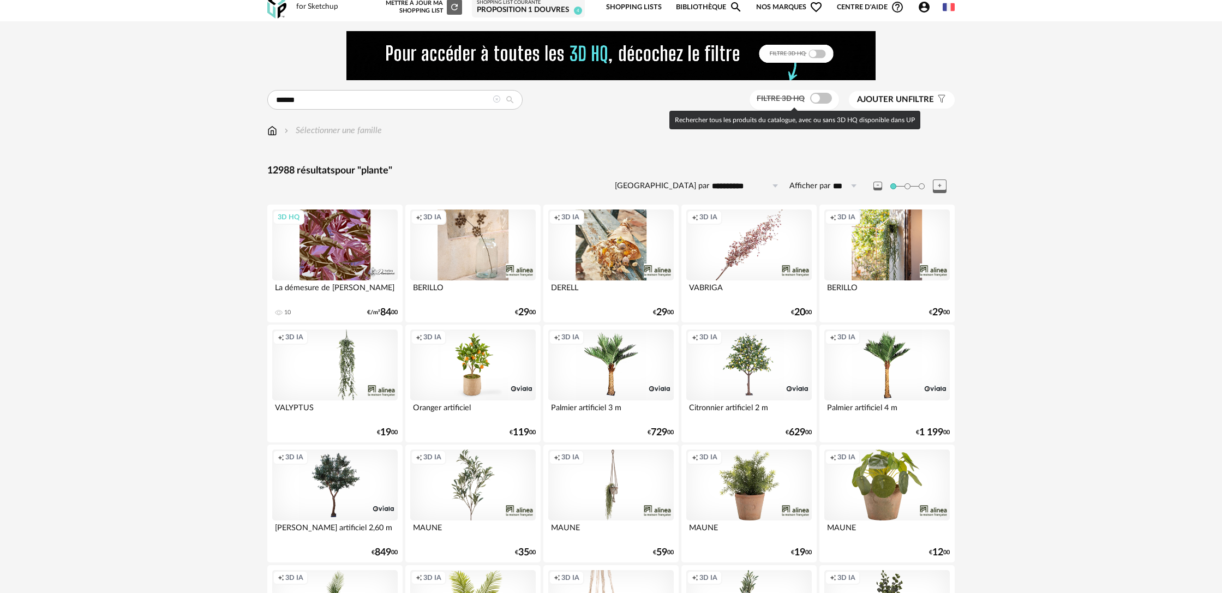
click at [814, 100] on span at bounding box center [821, 98] width 22 height 11
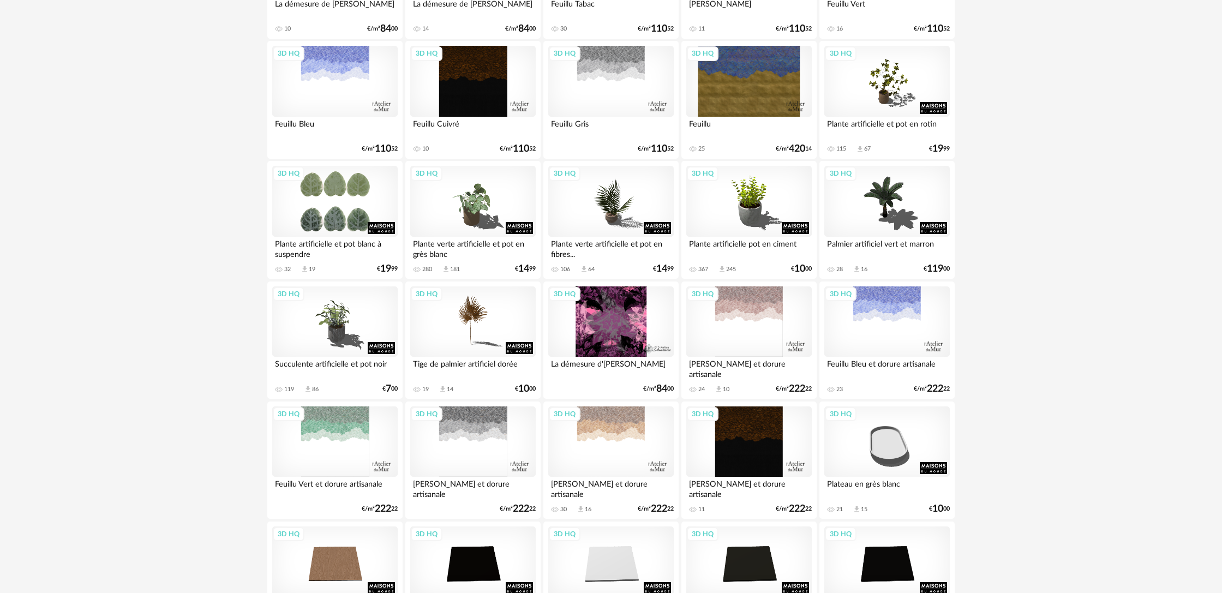
scroll to position [292, 0]
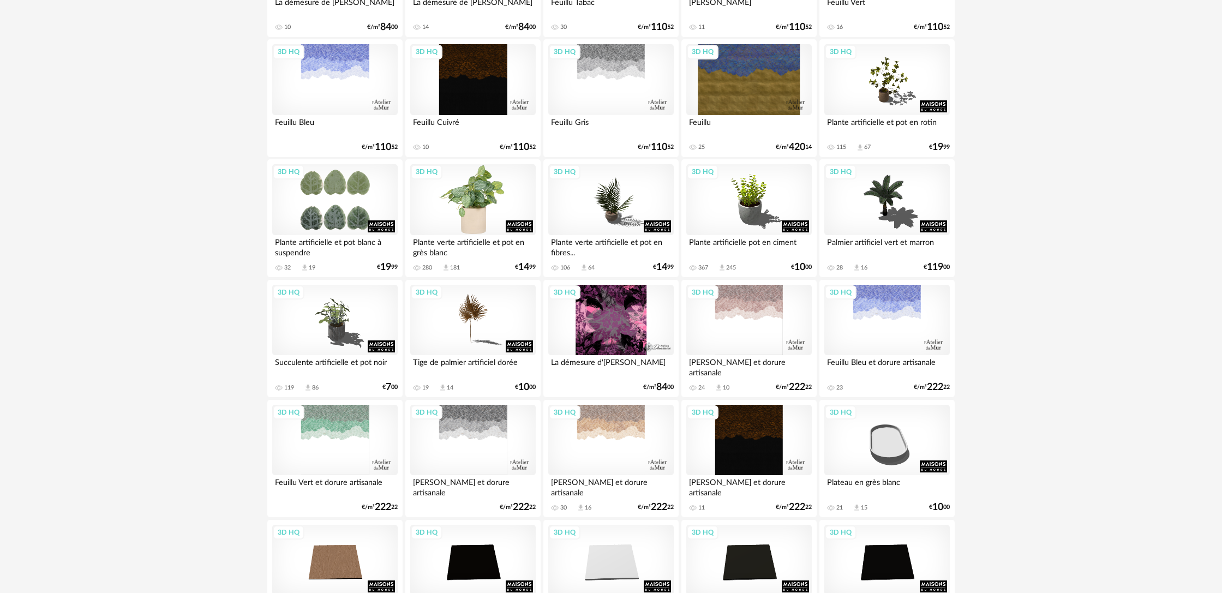
click at [495, 217] on div "3D HQ" at bounding box center [472, 199] width 125 height 71
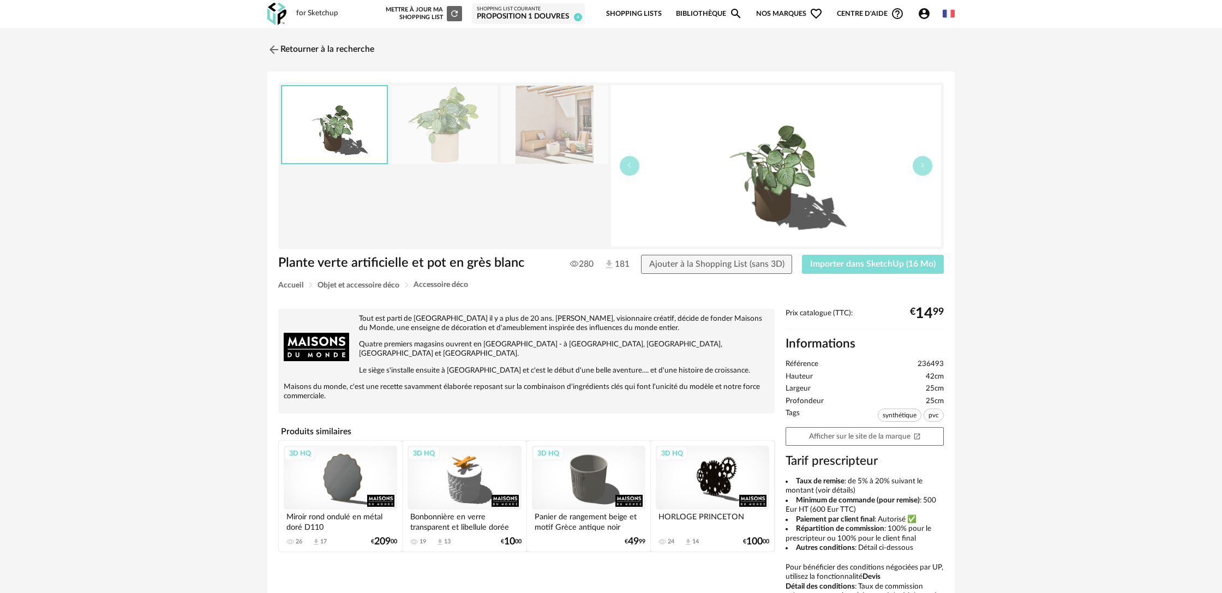
click at [851, 271] on button "Importer dans SketchUp (16 Mo)" at bounding box center [873, 265] width 142 height 20
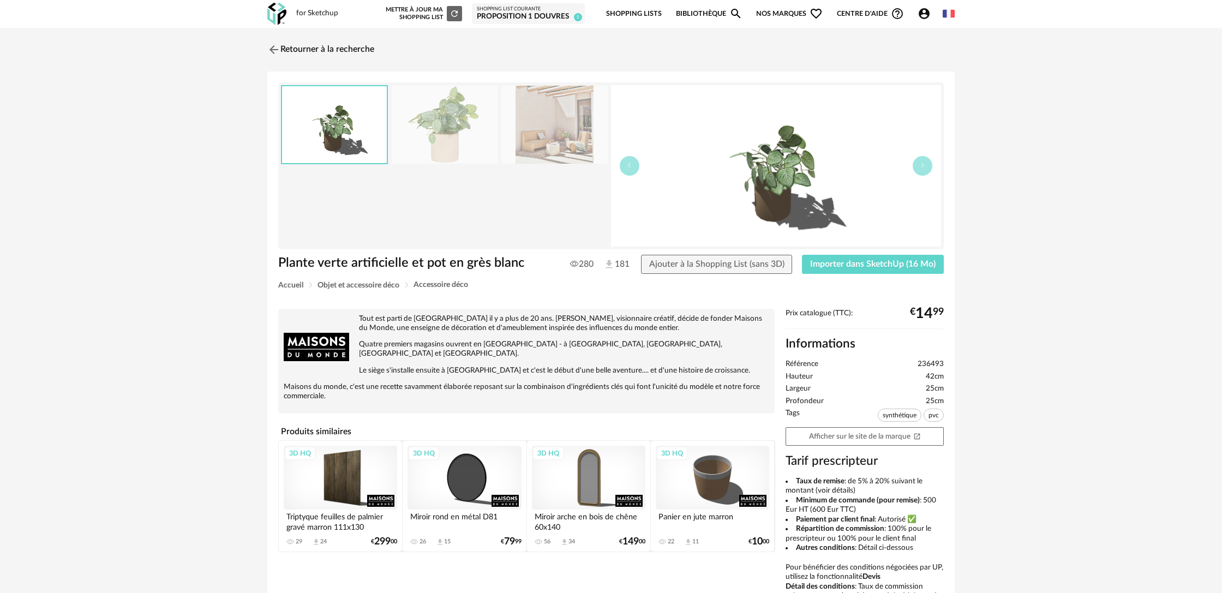
scroll to position [5, 0]
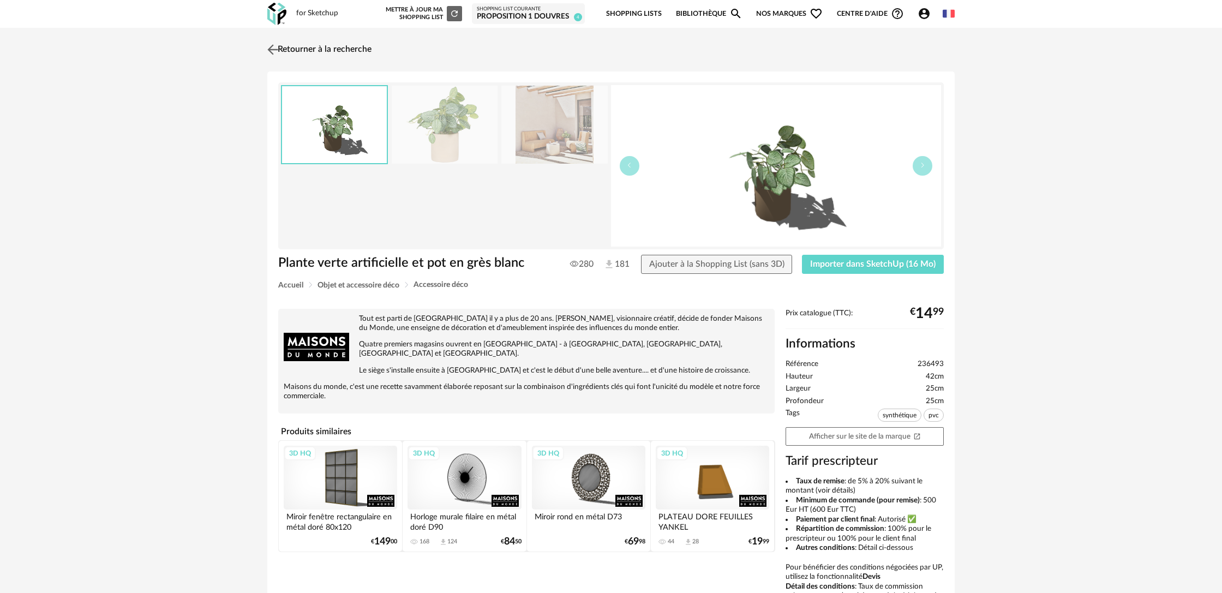
click at [341, 47] on link "Retourner à la recherche" at bounding box center [318, 50] width 107 height 24
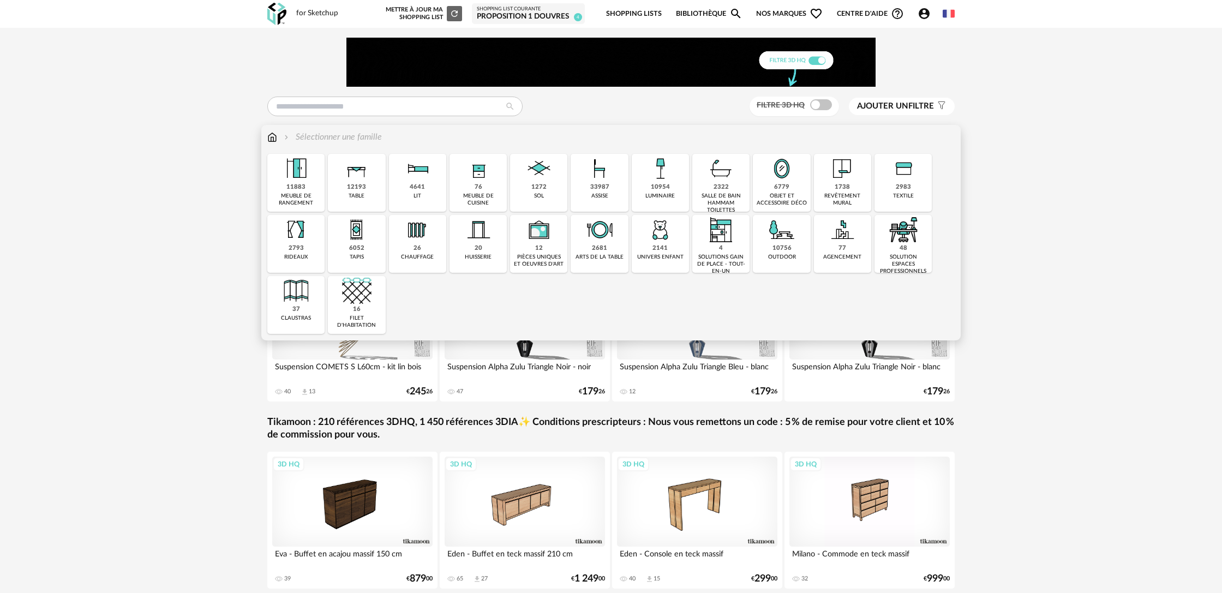
click at [779, 192] on div "6779 objet et accessoire déco" at bounding box center [781, 183] width 57 height 58
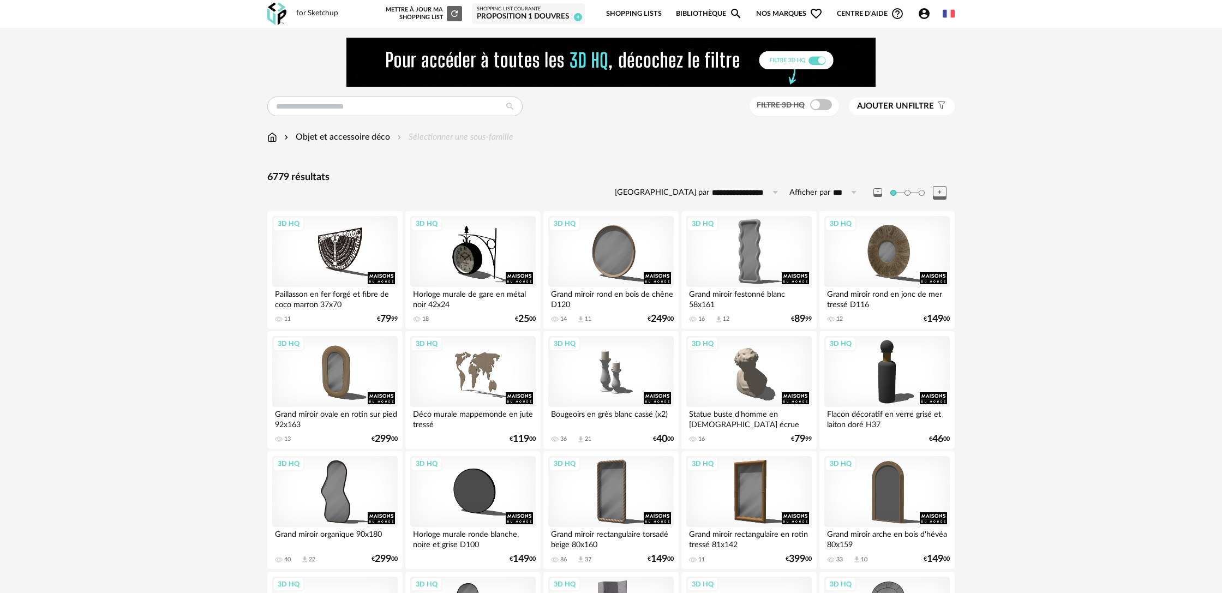
click at [922, 108] on span "Ajouter un filtre" at bounding box center [895, 106] width 77 height 11
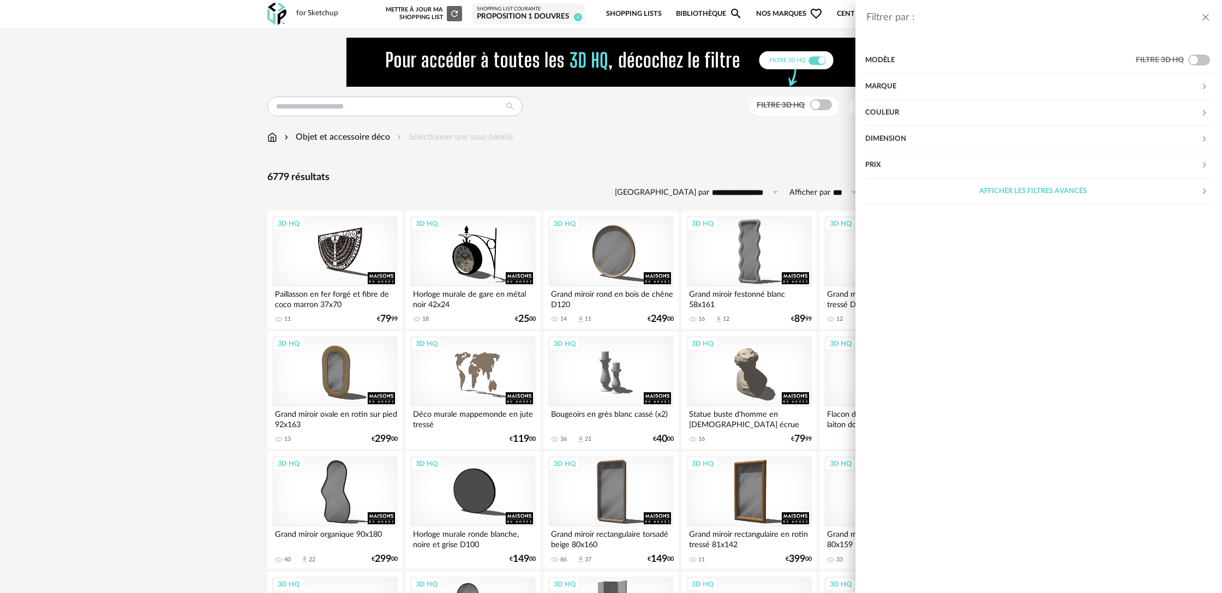
click at [879, 91] on div "Marque" at bounding box center [1032, 87] width 335 height 26
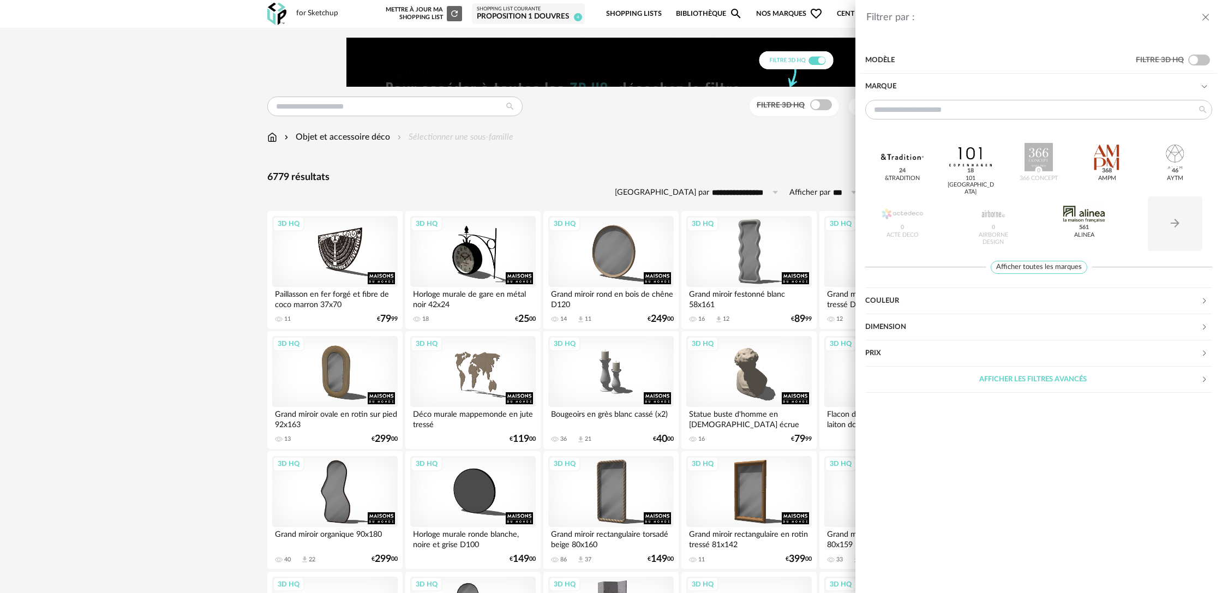
click at [879, 91] on div "Marque" at bounding box center [1032, 87] width 335 height 26
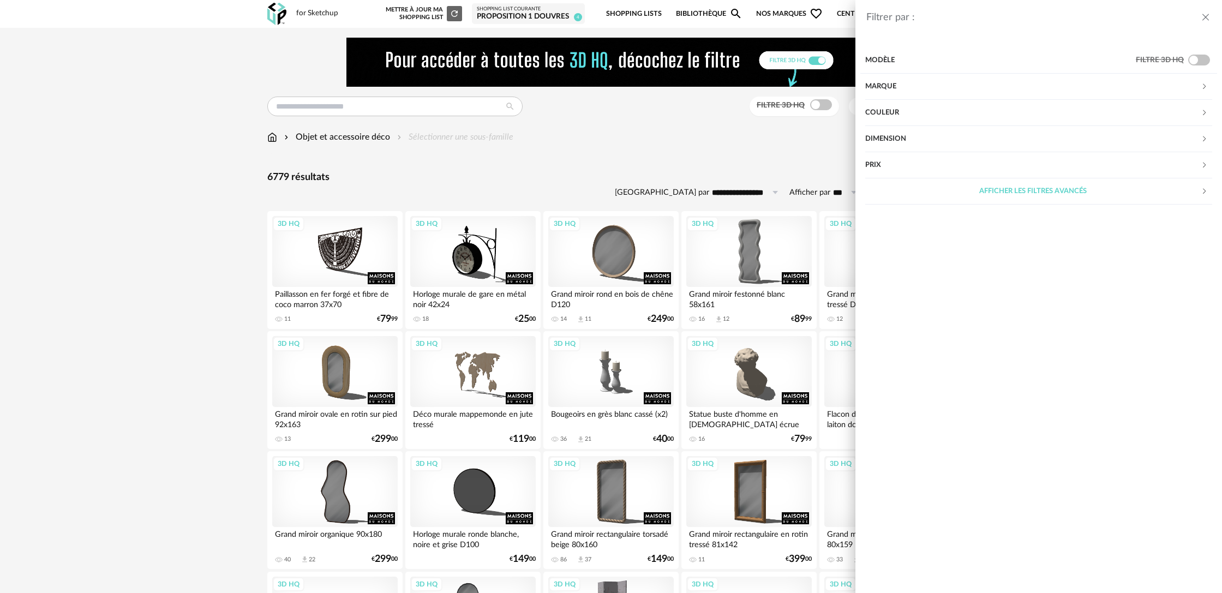
click at [443, 135] on div "Filtrer par : Modèle Filtre 3D HQ Marque &tradition 24 101 Copenhagen 18 366 Co…" at bounding box center [611, 296] width 1222 height 593
click at [441, 137] on div "Objet et accessoire déco Sélectionner une sous-famille" at bounding box center [390, 137] width 246 height 13
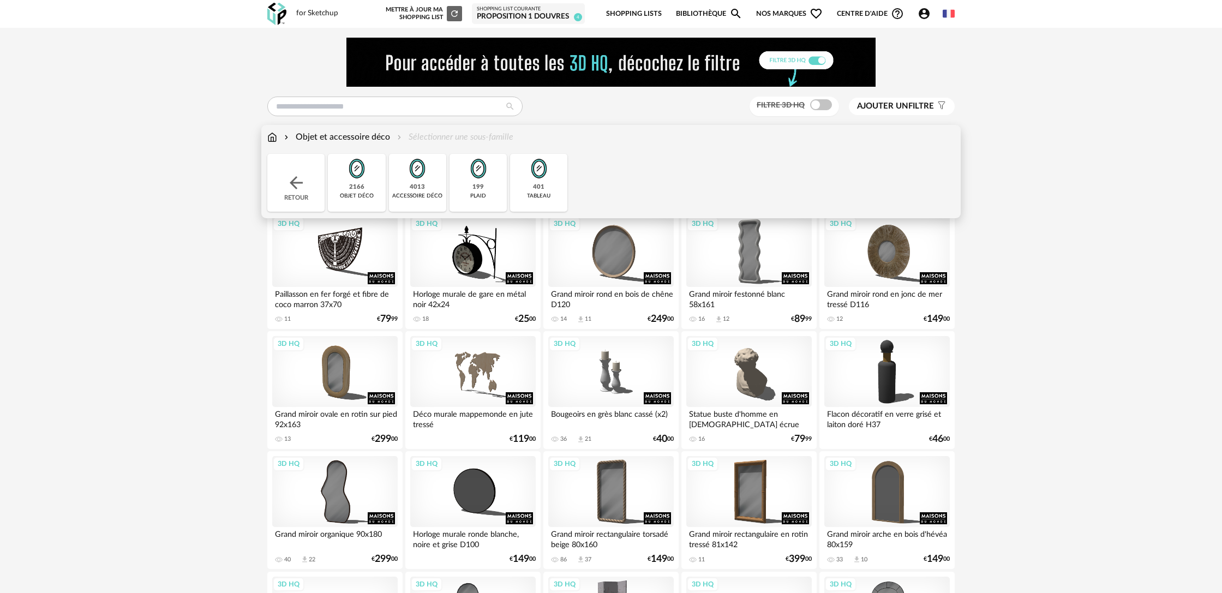
click at [362, 188] on div "2166" at bounding box center [356, 187] width 15 height 8
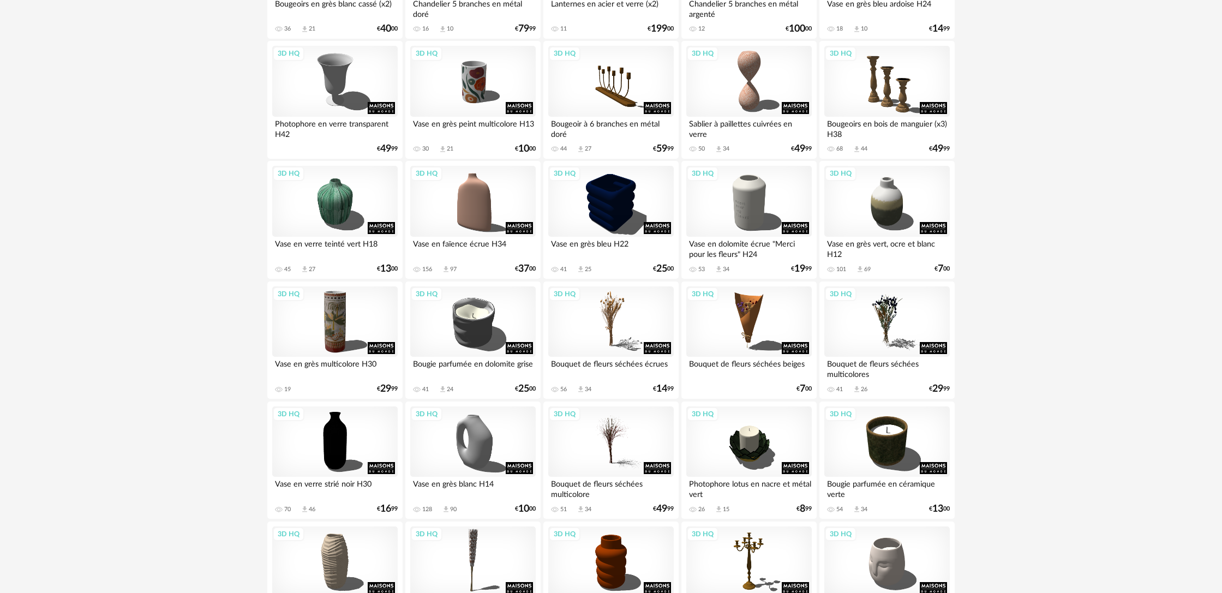
scroll to position [291, 0]
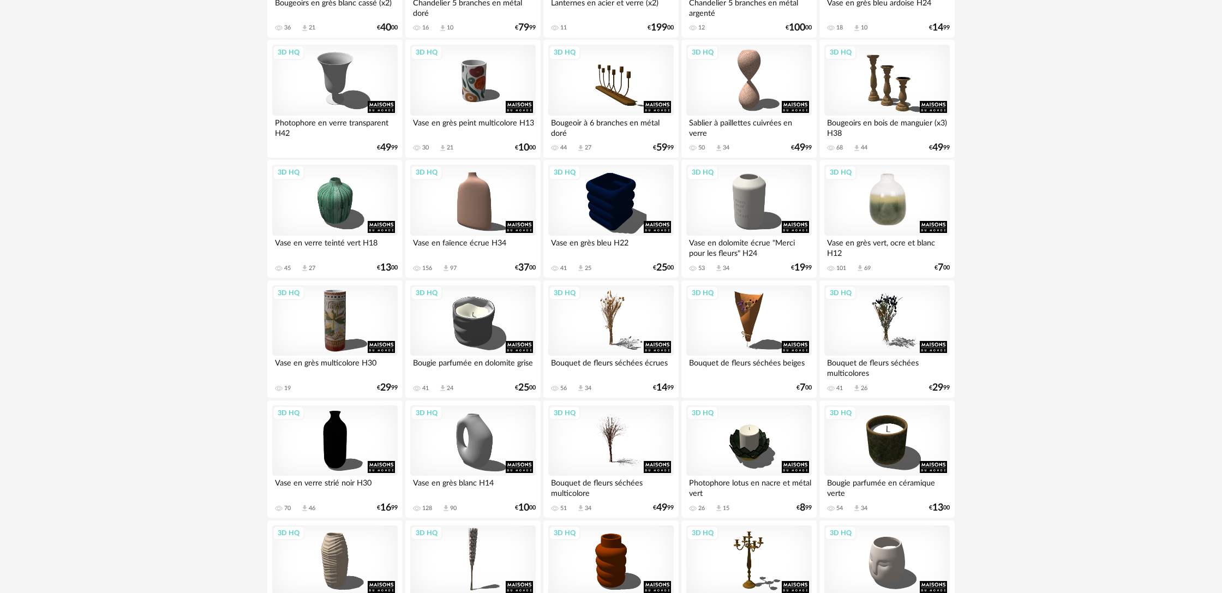
click at [902, 214] on div "3D HQ" at bounding box center [886, 200] width 125 height 71
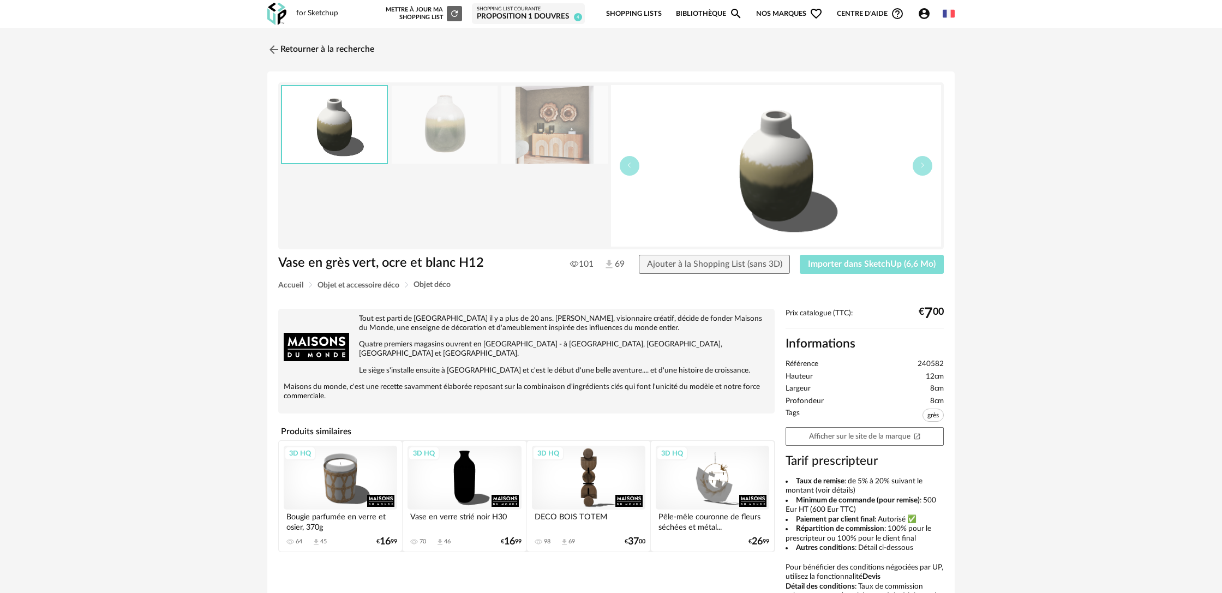
click at [863, 263] on span "Importer dans SketchUp (6,6 Mo)" at bounding box center [872, 264] width 128 height 9
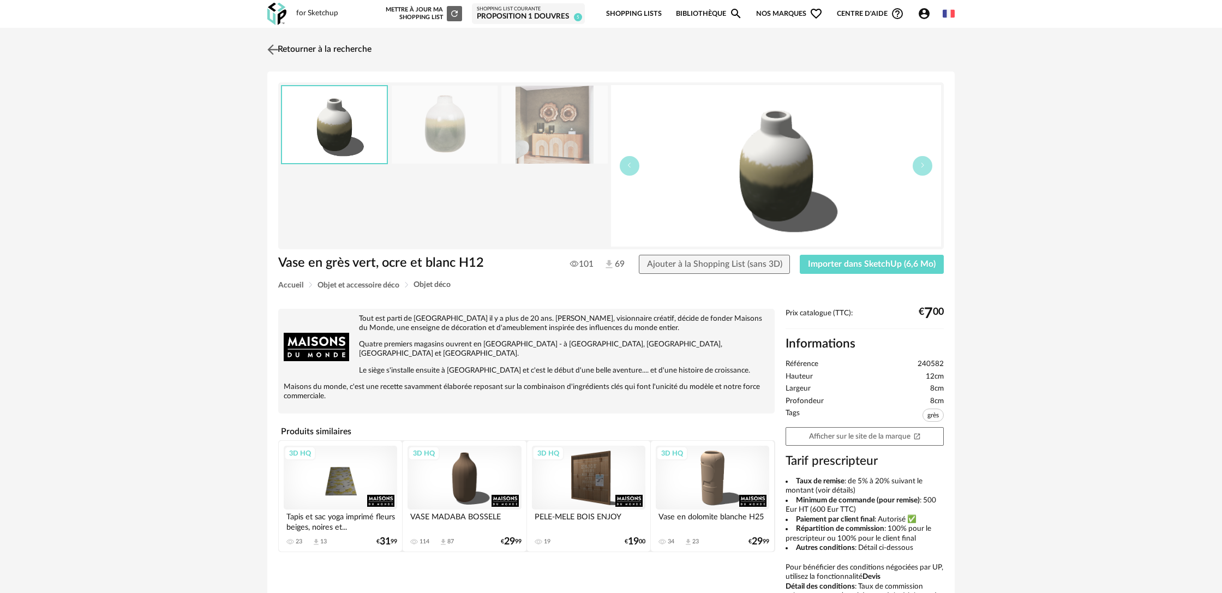
click at [314, 48] on link "Retourner à la recherche" at bounding box center [318, 50] width 107 height 24
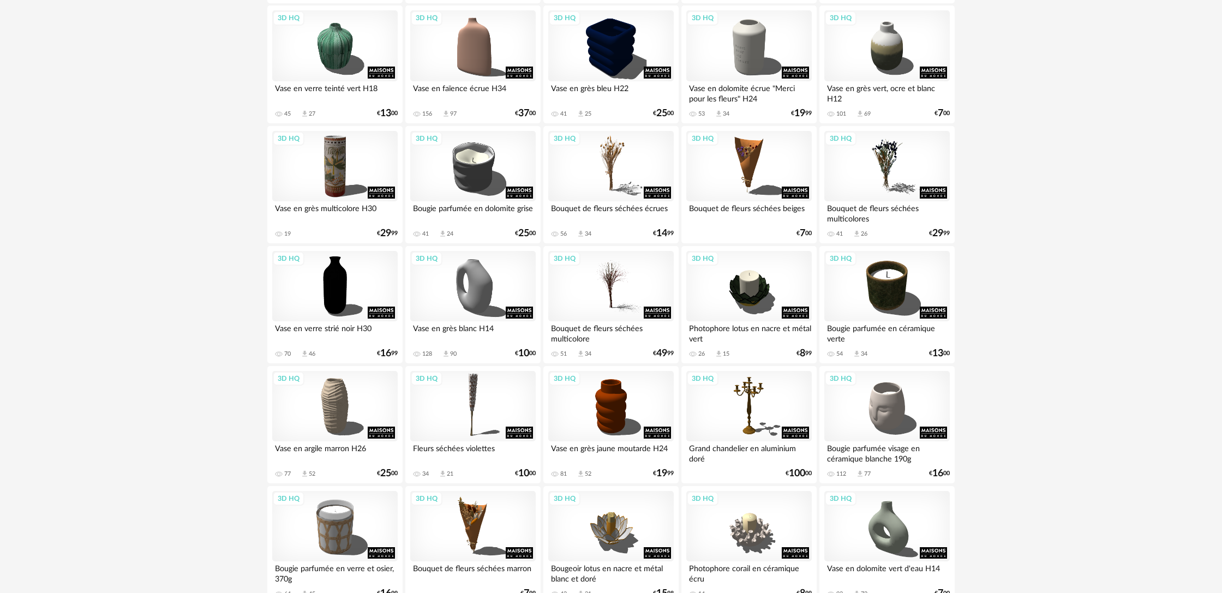
scroll to position [483, 0]
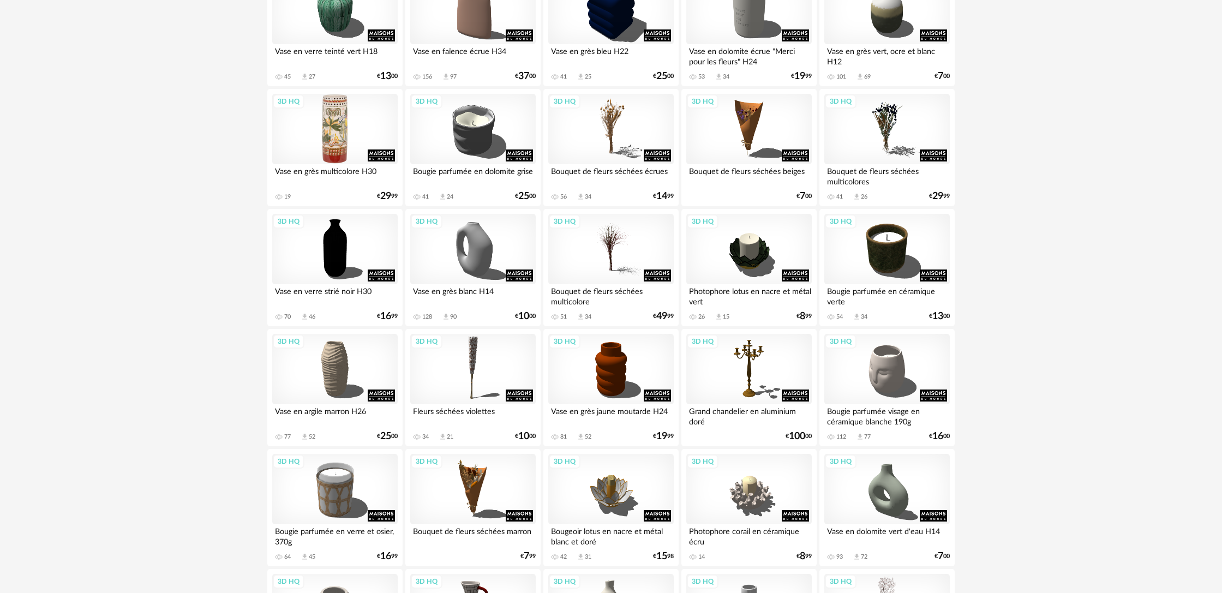
click at [346, 128] on div "3D HQ" at bounding box center [334, 129] width 125 height 71
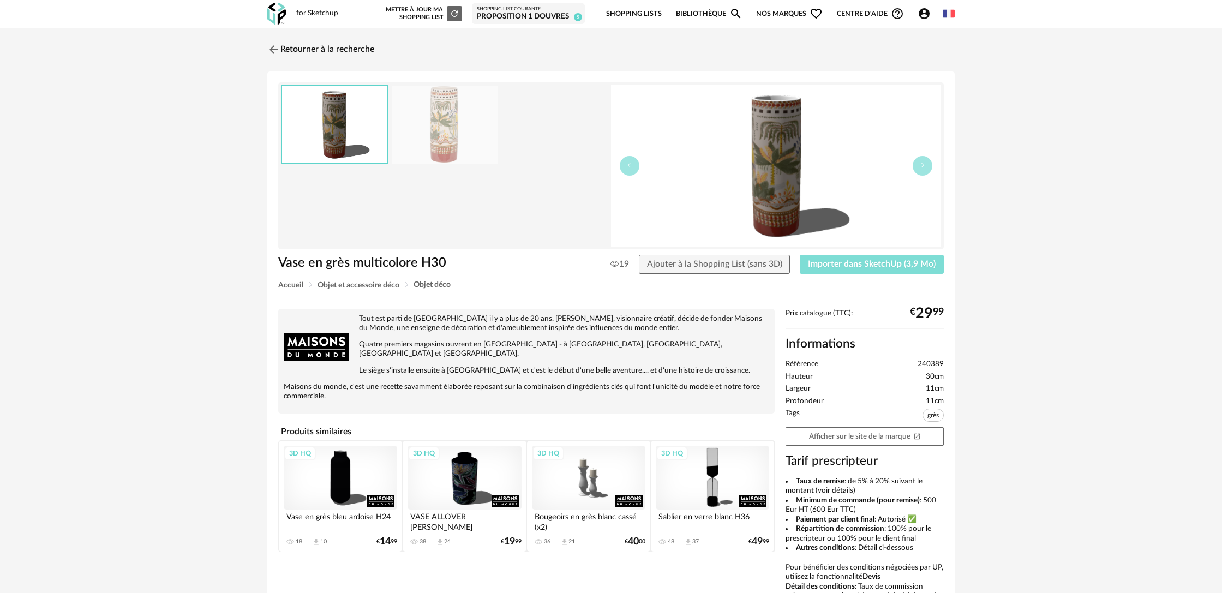
click at [860, 274] on button "Importer dans SketchUp (3,9 Mo)" at bounding box center [872, 265] width 144 height 20
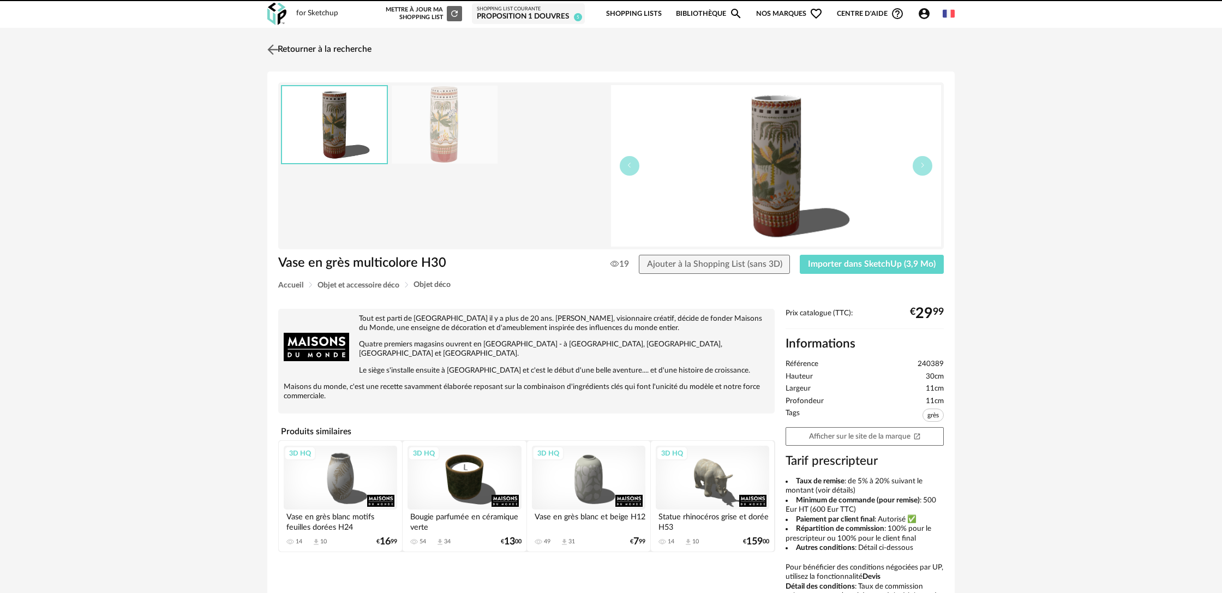
click at [318, 51] on link "Retourner à la recherche" at bounding box center [318, 50] width 107 height 24
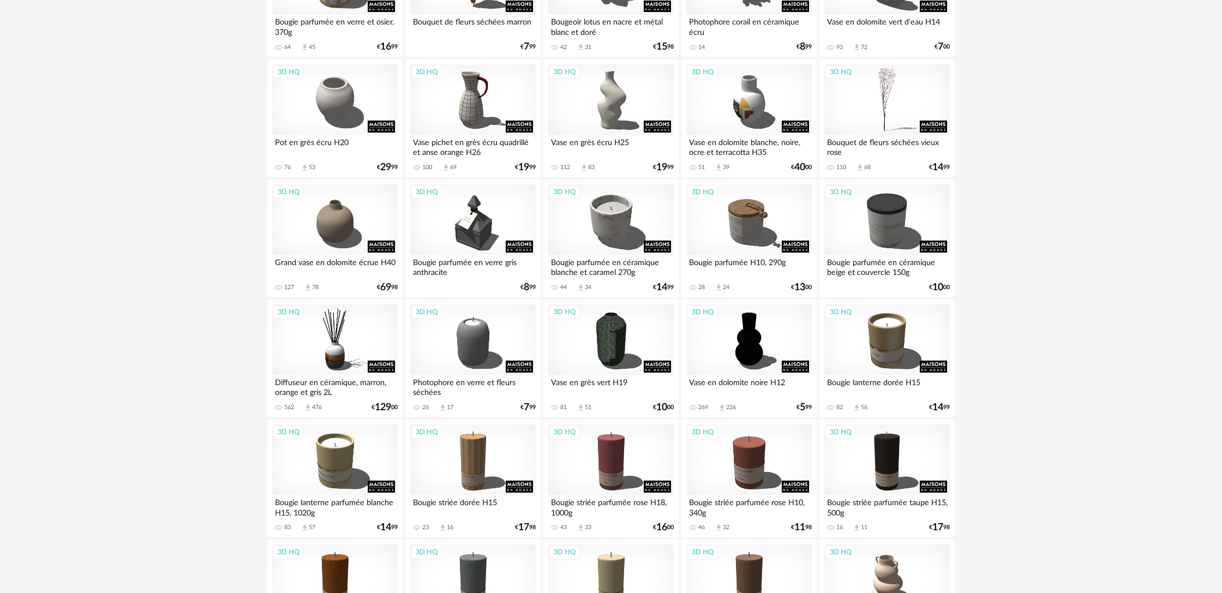
scroll to position [993, 0]
click at [651, 359] on div "3D HQ" at bounding box center [610, 339] width 125 height 71
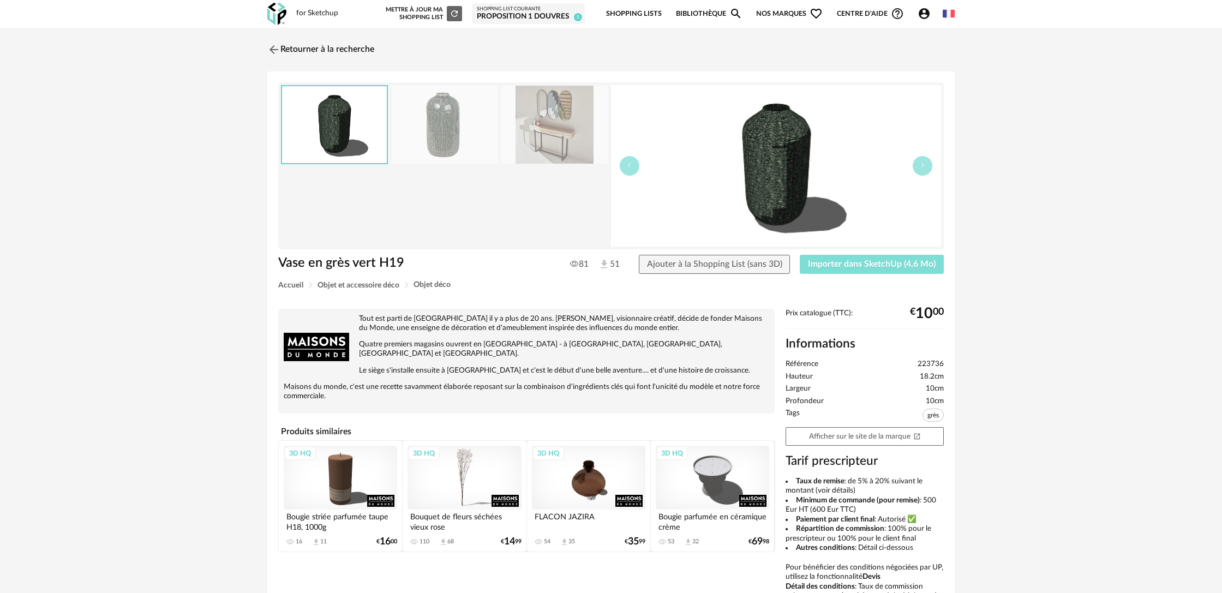
click at [833, 262] on span "Importer dans SketchUp (4,6 Mo)" at bounding box center [872, 264] width 128 height 9
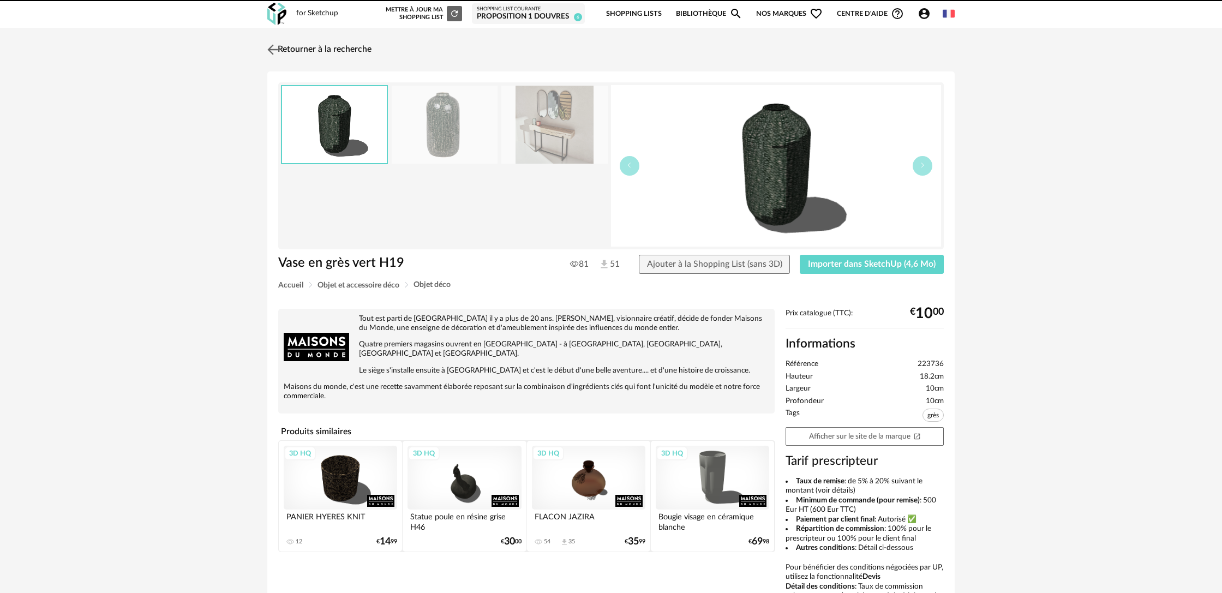
click at [322, 50] on link "Retourner à la recherche" at bounding box center [318, 50] width 107 height 24
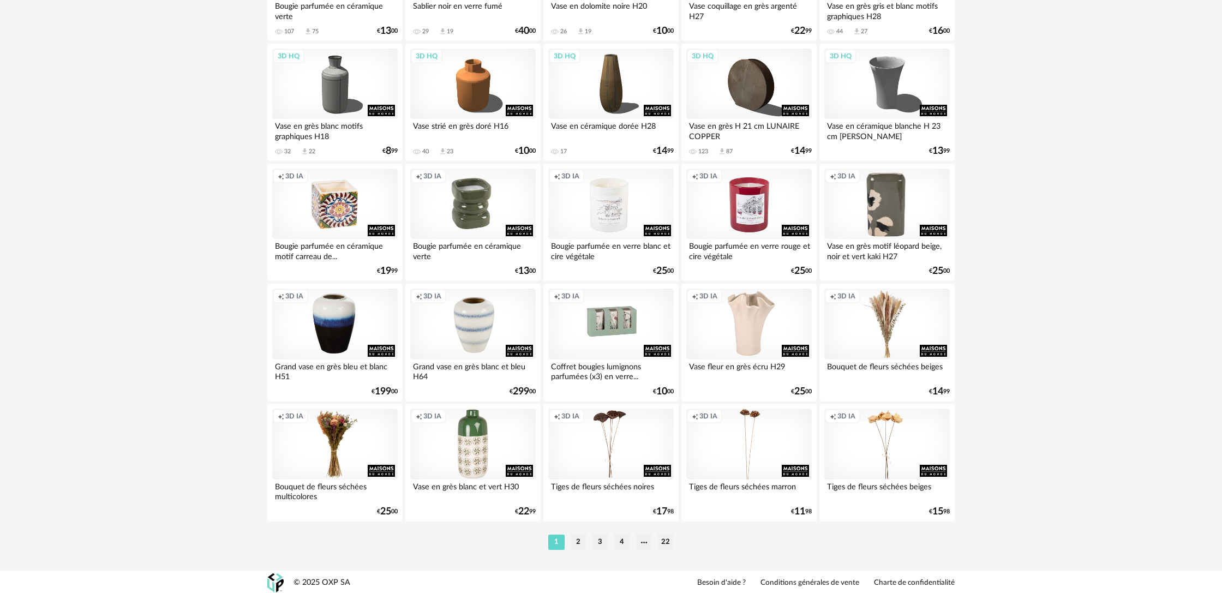
scroll to position [2099, 0]
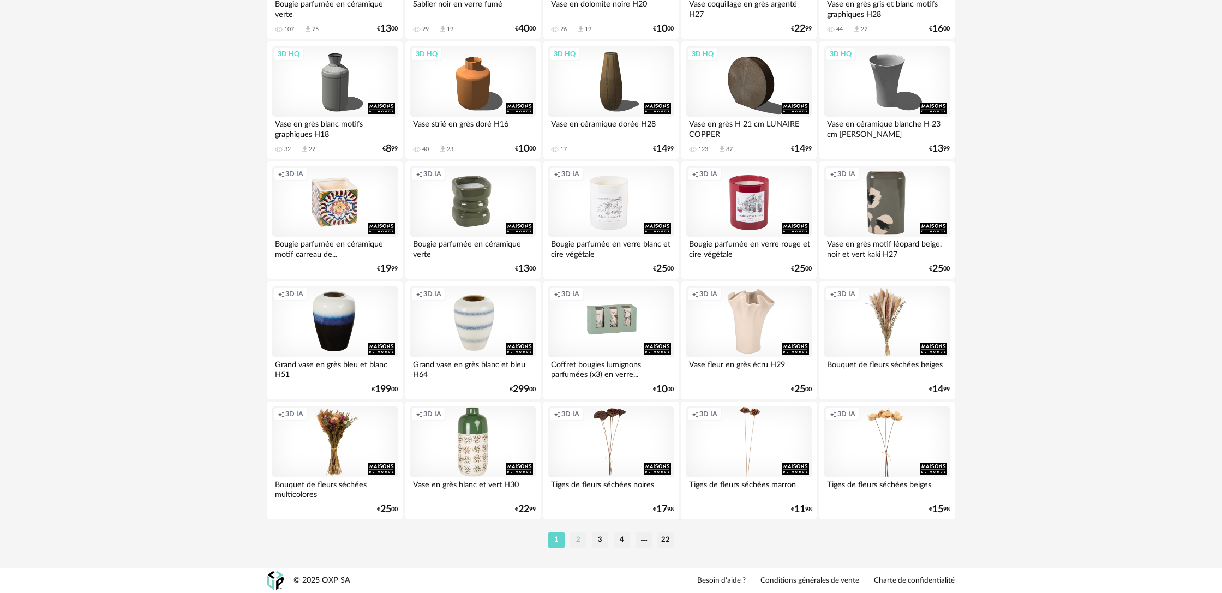
click at [580, 538] on li "2" at bounding box center [578, 539] width 16 height 15
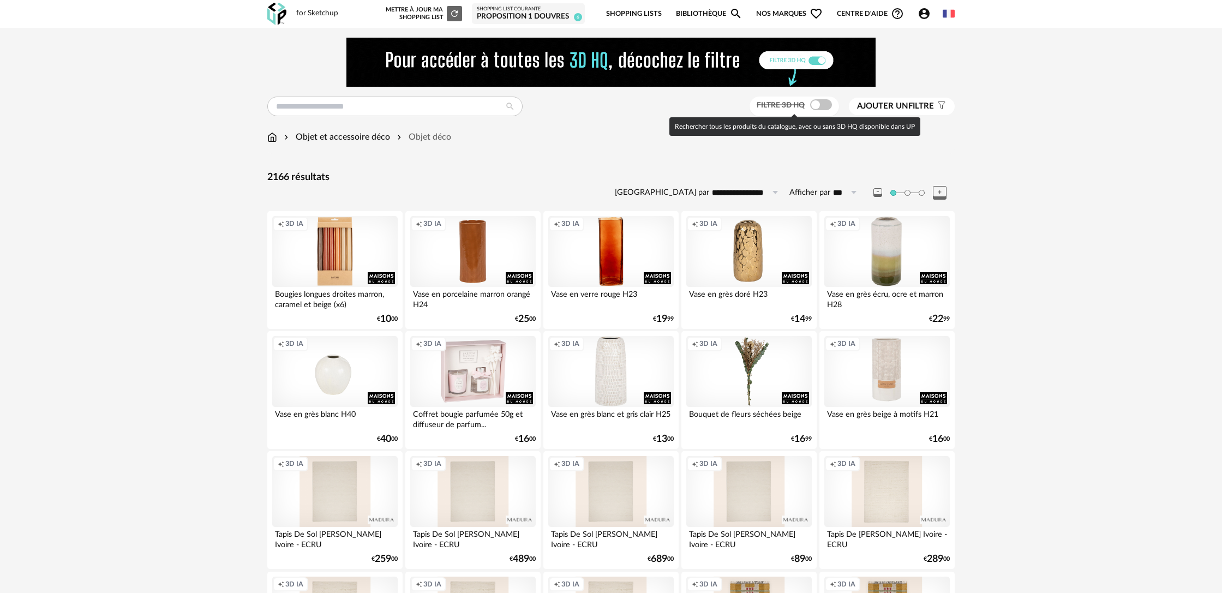
click at [825, 104] on span at bounding box center [821, 104] width 22 height 11
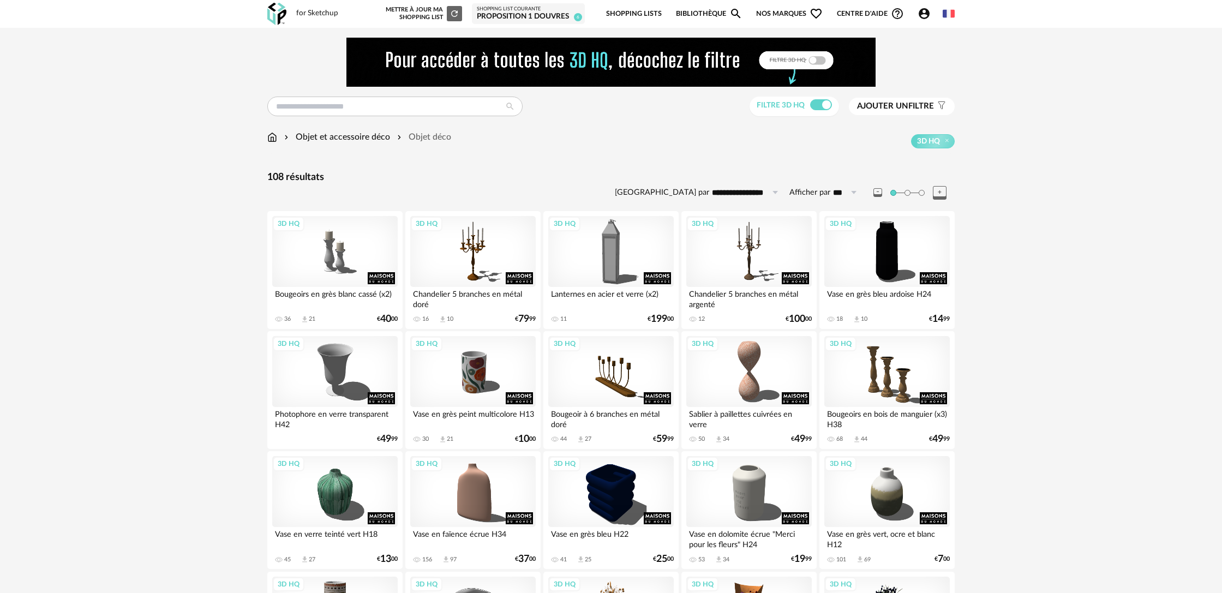
click at [825, 195] on label "Afficher par" at bounding box center [809, 193] width 41 height 10
click at [830, 195] on input "***" at bounding box center [846, 192] width 33 height 17
drag, startPoint x: 855, startPoint y: 282, endPoint x: 843, endPoint y: 285, distance: 11.8
click at [855, 281] on span "200" at bounding box center [850, 277] width 16 height 10
type input "***"
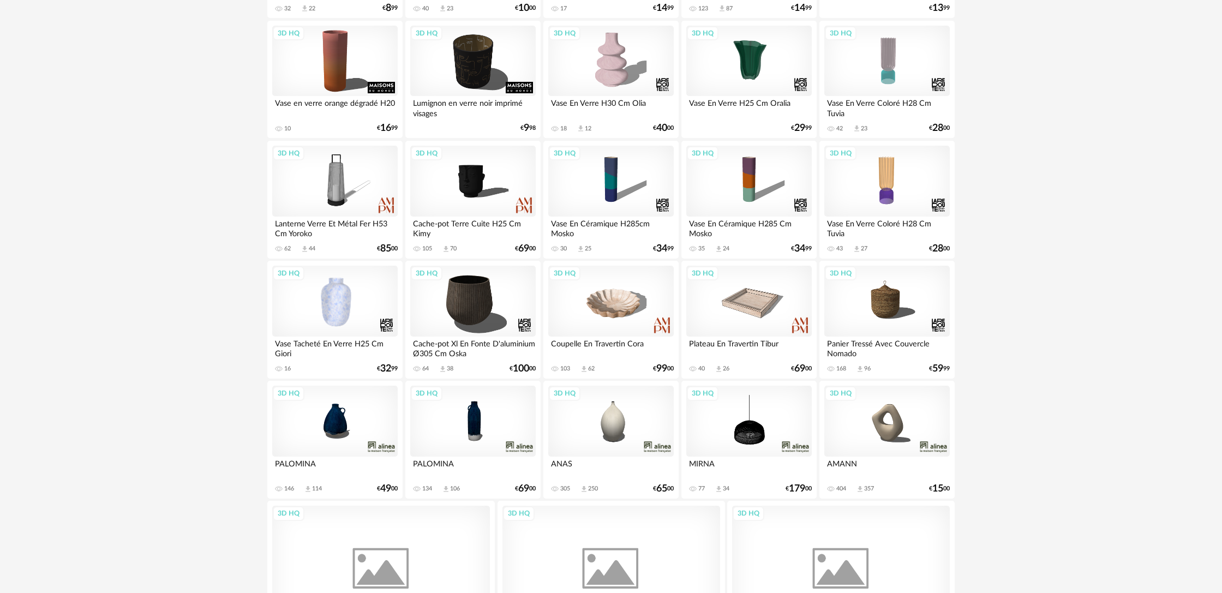
scroll to position [2364, 0]
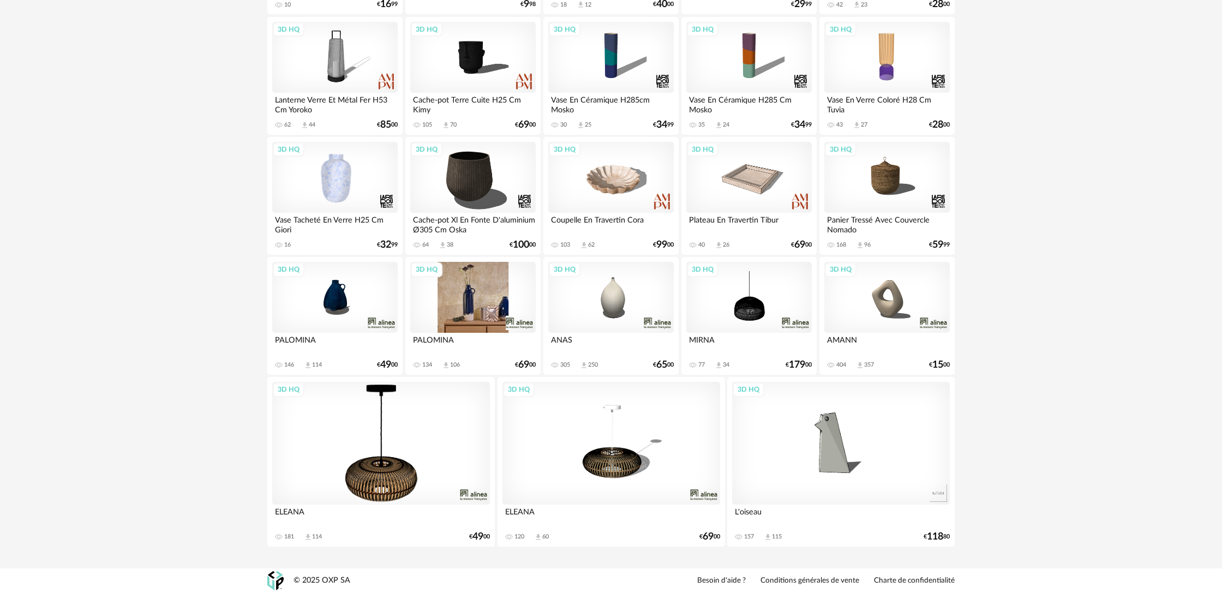
click at [486, 304] on div "3D HQ" at bounding box center [472, 297] width 125 height 71
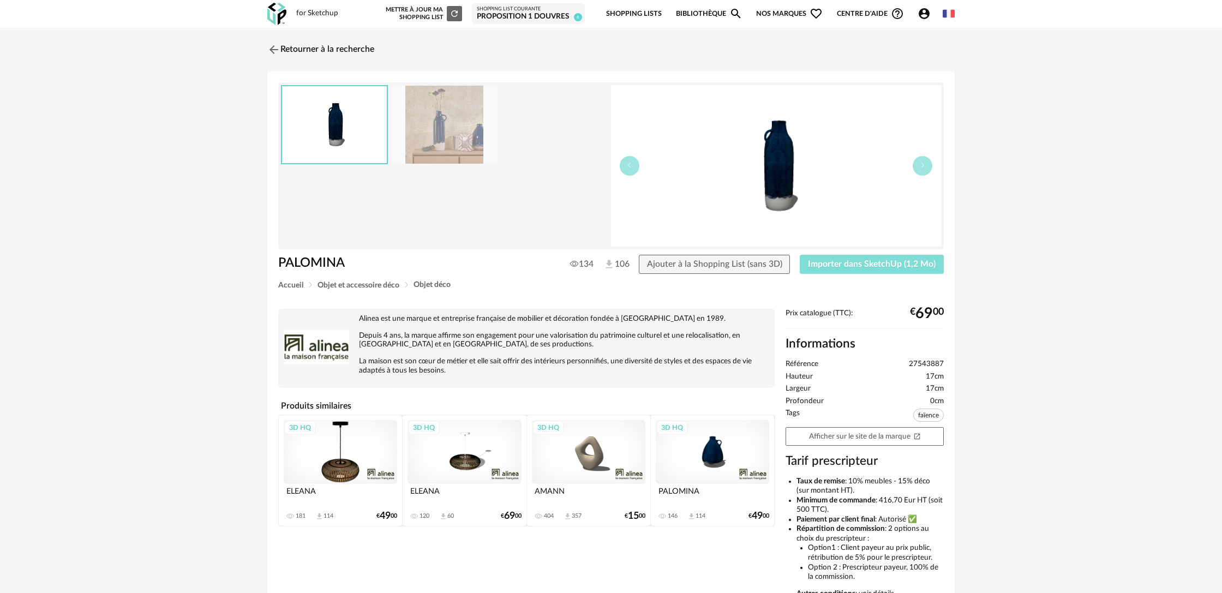
click at [843, 266] on span "Importer dans SketchUp (1,2 Mo)" at bounding box center [872, 264] width 128 height 9
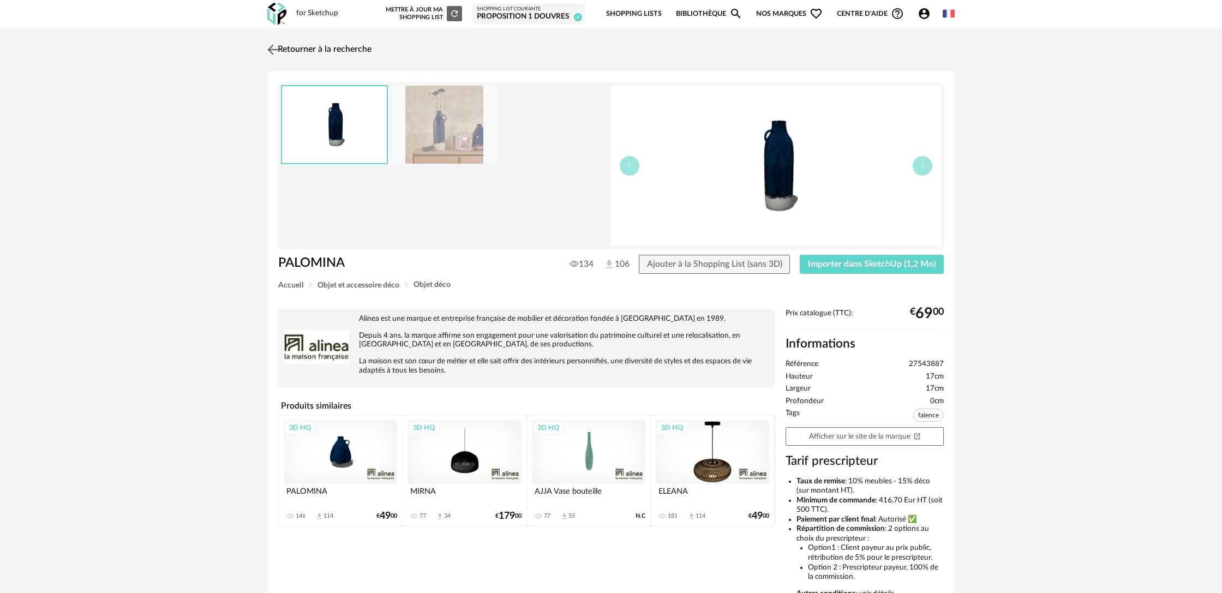
click at [336, 49] on link "Retourner à la recherche" at bounding box center [318, 50] width 107 height 24
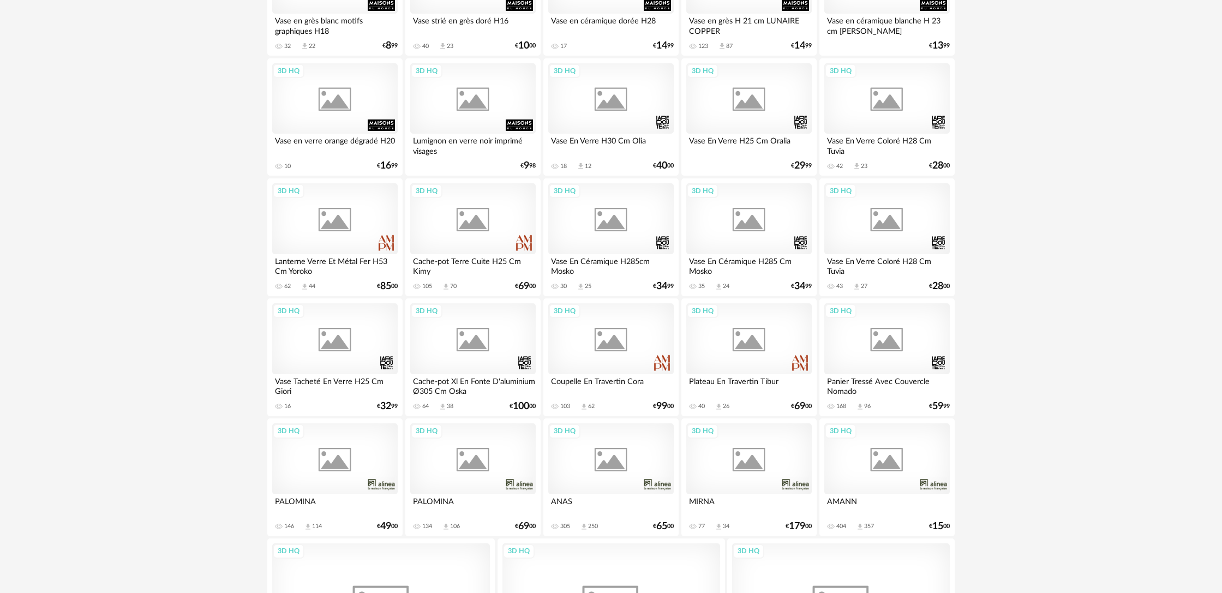
scroll to position [2324, 0]
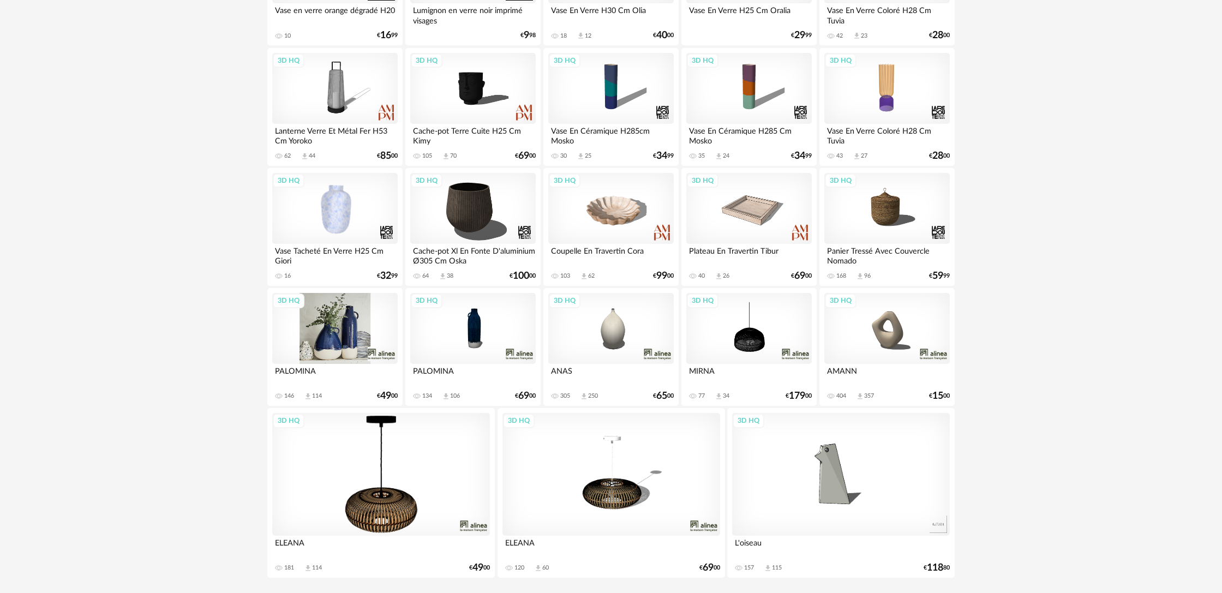
click at [387, 355] on div "3D HQ" at bounding box center [334, 328] width 125 height 71
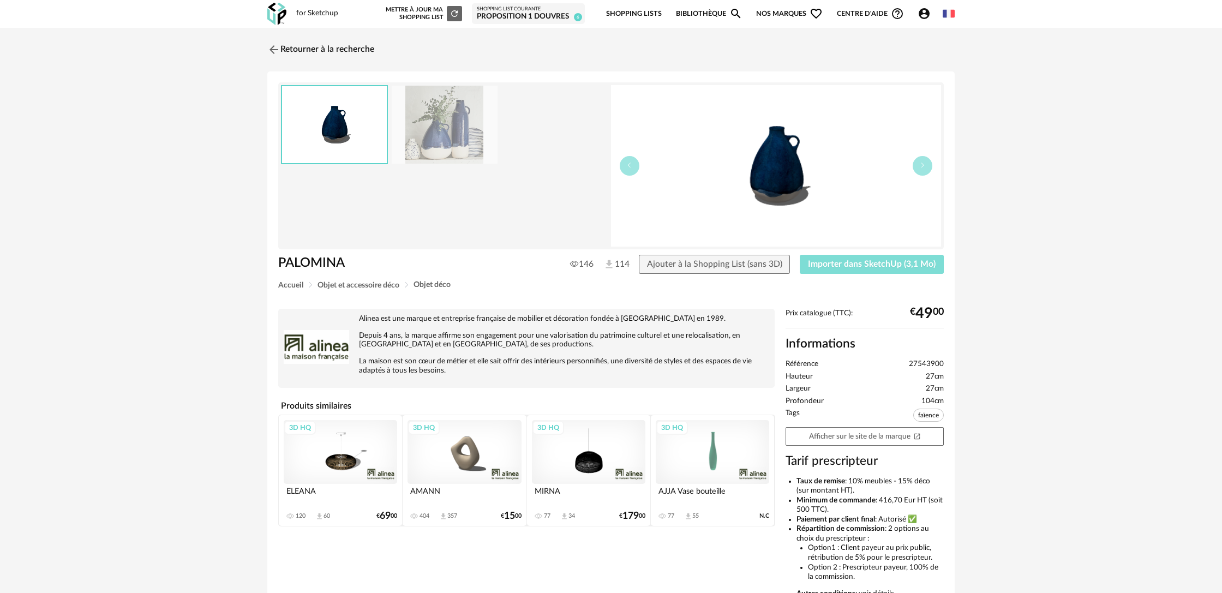
click at [881, 270] on button "Importer dans SketchUp (3,1 Mo)" at bounding box center [872, 265] width 144 height 20
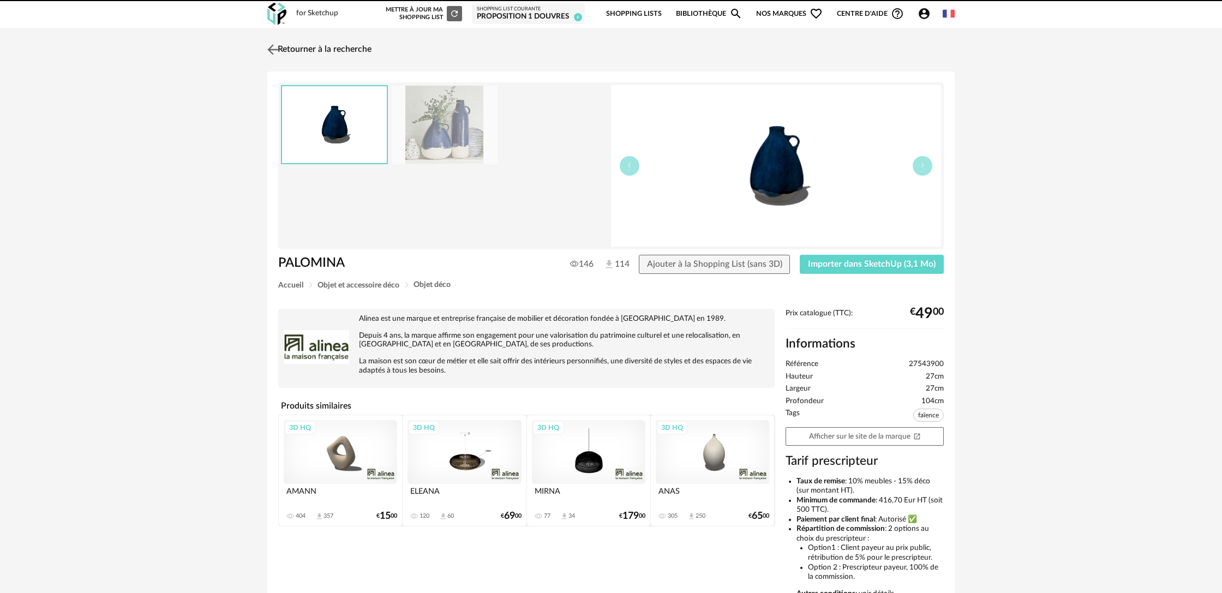
click at [323, 49] on link "Retourner à la recherche" at bounding box center [318, 50] width 107 height 24
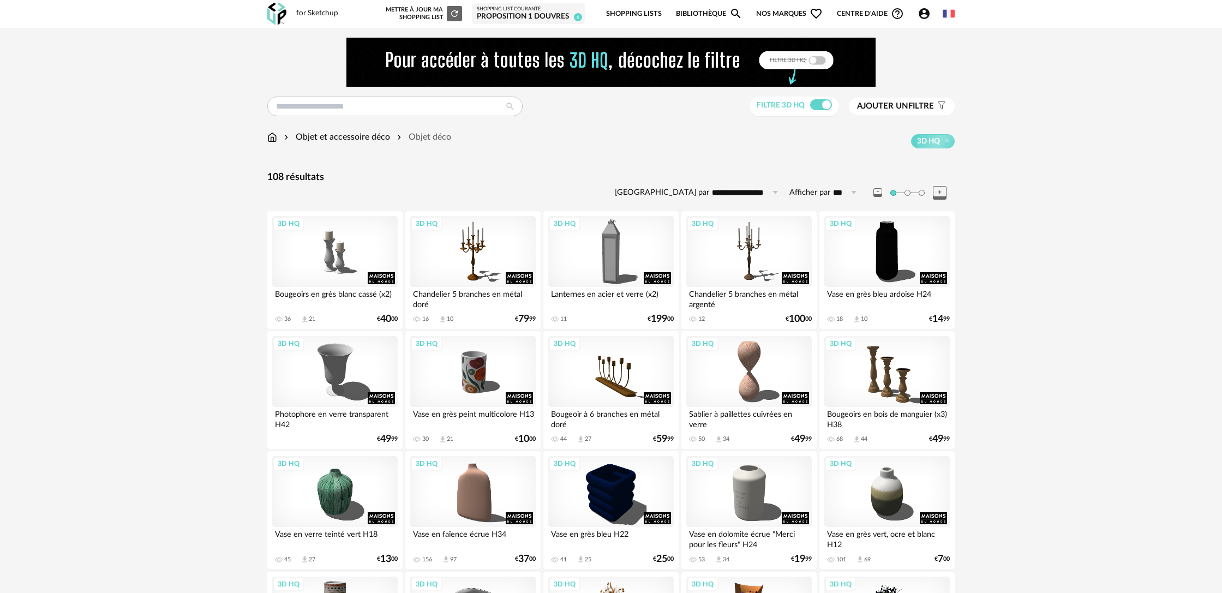
scroll to position [2, 0]
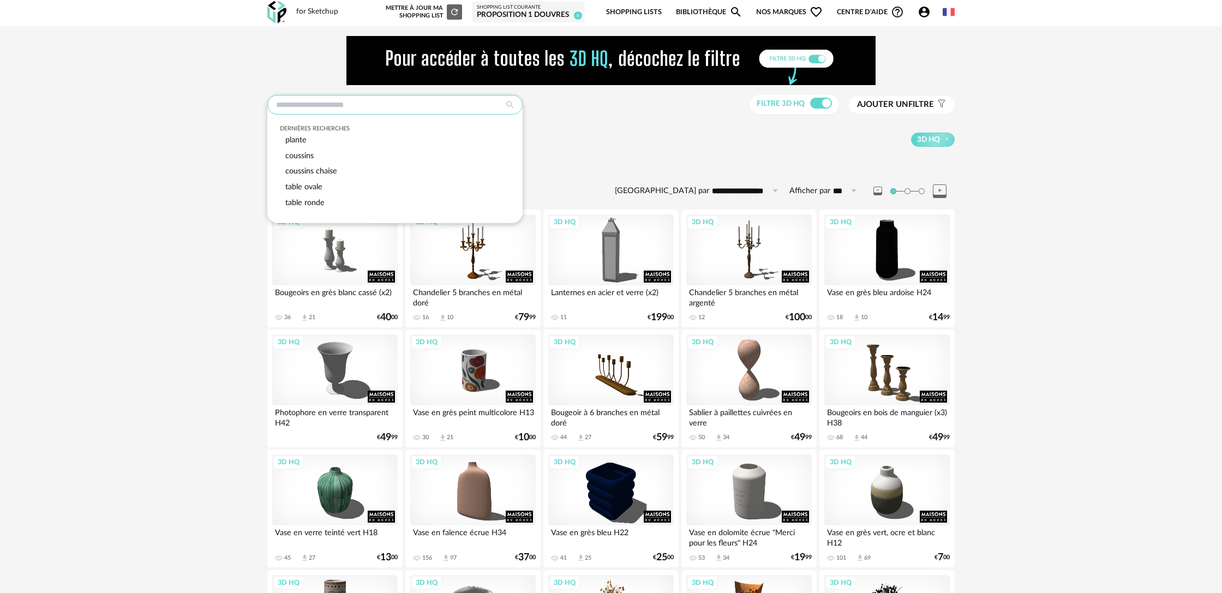
click at [387, 107] on input "text" at bounding box center [394, 105] width 255 height 20
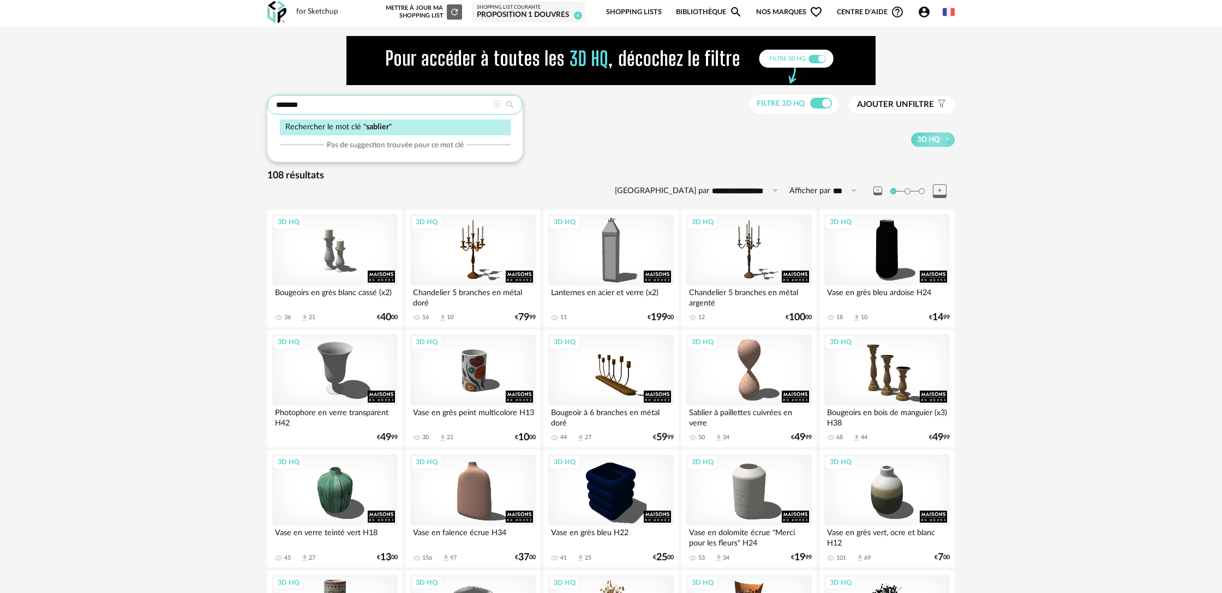
type input "*******"
type input "**********"
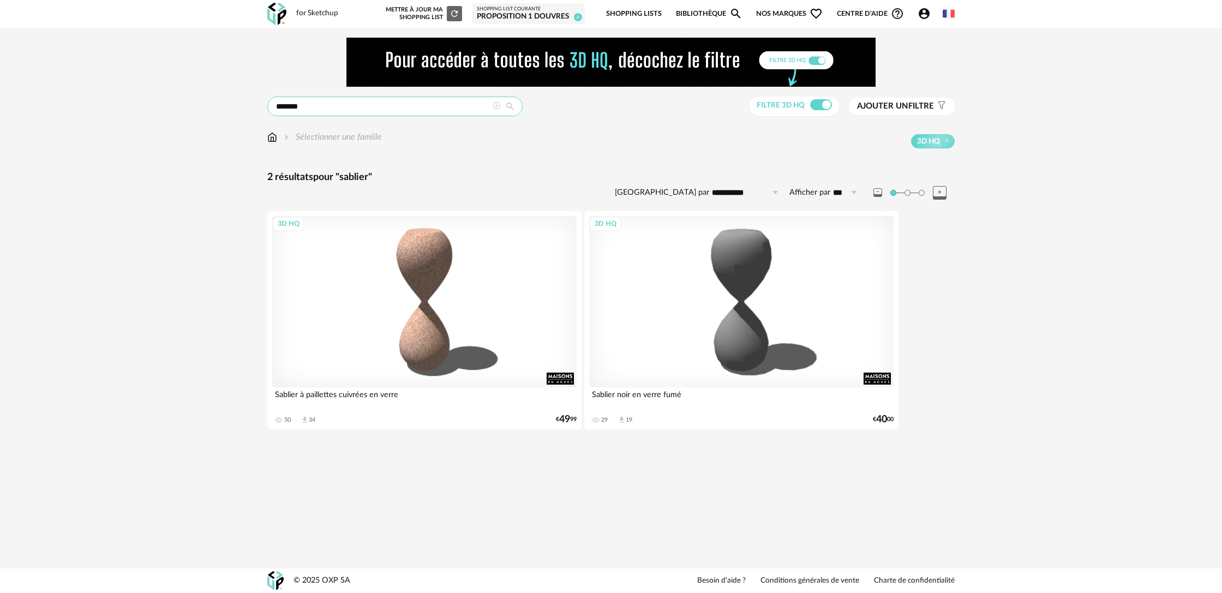
click at [321, 112] on input "*******" at bounding box center [394, 107] width 255 height 20
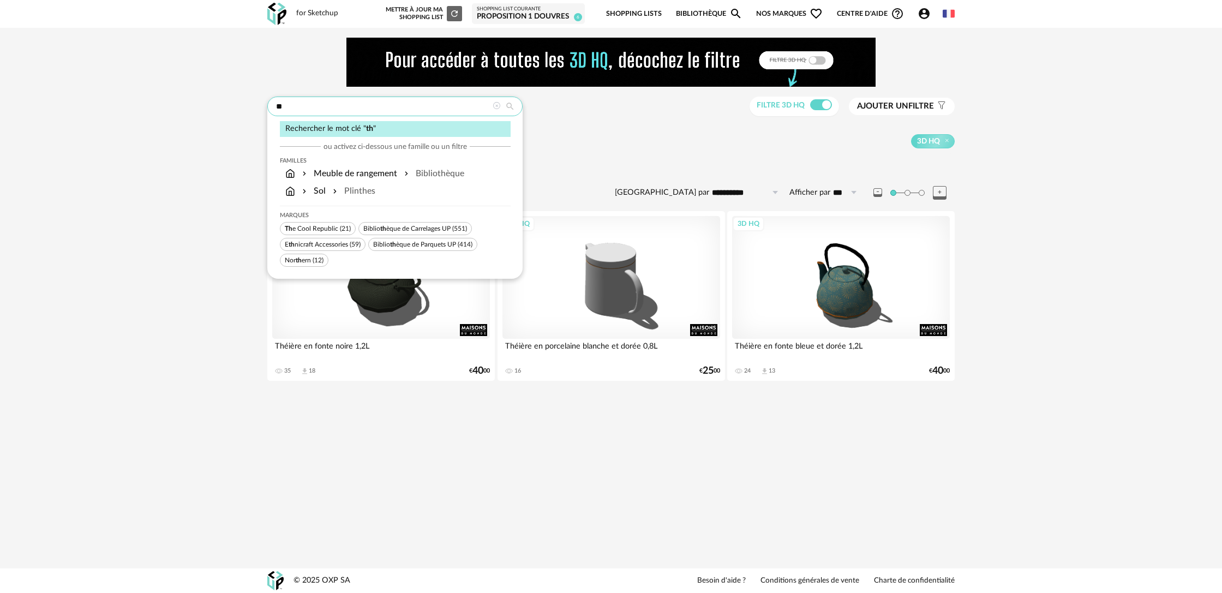
type input "*"
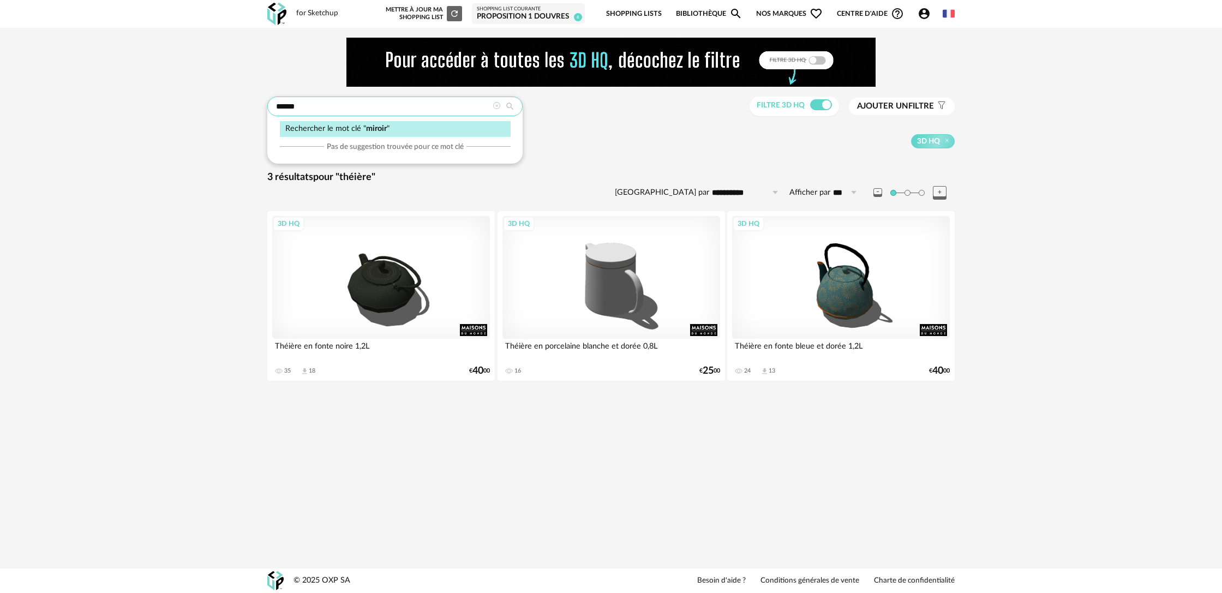
type input "******"
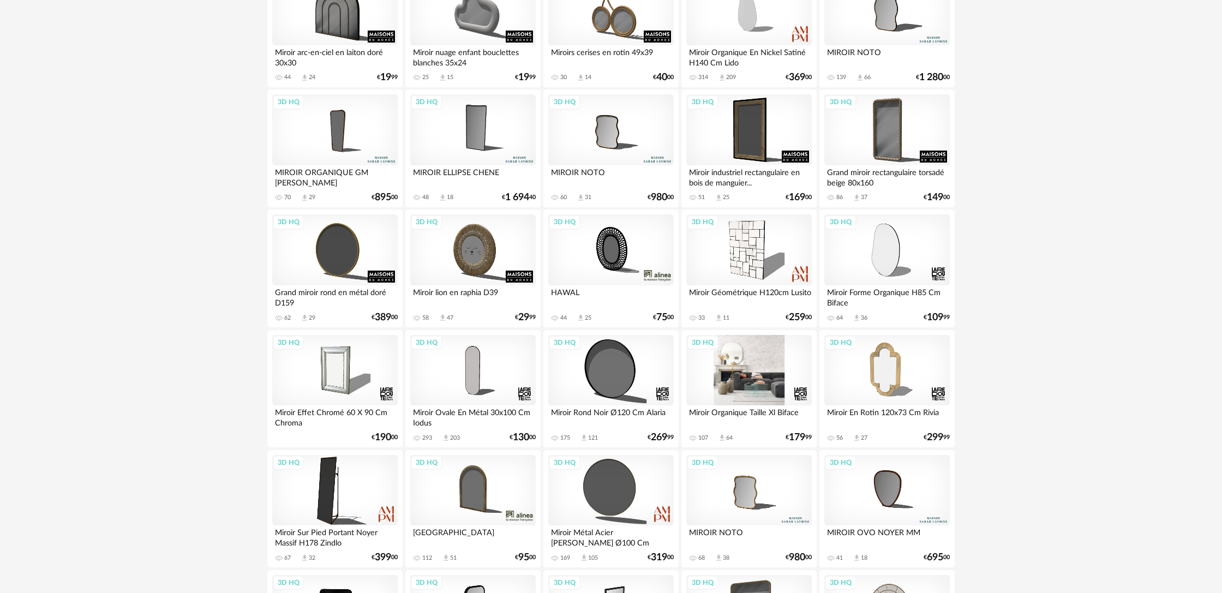
scroll to position [242, 0]
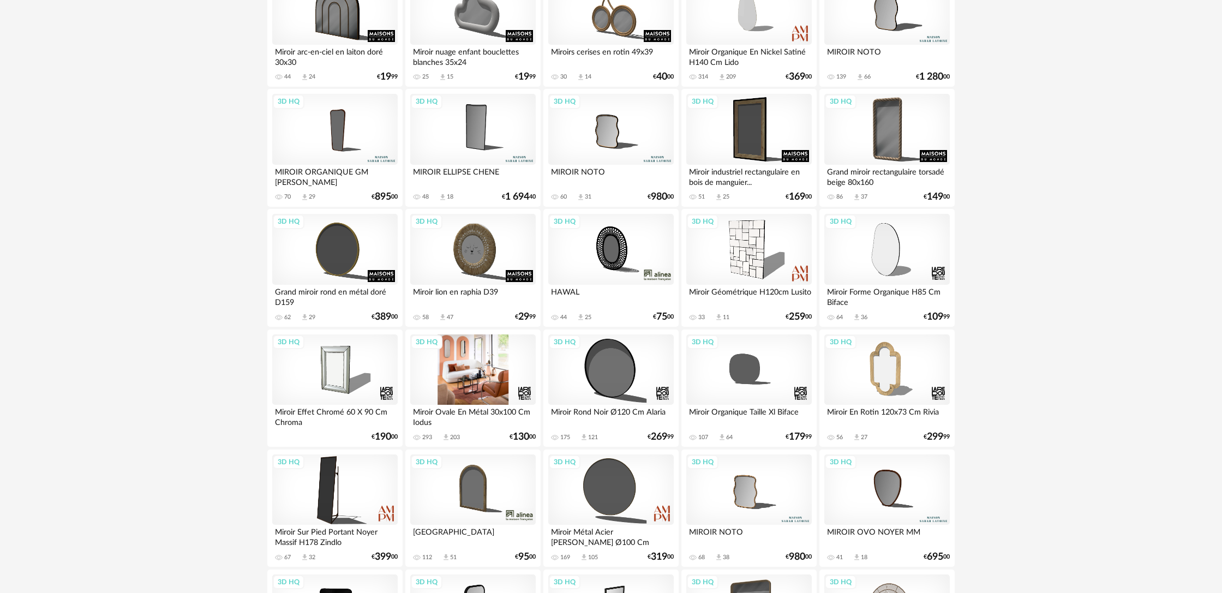
click at [483, 395] on div "3D HQ" at bounding box center [472, 369] width 125 height 71
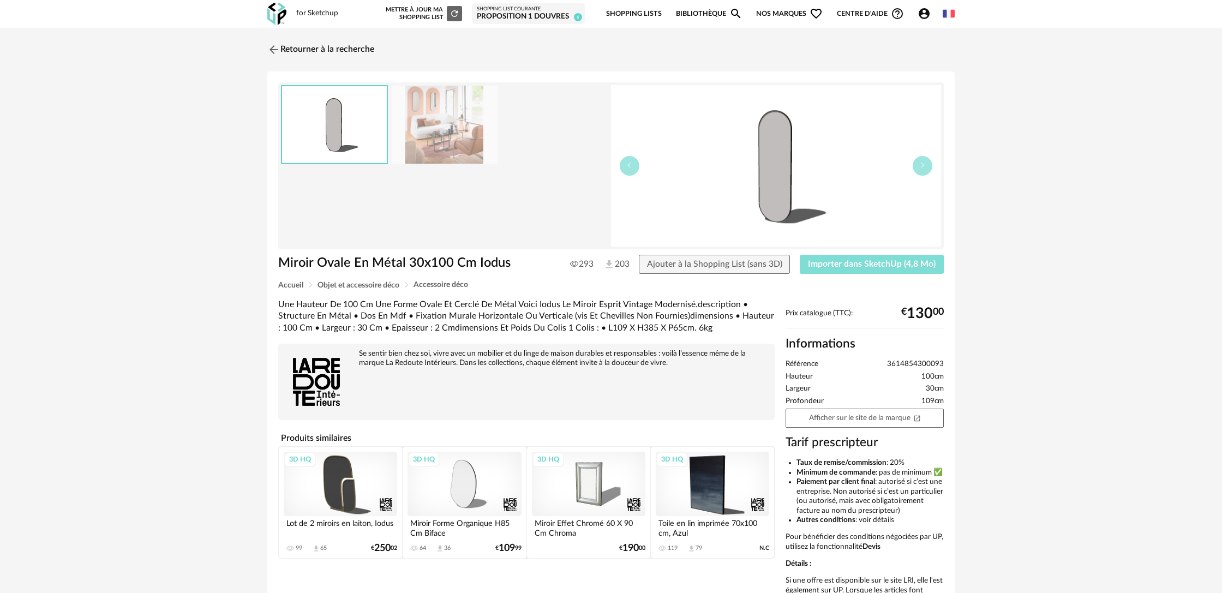
click at [844, 265] on span "Importer dans SketchUp (4,8 Mo)" at bounding box center [872, 264] width 128 height 9
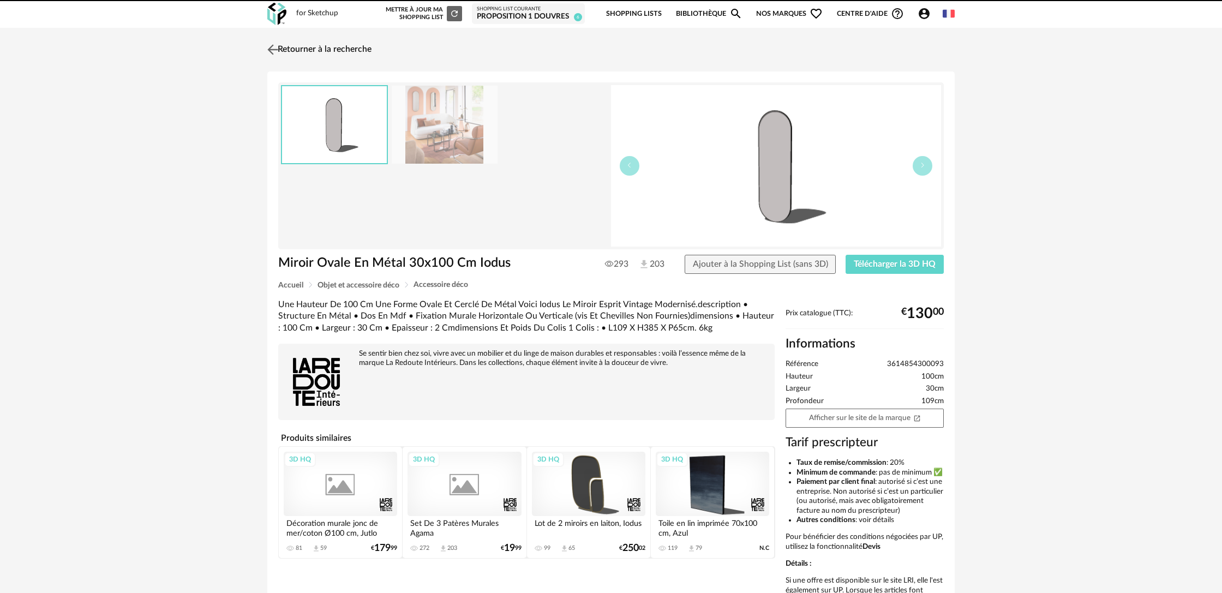
click at [335, 51] on link "Retourner à la recherche" at bounding box center [318, 50] width 107 height 24
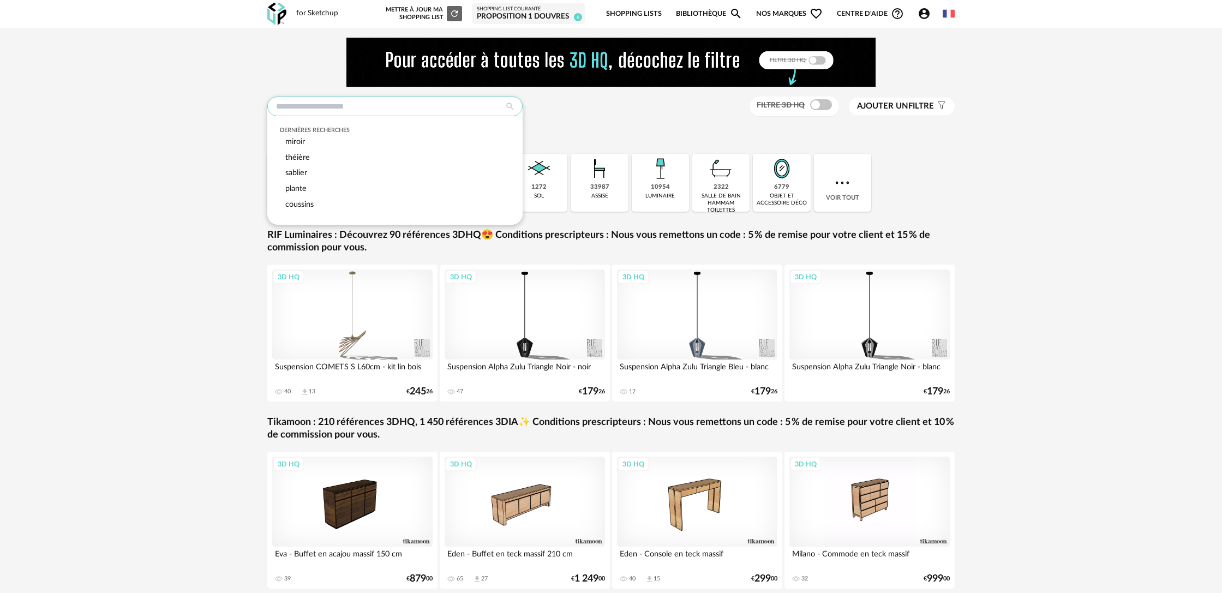
click at [447, 107] on input "text" at bounding box center [394, 107] width 255 height 20
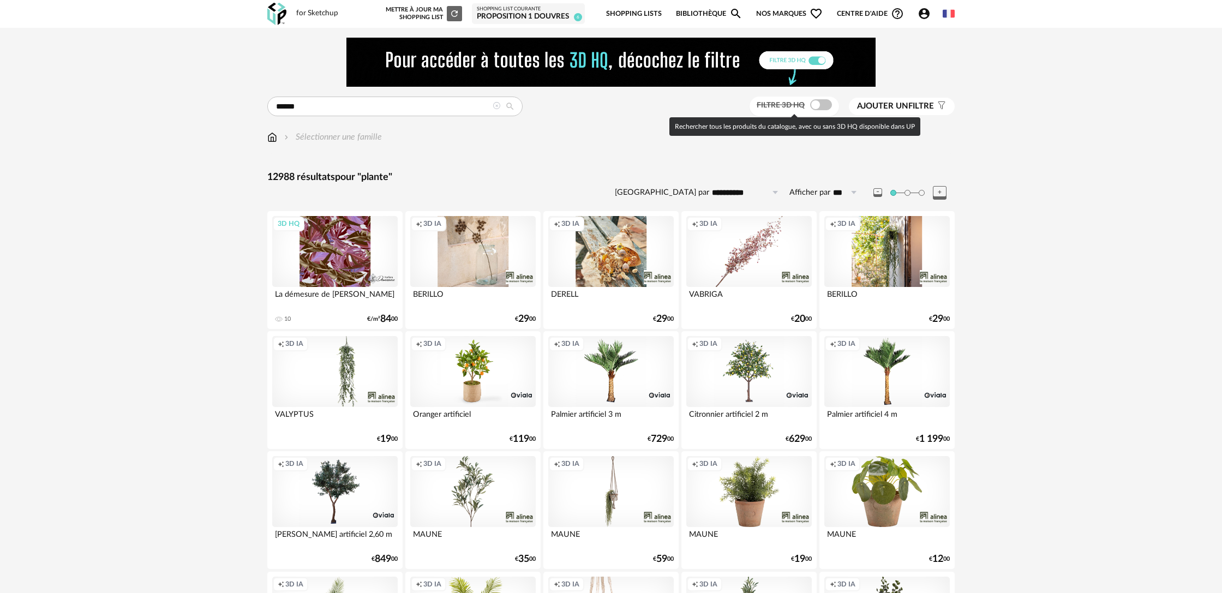
click at [821, 106] on span at bounding box center [821, 104] width 22 height 11
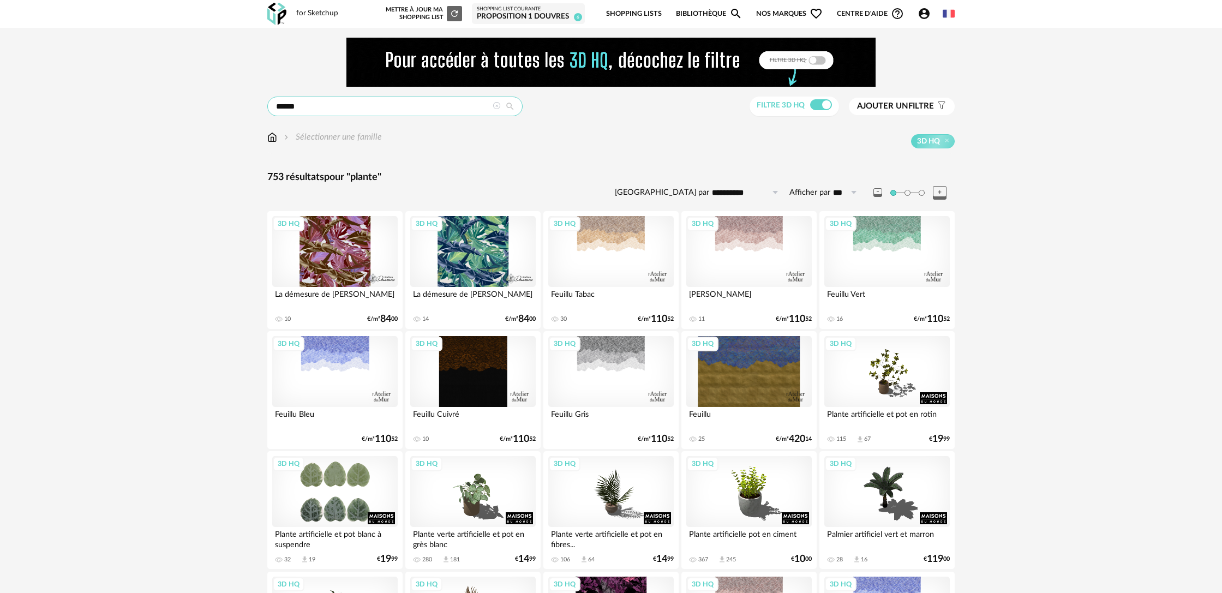
click at [290, 110] on input "******" at bounding box center [394, 107] width 255 height 20
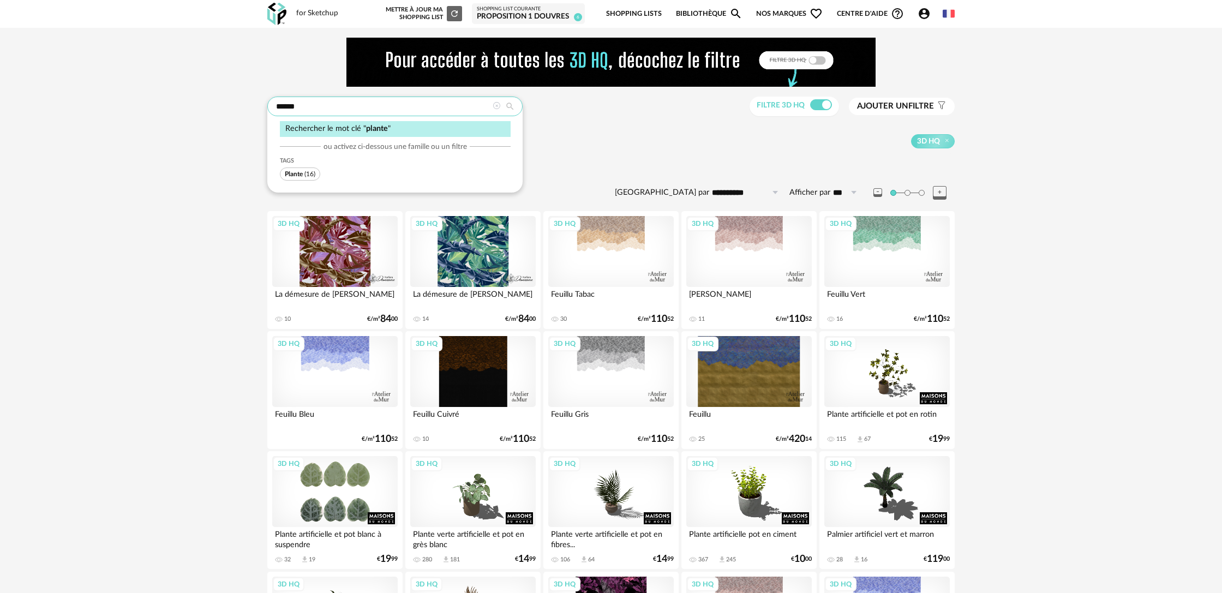
click at [290, 110] on input "******" at bounding box center [394, 107] width 255 height 20
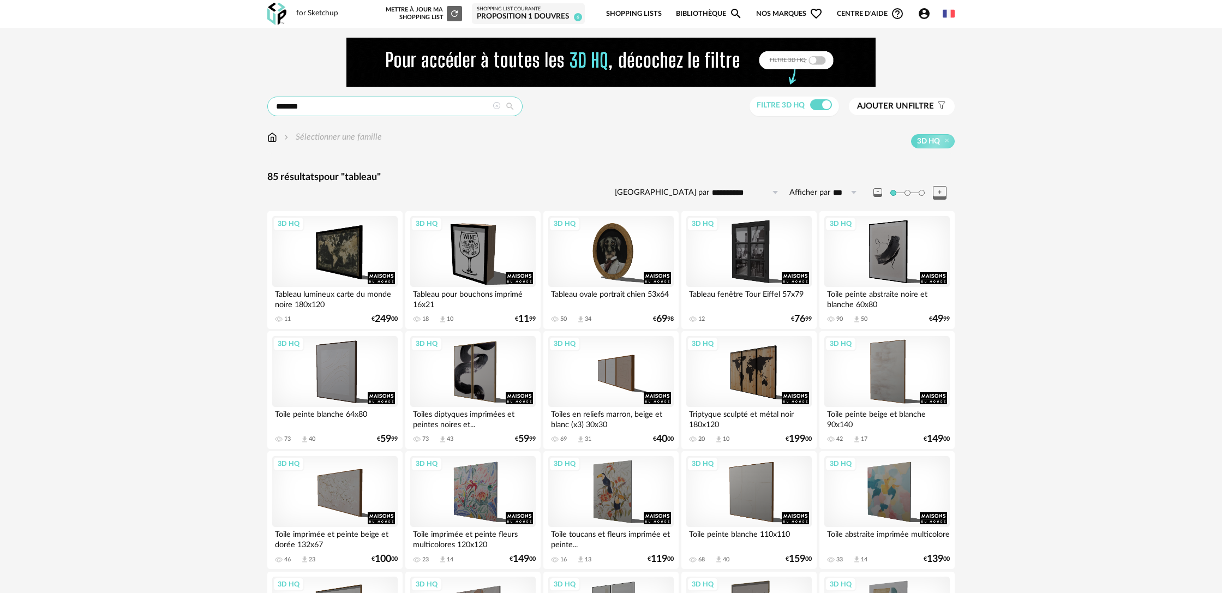
click at [332, 105] on input "*******" at bounding box center [394, 107] width 255 height 20
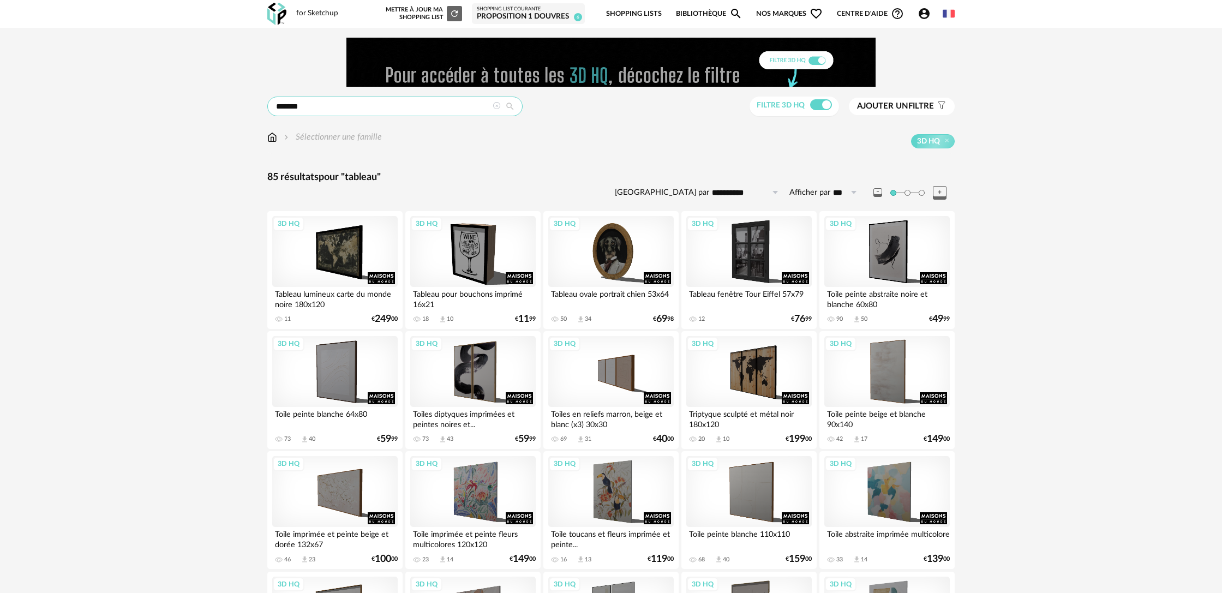
click at [332, 105] on input "*******" at bounding box center [394, 107] width 255 height 20
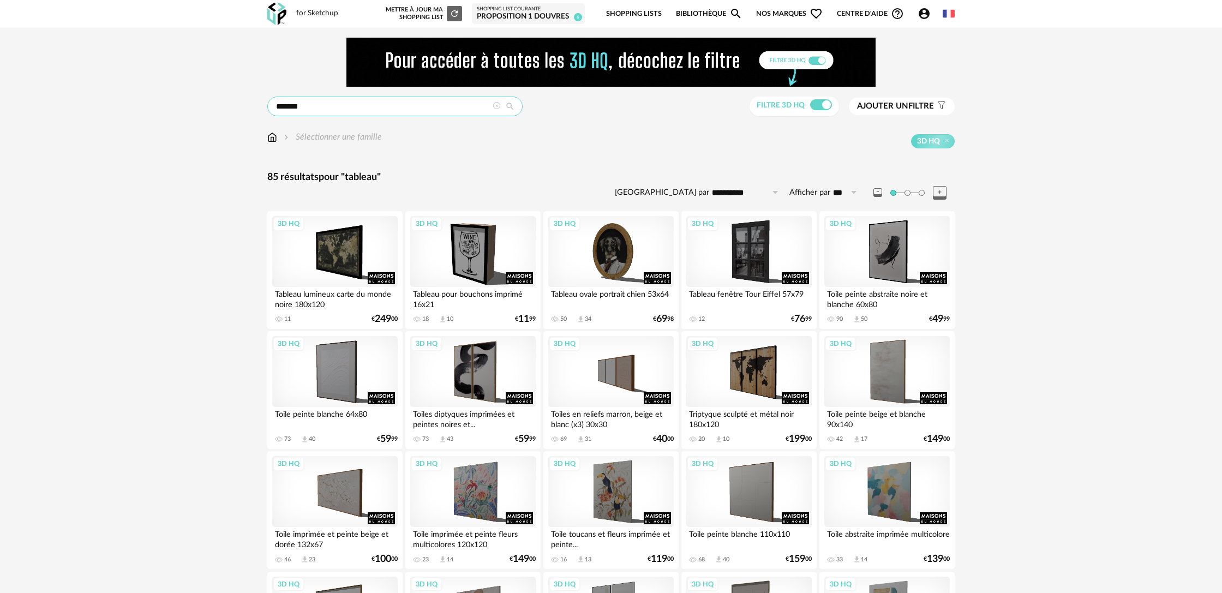
click at [332, 105] on input "*******" at bounding box center [394, 107] width 255 height 20
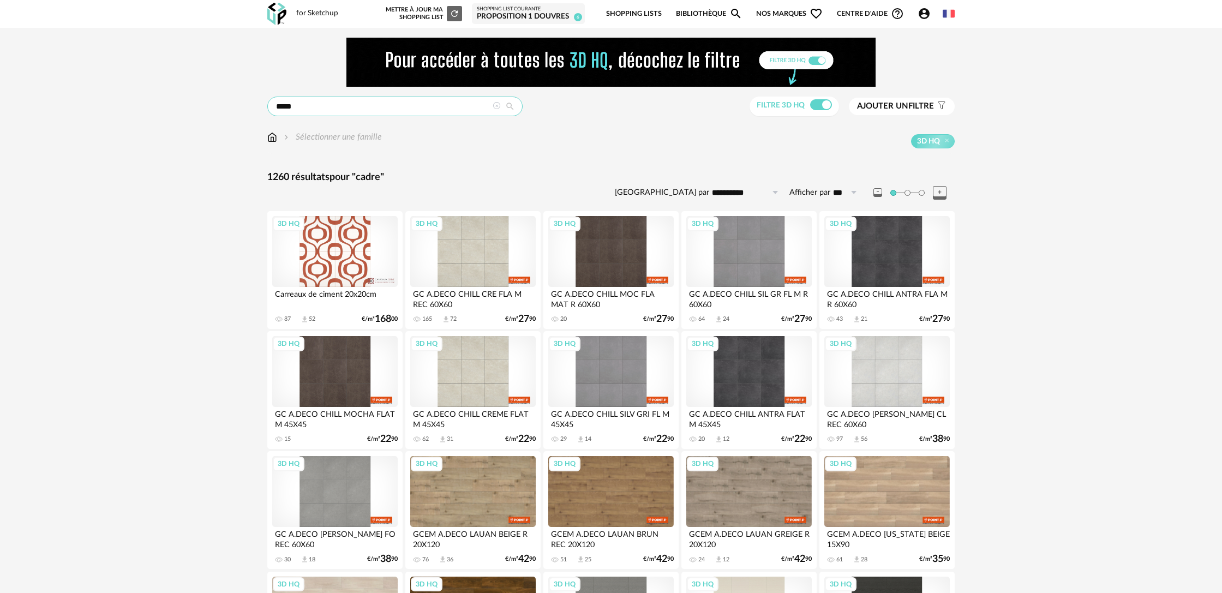
click at [298, 110] on input "*****" at bounding box center [394, 107] width 255 height 20
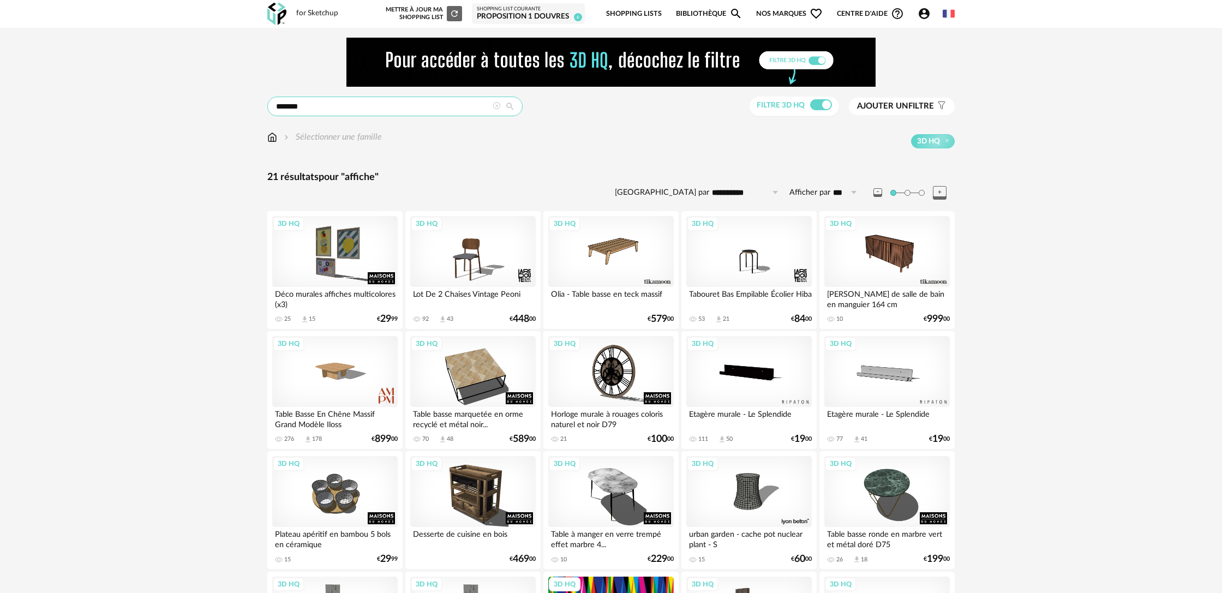
click at [372, 112] on input "*******" at bounding box center [394, 107] width 255 height 20
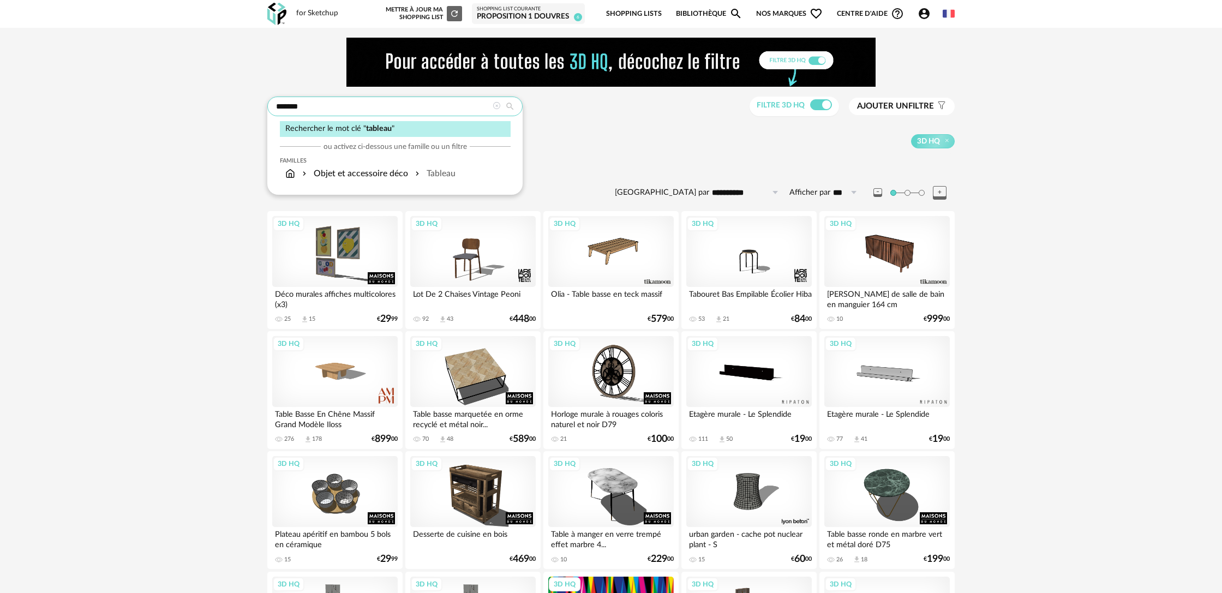
type input "*******"
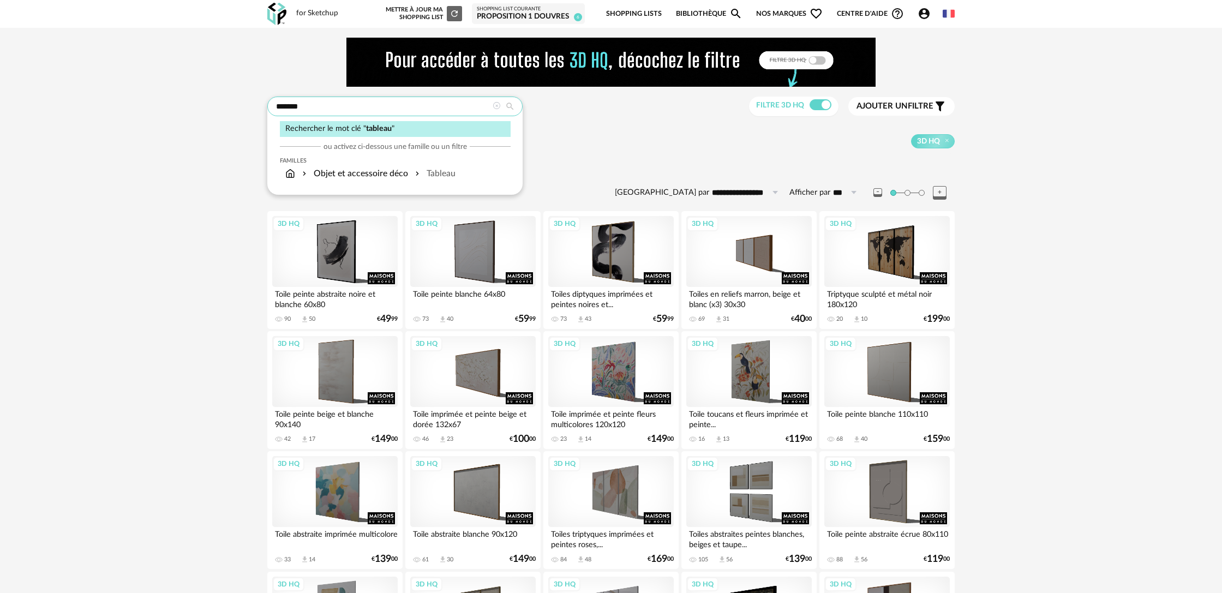
click at [304, 110] on input "*******" at bounding box center [394, 107] width 255 height 20
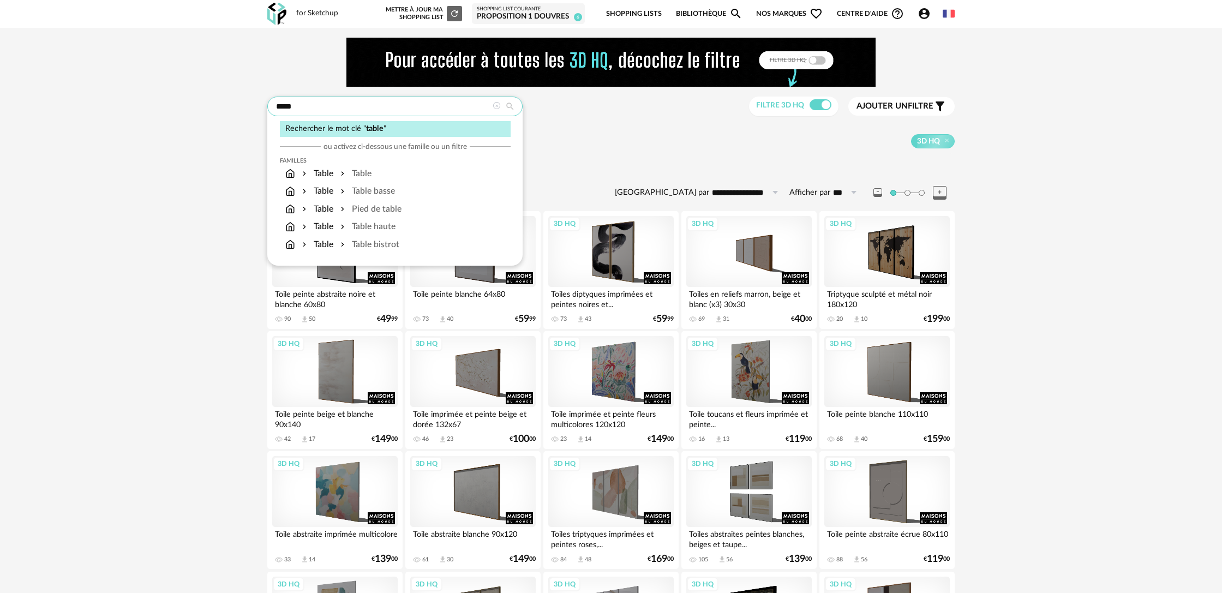
type input "*****"
type input "**********"
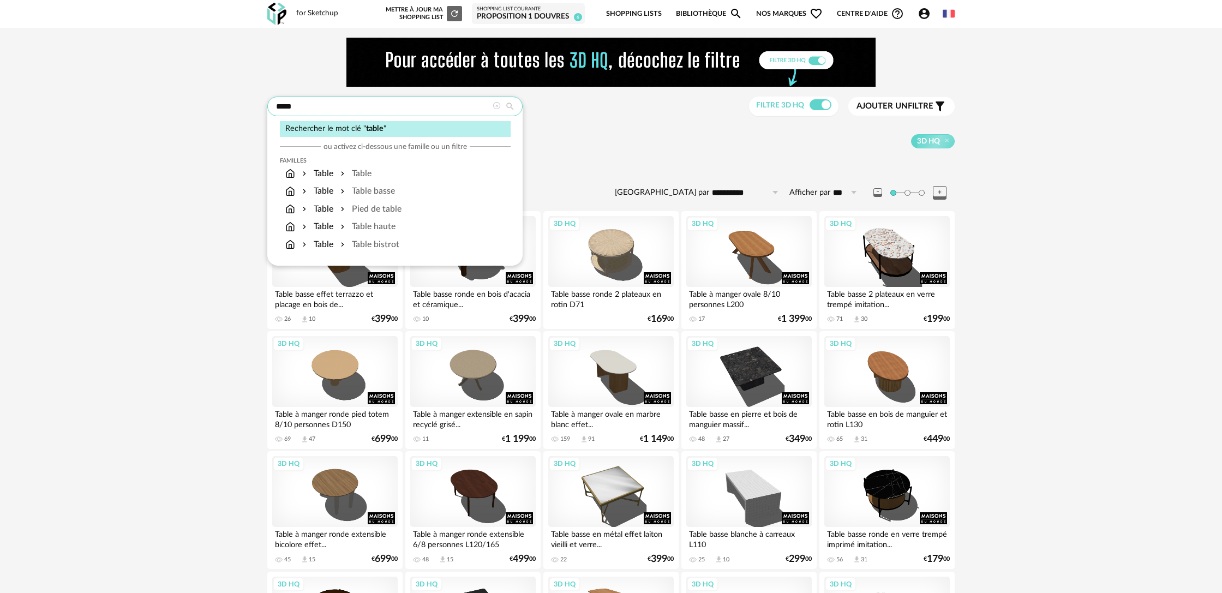
click at [371, 106] on input "*****" at bounding box center [394, 107] width 255 height 20
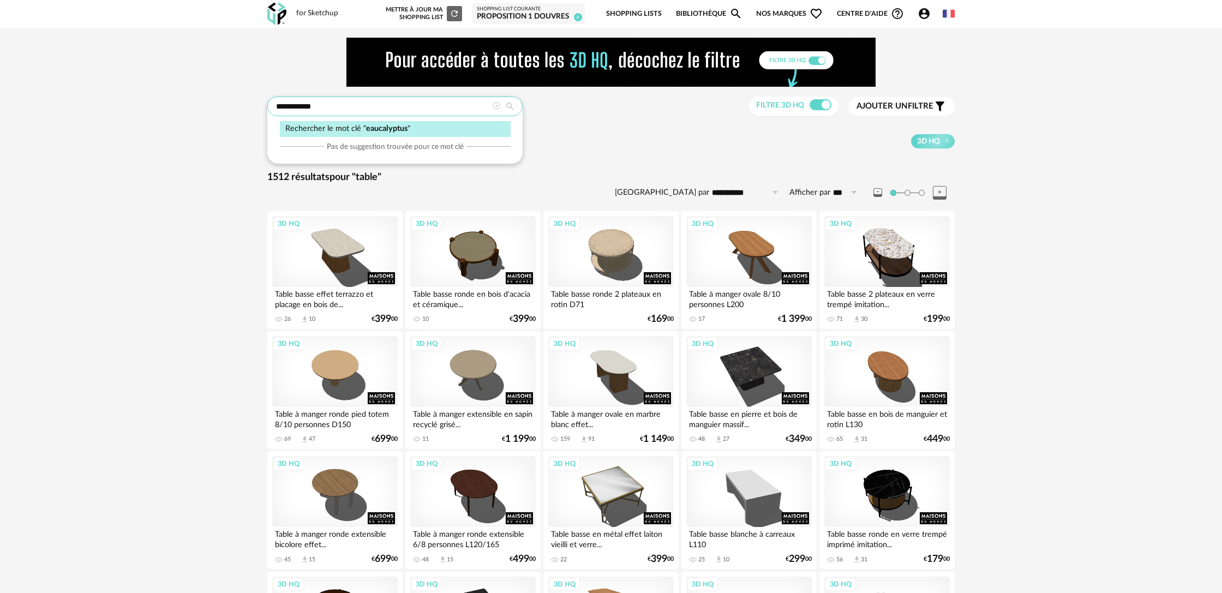
type input "**********"
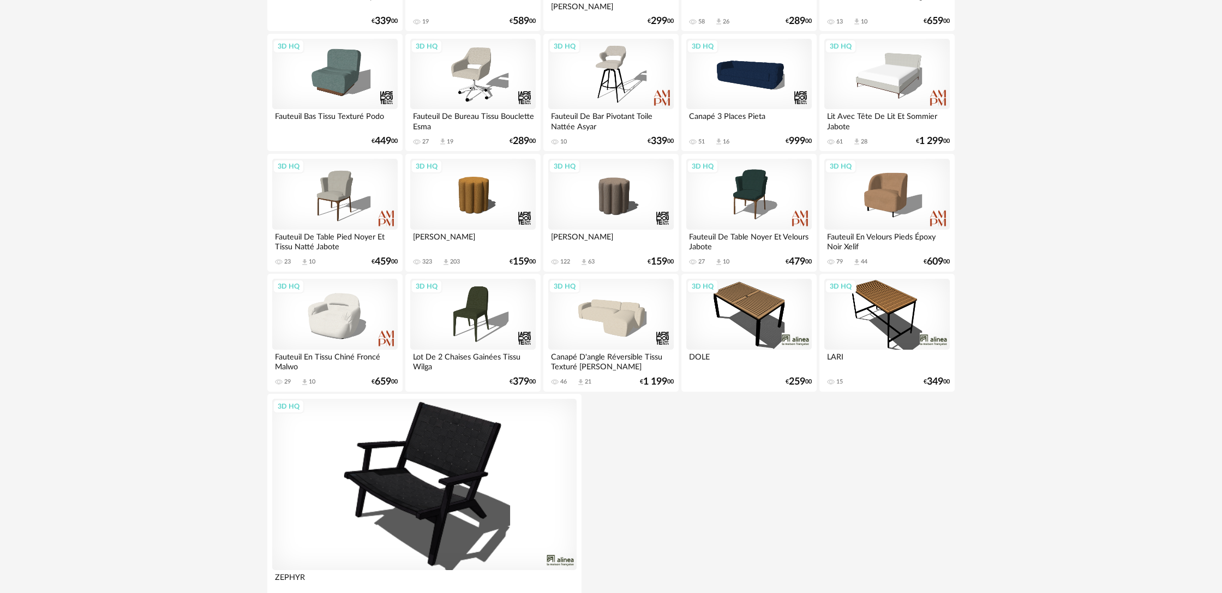
scroll to position [967, 0]
